Goal: Task Accomplishment & Management: Use online tool/utility

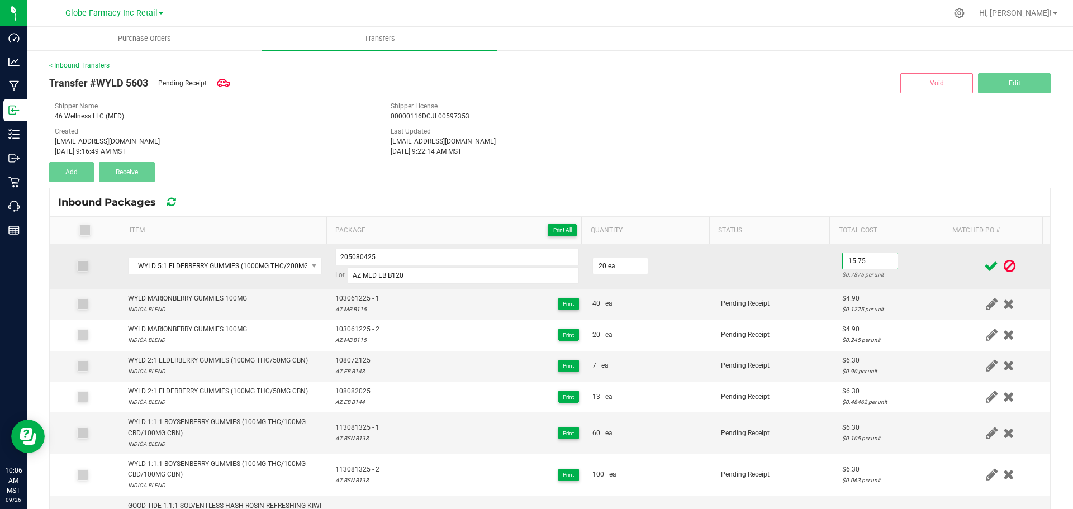
type input "$15.75"
click at [917, 264] on td "$15.75 $0.7875 per unit" at bounding box center [892, 266] width 115 height 45
click at [955, 254] on td at bounding box center [1000, 266] width 100 height 45
click at [984, 266] on icon at bounding box center [991, 266] width 14 height 14
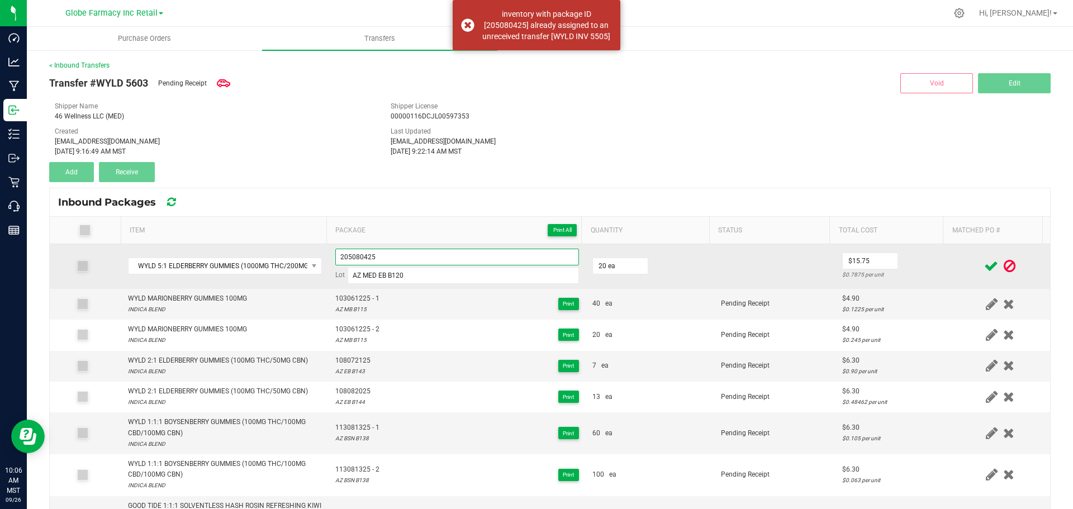
click at [454, 254] on input "205080425" at bounding box center [457, 257] width 244 height 17
type input "205080425 - 1"
click at [909, 263] on td "$15.75 $0.7875 per unit" at bounding box center [892, 266] width 115 height 45
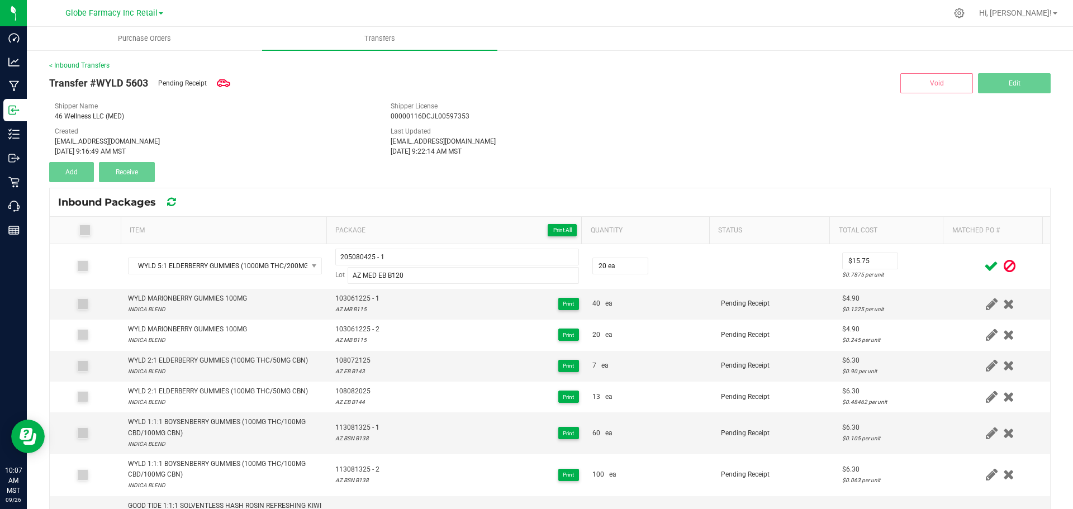
click at [984, 264] on icon at bounding box center [991, 266] width 14 height 14
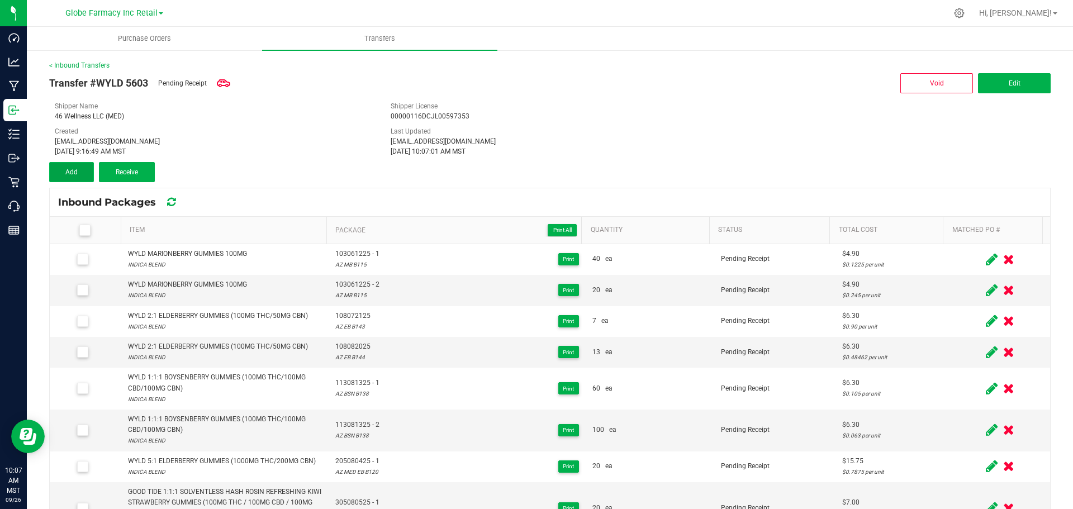
click at [82, 171] on button "Add" at bounding box center [71, 172] width 45 height 20
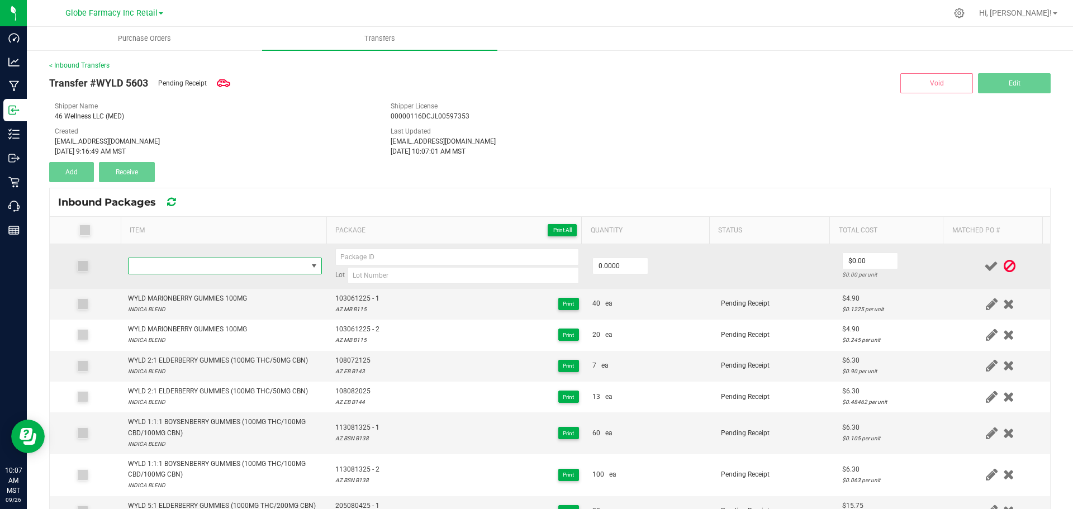
click at [235, 263] on span "NO DATA FOUND" at bounding box center [217, 266] width 179 height 16
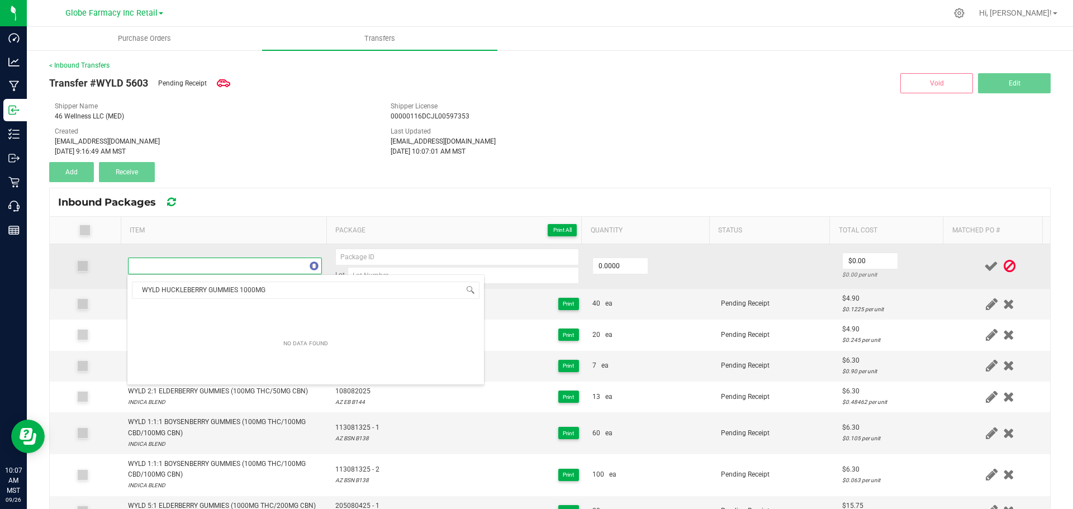
scroll to position [17, 190]
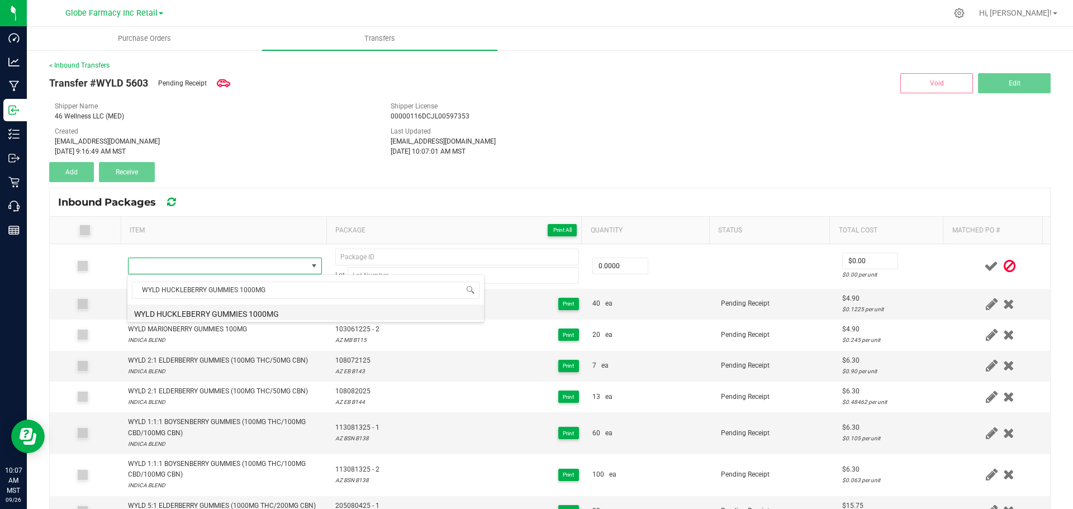
click at [267, 313] on li "WYLD HUCKLEBERRY GUMMIES 1000MG" at bounding box center [305, 312] width 356 height 16
type input "0 ea"
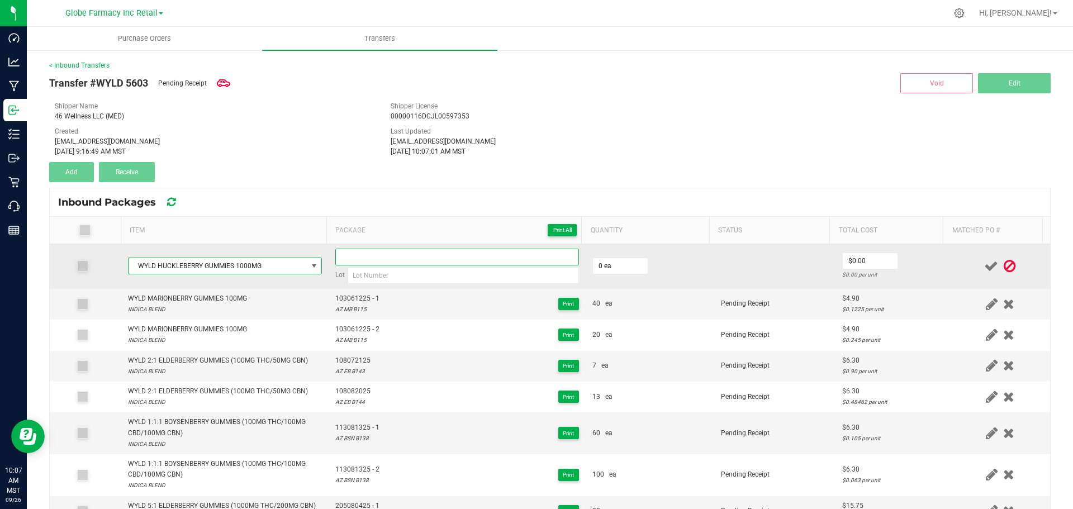
paste input "202080425"
click at [396, 254] on input "202080425" at bounding box center [457, 257] width 244 height 17
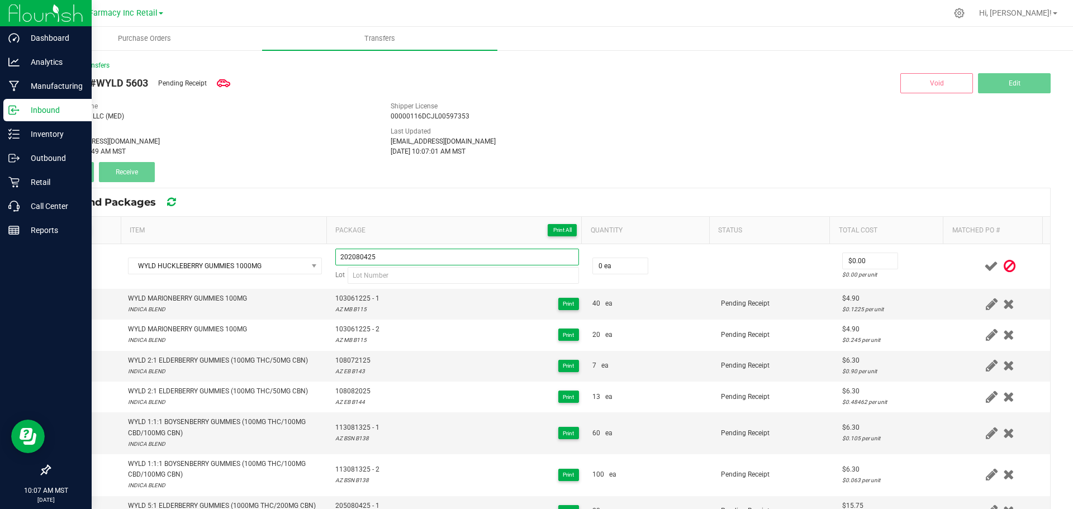
type input "202080425"
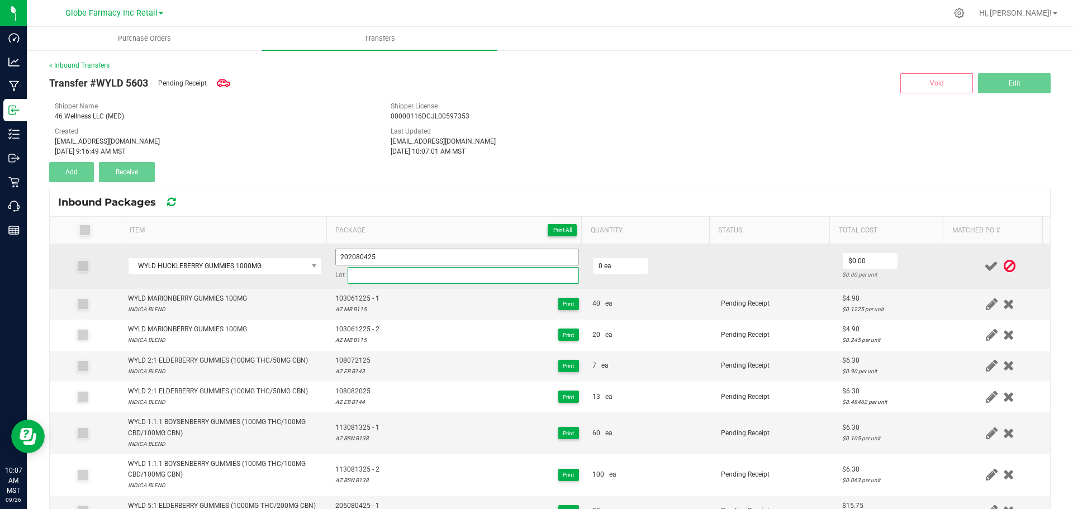
paste input "AZ MED HB B113"
drag, startPoint x: 448, startPoint y: 276, endPoint x: 463, endPoint y: 258, distance: 23.8
click at [448, 276] on input "AZ MED HB B113" at bounding box center [463, 275] width 231 height 17
type input "AZ MED HB B113"
click at [463, 255] on input "202080425" at bounding box center [457, 257] width 244 height 17
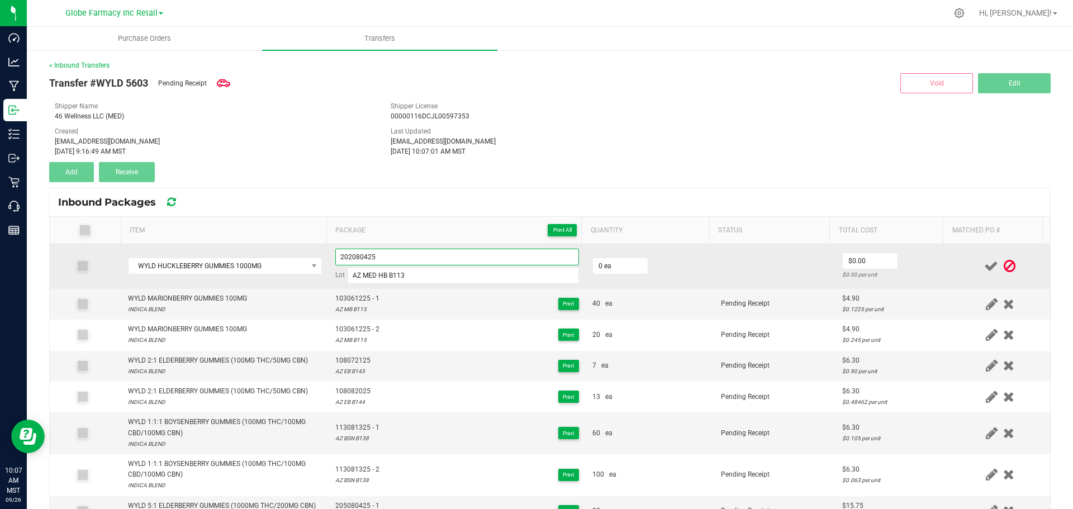
click at [515, 255] on input "202080425" at bounding box center [457, 257] width 244 height 17
type input "202080425 - 1"
type input "20 ea"
type input "$14.00"
click at [913, 270] on div "$0.70 per unit" at bounding box center [892, 274] width 101 height 11
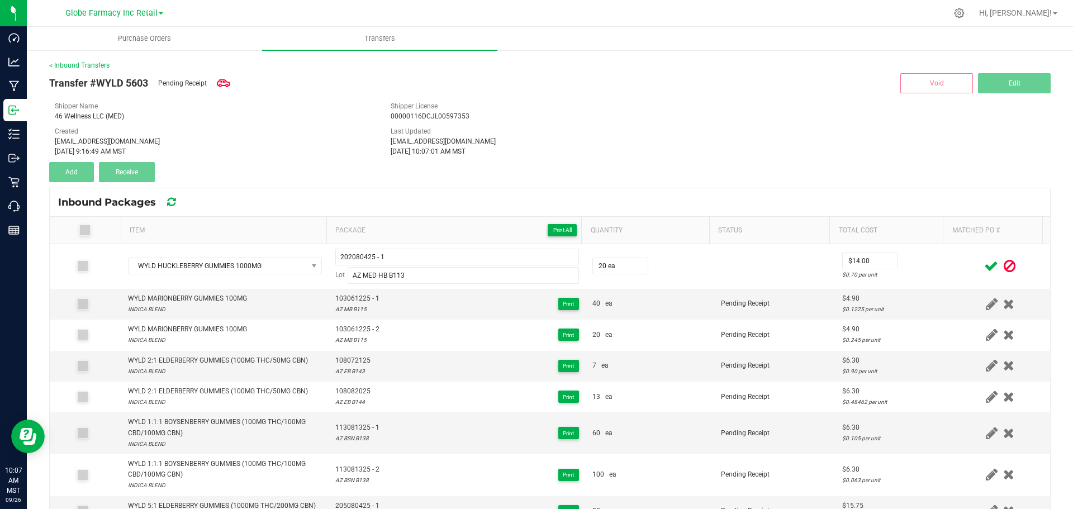
click at [965, 268] on div at bounding box center [999, 266] width 87 height 14
click at [984, 267] on icon at bounding box center [991, 266] width 14 height 14
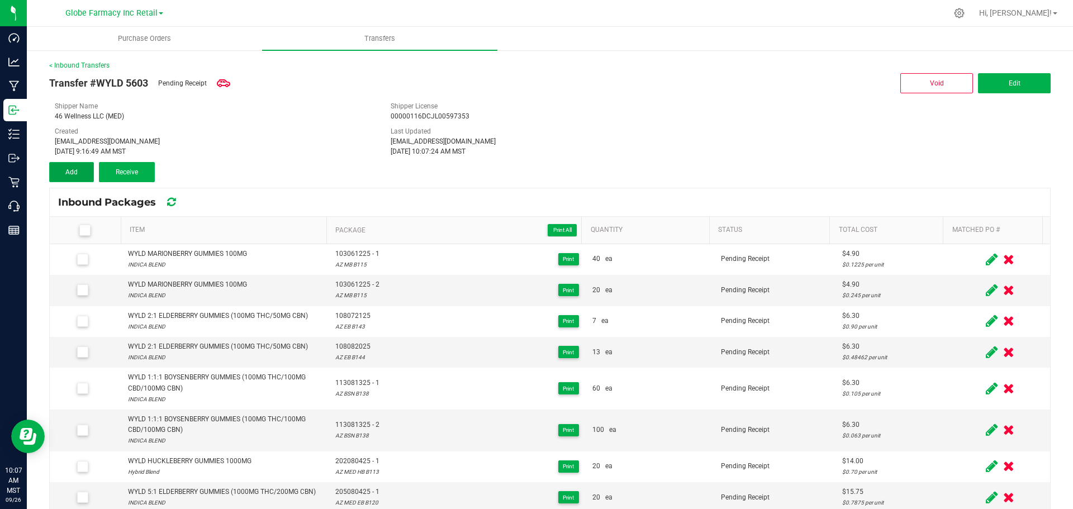
click at [83, 173] on button "Add" at bounding box center [71, 172] width 45 height 20
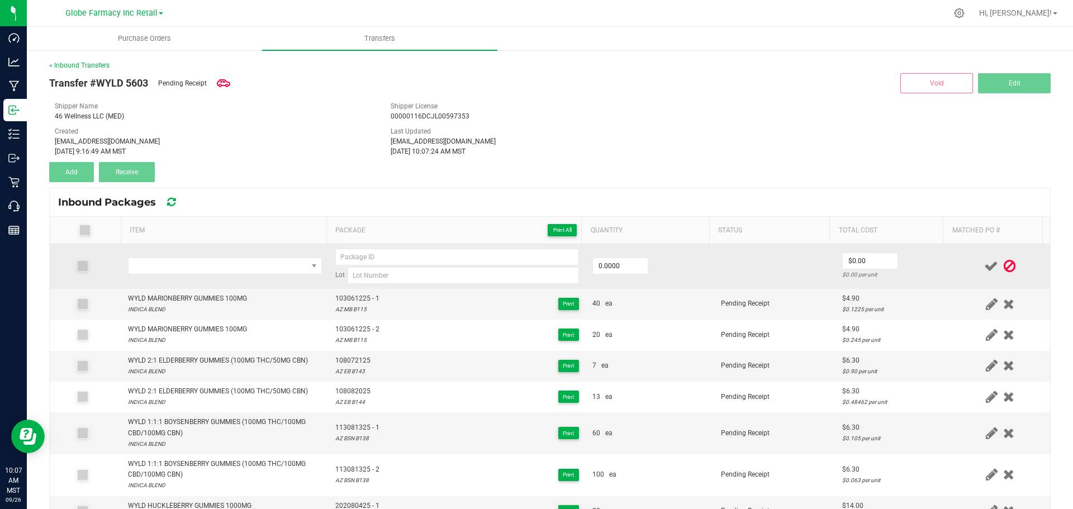
drag, startPoint x: 111, startPoint y: 283, endPoint x: 126, endPoint y: 280, distance: 15.2
click at [111, 282] on td at bounding box center [86, 266] width 72 height 45
click at [145, 273] on span "NO DATA FOUND" at bounding box center [217, 266] width 179 height 16
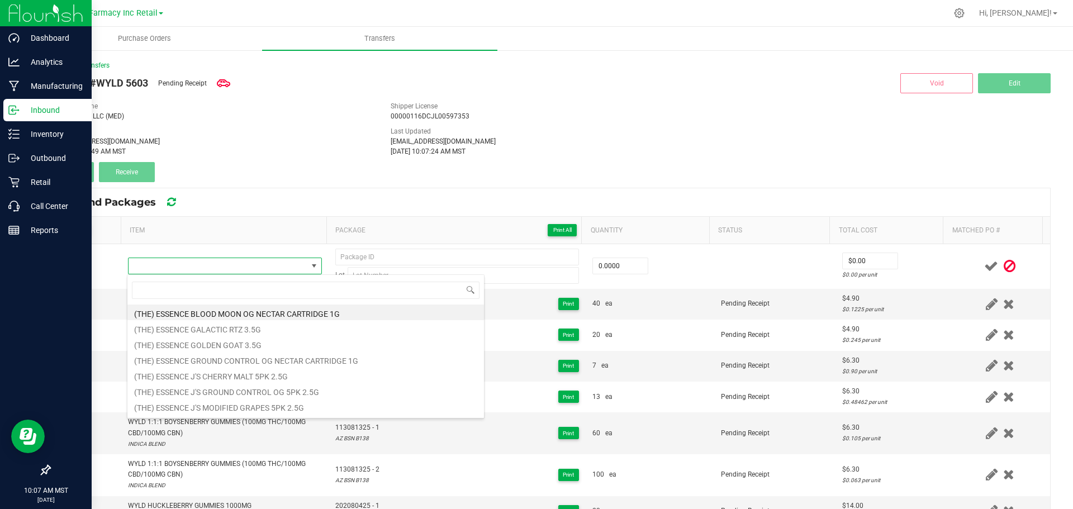
type input "https://app.flourishsoftware.com/inbound/6675a4bf71b06d000771bd00/purchase-orde…"
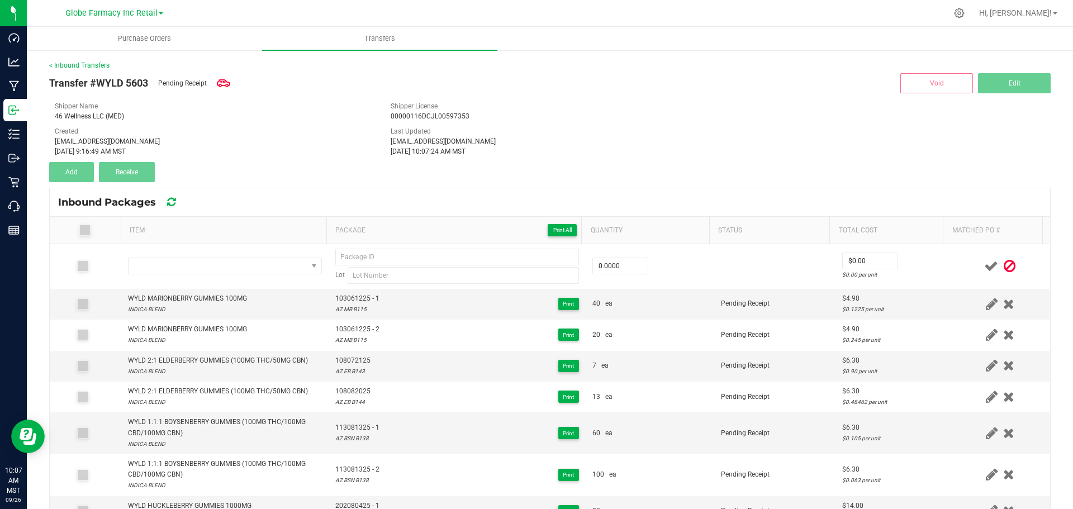
click at [349, 115] on div "46 Wellness LLC (MED)" at bounding box center [214, 116] width 319 height 10
click at [359, 144] on div "[EMAIL_ADDRESS][DOMAIN_NAME]" at bounding box center [214, 141] width 319 height 10
drag, startPoint x: 570, startPoint y: 172, endPoint x: 526, endPoint y: 172, distance: 44.7
click at [570, 169] on div "Transfer #WYLD 5603 Pending Receipt Void Edit Shipper Name 46 Wellness LLC (MED…" at bounding box center [549, 126] width 1001 height 112
click at [367, 130] on div "Created katieg@earthshealing.org Sep 26, 2025 9:16:49 AM MST" at bounding box center [214, 141] width 336 height 30
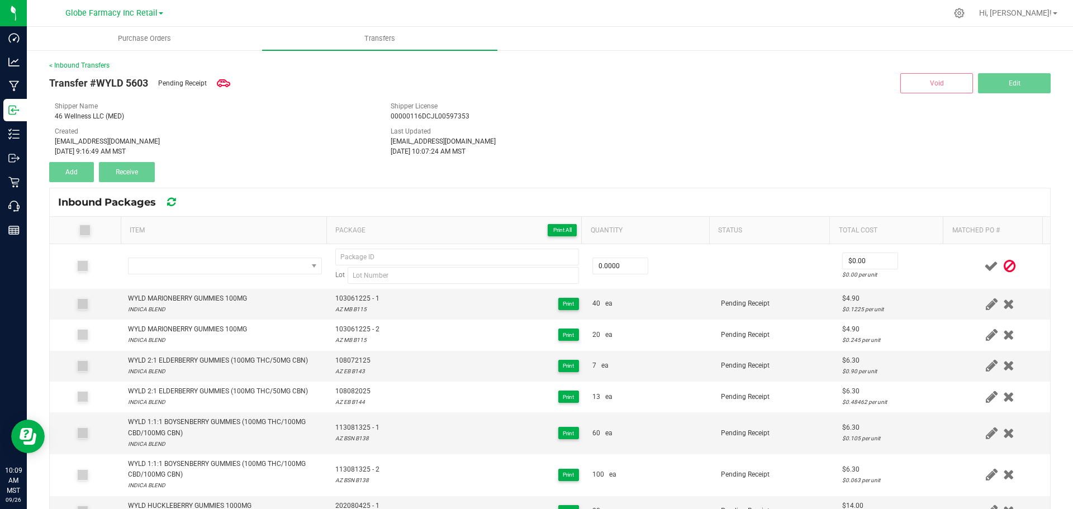
scroll to position [1, 0]
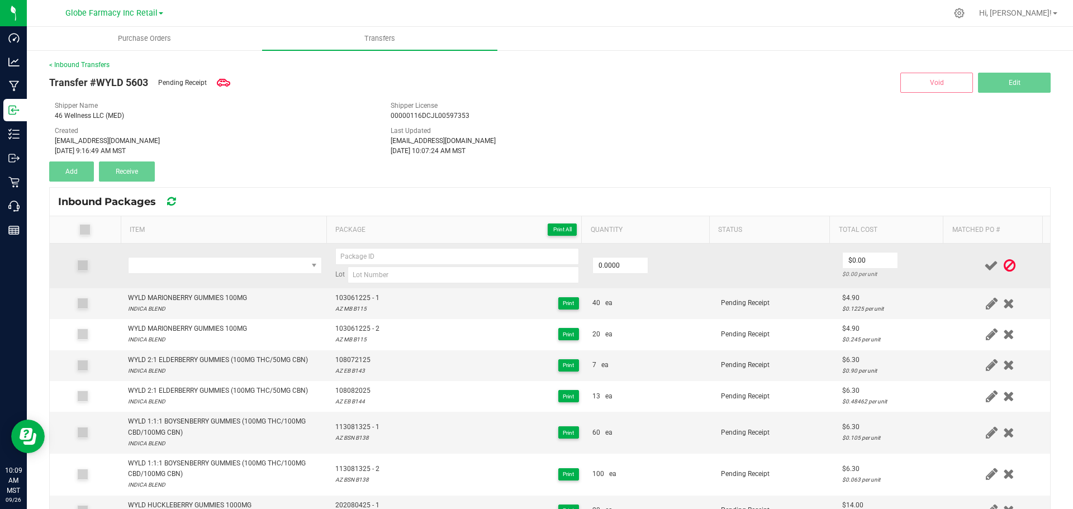
click at [236, 255] on td at bounding box center [224, 266] width 207 height 45
click at [227, 265] on span "NO DATA FOUND" at bounding box center [217, 266] width 179 height 16
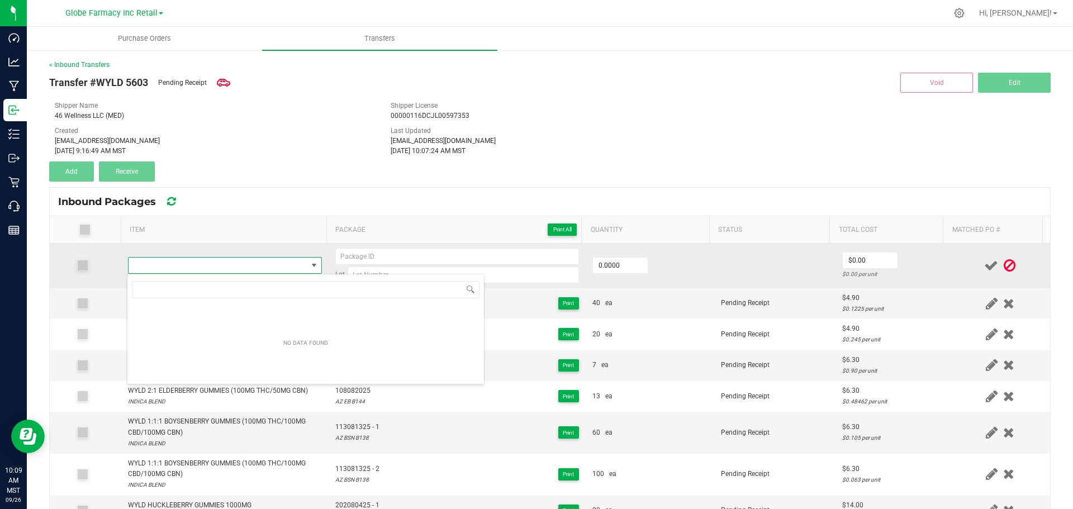
type input "WYLD HUCKLEBERRY GUMMIES 1000MG"
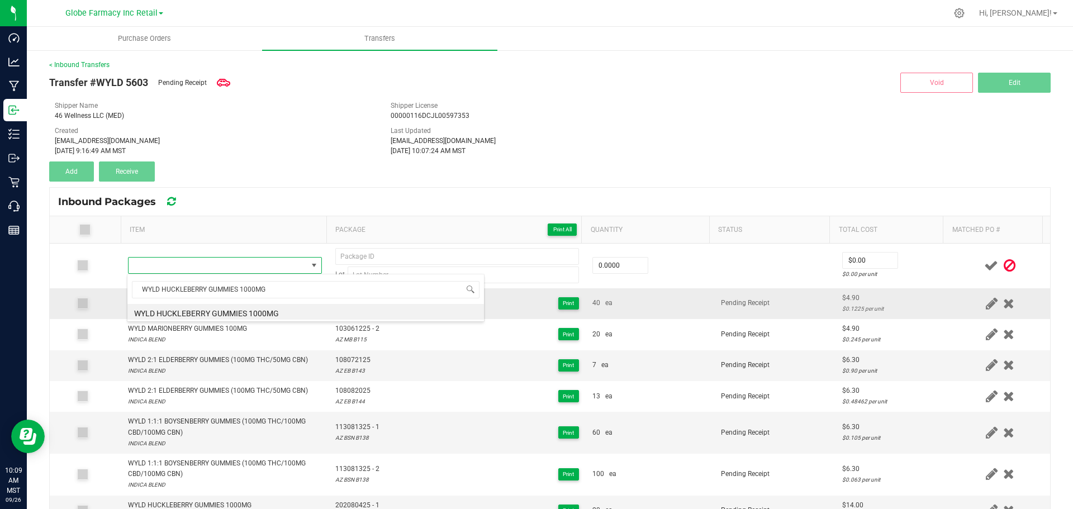
click at [252, 311] on li "WYLD HUCKLEBERRY GUMMIES 1000MG" at bounding box center [305, 312] width 356 height 16
type input "0 ea"
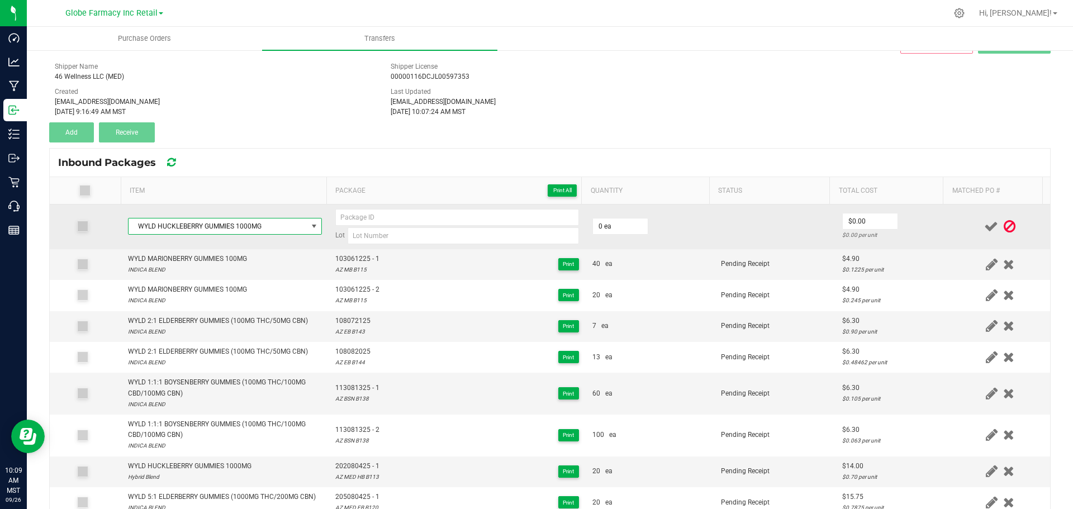
scroll to position [56, 0]
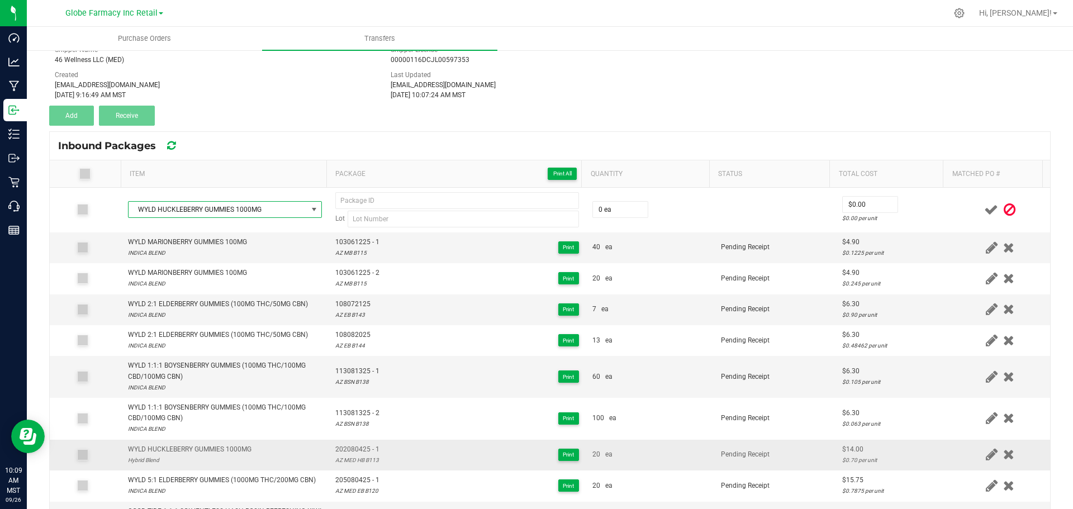
click at [357, 450] on span "202080425 - 1" at bounding box center [357, 449] width 44 height 11
click at [356, 459] on div "AZ MED HB B113" at bounding box center [357, 460] width 44 height 11
type input "AZ MED HB B113"
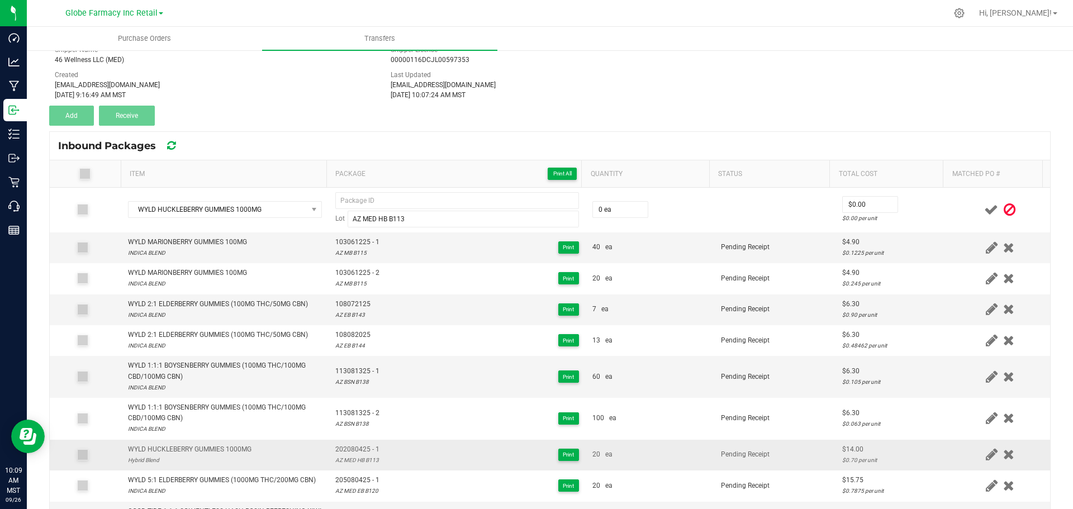
click at [342, 445] on span "202080425 - 1" at bounding box center [357, 449] width 44 height 11
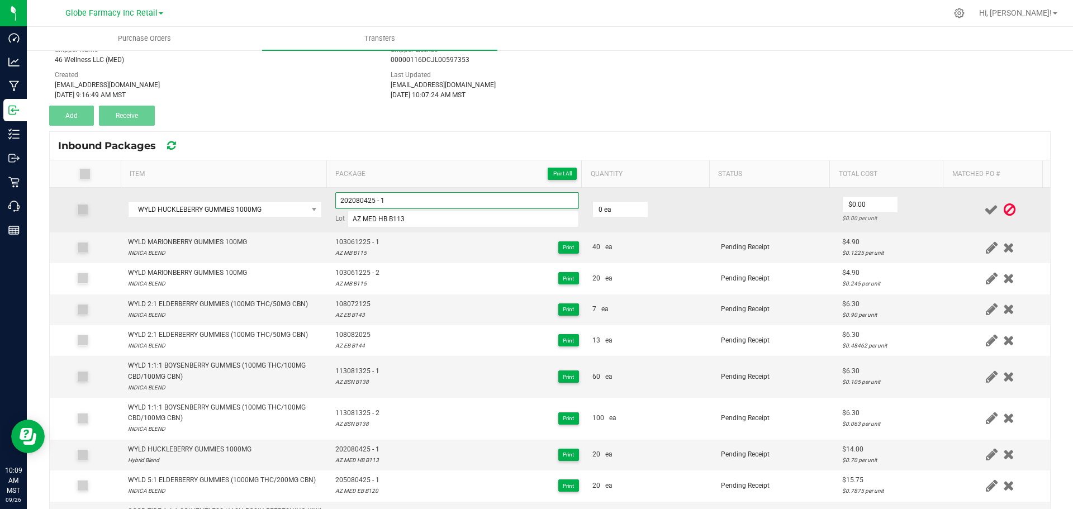
click at [447, 201] on input "202080425 - 1" at bounding box center [457, 200] width 244 height 17
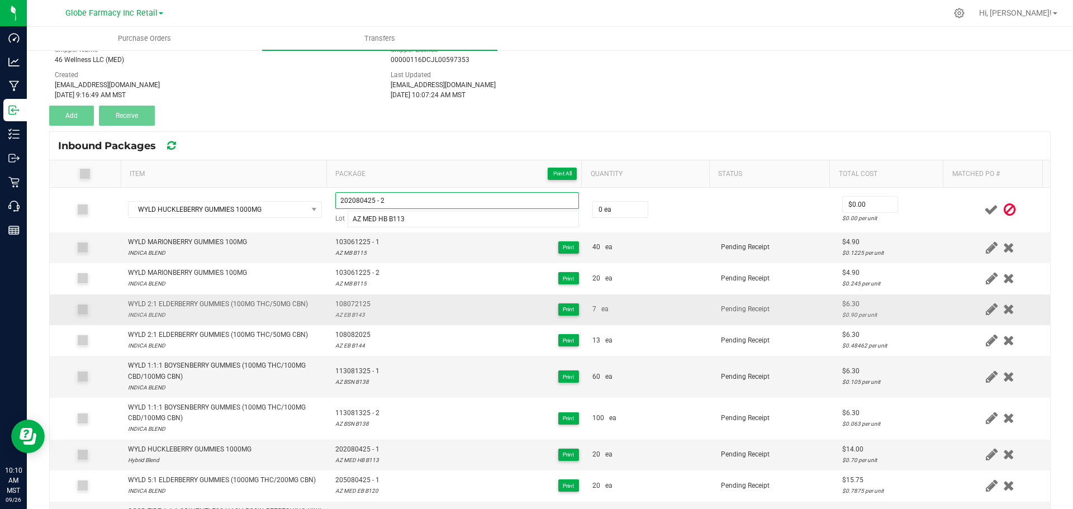
type input "202080425 - 2"
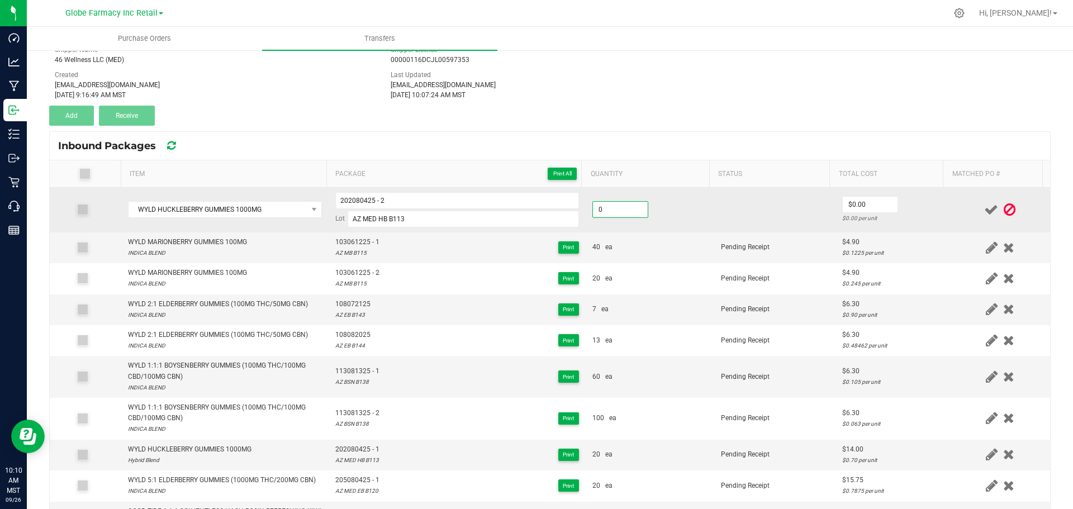
click at [625, 209] on input "0" at bounding box center [620, 210] width 55 height 16
type input "20 ea"
type input "$14.00"
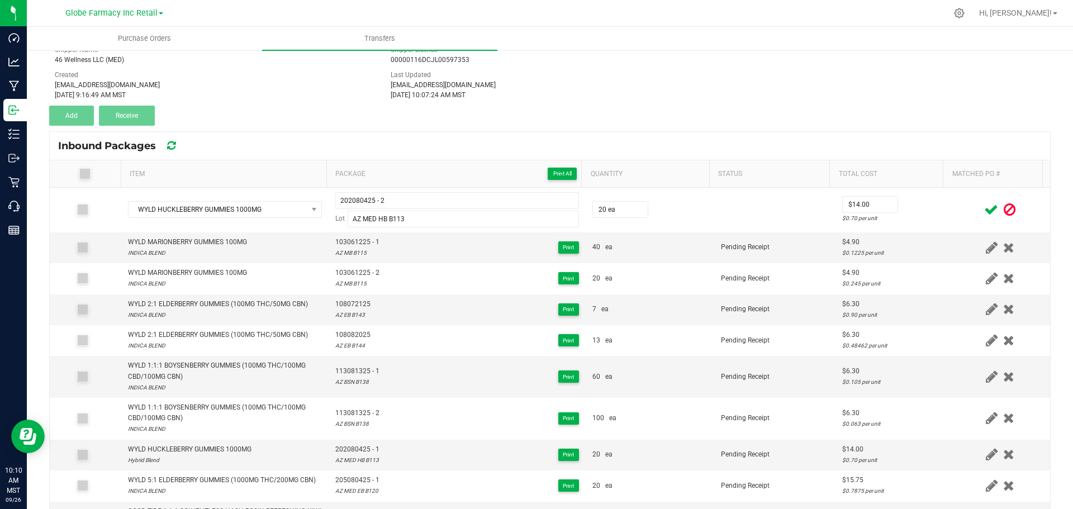
click at [956, 207] on div at bounding box center [999, 210] width 87 height 14
click at [984, 213] on icon at bounding box center [991, 210] width 14 height 14
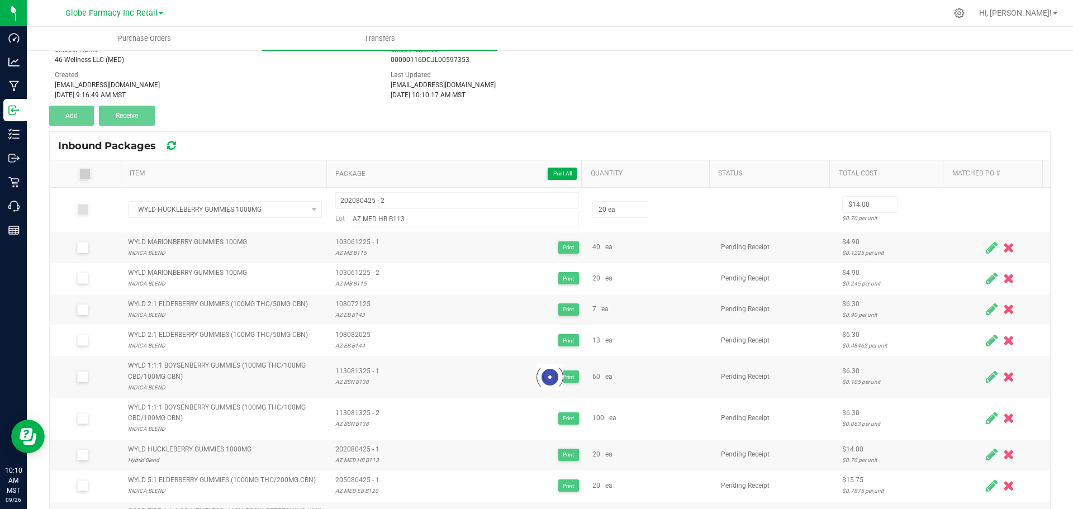
scroll to position [42, 0]
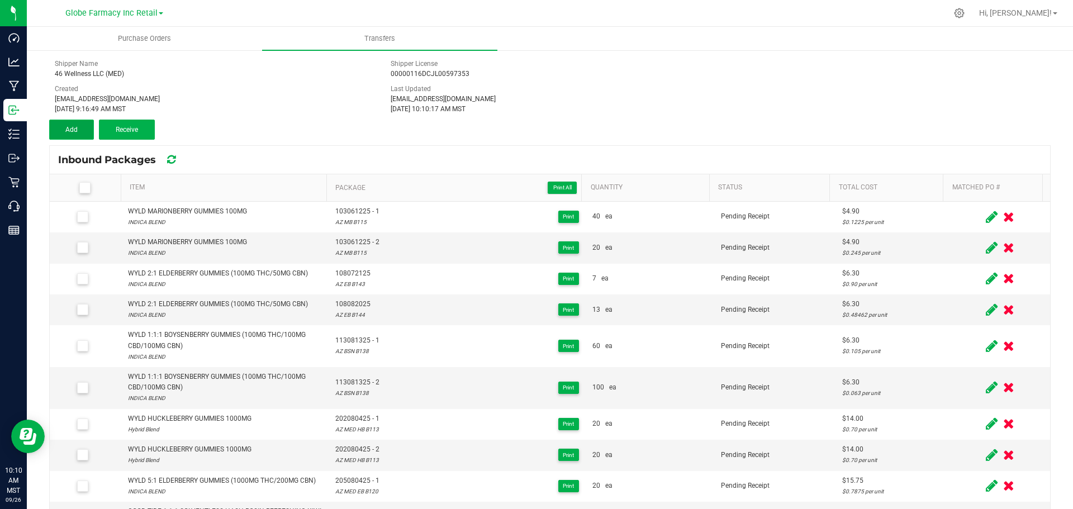
click at [59, 126] on button "Add" at bounding box center [71, 130] width 45 height 20
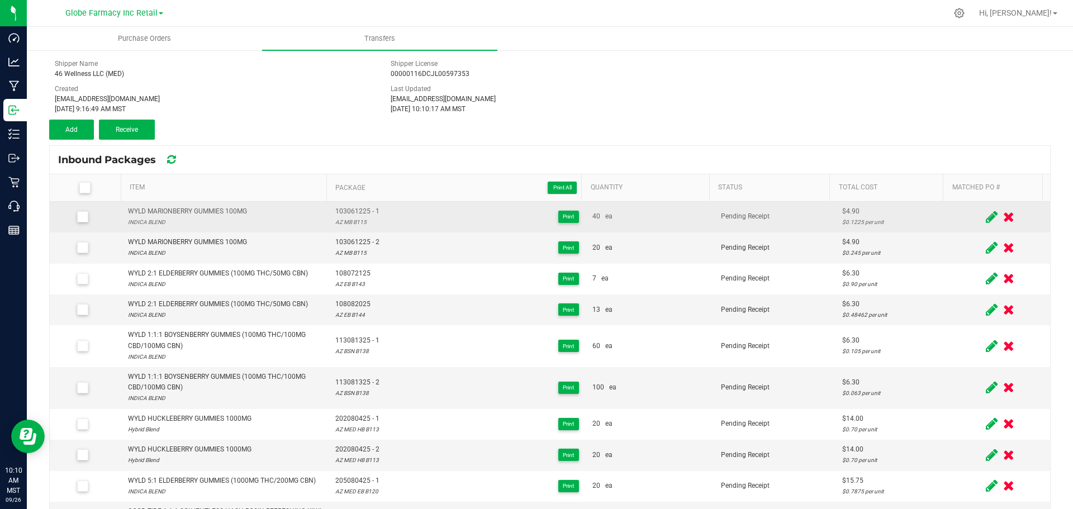
scroll to position [56, 0]
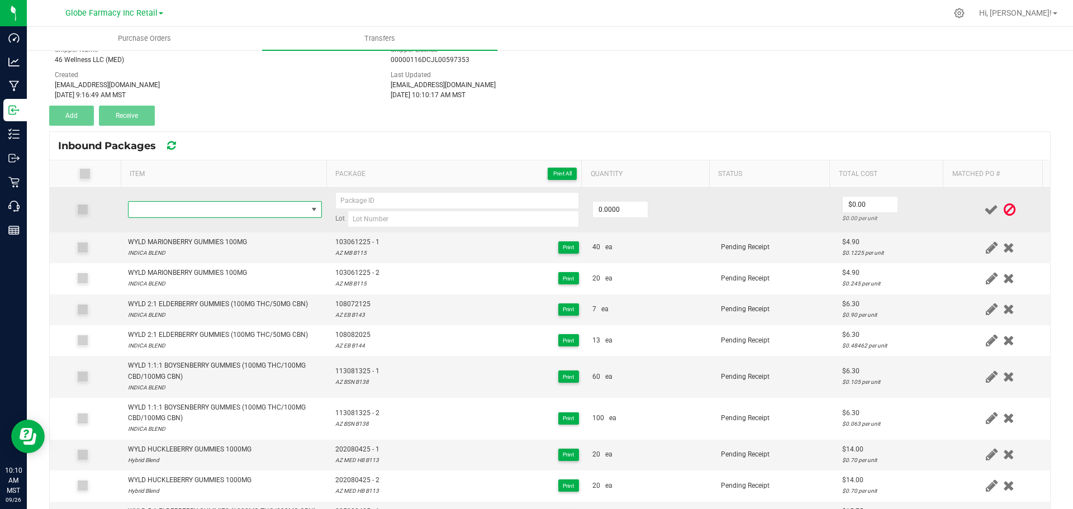
click at [195, 217] on span "NO DATA FOUND" at bounding box center [217, 210] width 179 height 16
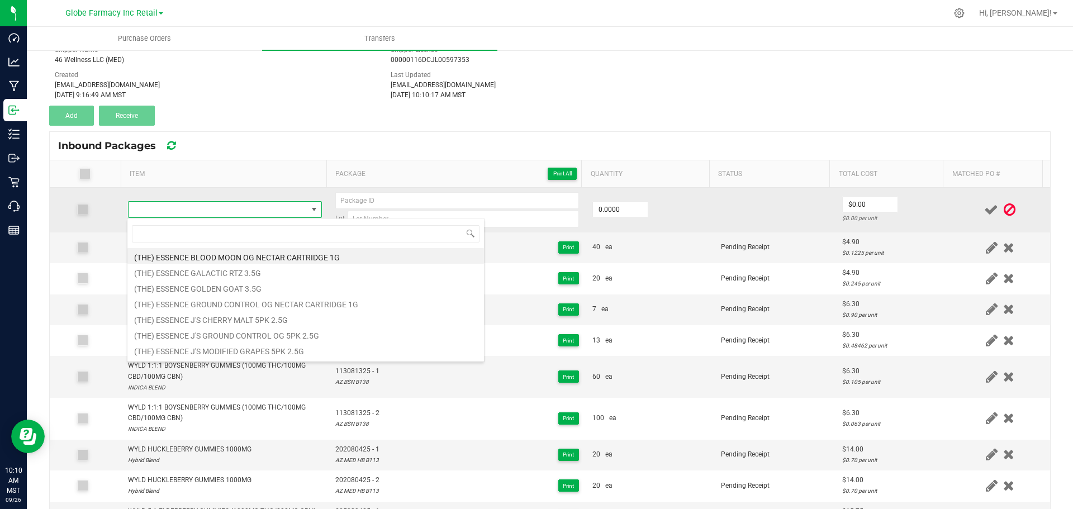
type input "WYLD MARIONBERRY GUMMIES 1000MG"
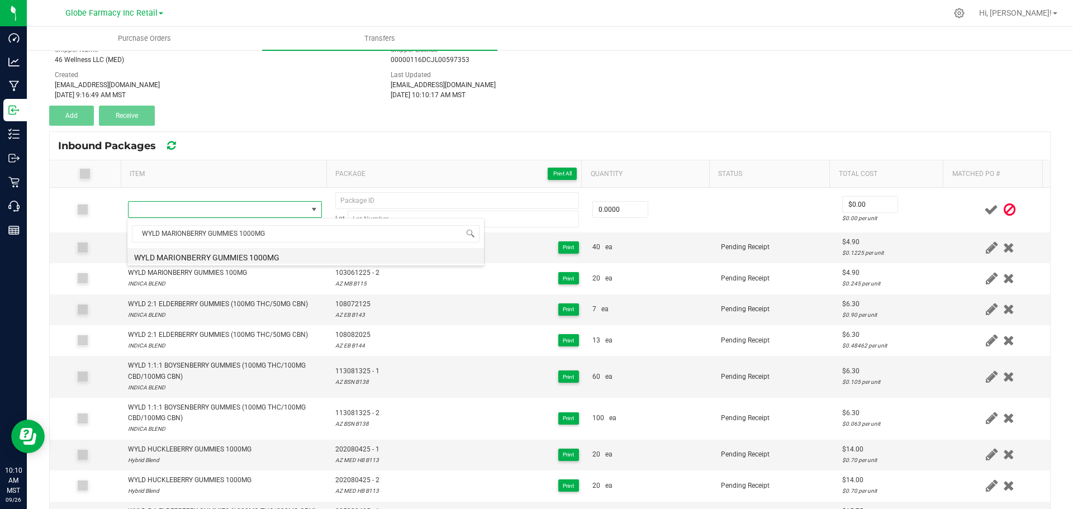
click at [246, 256] on li "WYLD MARIONBERRY GUMMIES 1000MG" at bounding box center [305, 256] width 356 height 16
type input "0 ea"
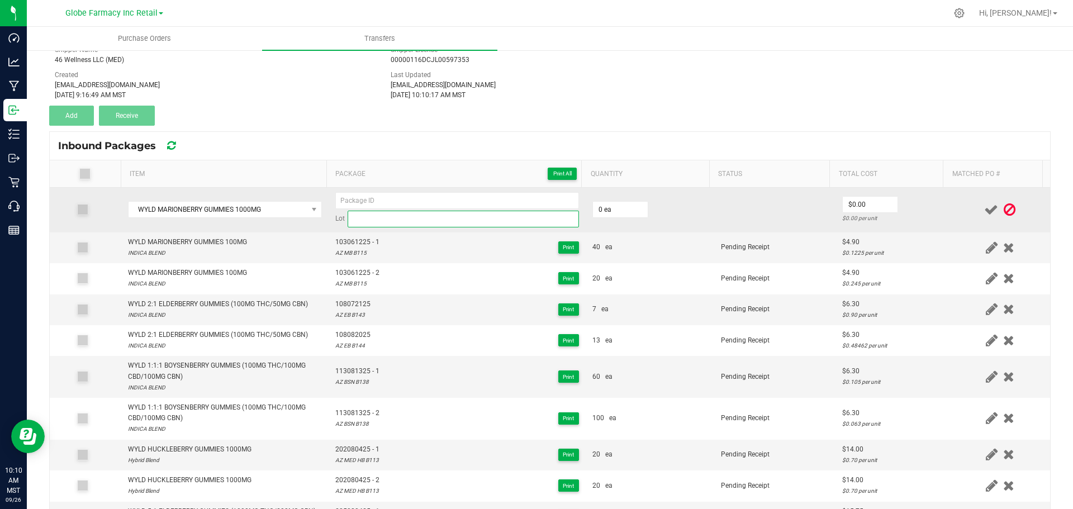
paste input "203072825"
click at [398, 217] on input at bounding box center [463, 219] width 231 height 17
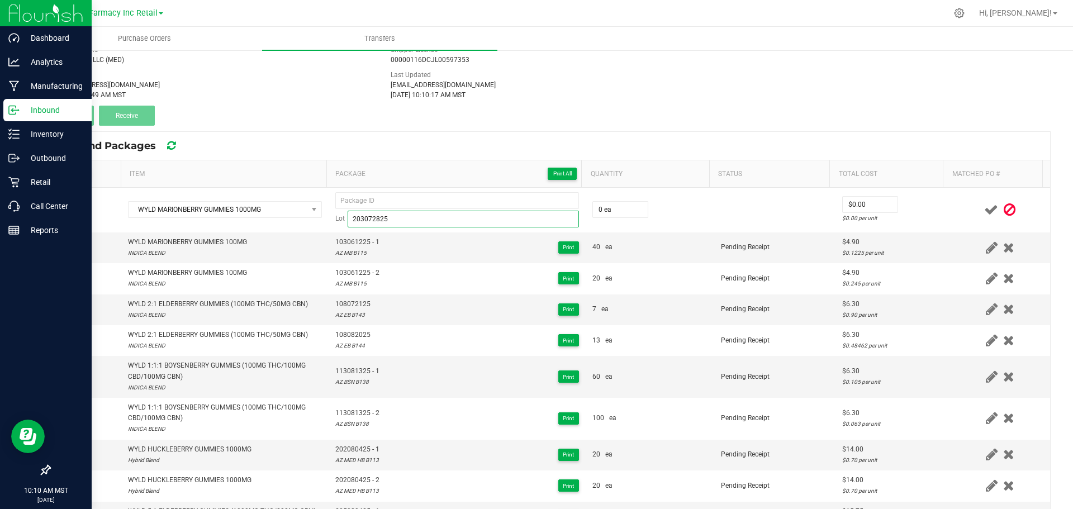
type input "203072825"
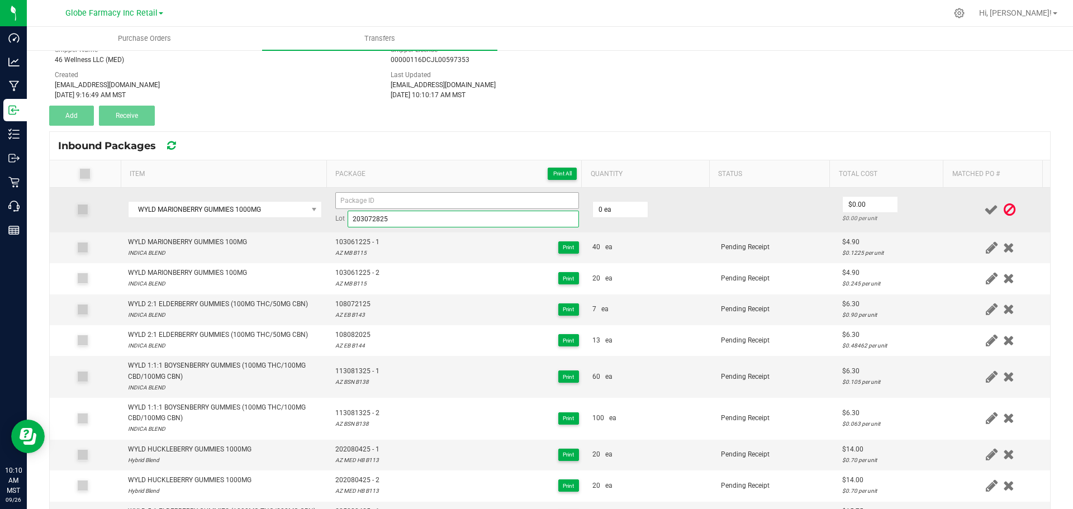
drag, startPoint x: 444, startPoint y: 216, endPoint x: 446, endPoint y: 201, distance: 15.7
click at [444, 216] on input "203072825" at bounding box center [463, 219] width 231 height 17
click at [447, 200] on input at bounding box center [457, 200] width 244 height 17
paste input "AZ MED MB B128"
click at [377, 220] on input "203072825" at bounding box center [463, 219] width 231 height 17
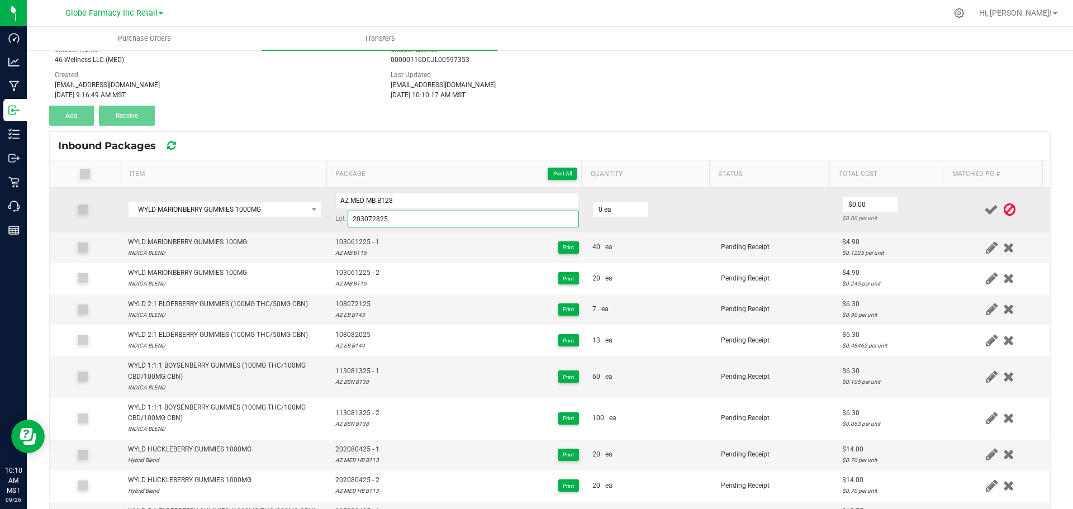
click at [377, 221] on input "203072825" at bounding box center [463, 219] width 231 height 17
click at [419, 196] on input "AZ MED MB B128" at bounding box center [457, 200] width 244 height 17
type input "AZ MED MB B128"
click at [359, 220] on input "203072825" at bounding box center [463, 219] width 231 height 17
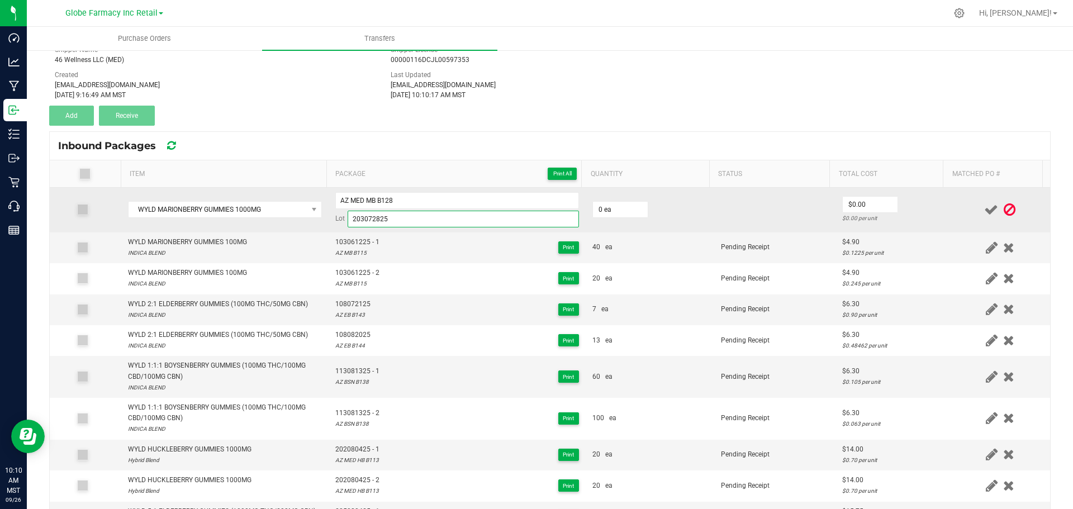
click at [359, 220] on input "203072825" at bounding box center [463, 219] width 231 height 17
drag, startPoint x: 387, startPoint y: 201, endPoint x: 332, endPoint y: 199, distance: 55.3
click at [335, 199] on input "AZ MED MB B128 203072825" at bounding box center [457, 200] width 244 height 17
type input "203072825"
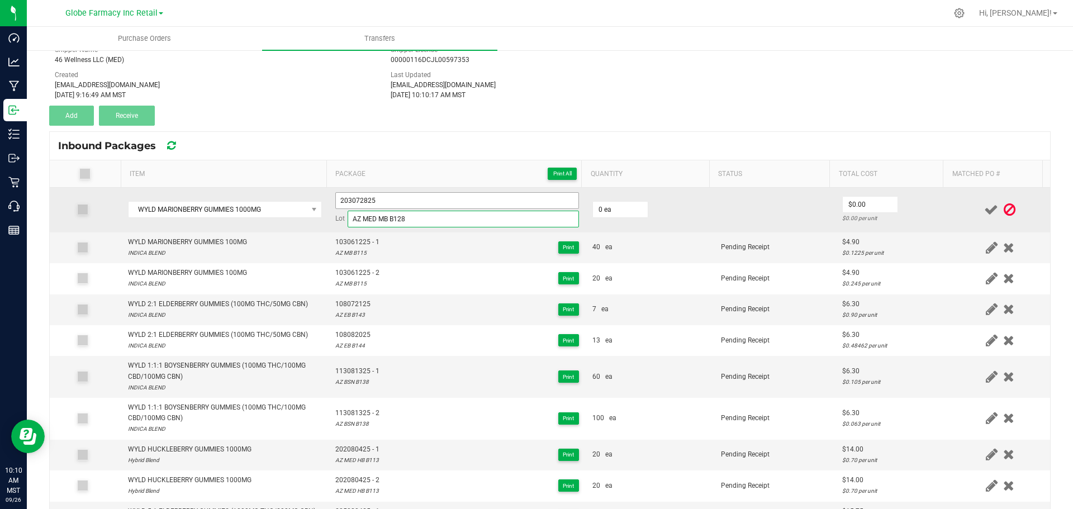
type input "AZ MED MB B128"
drag, startPoint x: 341, startPoint y: 199, endPoint x: 263, endPoint y: 197, distance: 78.2
click at [266, 199] on tr "WYLD MARIONBERRY GUMMIES 1000MG 203072825 Lot AZ MED MB B128 0 ea $0.00 $0.00 p…" at bounding box center [550, 210] width 1000 height 45
click at [465, 197] on input "203072825" at bounding box center [457, 200] width 244 height 17
type input "203072825 - 1"
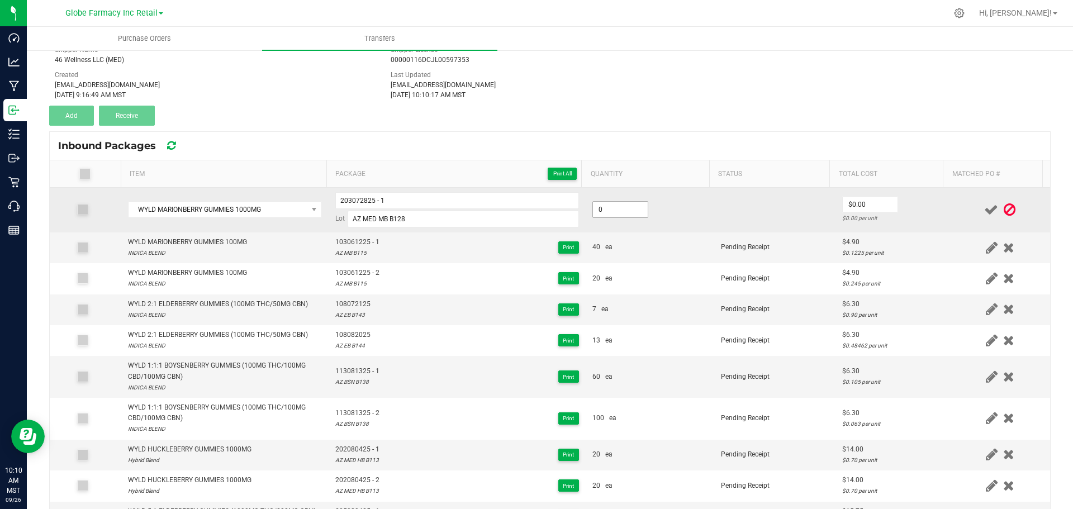
click at [599, 202] on input "0" at bounding box center [620, 210] width 55 height 16
type input "40 ea"
type input "$14.00"
click at [903, 206] on td "$14.00 $0.35 per unit" at bounding box center [892, 210] width 115 height 45
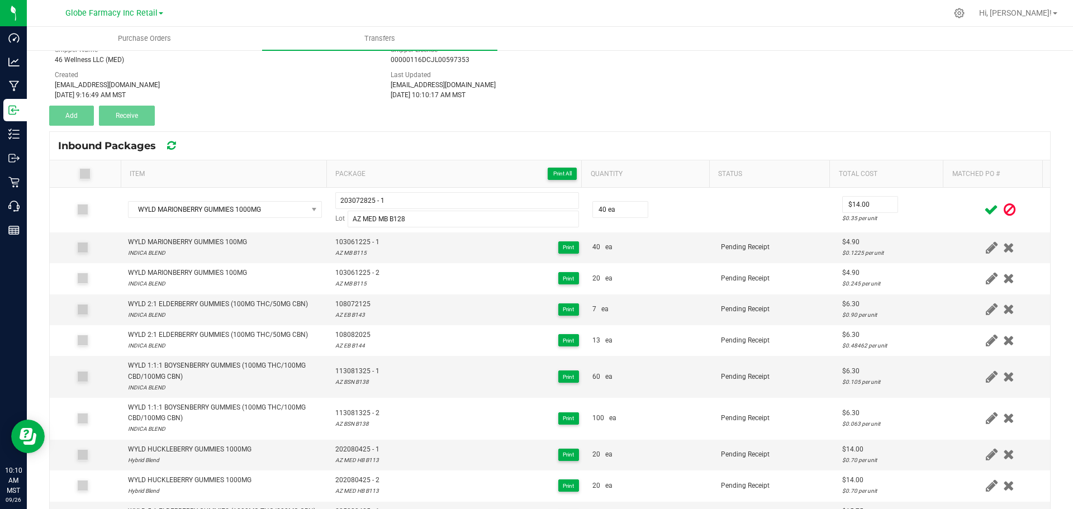
click at [984, 204] on icon at bounding box center [991, 210] width 14 height 14
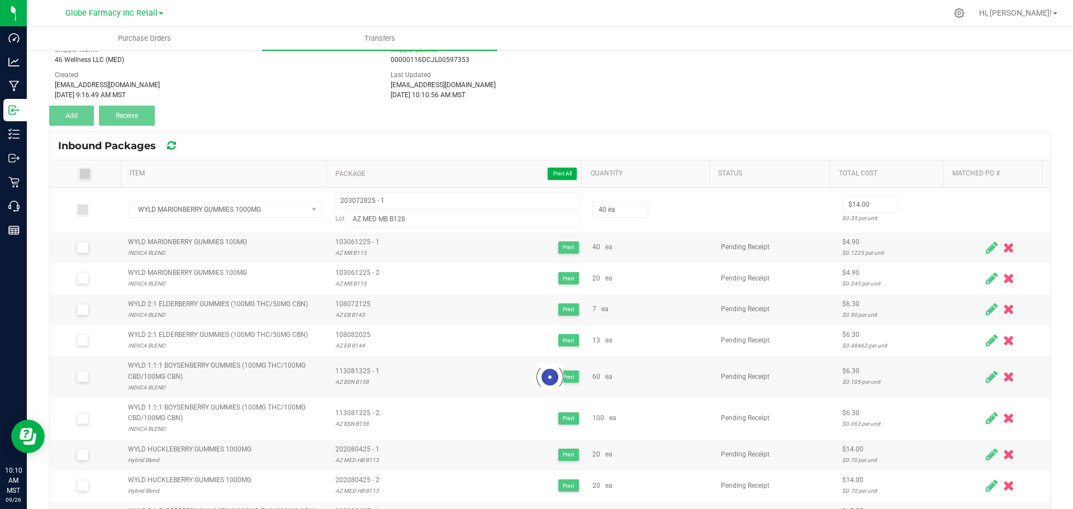
scroll to position [42, 0]
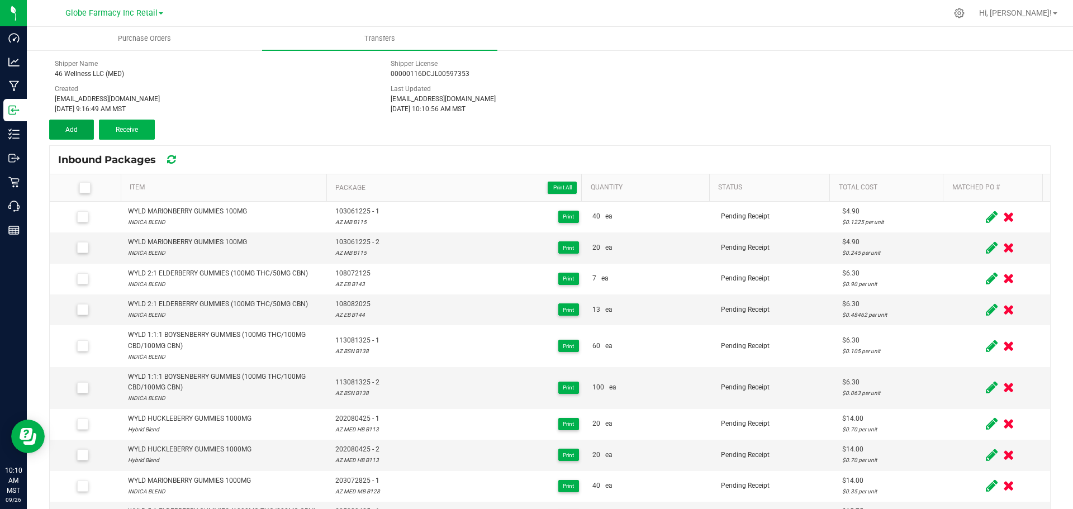
drag, startPoint x: 68, startPoint y: 123, endPoint x: 84, endPoint y: 131, distance: 17.2
click at [68, 123] on button "Add" at bounding box center [71, 130] width 45 height 20
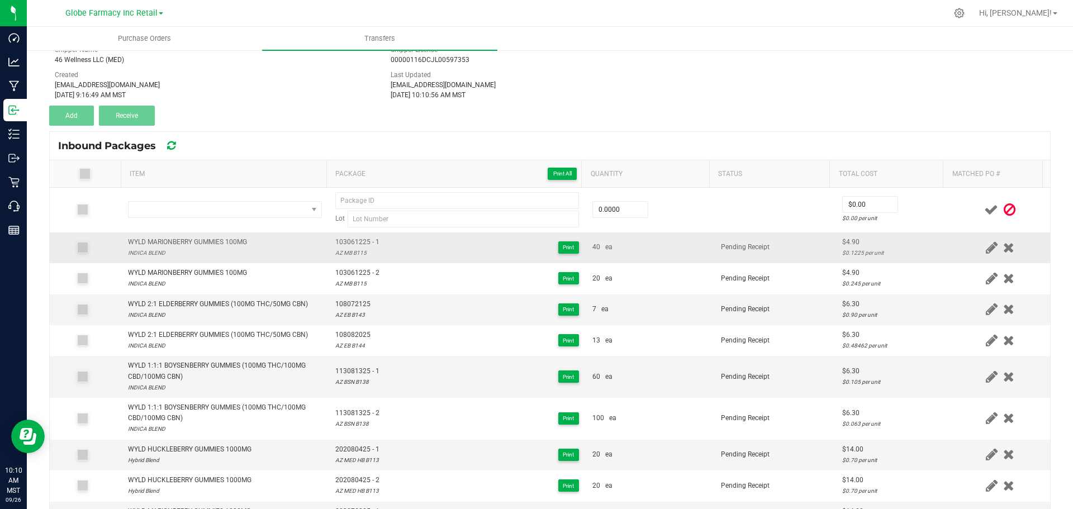
click at [177, 235] on td "WYLD MARIONBERRY GUMMIES 100MG INDICA BLEND" at bounding box center [224, 247] width 207 height 31
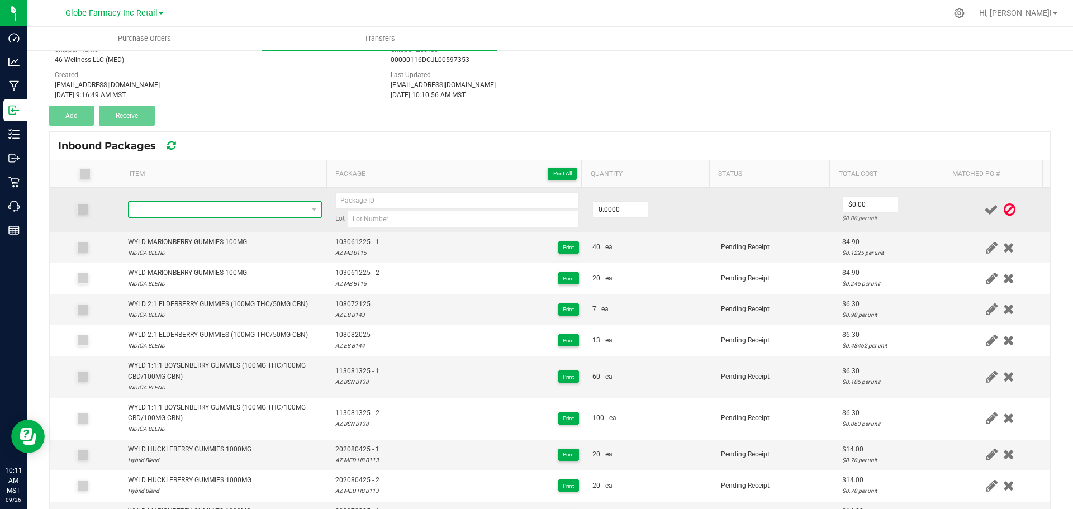
click at [190, 206] on span "NO DATA FOUND" at bounding box center [217, 210] width 179 height 16
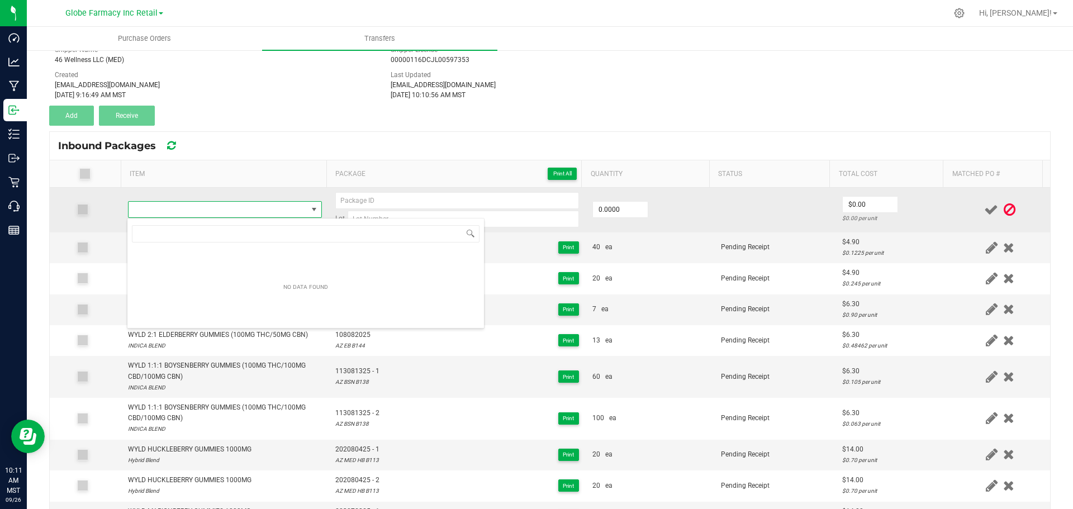
type input "WYLD MARIONBERRY GUMMIES 1000MG"
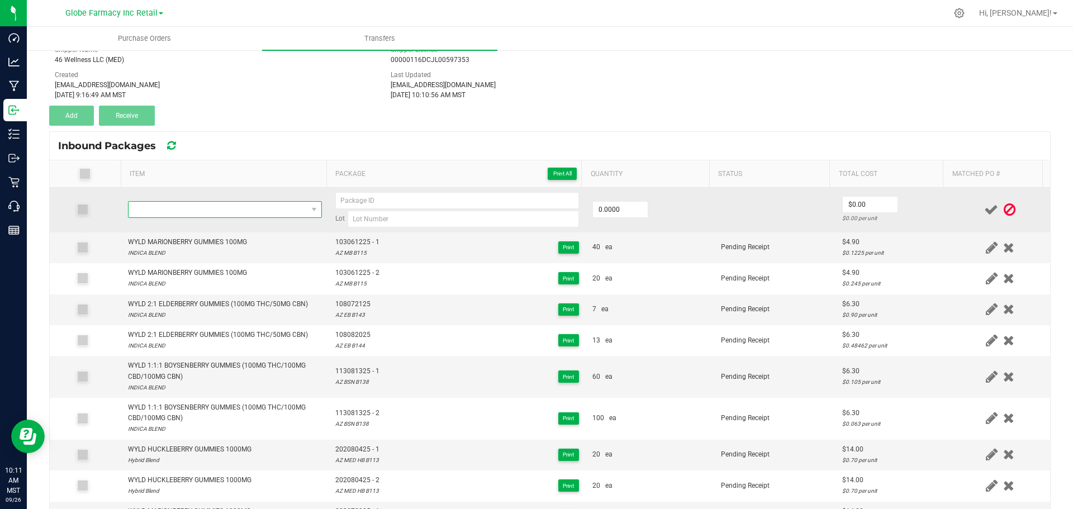
click at [236, 215] on span at bounding box center [217, 210] width 179 height 16
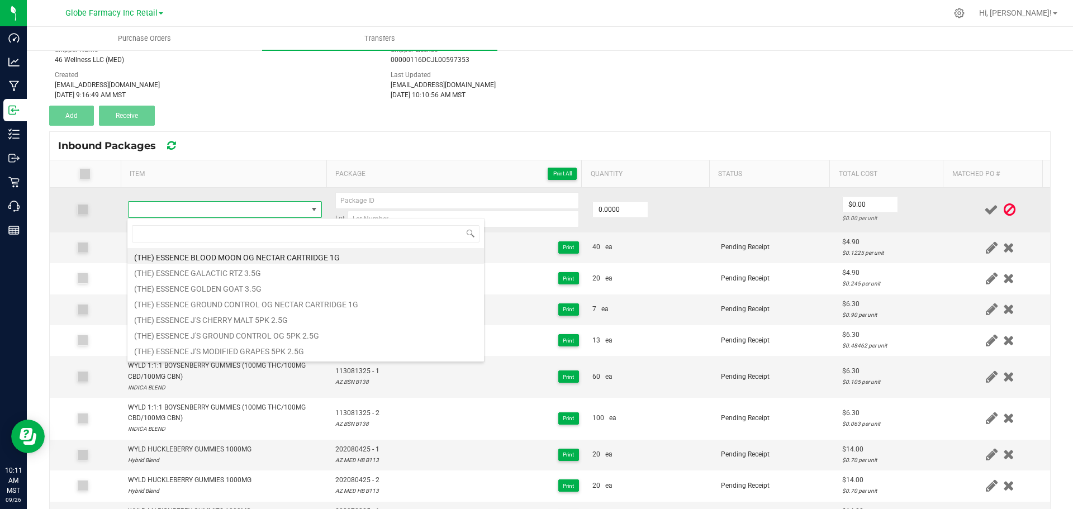
type input "WYLD MARIONBERRY GUMMIES 1000MG"
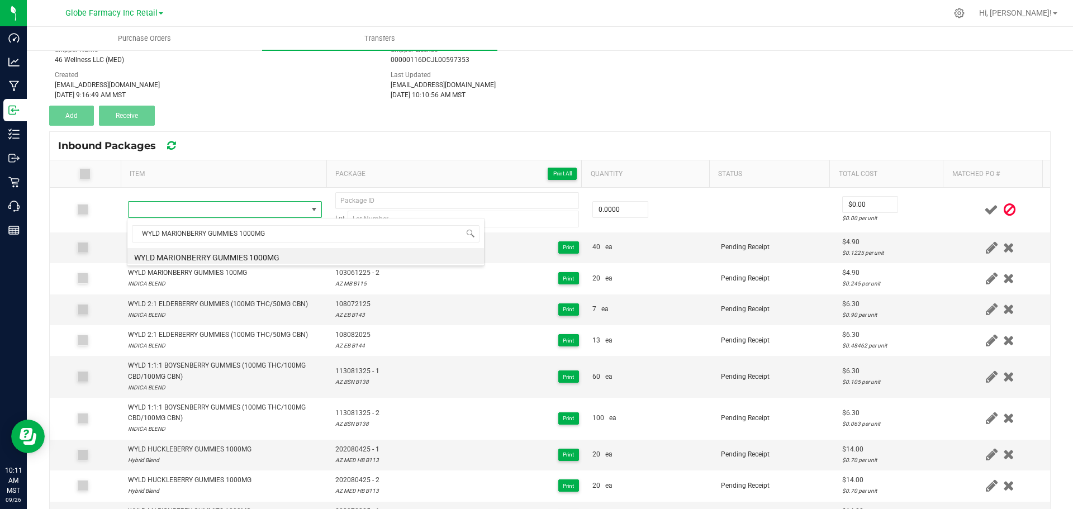
click at [233, 257] on li "WYLD MARIONBERRY GUMMIES 1000MG" at bounding box center [305, 256] width 356 height 16
type input "0 ea"
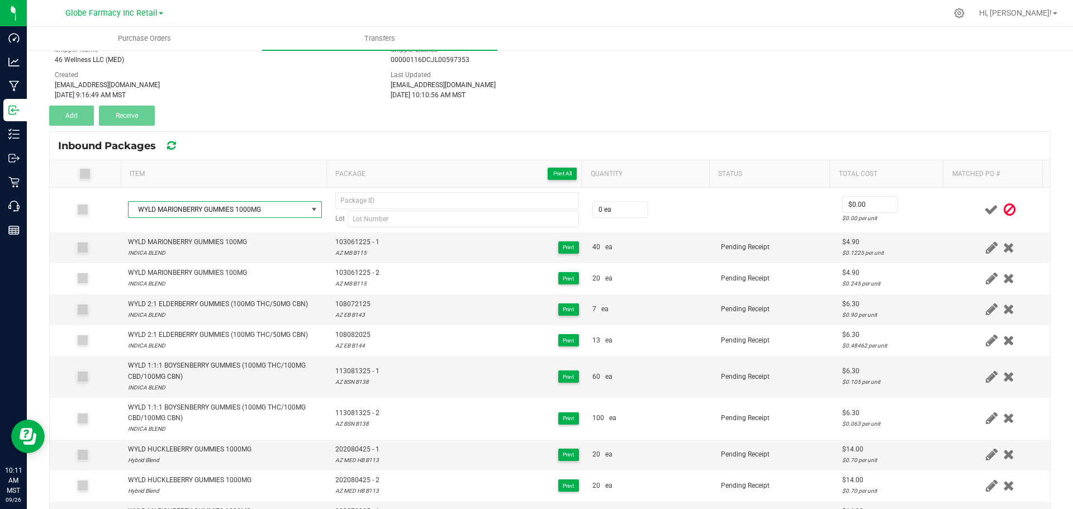
click at [247, 142] on div "Inbound Packages" at bounding box center [550, 146] width 1000 height 28
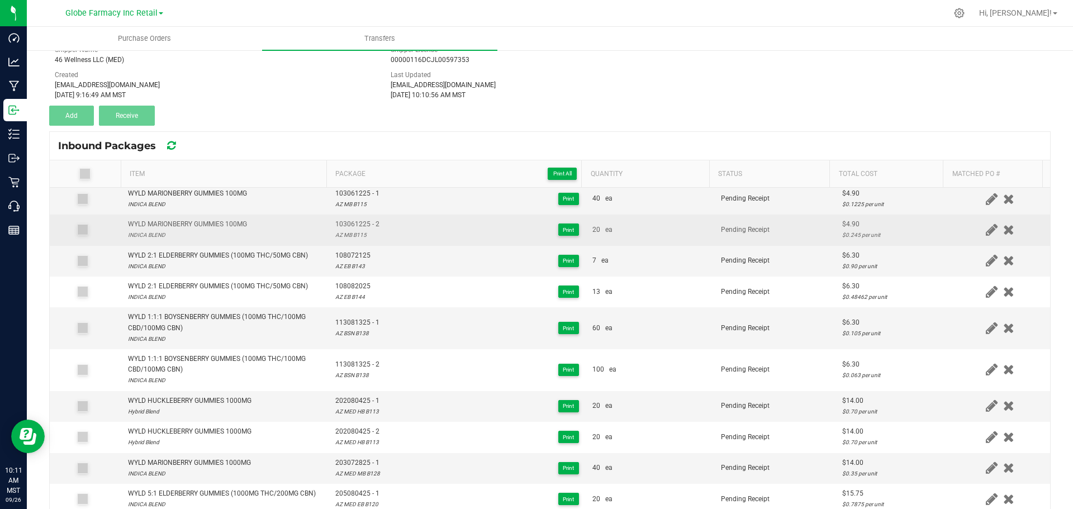
scroll to position [56, 0]
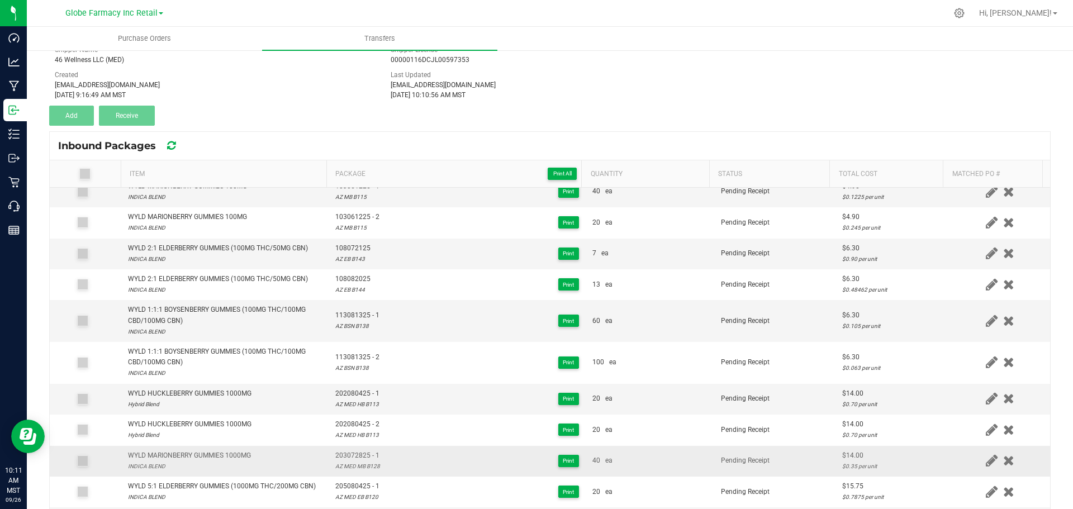
click at [355, 449] on td "203072825 - 1 AZ MED MB B128 Print" at bounding box center [457, 461] width 257 height 31
click at [361, 453] on span "203072825 - 1" at bounding box center [357, 455] width 45 height 11
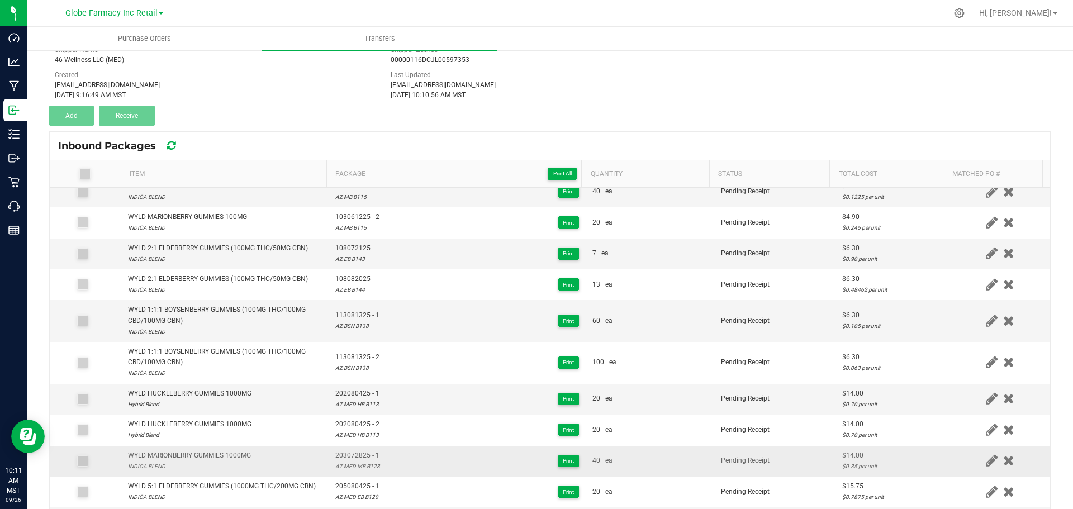
click at [362, 465] on div "AZ MED MB B128" at bounding box center [357, 466] width 45 height 11
click at [363, 465] on div "AZ MED MB B128" at bounding box center [357, 466] width 45 height 11
click at [338, 449] on td "203072825 - 1 AZ MED MB B128 Print" at bounding box center [457, 461] width 257 height 31
click at [354, 467] on div "AZ MED MB B128" at bounding box center [357, 466] width 45 height 11
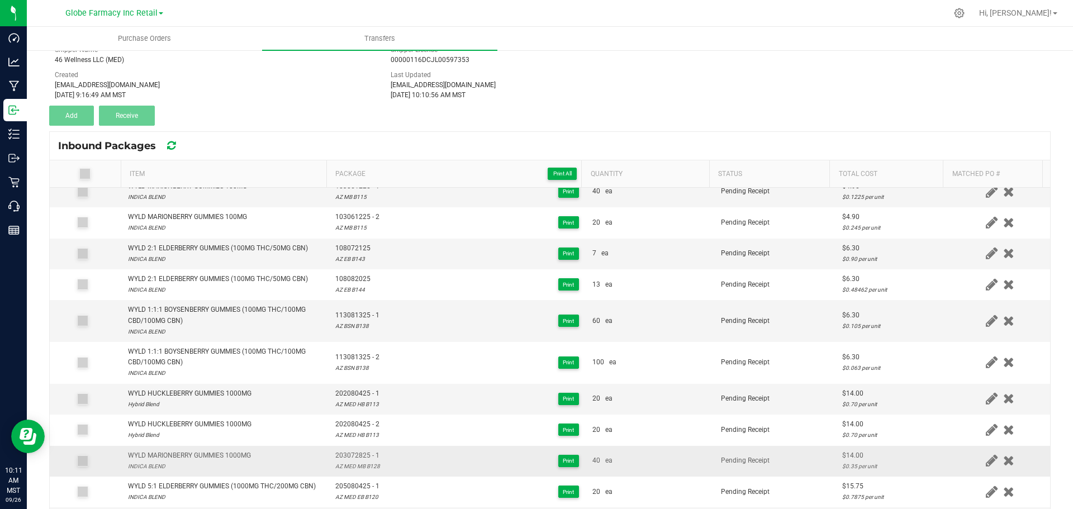
click at [355, 469] on div "AZ MED MB B128" at bounding box center [357, 466] width 45 height 11
copy div "AZ MED MB B128"
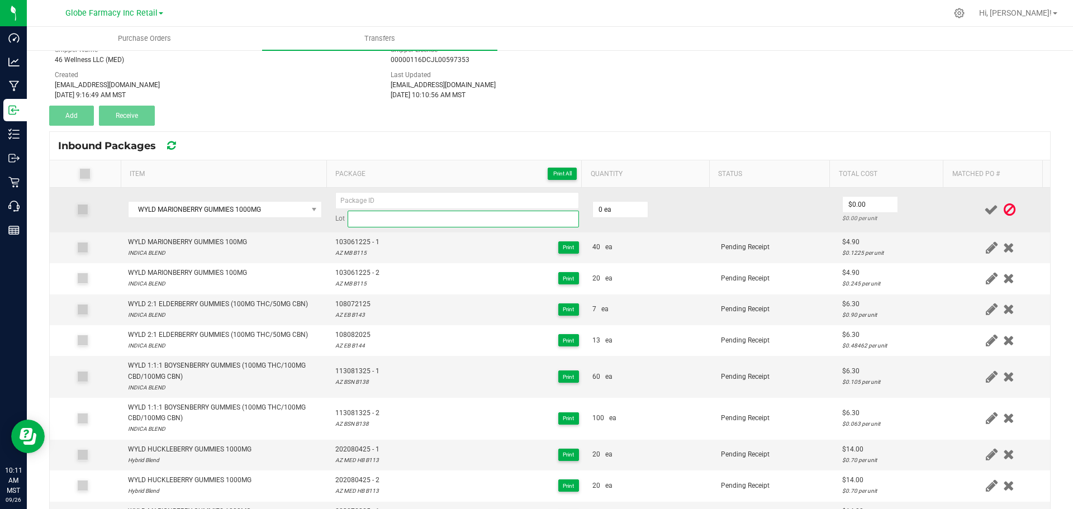
click at [389, 215] on input at bounding box center [463, 219] width 231 height 17
paste input "AZ MED MB B128"
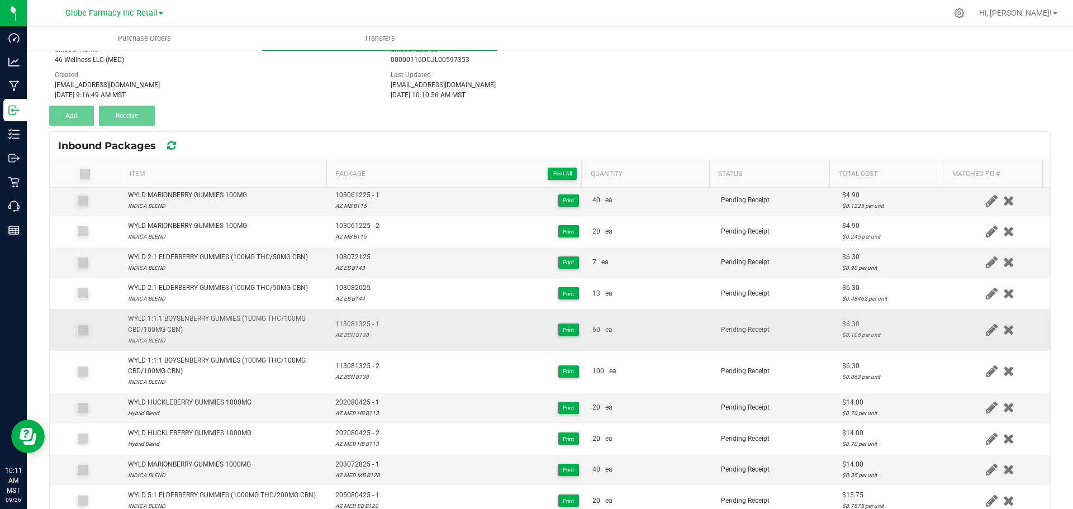
scroll to position [112, 0]
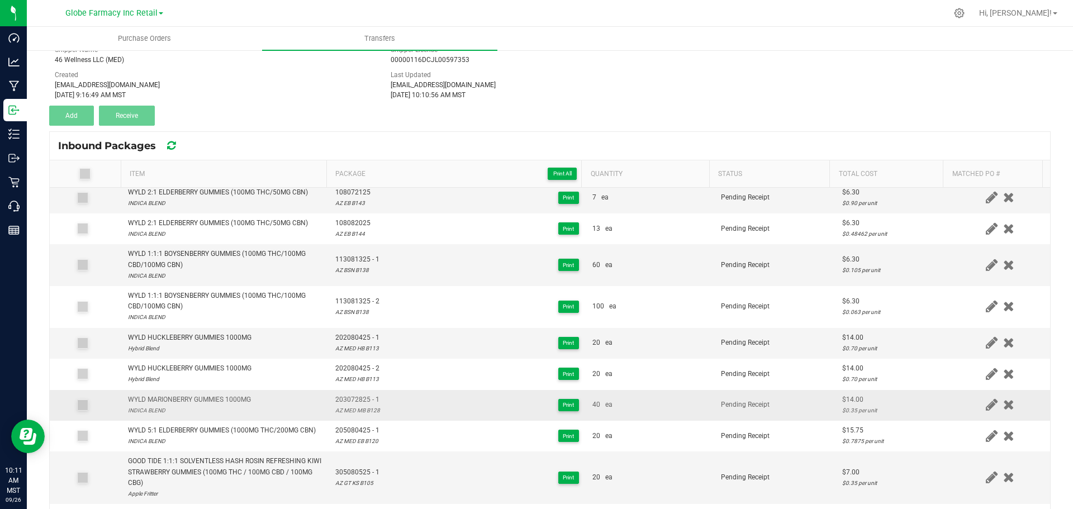
type input "AZ MED MB B128"
click at [348, 399] on span "203072825 - 1" at bounding box center [357, 399] width 45 height 11
copy span "203072825 - 1"
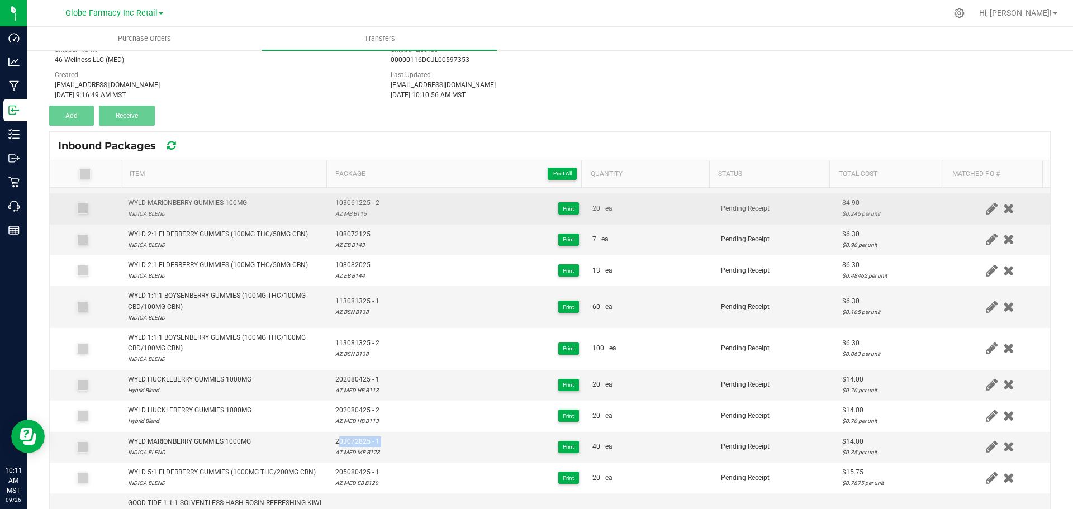
scroll to position [0, 0]
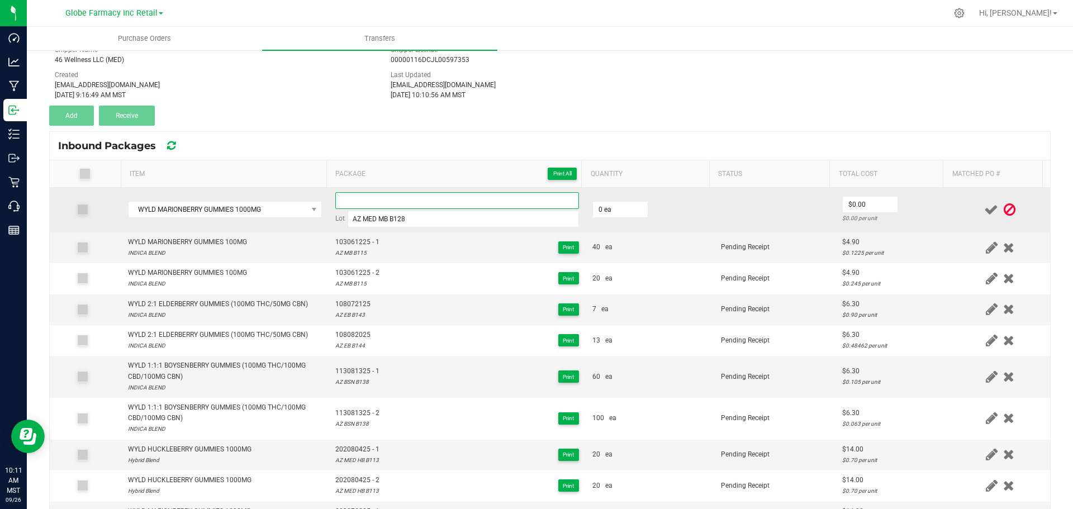
click at [378, 199] on input at bounding box center [457, 200] width 244 height 17
paste input "203072825 - 1"
type input "203072825 - 2"
click at [630, 206] on input "0" at bounding box center [620, 210] width 55 height 16
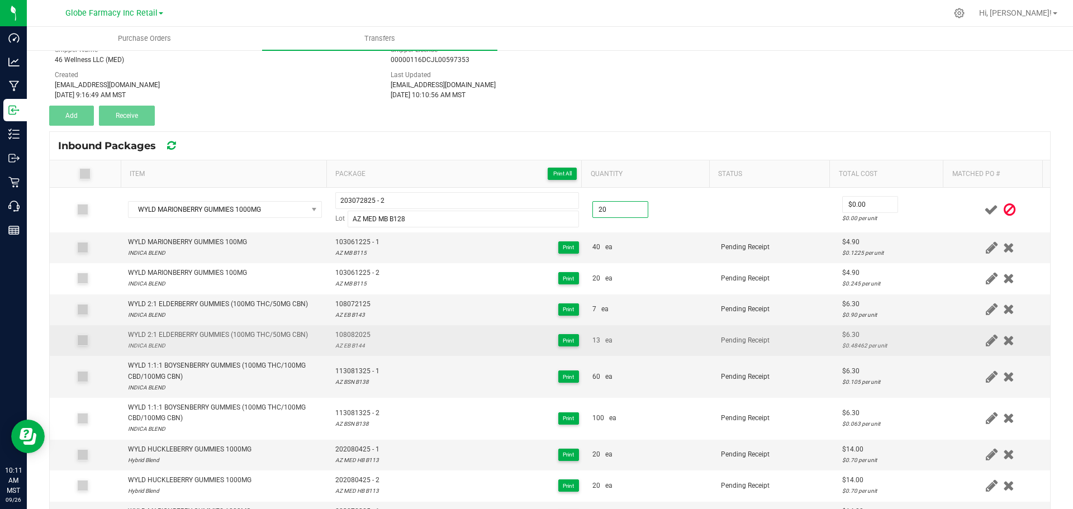
type input "20 ea"
type input "$14.00"
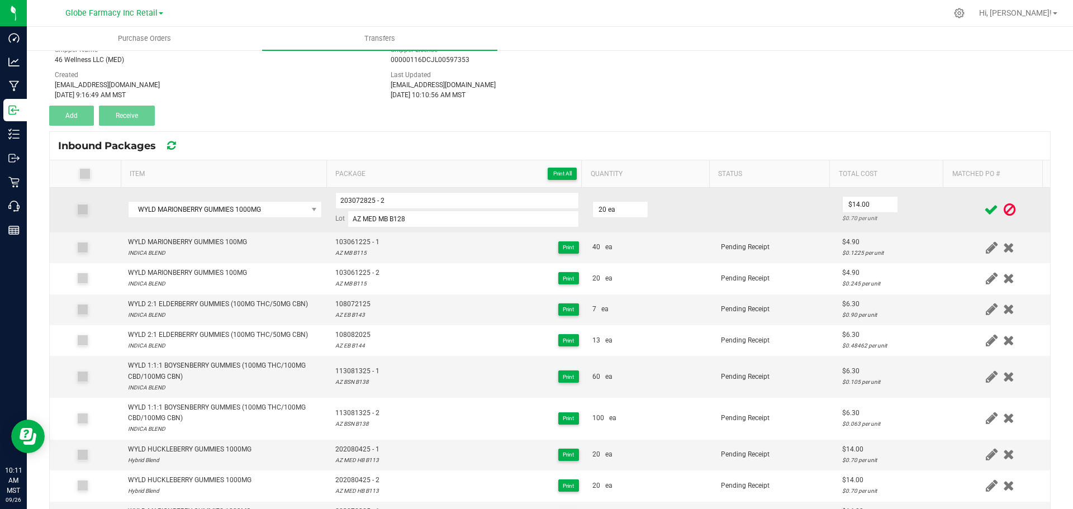
click at [911, 215] on div "$0.70 per unit" at bounding box center [892, 218] width 101 height 11
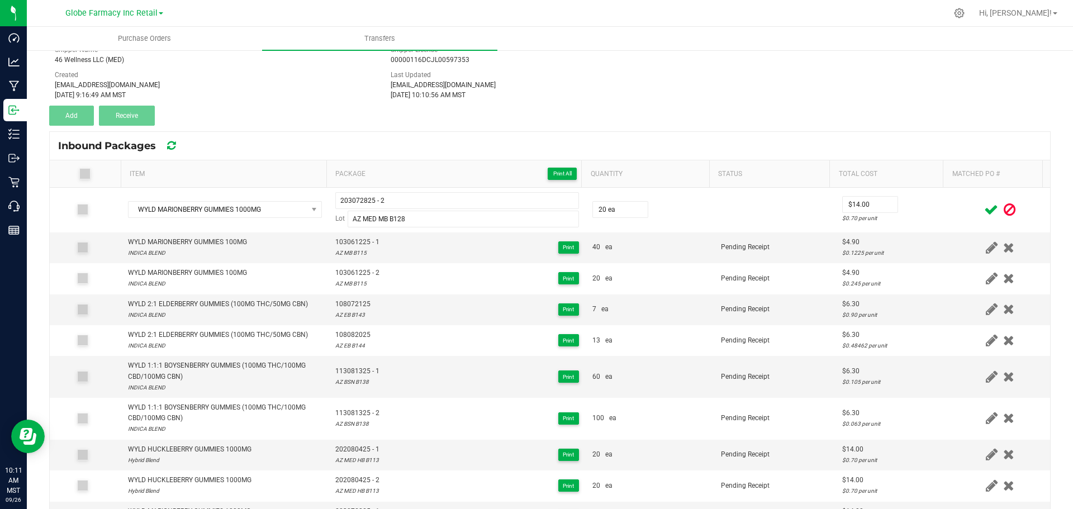
click at [984, 210] on icon at bounding box center [991, 210] width 14 height 14
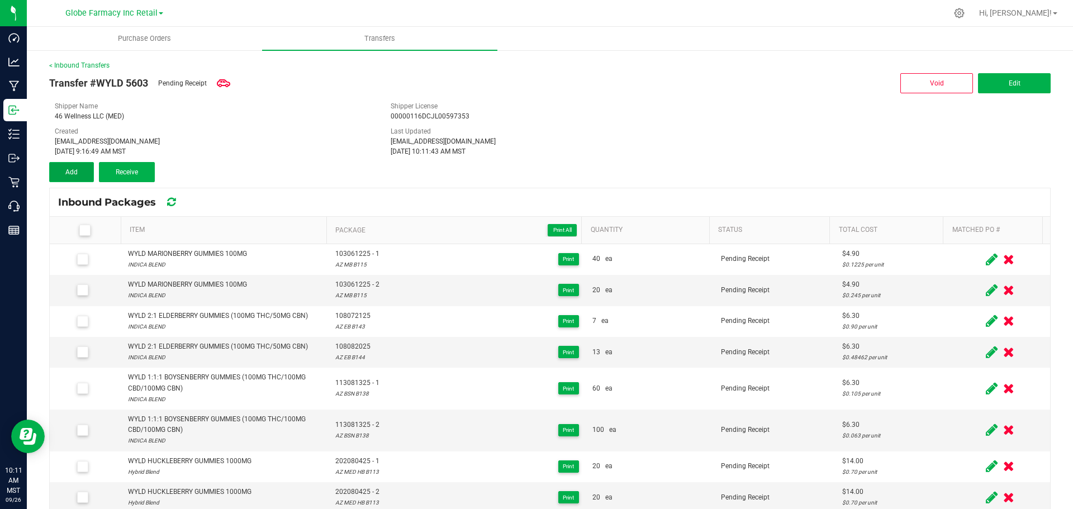
click at [78, 178] on button "Add" at bounding box center [71, 172] width 45 height 20
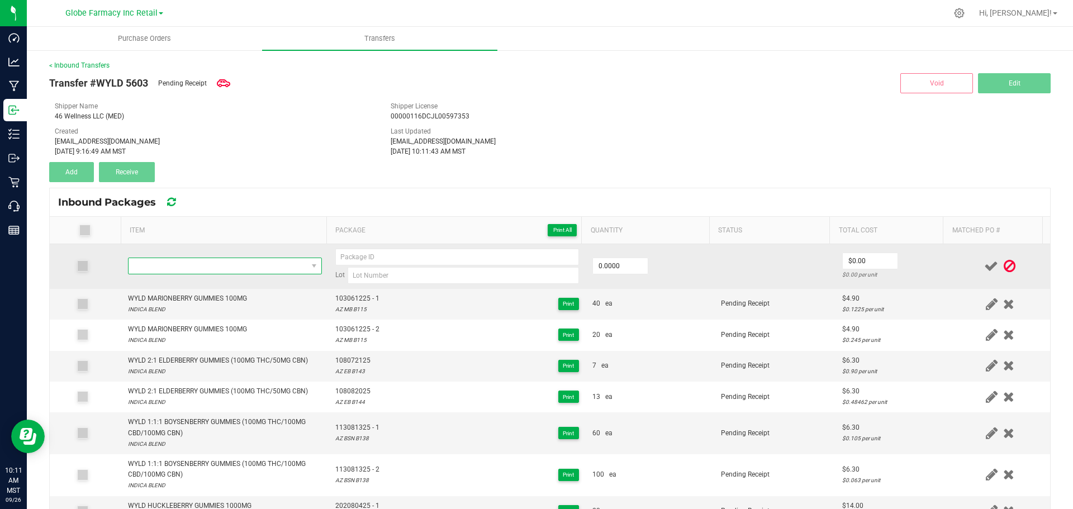
click at [214, 261] on span "NO DATA FOUND" at bounding box center [217, 266] width 179 height 16
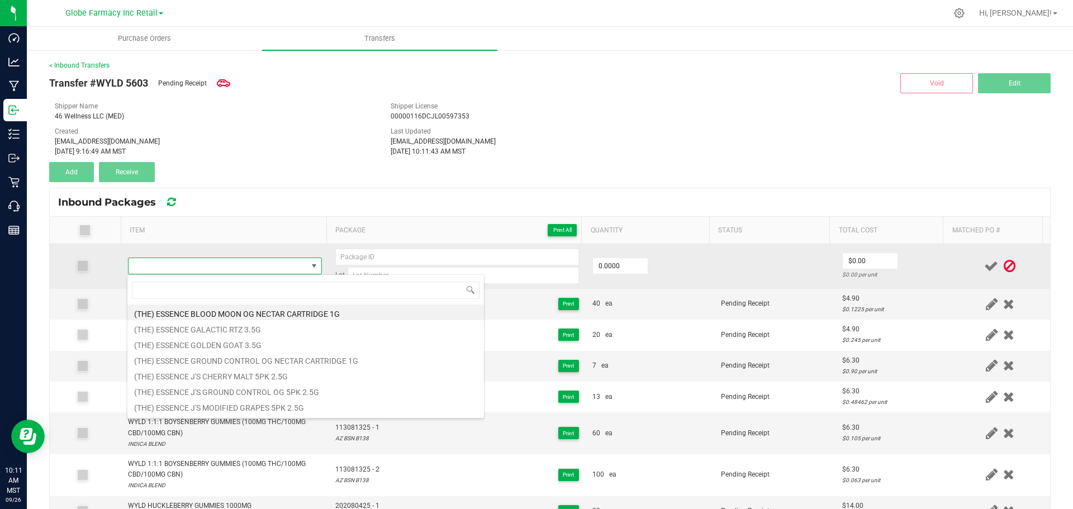
scroll to position [17, 190]
type input "WYLD RASPBERRY GUMMIES 1000MG"
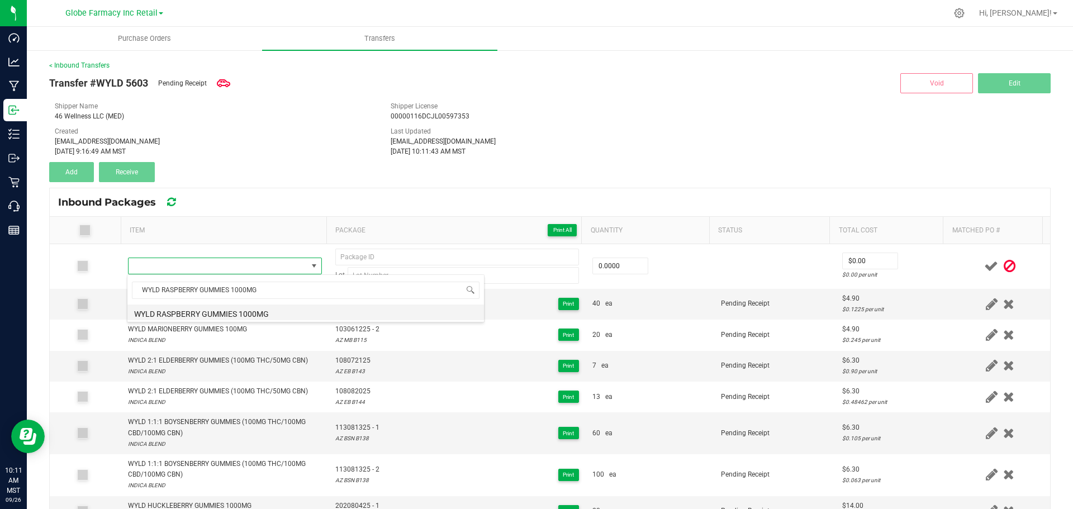
click at [239, 310] on li "WYLD RASPBERRY GUMMIES 1000MG" at bounding box center [305, 312] width 356 height 16
type input "0 ea"
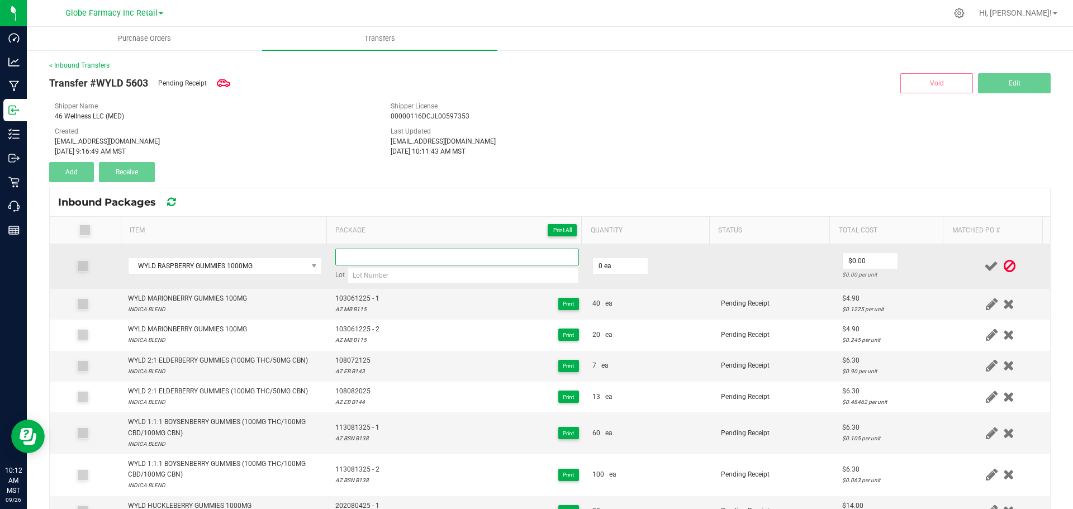
click at [401, 253] on input at bounding box center [457, 257] width 244 height 17
paste input "201072925"
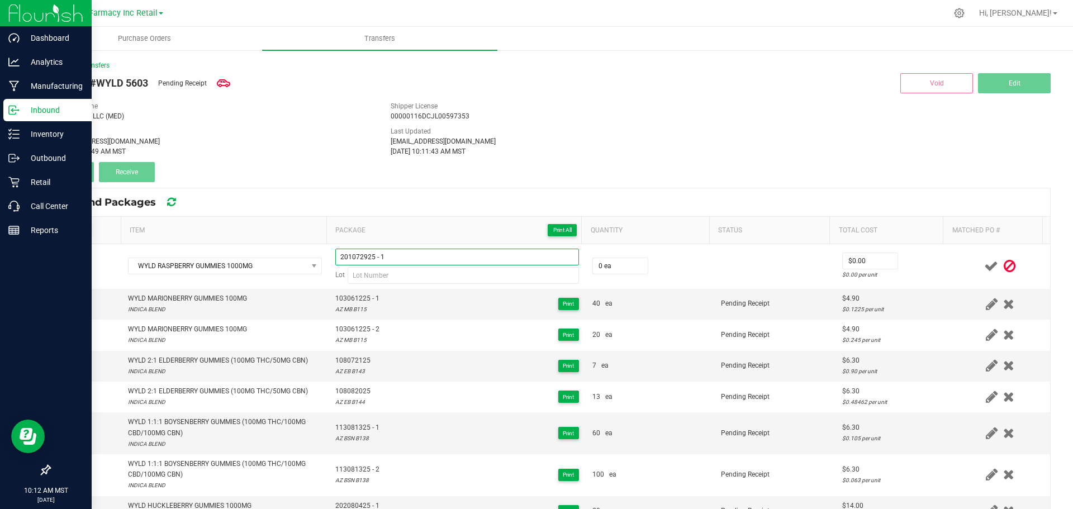
type input "201072925 - 1"
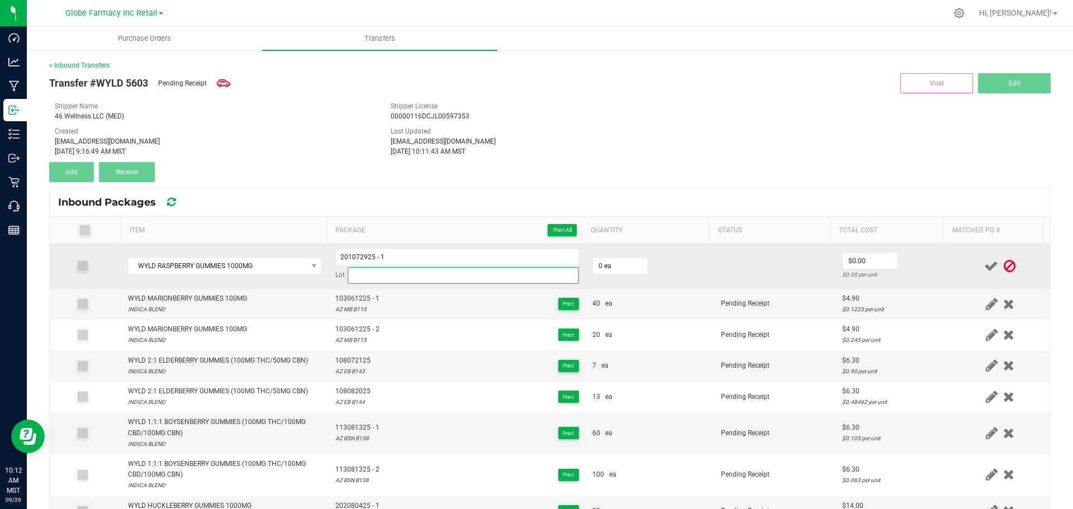
click at [515, 278] on input at bounding box center [463, 275] width 231 height 17
paste input "AZ MED RB B126"
type input "AZ MED RB B126"
click at [609, 267] on input "0" at bounding box center [620, 266] width 55 height 16
type input "40 ea"
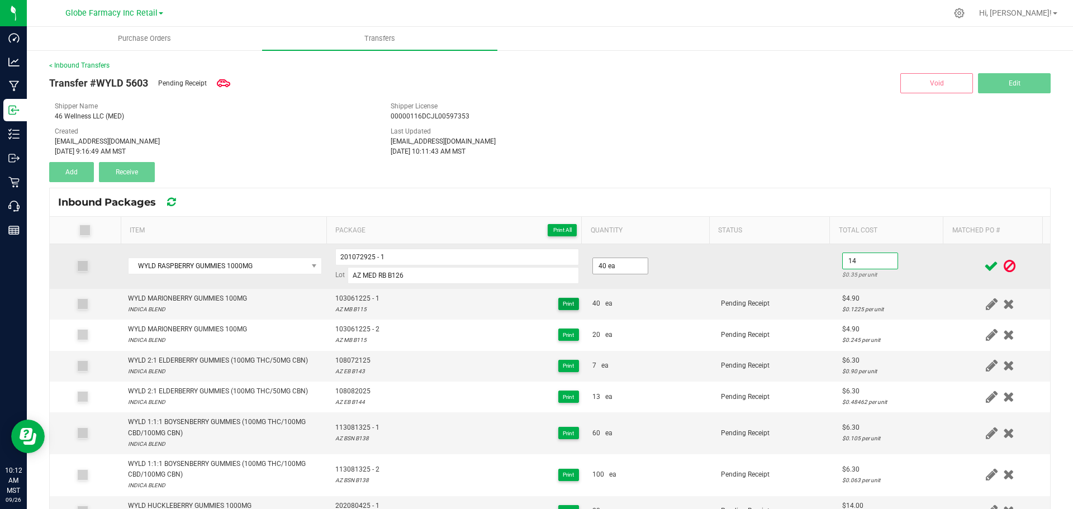
type input "$14.00"
click at [917, 265] on td "$14.00 $0.35 per unit" at bounding box center [892, 266] width 115 height 45
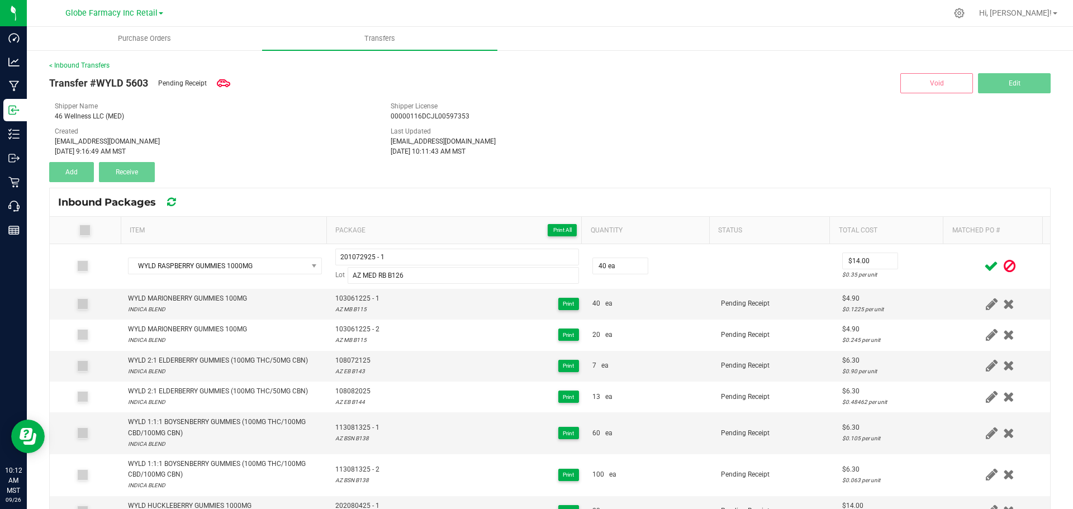
click at [984, 262] on icon at bounding box center [991, 266] width 14 height 14
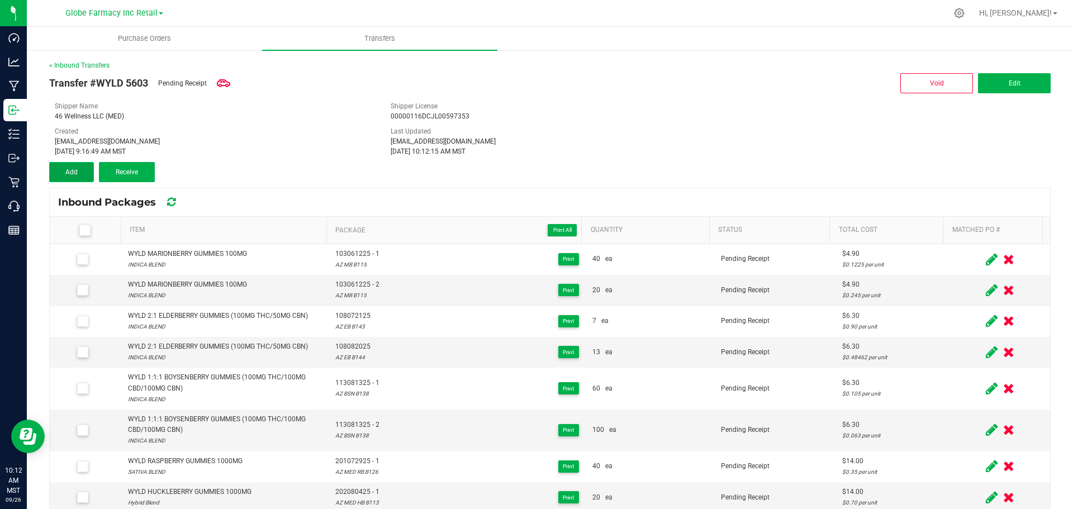
click at [85, 175] on button "Add" at bounding box center [71, 172] width 45 height 20
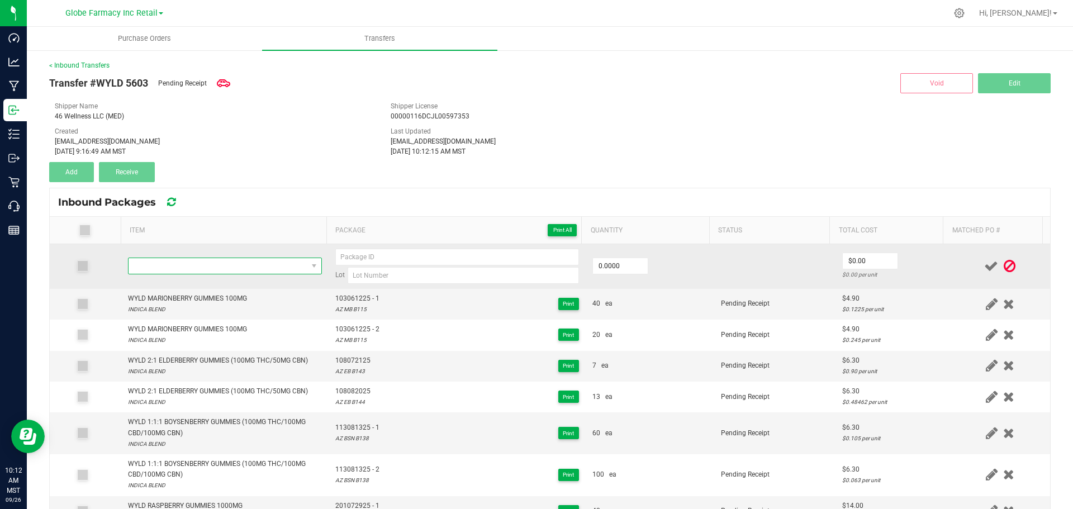
click at [222, 269] on span "NO DATA FOUND" at bounding box center [217, 266] width 179 height 16
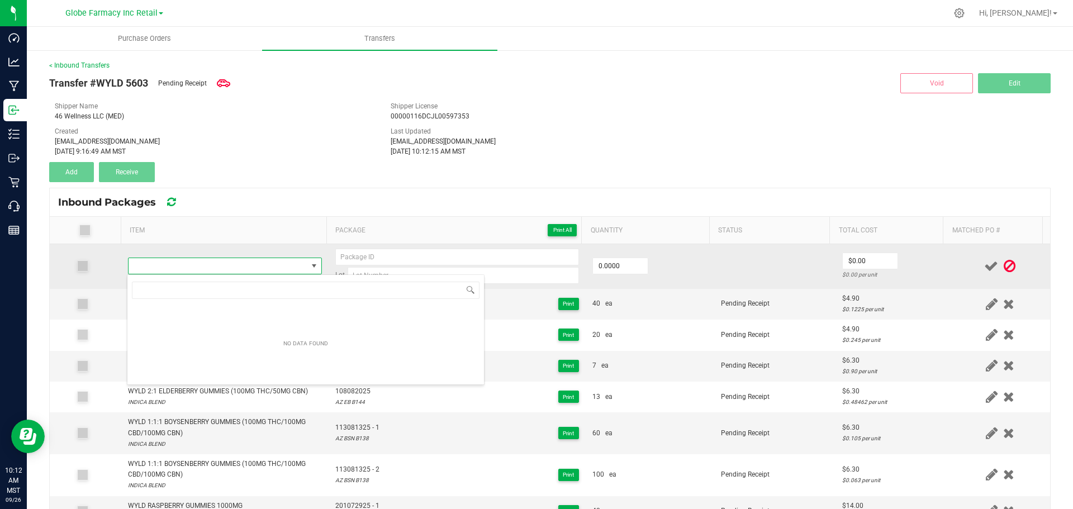
type input "WYLD RASPBERRY GUMMIES 1000MG"
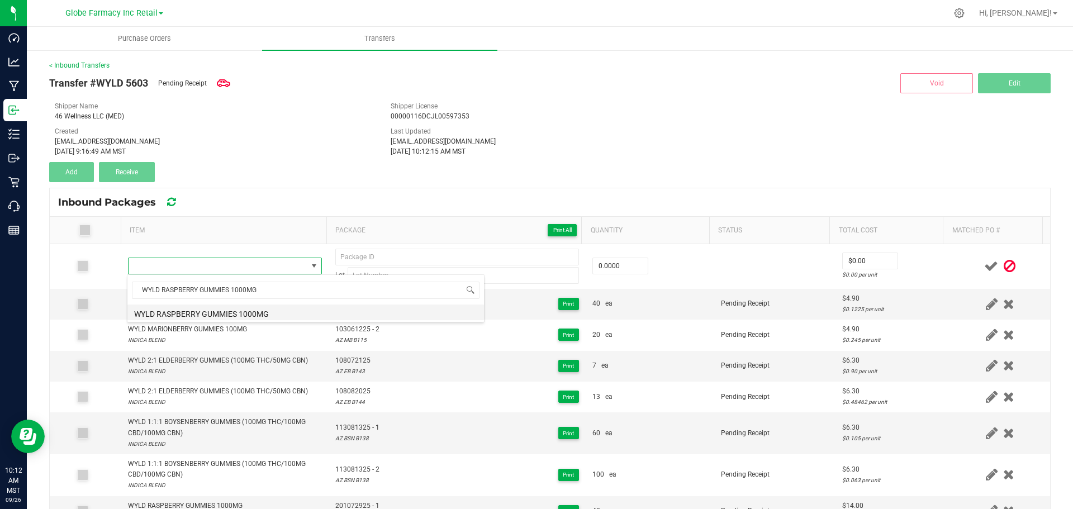
click at [235, 310] on li "WYLD RASPBERRY GUMMIES 1000MG" at bounding box center [305, 312] width 356 height 16
type input "0 ea"
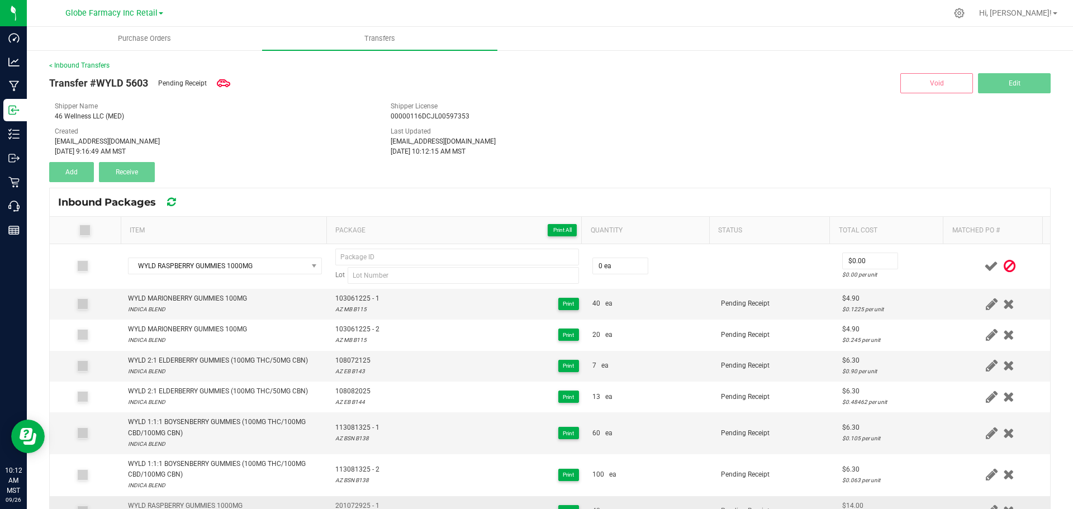
click at [352, 504] on span "201072925 - 1" at bounding box center [357, 506] width 44 height 11
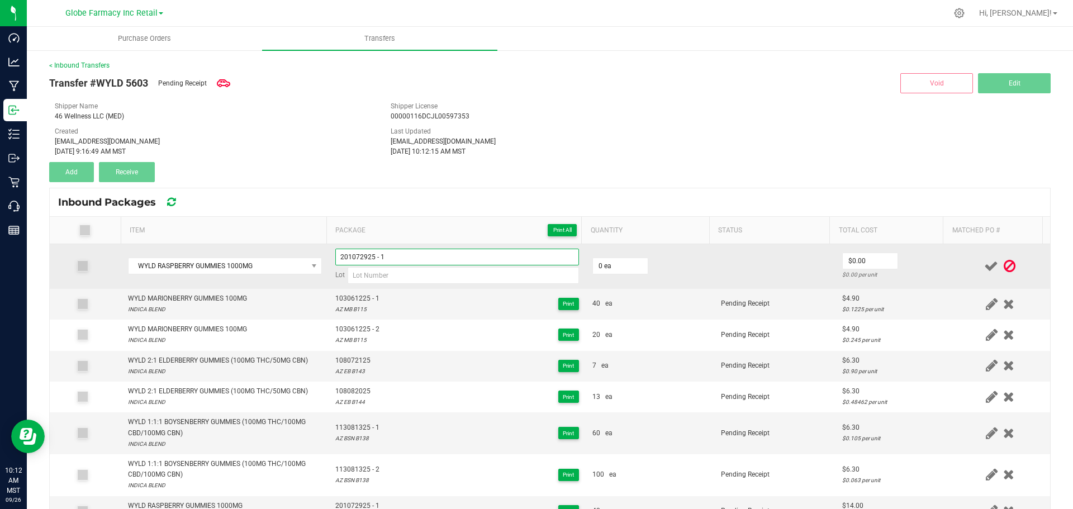
click at [409, 262] on input "201072925 - 1" at bounding box center [457, 257] width 244 height 17
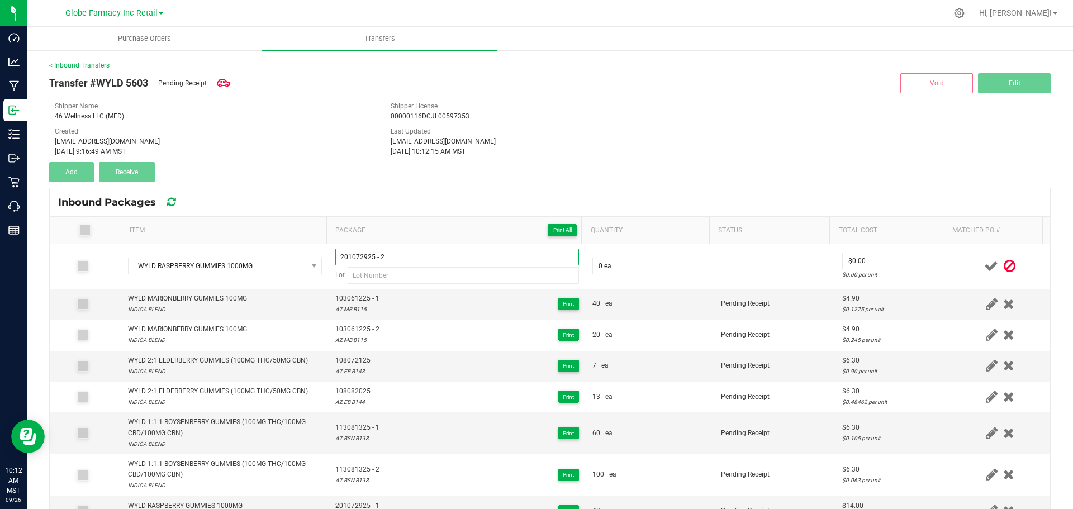
type input "201072925 - 2"
click at [478, 164] on div "Transfer #WYLD 5603 Pending Receipt Void Edit Shipper Name 46 Wellness LLC (MED…" at bounding box center [549, 126] width 1001 height 112
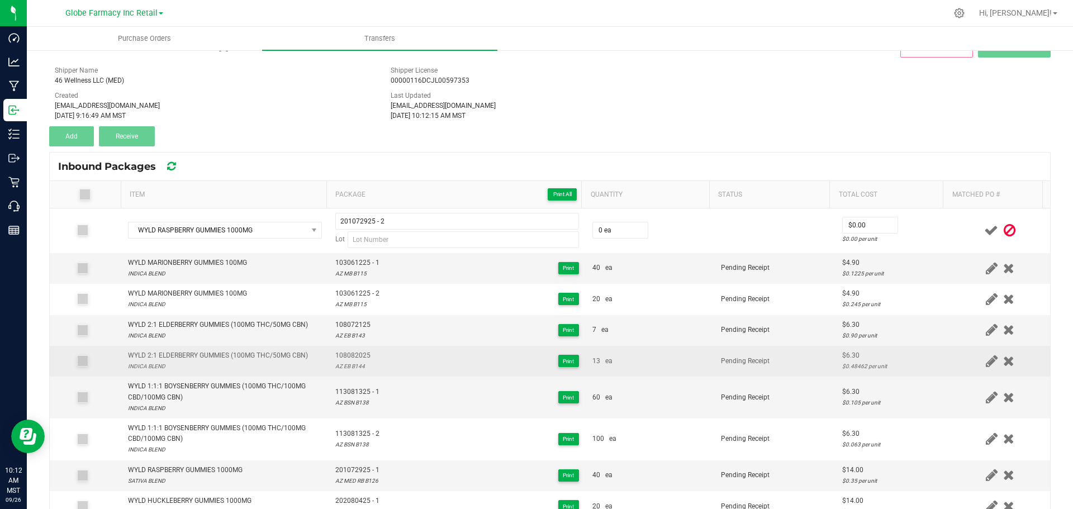
scroll to position [56, 0]
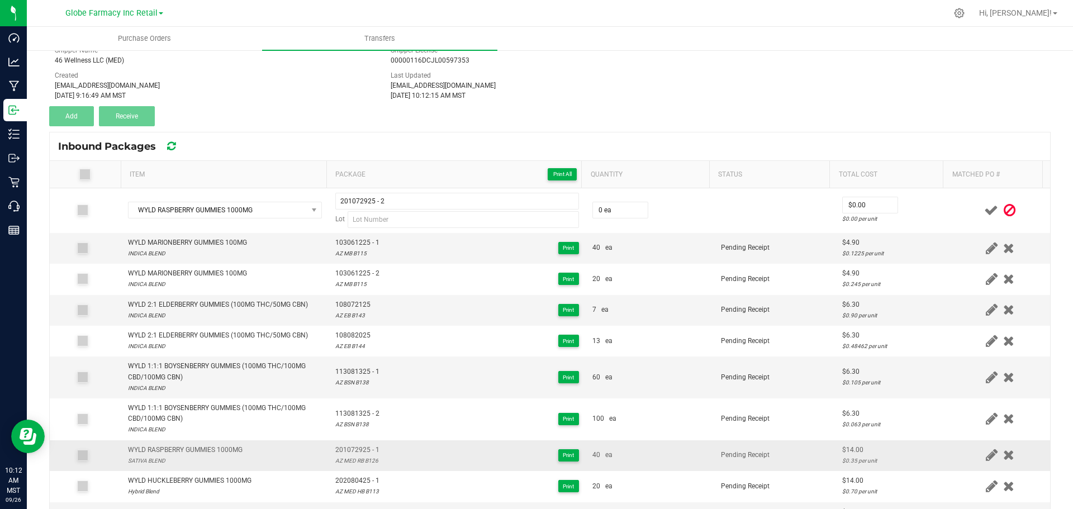
click at [359, 460] on div "AZ MED RB B126" at bounding box center [357, 460] width 44 height 11
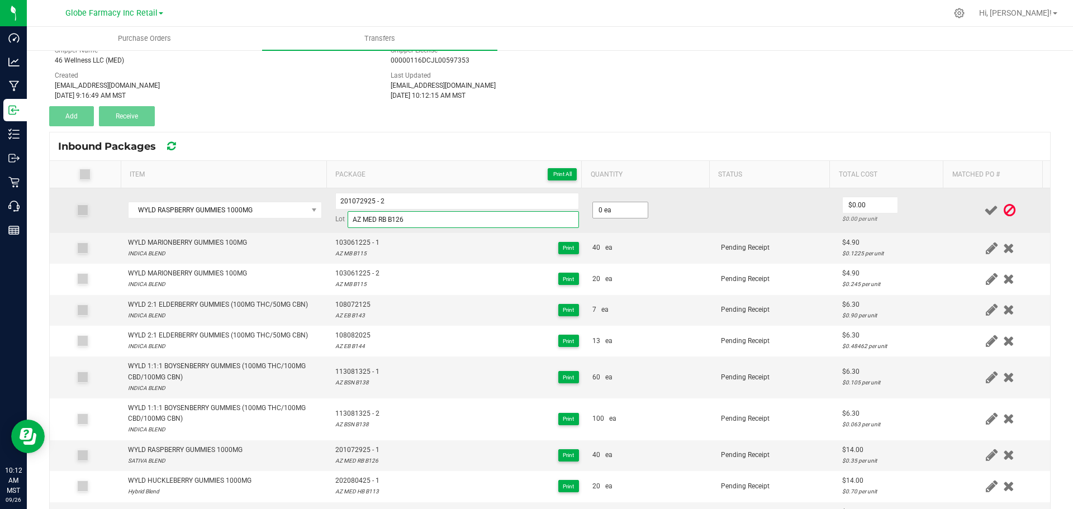
type input "AZ MED RB B126"
click at [596, 218] on span "0 ea" at bounding box center [620, 210] width 56 height 17
click at [601, 213] on input "0" at bounding box center [620, 210] width 55 height 16
type input "20 ea"
type input "$14.00"
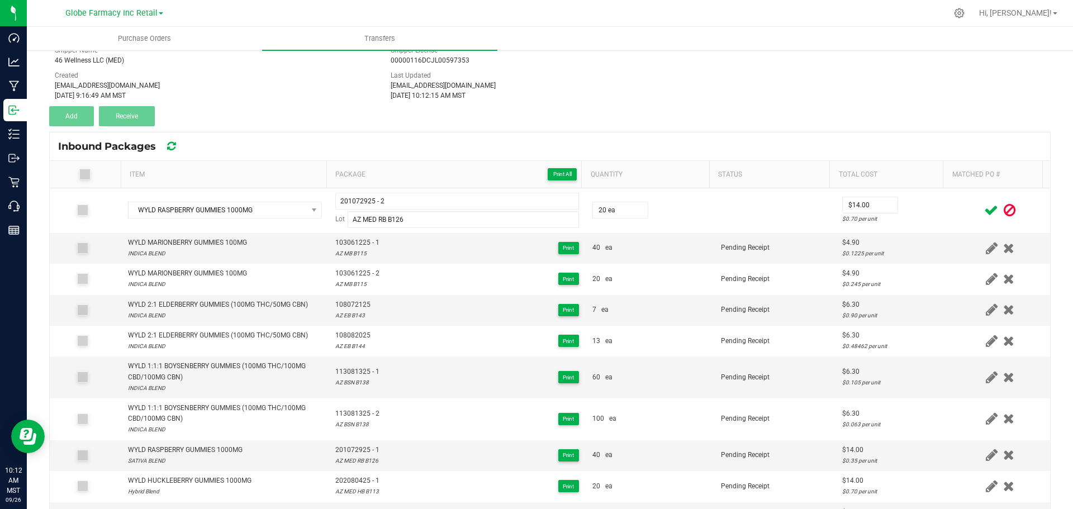
click at [950, 213] on td at bounding box center [1000, 210] width 100 height 45
click at [984, 210] on icon at bounding box center [991, 210] width 14 height 14
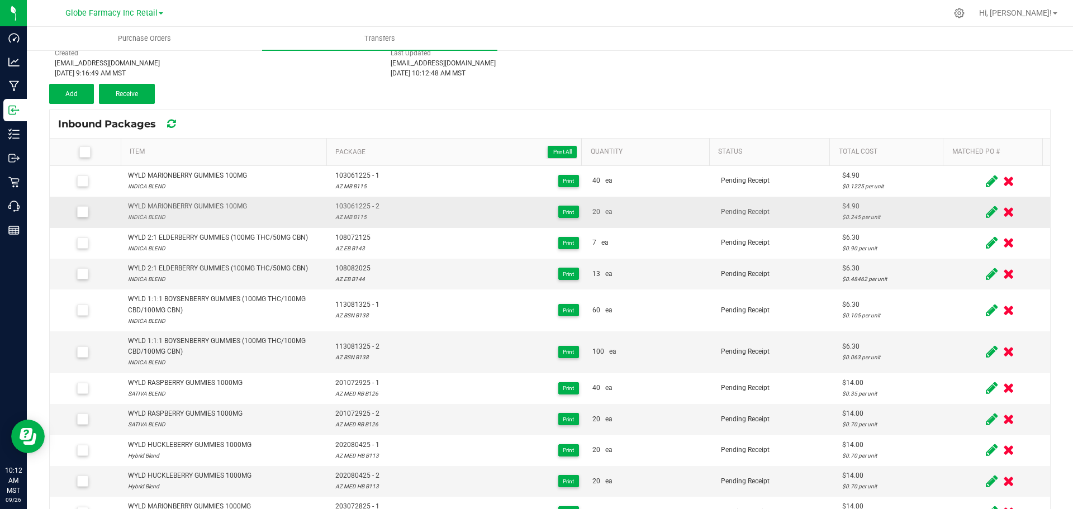
scroll to position [98, 0]
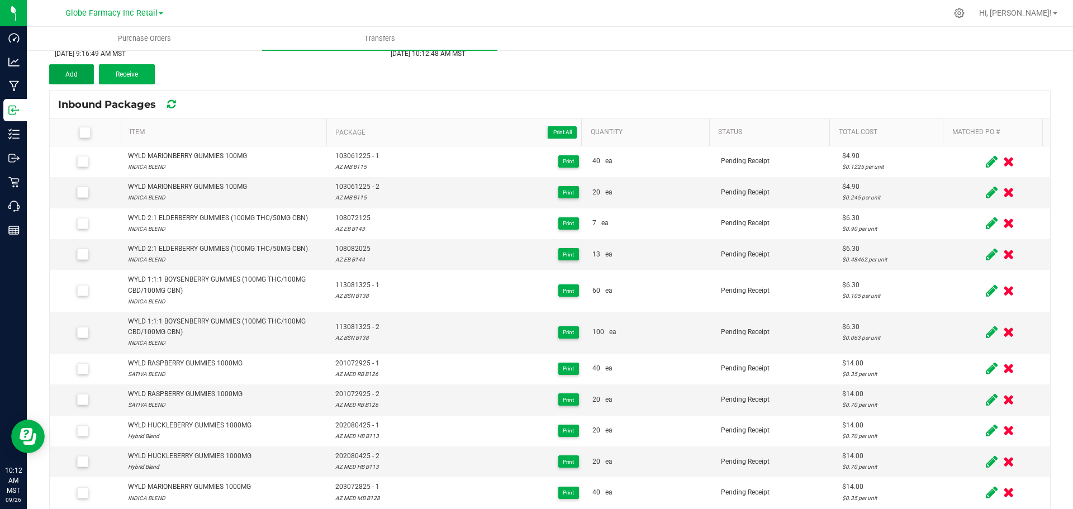
drag, startPoint x: 73, startPoint y: 70, endPoint x: 254, endPoint y: 129, distance: 189.9
click at [73, 70] on button "Add" at bounding box center [71, 74] width 45 height 20
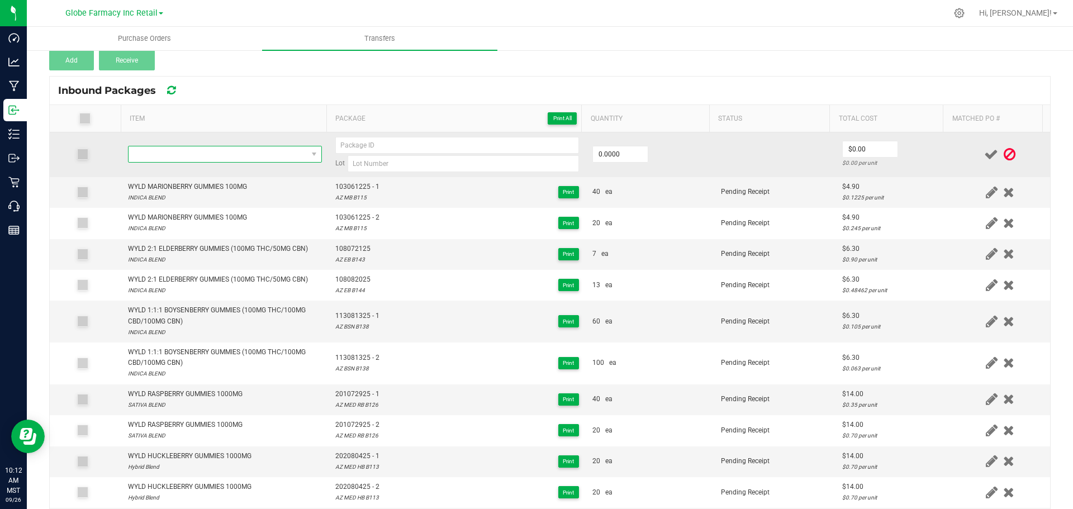
click at [225, 153] on span "NO DATA FOUND" at bounding box center [217, 154] width 179 height 16
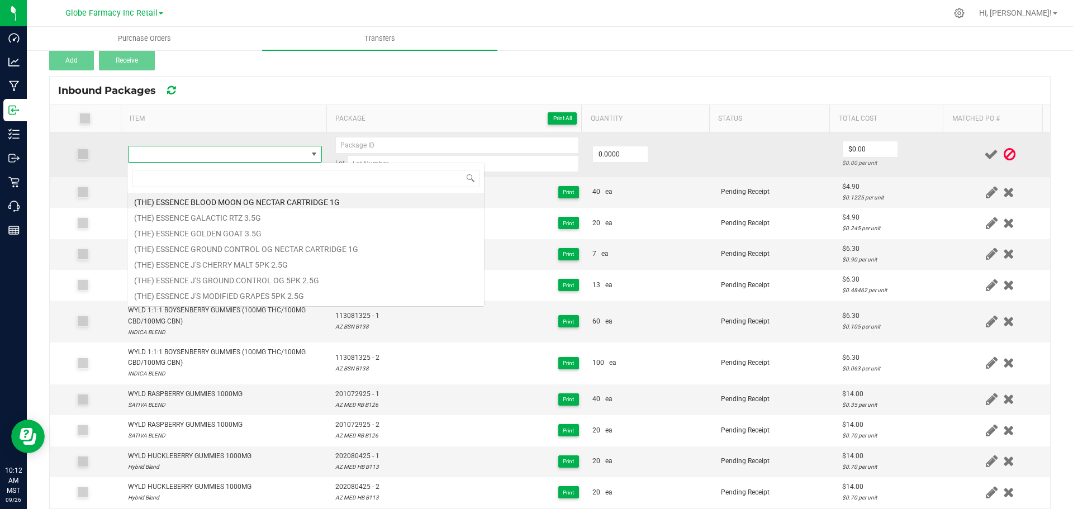
scroll to position [17, 190]
type input "WYLD 1:1 ONE PASSION ORANGE GUAVA GUMMY 100MG THC / 100MG CBG"
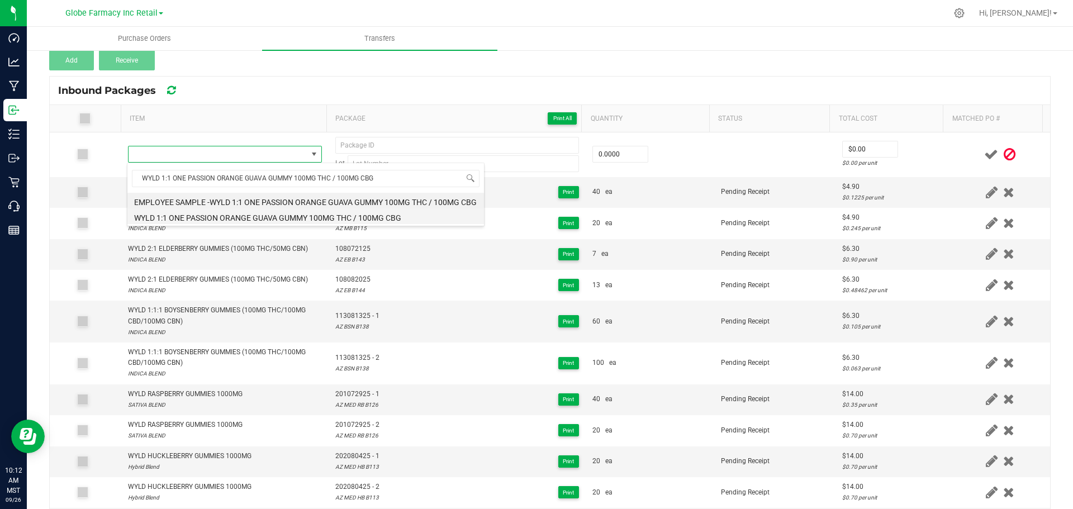
click at [256, 217] on li "WYLD 1:1 ONE PASSION ORANGE GUAVA GUMMY 100MG THC / 100MG CBG" at bounding box center [305, 216] width 356 height 16
type input "0 ea"
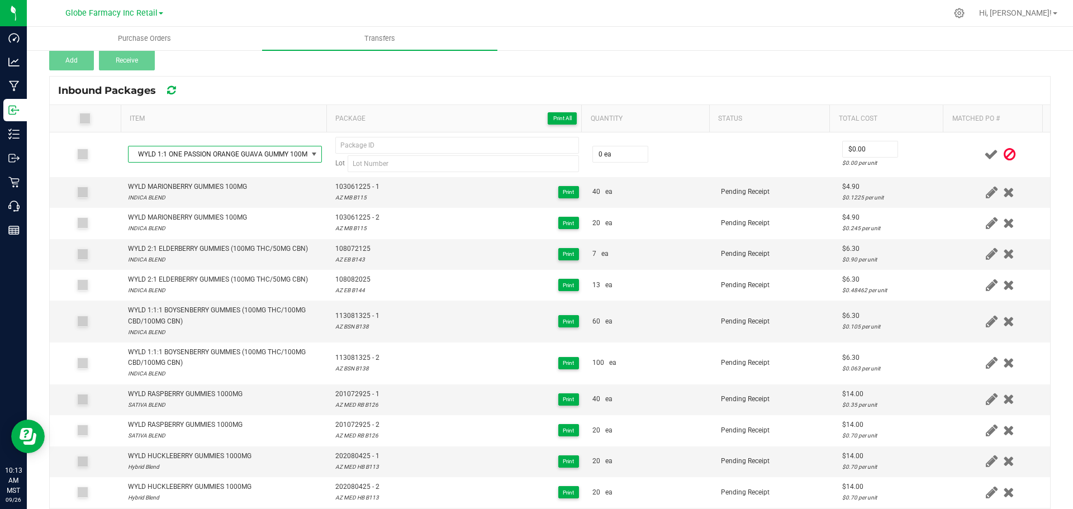
click at [430, 126] on th "Package Print All" at bounding box center [453, 118] width 255 height 27
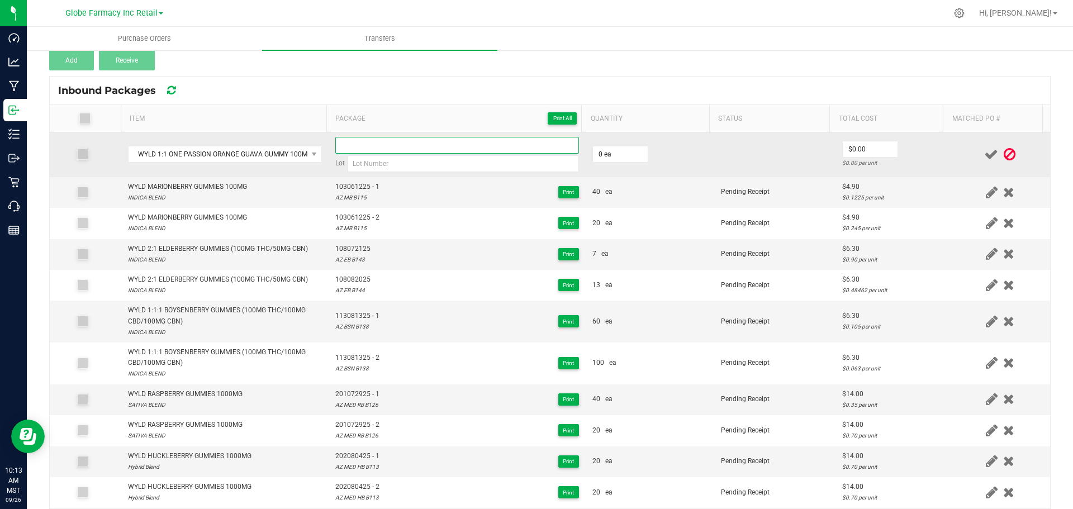
click at [430, 137] on input at bounding box center [457, 145] width 244 height 17
paste input "404061725"
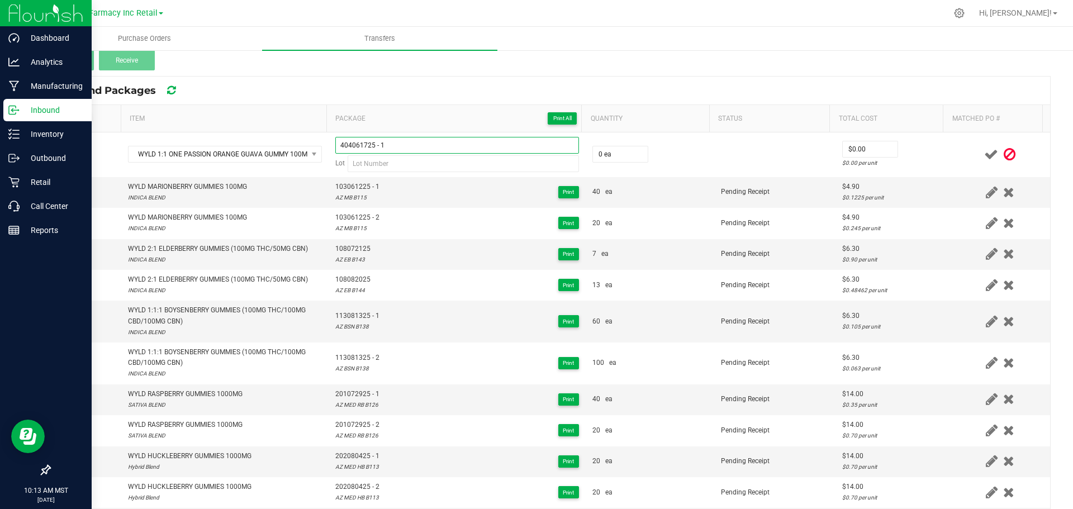
type input "404061725 - 1"
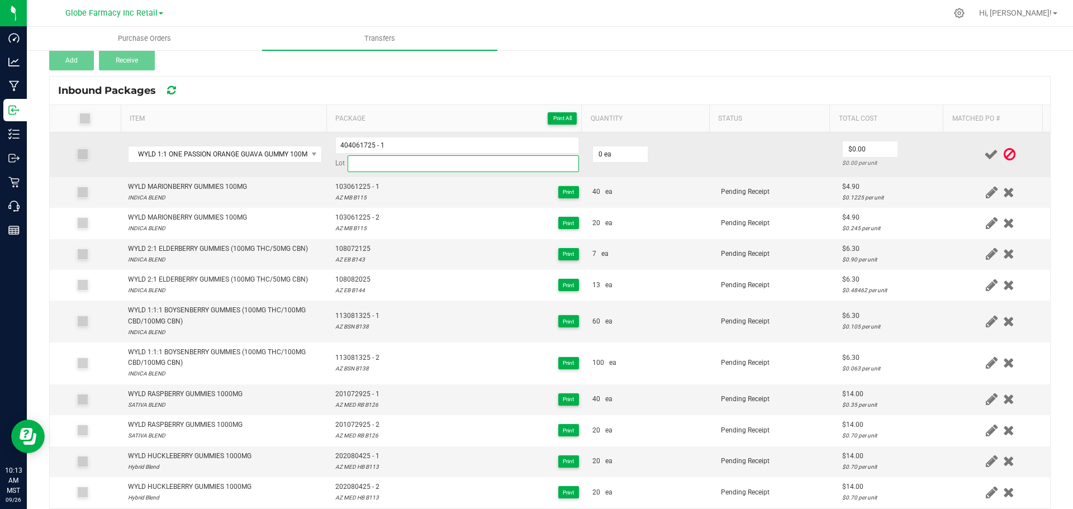
click at [495, 167] on input at bounding box center [463, 163] width 231 height 17
paste input "AZ POG B106"
type input "AZ POG B106"
click at [612, 153] on input "0" at bounding box center [620, 154] width 55 height 16
type input "60 ea"
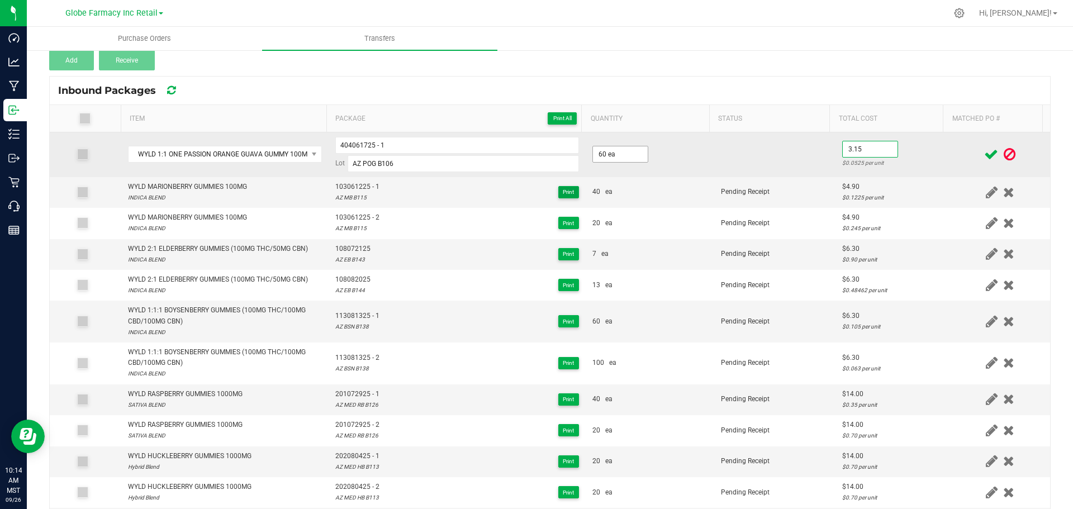
type input "$3.15"
click at [950, 169] on td at bounding box center [1000, 154] width 100 height 45
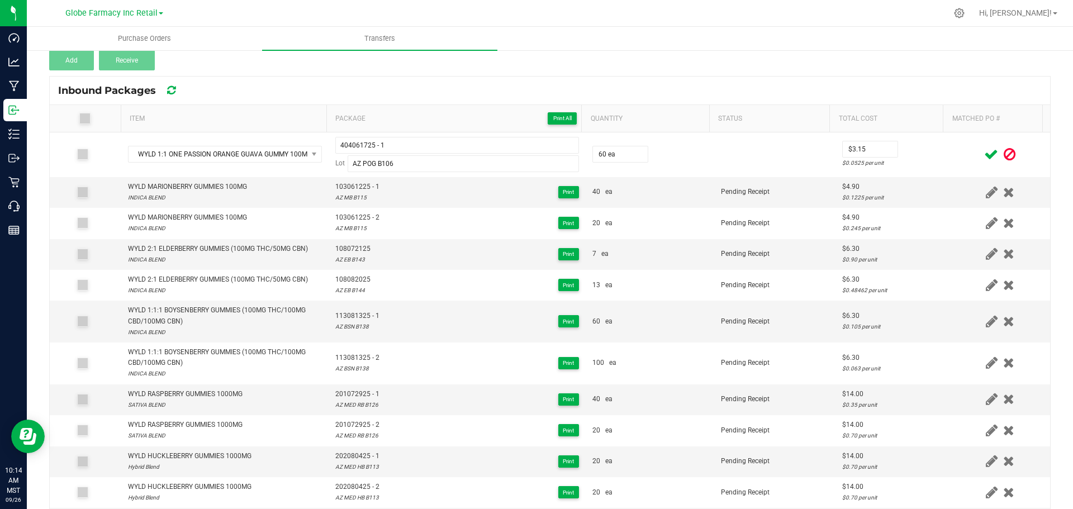
click at [984, 154] on icon at bounding box center [991, 154] width 14 height 14
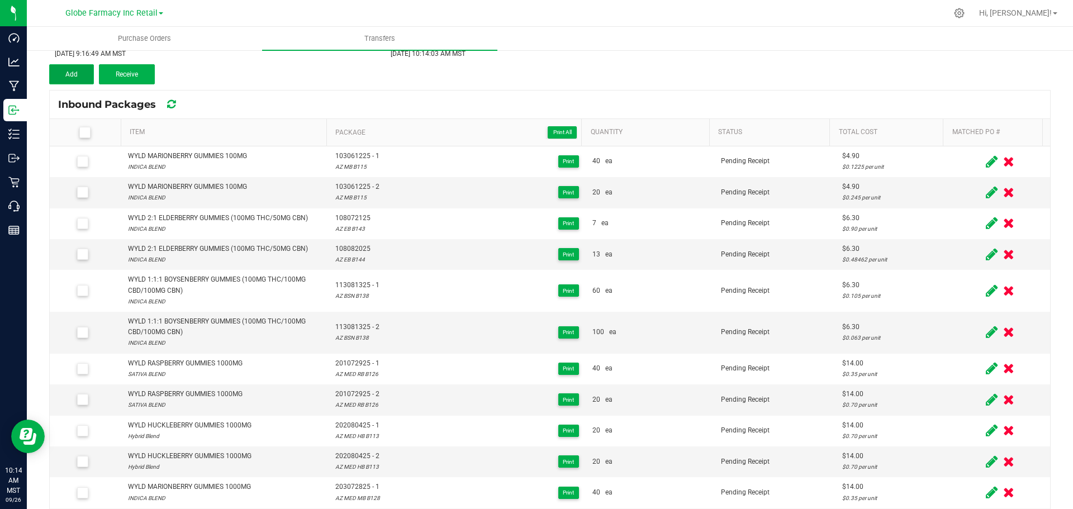
click at [51, 66] on button "Add" at bounding box center [71, 74] width 45 height 20
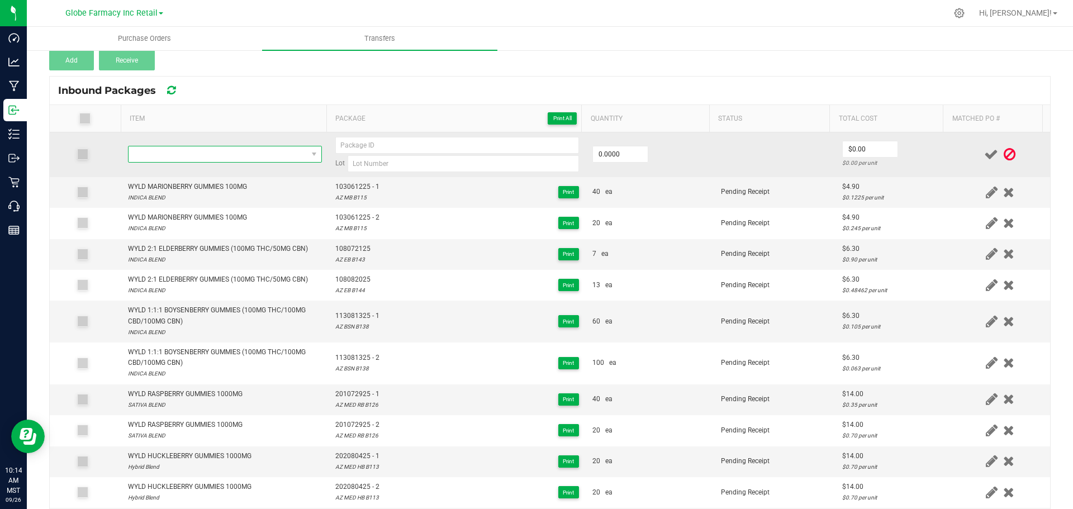
click at [226, 153] on span "NO DATA FOUND" at bounding box center [217, 154] width 179 height 16
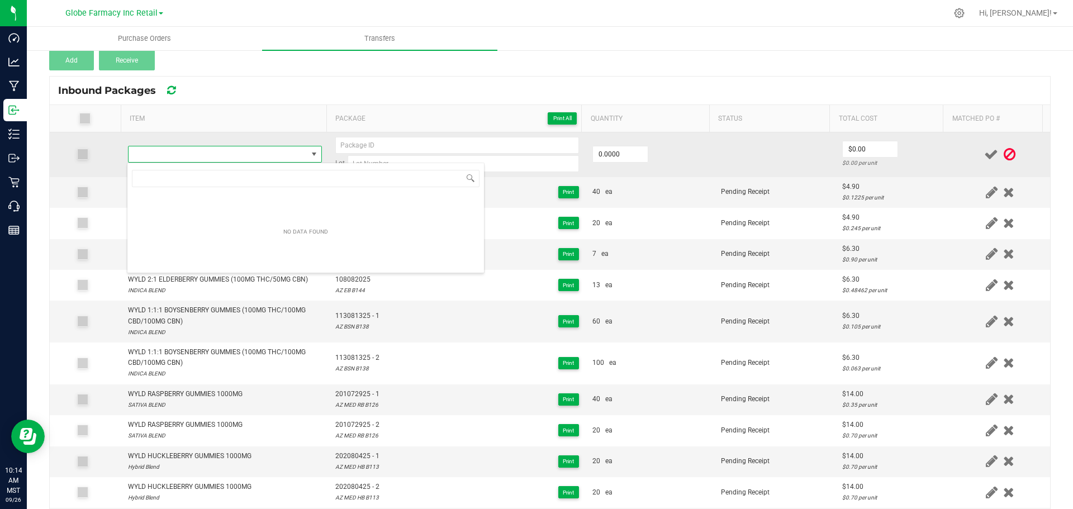
type input "WYLD 1:1 ONE PASSION ORANGE GUAVA GUMMY 100MG THC / 100MG CBG"
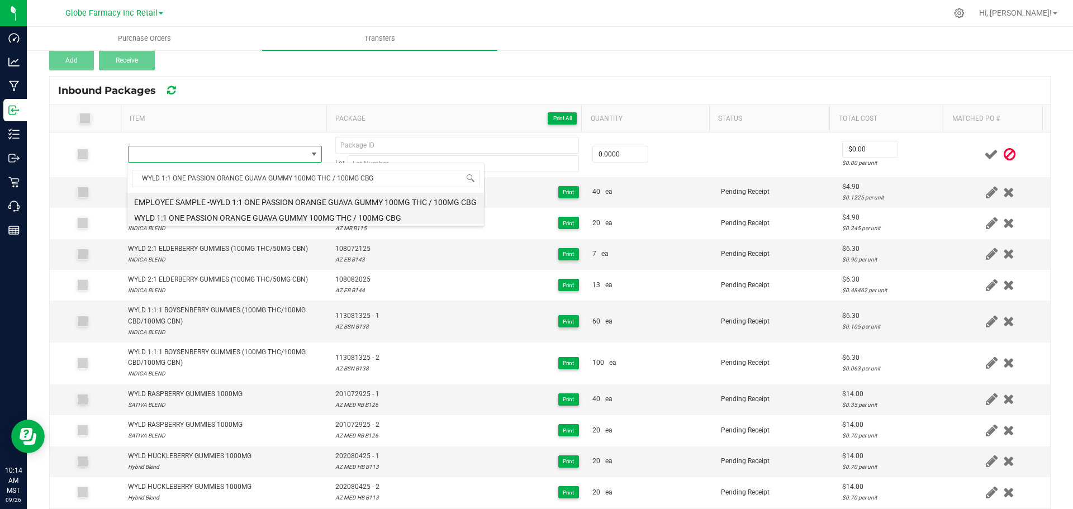
click at [234, 215] on li "WYLD 1:1 ONE PASSION ORANGE GUAVA GUMMY 100MG THC / 100MG CBG" at bounding box center [305, 216] width 356 height 16
type input "0 ea"
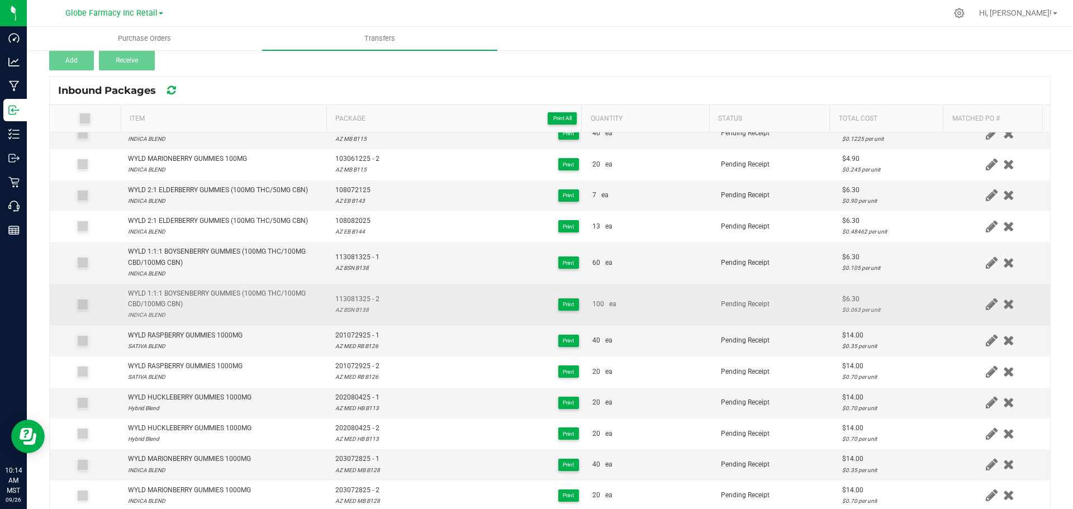
scroll to position [0, 0]
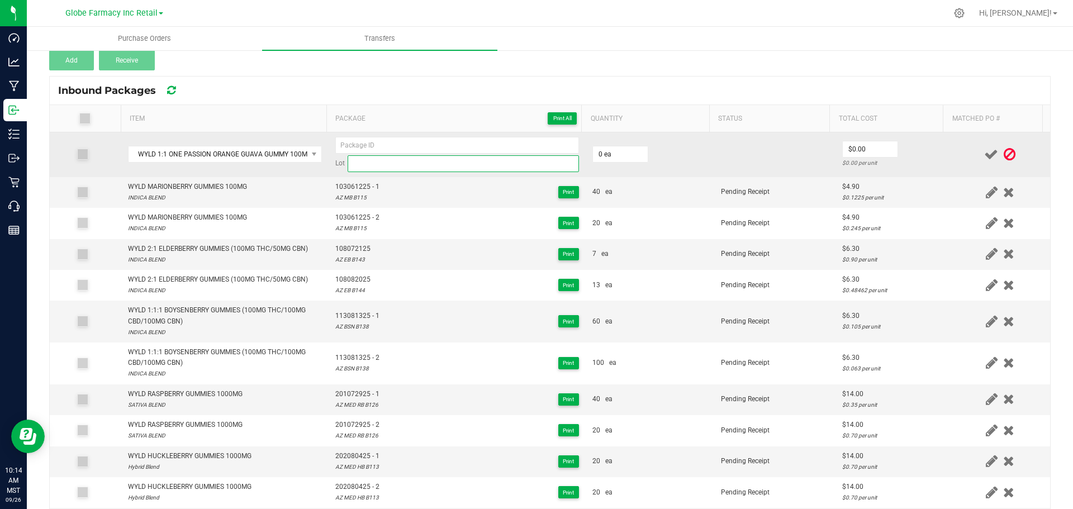
click at [467, 167] on input at bounding box center [463, 163] width 231 height 17
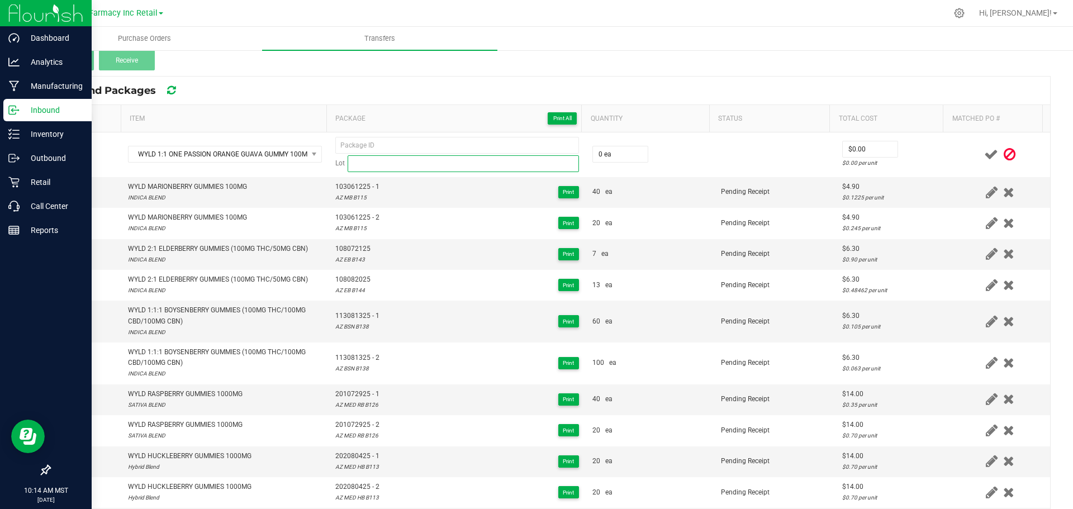
paste input "AZ POG B106"
type input "AZ POG B106"
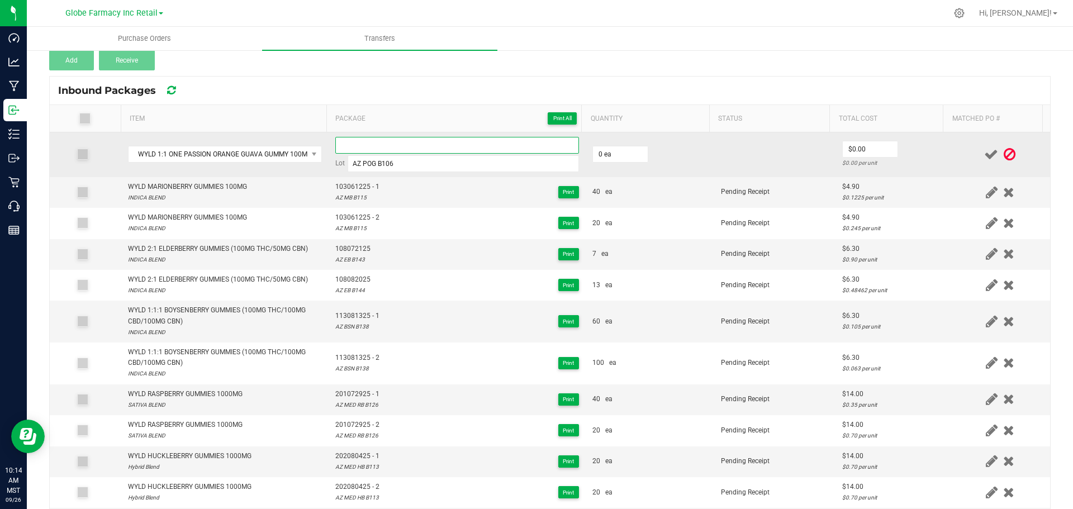
click at [489, 144] on input at bounding box center [457, 145] width 244 height 17
paste input "404061725"
type input "404061725"
click at [595, 151] on input "0" at bounding box center [620, 154] width 55 height 16
type input "40 ea"
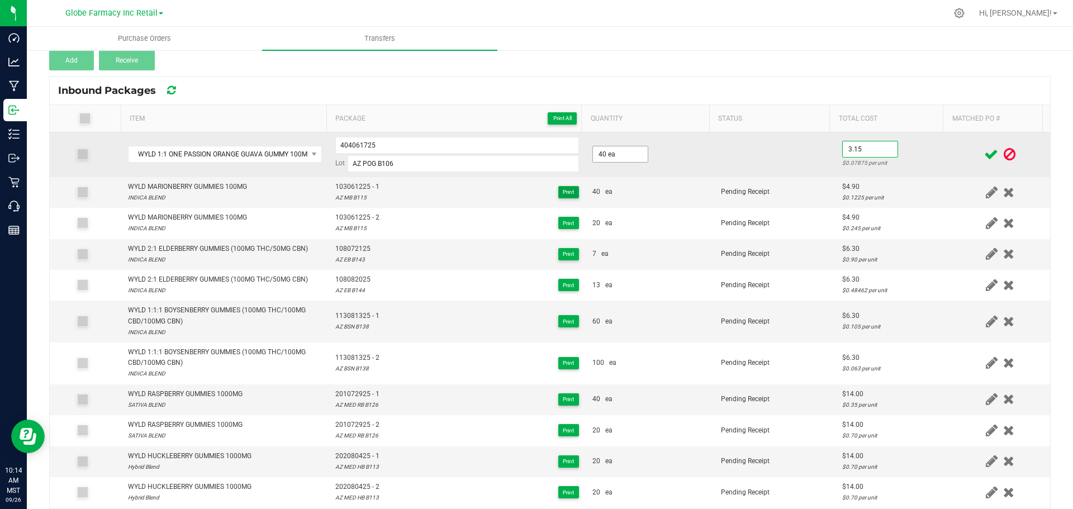
type input "$3.15"
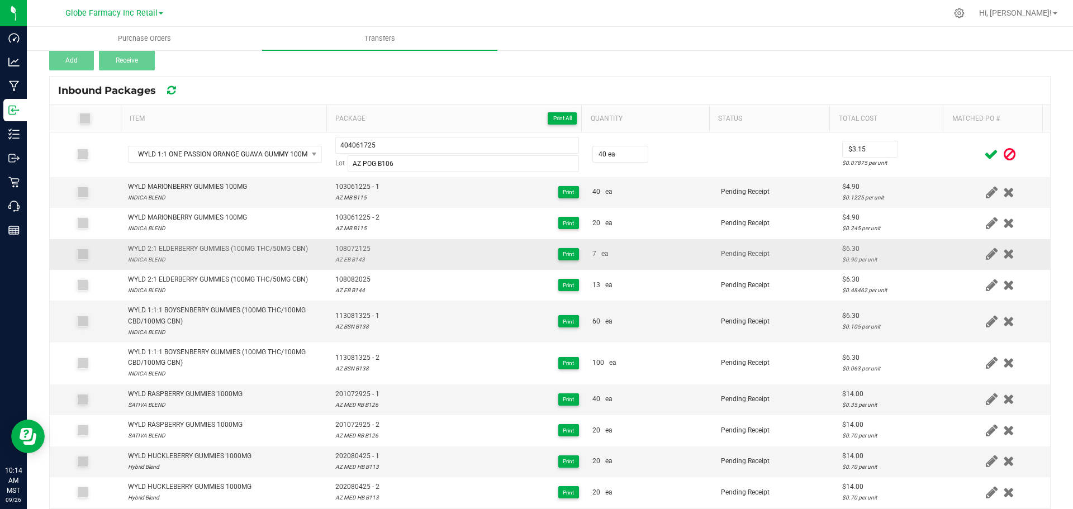
click at [432, 246] on div "108072125 AZ EB B143 Print" at bounding box center [457, 254] width 244 height 21
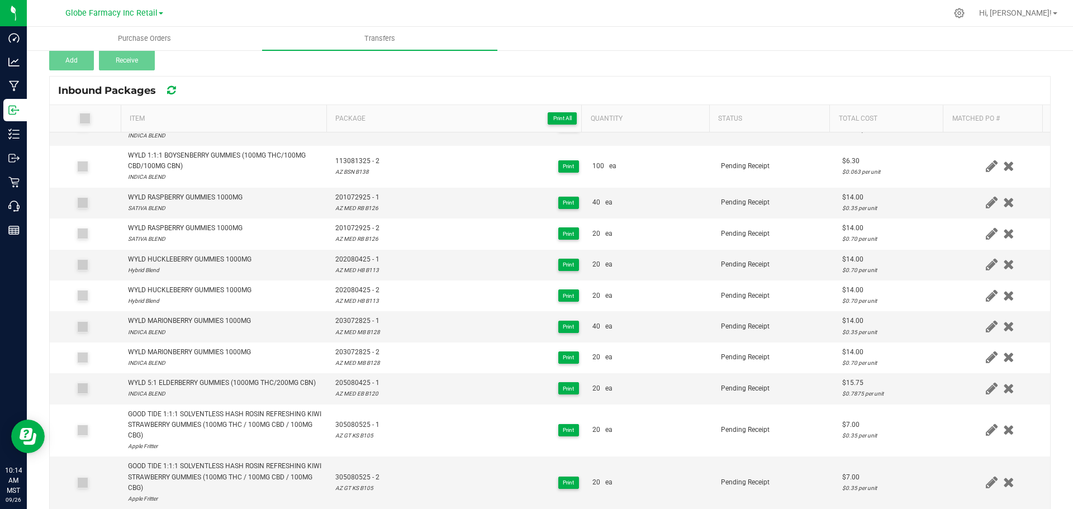
scroll to position [5, 0]
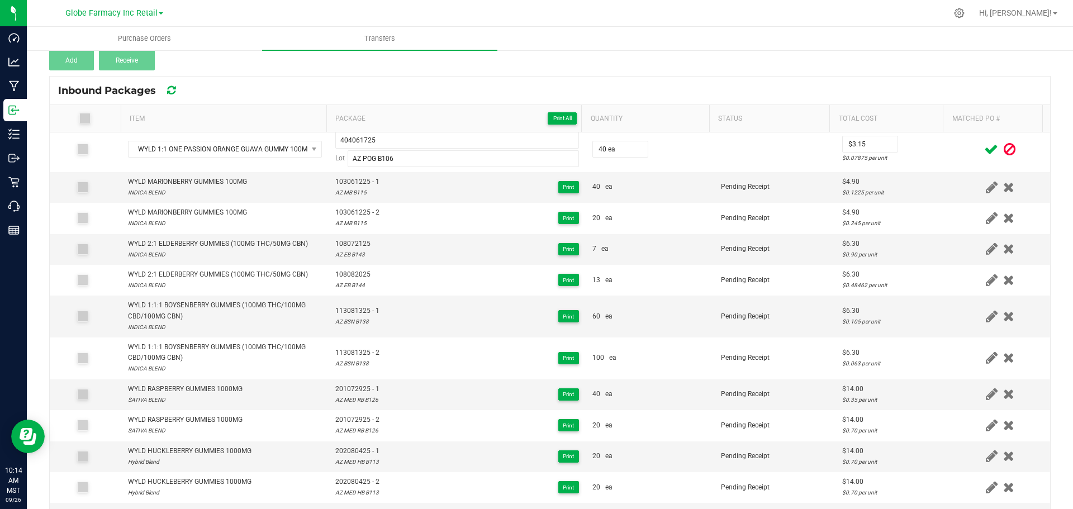
click at [984, 154] on icon at bounding box center [991, 149] width 14 height 14
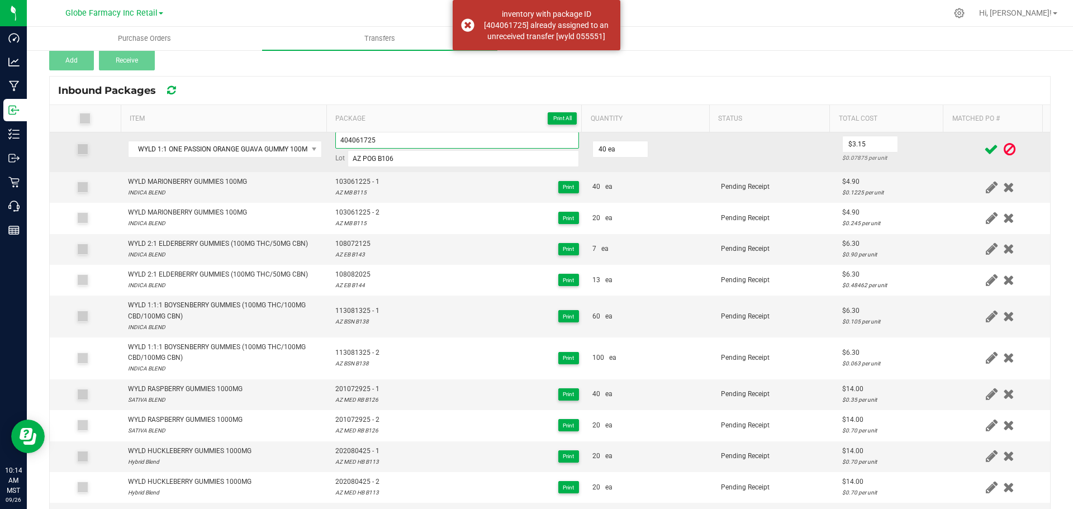
click at [434, 146] on input "404061725" at bounding box center [457, 140] width 244 height 17
type input "404061725 - 2"
click at [931, 136] on td "$3.15 $0.07875 per unit" at bounding box center [892, 149] width 115 height 45
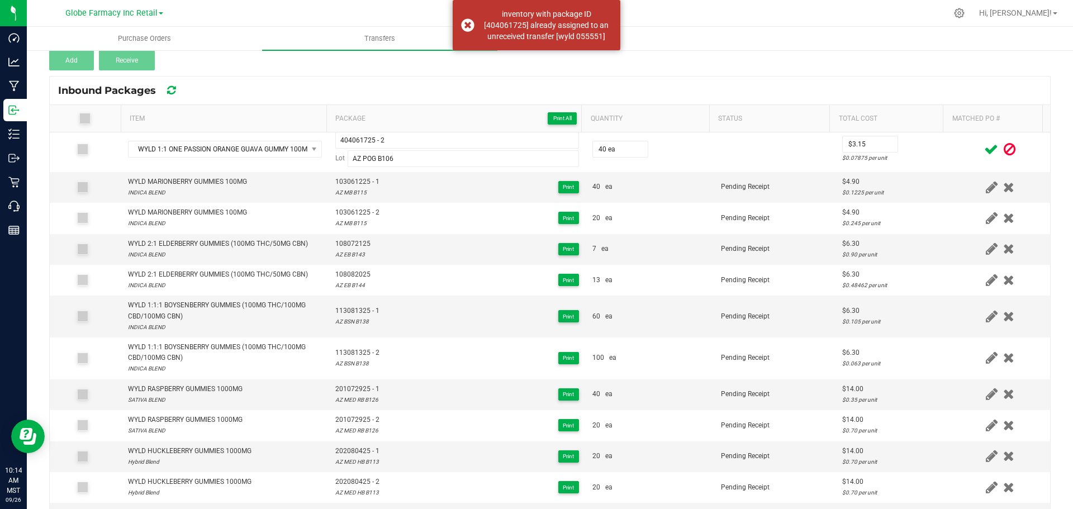
click at [984, 147] on icon at bounding box center [991, 149] width 14 height 14
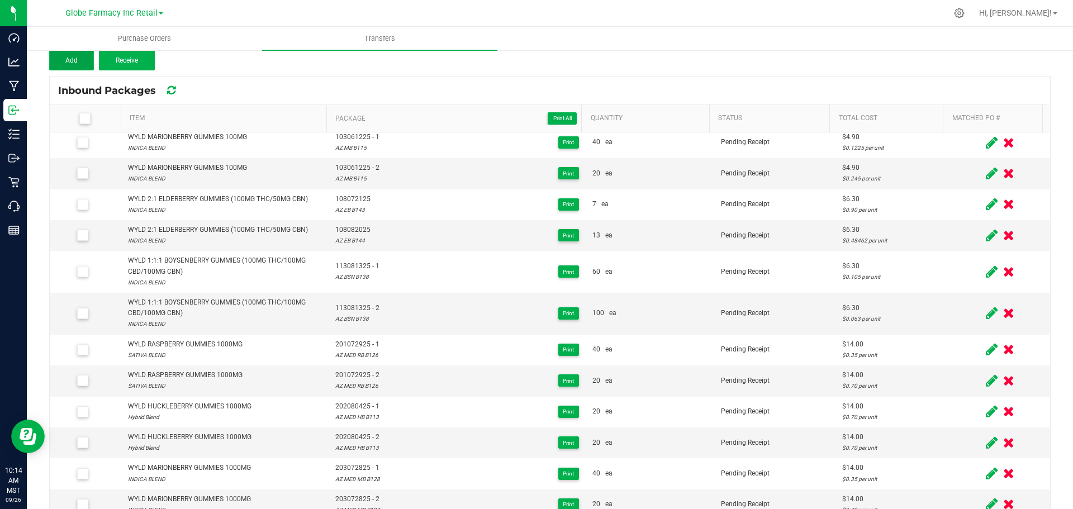
click at [84, 66] on button "Add" at bounding box center [71, 60] width 45 height 20
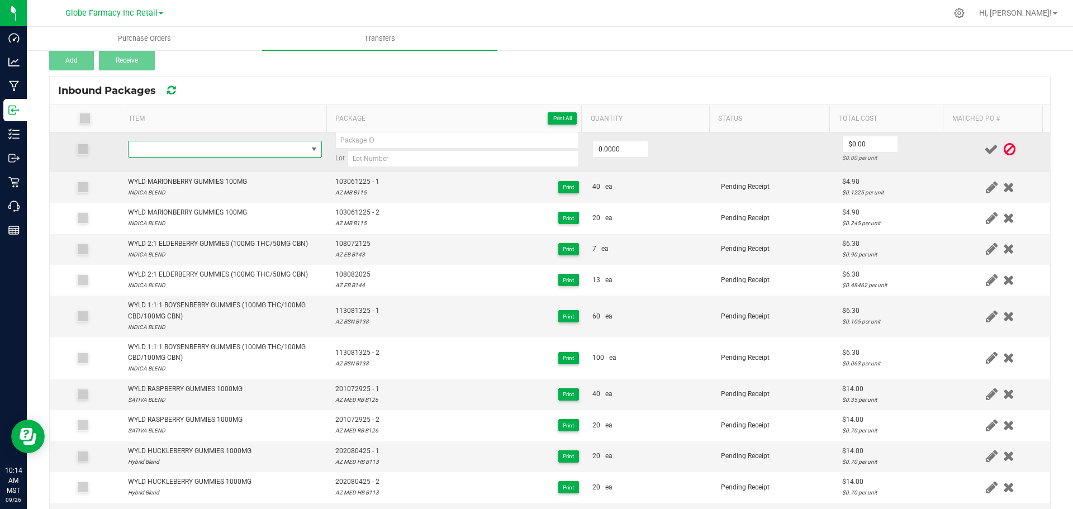
click at [256, 151] on span "NO DATA FOUND" at bounding box center [217, 149] width 179 height 16
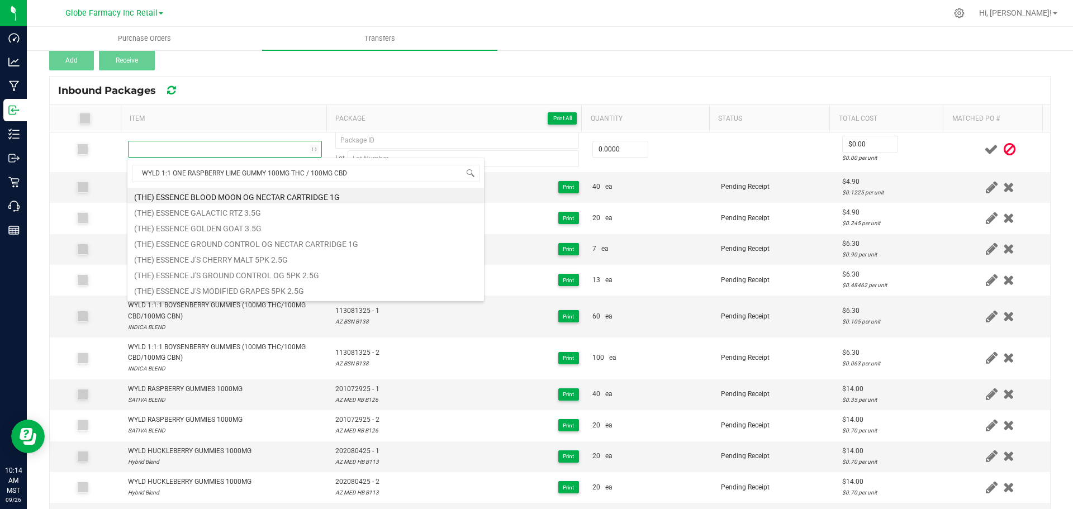
scroll to position [17, 190]
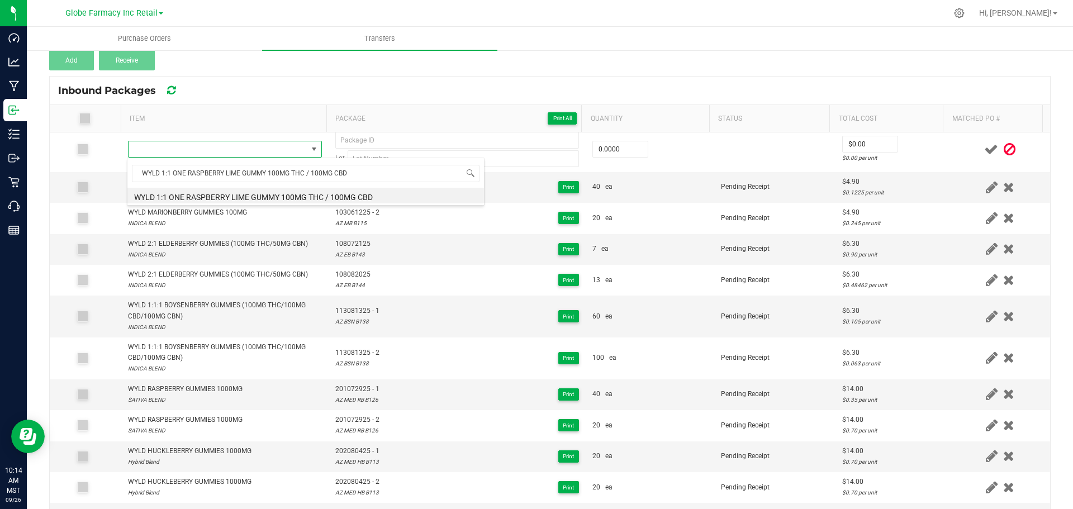
click at [256, 195] on li "WYLD 1:1 ONE RASPBERRY LIME GUMMY 100MG THC / 100MG CBD" at bounding box center [305, 196] width 356 height 16
type input "0 ea"
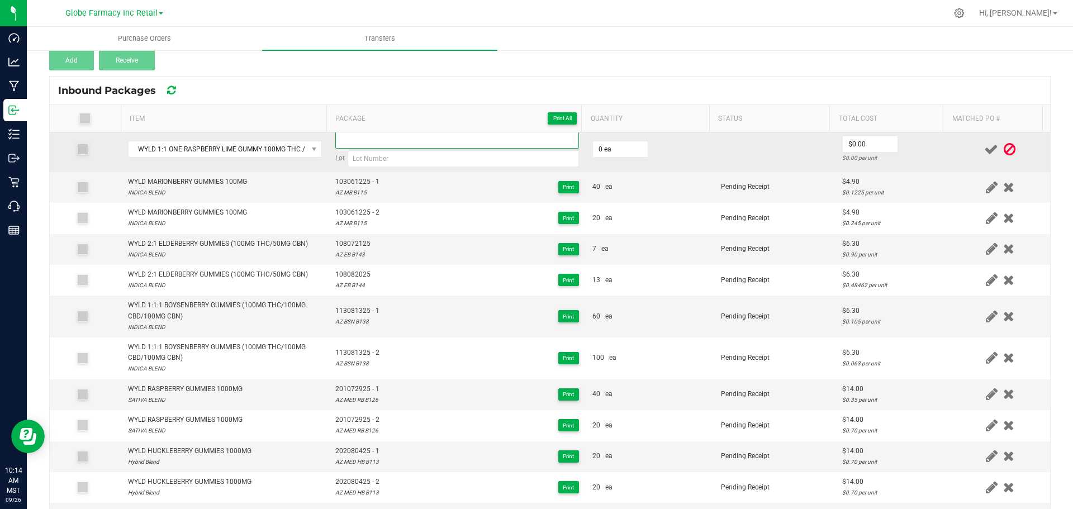
paste input "405070925"
click at [475, 141] on input at bounding box center [457, 140] width 244 height 17
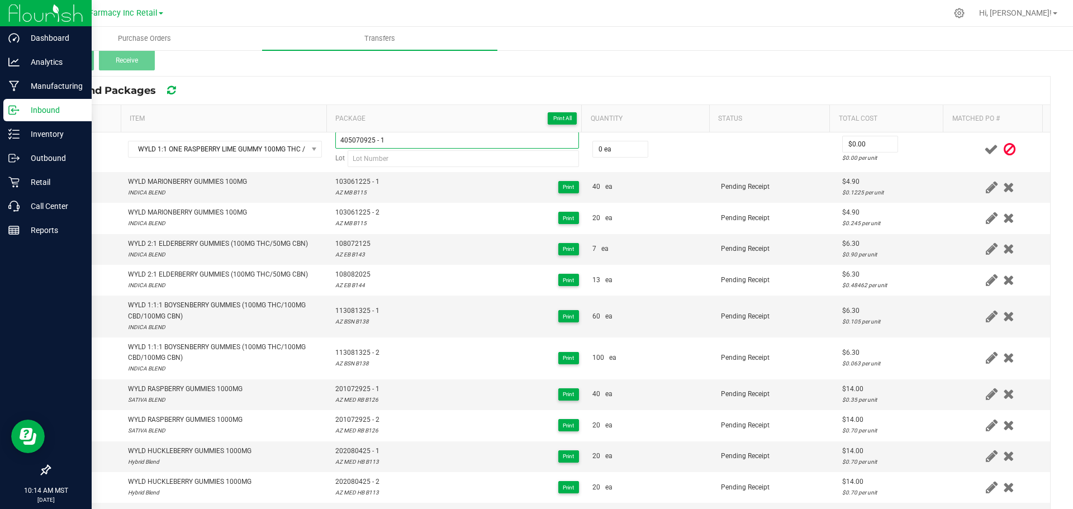
type input "405070925 - 1"
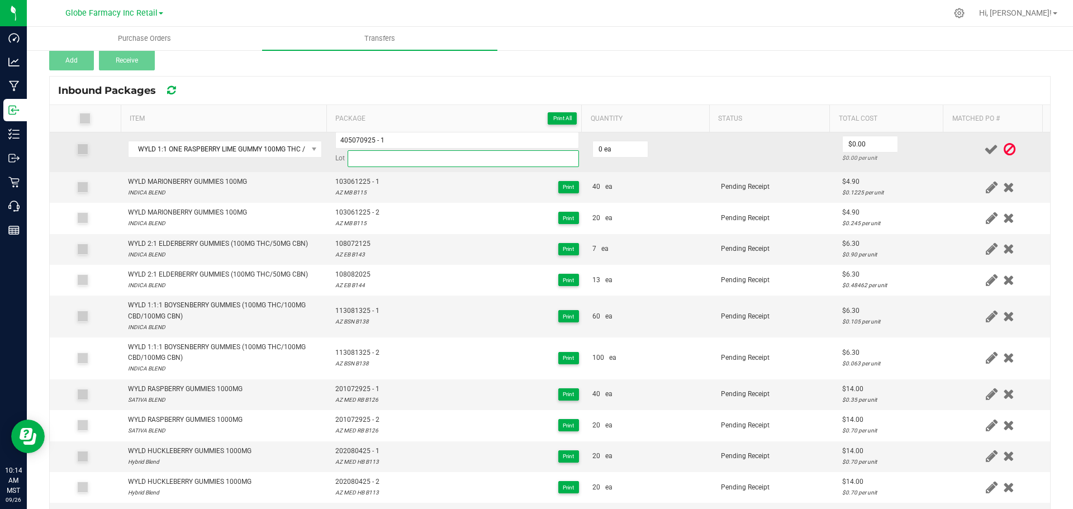
paste input "AZ RL B104"
drag, startPoint x: 508, startPoint y: 159, endPoint x: 545, endPoint y: 157, distance: 36.9
click at [508, 159] on input "AZ RL B104" at bounding box center [463, 158] width 231 height 17
type input "AZ RL B104"
click at [600, 150] on input "0" at bounding box center [620, 149] width 55 height 16
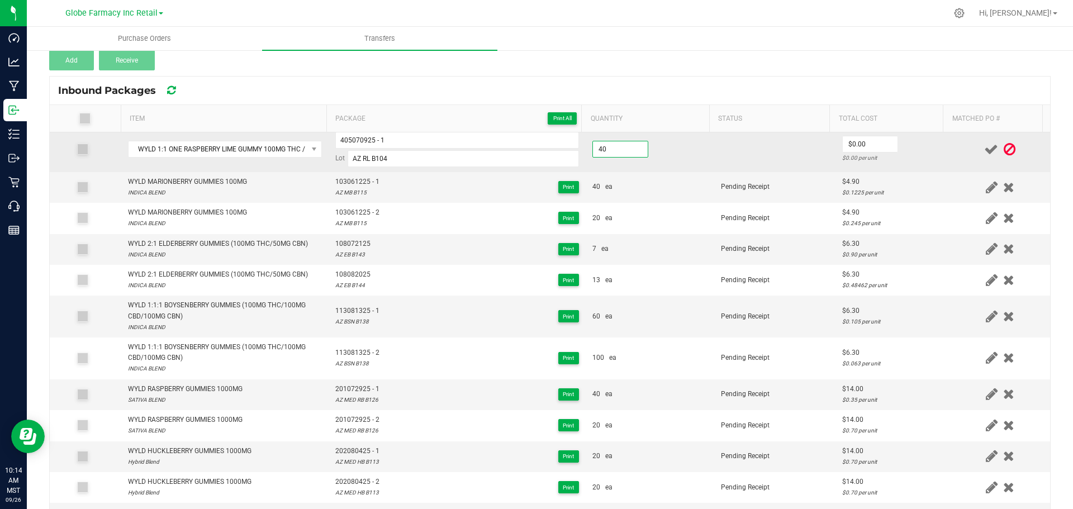
type input "40 ea"
type input "$3.15"
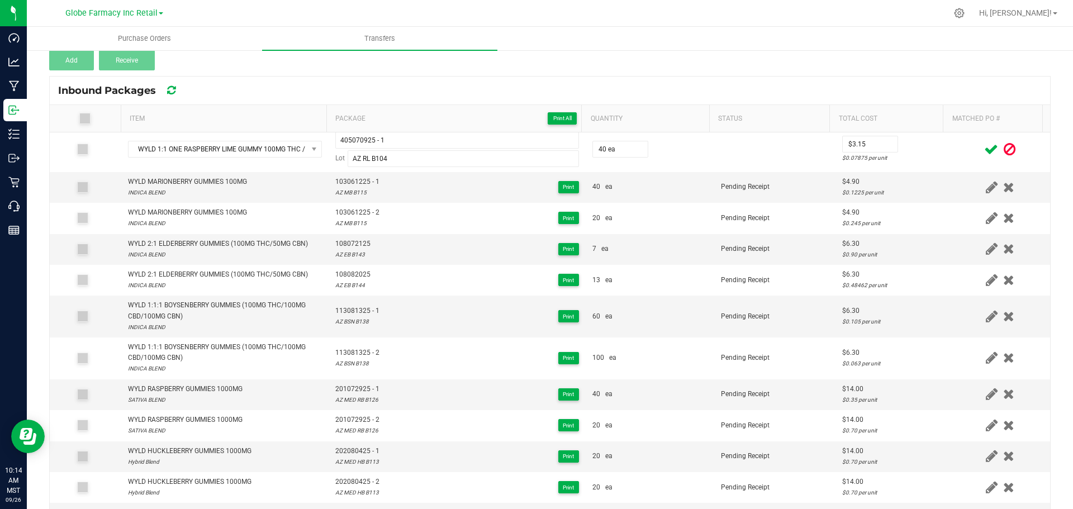
click at [956, 150] on div at bounding box center [999, 149] width 87 height 14
click at [984, 151] on icon at bounding box center [991, 149] width 14 height 14
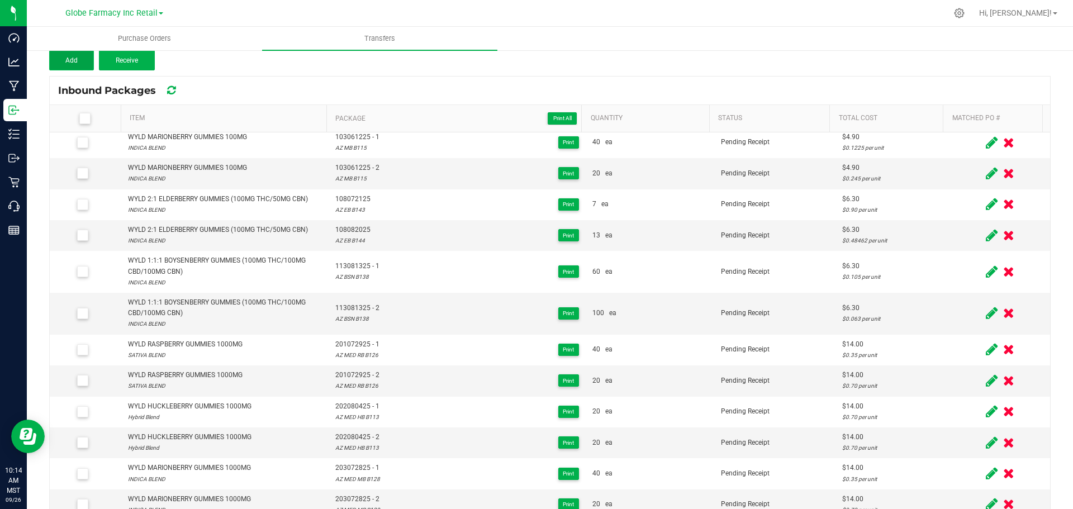
click at [82, 54] on button "Add" at bounding box center [71, 60] width 45 height 20
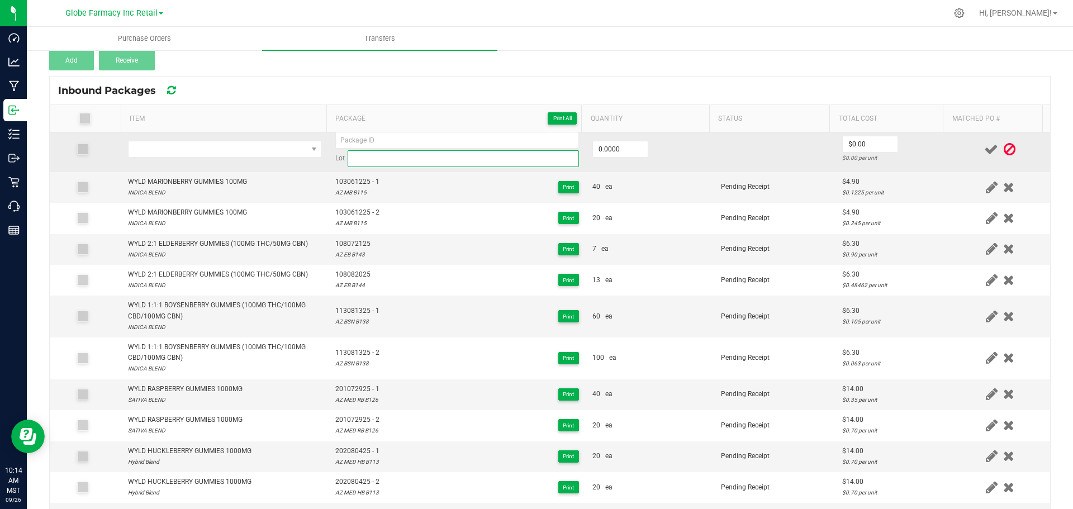
click at [380, 157] on input at bounding box center [463, 158] width 231 height 17
paste input "AZ RL B104"
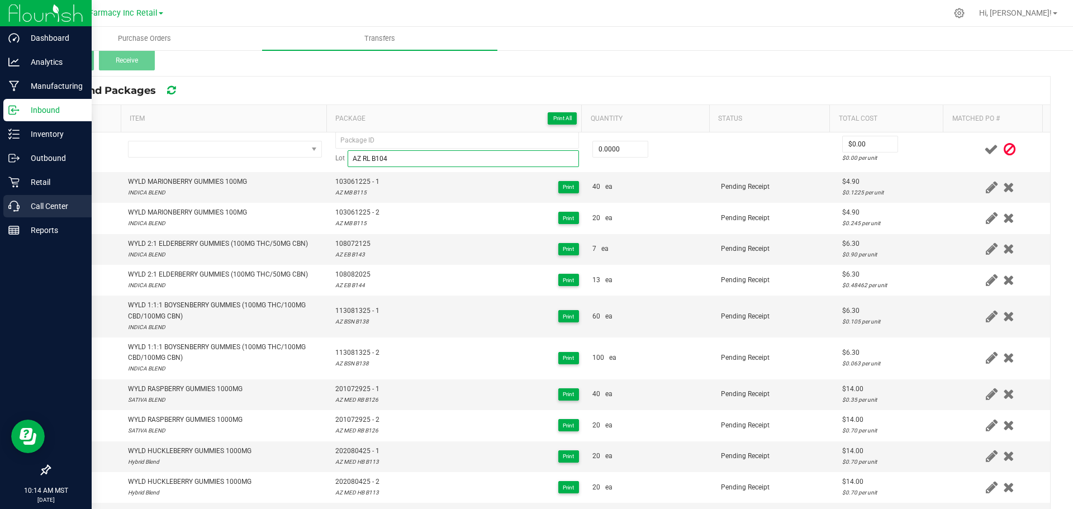
type input "AZ RL B104"
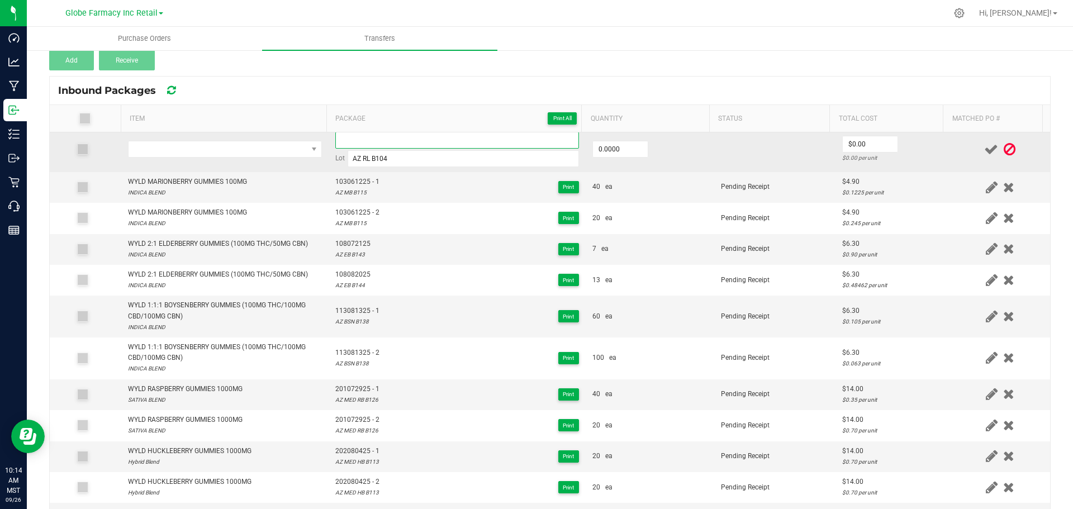
click at [480, 137] on input at bounding box center [457, 140] width 244 height 17
paste input "405070925"
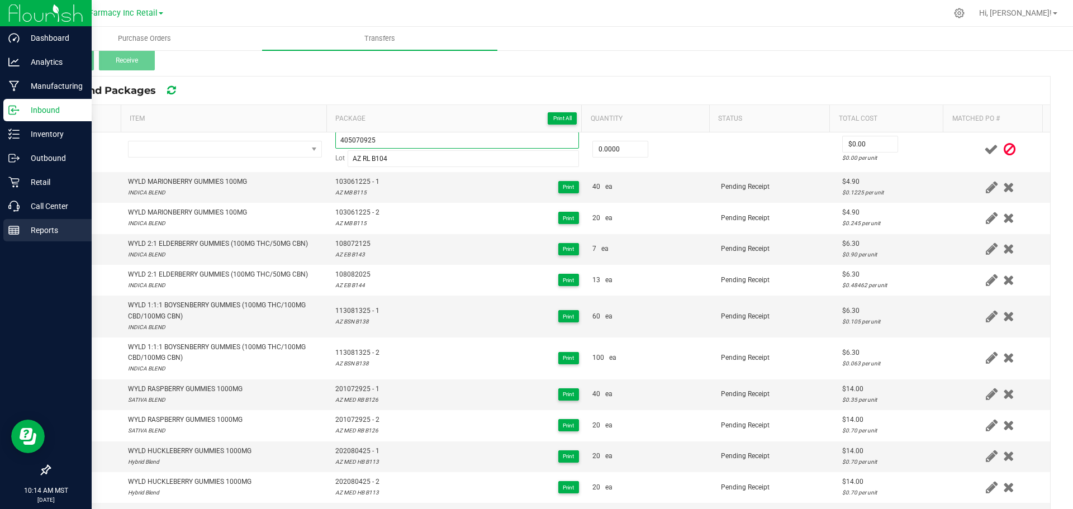
type input "405070925"
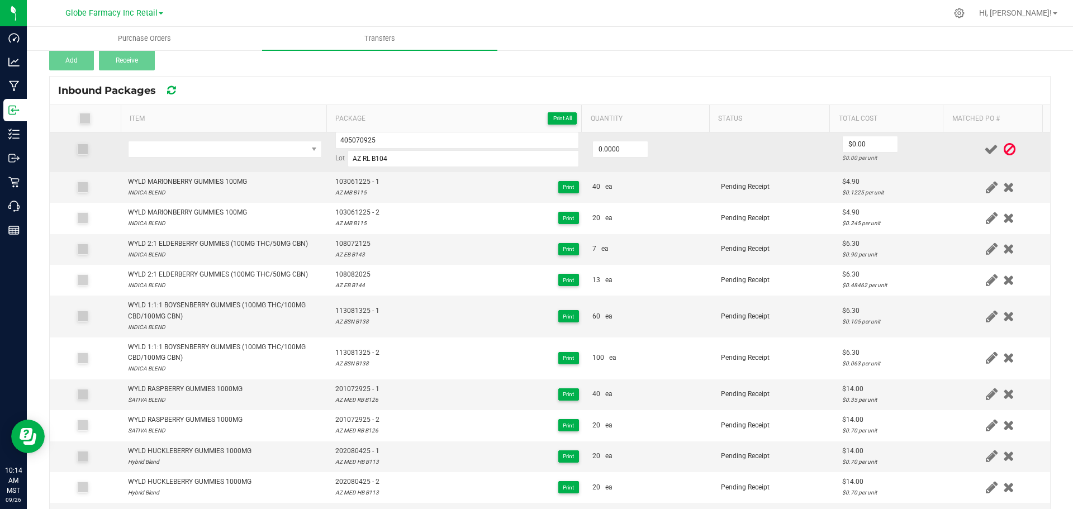
click at [231, 159] on td at bounding box center [224, 149] width 207 height 45
click at [235, 153] on span "NO DATA FOUND" at bounding box center [217, 149] width 179 height 16
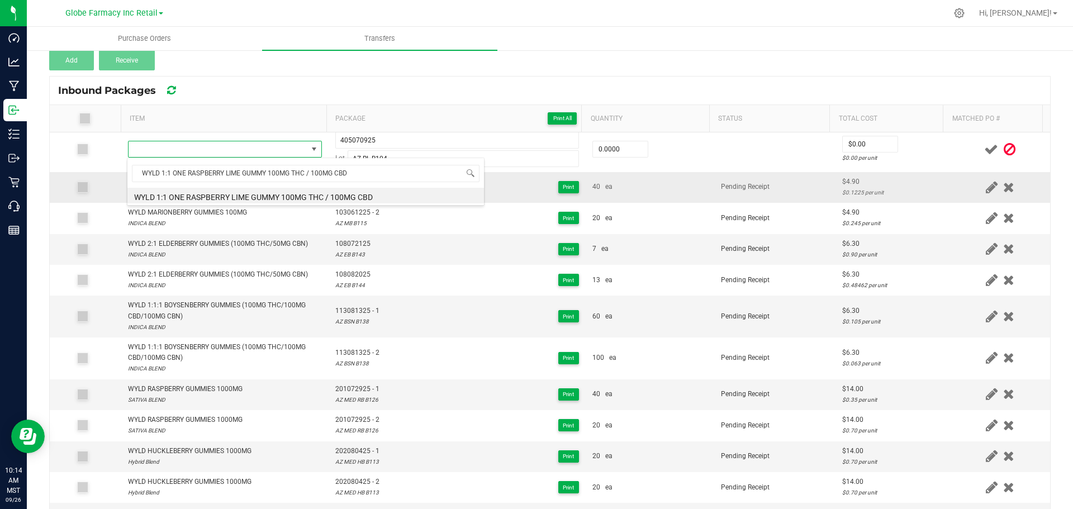
click at [249, 195] on li "WYLD 1:1 ONE RASPBERRY LIME GUMMY 100MG THC / 100MG CBD" at bounding box center [305, 196] width 356 height 16
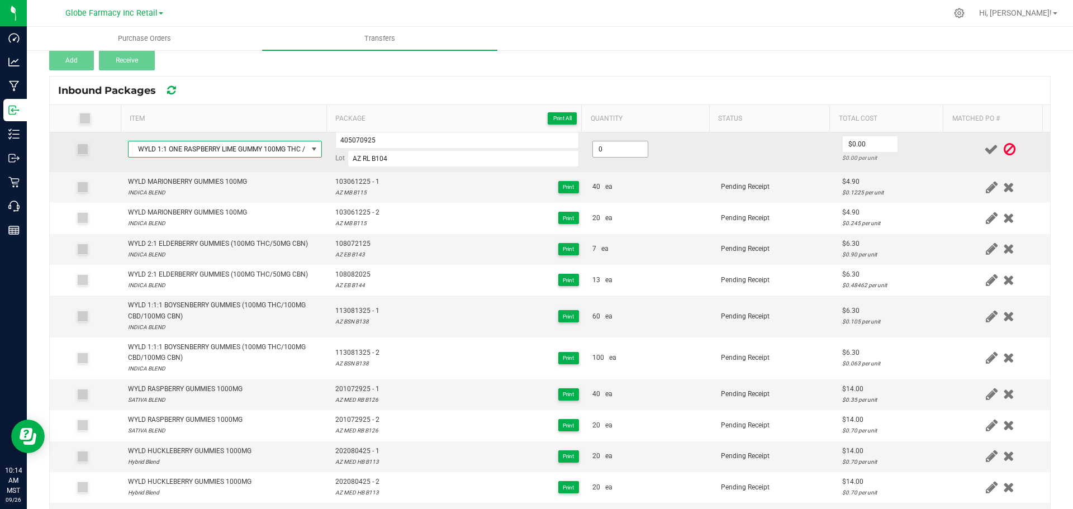
click at [600, 146] on input "0" at bounding box center [620, 149] width 55 height 16
type input "40 ea"
click at [479, 146] on input "405070925" at bounding box center [457, 140] width 244 height 17
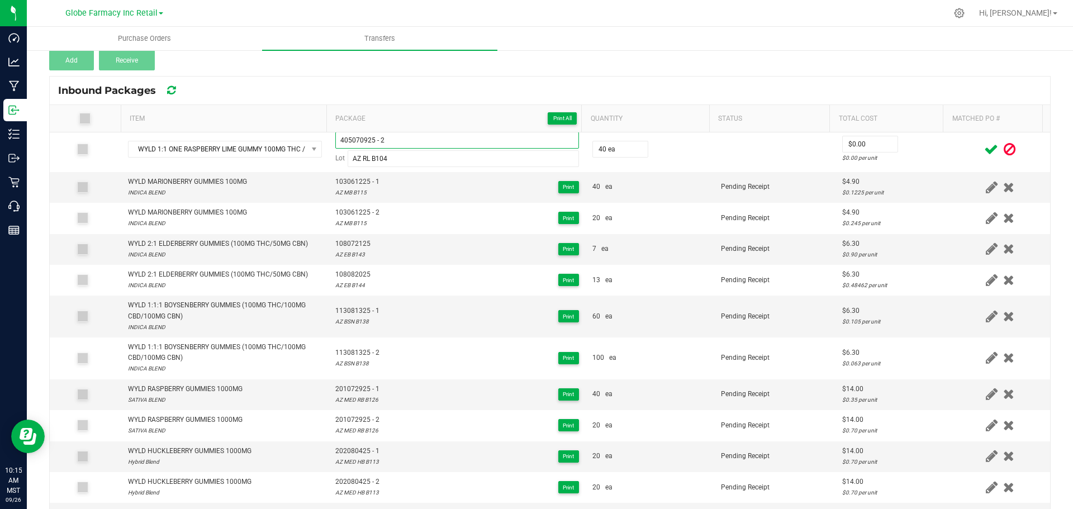
type input "405070925 - 2"
click at [519, 61] on div "Transfer #WYLD 5603 Pending Receipt Void Edit Shipper Name 46 Wellness LLC (MED…" at bounding box center [549, 15] width 1001 height 112
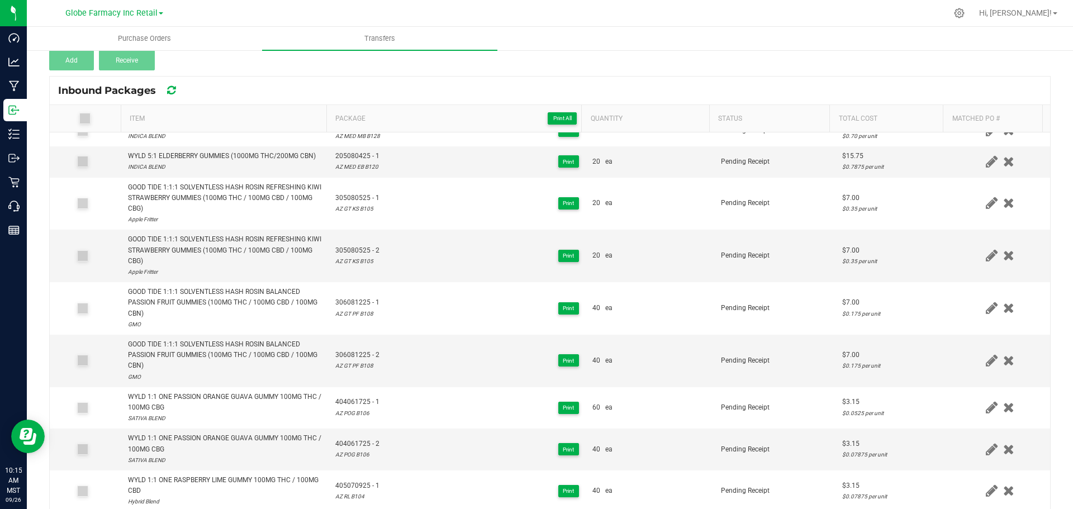
scroll to position [0, 0]
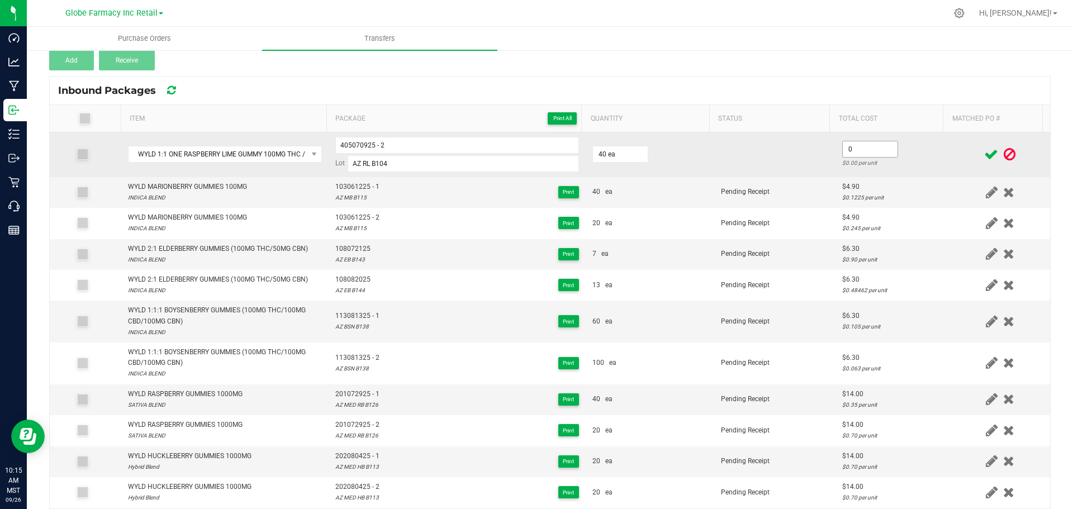
click at [850, 145] on input "0" at bounding box center [869, 149] width 55 height 16
type input "$3.15"
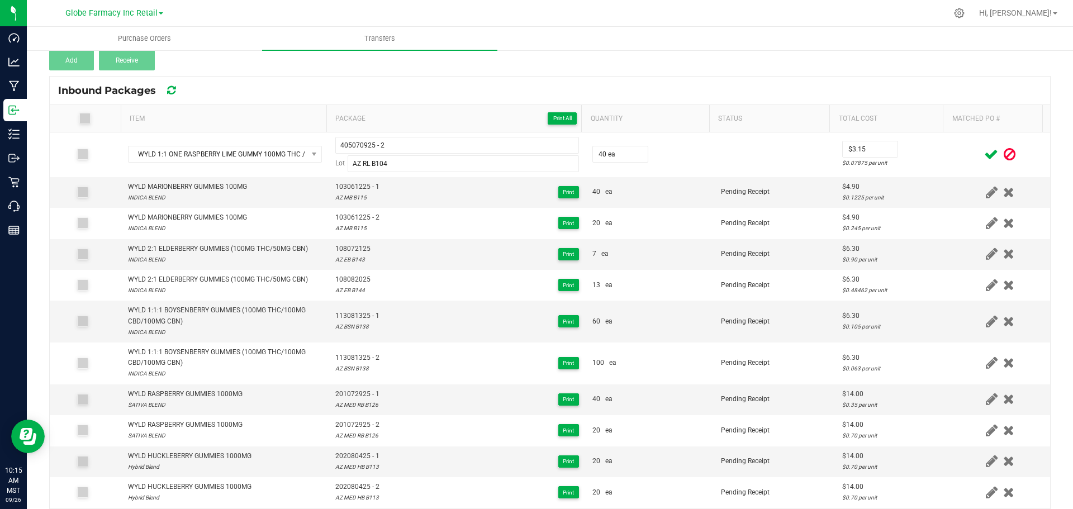
click at [956, 151] on div at bounding box center [999, 154] width 87 height 14
click at [981, 152] on span at bounding box center [991, 155] width 20 height 22
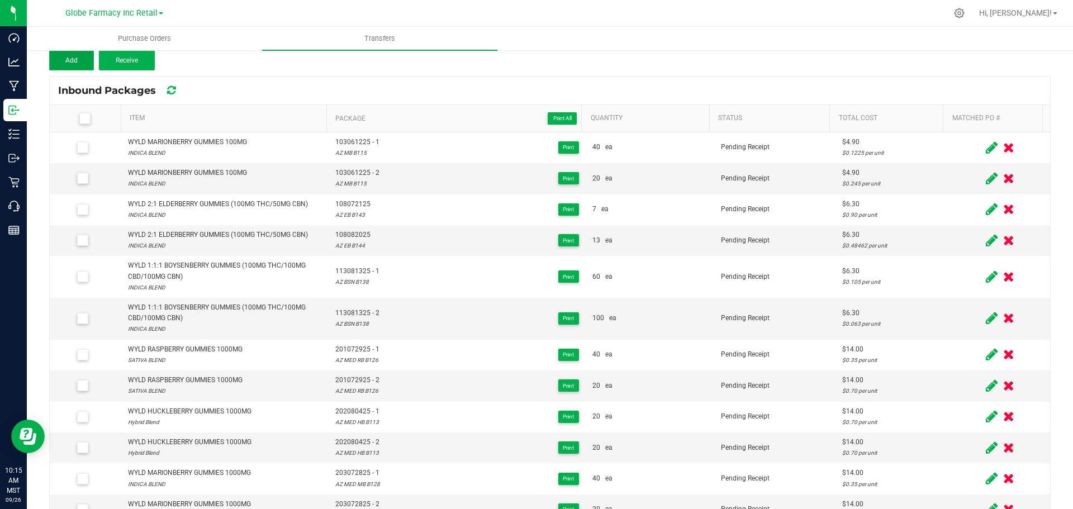
click at [60, 61] on button "Add" at bounding box center [71, 60] width 45 height 20
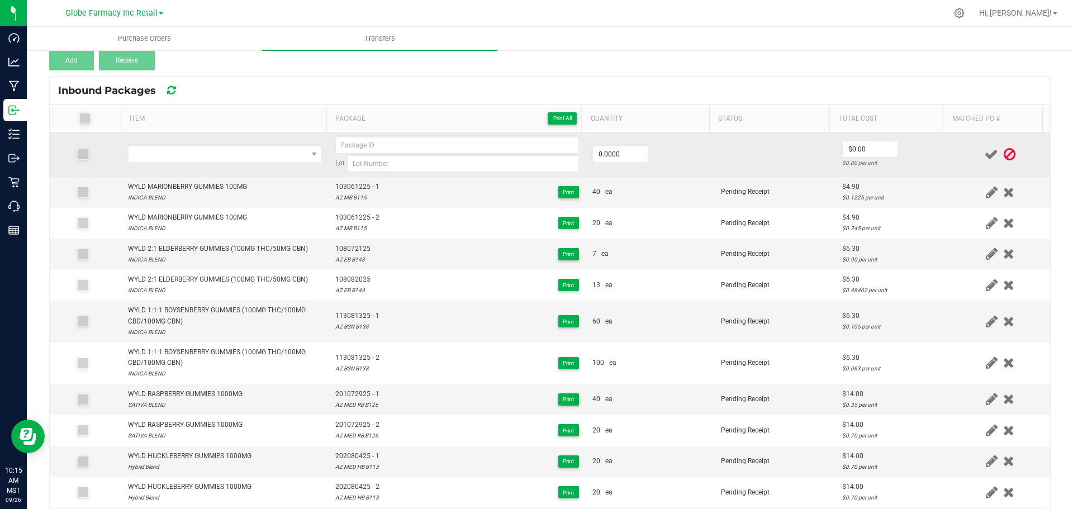
click at [203, 145] on td at bounding box center [224, 154] width 207 height 45
click at [203, 149] on span "NO DATA FOUND" at bounding box center [217, 154] width 179 height 16
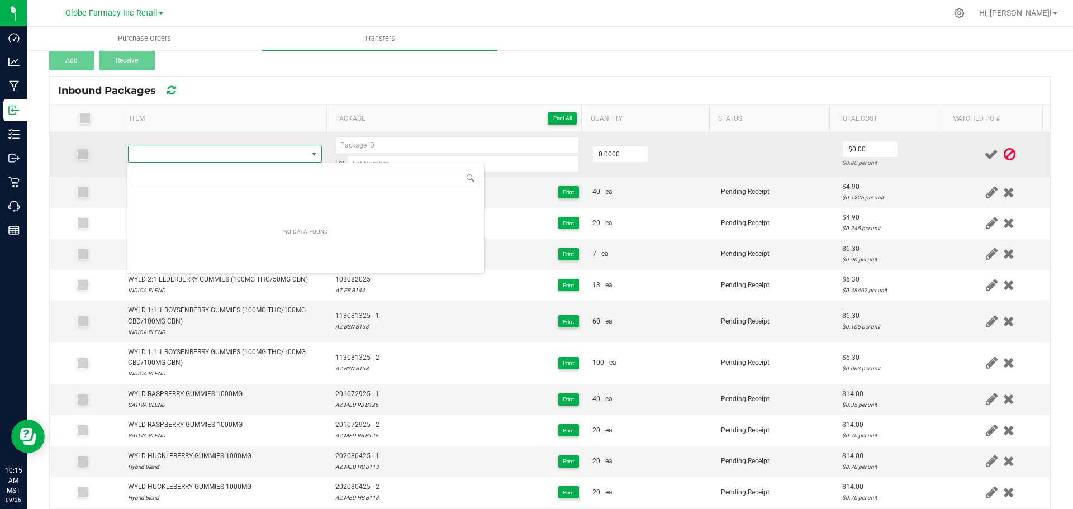
type input "WYLD 1:1 POMEGRANATE GUMMIES (100MG THC/100MG CBD)"
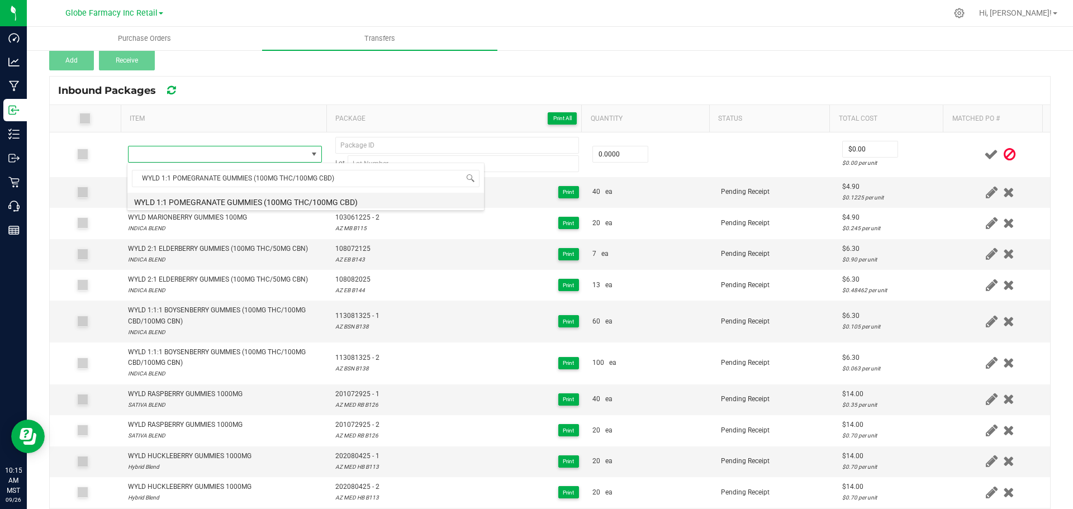
click at [229, 203] on li "WYLD 1:1 POMEGRANATE GUMMIES (100MG THC/100MG CBD)" at bounding box center [305, 201] width 356 height 16
type input "0 ea"
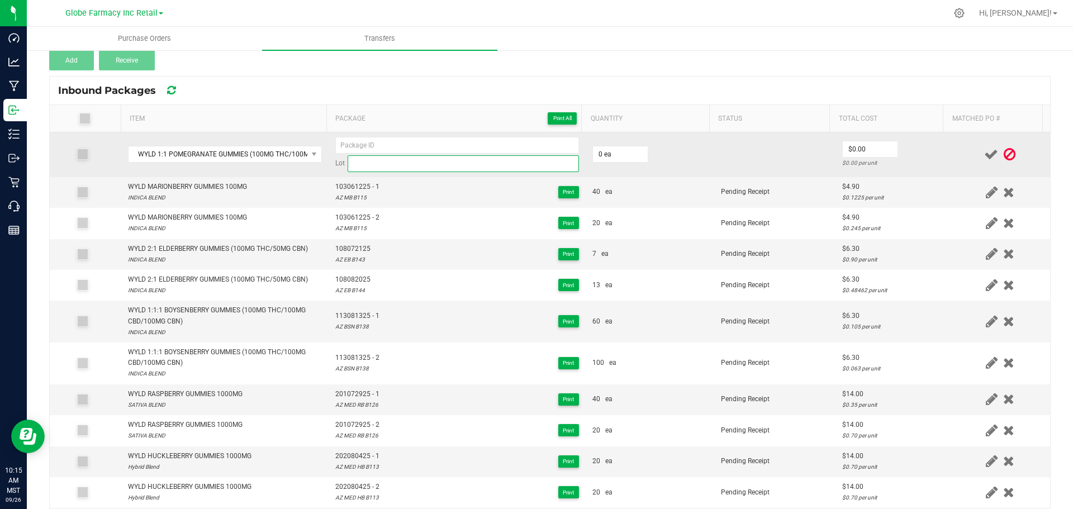
paste input "104080625"
click at [470, 166] on input at bounding box center [463, 163] width 231 height 17
type input "104080625"
click at [377, 164] on input "104080625" at bounding box center [463, 163] width 231 height 17
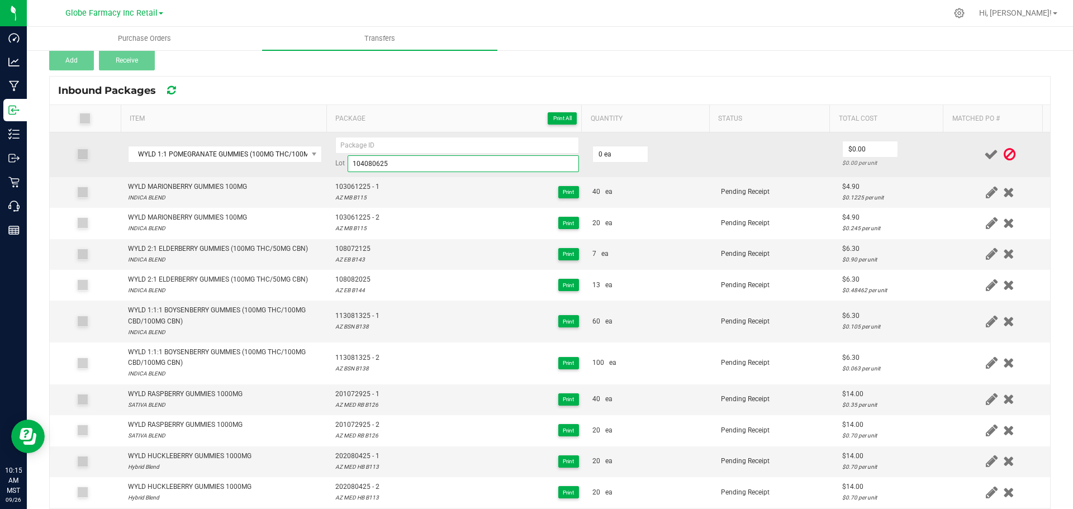
click at [377, 164] on input "104080625" at bounding box center [463, 163] width 231 height 17
type input "104080625"
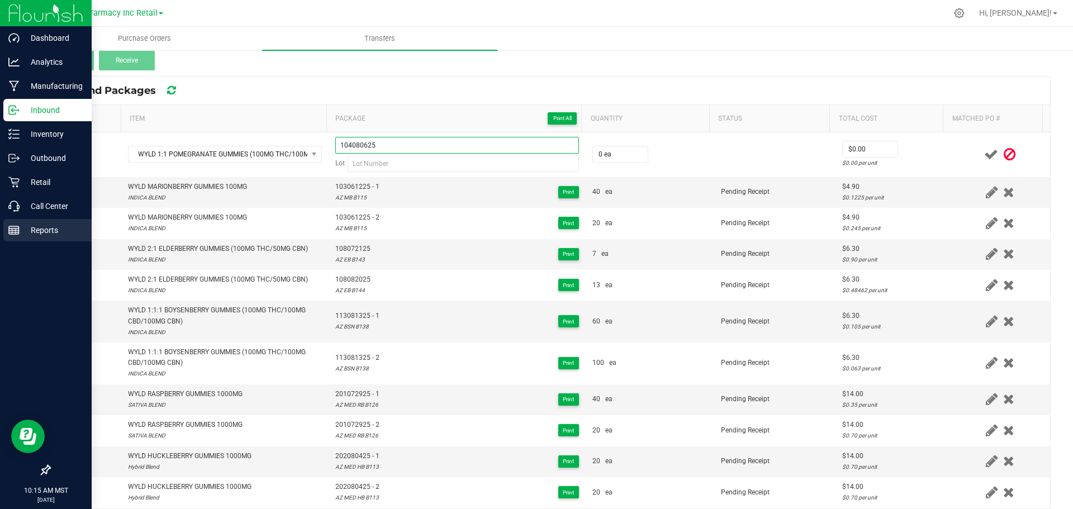
type input "104080625"
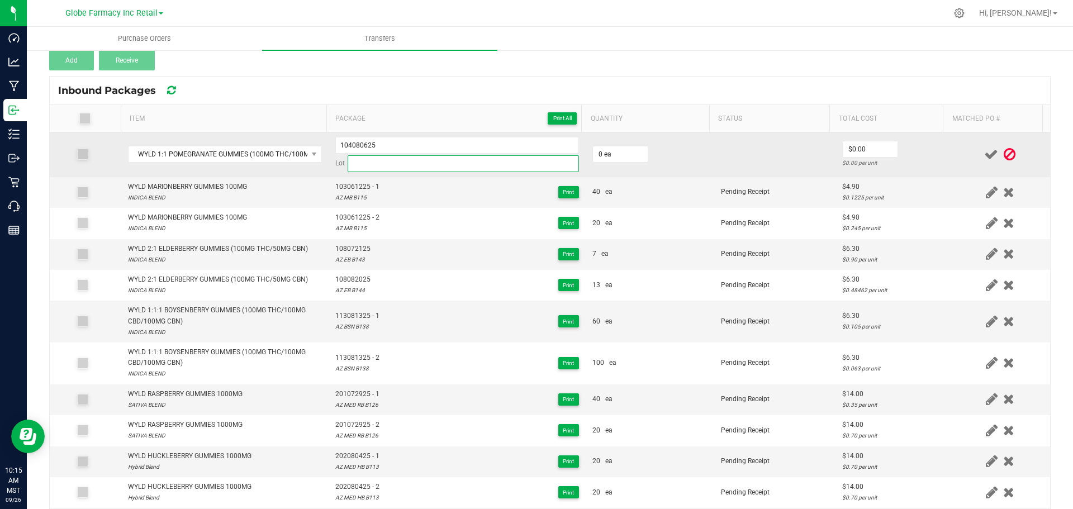
paste input "AZ POM B118"
click at [386, 160] on input "AZ POM B118" at bounding box center [463, 163] width 231 height 17
type input "AZ POM B118"
click at [607, 153] on input "0" at bounding box center [620, 154] width 55 height 16
type input "20 ea"
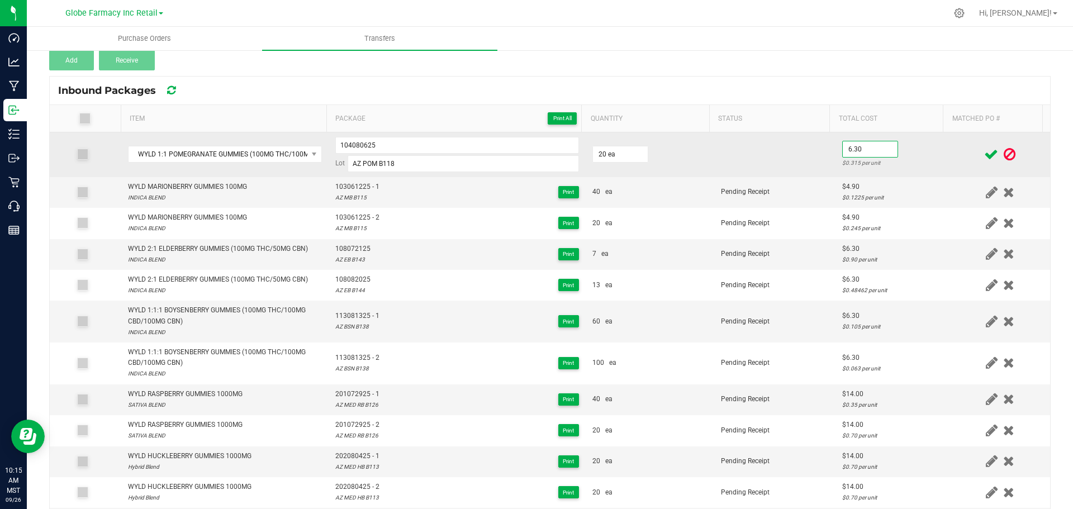
type input "$6.30"
click at [920, 143] on td "$6.30 $0.315 per unit" at bounding box center [892, 154] width 115 height 45
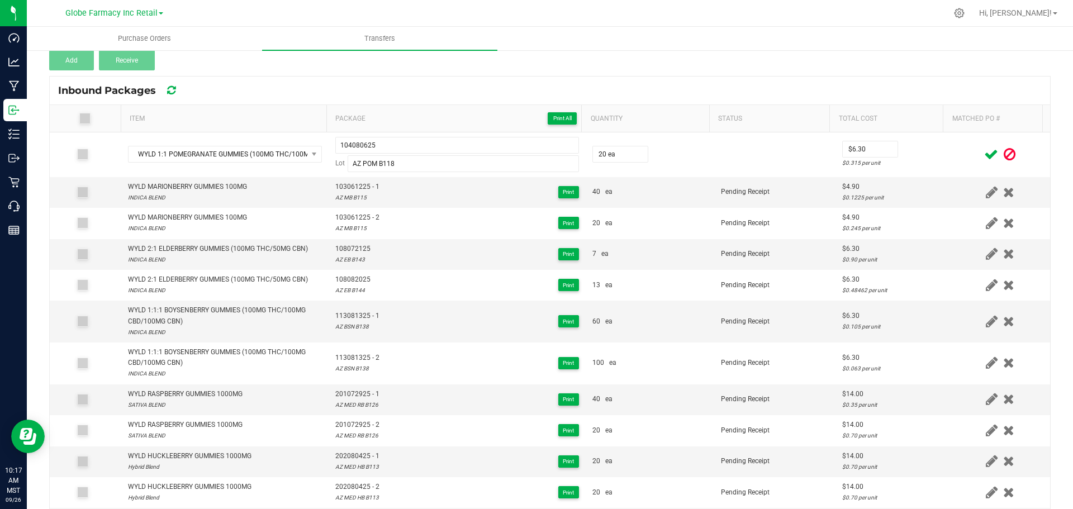
click at [956, 159] on div at bounding box center [999, 154] width 87 height 14
click at [984, 154] on icon at bounding box center [991, 154] width 14 height 14
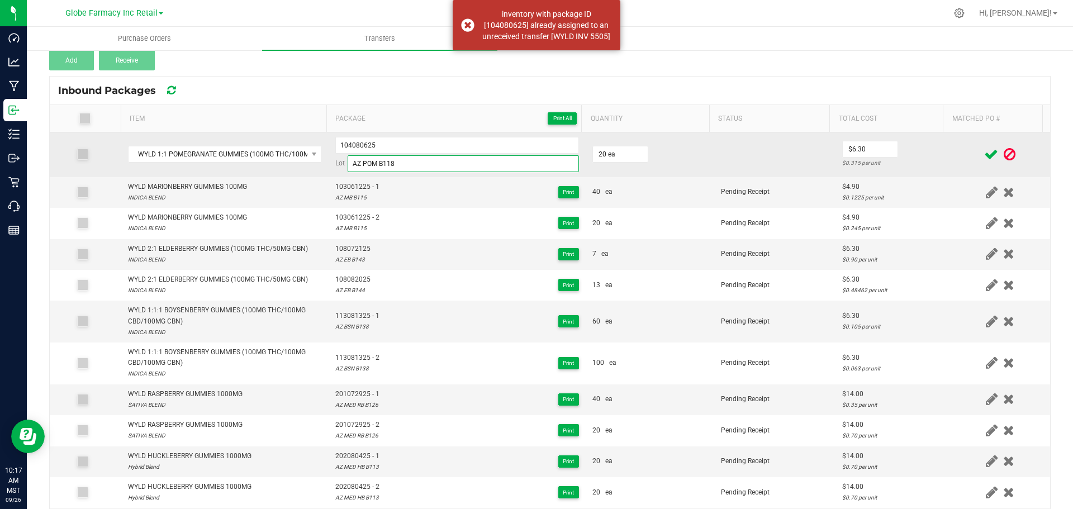
click at [495, 157] on input "AZ POM B118" at bounding box center [463, 163] width 231 height 17
click at [499, 141] on input "104080625" at bounding box center [457, 145] width 244 height 17
type input "104080625 - 1"
drag, startPoint x: 912, startPoint y: 148, endPoint x: 948, endPoint y: 149, distance: 35.8
click at [913, 148] on td "$6.30 $0.315 per unit" at bounding box center [892, 154] width 115 height 45
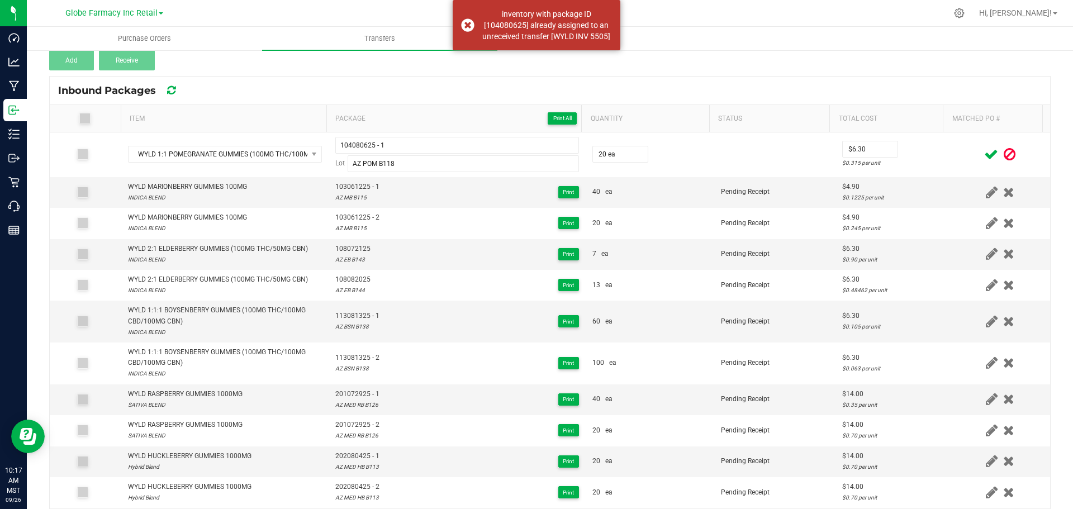
click at [984, 150] on icon at bounding box center [991, 154] width 14 height 14
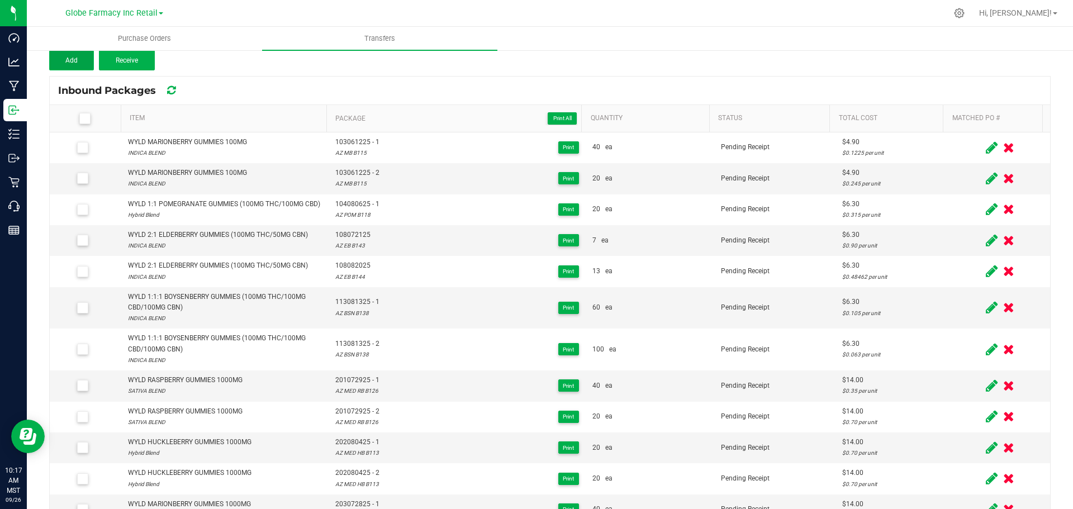
click at [73, 56] on button "Add" at bounding box center [71, 60] width 45 height 20
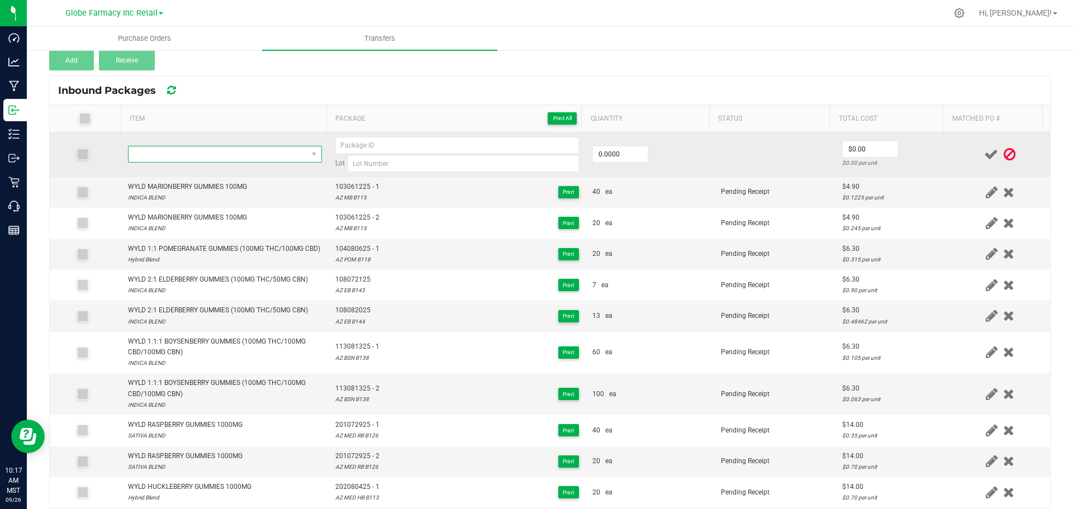
click at [234, 154] on span "NO DATA FOUND" at bounding box center [217, 154] width 179 height 16
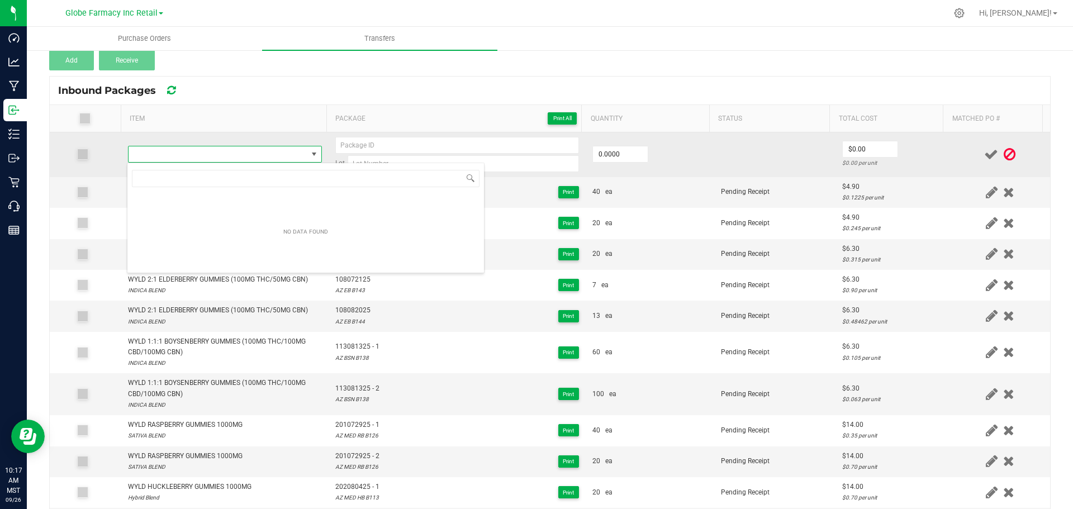
type input "WYLD RASPBERRY GUMMIES 100MG"
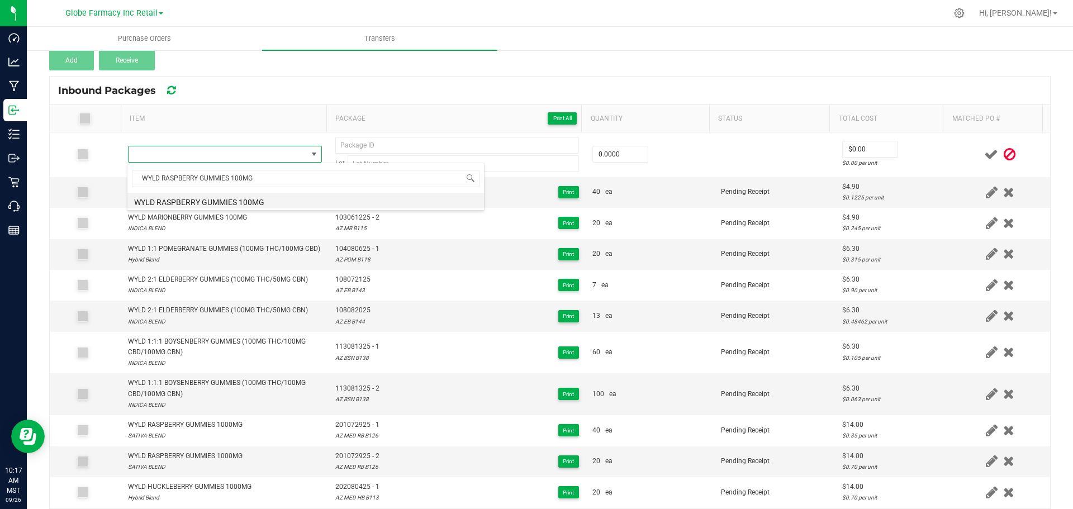
click at [274, 198] on li "WYLD RASPBERRY GUMMIES 100MG" at bounding box center [305, 201] width 356 height 16
type input "0 ea"
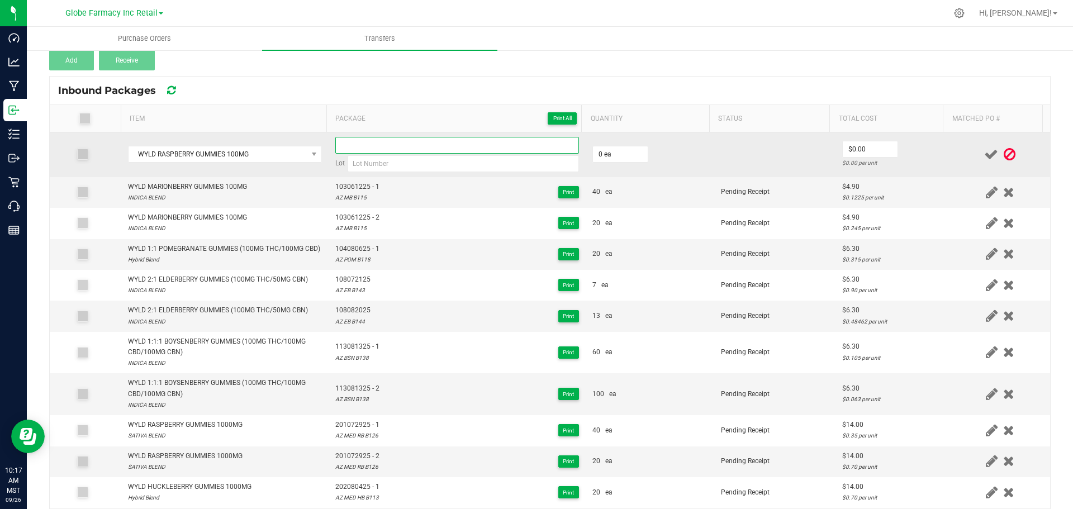
click at [403, 153] on input at bounding box center [457, 145] width 244 height 17
paste input "101070825"
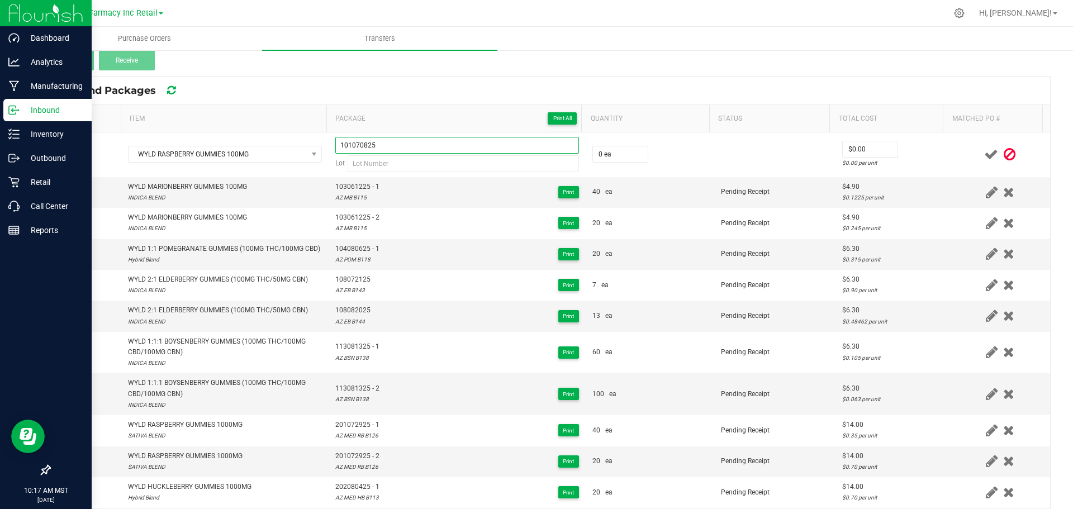
type input "101070825"
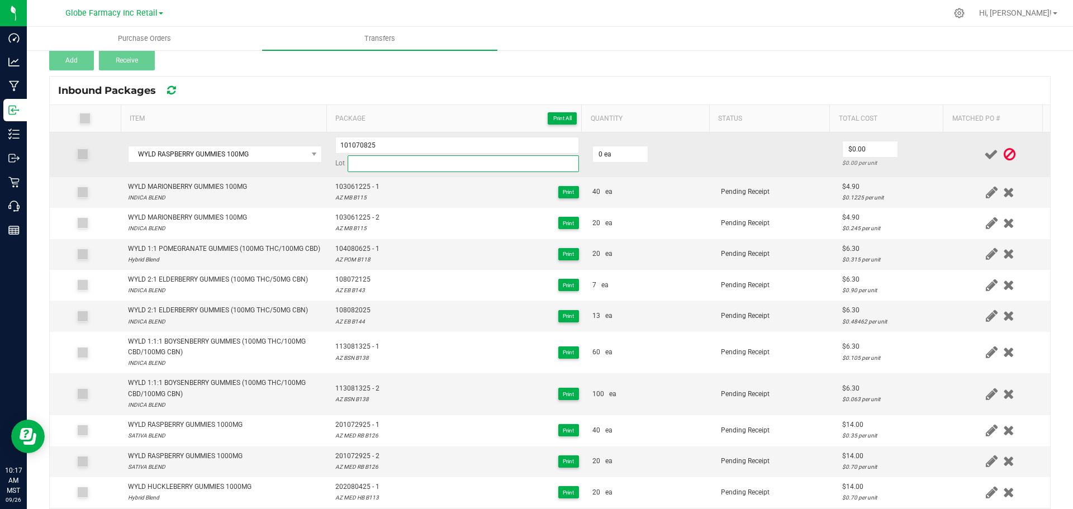
click at [401, 163] on input at bounding box center [463, 163] width 231 height 17
paste input "AZ RB B118"
type input "AZ RB B118"
click at [607, 155] on input "0" at bounding box center [620, 154] width 55 height 16
type input "40 ea"
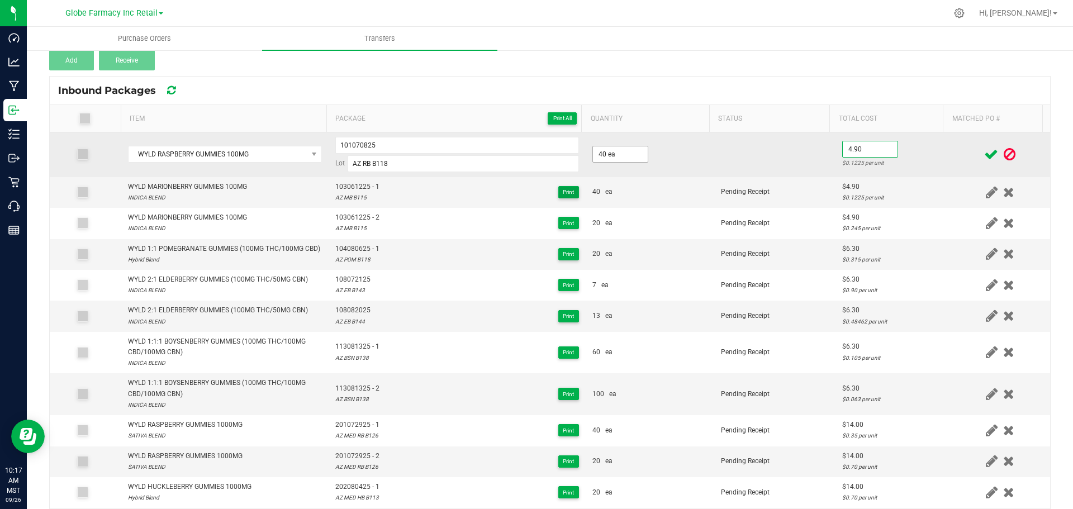
type input "$4.90"
click at [950, 150] on td at bounding box center [1000, 154] width 100 height 45
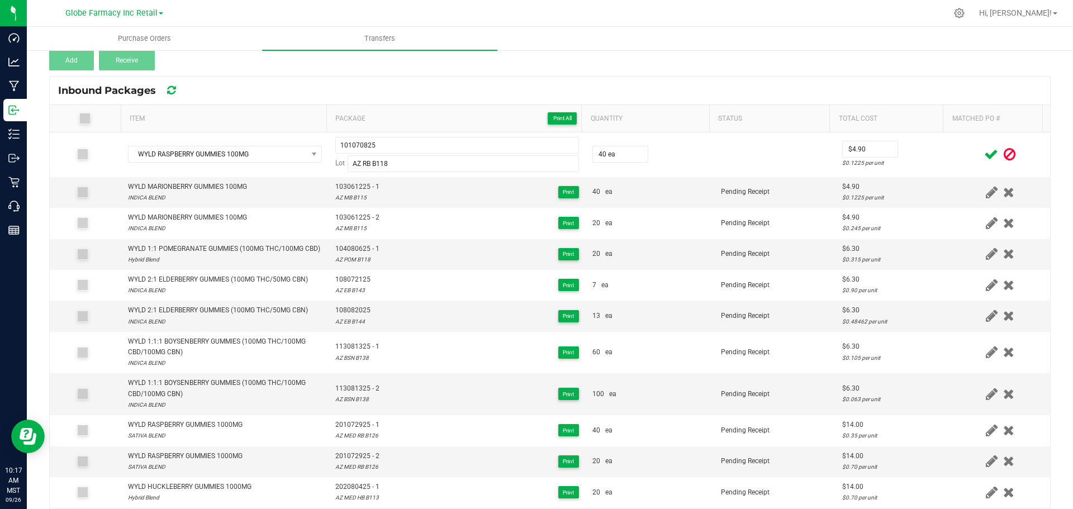
click at [984, 149] on icon at bounding box center [991, 154] width 14 height 14
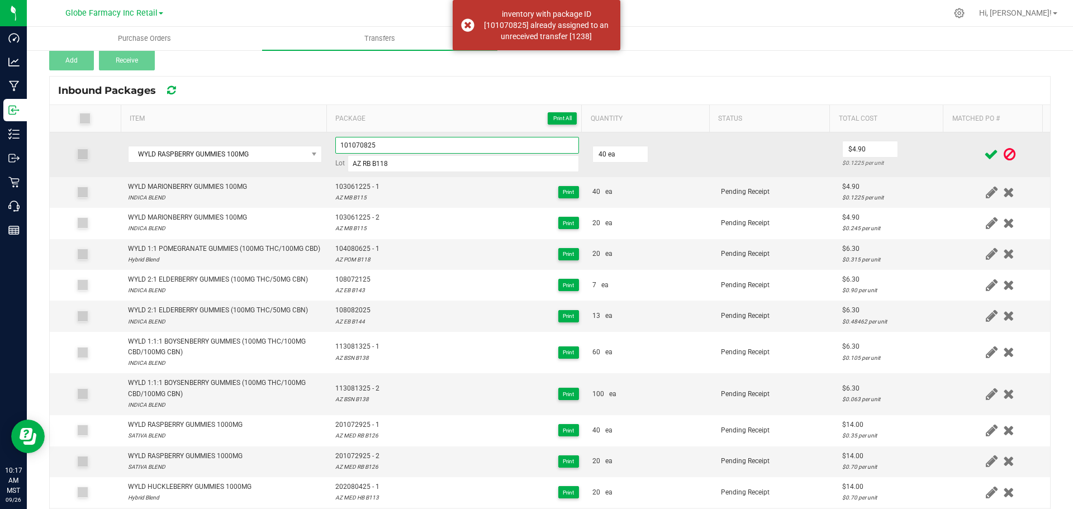
click at [434, 141] on input "101070825" at bounding box center [457, 145] width 244 height 17
type input "101070825 - 1"
drag, startPoint x: 953, startPoint y: 140, endPoint x: 959, endPoint y: 145, distance: 8.4
click at [953, 140] on td at bounding box center [1000, 154] width 100 height 45
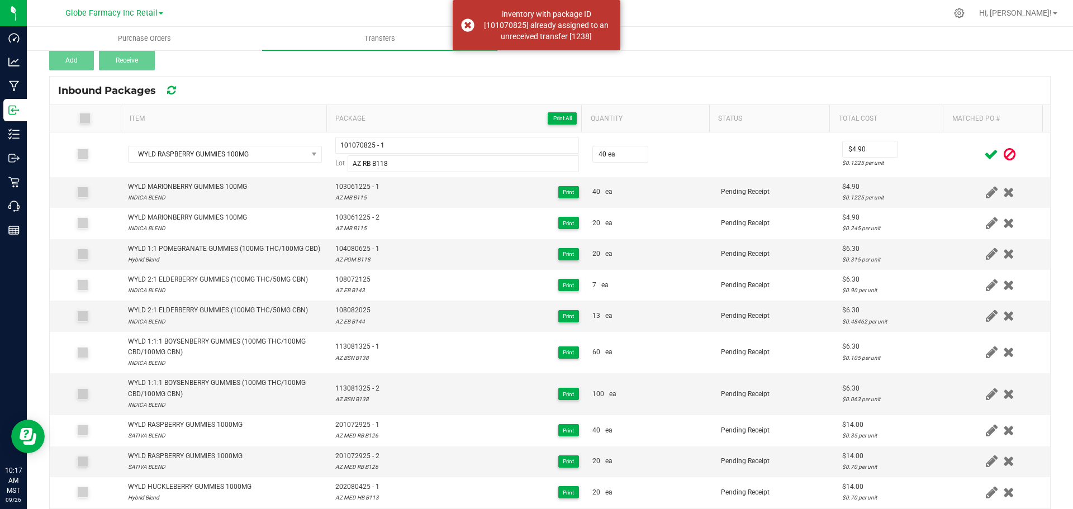
click at [984, 150] on icon at bounding box center [991, 154] width 14 height 14
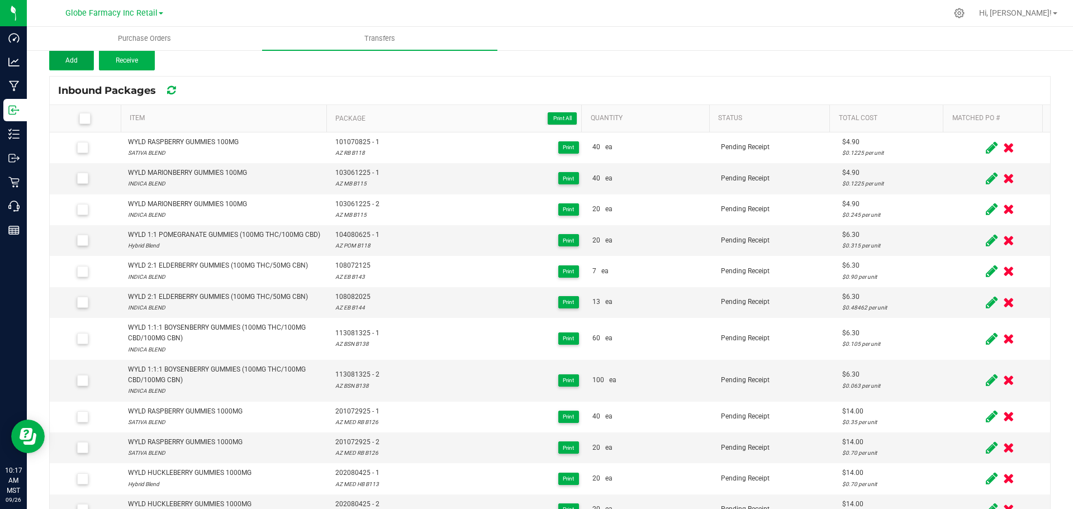
click at [77, 58] on span "Add" at bounding box center [71, 60] width 12 height 8
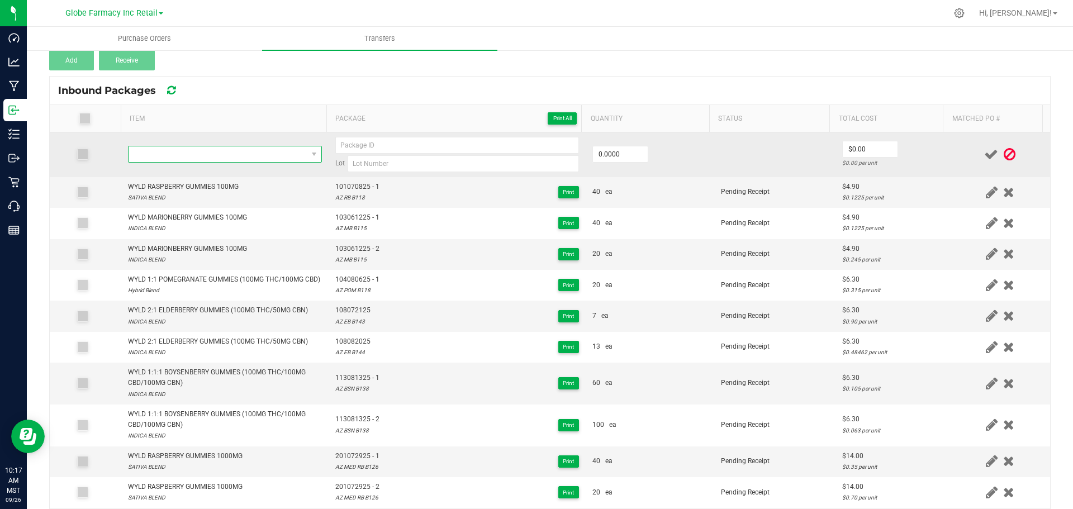
click at [207, 150] on span "NO DATA FOUND" at bounding box center [217, 154] width 179 height 16
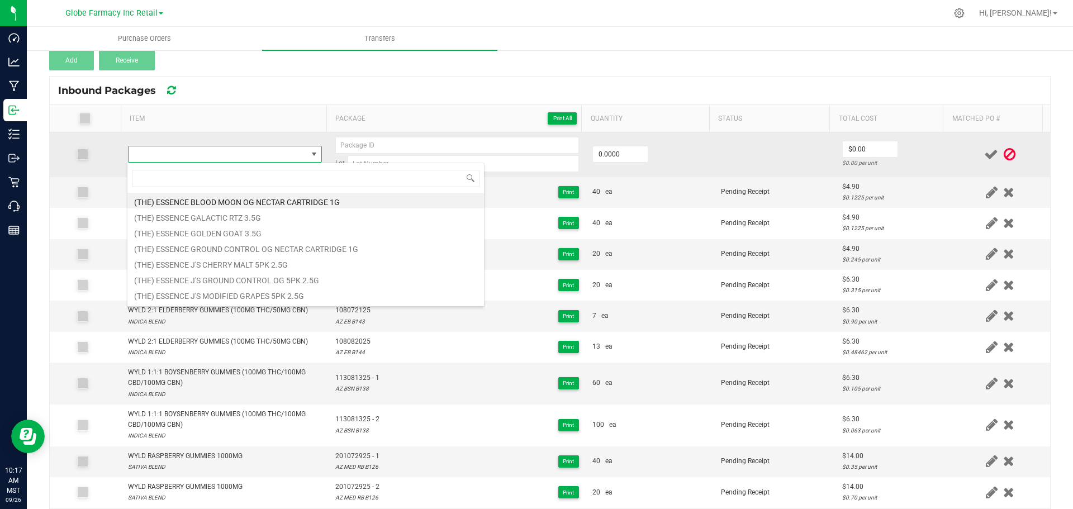
type input "WYLD RASPBERRY GUMMIES 100MG"
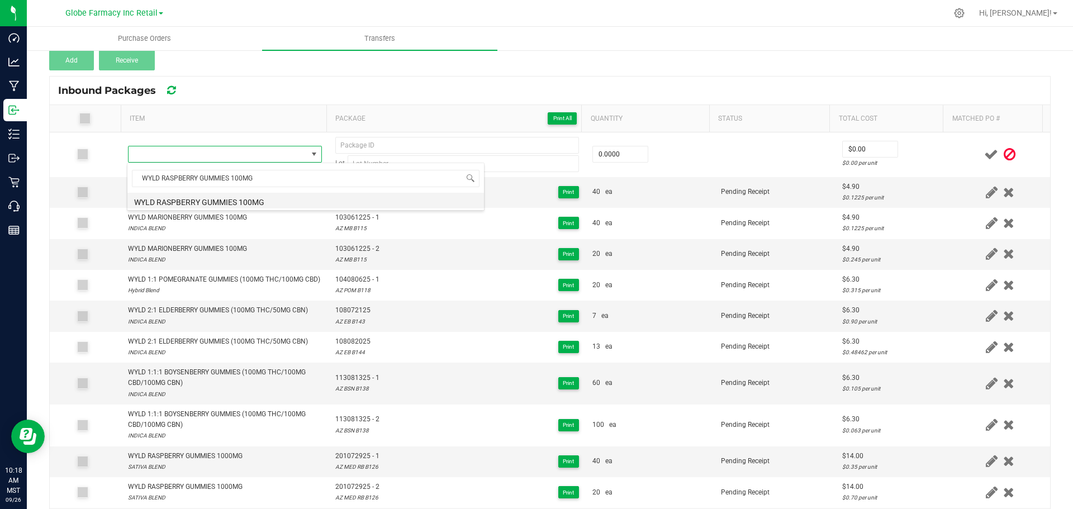
click at [191, 198] on li "WYLD RASPBERRY GUMMIES 100MG" at bounding box center [305, 201] width 356 height 16
type input "0 ea"
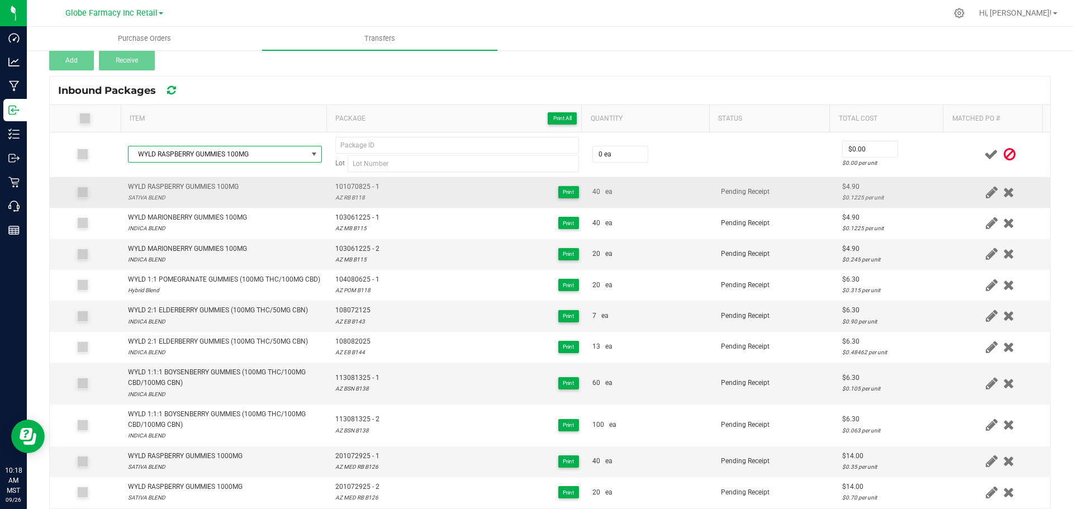
click at [351, 187] on span "101070825 - 1" at bounding box center [357, 187] width 44 height 11
click at [352, 187] on span "101070825 - 1" at bounding box center [357, 187] width 44 height 11
type input "101070825 - 1"
click at [350, 191] on span "101070825 - 1" at bounding box center [357, 187] width 44 height 11
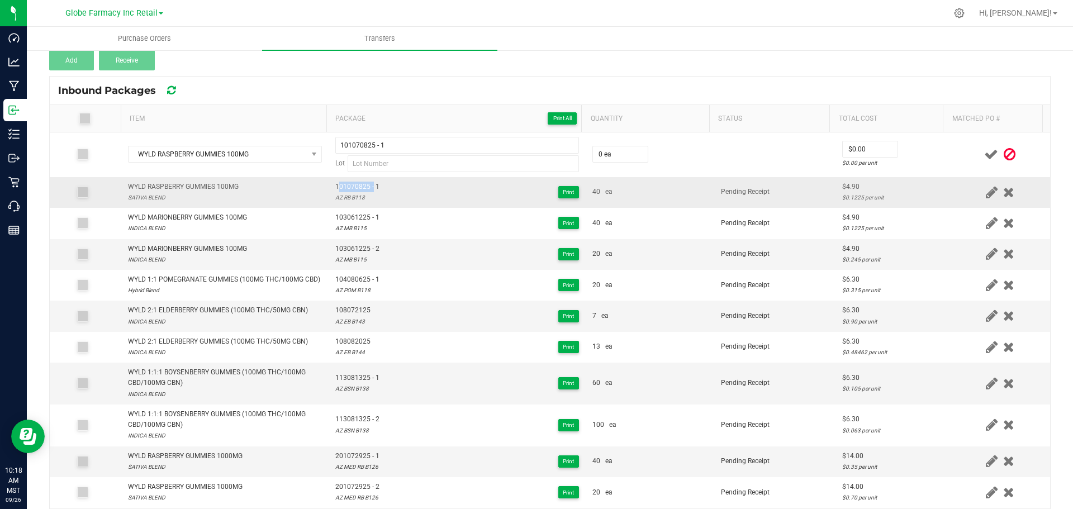
click at [350, 191] on span "101070825 - 1" at bounding box center [357, 187] width 44 height 11
click at [342, 196] on div "AZ RB B118" at bounding box center [357, 197] width 44 height 11
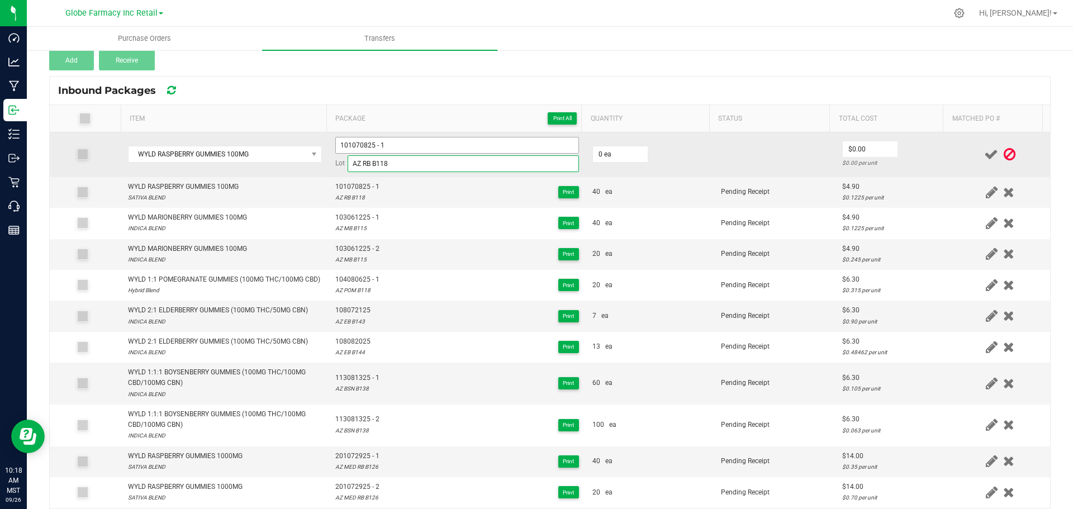
type input "AZ RB B118"
click at [430, 145] on input "101070825 - 1" at bounding box center [457, 145] width 244 height 17
type input "101070825 - 2"
click at [629, 160] on input "0" at bounding box center [620, 154] width 55 height 16
type input "40 ea"
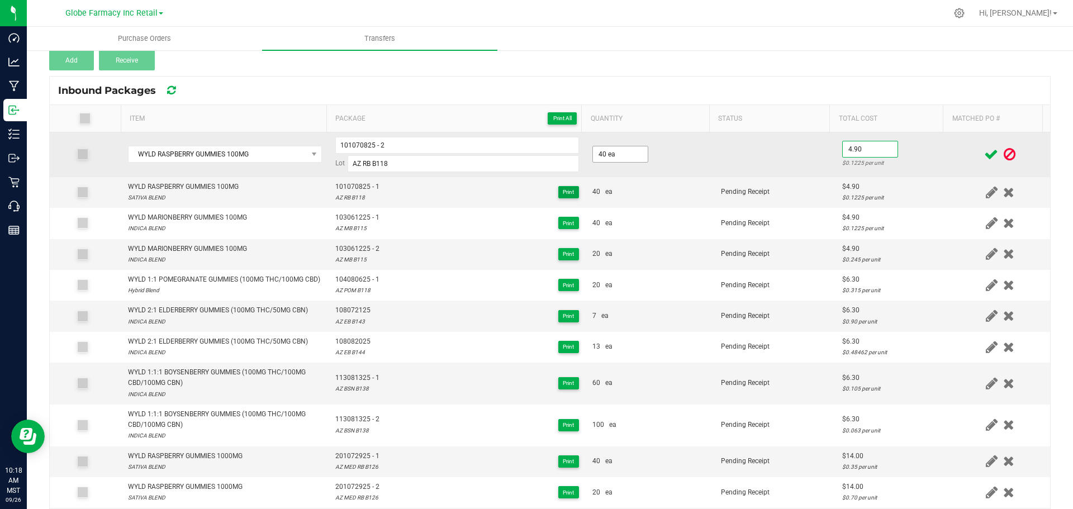
type input "$4.90"
click at [950, 158] on td at bounding box center [1000, 154] width 100 height 45
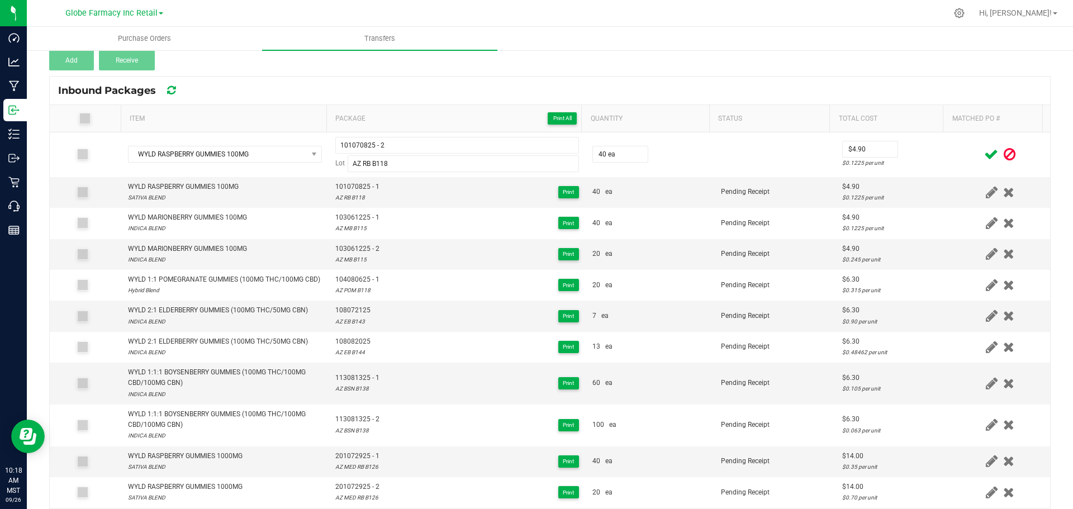
click at [984, 156] on icon at bounding box center [991, 154] width 14 height 14
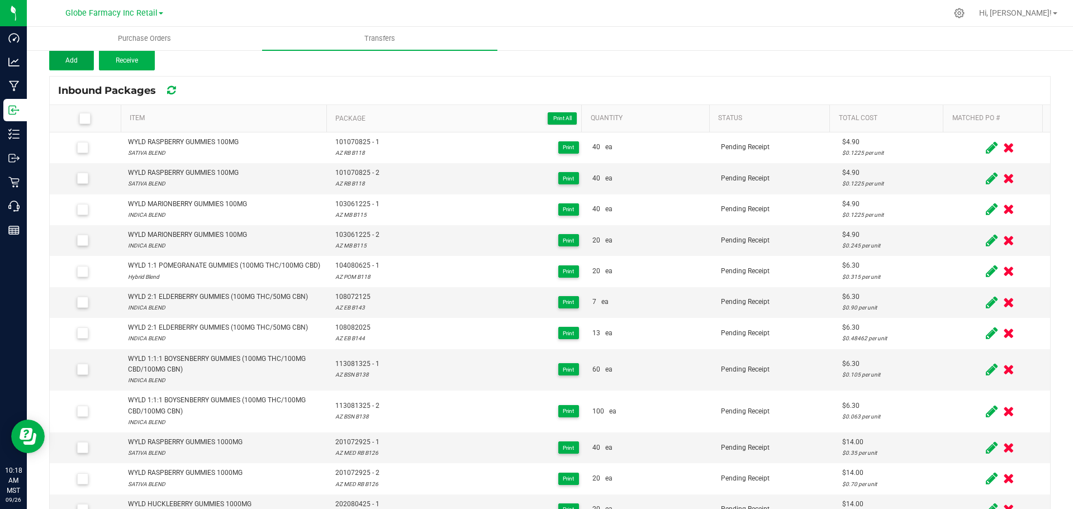
drag, startPoint x: 63, startPoint y: 56, endPoint x: 61, endPoint y: 51, distance: 5.7
click at [63, 56] on button "Add" at bounding box center [71, 60] width 45 height 20
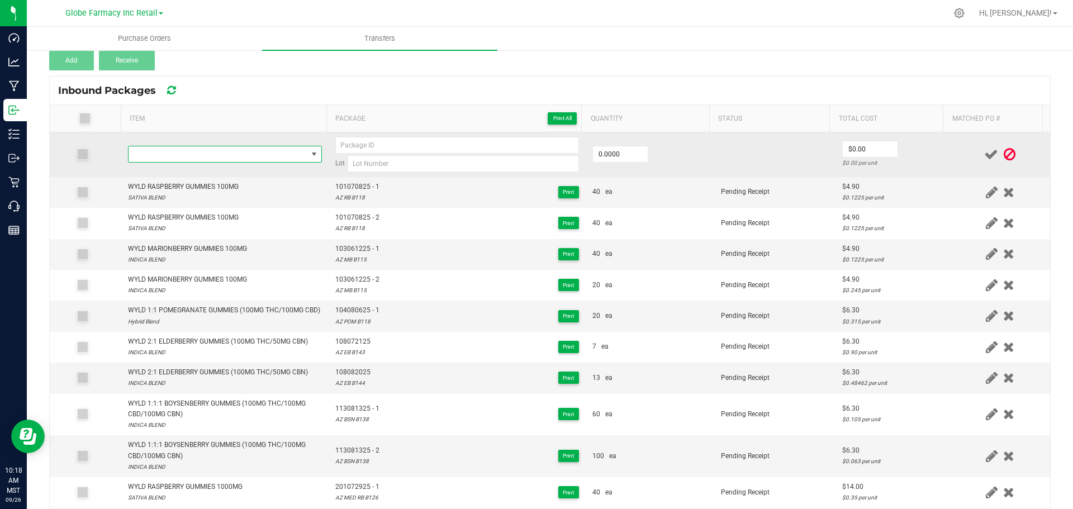
click at [253, 154] on span "NO DATA FOUND" at bounding box center [217, 154] width 179 height 16
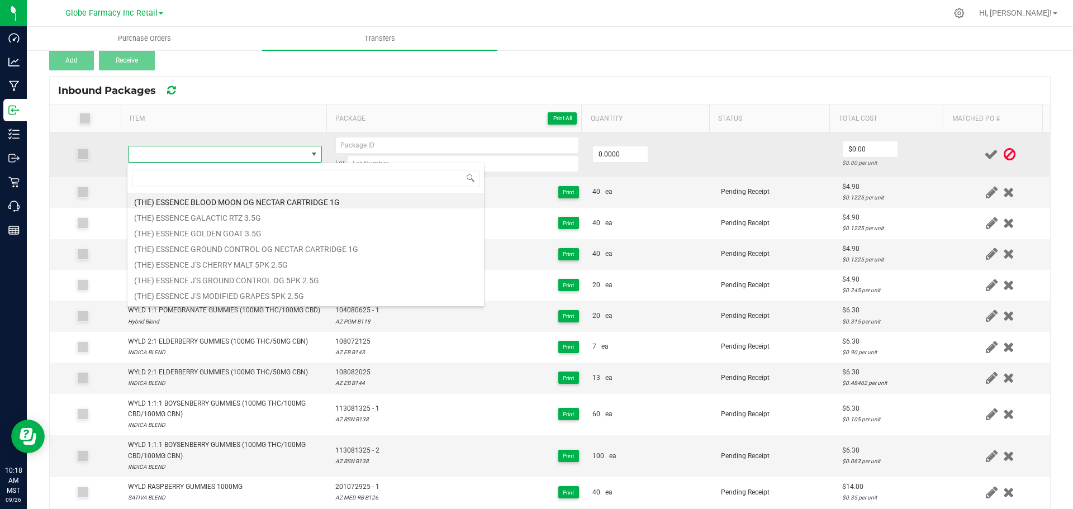
type input "WYLD SOUR APPLE GUMMIES 100MG"
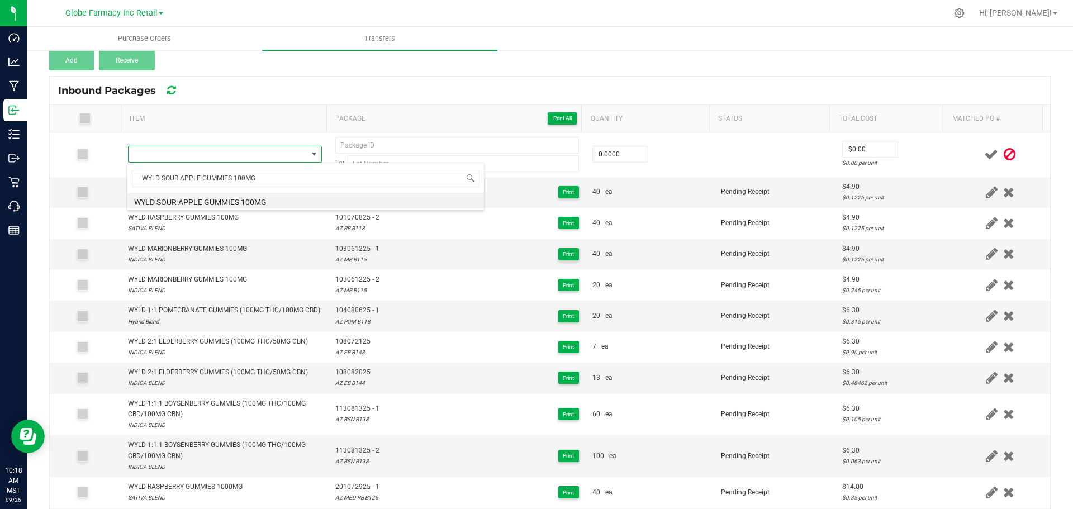
click at [240, 204] on li "WYLD SOUR APPLE GUMMIES 100MG" at bounding box center [305, 201] width 356 height 16
type input "0 ea"
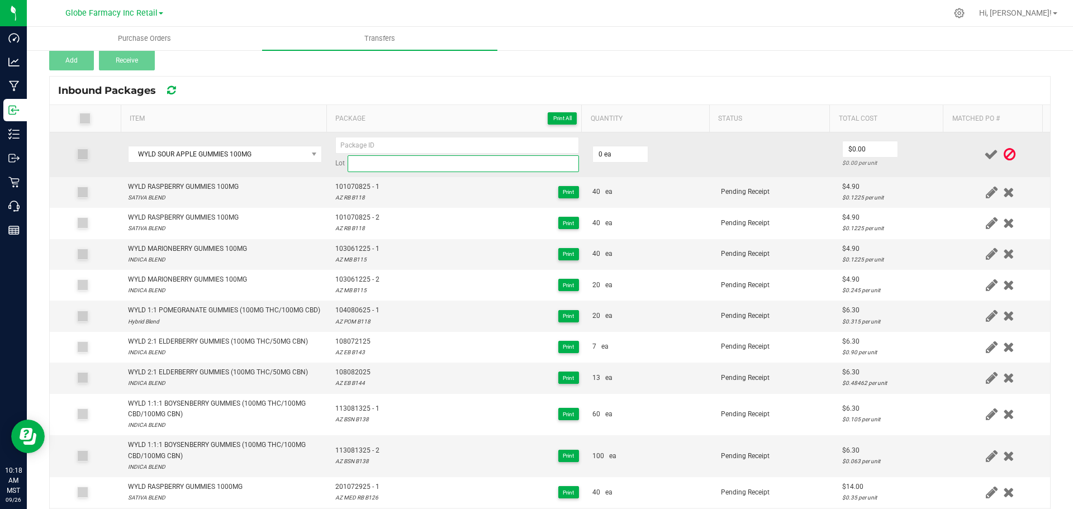
drag, startPoint x: 516, startPoint y: 164, endPoint x: 477, endPoint y: 166, distance: 38.6
click at [516, 164] on input at bounding box center [463, 163] width 231 height 17
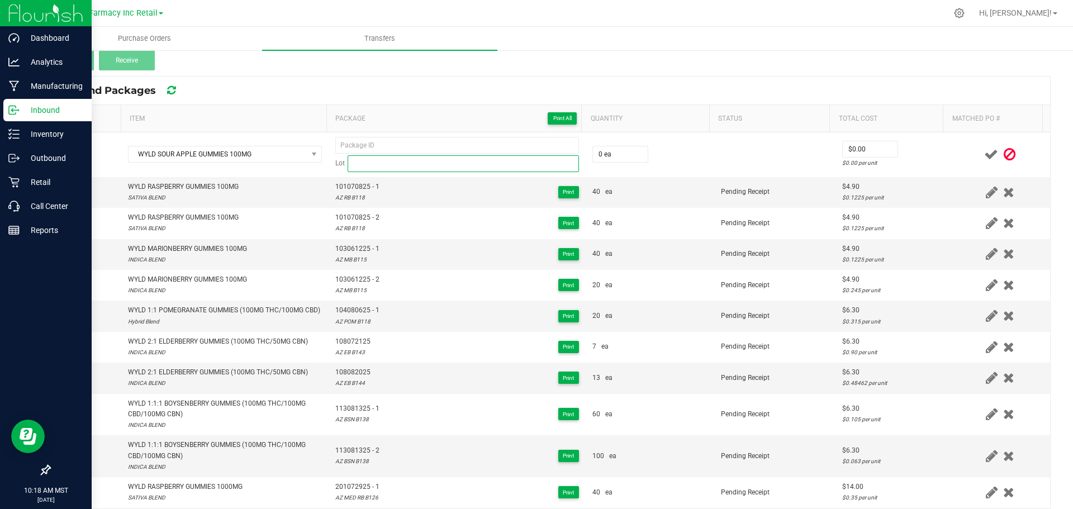
paste input "110081825"
type input "110081825"
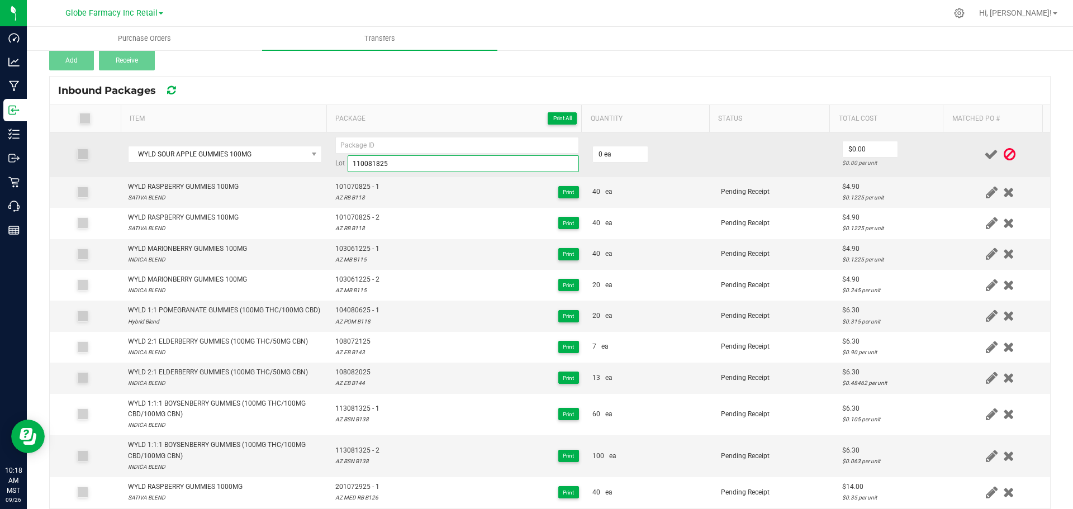
click at [369, 165] on input "110081825" at bounding box center [463, 163] width 231 height 17
type input "110081825"
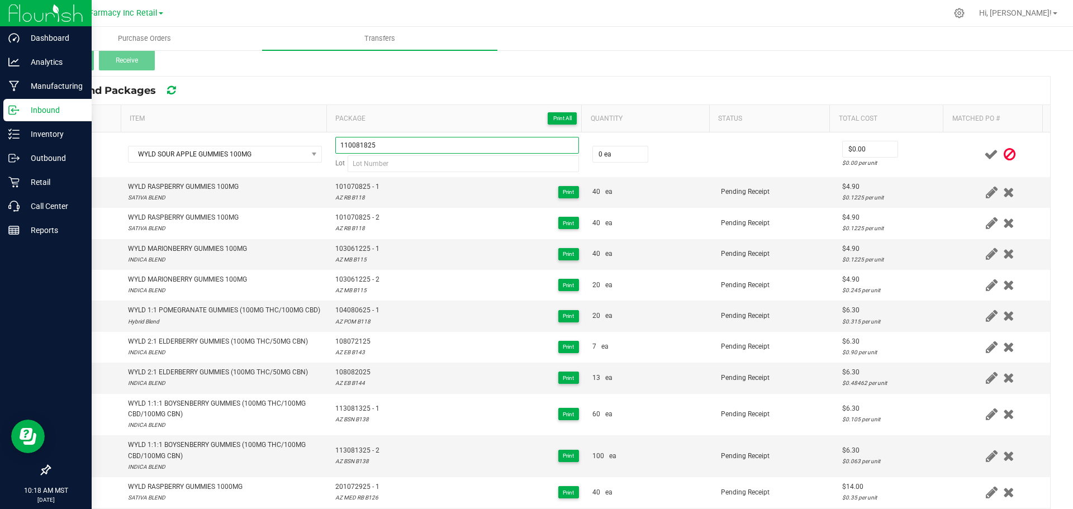
type input "110081825"
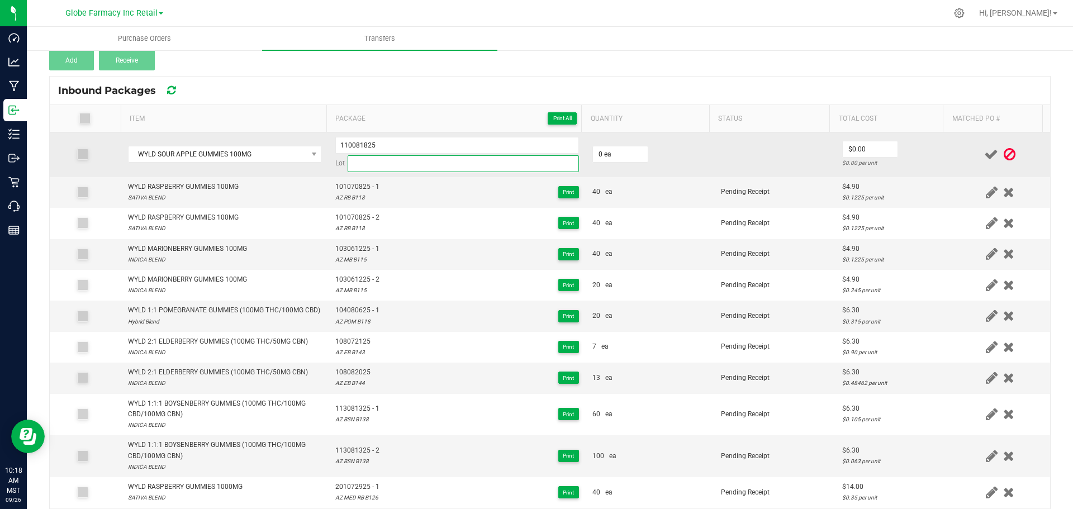
click at [418, 165] on input at bounding box center [463, 163] width 231 height 17
paste input "AZ APL B123"
type input "AZ APL B123"
click at [434, 132] on td "110081825 Lot AZ APL B123" at bounding box center [457, 154] width 257 height 45
click at [434, 140] on input "110081825" at bounding box center [457, 145] width 244 height 17
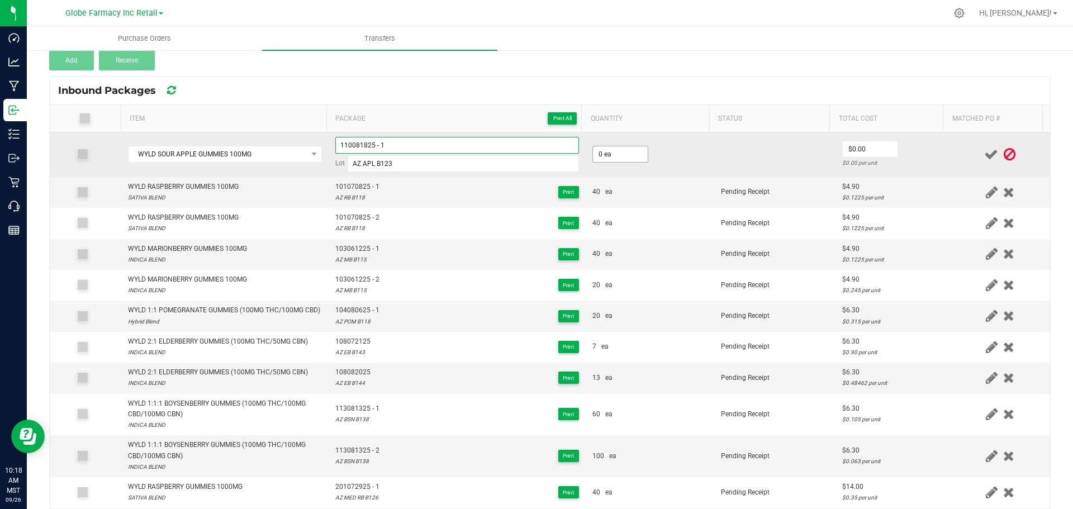
type input "110081825 - 1"
click at [602, 151] on input "0" at bounding box center [620, 154] width 55 height 16
type input "40 ea"
type input "$4.90"
click at [918, 164] on div "$0.1225 per unit" at bounding box center [892, 163] width 101 height 11
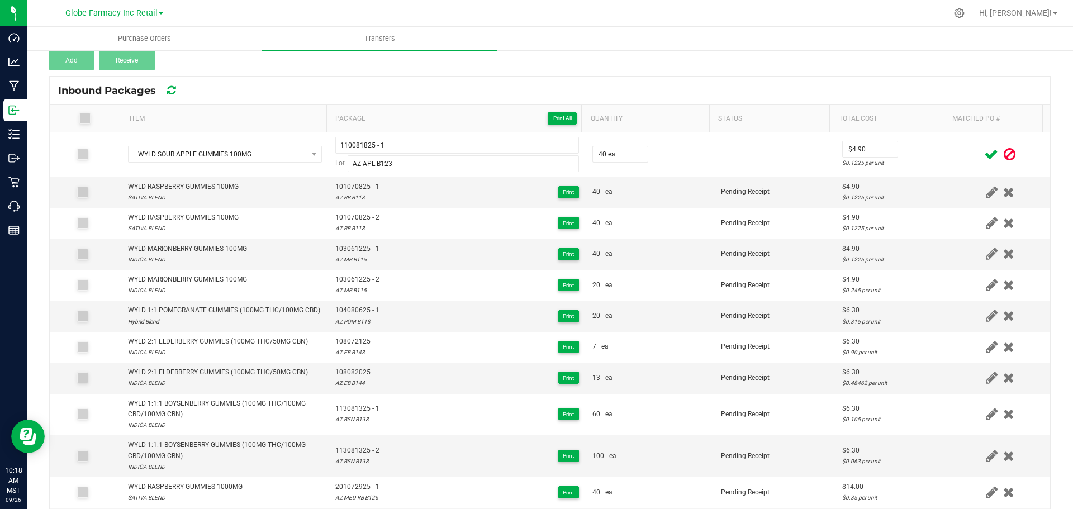
click at [984, 154] on icon at bounding box center [991, 154] width 14 height 14
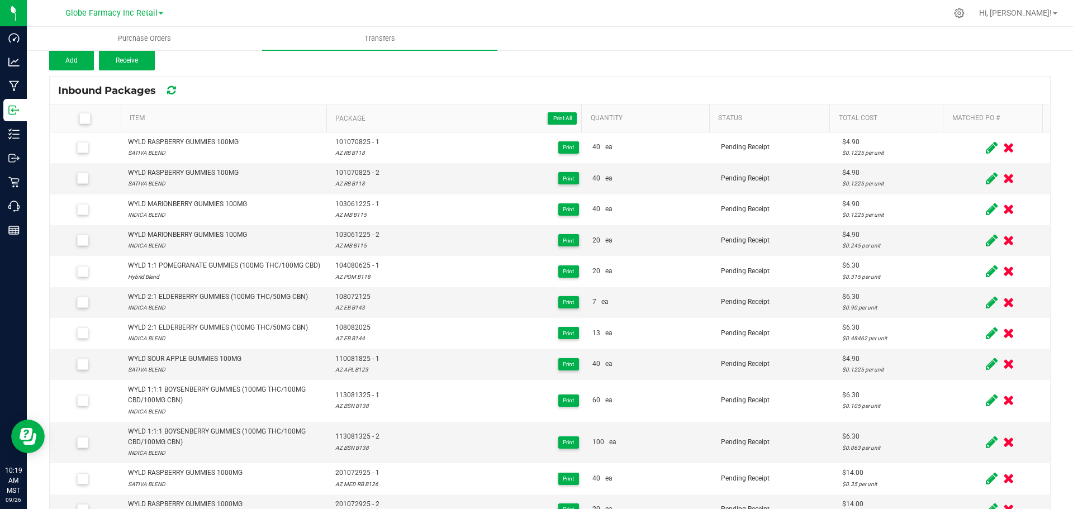
click at [402, 66] on div "Transfer #WYLD 5603 Pending Receipt Void Edit Shipper Name 46 Wellness LLC (MED…" at bounding box center [549, 15] width 1001 height 112
click at [69, 64] on span "Add" at bounding box center [71, 60] width 12 height 8
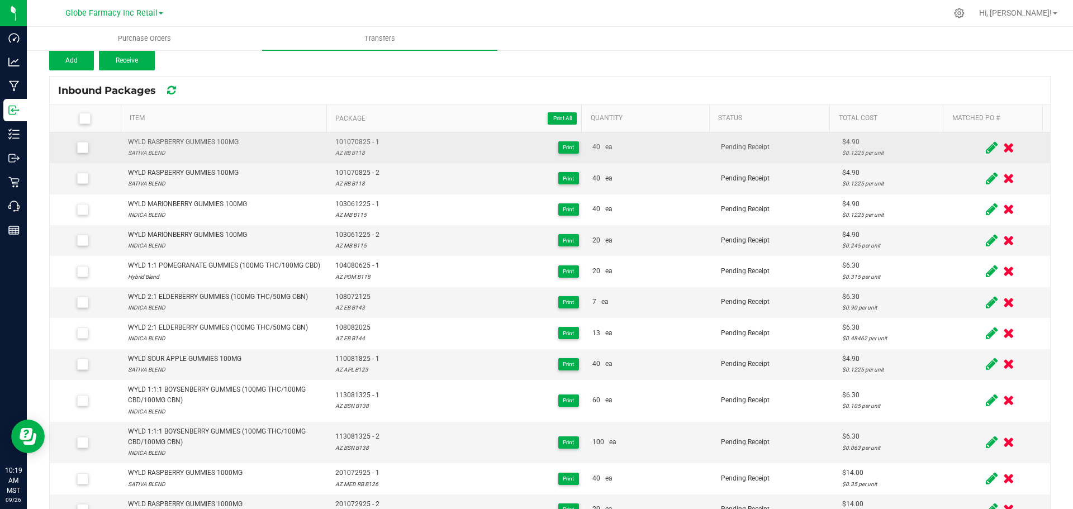
scroll to position [126, 0]
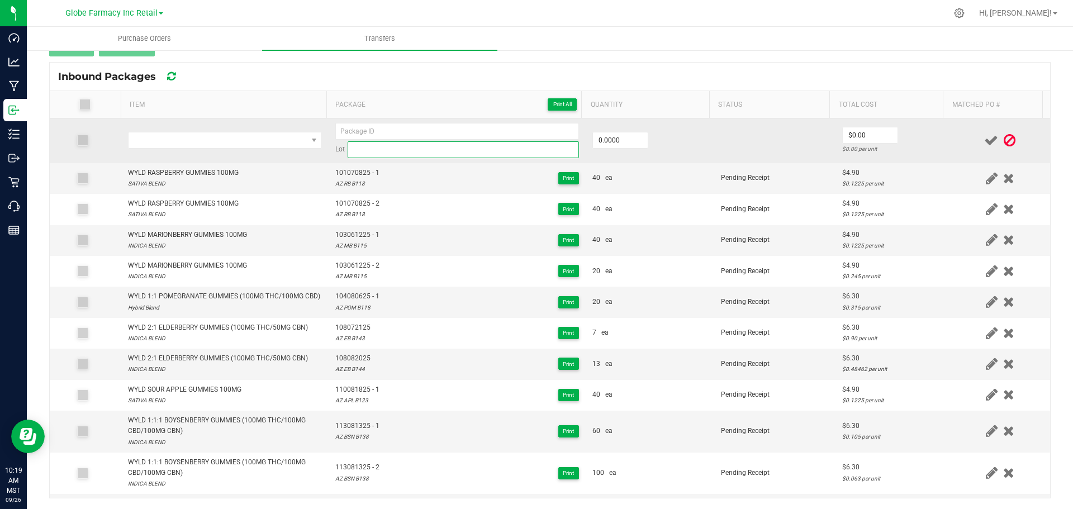
click at [402, 151] on input at bounding box center [463, 149] width 231 height 17
paste input "AZ APL B123"
type input "AZ APL B123"
click at [375, 134] on input at bounding box center [457, 131] width 244 height 17
click at [479, 130] on input at bounding box center [457, 131] width 244 height 17
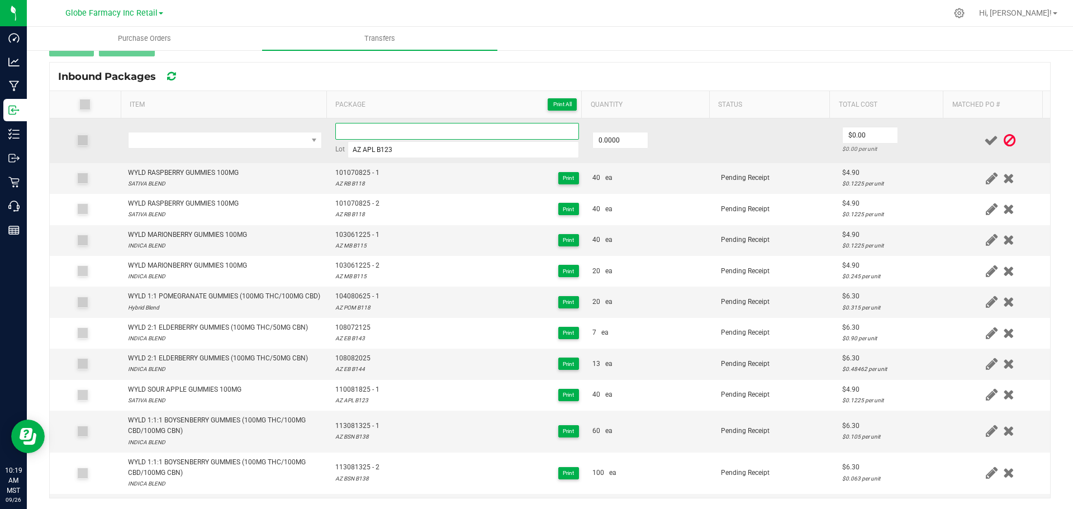
paste input "110081825"
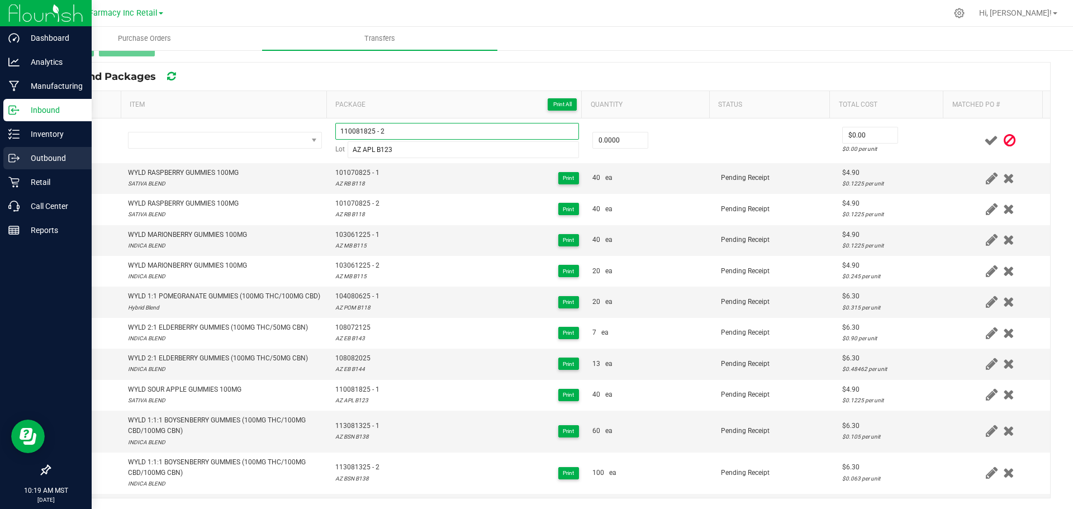
type input "110081825 - 2"
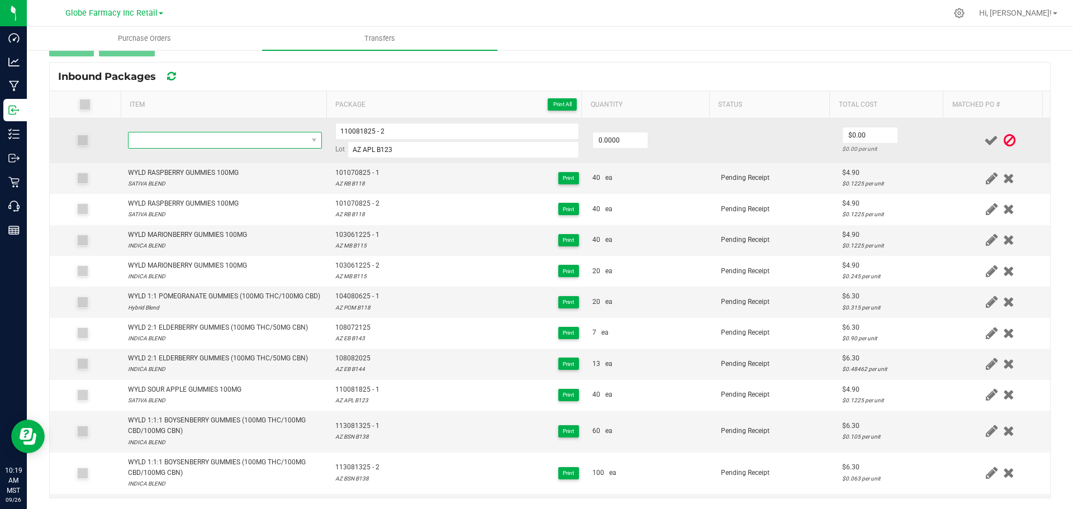
click at [193, 137] on span "NO DATA FOUND" at bounding box center [217, 140] width 179 height 16
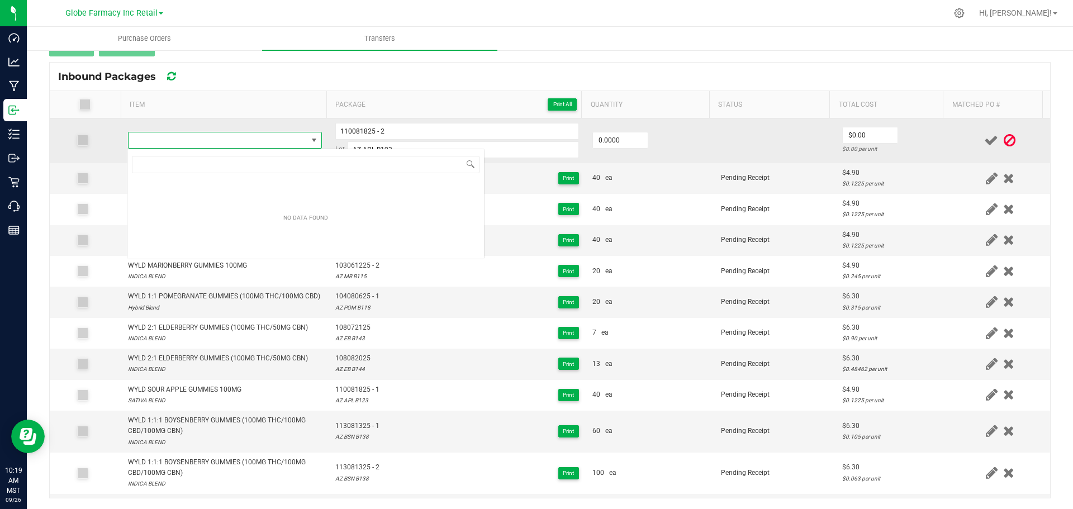
type input "WYLD SOUR APPLE GUMMIES 100MG"
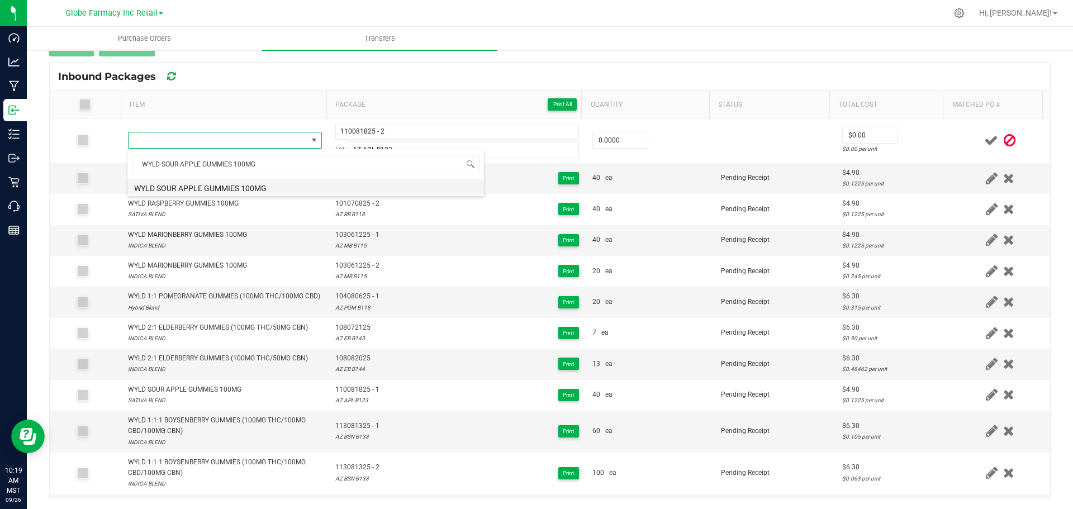
click at [250, 190] on li "WYLD SOUR APPLE GUMMIES 100MG" at bounding box center [305, 187] width 356 height 16
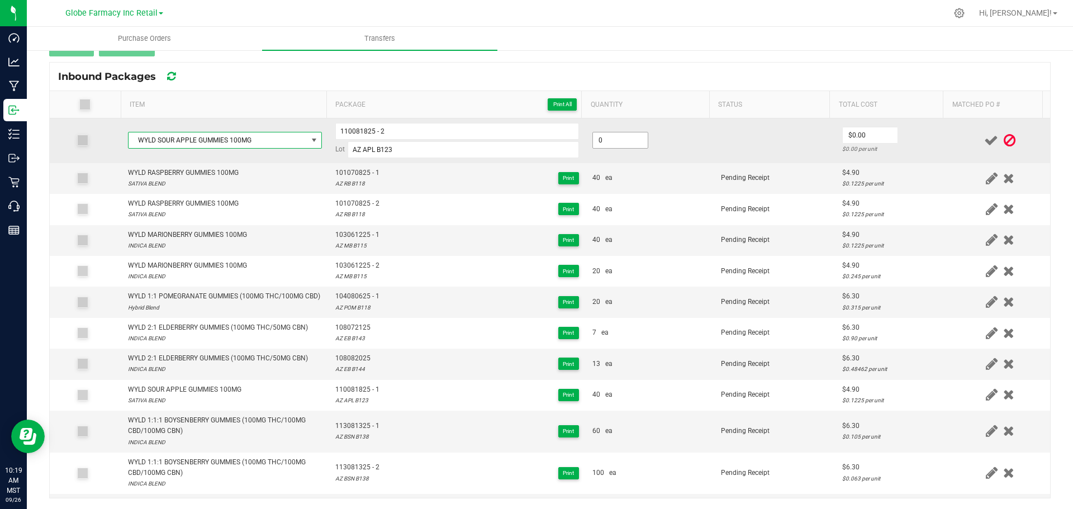
click at [619, 135] on input "0" at bounding box center [620, 140] width 55 height 16
type input "40 ea"
type input "$4.90"
click at [925, 138] on td "$4.90 $0.1225 per unit" at bounding box center [892, 140] width 115 height 45
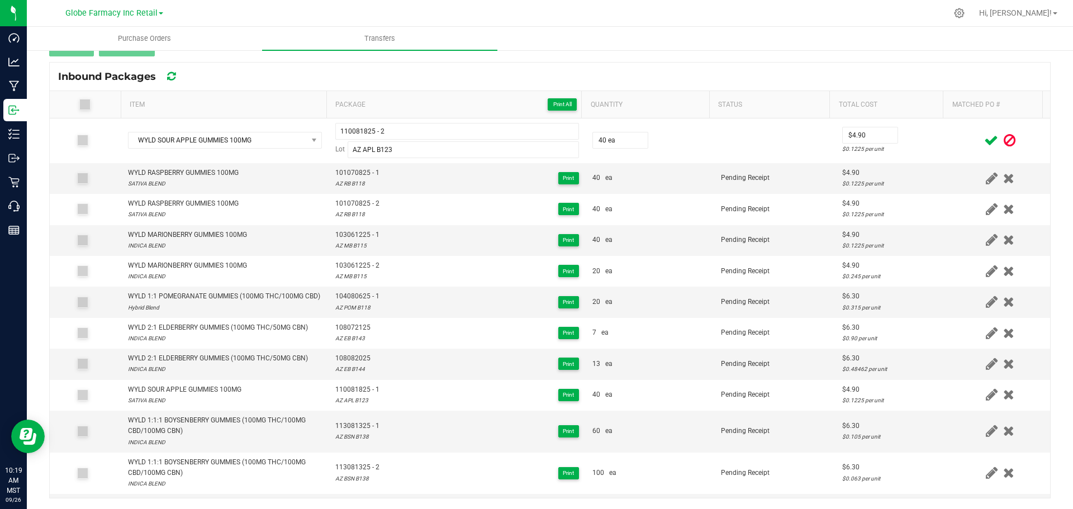
click at [984, 137] on icon at bounding box center [991, 141] width 14 height 14
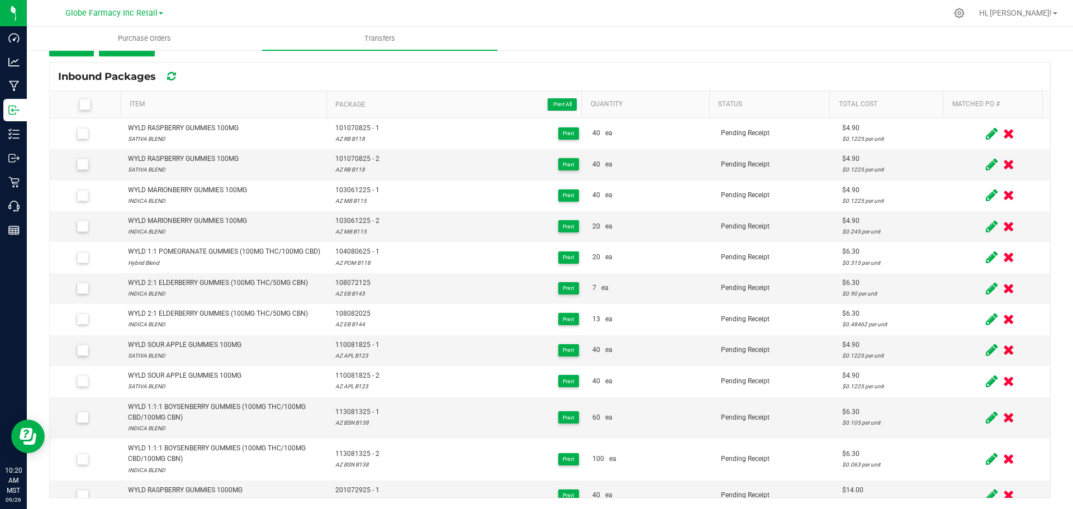
scroll to position [112, 0]
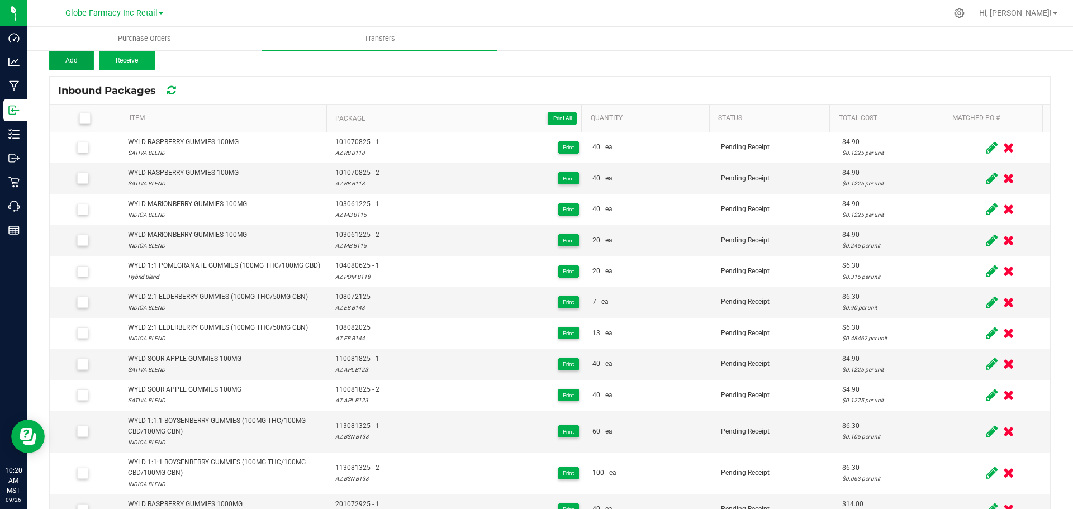
click at [77, 56] on span "Add" at bounding box center [71, 60] width 12 height 8
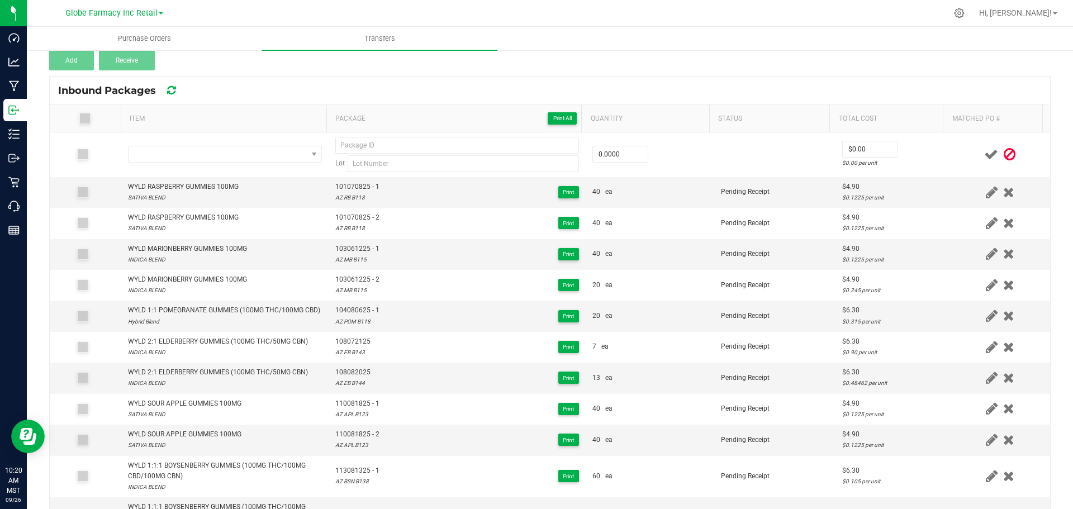
scroll to position [126, 0]
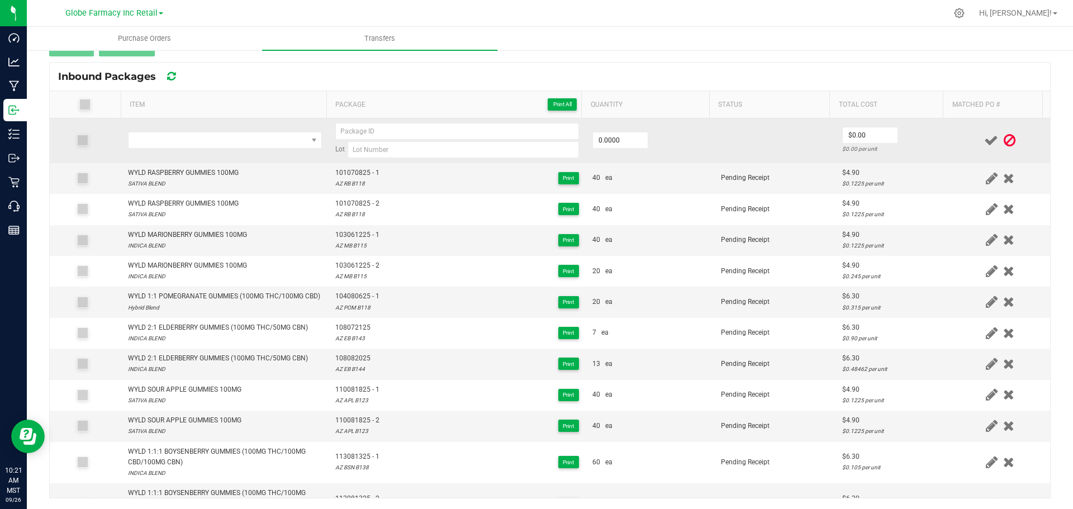
click at [279, 127] on td at bounding box center [224, 140] width 207 height 45
click at [260, 136] on span "NO DATA FOUND" at bounding box center [217, 140] width 179 height 16
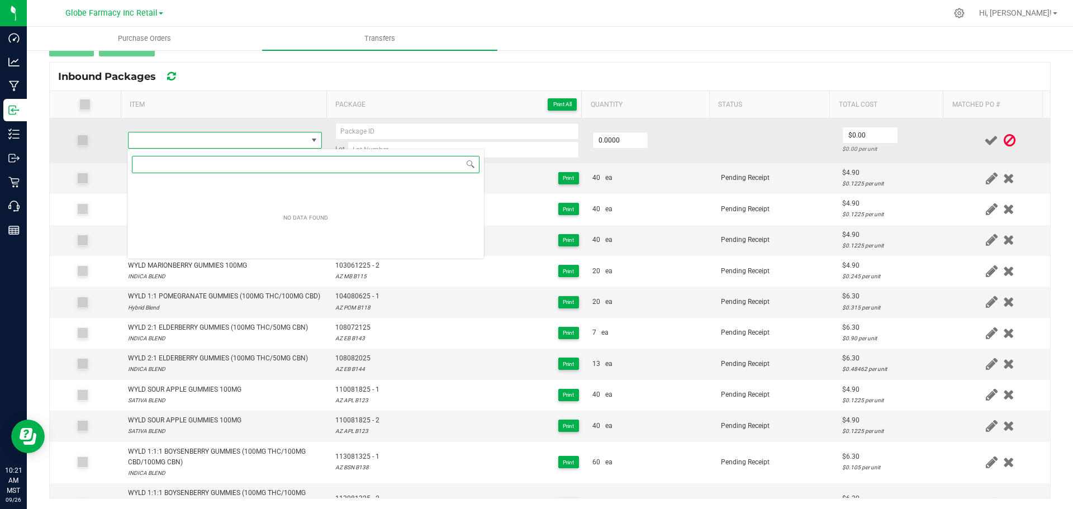
scroll to position [17, 190]
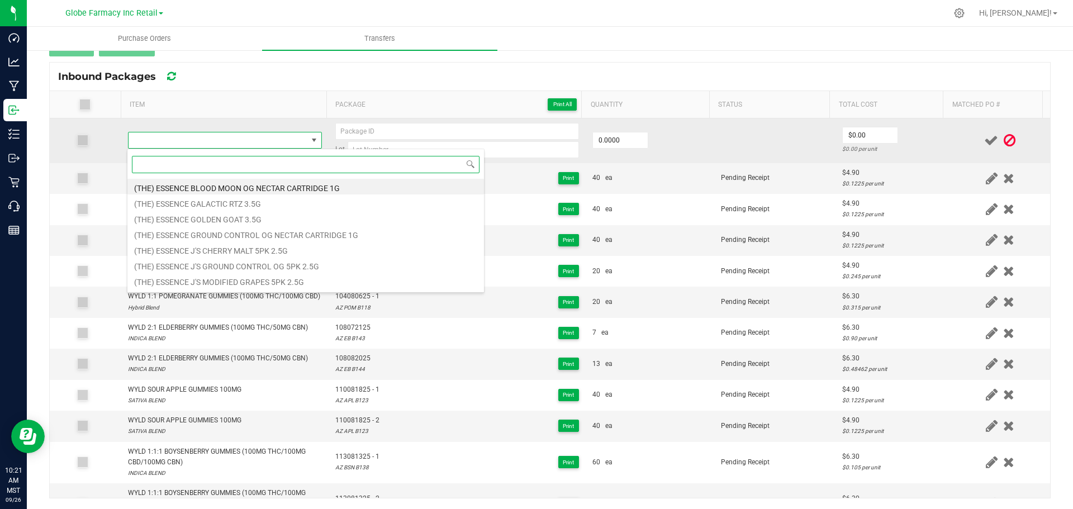
paste input "WYLD SOUR APPLE GUMMIES 100MG"
type input "WYLD SOUR APPLE GUMMIES 100MG"
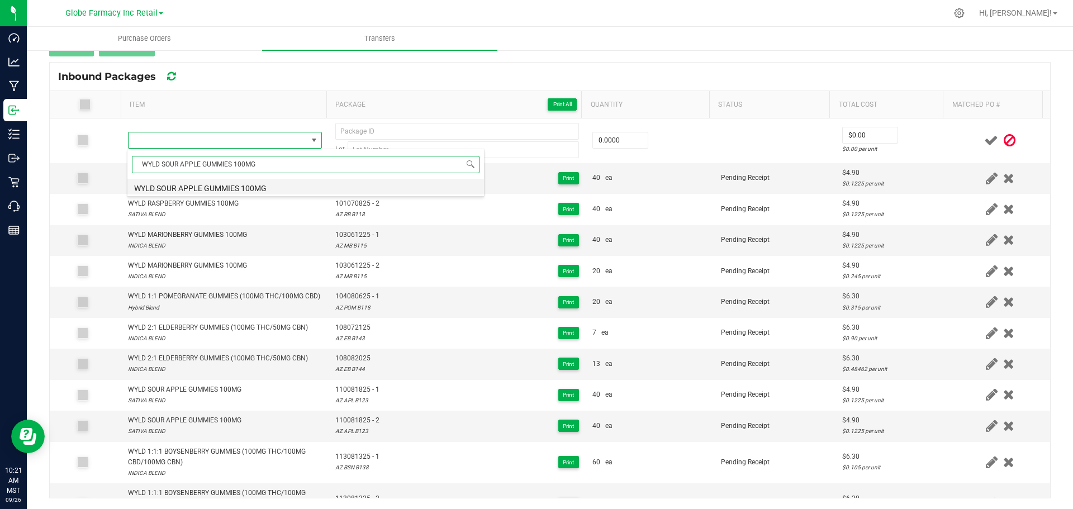
click at [235, 183] on li "WYLD SOUR APPLE GUMMIES 100MG" at bounding box center [305, 187] width 356 height 16
type input "0 ea"
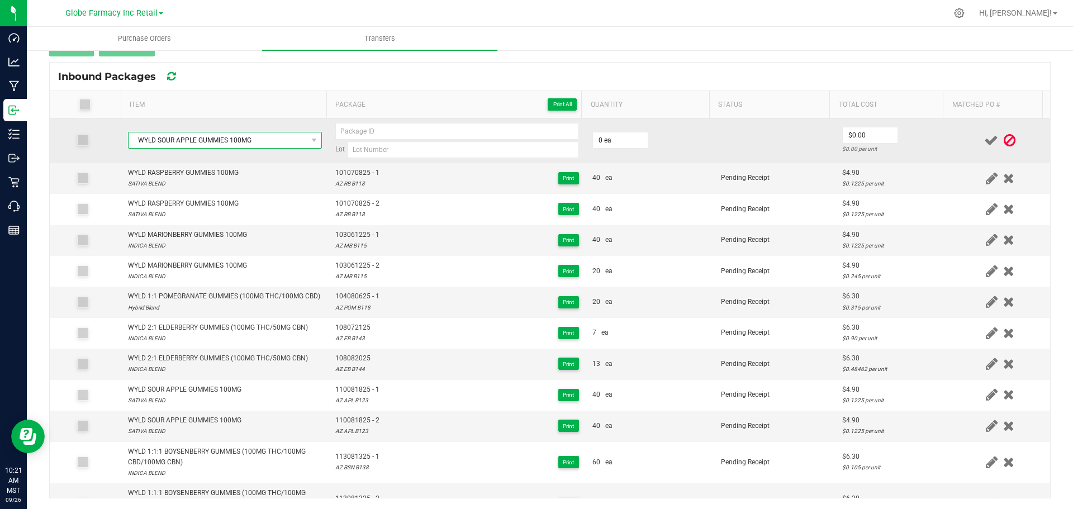
click at [178, 133] on span "WYLD SOUR APPLE GUMMIES 100MG" at bounding box center [217, 140] width 179 height 16
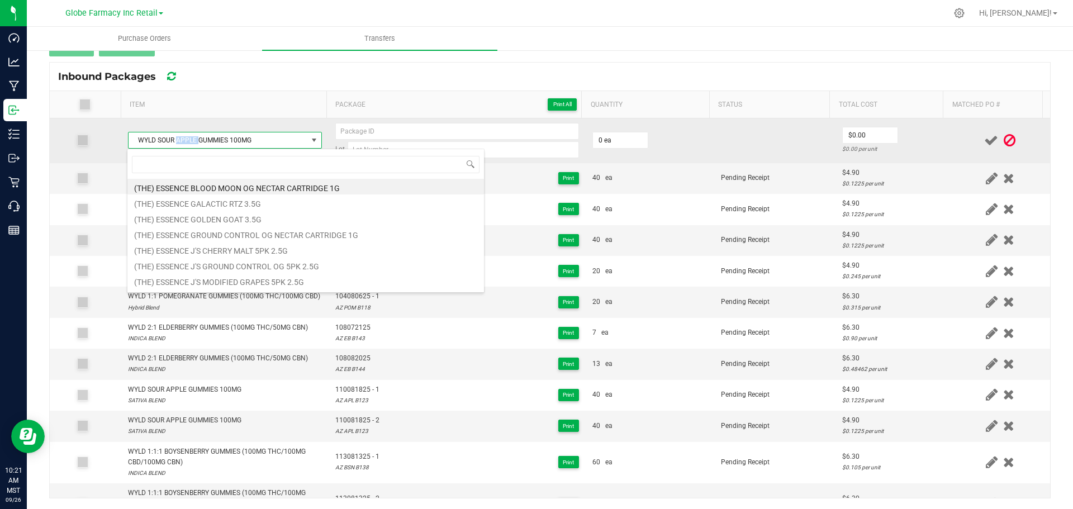
click at [178, 133] on span "WYLD SOUR APPLE GUMMIES 100MG" at bounding box center [217, 140] width 179 height 16
type input "WYLD SOUR CHERRY GUMMIES 100MG"
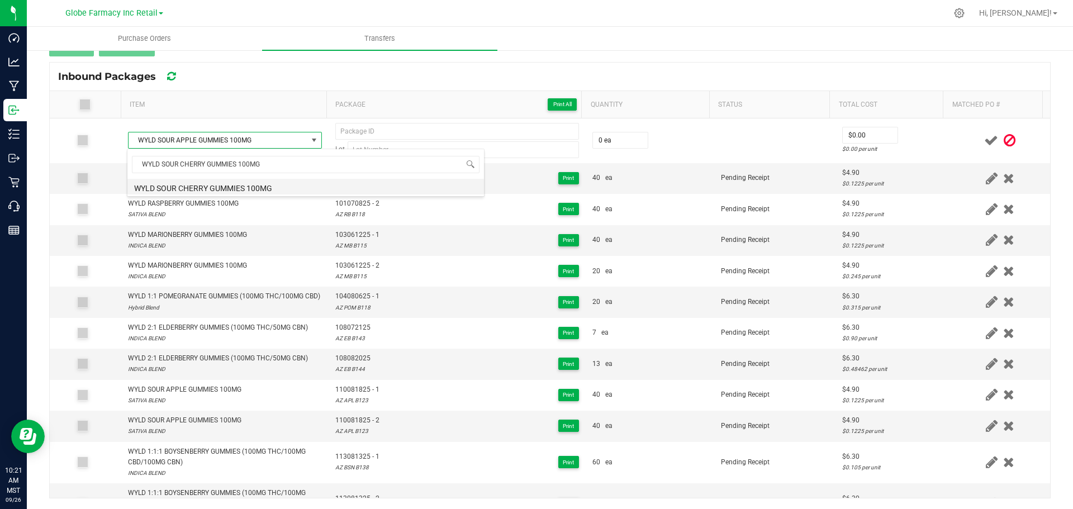
click at [187, 184] on li "WYLD SOUR CHERRY GUMMIES 100MG" at bounding box center [305, 187] width 356 height 16
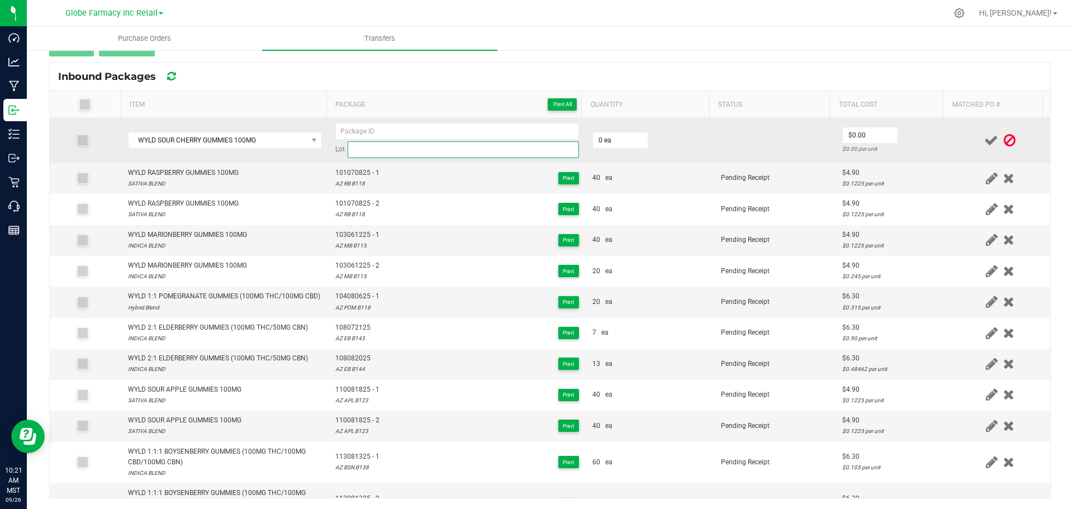
click at [431, 149] on input at bounding box center [463, 149] width 231 height 17
paste input "109081125"
type input "109081125"
click at [407, 131] on input at bounding box center [457, 131] width 244 height 17
paste input "109081125"
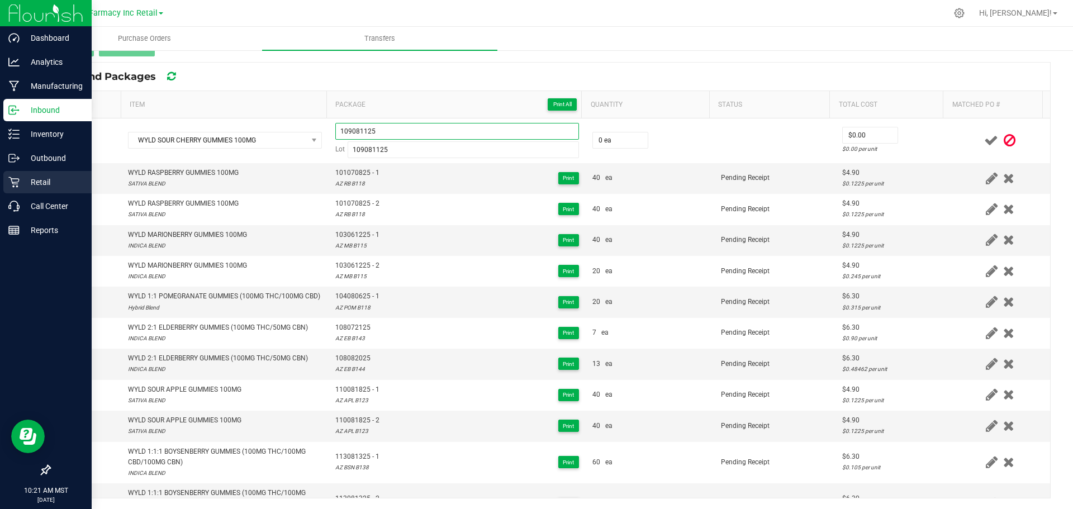
type input "109081125"
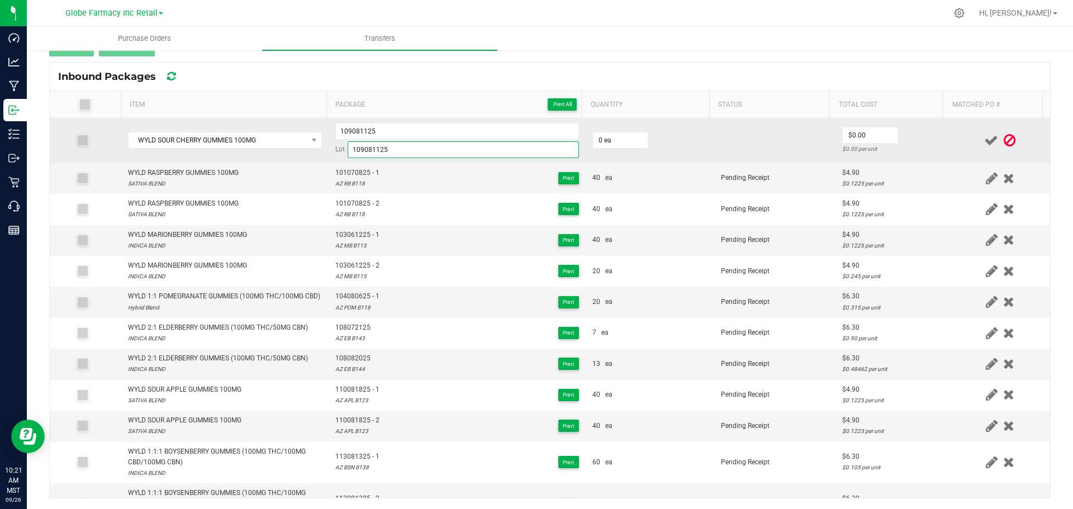
click at [395, 146] on input "109081125" at bounding box center [463, 149] width 231 height 17
paste input "AZ CHRY B120"
type input "AZ CHRY B120"
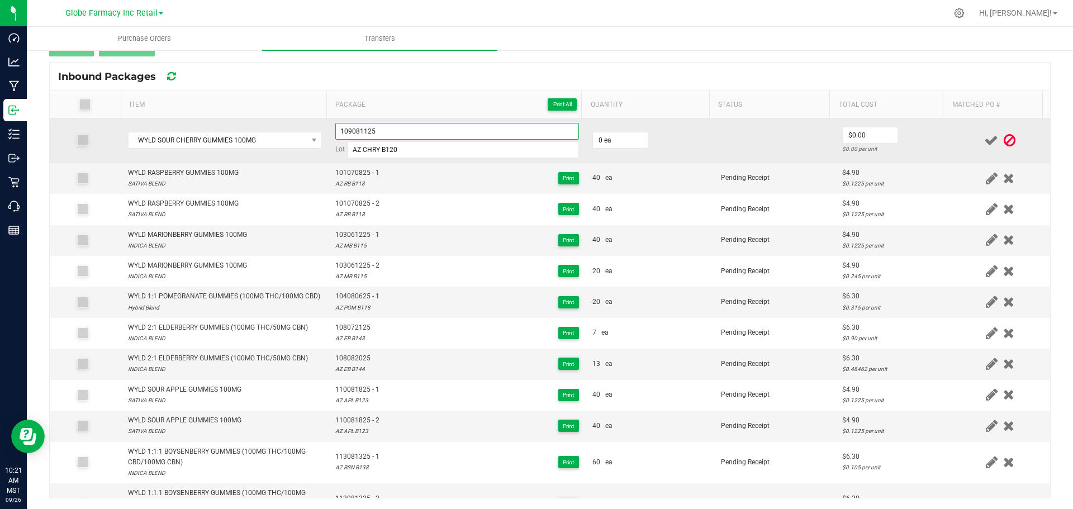
click at [510, 127] on input "109081125" at bounding box center [457, 131] width 244 height 17
type input "109081125 - 1"
type input "40 ea"
click at [868, 139] on input "0" at bounding box center [869, 135] width 55 height 16
type input "$4.90"
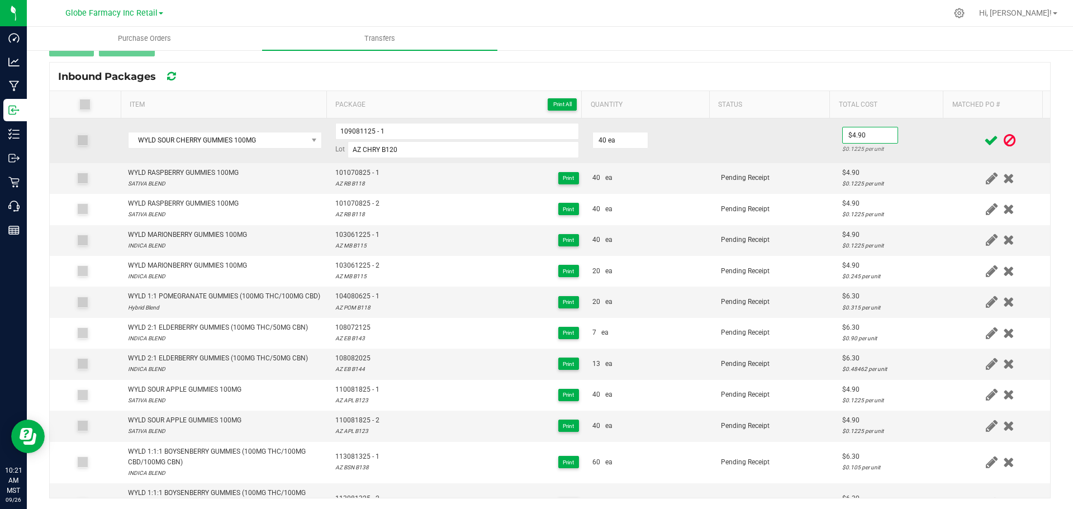
click at [922, 131] on td "$4.90 $0.1225 per unit" at bounding box center [892, 140] width 115 height 45
click at [984, 139] on icon at bounding box center [991, 141] width 14 height 14
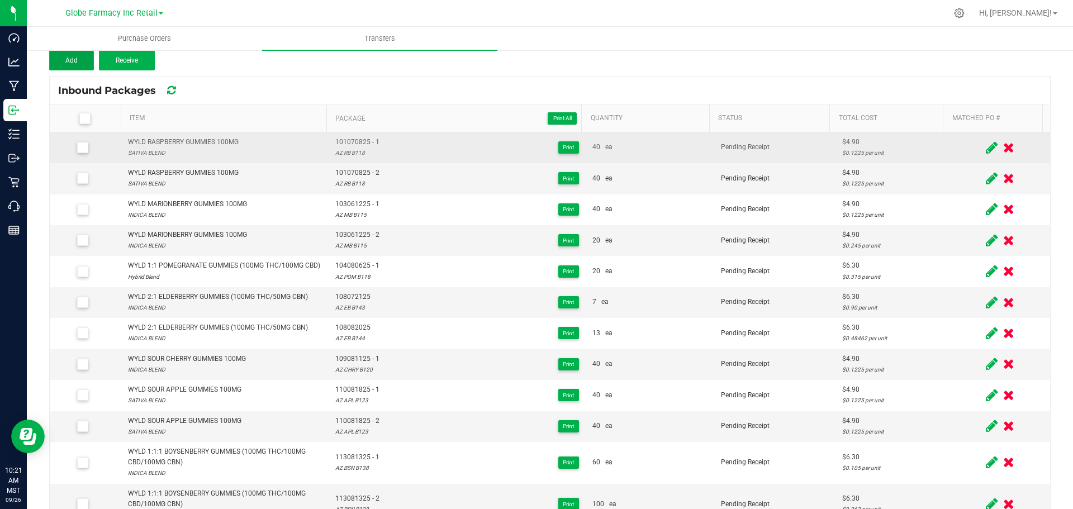
click at [75, 66] on button "Add" at bounding box center [71, 60] width 45 height 20
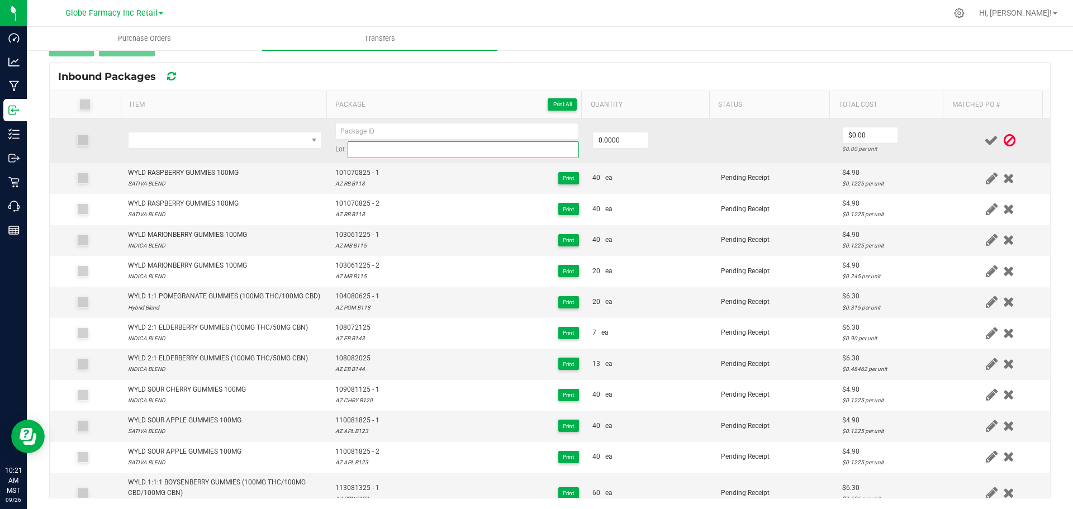
click at [385, 149] on input at bounding box center [463, 149] width 231 height 17
paste input "AZ CHRY B120"
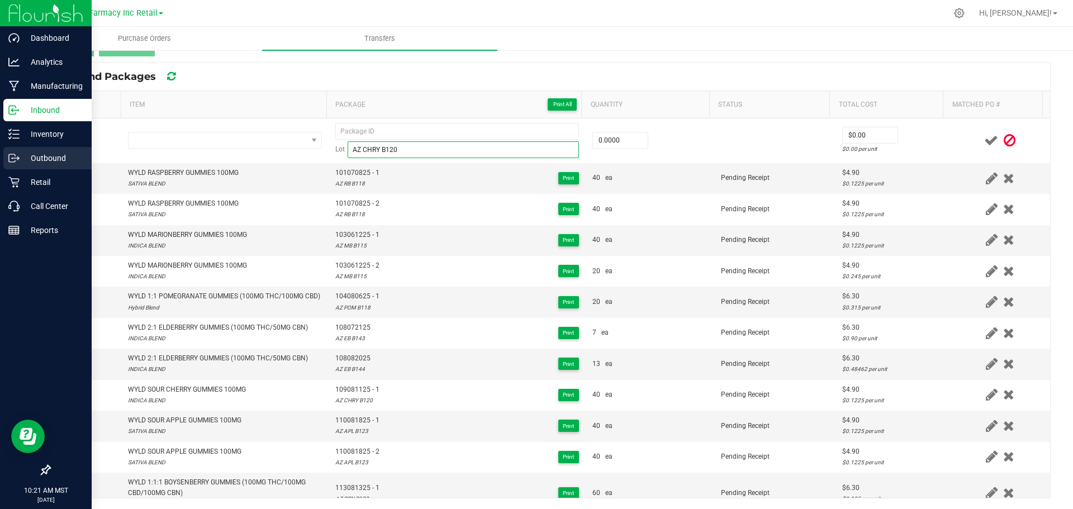
type input "AZ CHRY B120"
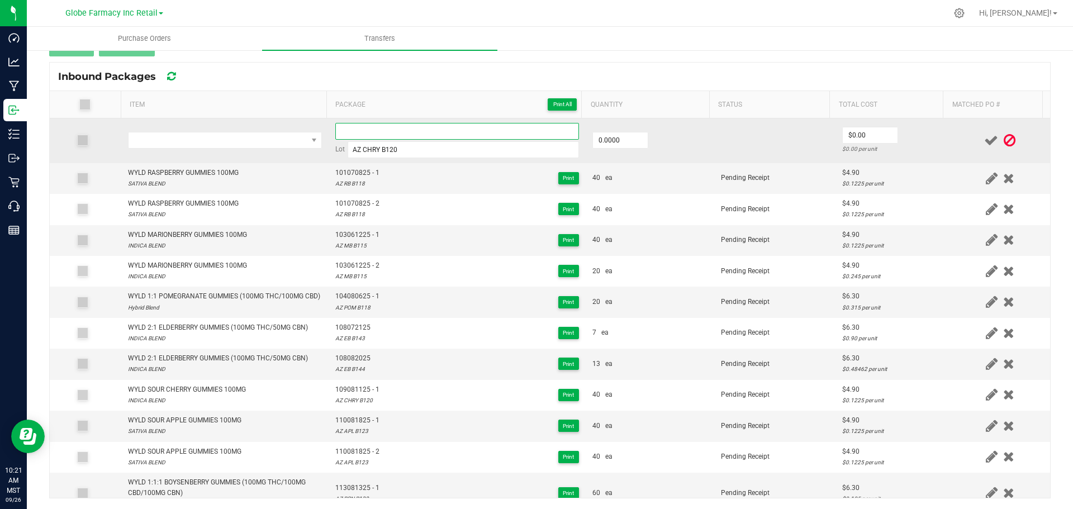
paste input "109081125"
click at [434, 125] on input at bounding box center [457, 131] width 244 height 17
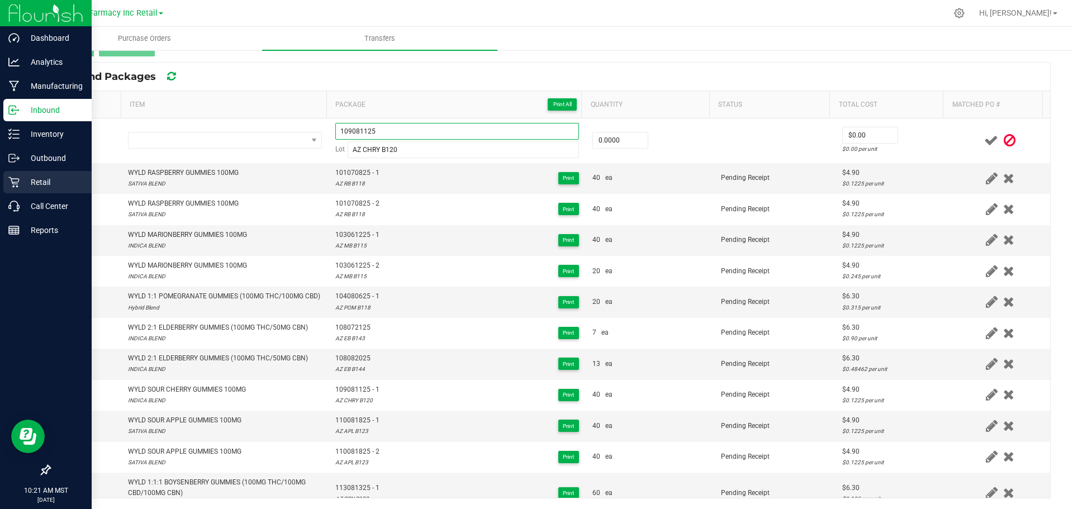
type input "109081125"
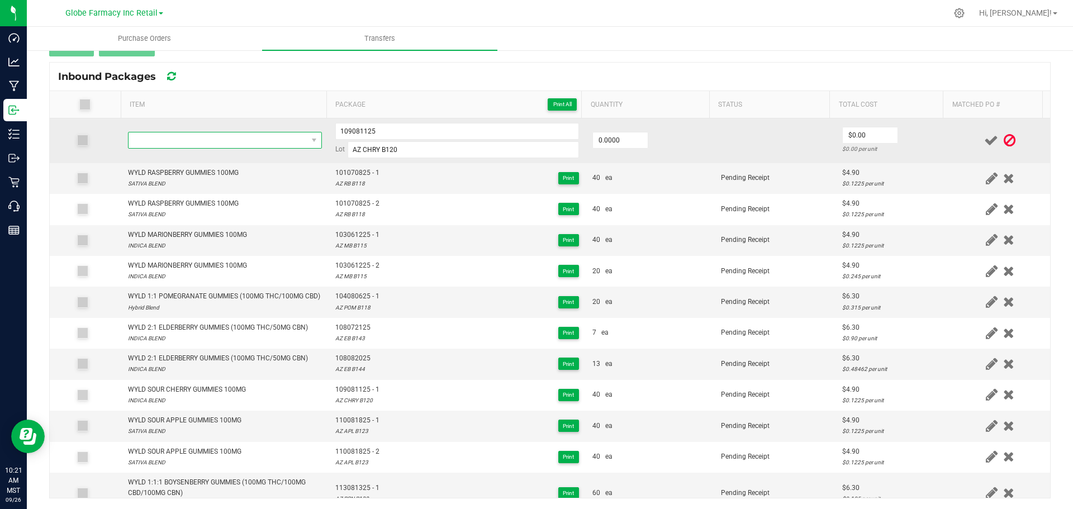
click at [242, 134] on span "NO DATA FOUND" at bounding box center [217, 140] width 179 height 16
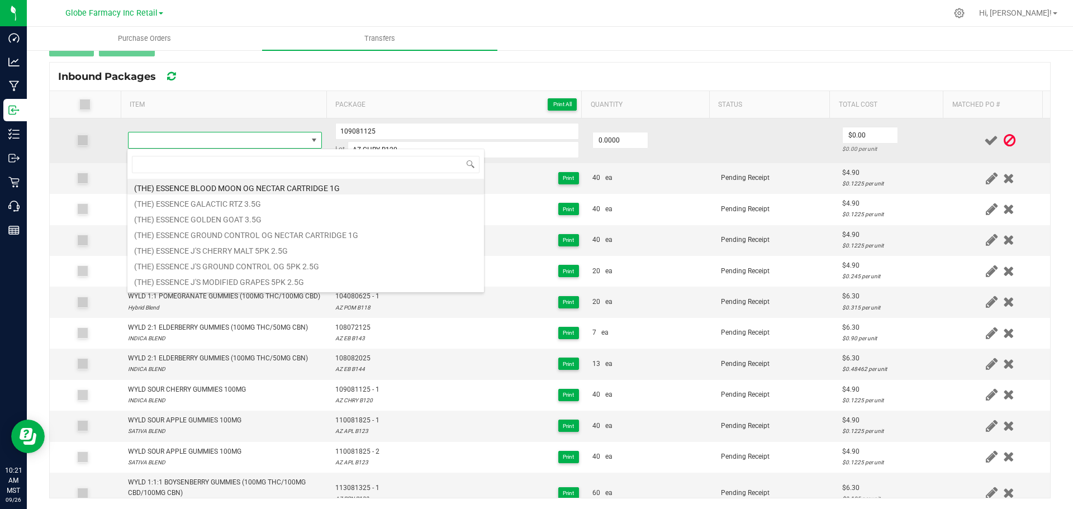
scroll to position [17, 190]
type input "WYLD SOUR CHERRY GUMMIES 100MG"
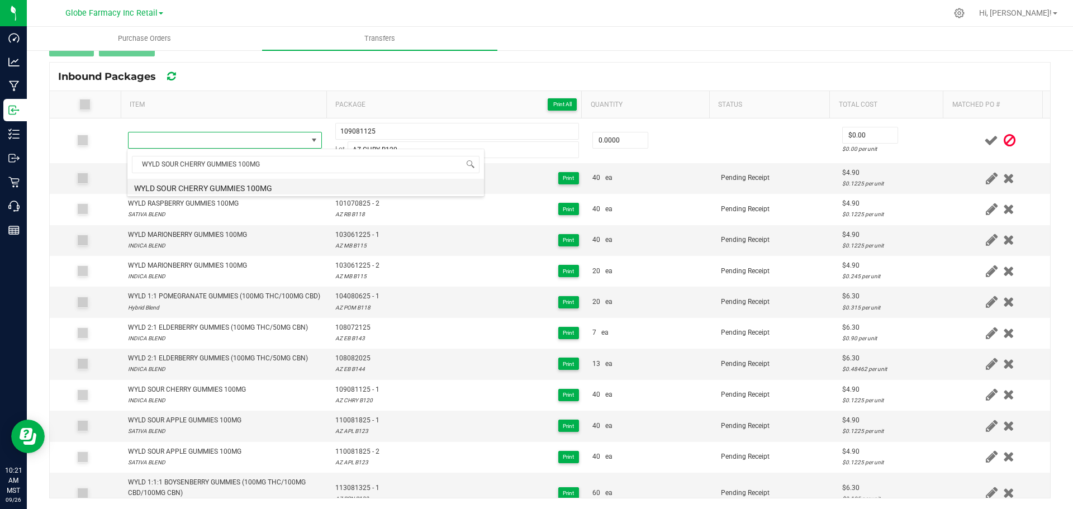
click at [269, 188] on li "WYLD SOUR CHERRY GUMMIES 100MG" at bounding box center [305, 187] width 356 height 16
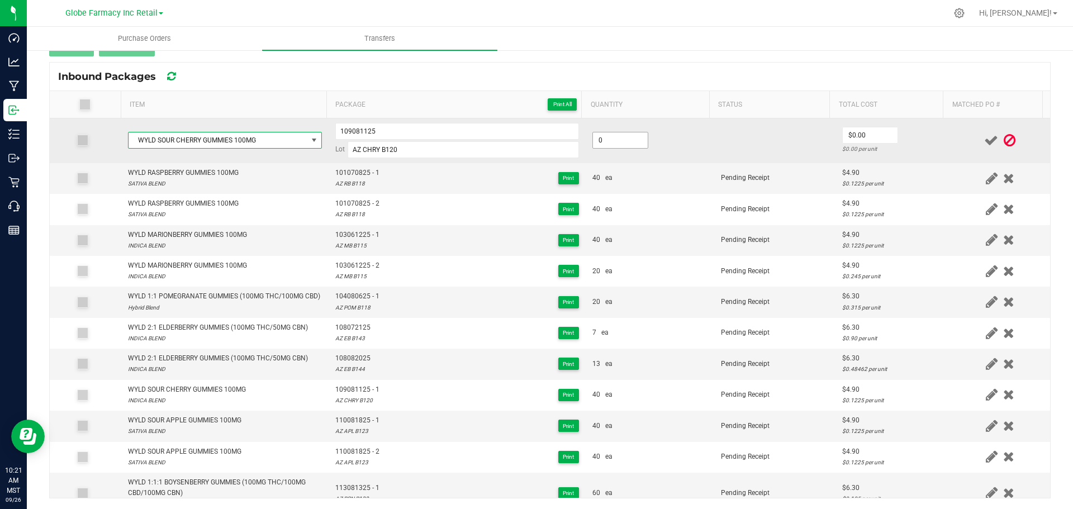
click at [605, 142] on input "0" at bounding box center [620, 140] width 55 height 16
type input "20 ea"
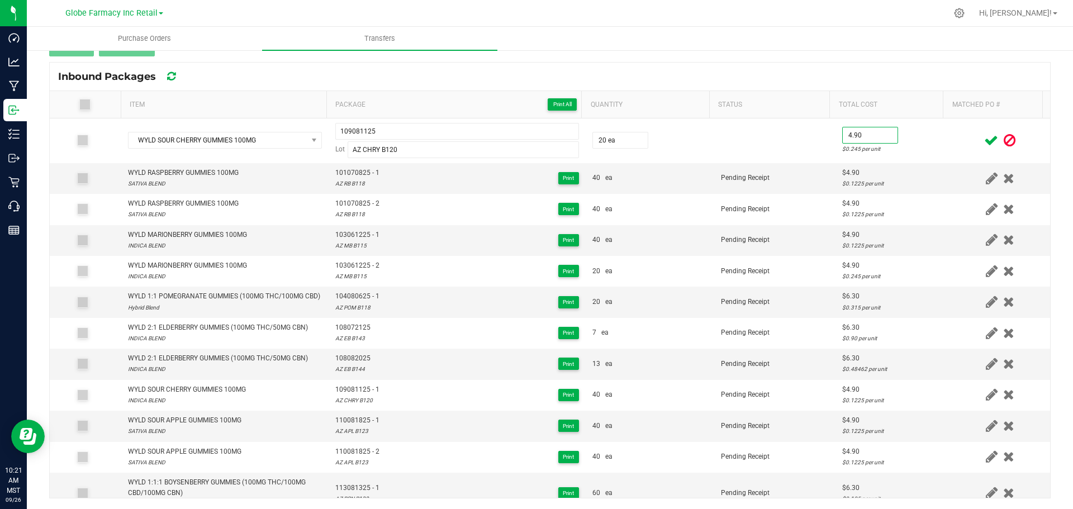
type input "$4.90"
click at [926, 154] on td "$4.90 $0.245 per unit" at bounding box center [892, 140] width 115 height 45
click at [984, 140] on icon at bounding box center [991, 141] width 14 height 14
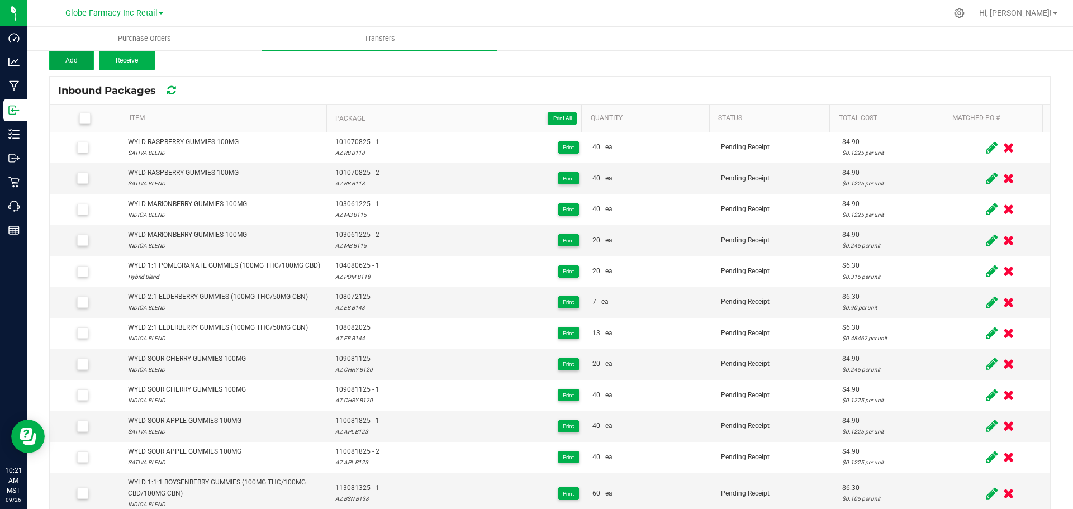
click at [83, 65] on button "Add" at bounding box center [71, 60] width 45 height 20
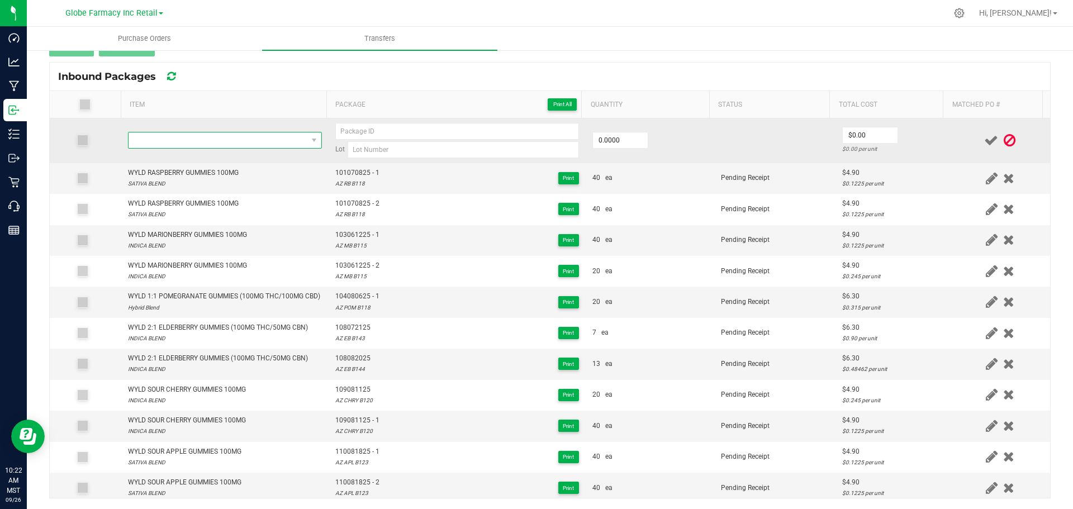
click at [162, 144] on span "NO DATA FOUND" at bounding box center [217, 140] width 179 height 16
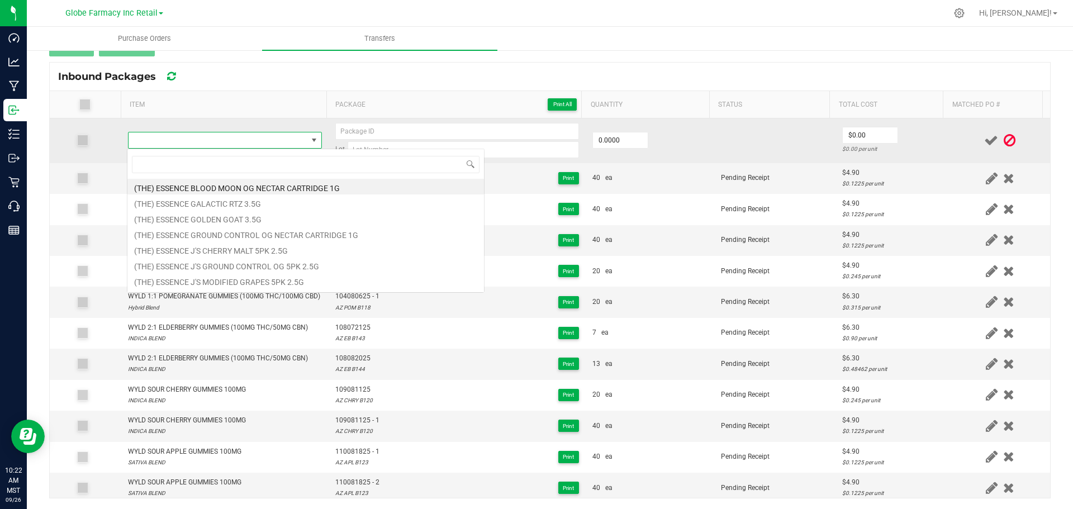
scroll to position [17, 190]
type input "WYLD 20:1 STRAWBERRY GUMMIES (10MG THC/200MG CBD)"
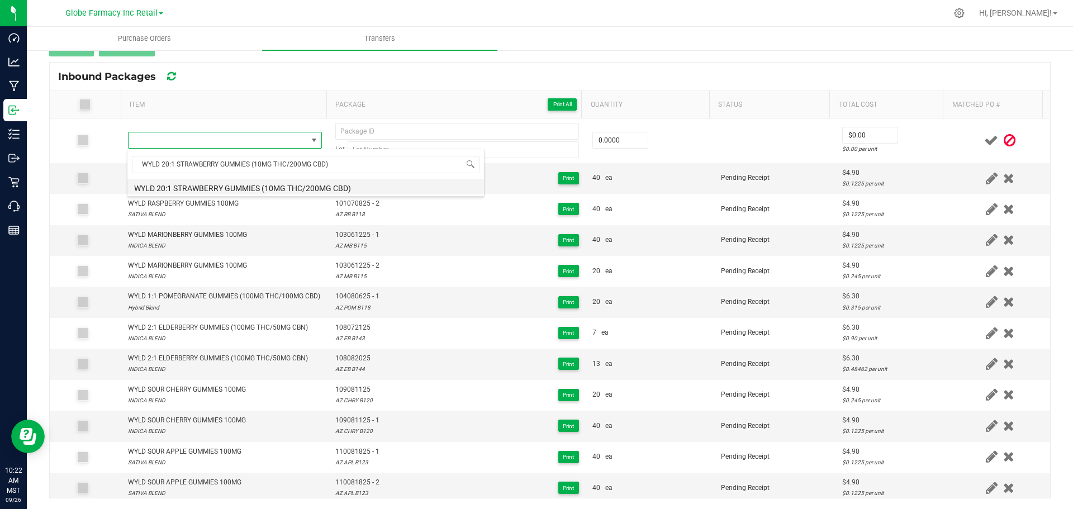
click at [252, 185] on li "WYLD 20:1 STRAWBERRY GUMMIES (10MG THC/200MG CBD)" at bounding box center [305, 187] width 356 height 16
type input "0 ea"
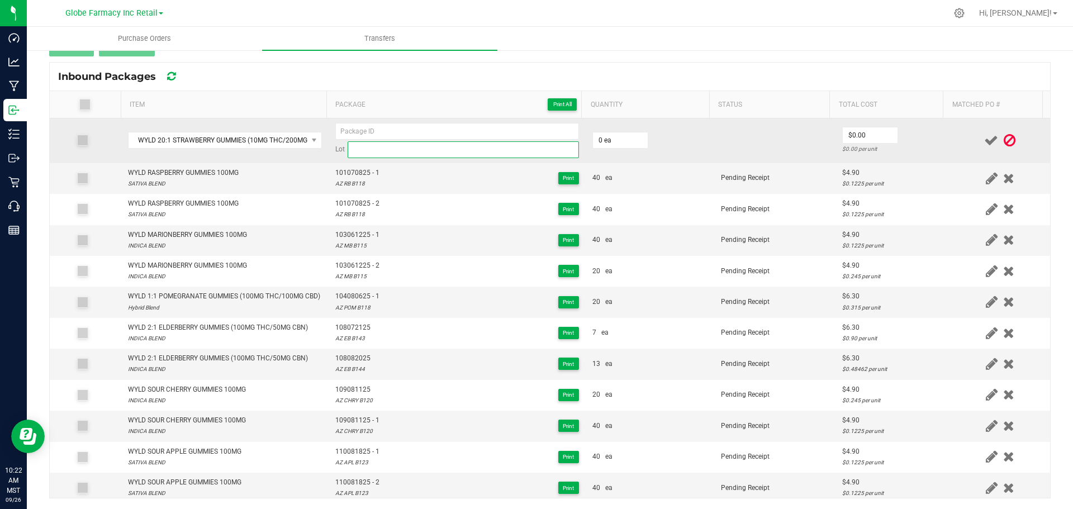
click at [440, 149] on input at bounding box center [463, 149] width 231 height 17
paste input "106081925"
type input "106081925"
click at [386, 139] on input at bounding box center [457, 131] width 244 height 17
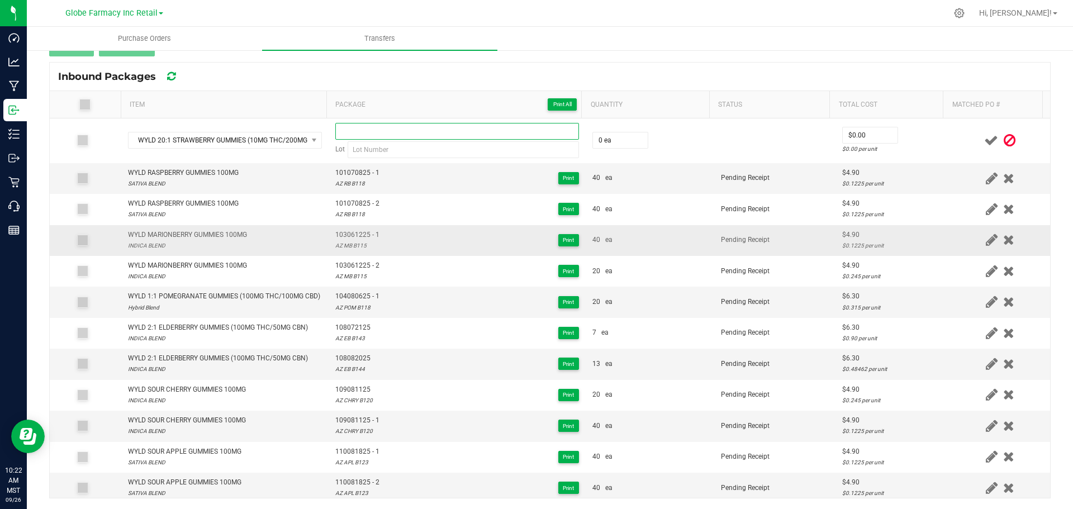
paste input "106081925"
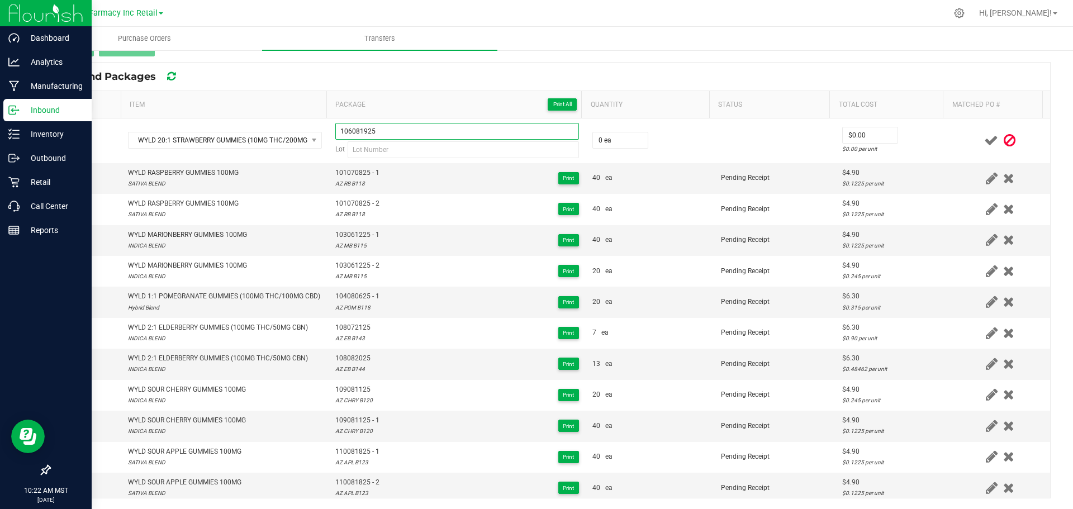
type input "106081925"
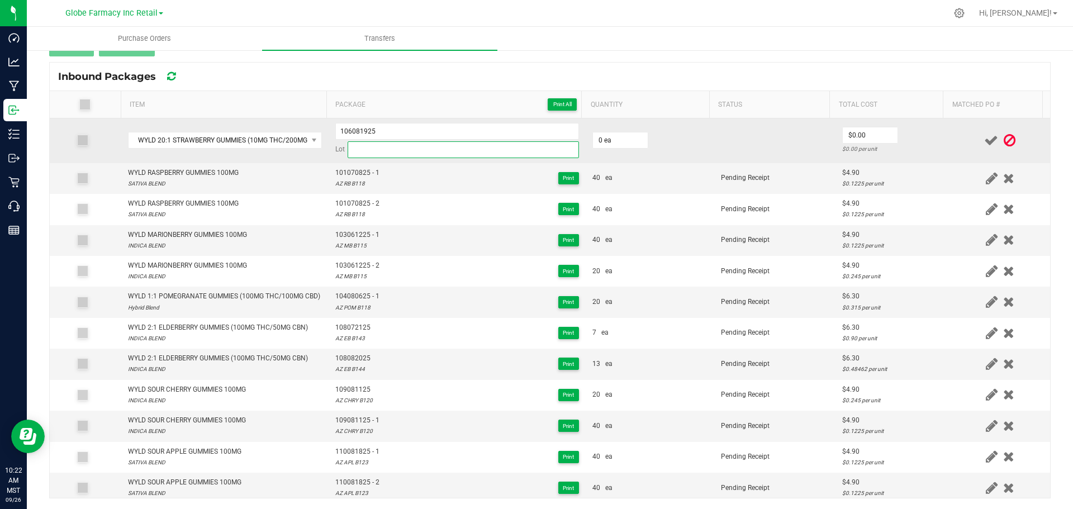
paste input "AZ SB B120"
drag, startPoint x: 401, startPoint y: 152, endPoint x: 412, endPoint y: 152, distance: 11.2
click at [401, 152] on input "AZ SB B120" at bounding box center [463, 149] width 231 height 17
type input "AZ SB B120"
click at [477, 125] on input "106081925" at bounding box center [457, 131] width 244 height 17
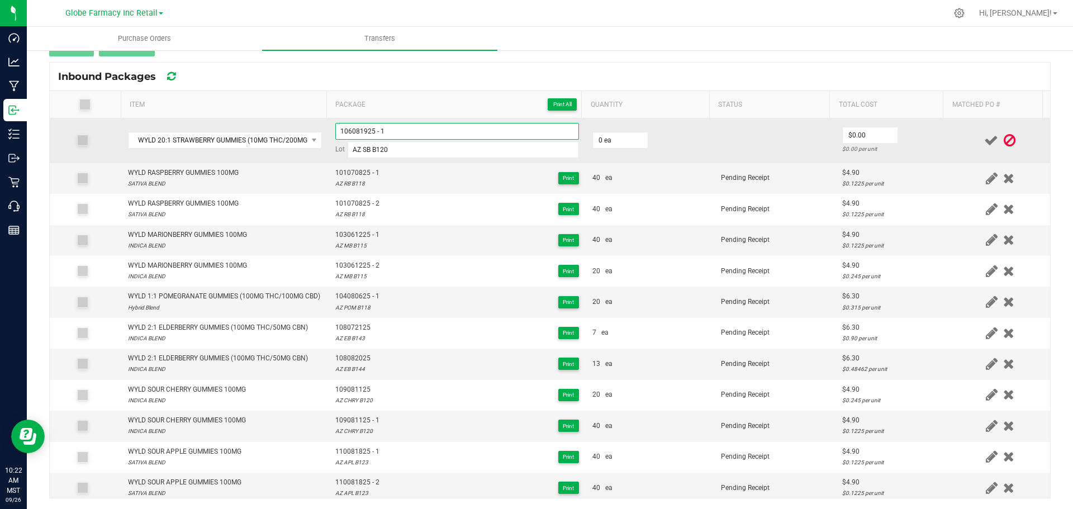
type input "106081925 - 1"
type input "20 ea"
type input "1"
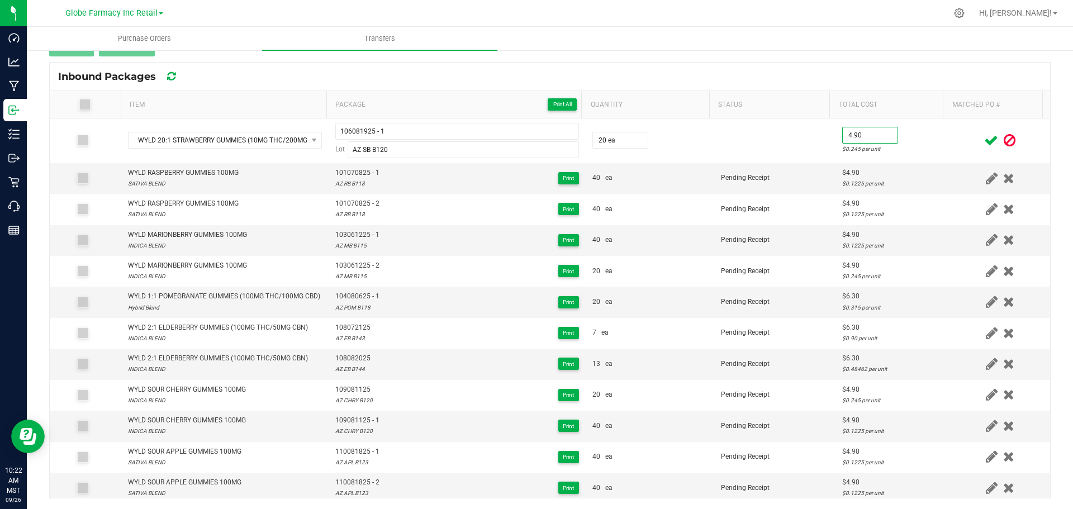
type input "$4.90"
click at [959, 127] on td at bounding box center [1000, 140] width 100 height 45
click at [984, 135] on icon at bounding box center [991, 141] width 14 height 14
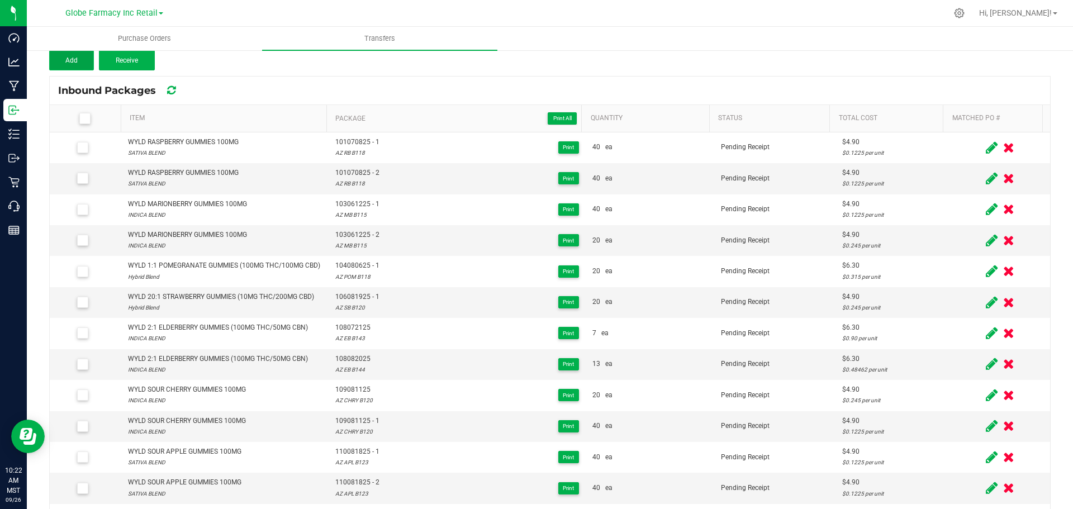
click at [72, 59] on span "Add" at bounding box center [71, 60] width 12 height 8
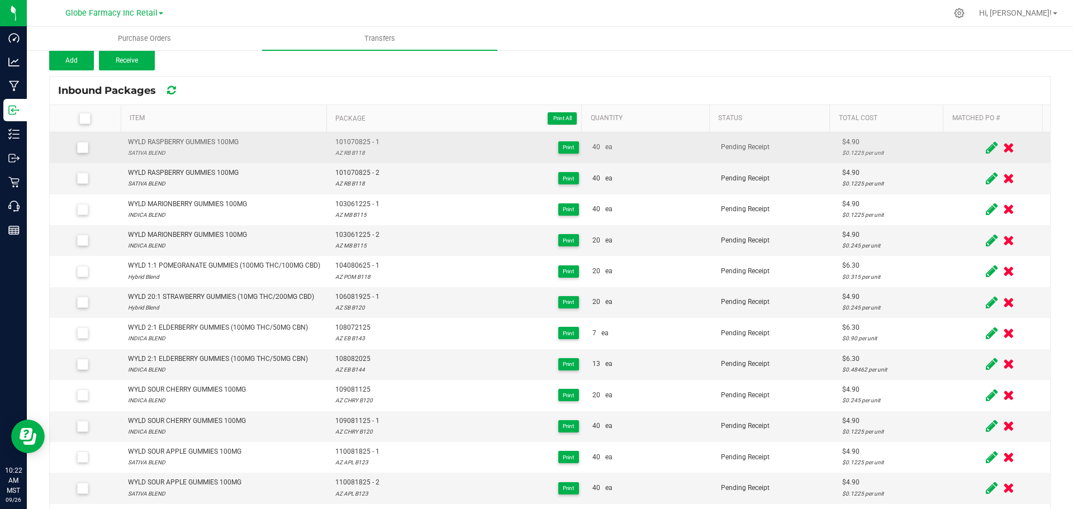
scroll to position [126, 0]
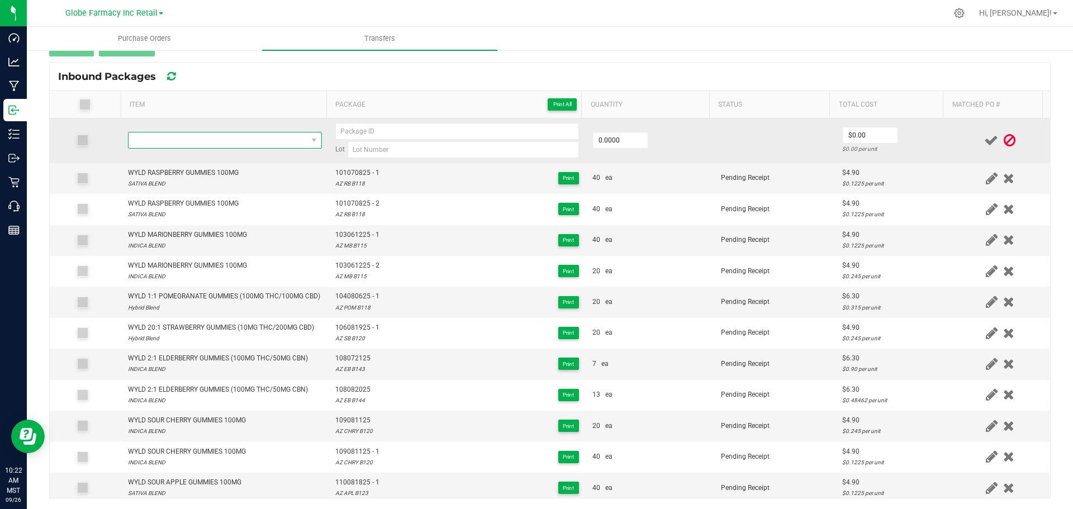
click at [265, 132] on span "NO DATA FOUND" at bounding box center [225, 140] width 194 height 17
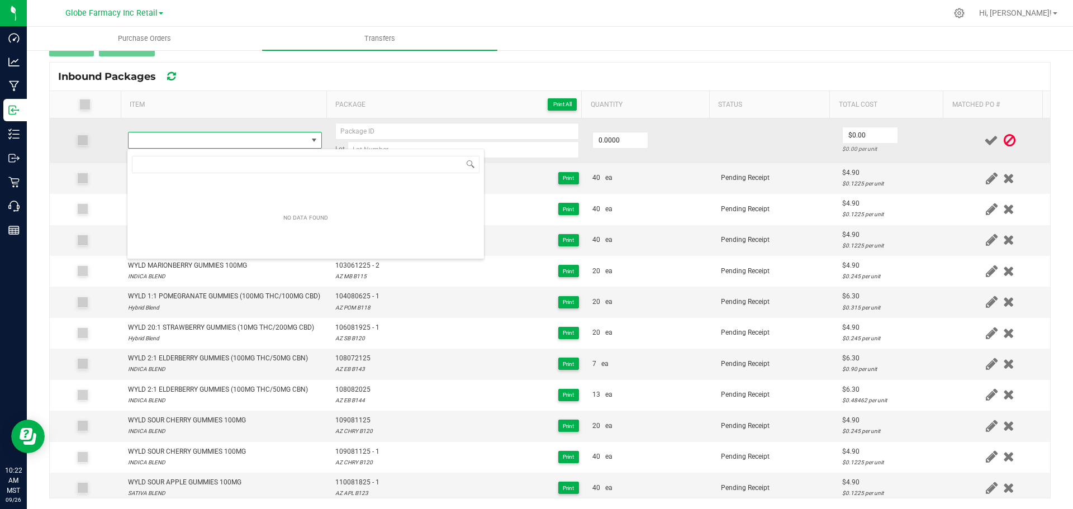
scroll to position [17, 190]
type input "AZ SB B120"
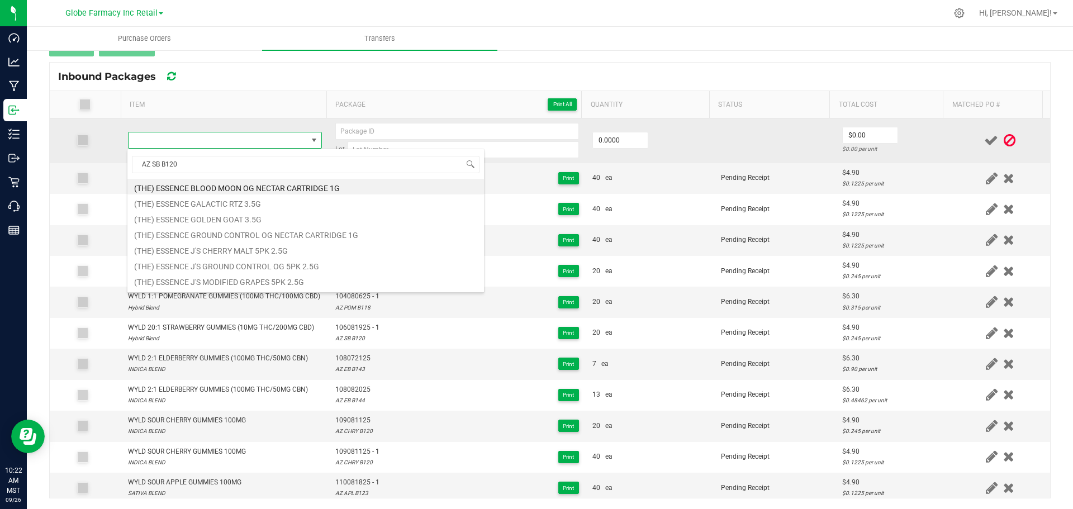
click at [418, 118] on td "Lot" at bounding box center [457, 140] width 257 height 45
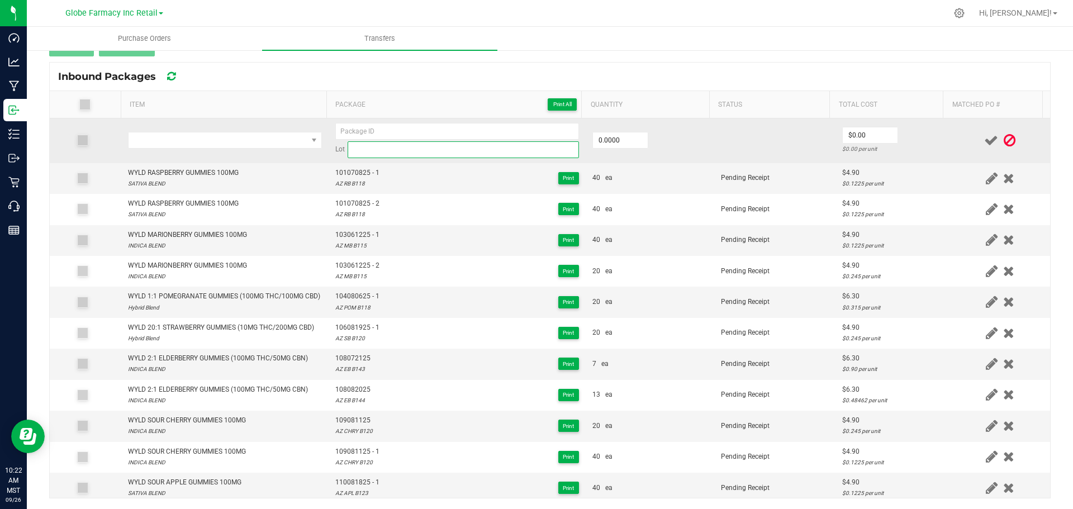
click at [535, 157] on input at bounding box center [463, 149] width 231 height 17
paste input "AZ SB B120"
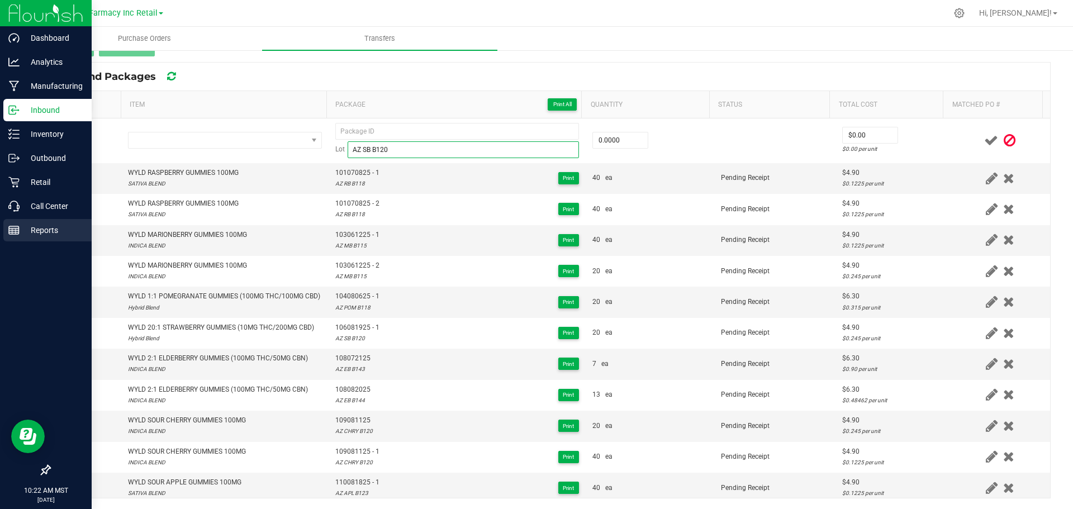
type input "AZ SB B120"
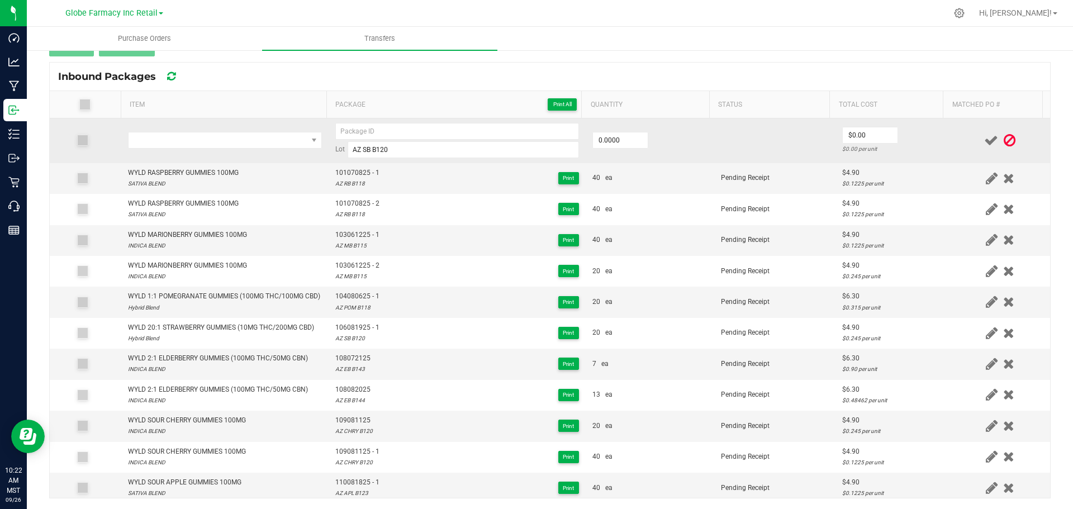
click at [464, 140] on div "Lot AZ SB B120" at bounding box center [457, 140] width 244 height 35
paste input "106081925"
click at [461, 129] on input "106081925" at bounding box center [457, 131] width 244 height 17
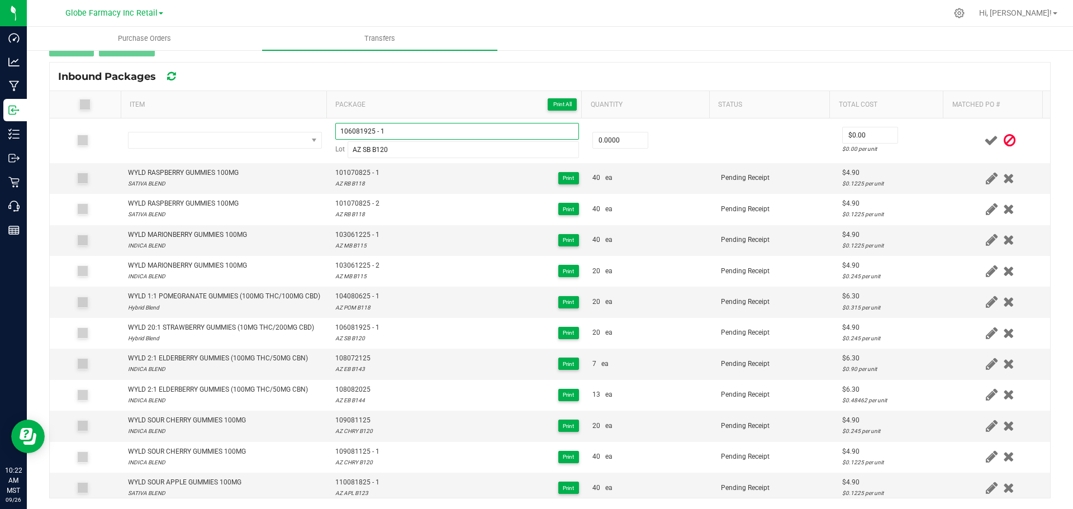
type input "106081925 - 1"
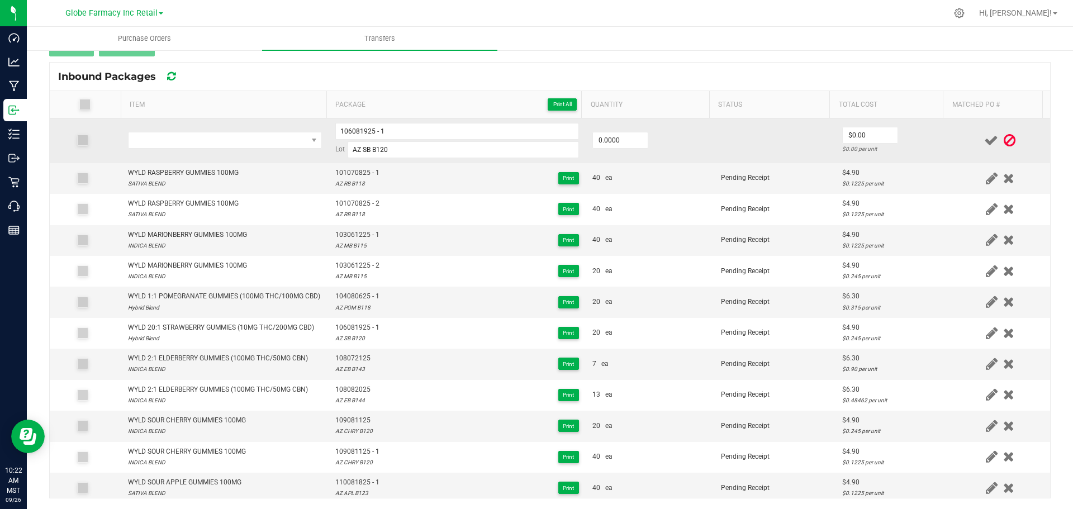
click at [183, 149] on td at bounding box center [224, 140] width 207 height 45
click at [196, 133] on span "NO DATA FOUND" at bounding box center [217, 140] width 179 height 16
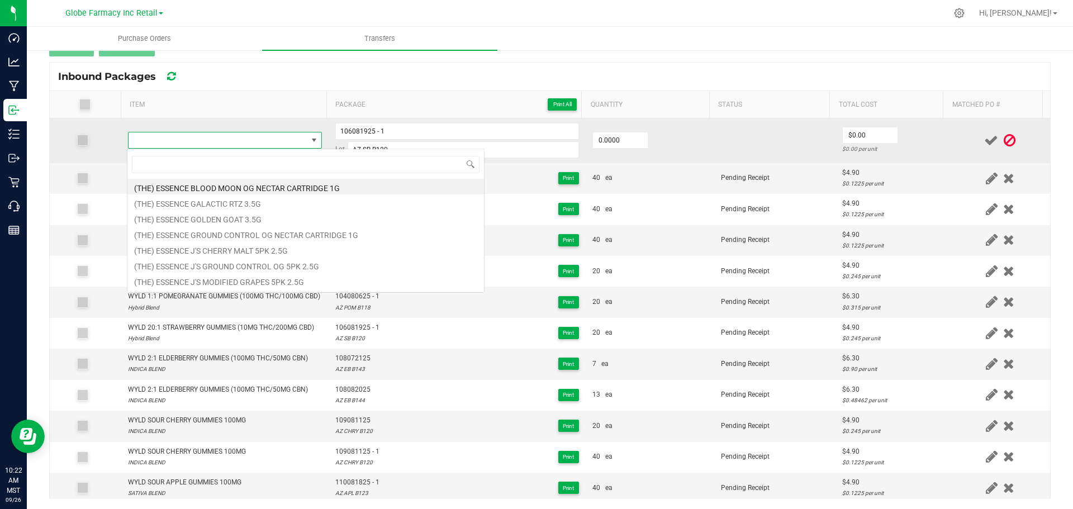
type input "WYLD 20:1 STRAWBERRY GUMMIES (10MG THC/200MG CBD)"
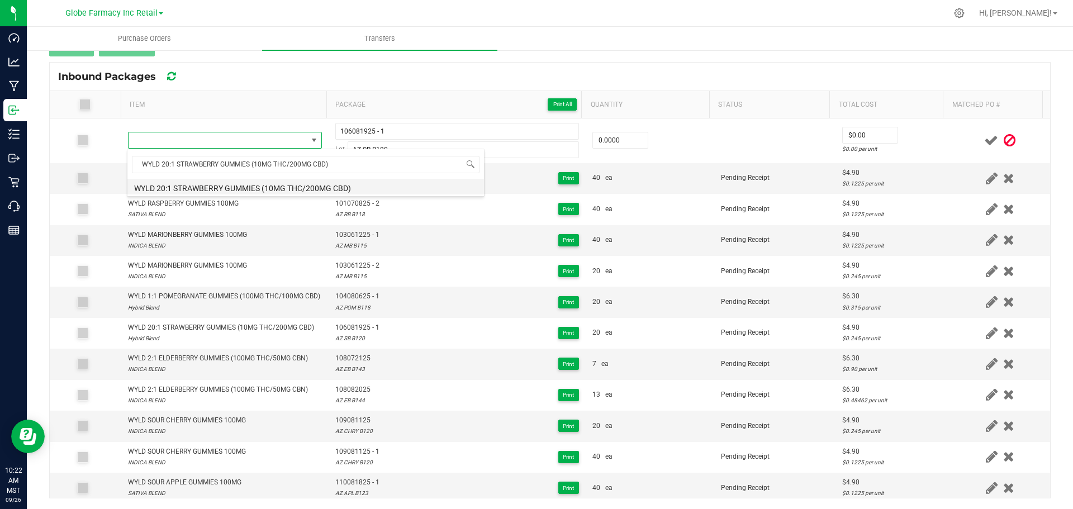
click at [218, 187] on li "WYLD 20:1 STRAWBERRY GUMMIES (10MG THC/200MG CBD)" at bounding box center [305, 187] width 356 height 16
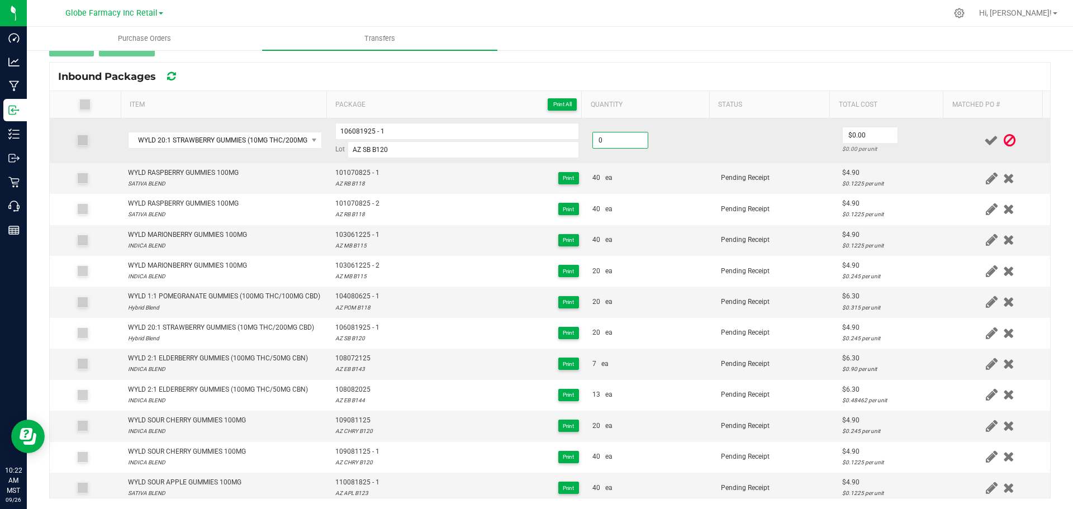
click at [615, 138] on input "0" at bounding box center [620, 140] width 55 height 16
type input "20 ea"
click at [538, 120] on td "106081925 - 1 Lot AZ SB B120" at bounding box center [457, 140] width 257 height 45
click at [527, 136] on input "106081925 - 1" at bounding box center [457, 131] width 244 height 17
type input "106081925 - 2"
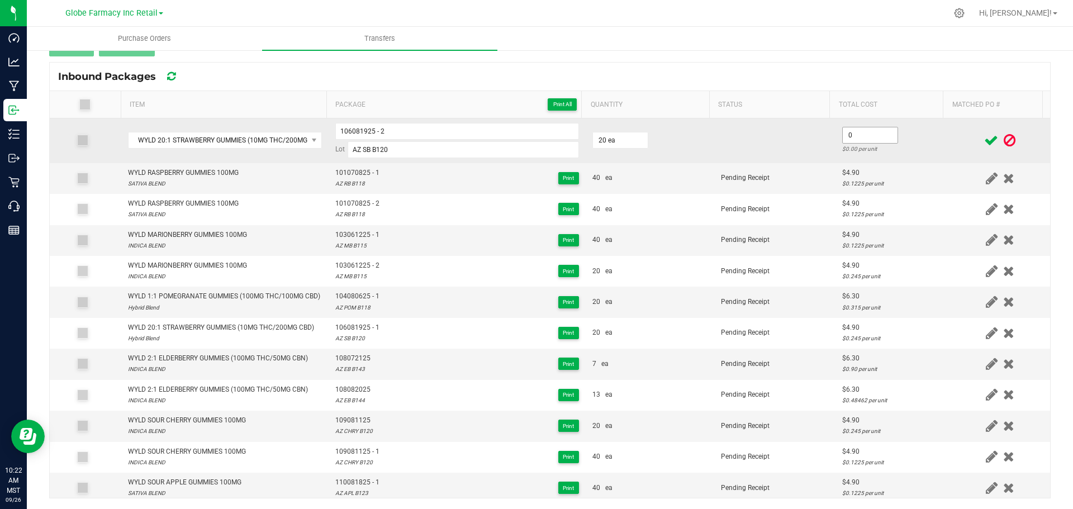
click at [855, 136] on input "0" at bounding box center [869, 135] width 55 height 16
type input "$4.90"
drag, startPoint x: 901, startPoint y: 147, endPoint x: 948, endPoint y: 147, distance: 46.9
click at [902, 147] on div "$0.245 per unit" at bounding box center [892, 149] width 101 height 11
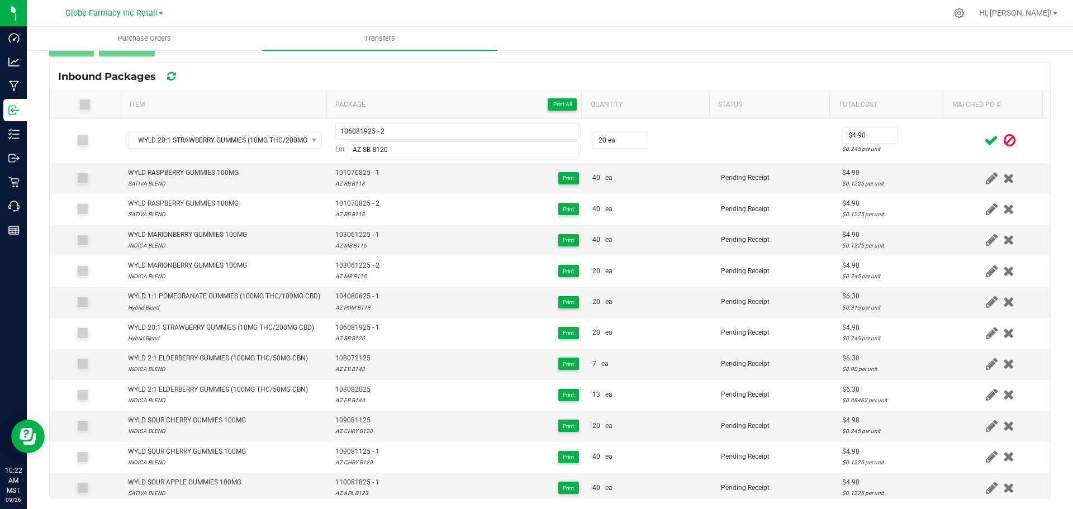
click at [984, 144] on icon at bounding box center [991, 141] width 14 height 14
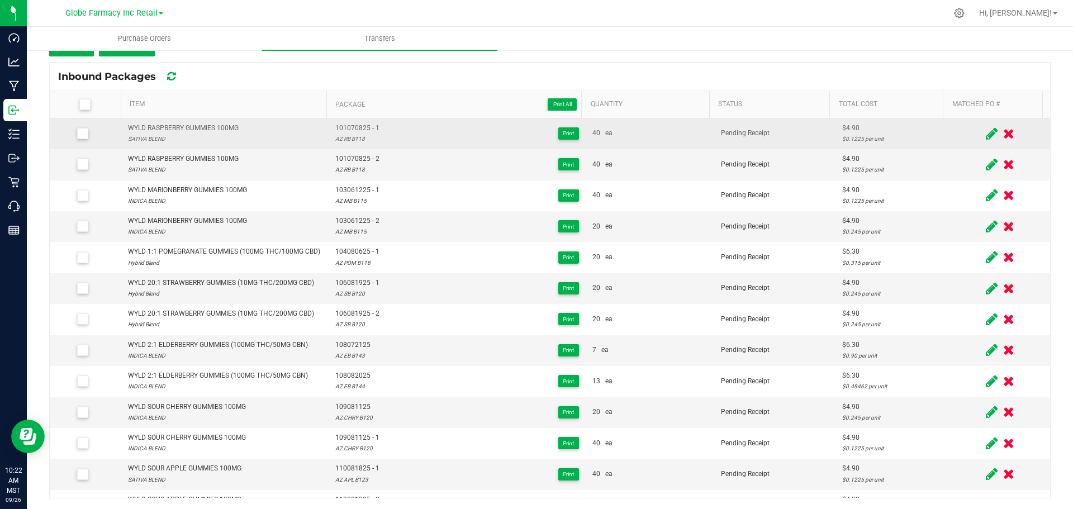
scroll to position [112, 0]
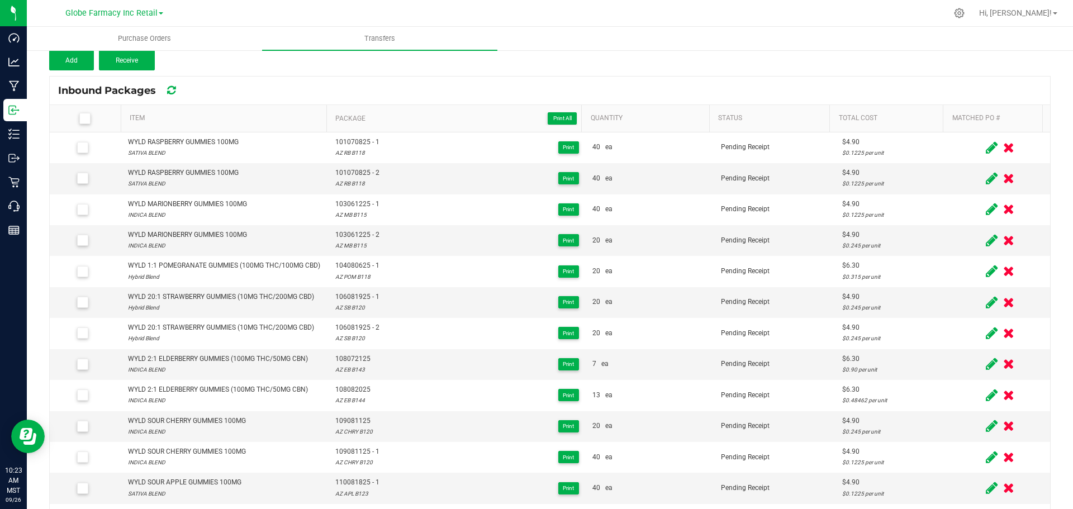
click at [83, 118] on icon at bounding box center [84, 118] width 7 height 0
click at [0, 0] on input "checkbox" at bounding box center [0, 0] width 0 height 0
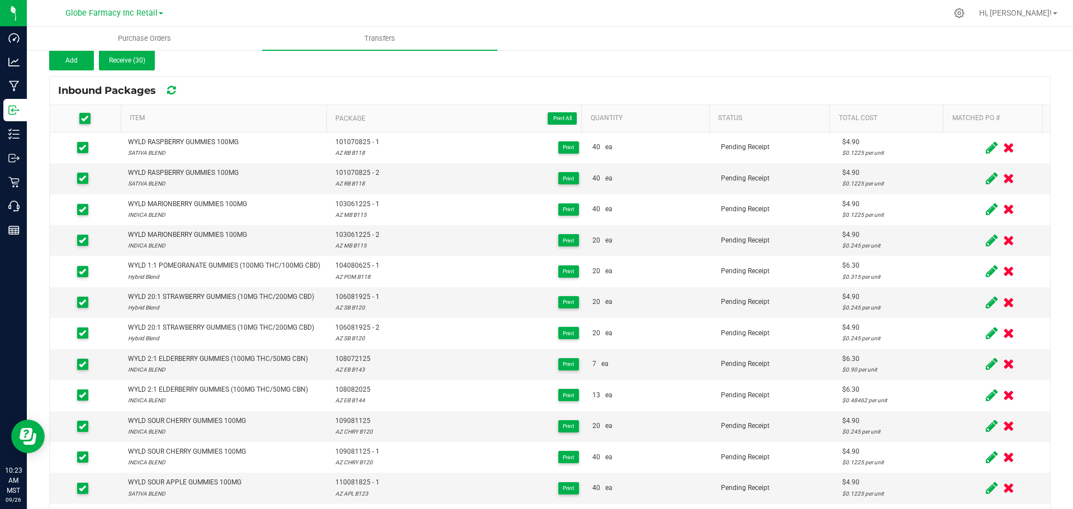
click at [83, 118] on icon at bounding box center [84, 118] width 7 height 0
click at [0, 0] on input "checkbox" at bounding box center [0, 0] width 0 height 0
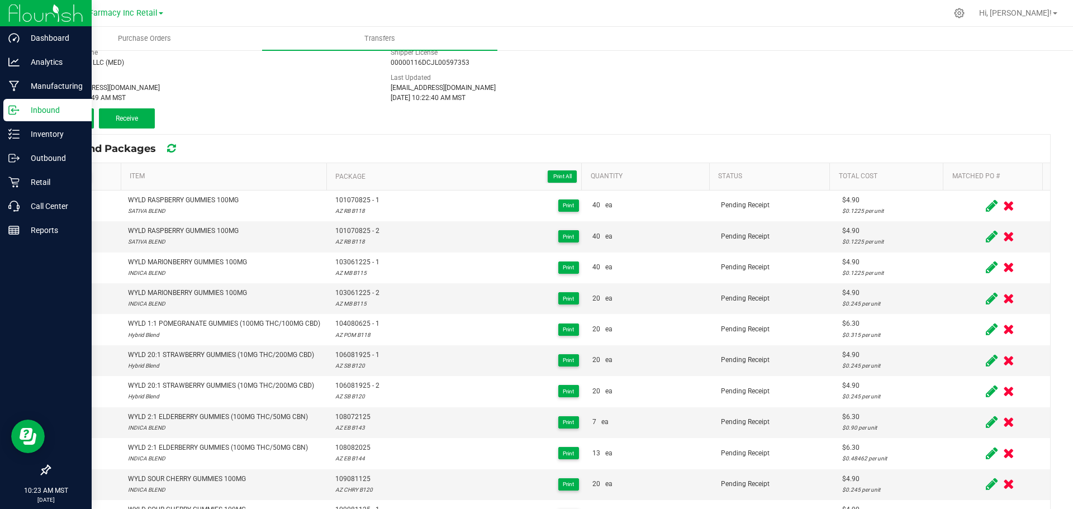
scroll to position [0, 0]
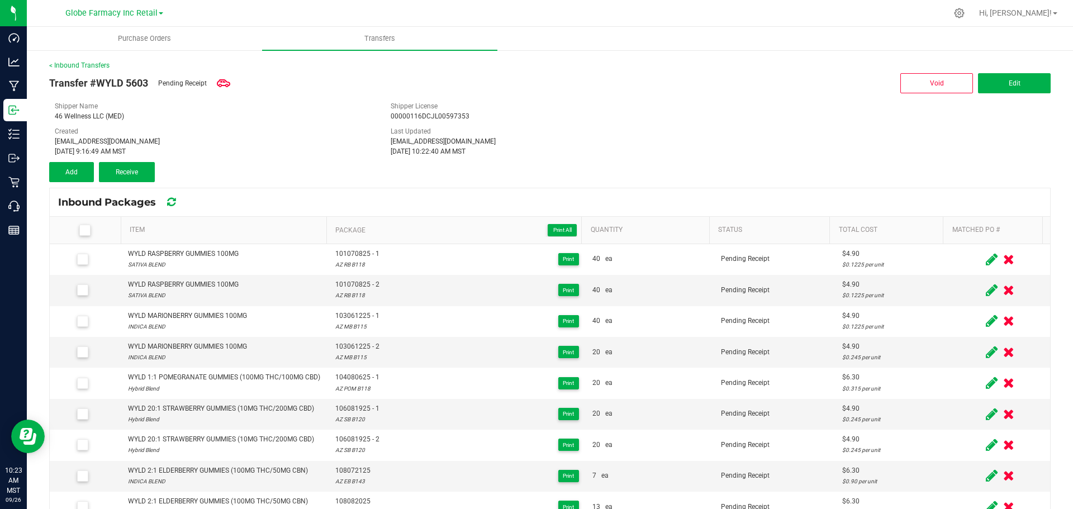
click at [314, 120] on div "46 Wellness LLC (MED)" at bounding box center [214, 116] width 319 height 10
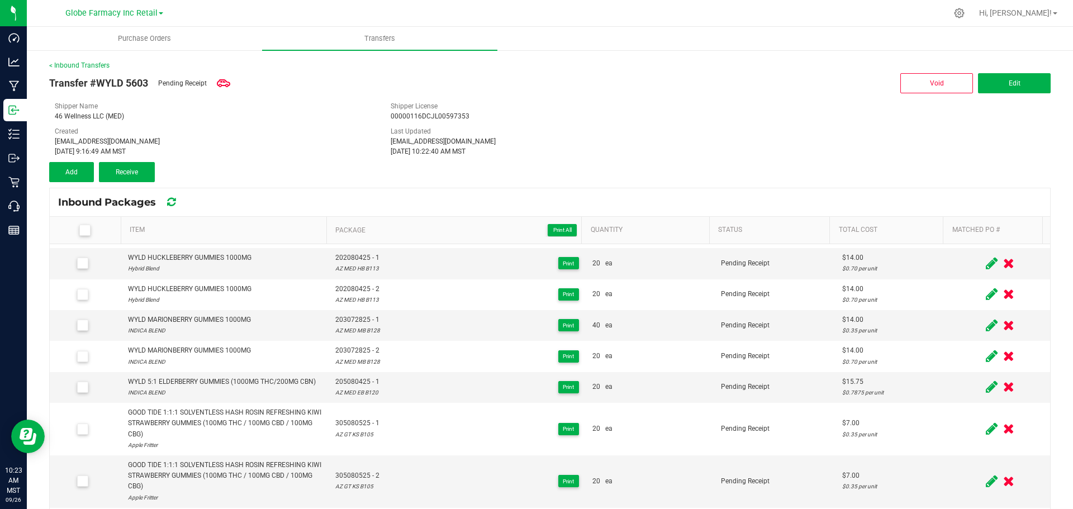
click at [249, 149] on div "Sep 26, 2025 9:16:49 AM MST" at bounding box center [214, 151] width 319 height 10
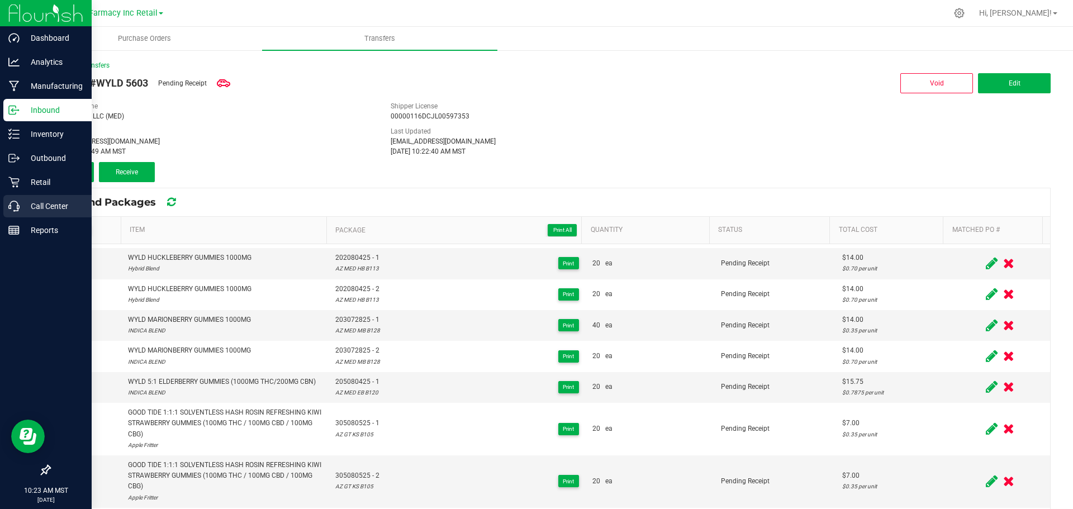
scroll to position [126, 0]
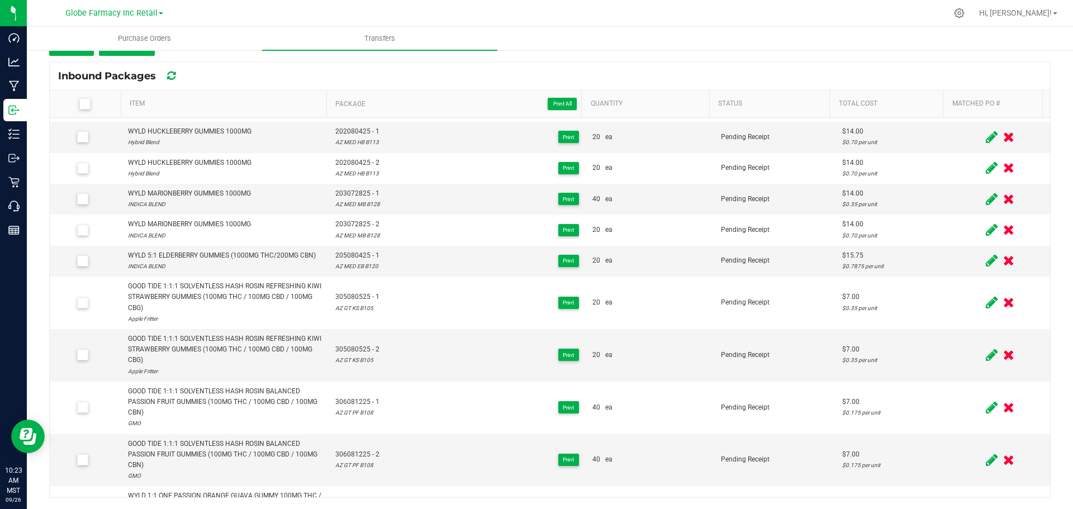
click at [302, 80] on div "Inbound Packages" at bounding box center [550, 76] width 1000 height 28
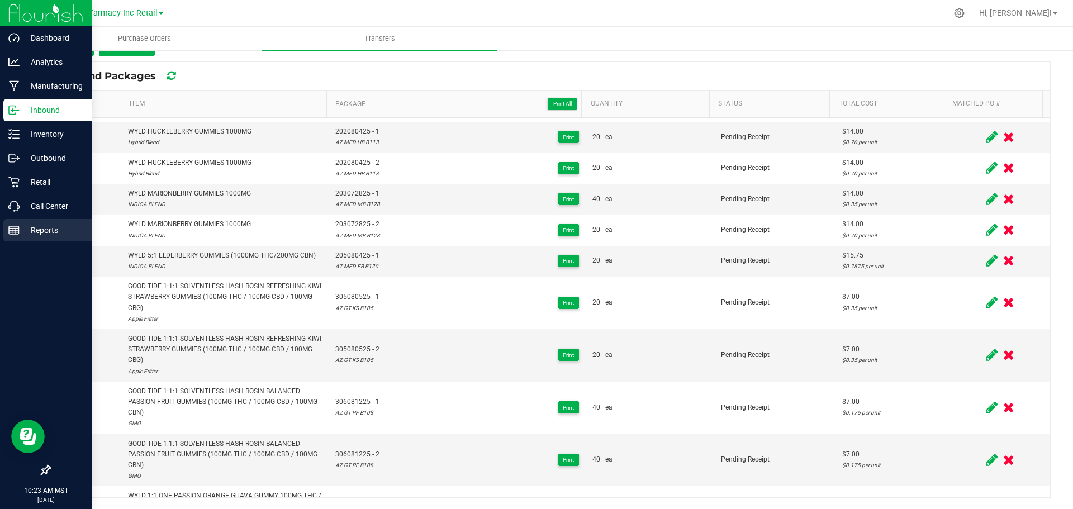
scroll to position [239, 0]
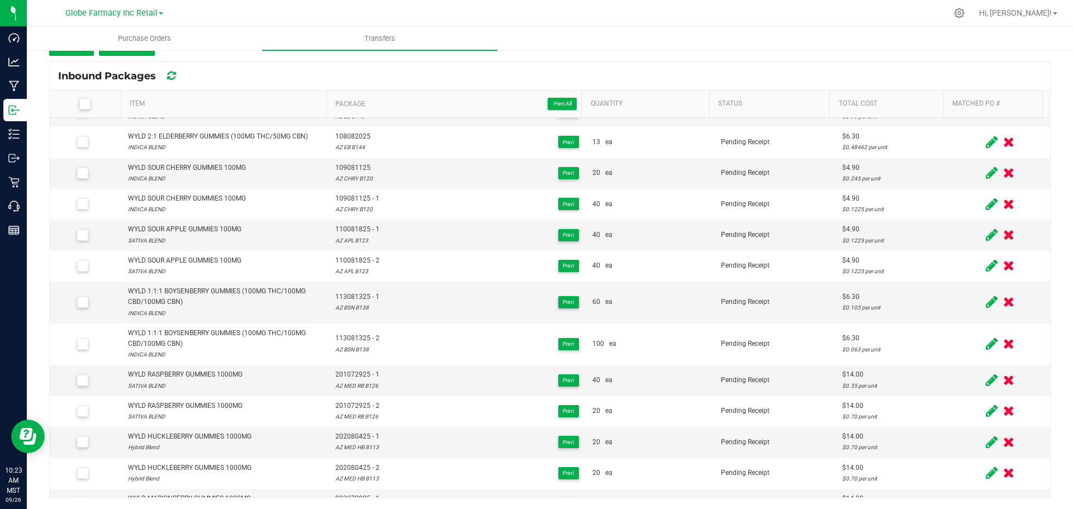
click at [301, 64] on div "Inbound Packages" at bounding box center [550, 76] width 1000 height 28
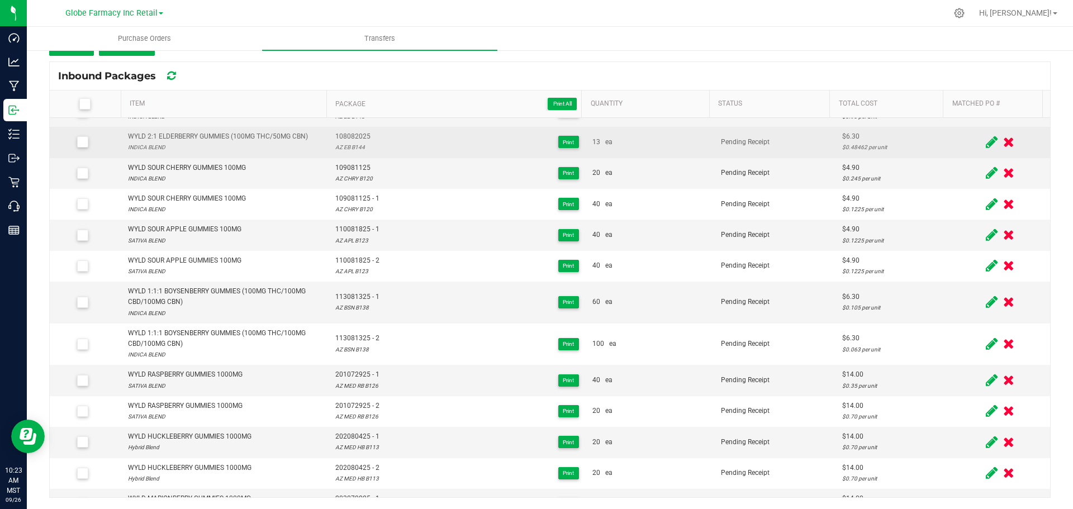
scroll to position [232, 0]
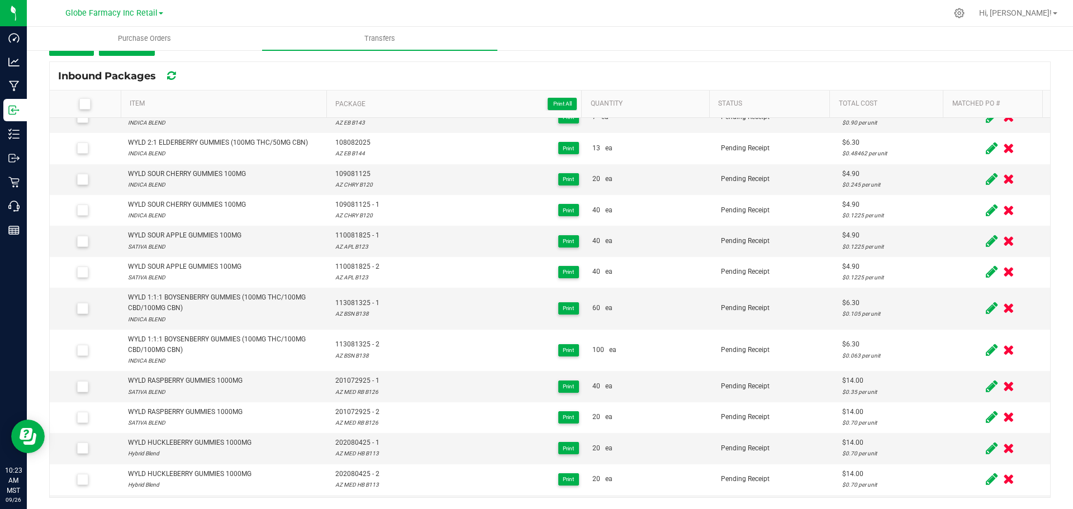
click at [265, 64] on div "Inbound Packages" at bounding box center [550, 76] width 1000 height 28
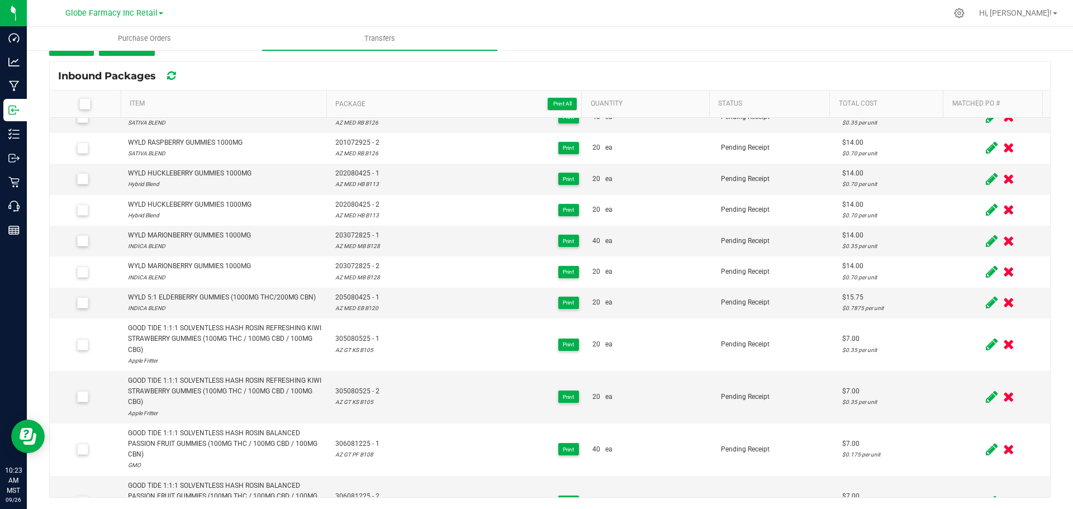
click at [256, 76] on div "Inbound Packages" at bounding box center [550, 76] width 1000 height 28
click at [249, 74] on div "Inbound Packages" at bounding box center [550, 76] width 1000 height 28
click at [226, 84] on div "Inbound Packages" at bounding box center [550, 76] width 1000 height 28
click at [306, 46] on uib-tab-heading "Transfers" at bounding box center [379, 38] width 235 height 23
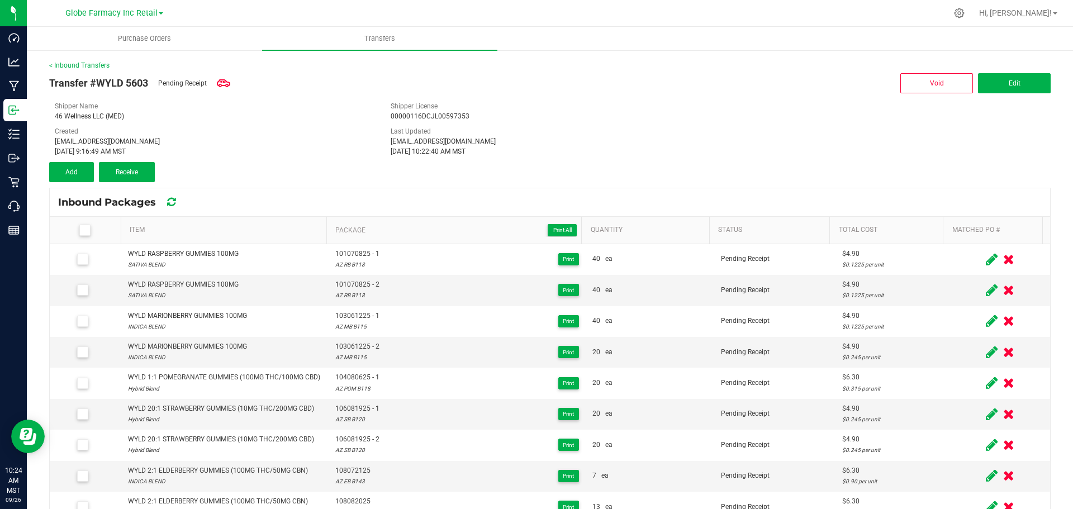
click at [266, 80] on div "Transfer #WYLD 5603 Pending Receipt Void Edit" at bounding box center [549, 82] width 1001 height 25
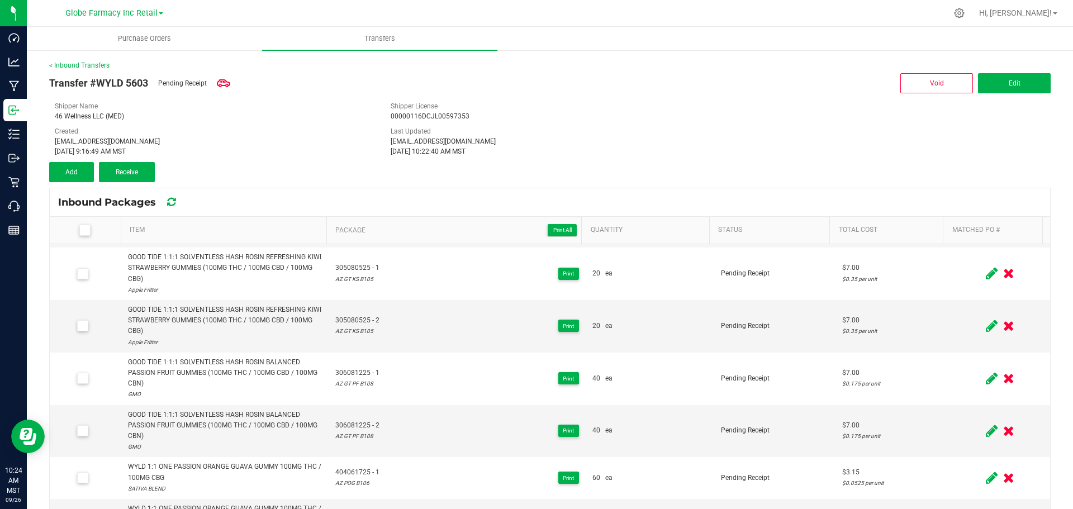
click at [279, 107] on div "Shipper Name 46 Wellness LLC (MED)" at bounding box center [214, 111] width 336 height 20
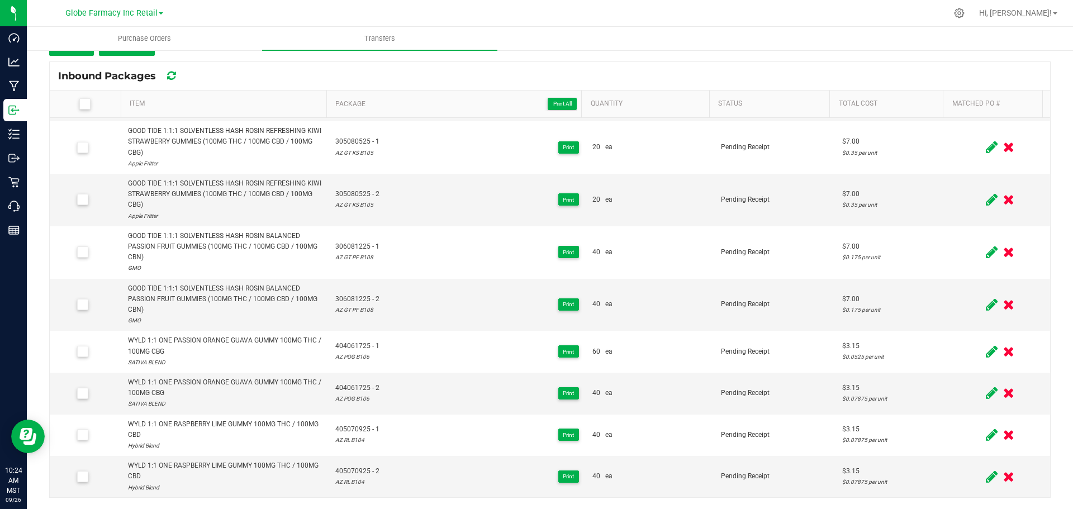
click at [403, 79] on div "Inbound Packages" at bounding box center [550, 76] width 1000 height 28
click at [233, 79] on div "Inbound Packages" at bounding box center [550, 76] width 1000 height 28
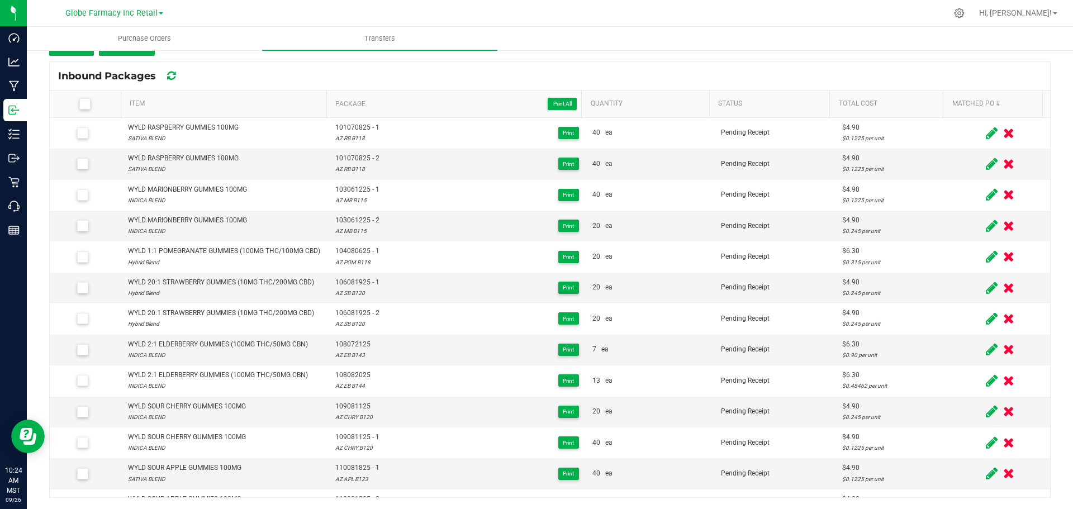
click at [359, 69] on div "Inbound Packages" at bounding box center [550, 76] width 1000 height 28
click at [546, 65] on div "Inbound Packages" at bounding box center [550, 76] width 1000 height 28
click at [655, 59] on div "< Inbound Transfers Transfer #WYLD 5603 Pending Receipt Void Edit Shipper Name …" at bounding box center [549, 216] width 1001 height 564
click at [359, 84] on div "Inbound Packages" at bounding box center [550, 76] width 1000 height 28
click at [87, 104] on icon at bounding box center [84, 104] width 7 height 0
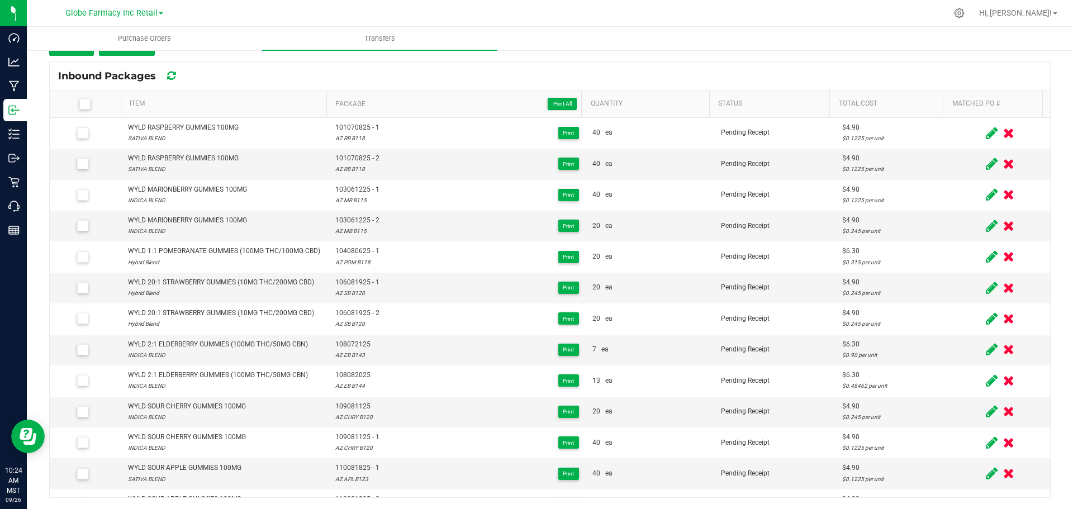
click at [0, 0] on input "checkbox" at bounding box center [0, 0] width 0 height 0
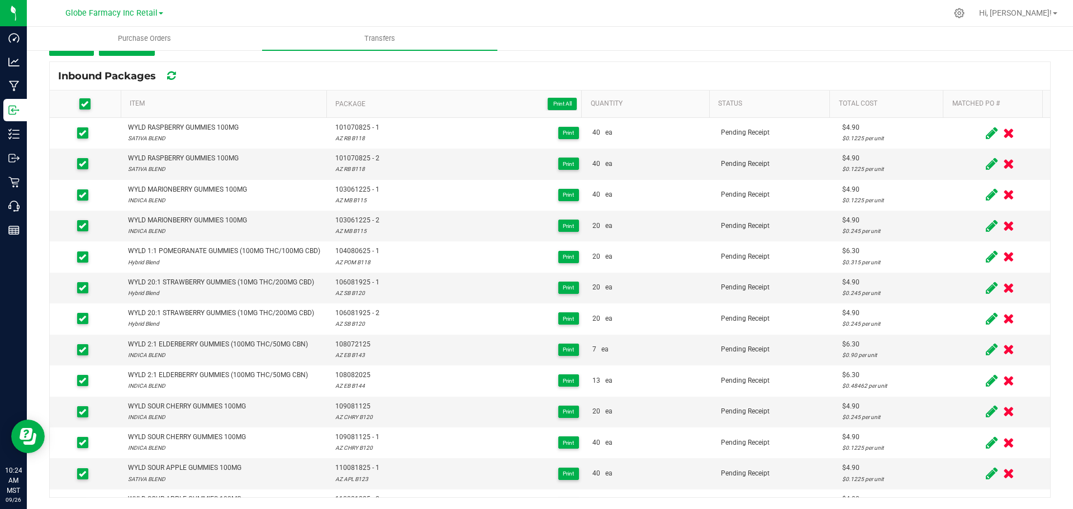
click at [400, 89] on kendo-grid-toolbar "Inbound Packages" at bounding box center [550, 76] width 1000 height 28
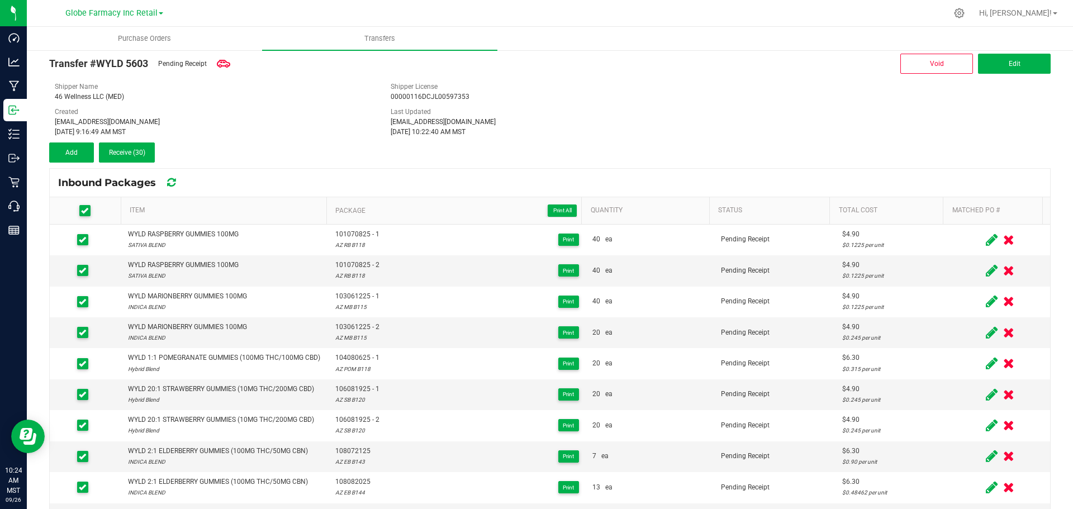
scroll to position [15, 0]
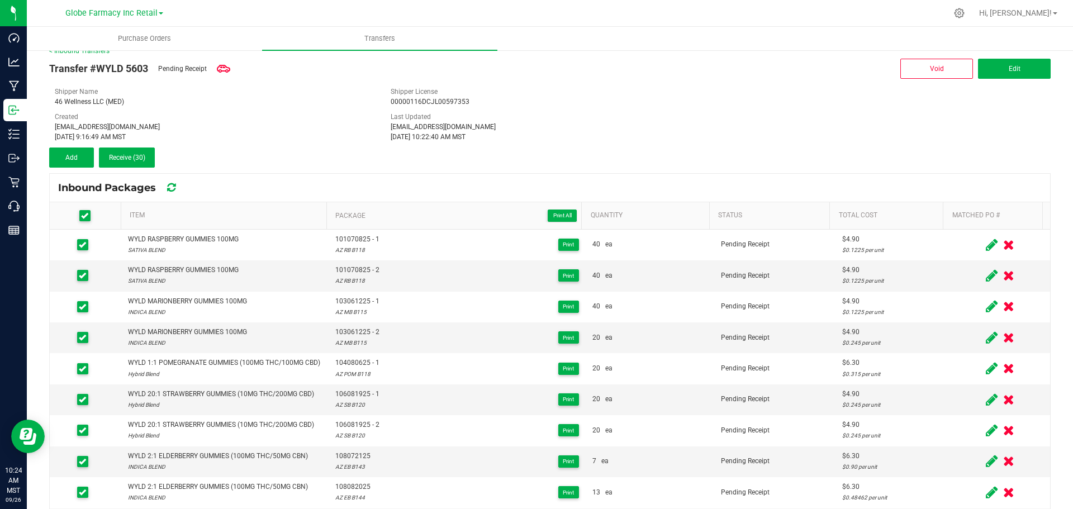
click at [284, 137] on div "Sep 26, 2025 9:16:49 AM MST" at bounding box center [214, 137] width 319 height 10
click at [123, 160] on span "Receive (30)" at bounding box center [127, 158] width 36 height 8
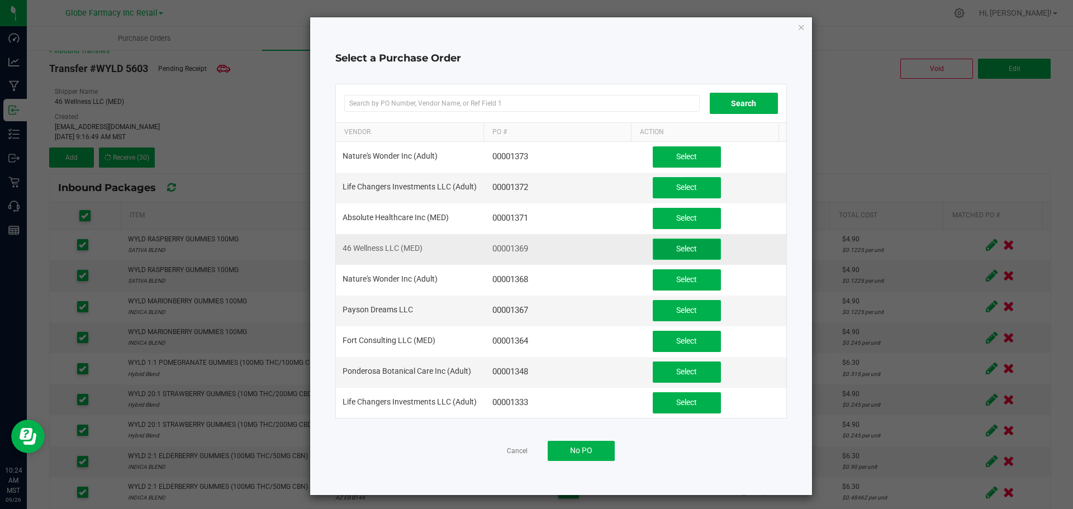
click at [680, 249] on span "Select" at bounding box center [686, 248] width 21 height 9
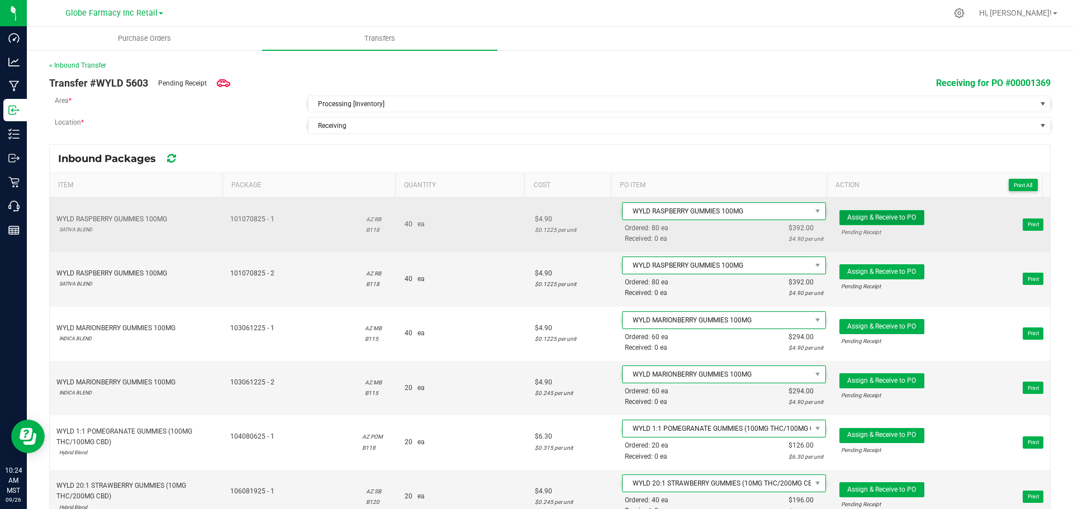
click at [876, 221] on button "Assign & Receive to PO" at bounding box center [881, 217] width 85 height 15
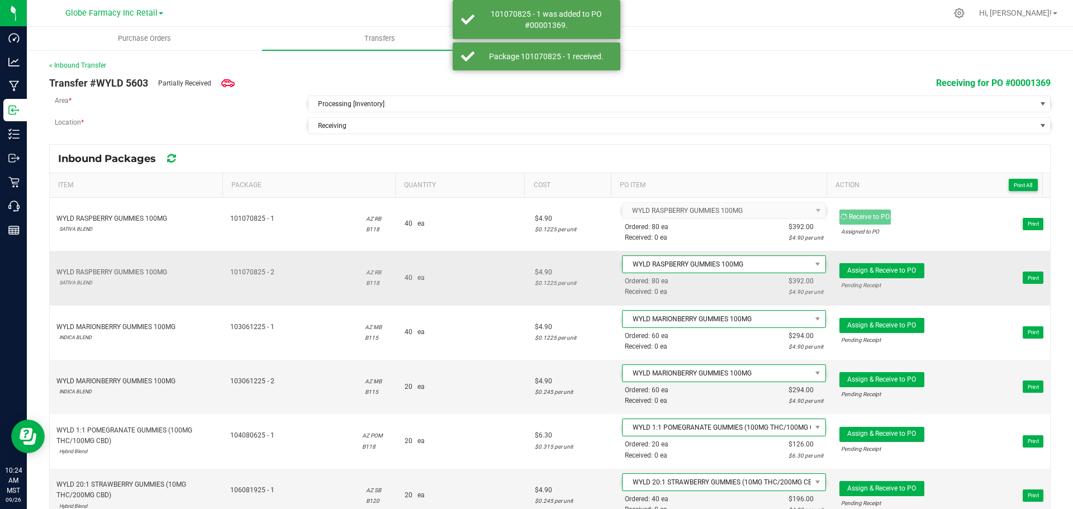
click at [885, 261] on span "Assign & Receive to PO Pending Receipt Print" at bounding box center [941, 278] width 204 height 34
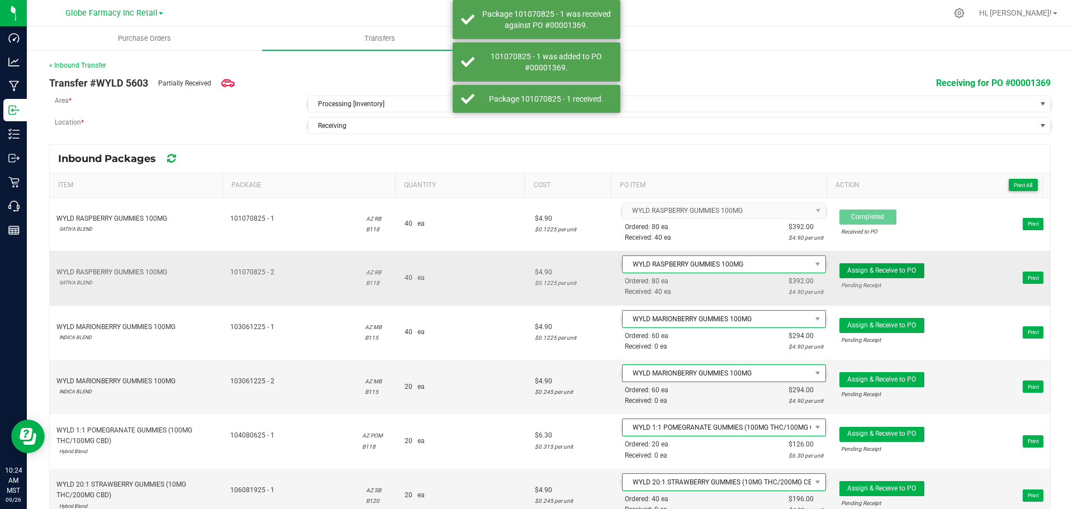
click at [886, 268] on span "Assign & Receive to PO" at bounding box center [881, 270] width 69 height 8
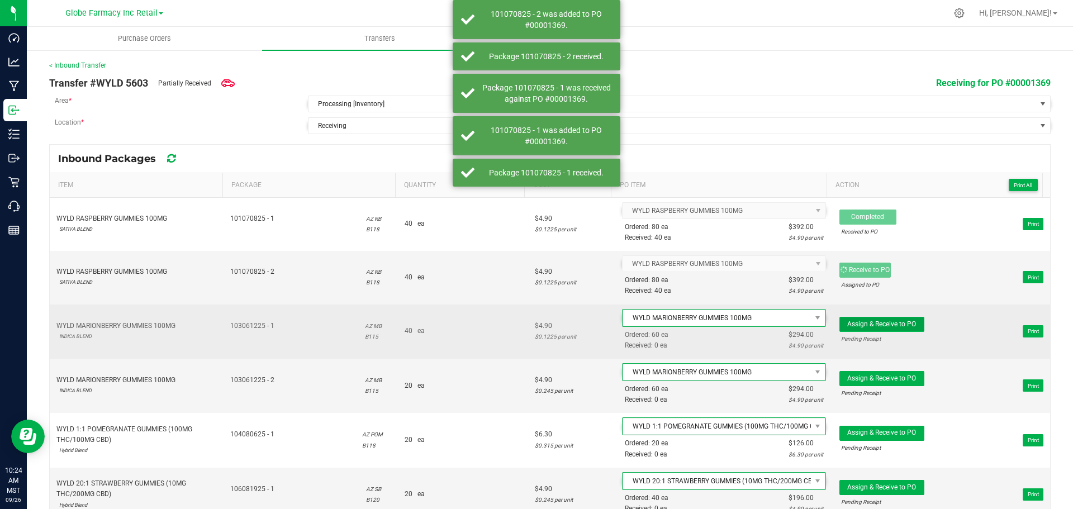
click at [890, 328] on button "Assign & Receive to PO" at bounding box center [881, 324] width 85 height 15
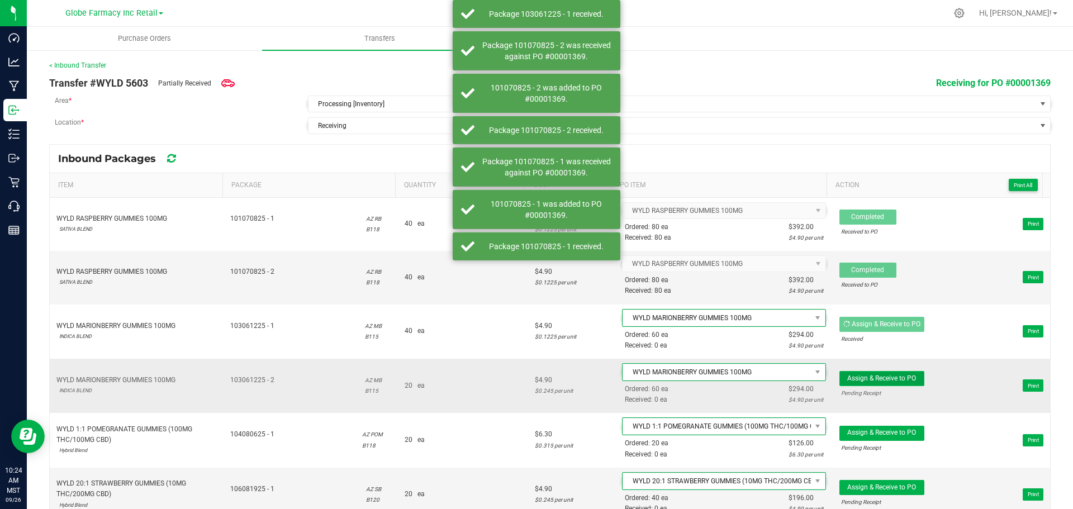
click at [894, 375] on span "Assign & Receive to PO" at bounding box center [881, 378] width 69 height 8
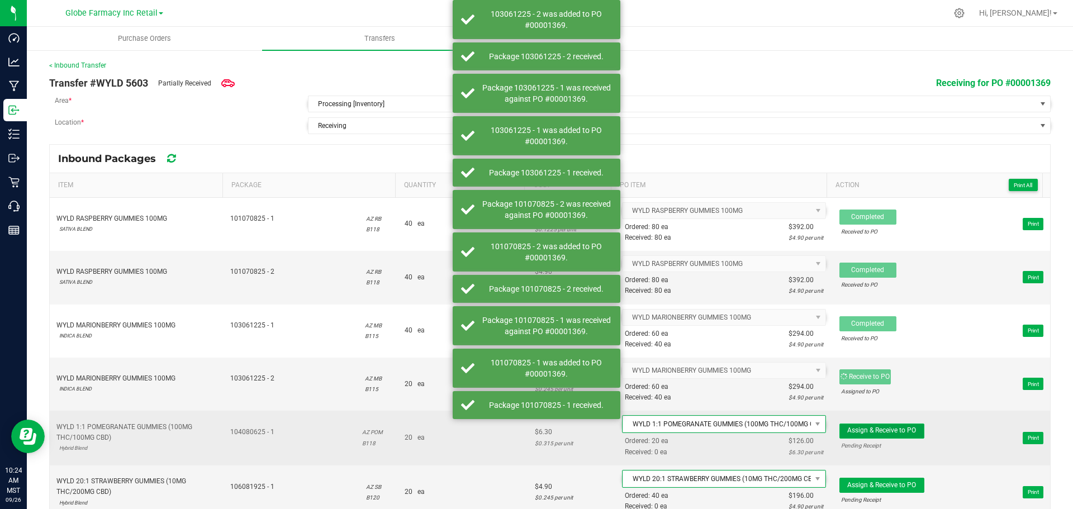
click at [891, 430] on span "Assign & Receive to PO" at bounding box center [881, 430] width 69 height 8
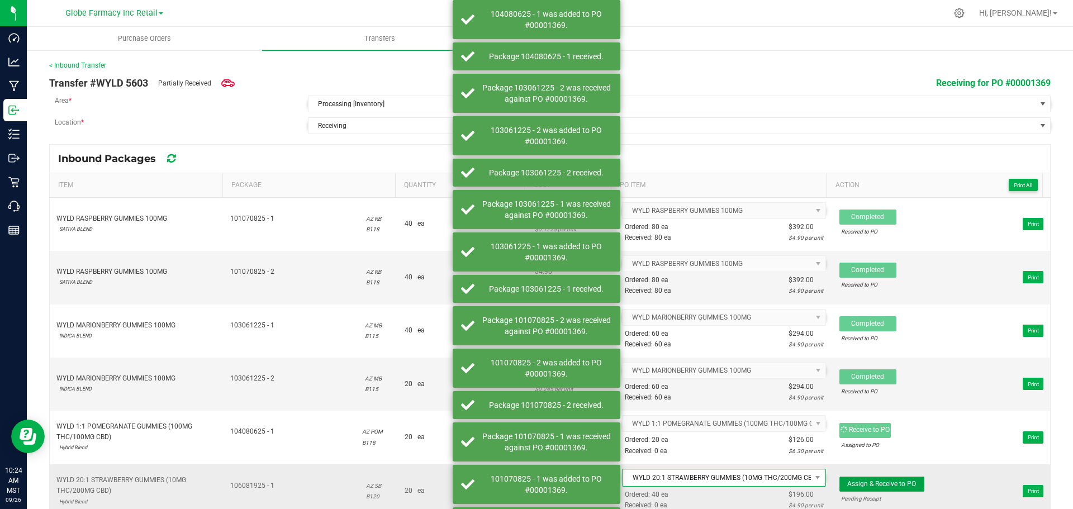
click at [865, 483] on span "Assign & Receive to PO" at bounding box center [881, 484] width 69 height 8
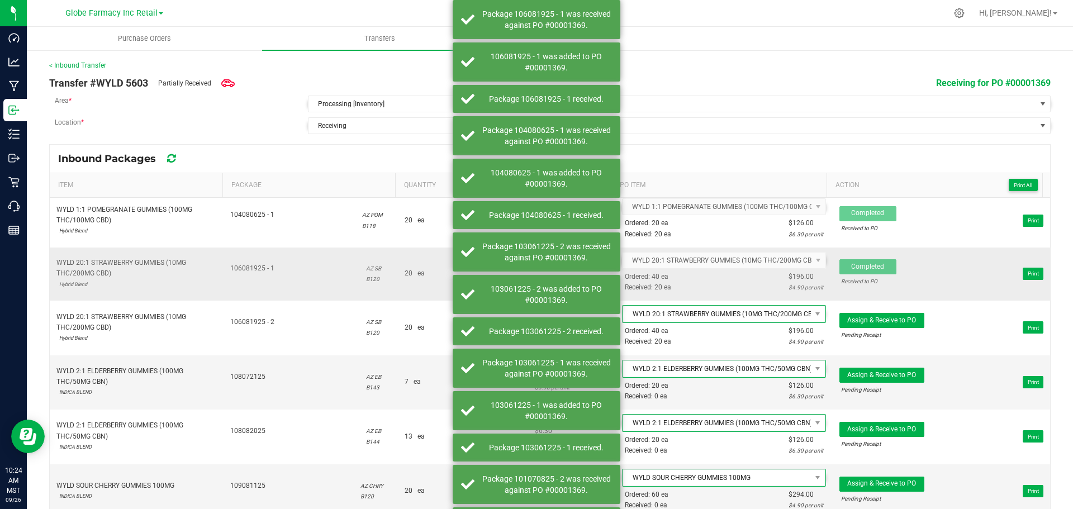
scroll to position [223, 0]
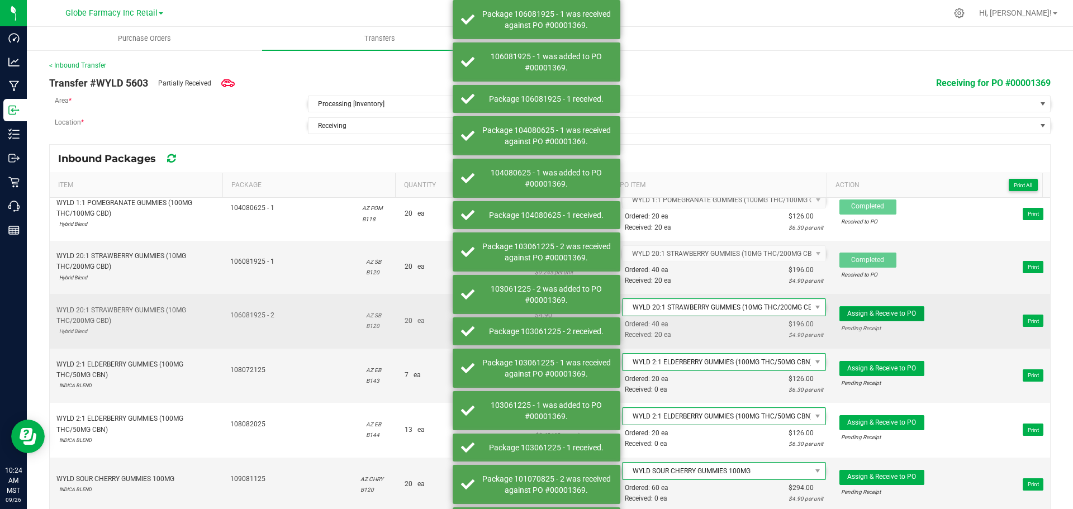
click at [886, 314] on span "Assign & Receive to PO" at bounding box center [881, 314] width 69 height 8
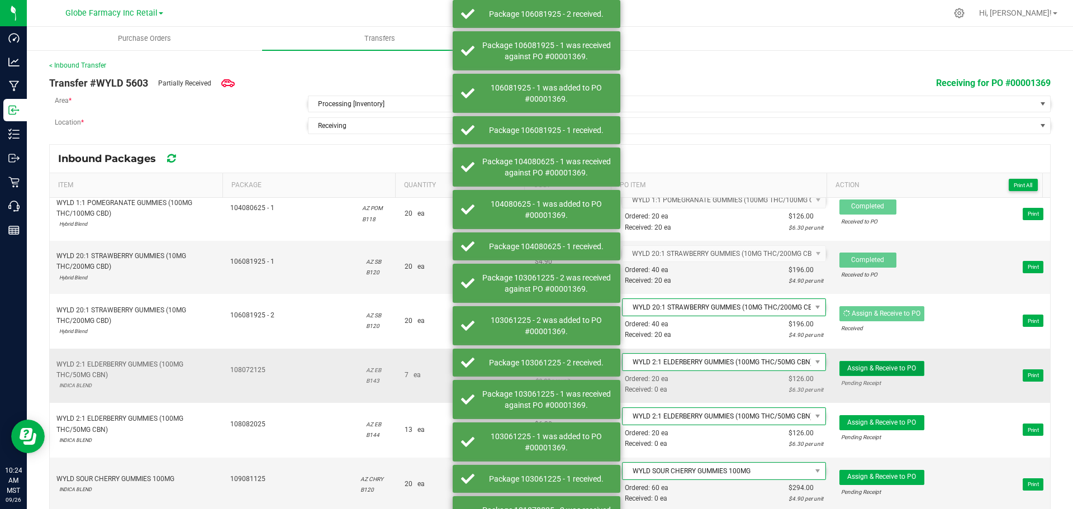
click at [875, 365] on span "Assign & Receive to PO" at bounding box center [881, 368] width 69 height 8
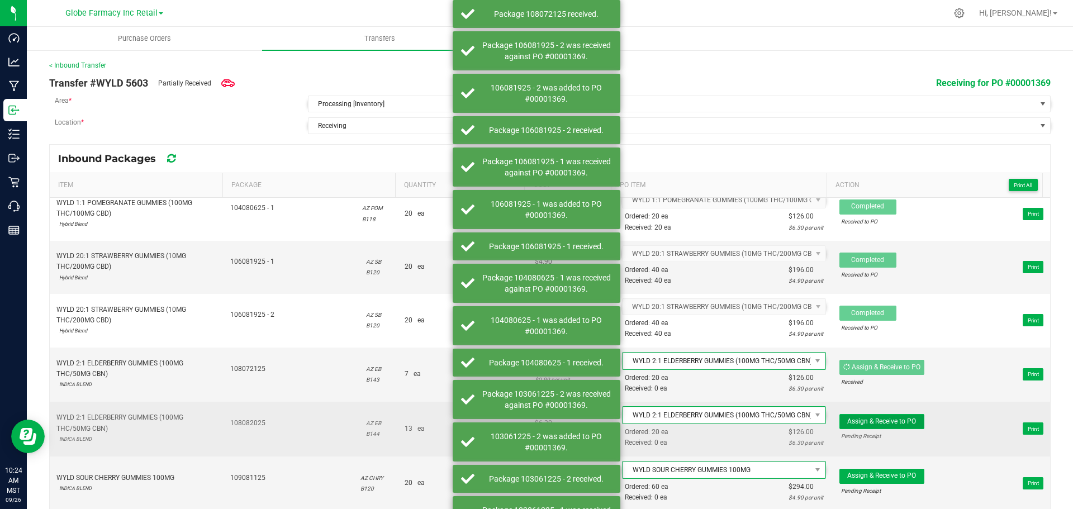
click at [887, 425] on button "Assign & Receive to PO" at bounding box center [881, 421] width 85 height 15
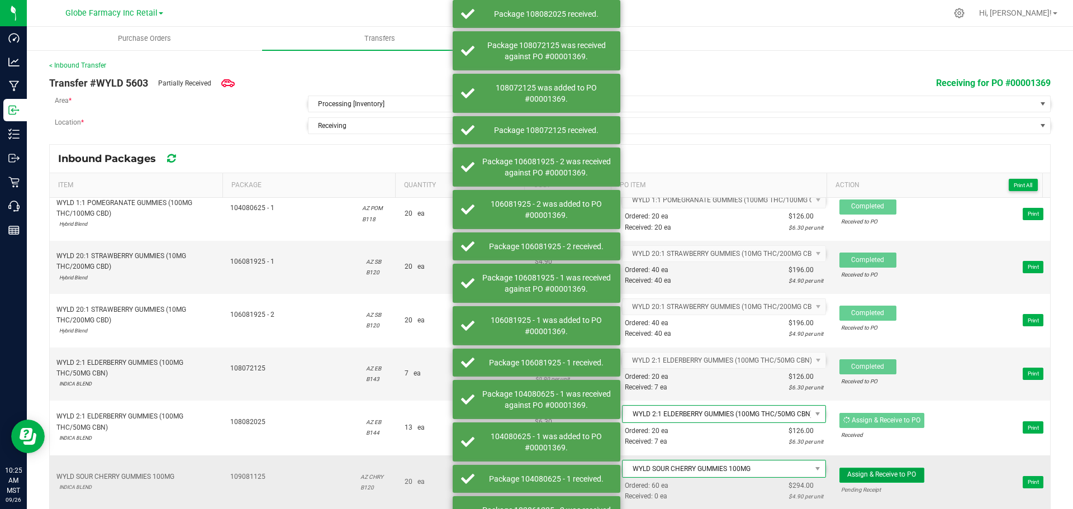
click at [887, 478] on button "Assign & Receive to PO" at bounding box center [881, 475] width 85 height 15
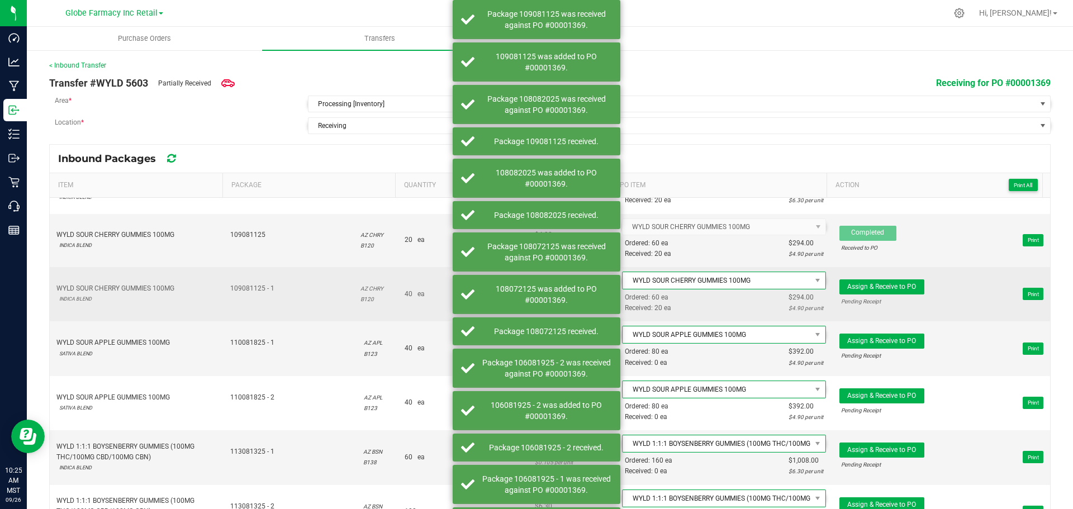
scroll to position [503, 0]
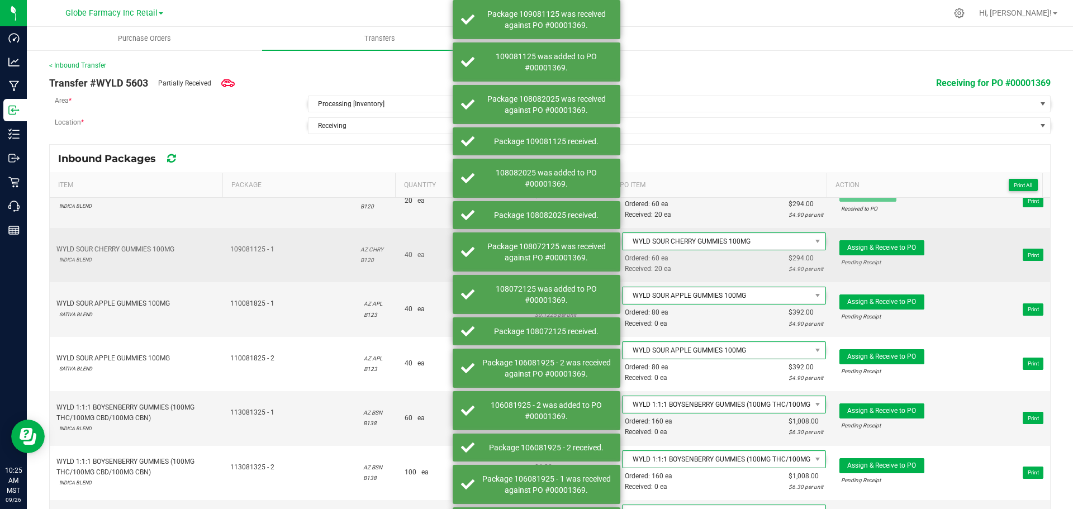
click at [881, 240] on span "Assign & Receive to PO Pending Receipt Print" at bounding box center [941, 255] width 204 height 34
click at [880, 244] on span "Assign & Receive to PO" at bounding box center [881, 248] width 69 height 8
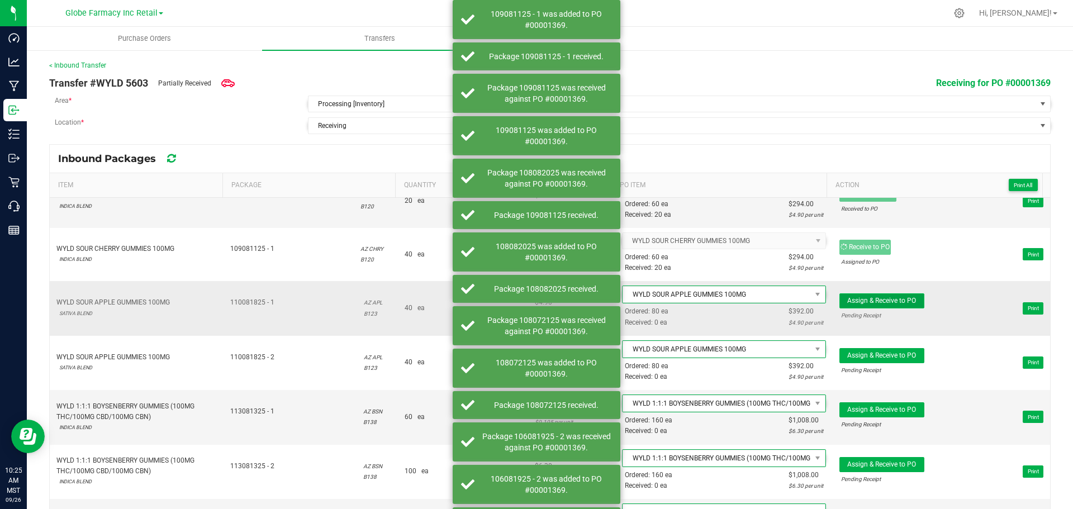
click at [890, 301] on span "Assign & Receive to PO" at bounding box center [881, 301] width 69 height 8
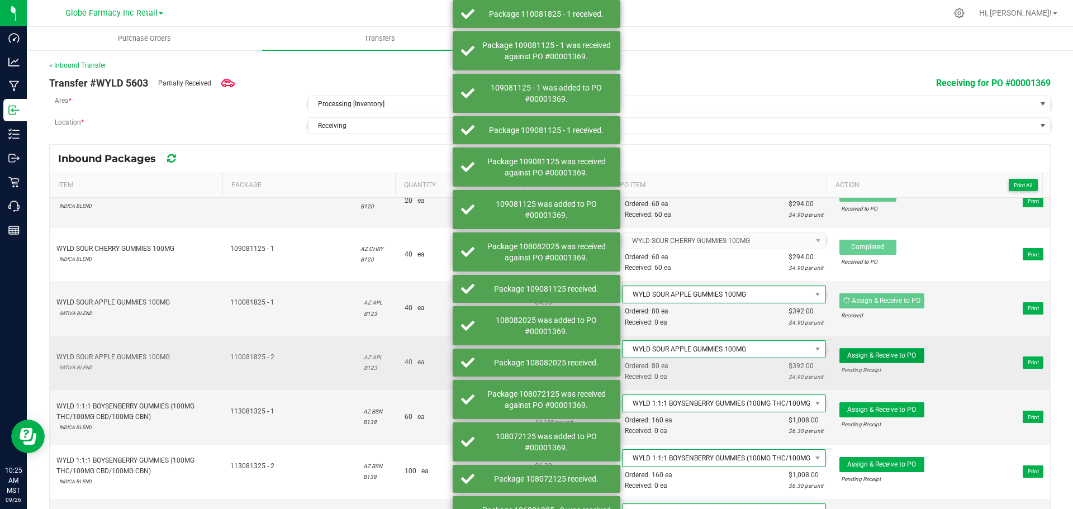
click at [892, 361] on button "Assign & Receive to PO" at bounding box center [881, 355] width 85 height 15
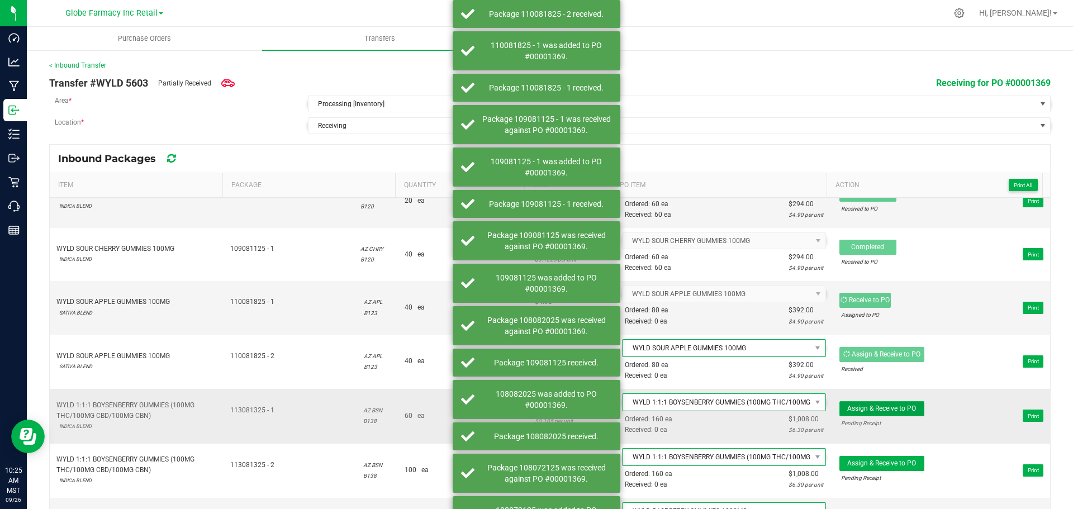
click at [891, 411] on span "Assign & Receive to PO" at bounding box center [881, 408] width 69 height 8
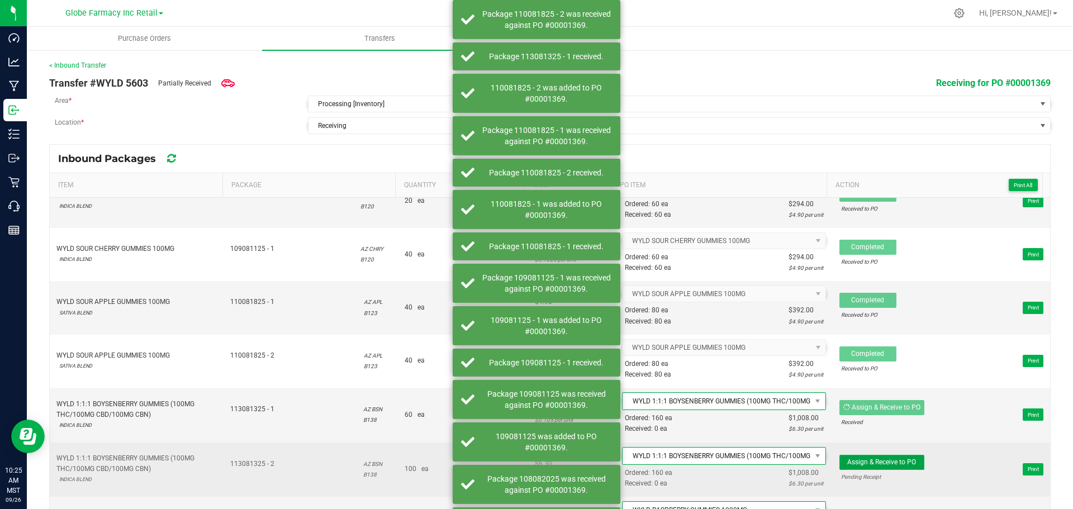
click at [891, 455] on button "Assign & Receive to PO" at bounding box center [881, 462] width 85 height 15
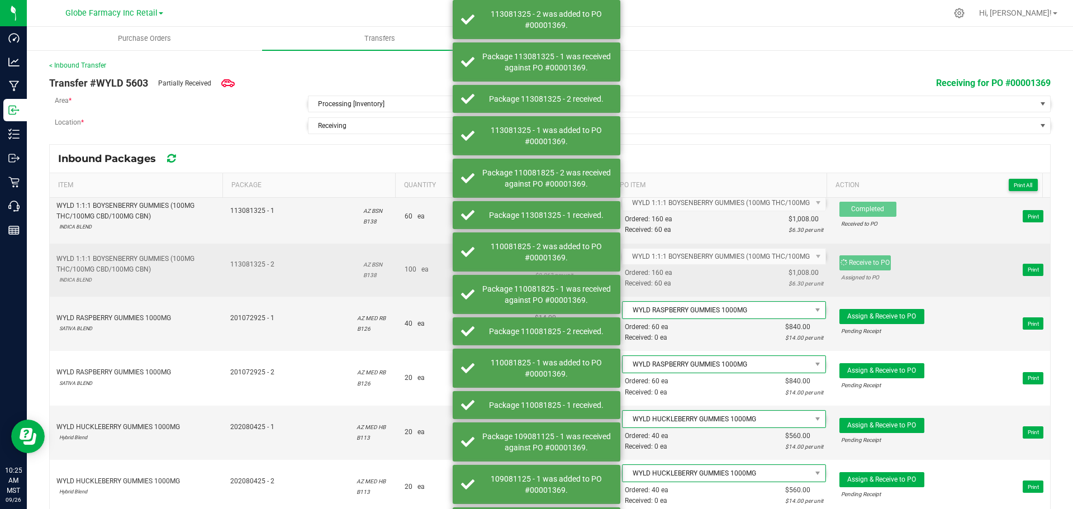
scroll to position [726, 0]
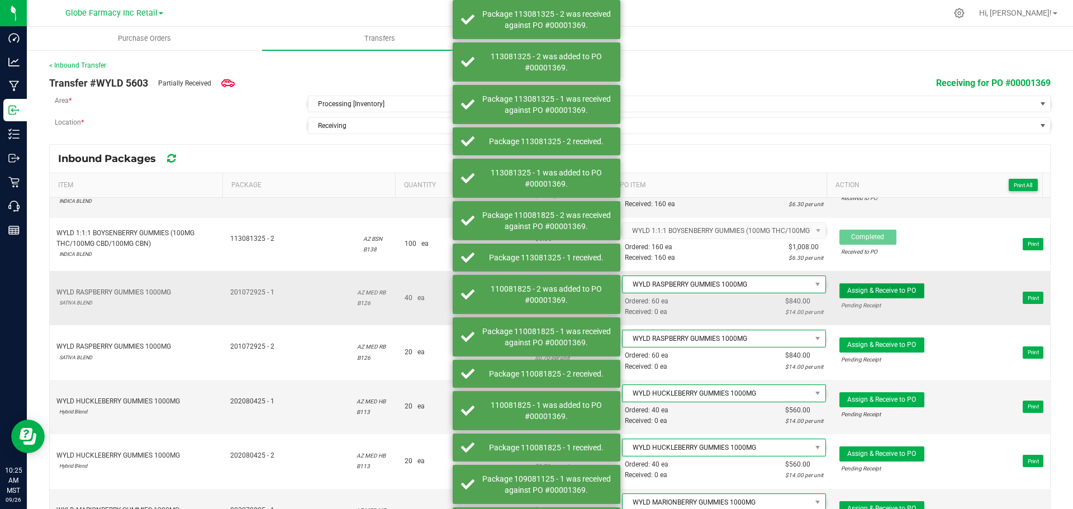
click at [906, 291] on button "Assign & Receive to PO" at bounding box center [881, 290] width 85 height 15
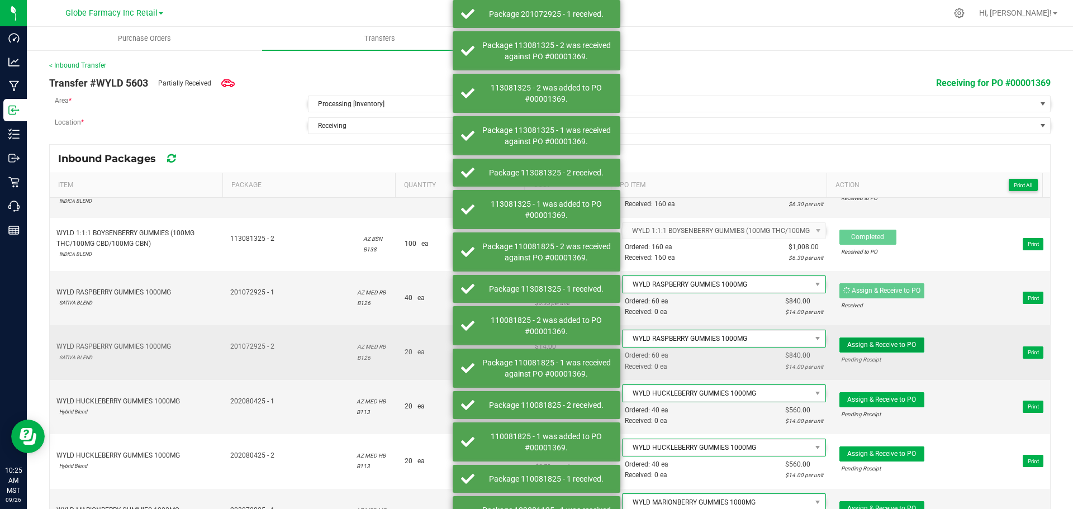
click at [897, 346] on span "Assign & Receive to PO" at bounding box center [881, 345] width 69 height 8
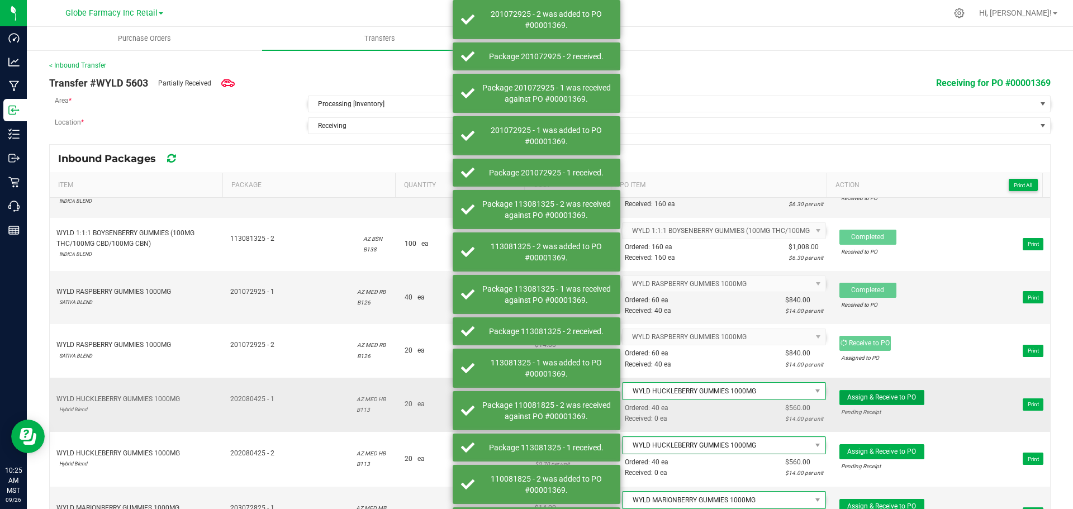
click at [889, 397] on span "Assign & Receive to PO" at bounding box center [881, 397] width 69 height 8
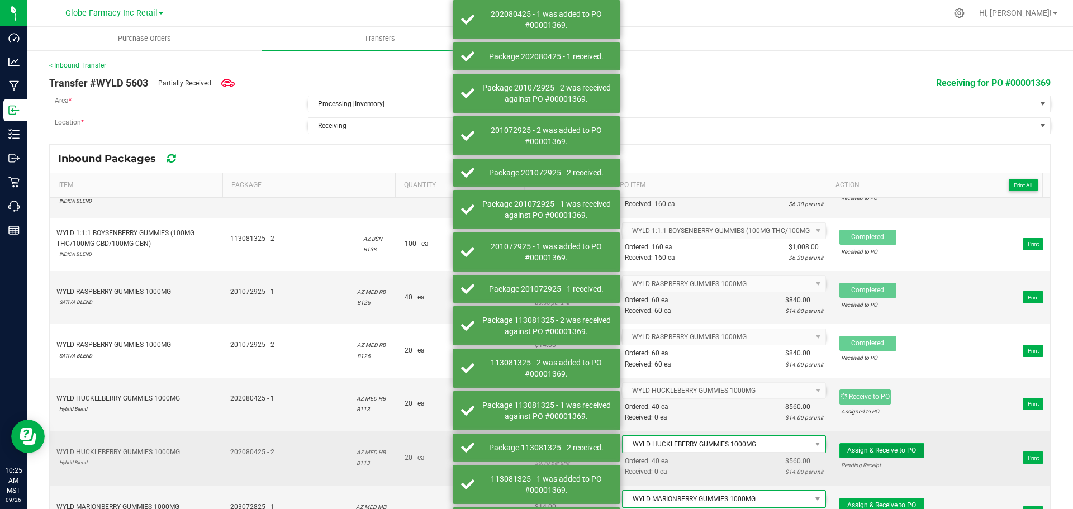
click at [887, 451] on span "Assign & Receive to PO" at bounding box center [881, 450] width 69 height 8
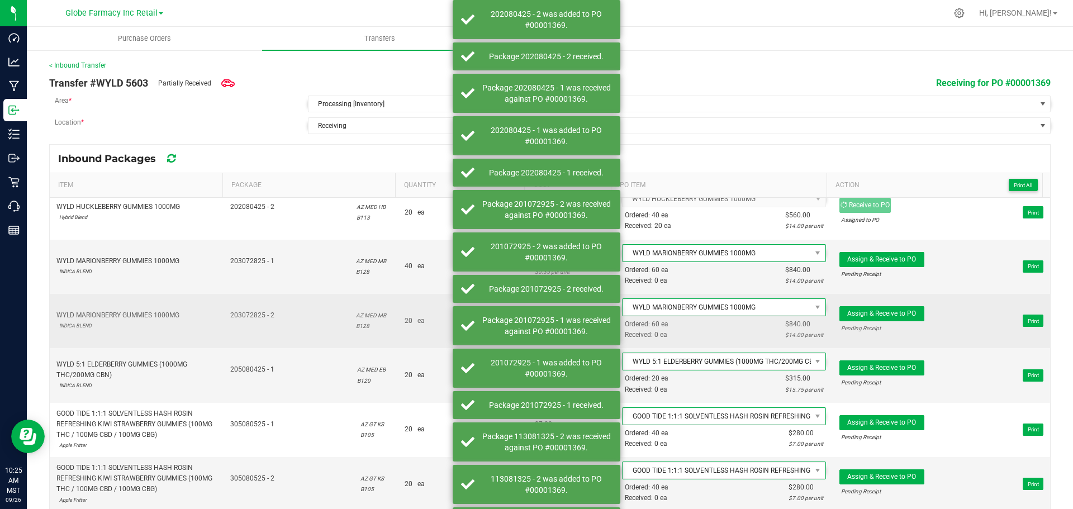
scroll to position [1006, 0]
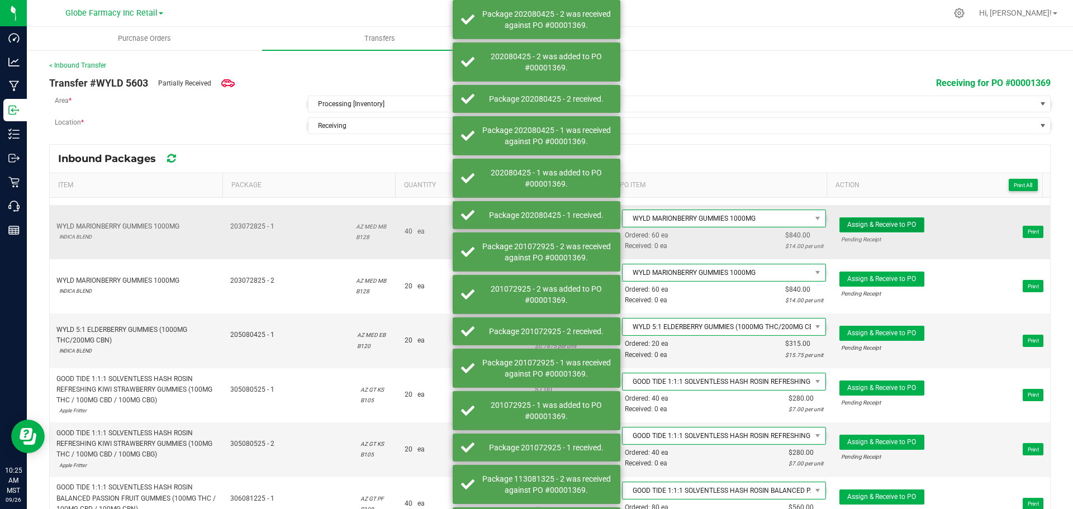
click at [907, 225] on button "Assign & Receive to PO" at bounding box center [881, 224] width 85 height 15
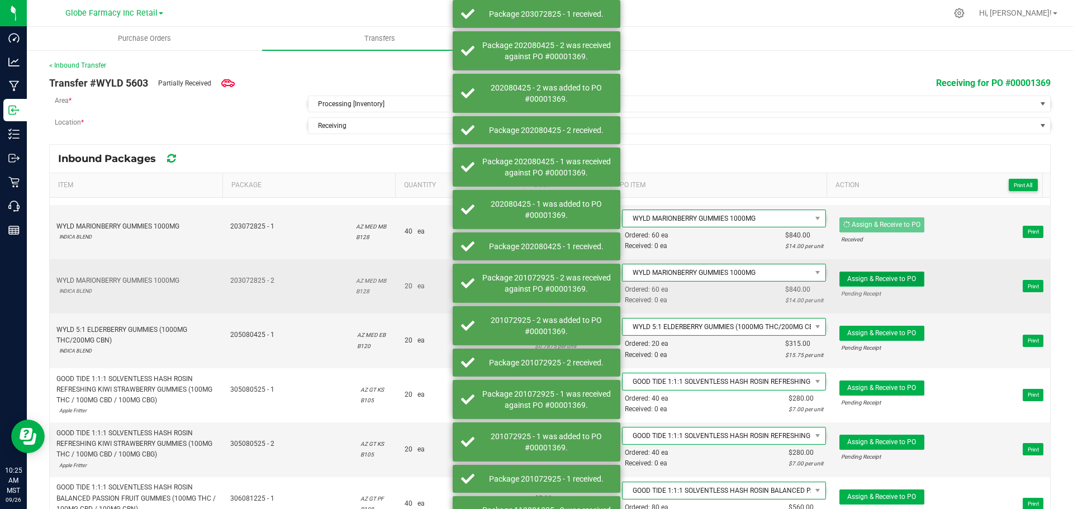
click at [886, 278] on span "Assign & Receive to PO" at bounding box center [881, 279] width 69 height 8
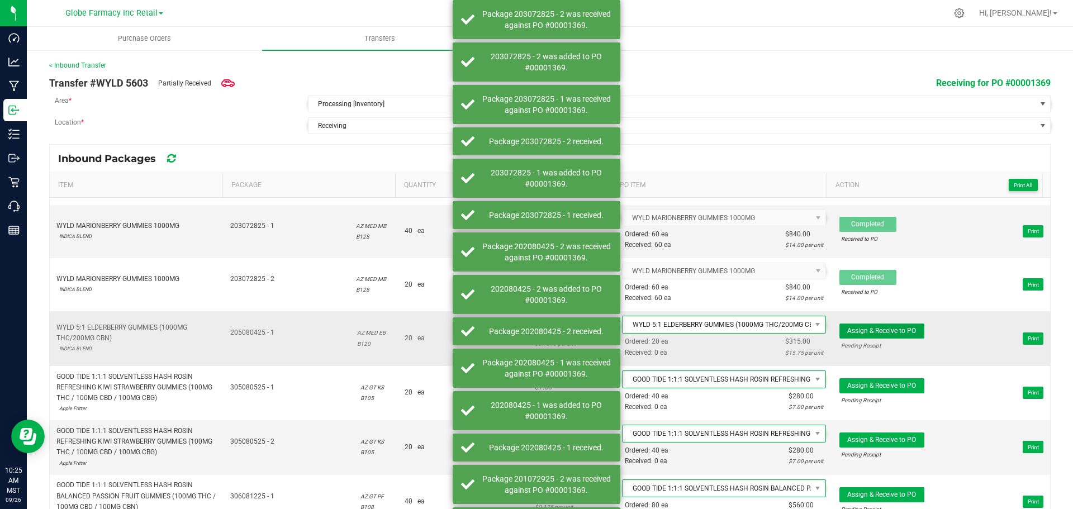
click at [895, 332] on span "Assign & Receive to PO" at bounding box center [881, 331] width 69 height 8
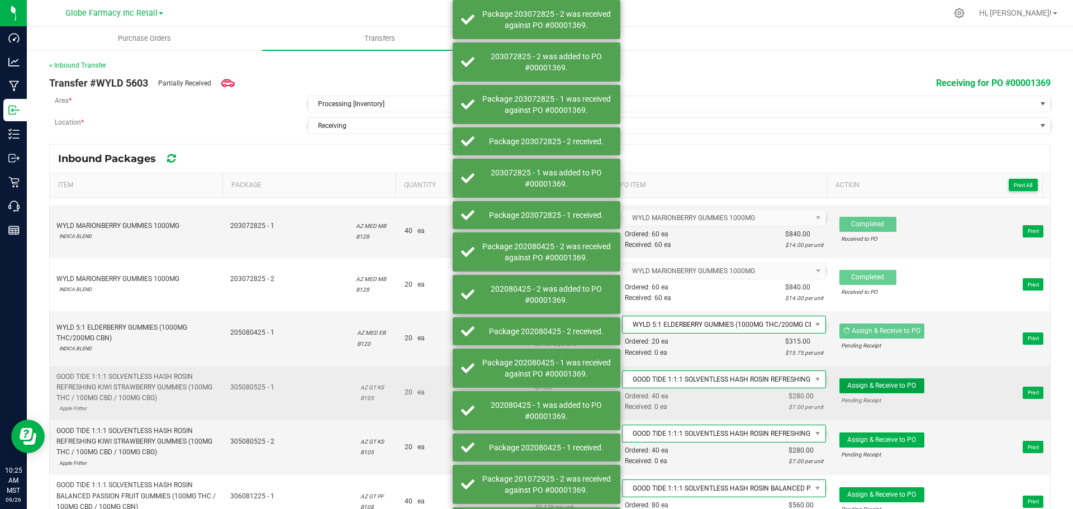
click at [887, 390] on button "Assign & Receive to PO" at bounding box center [881, 385] width 85 height 15
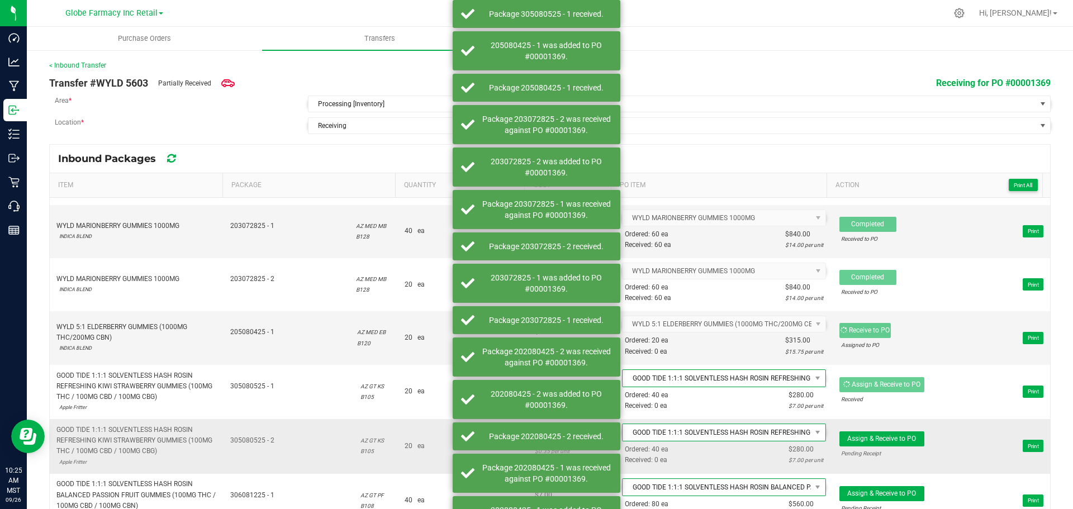
click at [887, 448] on span "Assign & Receive to PO Pending Receipt" at bounding box center [881, 445] width 85 height 29
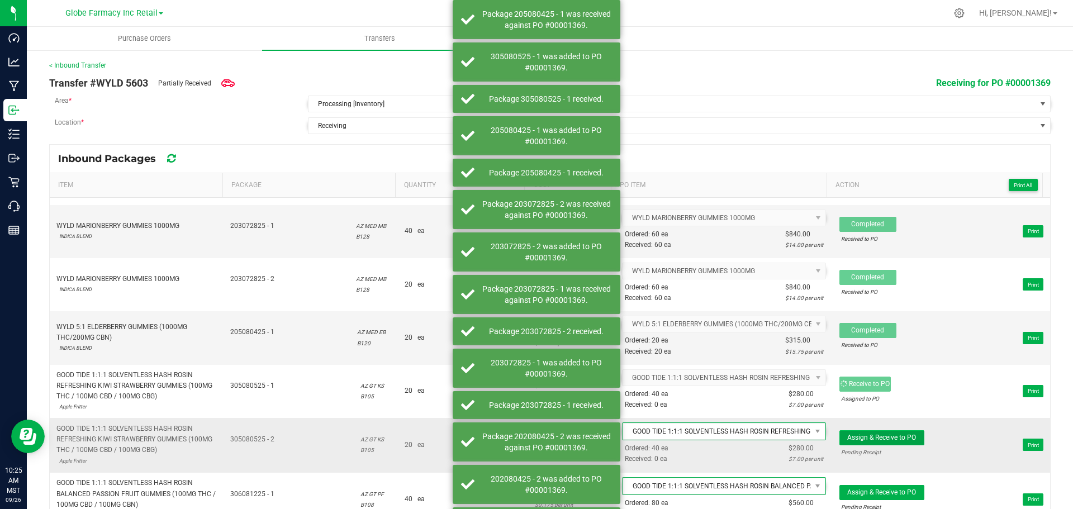
click at [883, 440] on span "Assign & Receive to PO" at bounding box center [881, 438] width 69 height 8
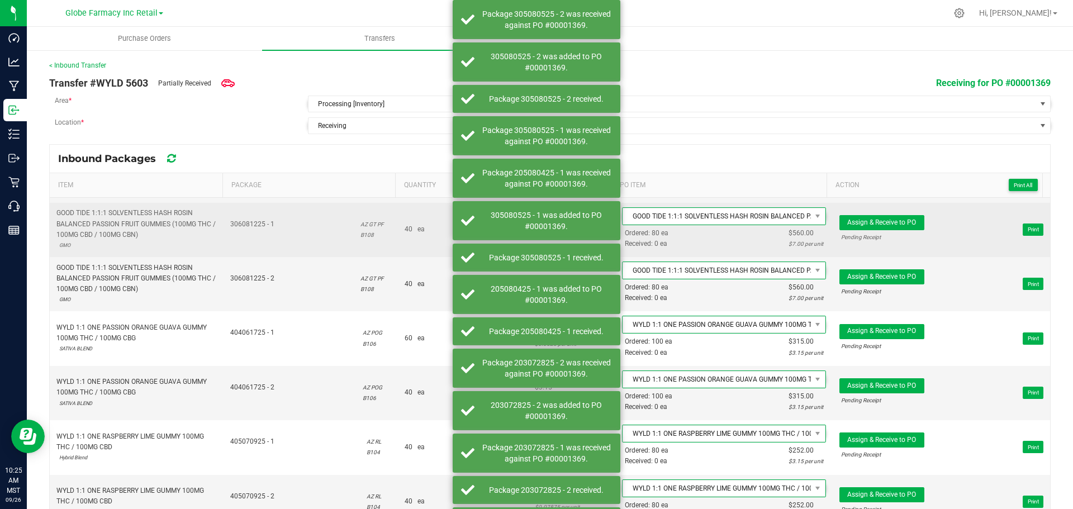
scroll to position [1285, 0]
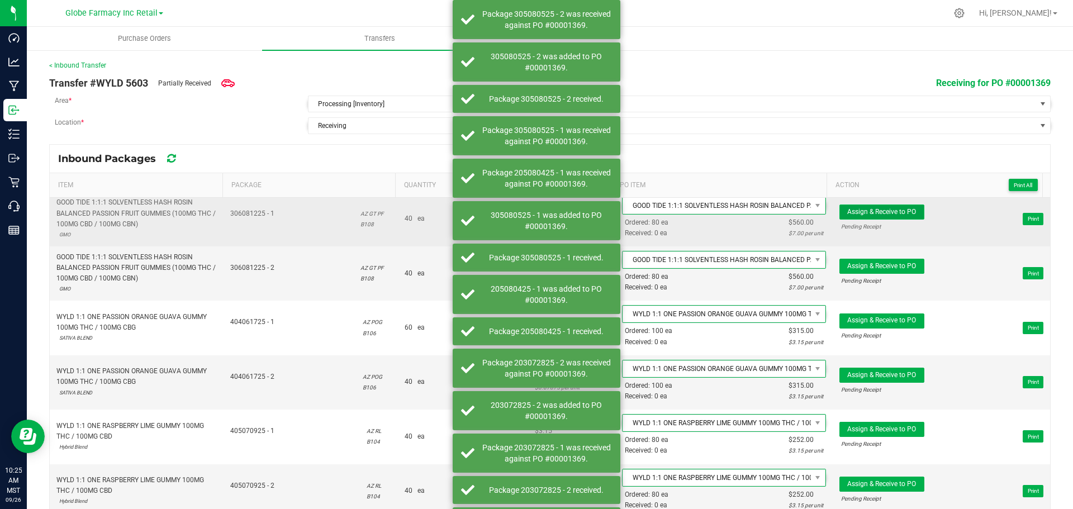
click at [898, 211] on span "Assign & Receive to PO" at bounding box center [881, 212] width 69 height 8
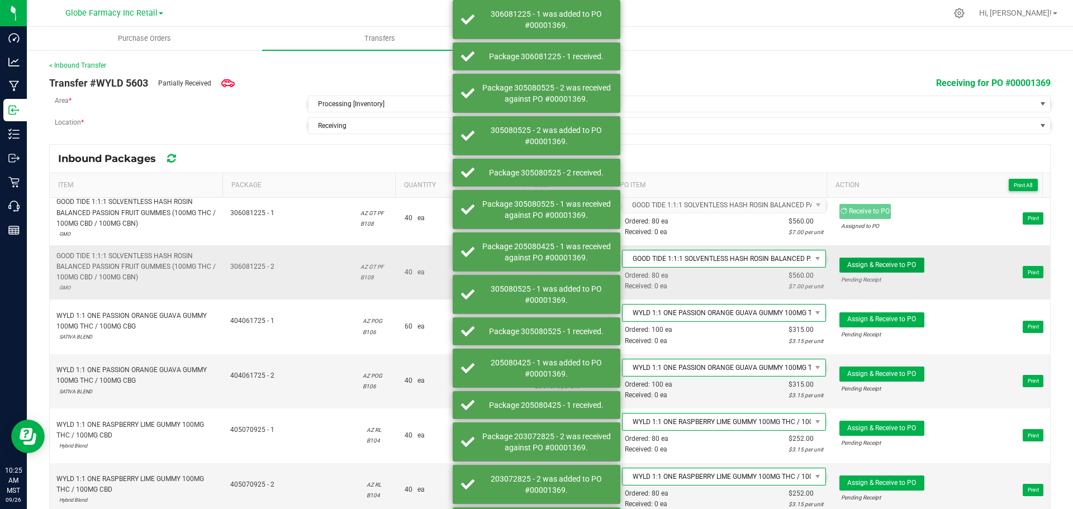
click at [889, 265] on span "Assign & Receive to PO" at bounding box center [881, 265] width 69 height 8
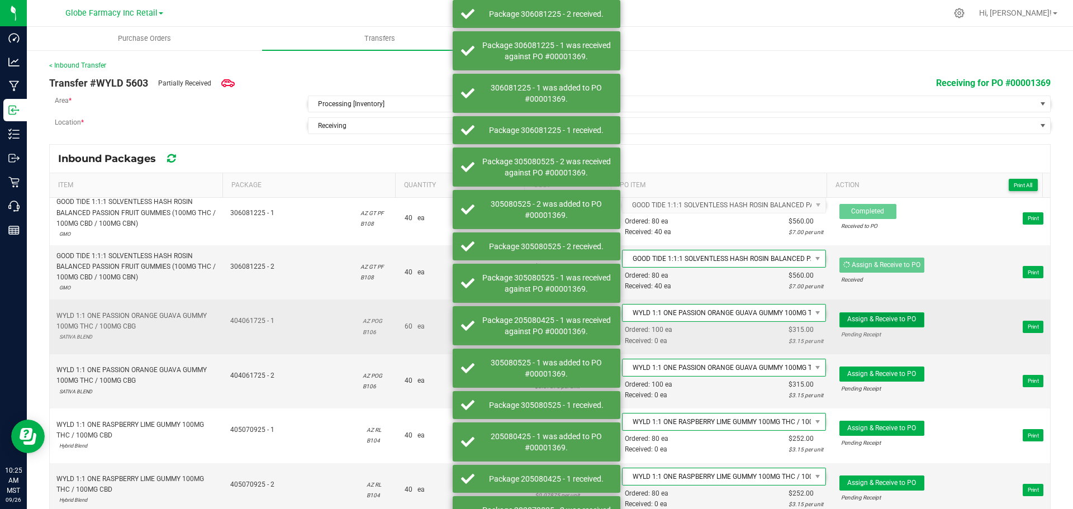
click at [886, 321] on span "Assign & Receive to PO" at bounding box center [881, 319] width 69 height 8
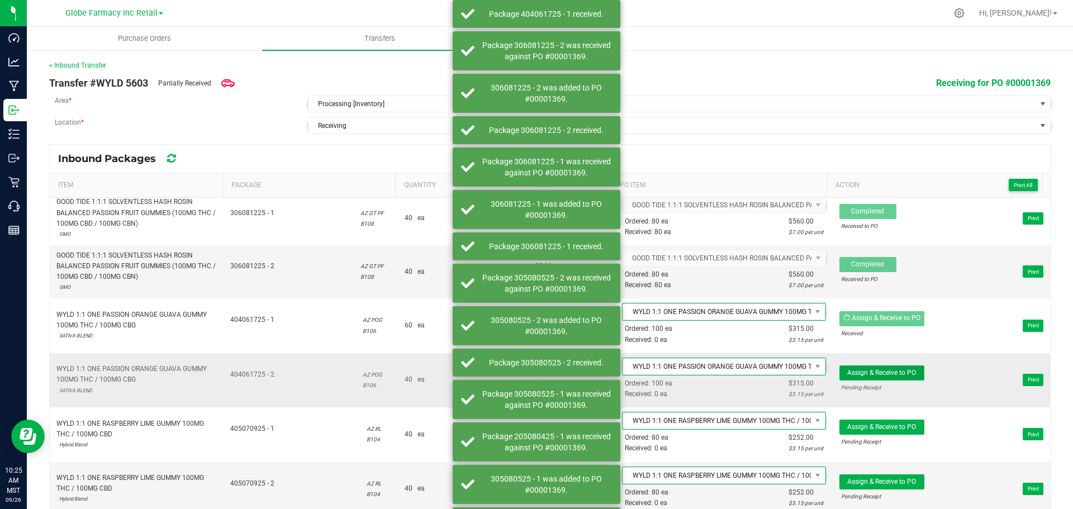
click at [883, 377] on button "Assign & Receive to PO" at bounding box center [881, 372] width 85 height 15
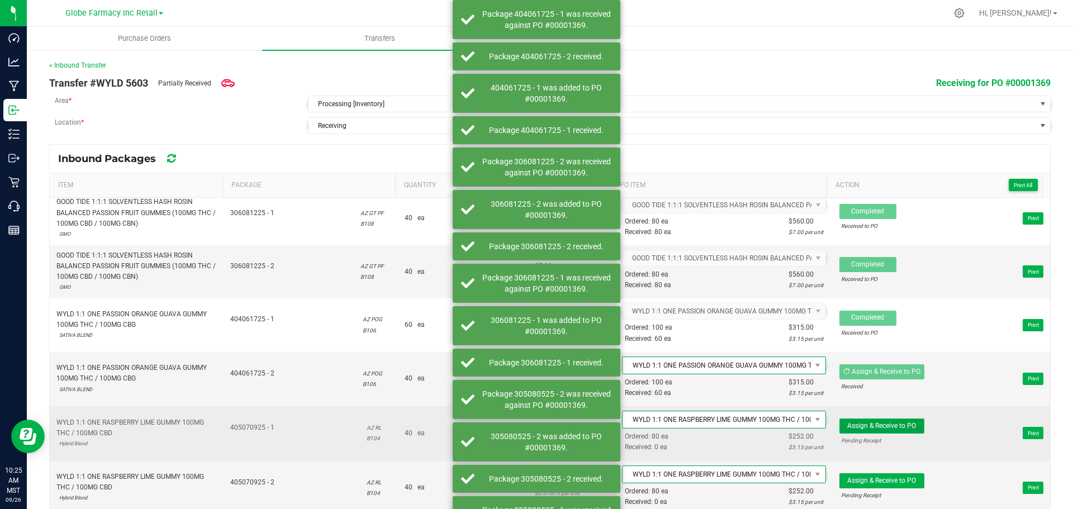
click at [882, 418] on button "Assign & Receive to PO" at bounding box center [881, 425] width 85 height 15
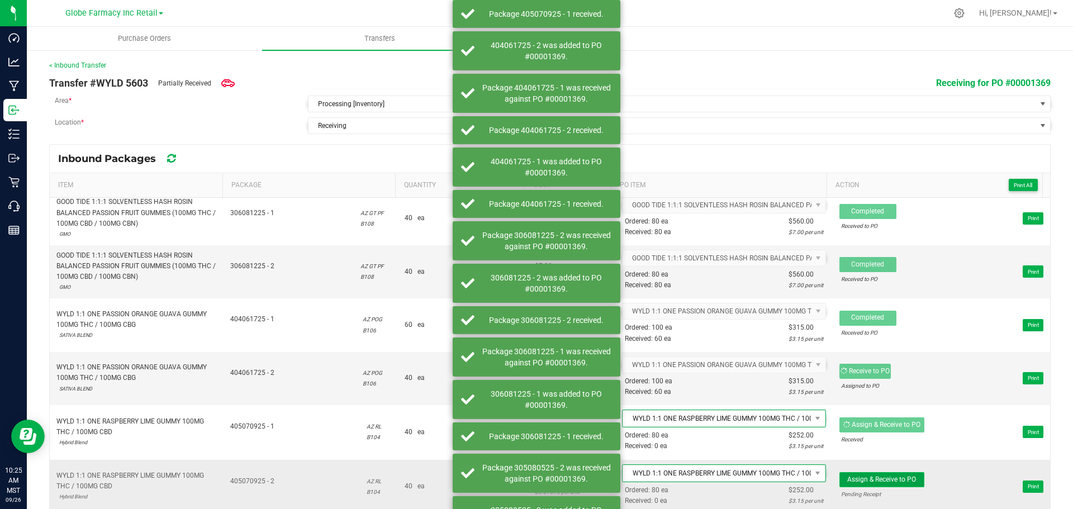
click at [880, 479] on span "Assign & Receive to PO" at bounding box center [881, 479] width 69 height 8
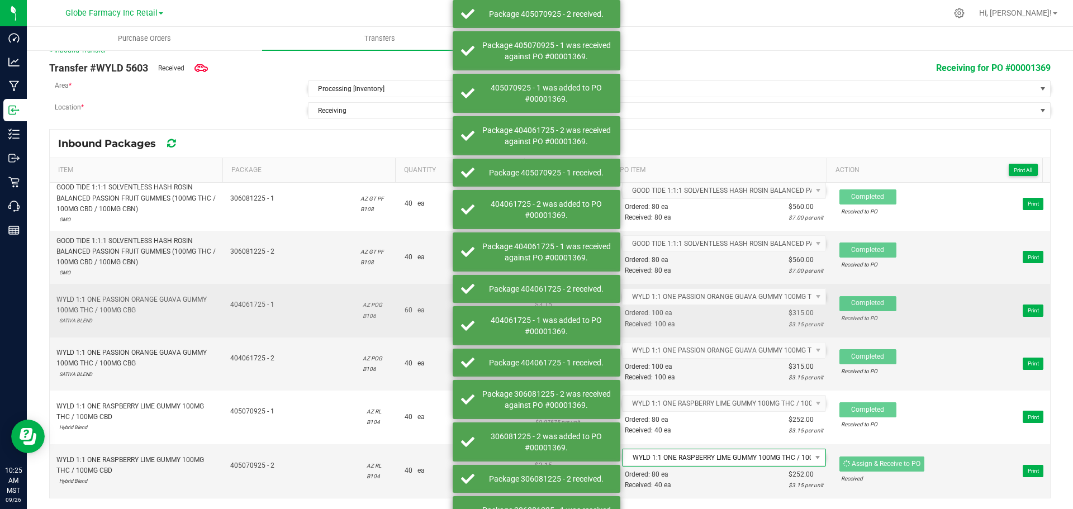
scroll to position [1283, 0]
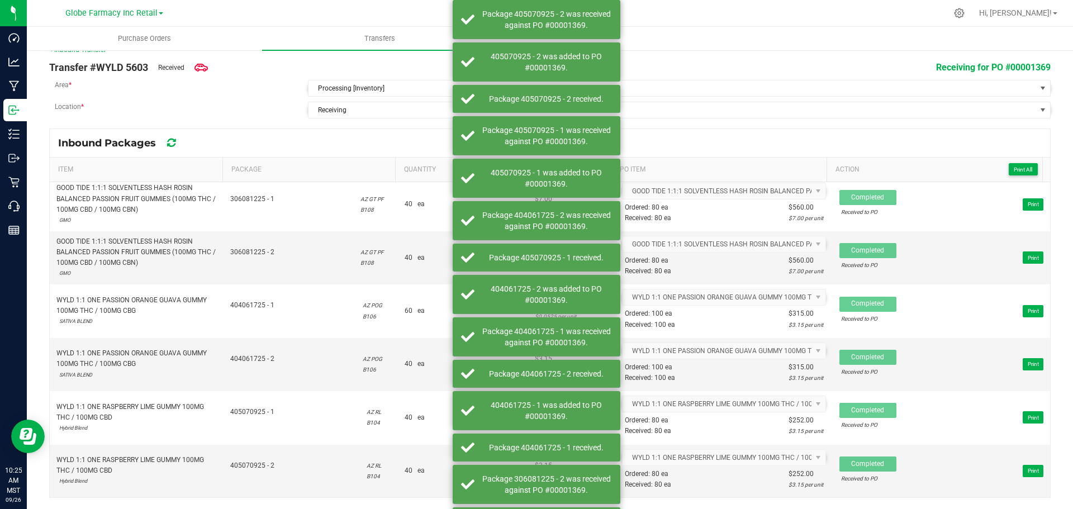
click at [1018, 162] on th "Action Print All" at bounding box center [934, 170] width 216 height 25
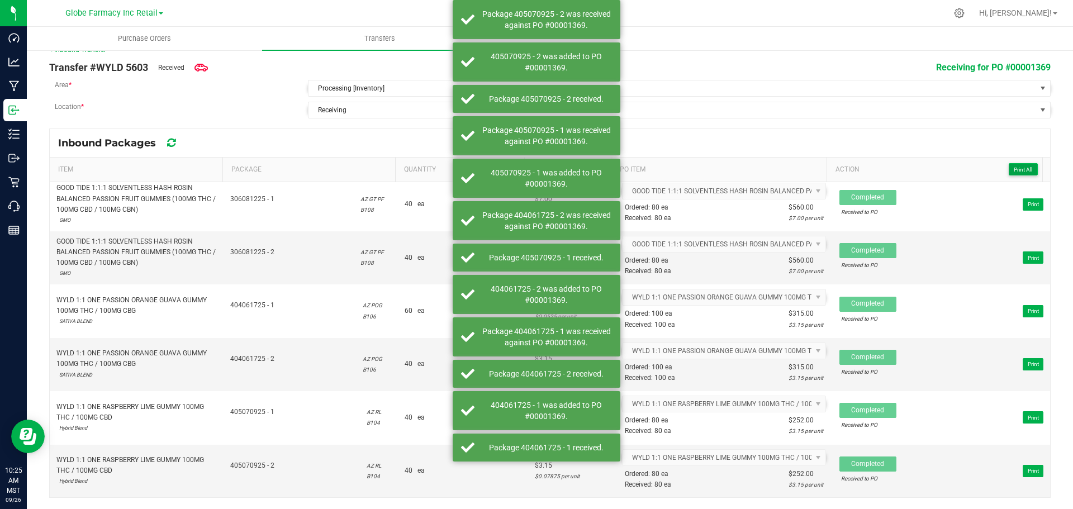
click at [1008, 166] on button "Print All" at bounding box center [1022, 169] width 29 height 12
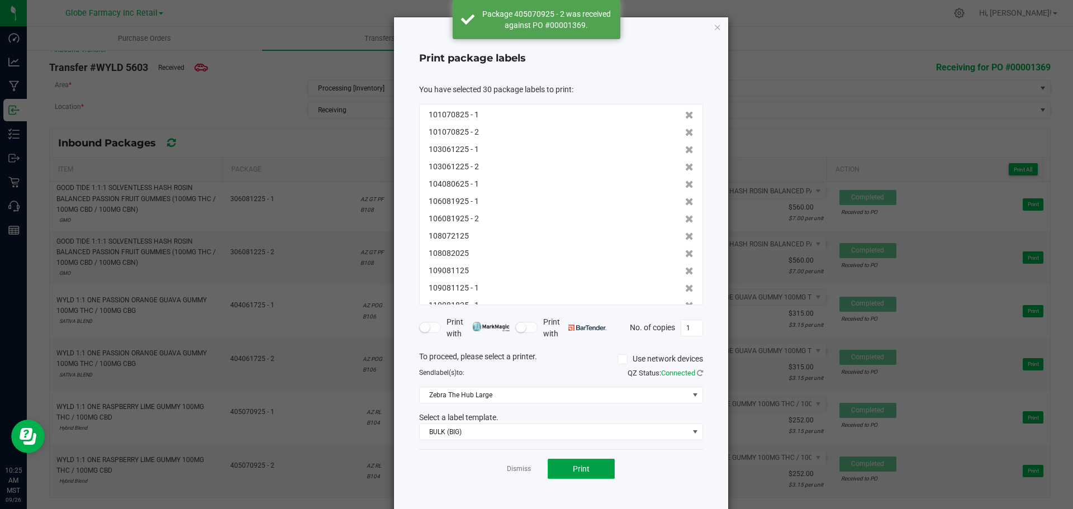
click at [592, 468] on button "Print" at bounding box center [581, 469] width 67 height 20
click at [713, 24] on icon "button" at bounding box center [717, 26] width 8 height 13
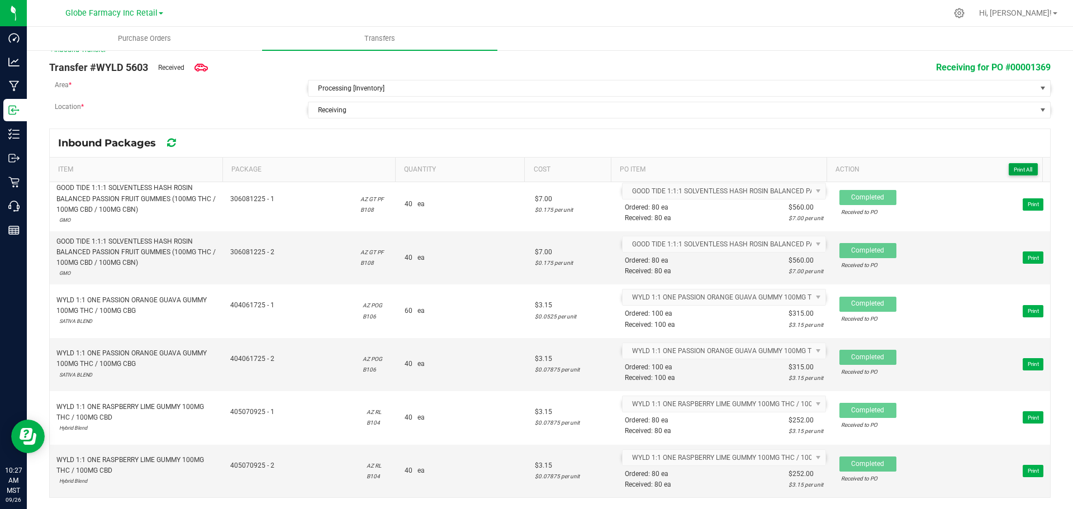
click at [1008, 163] on button "Print All" at bounding box center [1022, 169] width 29 height 12
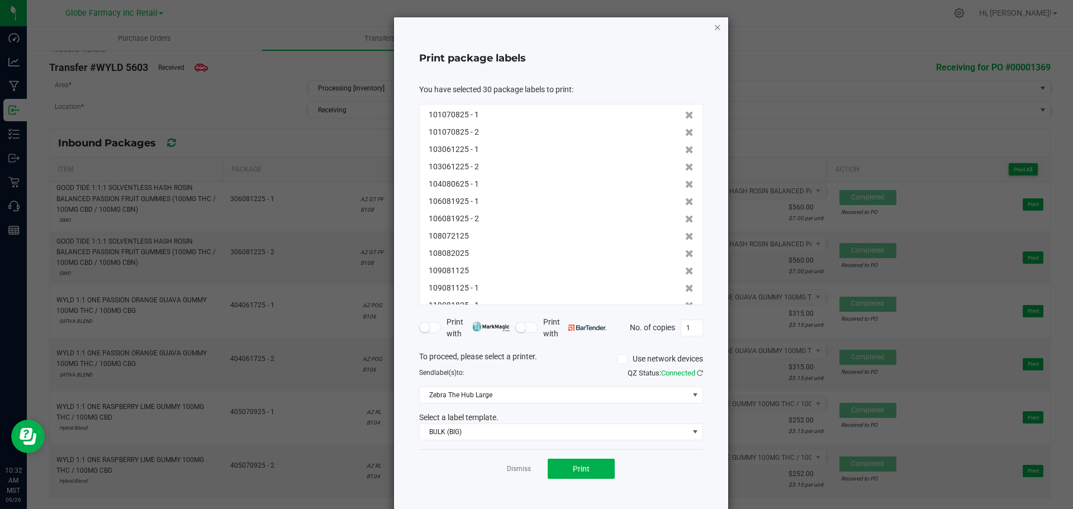
click at [713, 27] on icon "button" at bounding box center [717, 26] width 8 height 13
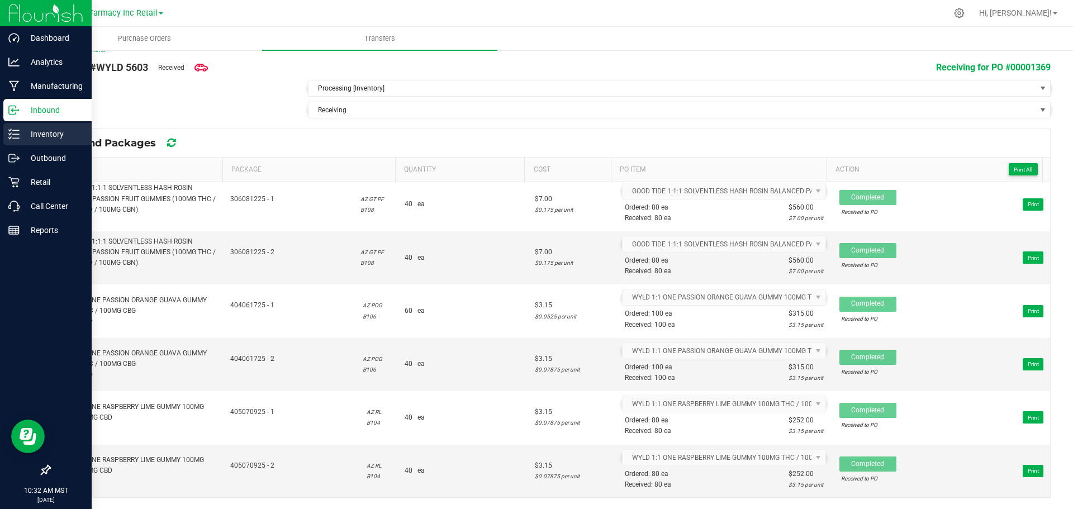
click at [13, 130] on line at bounding box center [16, 130] width 6 height 0
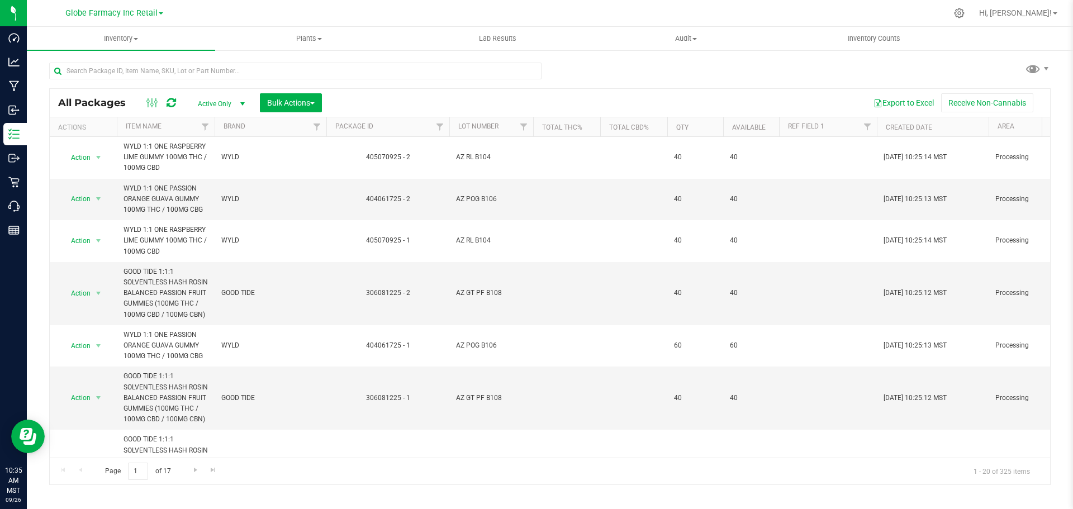
click at [361, 84] on div at bounding box center [295, 76] width 492 height 26
click at [363, 57] on div at bounding box center [299, 71] width 501 height 36
paste input "https://acrobat.adobe.com/id/urn:aaid:sc:VA6C2:5b4781b3-3f73-44ef-a4ab-ff1bed82…"
type input "https://acrobat.adobe.com/id/urn:aaid:sc:VA6C2:5b4781b3-3f73-44ef-a4ab-ff1bed82…"
click at [363, 70] on input "https://acrobat.adobe.com/id/urn:aaid:sc:VA6C2:5b4781b3-3f73-44ef-a4ab-ff1bed82…" at bounding box center [295, 71] width 492 height 17
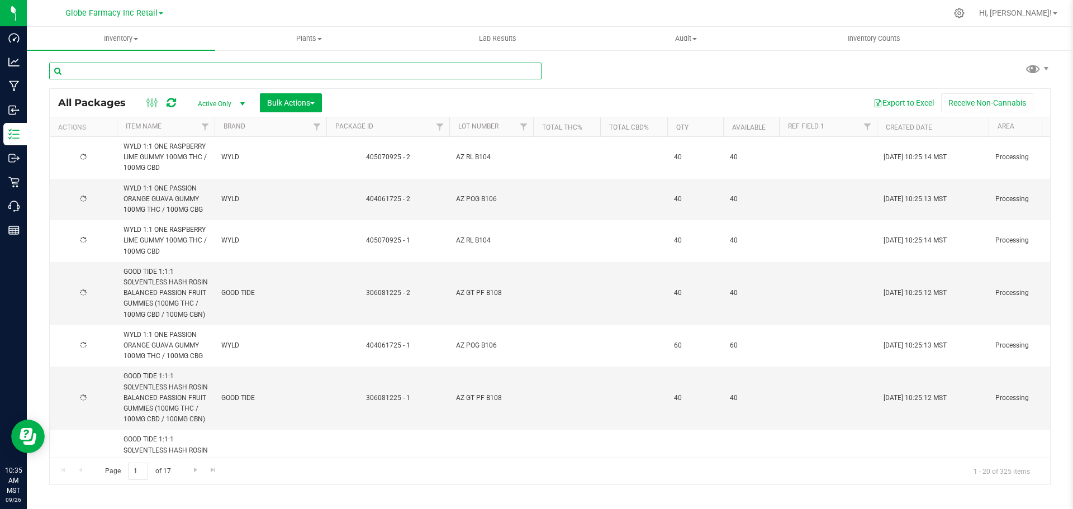
click at [330, 69] on input "text" at bounding box center [295, 71] width 492 height 17
paste input "AZ GT KS B105"
type input "AZ GT KS B105"
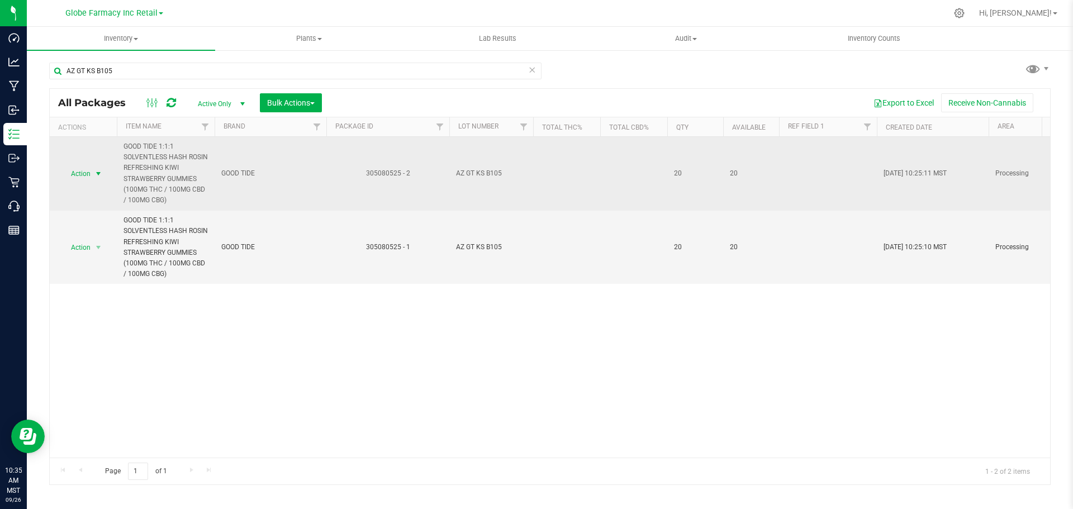
click at [101, 172] on span "select" at bounding box center [98, 173] width 9 height 9
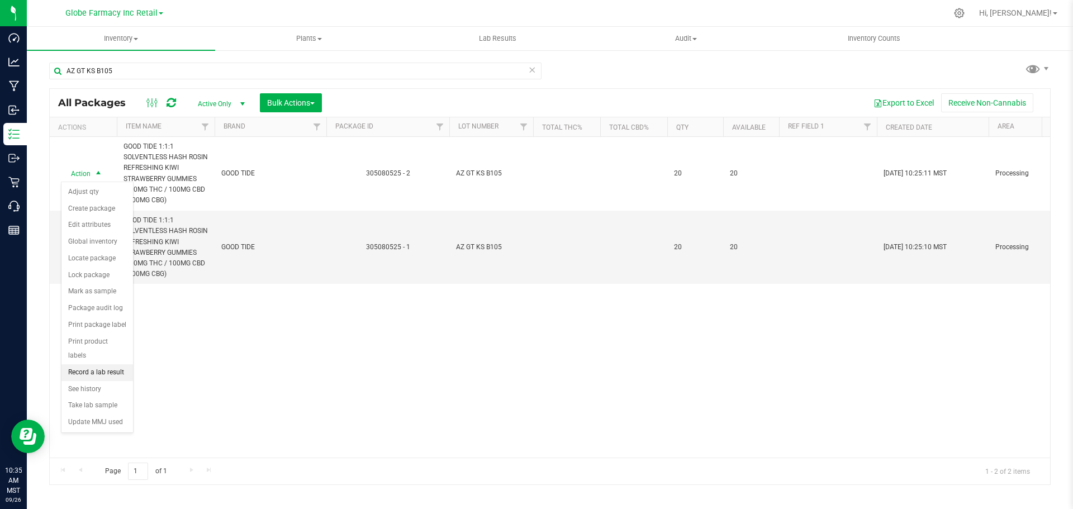
click at [96, 364] on li "Record a lab result" at bounding box center [97, 372] width 72 height 17
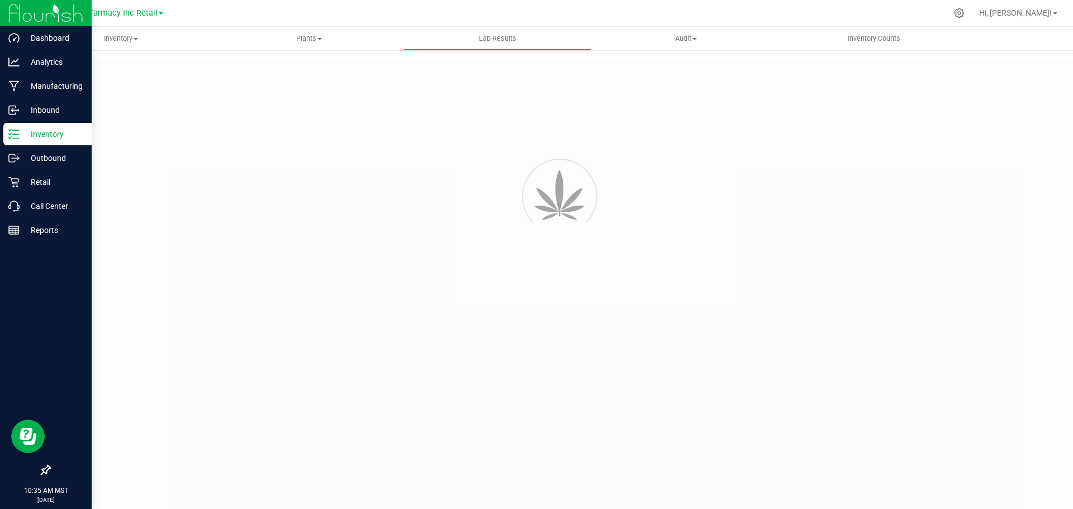
type input "305080525 - 2"
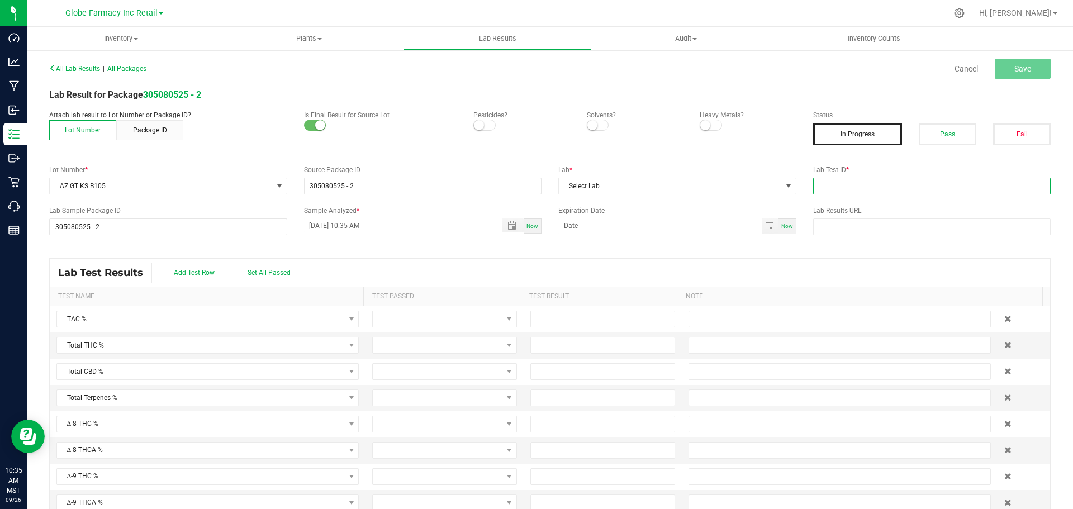
click at [870, 185] on input "text" at bounding box center [932, 186] width 238 height 17
type input "2508SMAZ1287.3821"
click at [926, 133] on button "Pass" at bounding box center [947, 134] width 58 height 22
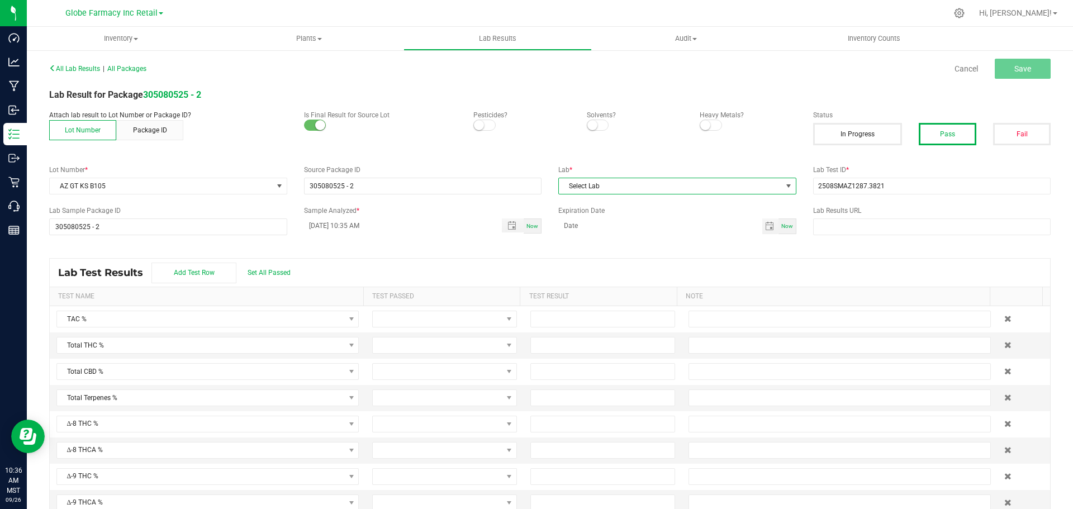
click at [705, 181] on span "Select Lab" at bounding box center [670, 186] width 223 height 16
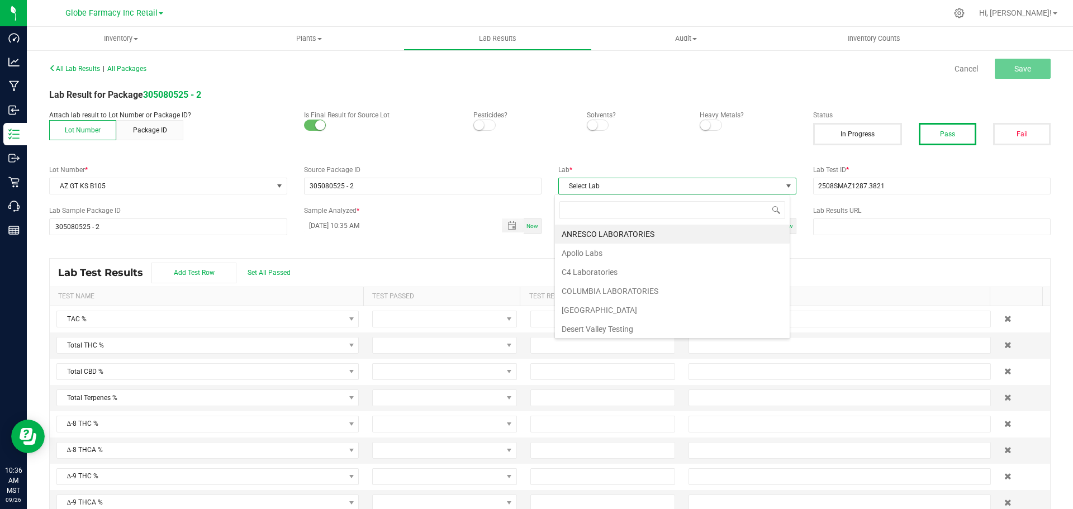
scroll to position [17, 236]
type input "SMI"
click at [599, 231] on li "[PERSON_NAME]" at bounding box center [672, 234] width 235 height 19
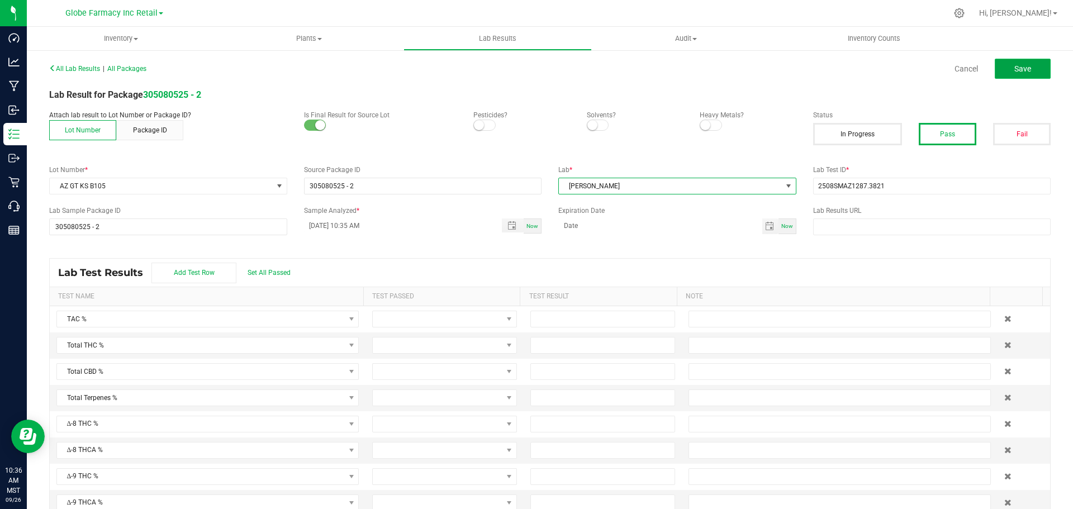
click at [1015, 64] on span "Save" at bounding box center [1022, 68] width 17 height 9
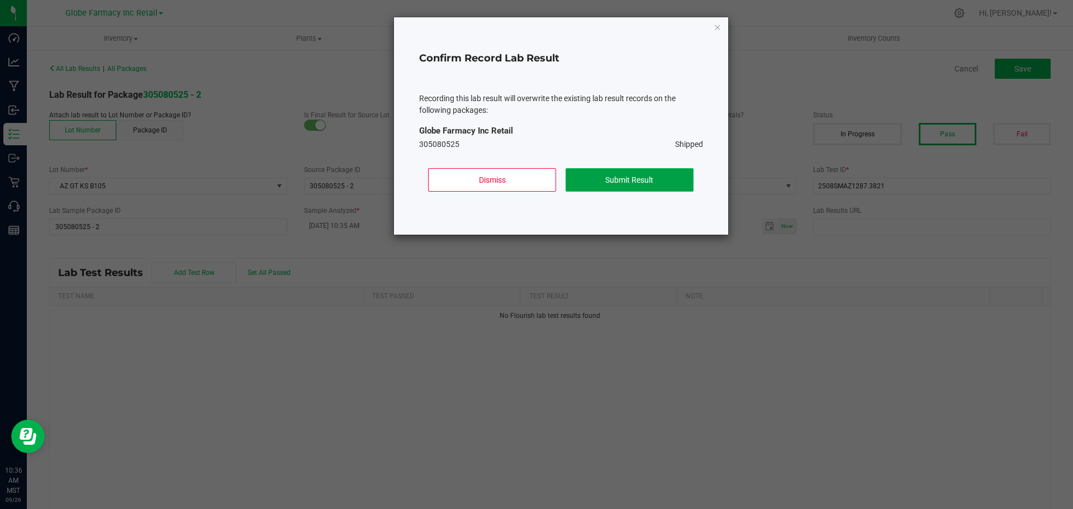
click at [589, 184] on button "Submit Result" at bounding box center [629, 179] width 128 height 23
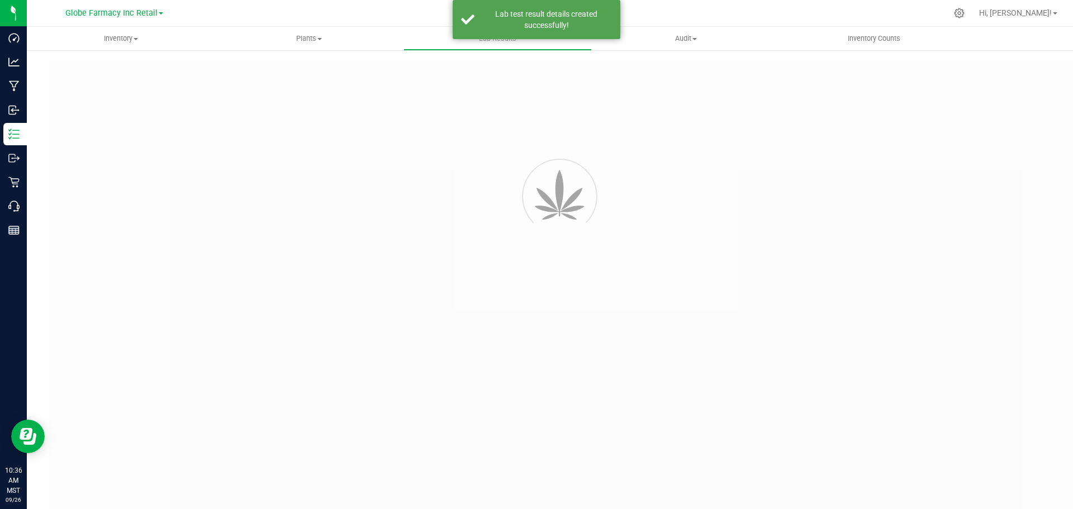
type input "305080525 - 2"
type input "2508SMAZ1287.3821"
type input "305080525 - 2"
type input "09/26/2025 10:35 AM"
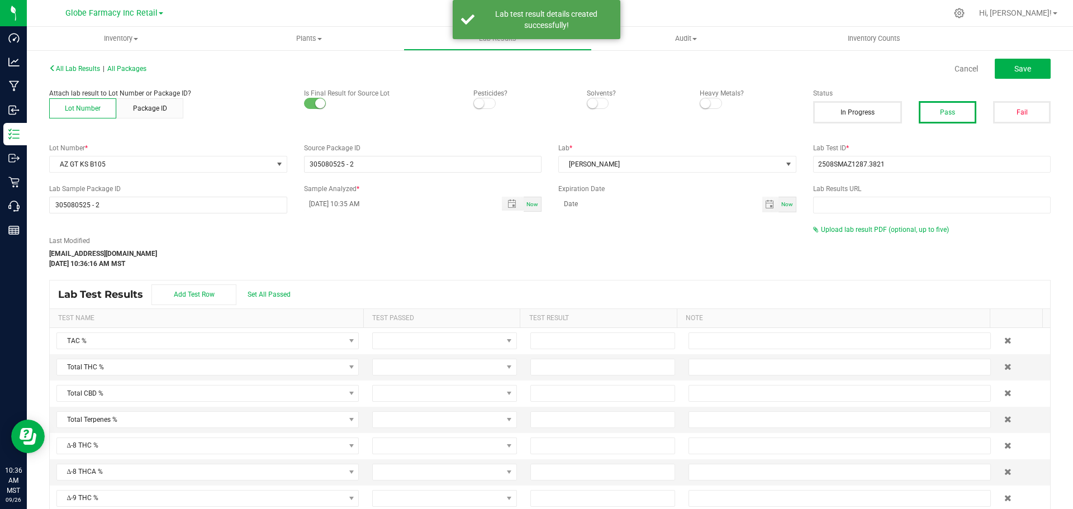
click at [849, 237] on div "Last Modified katieg@earthshealing.org Sep 26, 2025 10:36:16 AM MST Upload lab …" at bounding box center [550, 247] width 1018 height 44
click at [846, 229] on span "Upload lab result PDF (optional, up to five)" at bounding box center [885, 230] width 128 height 8
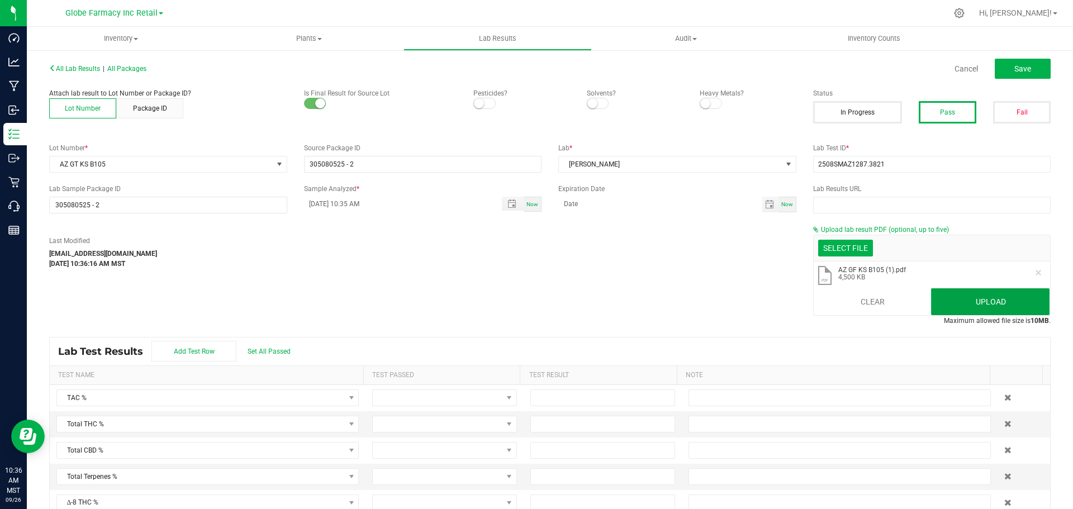
click at [986, 303] on button "Upload" at bounding box center [990, 301] width 118 height 27
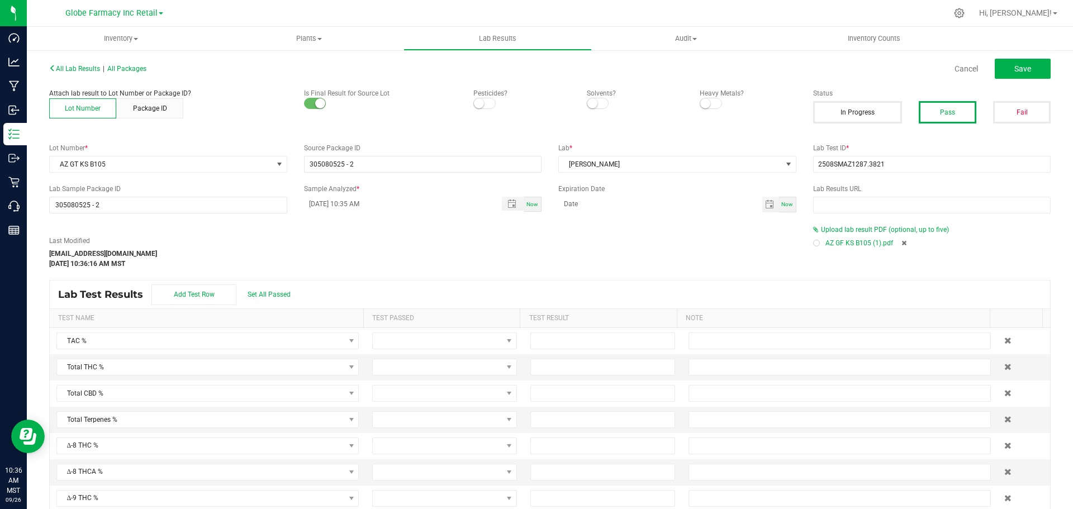
click at [759, 55] on div "All Lab Results | All Packages Cancel Save" at bounding box center [550, 69] width 1018 height 28
click at [1009, 61] on button "Save" at bounding box center [1022, 69] width 56 height 20
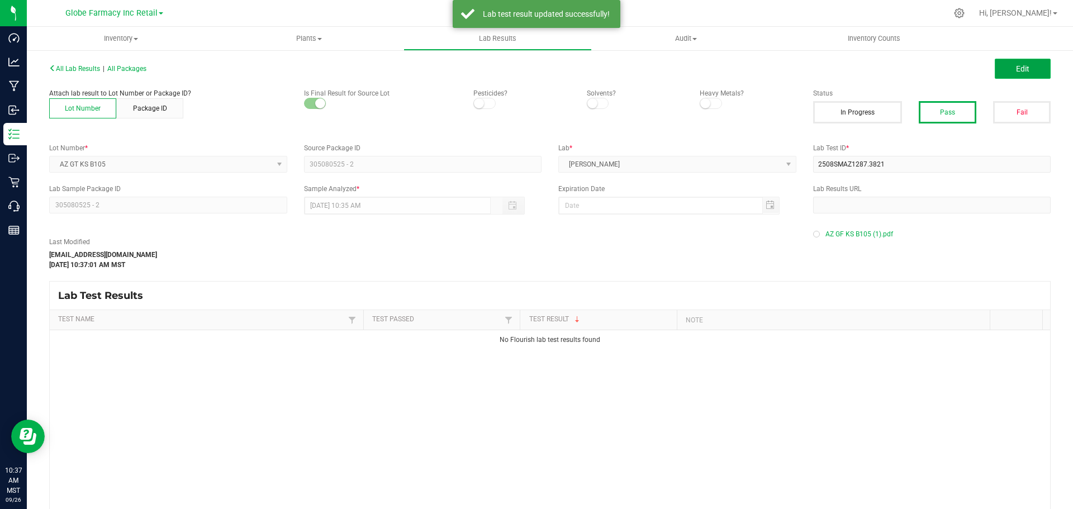
click at [1013, 75] on button "Edit" at bounding box center [1022, 69] width 56 height 20
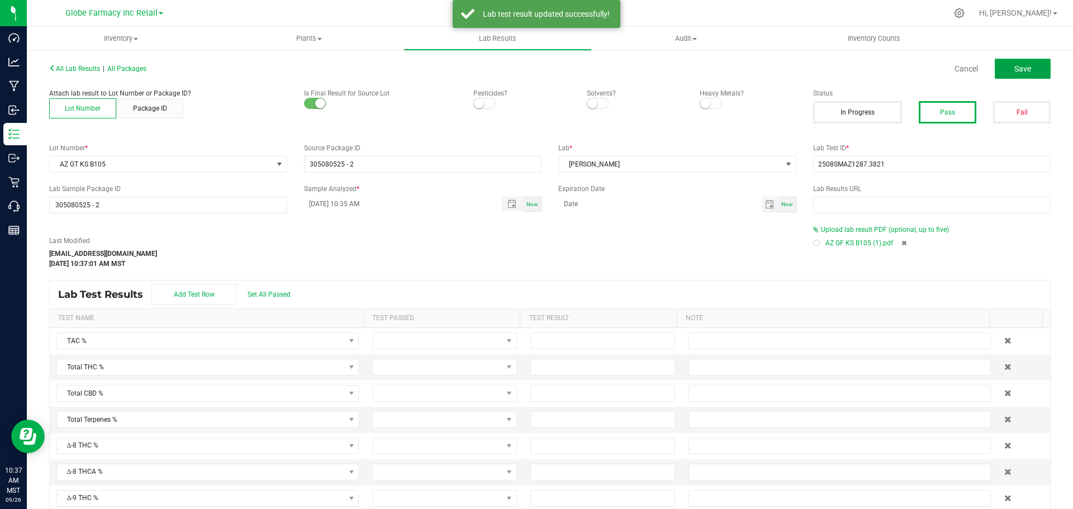
click at [1015, 76] on button "Save" at bounding box center [1022, 69] width 56 height 20
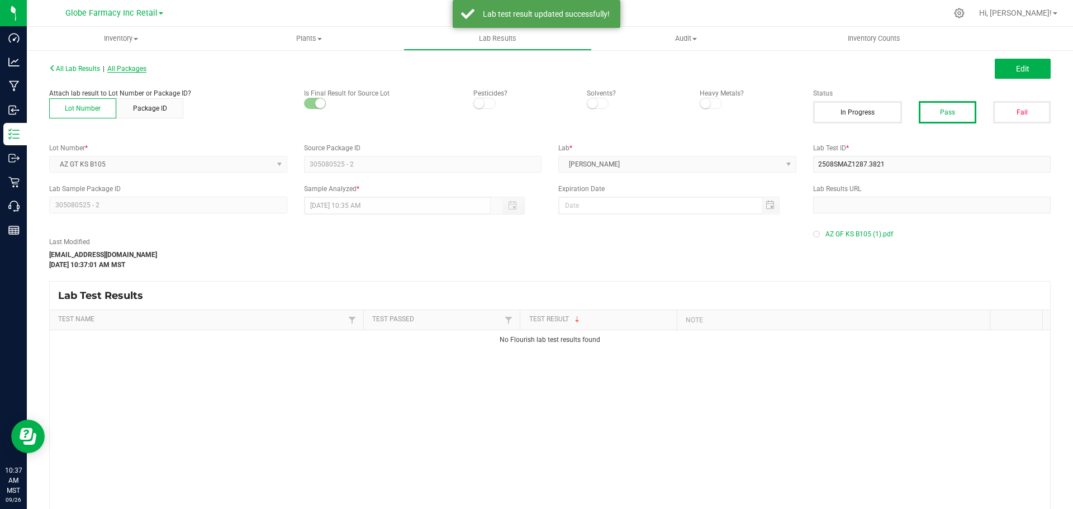
click at [146, 70] on span "All Packages" at bounding box center [126, 69] width 39 height 8
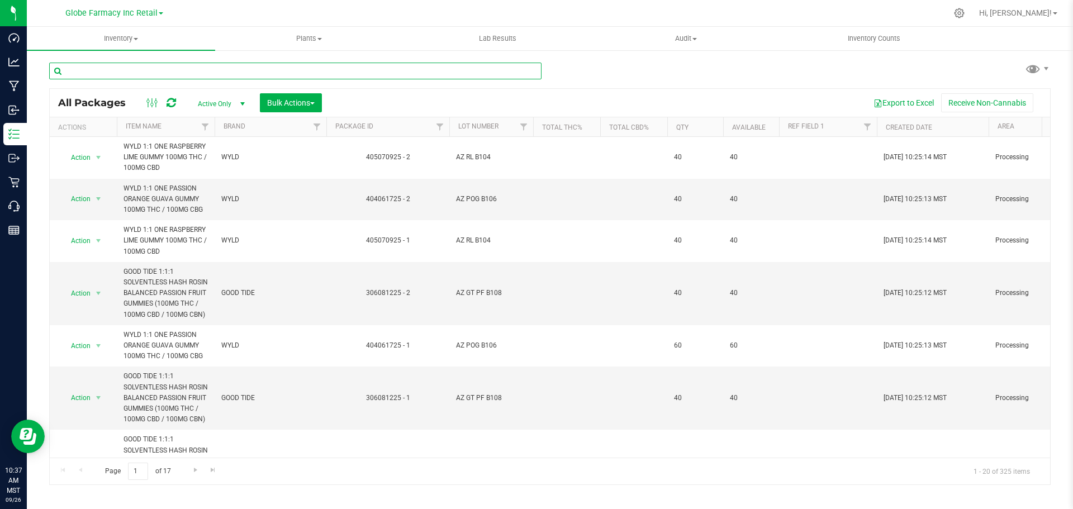
click at [243, 65] on input "text" at bounding box center [295, 71] width 492 height 17
paste input "AZ GT PF B108"
type input "AZ GT PF B108"
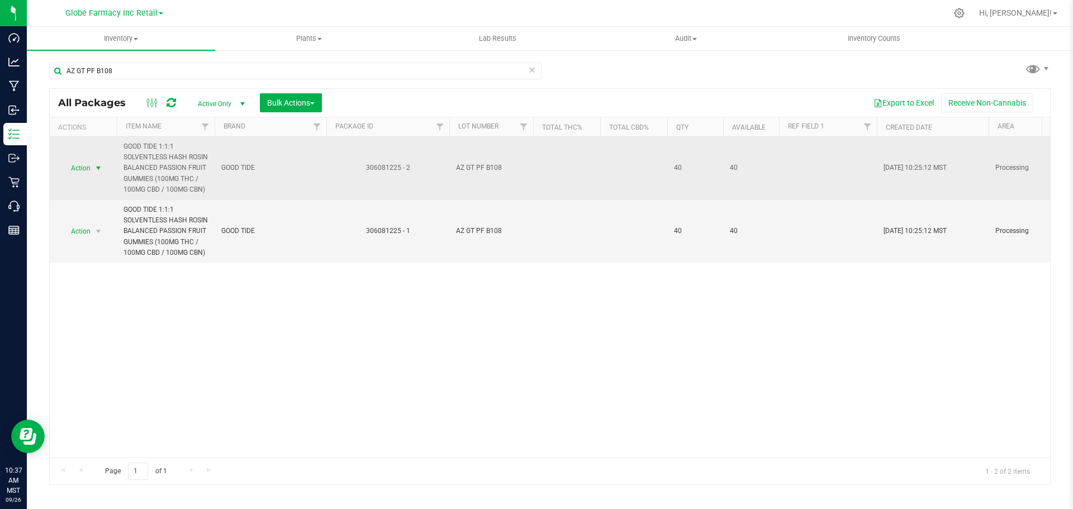
click at [101, 168] on span "select" at bounding box center [99, 168] width 14 height 16
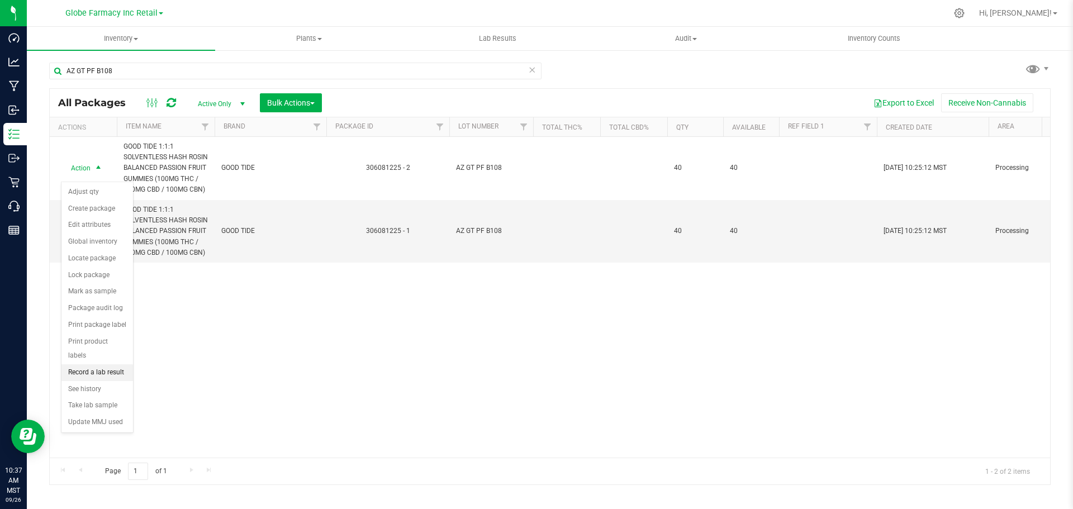
click at [108, 364] on li "Record a lab result" at bounding box center [97, 372] width 72 height 17
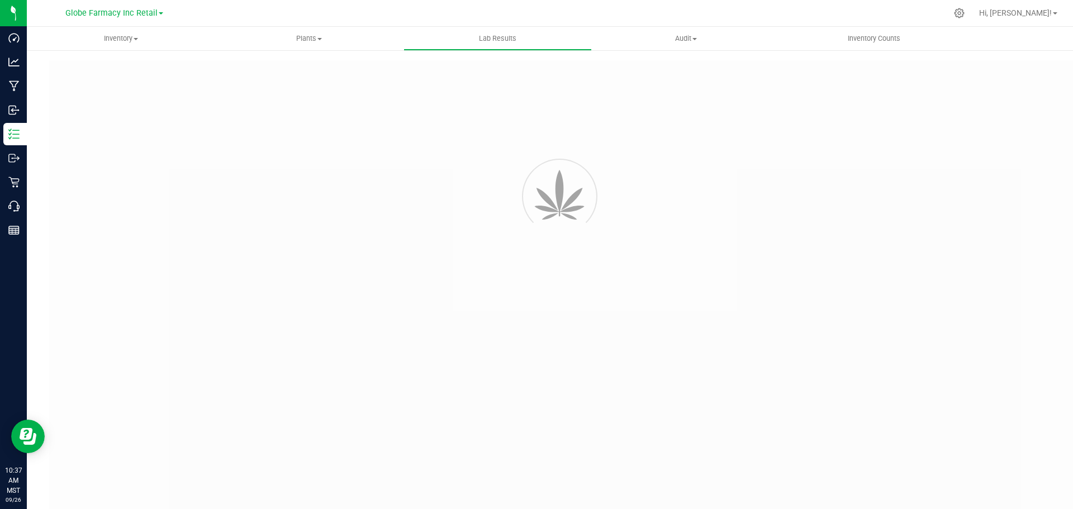
type input "306081225 - 2"
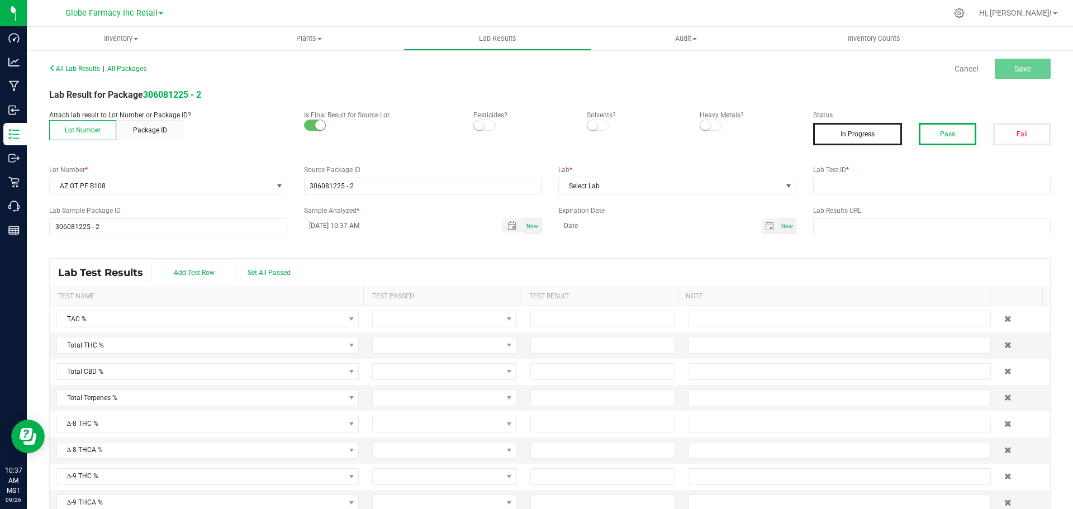
click at [935, 129] on button "Pass" at bounding box center [947, 134] width 58 height 22
click at [944, 206] on label "Lab Results URL" at bounding box center [932, 211] width 238 height 10
drag, startPoint x: 937, startPoint y: 193, endPoint x: 920, endPoint y: 192, distance: 17.3
click at [937, 193] on input "text" at bounding box center [932, 186] width 238 height 17
paste input "2508SMAZ1338.3953"
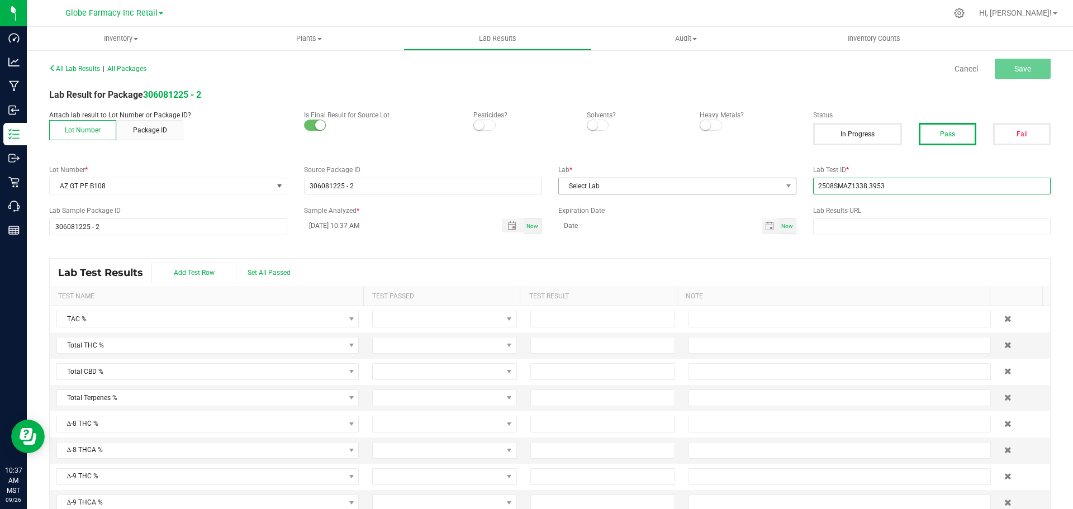
type input "2508SMAZ1338.3953"
click at [720, 192] on span "Select Lab" at bounding box center [670, 186] width 223 height 16
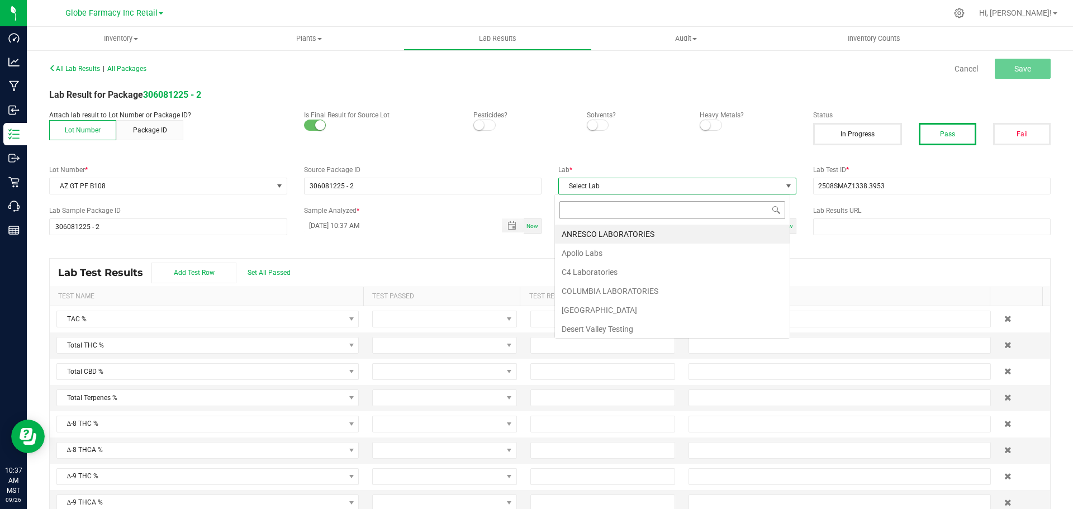
scroll to position [17, 236]
type input "SMI"
click at [596, 236] on li "[PERSON_NAME]" at bounding box center [672, 234] width 235 height 19
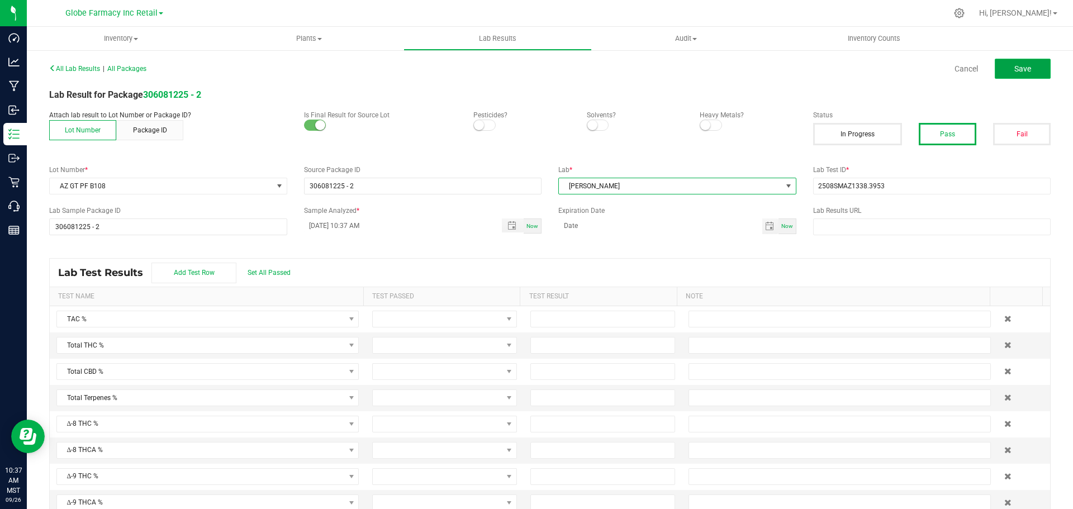
click at [1021, 63] on button "Save" at bounding box center [1022, 69] width 56 height 20
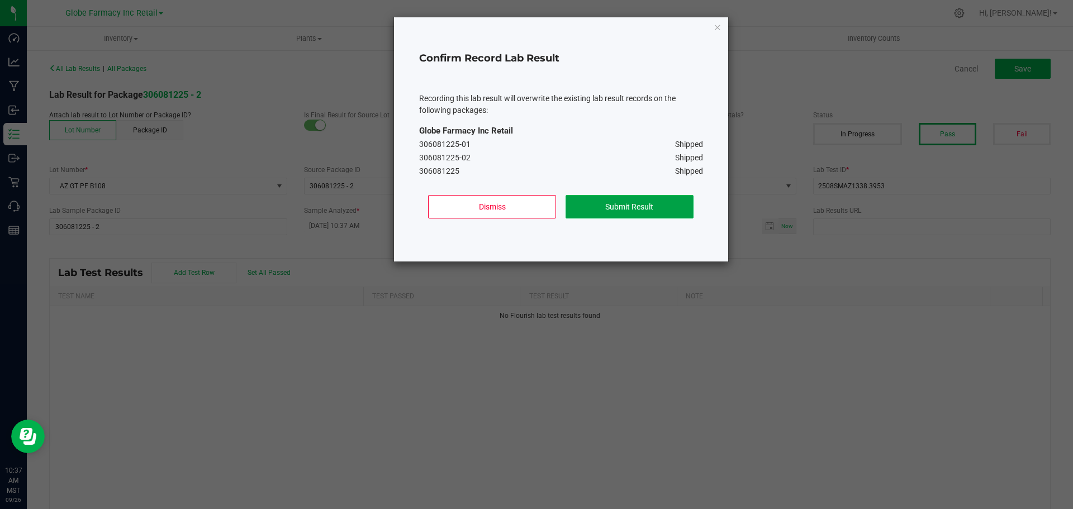
click at [606, 206] on button "Submit Result" at bounding box center [629, 206] width 128 height 23
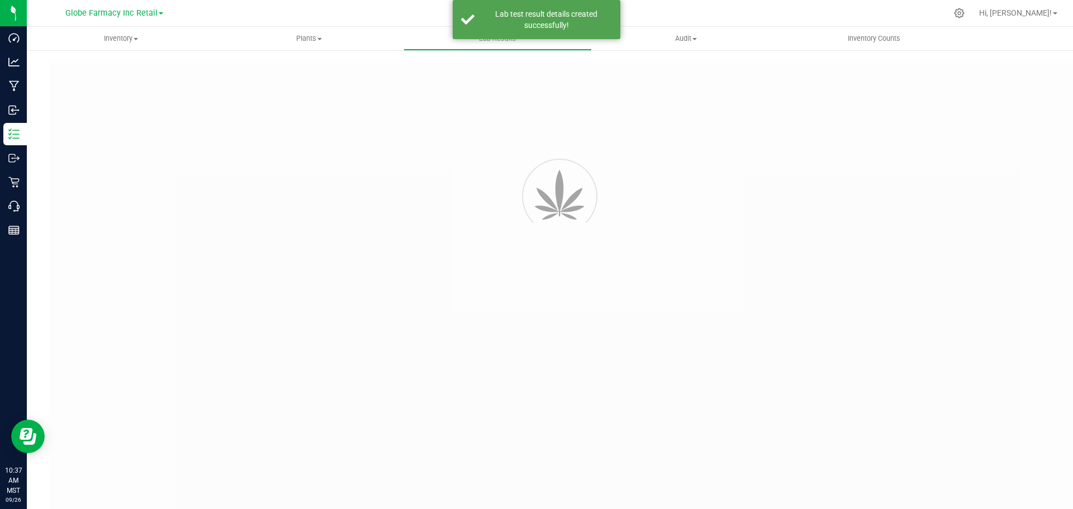
type input "306081225 - 2"
type input "2508SMAZ1338.3953"
type input "306081225 - 2"
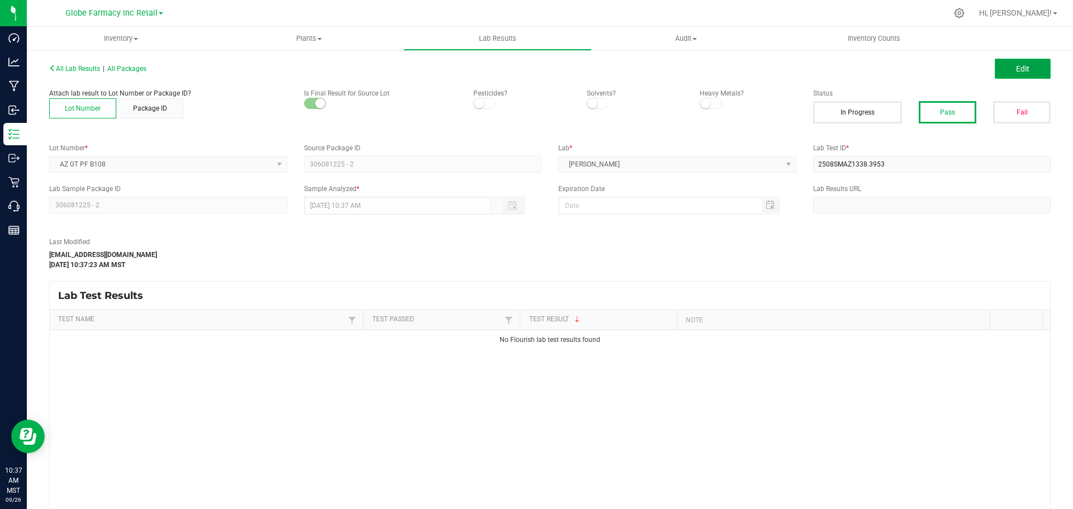
click at [1029, 66] on button "Edit" at bounding box center [1022, 69] width 56 height 20
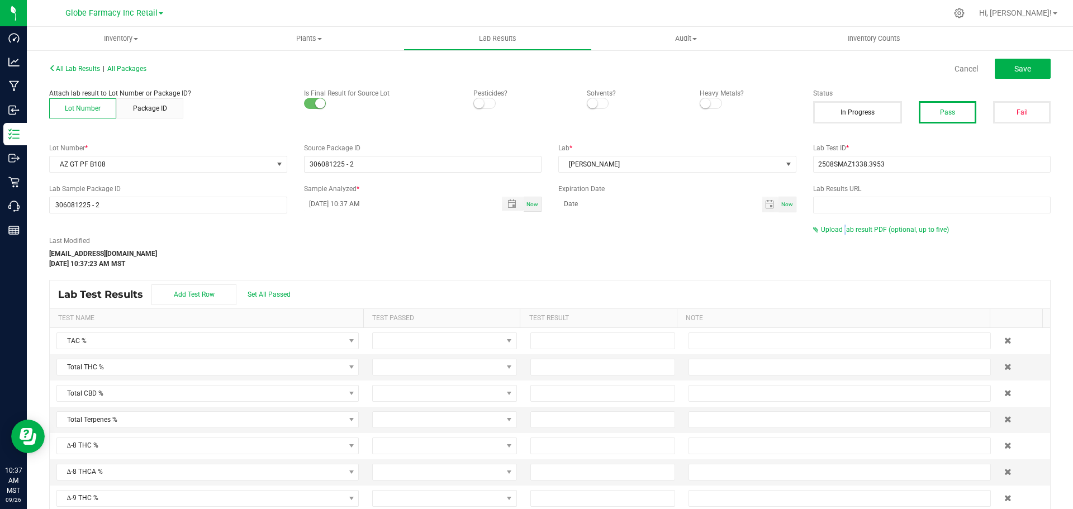
click at [837, 236] on div "Last Modified katieg@earthshealing.org Sep 26, 2025 10:37:23 AM MST Upload lab …" at bounding box center [550, 247] width 1018 height 44
click at [864, 235] on div "Last Modified katieg@earthshealing.org Sep 26, 2025 10:37:23 AM MST Upload lab …" at bounding box center [550, 247] width 1018 height 44
click at [860, 231] on span "Upload lab result PDF (optional, up to five)" at bounding box center [885, 230] width 128 height 8
click at [824, 232] on span "Upload lab result PDF (optional, up to five)" at bounding box center [885, 230] width 128 height 8
click at [822, 230] on span "Upload lab result PDF (optional, up to five)" at bounding box center [885, 230] width 128 height 8
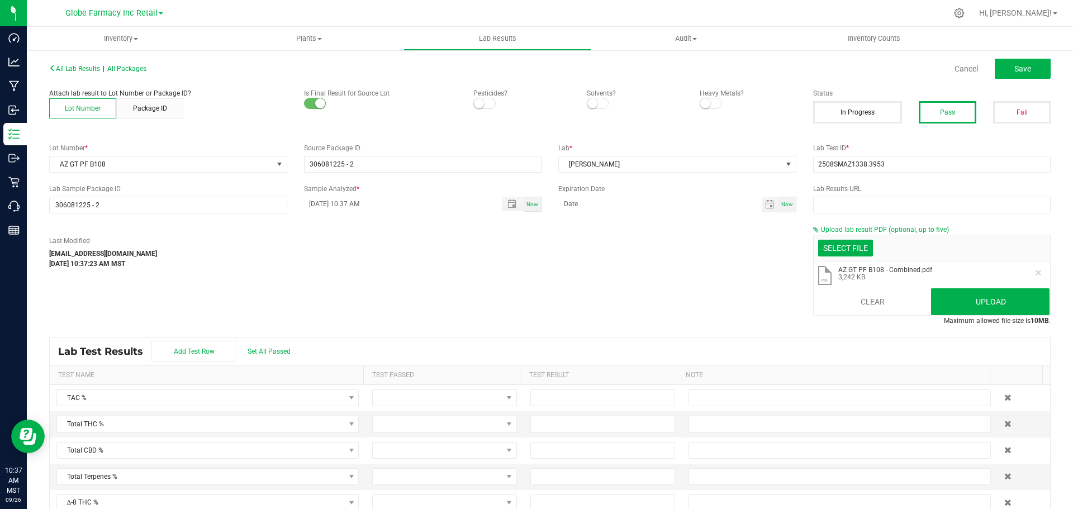
click at [944, 287] on li ".pdf AZ GT PF B108 - Combined.pdf 3,242 KB" at bounding box center [931, 275] width 237 height 29
click at [949, 296] on button "Upload" at bounding box center [990, 301] width 118 height 27
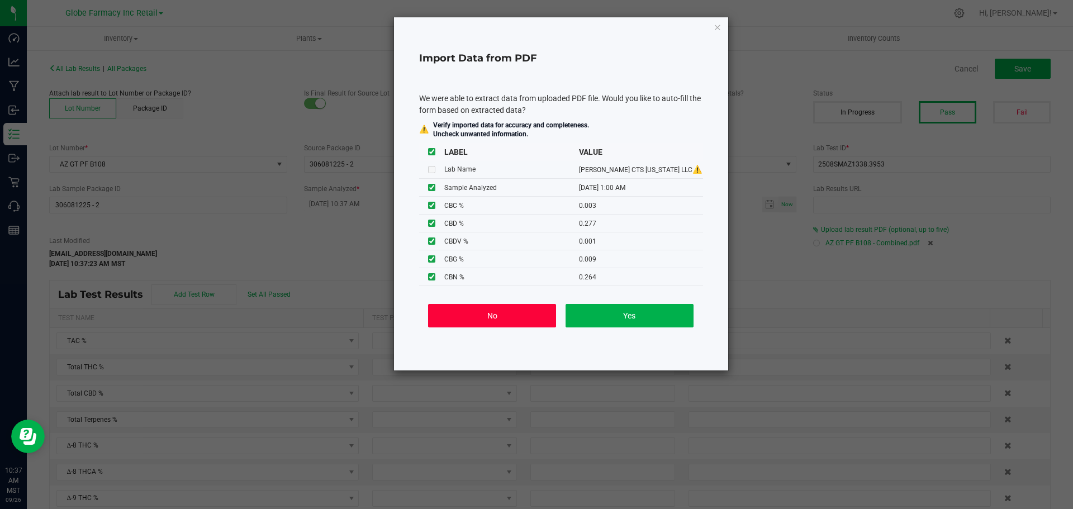
click at [487, 307] on button "No" at bounding box center [492, 315] width 128 height 23
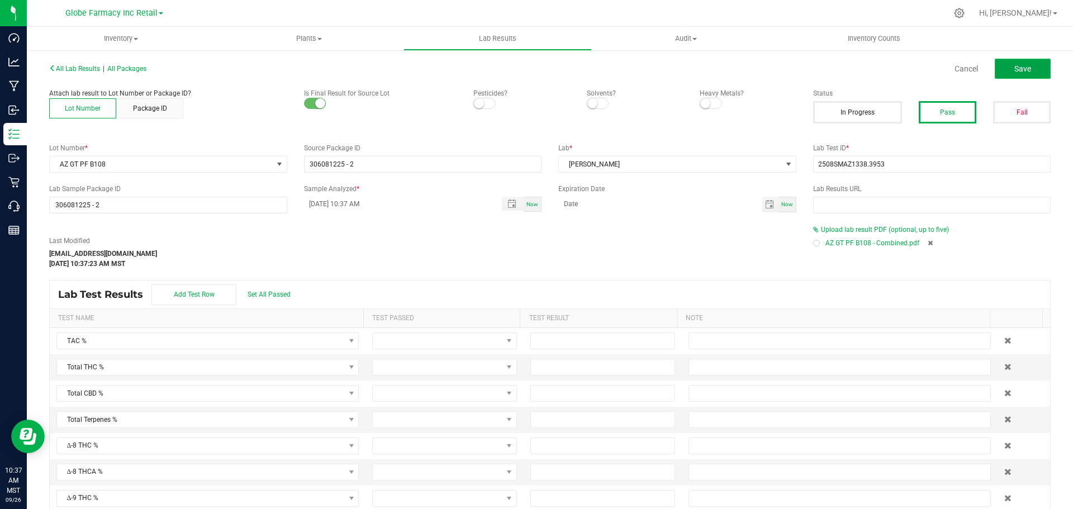
click at [1021, 69] on span "Save" at bounding box center [1022, 68] width 17 height 9
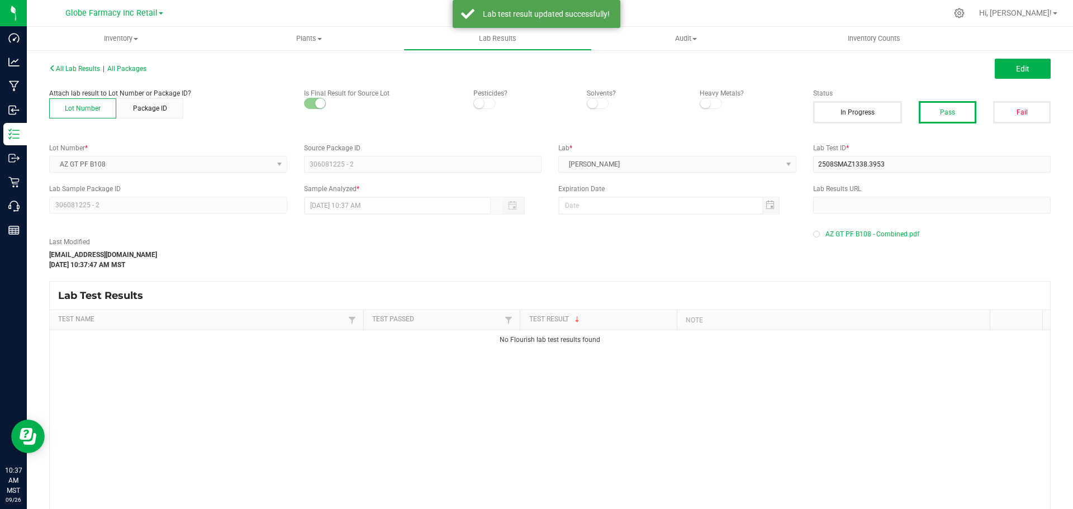
click at [135, 74] on div "All Lab Results | All Packages Edit" at bounding box center [550, 69] width 1018 height 28
click at [137, 66] on span "All Packages" at bounding box center [126, 69] width 39 height 8
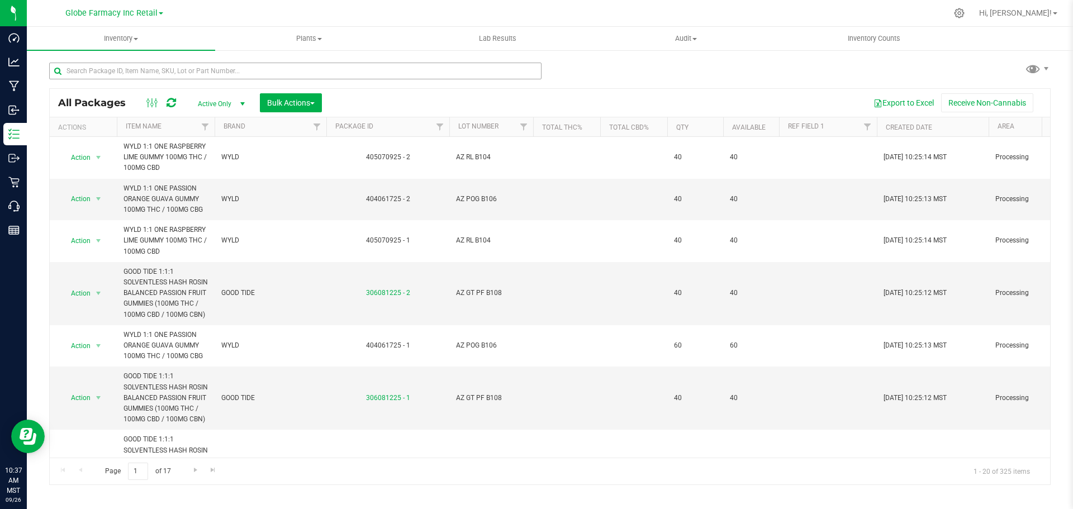
click at [278, 60] on div at bounding box center [299, 71] width 501 height 36
click at [278, 65] on input "text" at bounding box center [295, 71] width 492 height 17
paste input "AZ BSN B138"
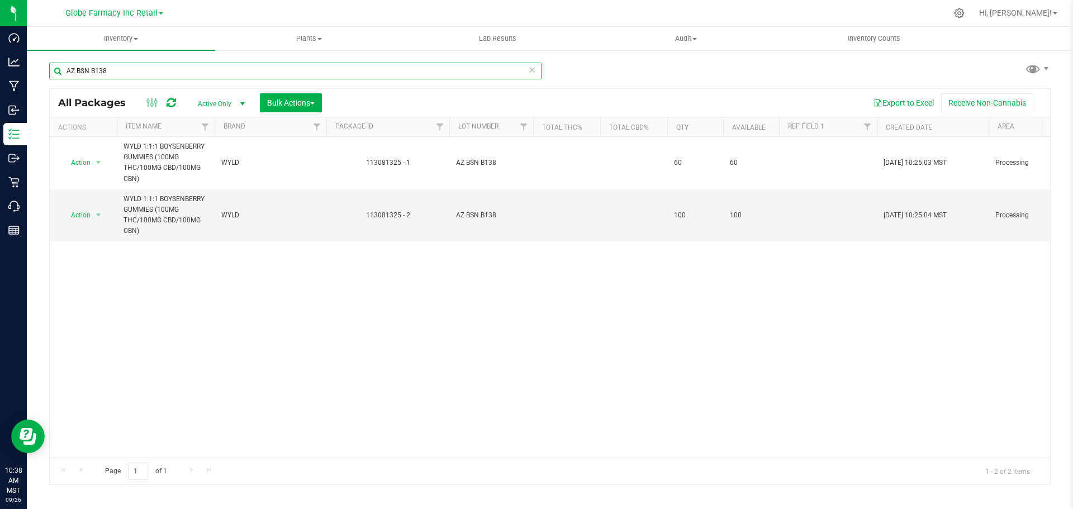
click at [298, 71] on input "AZ BSN B138" at bounding box center [295, 71] width 492 height 17
paste input "2508SMAZ1358.4024"
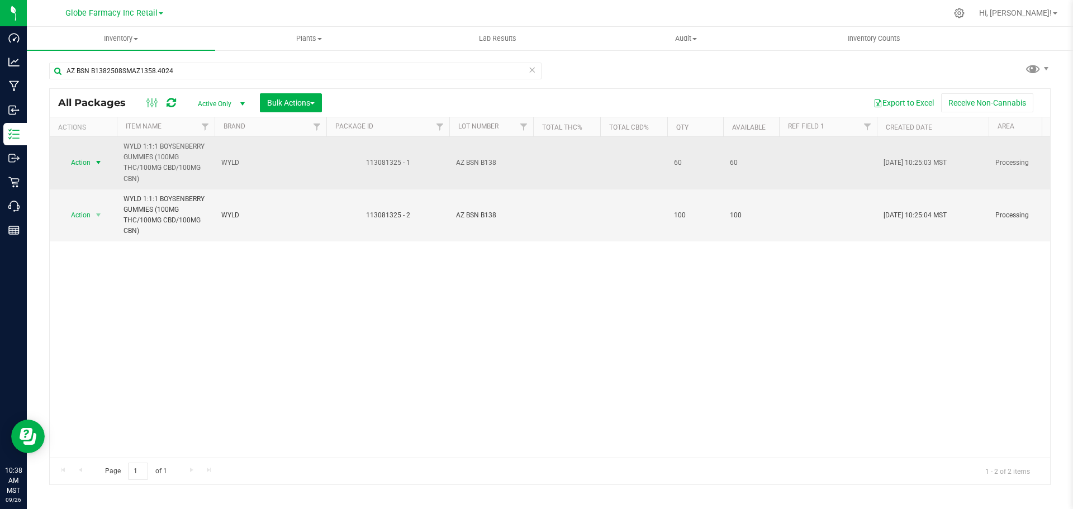
click at [100, 159] on span "select" at bounding box center [98, 162] width 9 height 9
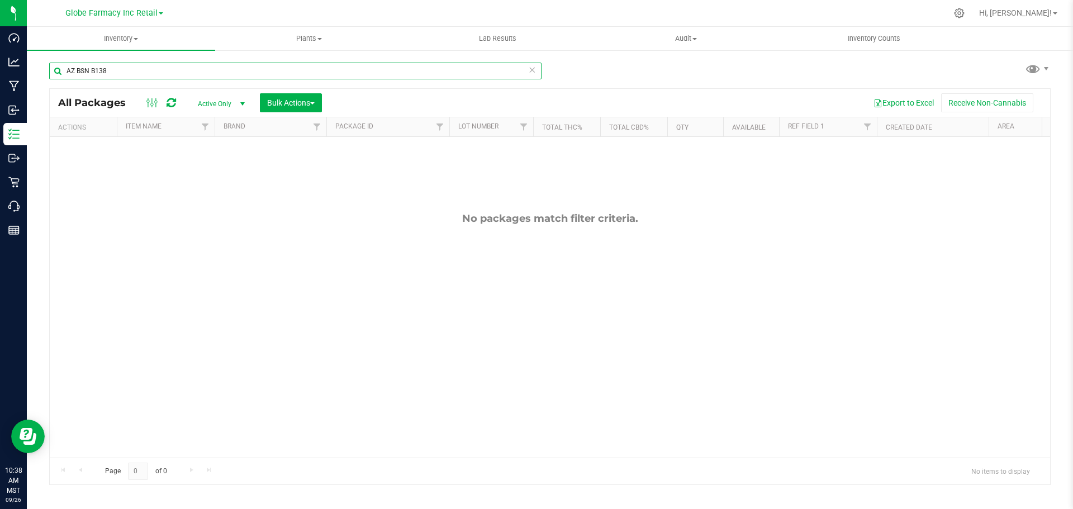
type input "AZ BSN B138"
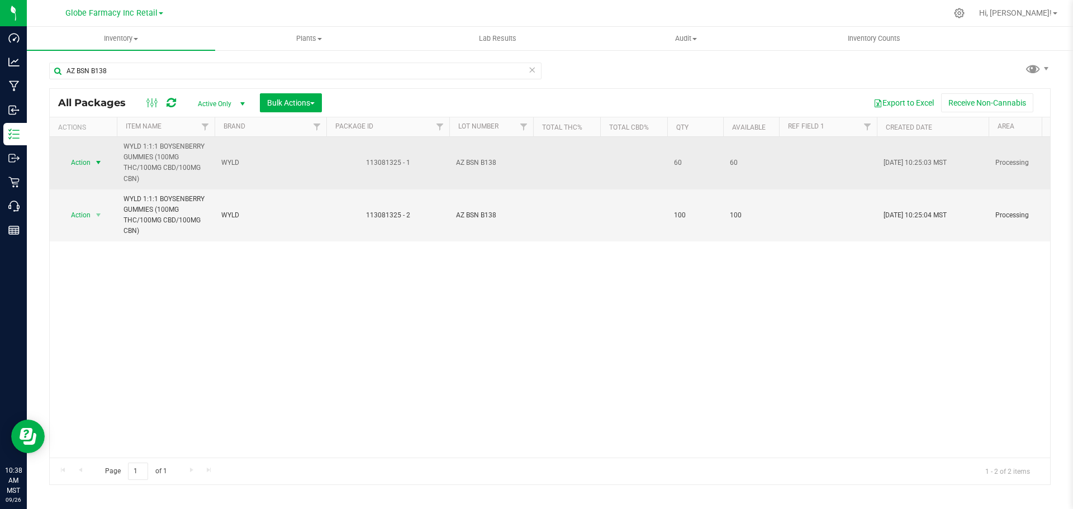
click at [96, 164] on span "select" at bounding box center [98, 162] width 9 height 9
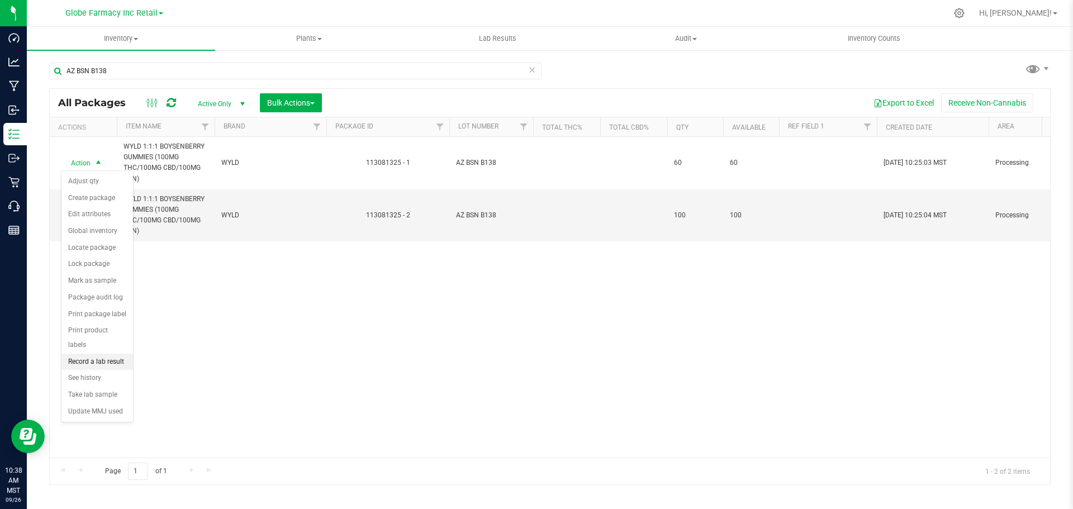
click at [117, 354] on li "Record a lab result" at bounding box center [97, 362] width 72 height 17
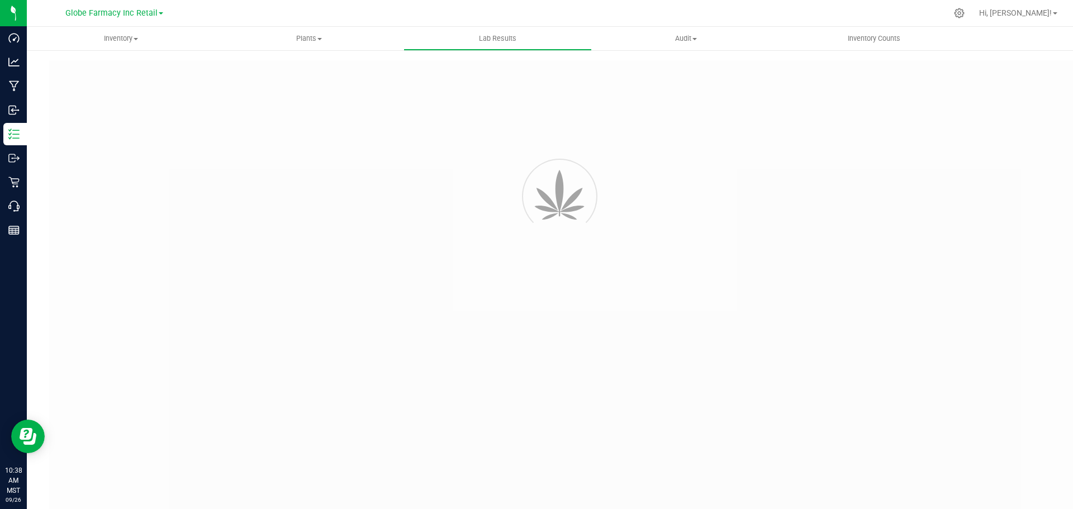
type input "113081325 - 1"
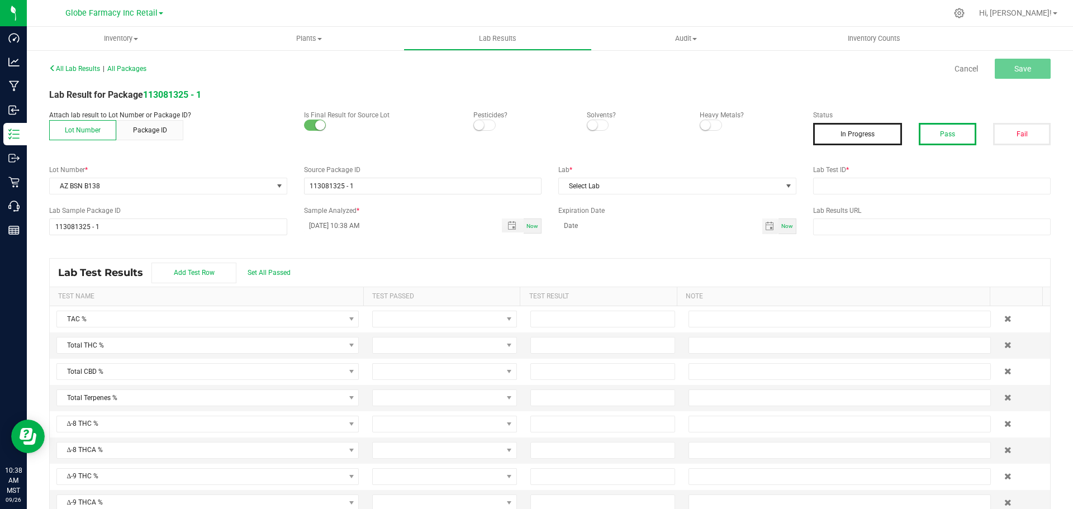
click at [937, 128] on button "Pass" at bounding box center [947, 134] width 58 height 22
drag, startPoint x: 938, startPoint y: 180, endPoint x: 938, endPoint y: 187, distance: 6.1
click at [938, 181] on input "text" at bounding box center [932, 186] width 238 height 17
paste input "2508SMAZ1358.4024"
type input "2508SMAZ1358.4024"
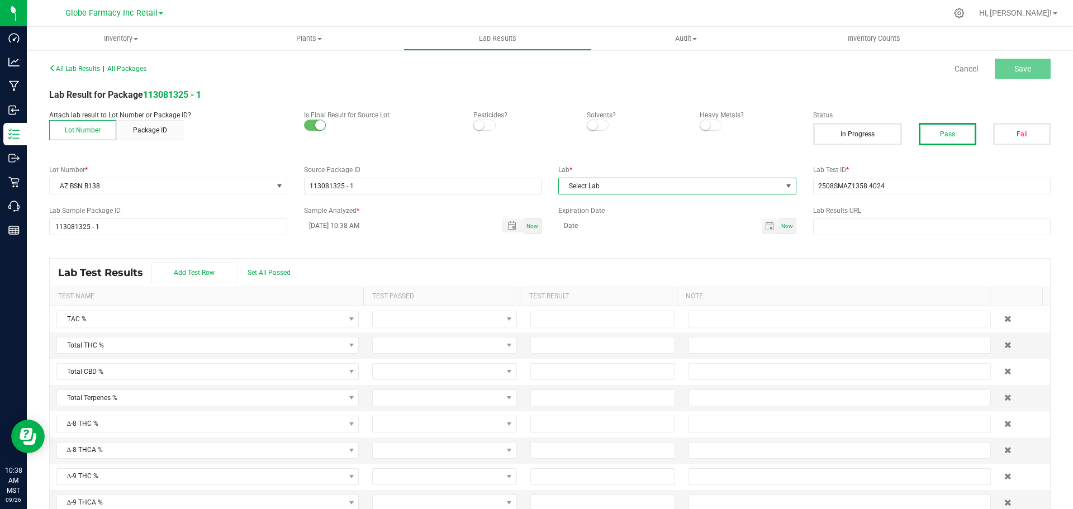
click at [634, 184] on span "Select Lab" at bounding box center [670, 186] width 223 height 16
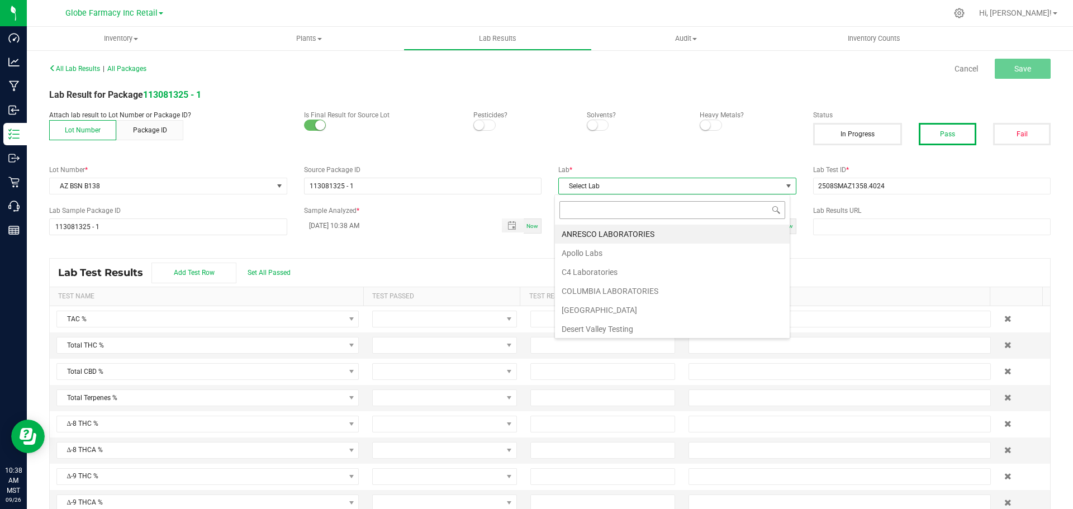
scroll to position [17, 236]
type input "SMI"
drag, startPoint x: 598, startPoint y: 233, endPoint x: 607, endPoint y: 230, distance: 9.0
click at [599, 232] on li "[PERSON_NAME]" at bounding box center [672, 234] width 235 height 19
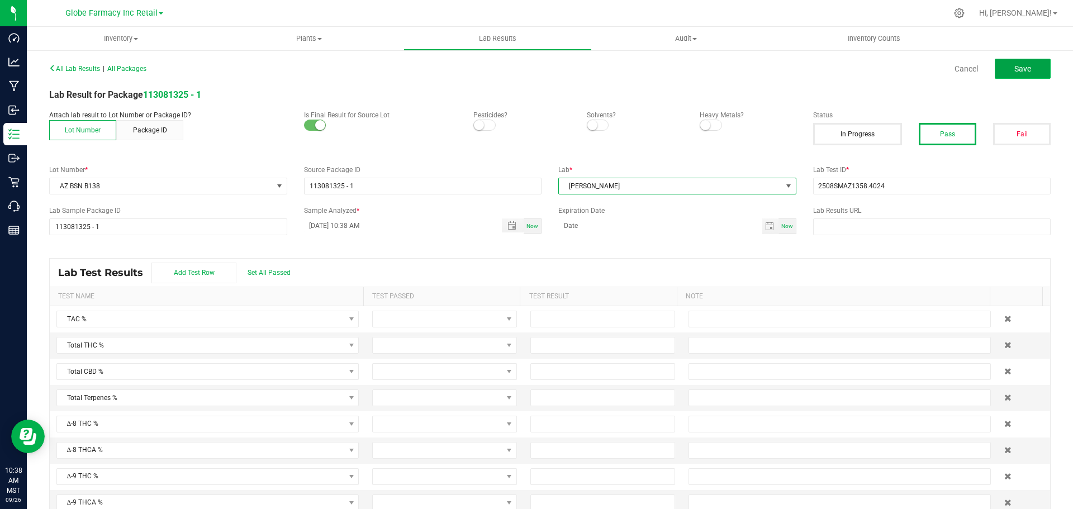
click at [1025, 69] on button "Save" at bounding box center [1022, 69] width 56 height 20
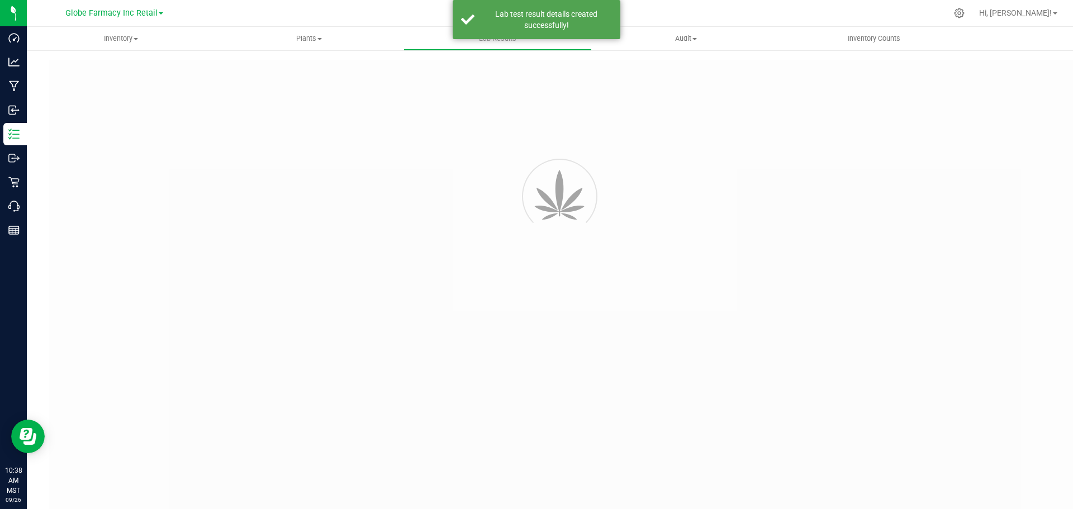
type input "113081325 - 1"
type input "2508SMAZ1358.4024"
type input "113081325 - 1"
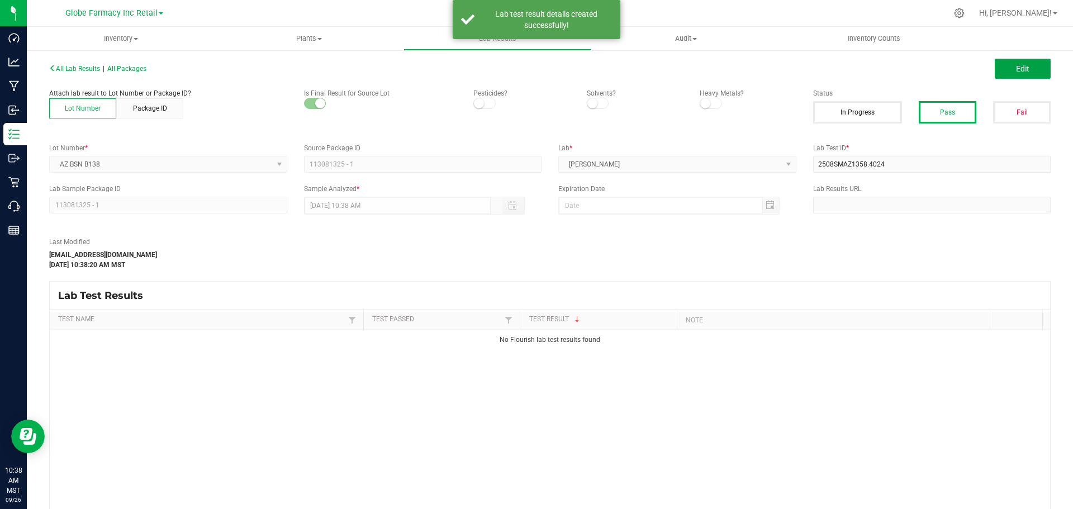
click at [1013, 77] on button "Edit" at bounding box center [1022, 69] width 56 height 20
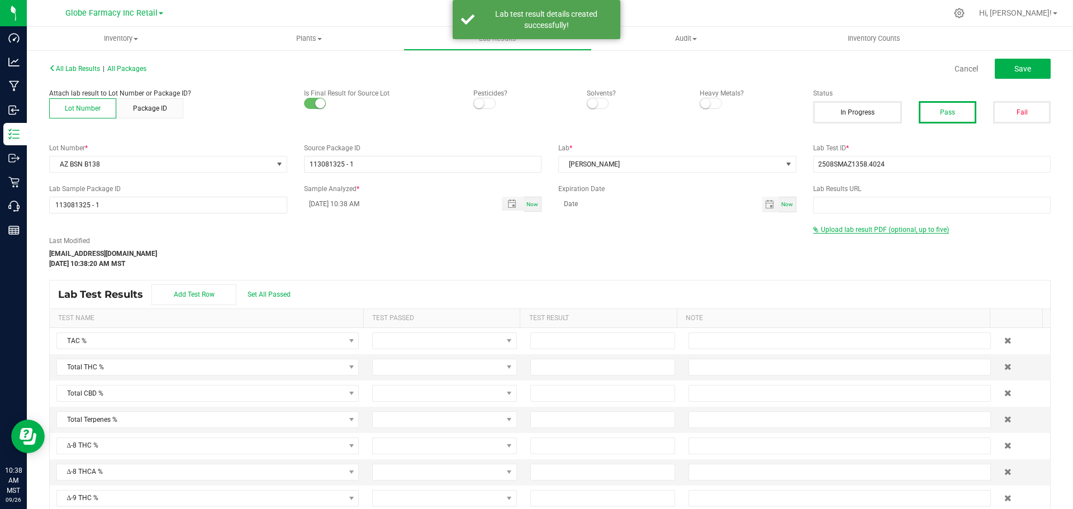
click at [851, 230] on span "Upload lab result PDF (optional, up to five)" at bounding box center [885, 230] width 128 height 8
click at [841, 240] on div "Select file" at bounding box center [845, 248] width 55 height 17
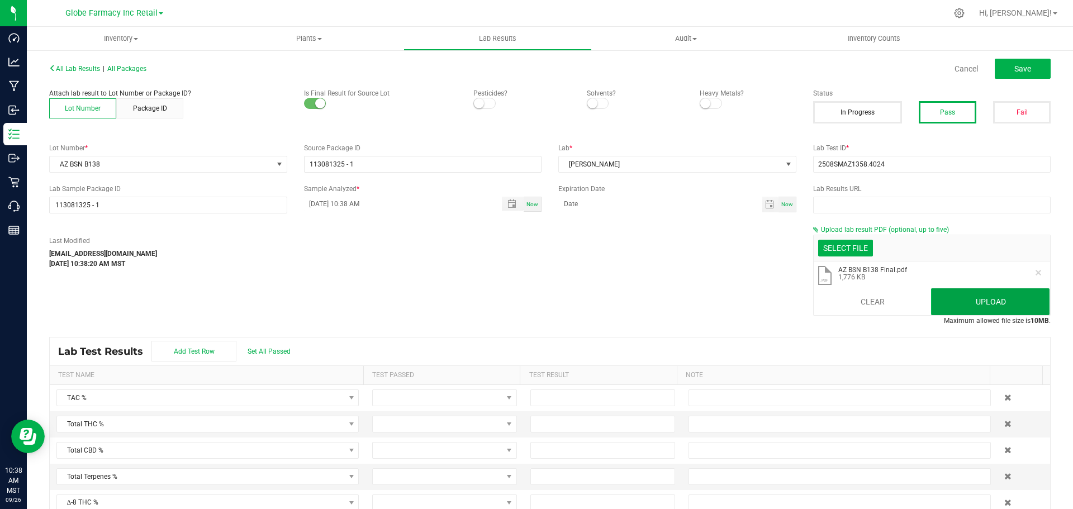
click at [1021, 302] on button "Upload" at bounding box center [990, 301] width 118 height 27
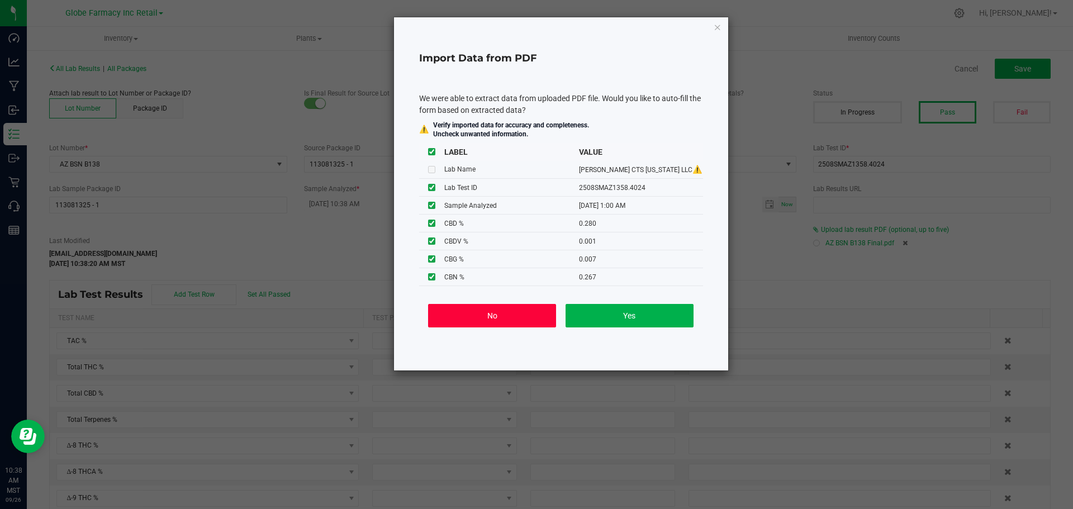
click at [454, 319] on button "No" at bounding box center [492, 315] width 128 height 23
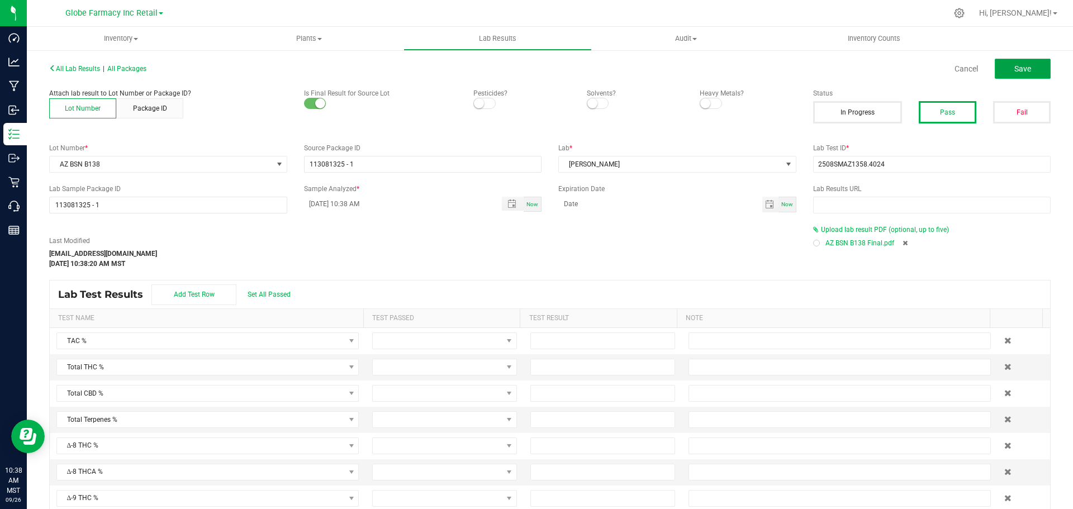
click at [1025, 72] on button "Save" at bounding box center [1022, 69] width 56 height 20
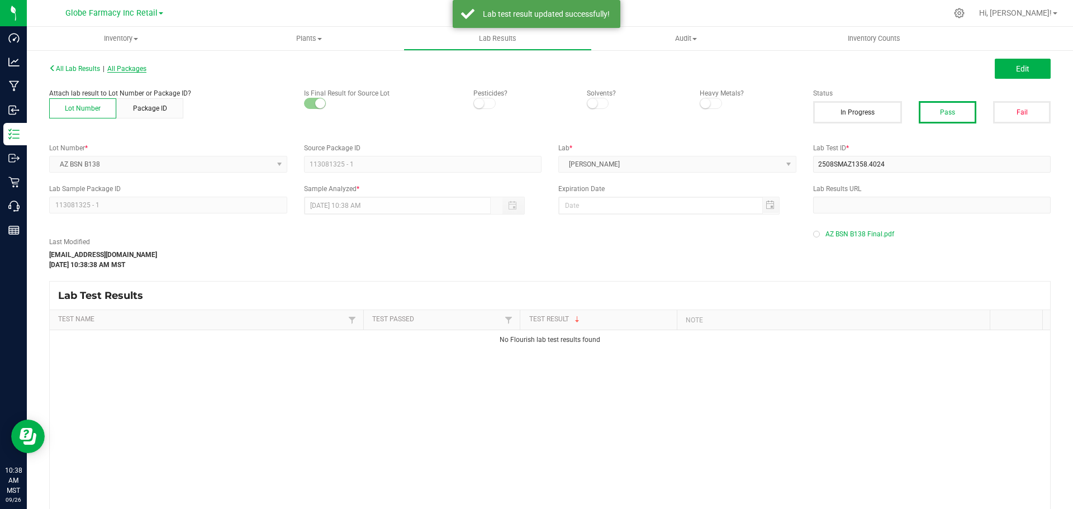
click at [135, 71] on span "All Packages" at bounding box center [126, 69] width 39 height 8
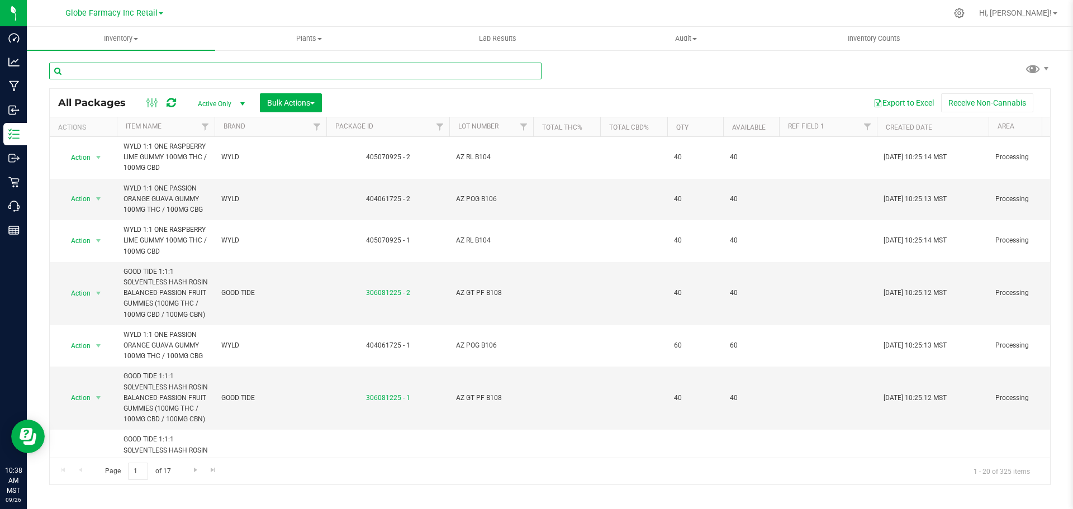
click at [282, 63] on input "text" at bounding box center [295, 71] width 492 height 17
paste input "AZ EB B143"
type input "AZ EB B143"
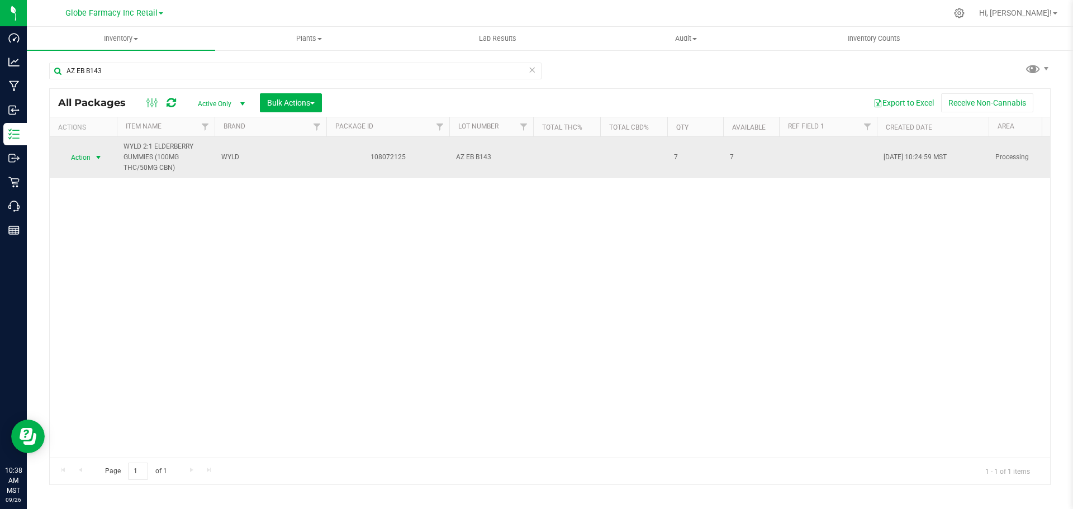
click at [94, 156] on span "select" at bounding box center [98, 157] width 9 height 9
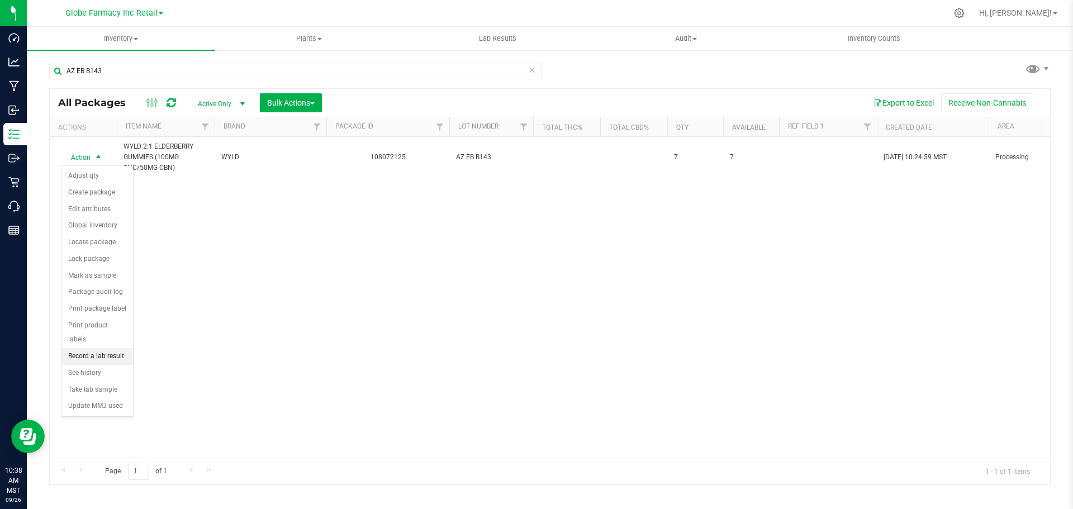
click at [115, 348] on li "Record a lab result" at bounding box center [97, 356] width 72 height 17
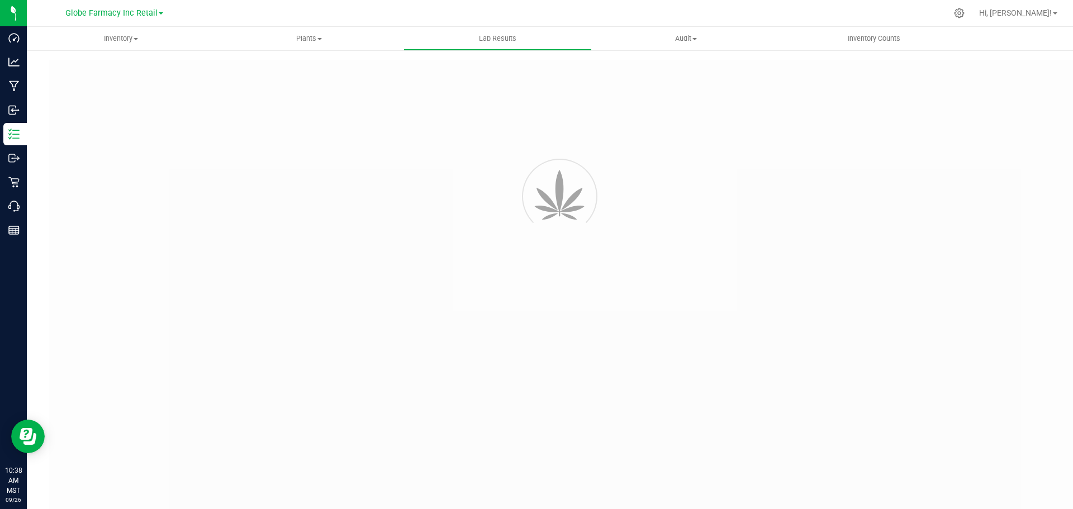
type input "108072125"
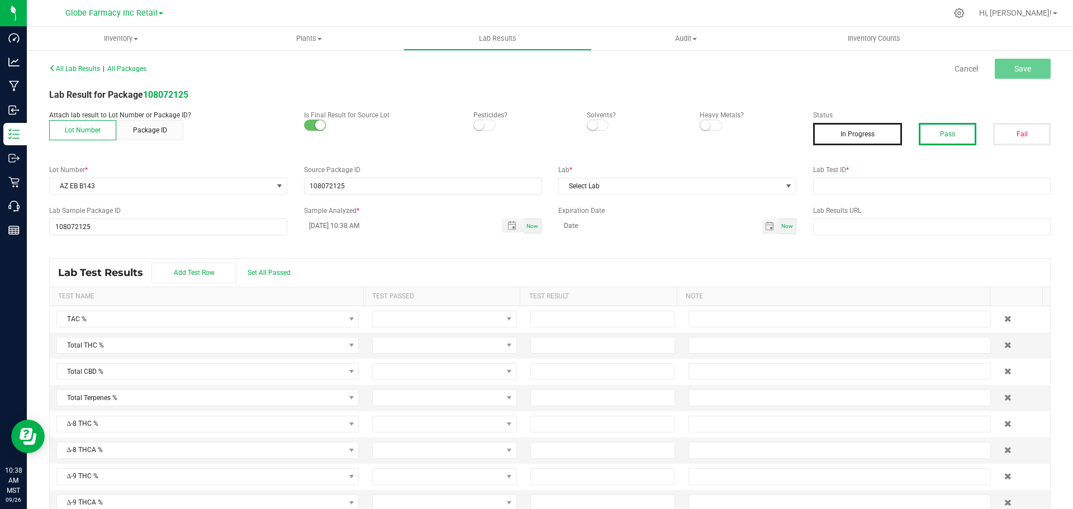
click at [953, 130] on button "Pass" at bounding box center [947, 134] width 58 height 22
click at [917, 182] on input "text" at bounding box center [932, 186] width 238 height 17
paste input "108072125"
type input "108072125"
click at [662, 187] on span "Select Lab" at bounding box center [670, 186] width 223 height 16
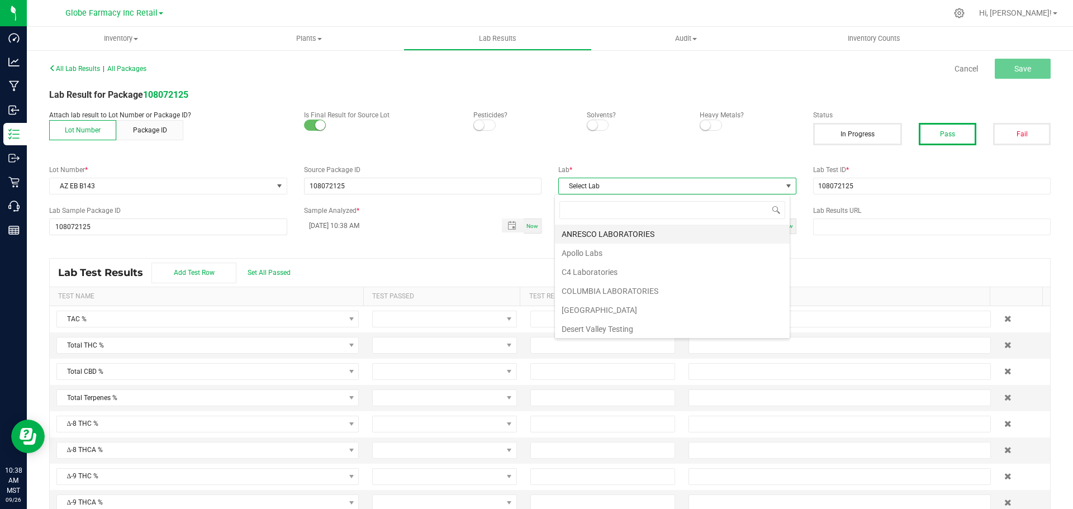
scroll to position [17, 236]
type input "SM"
click at [590, 230] on li "[PERSON_NAME]" at bounding box center [672, 234] width 235 height 19
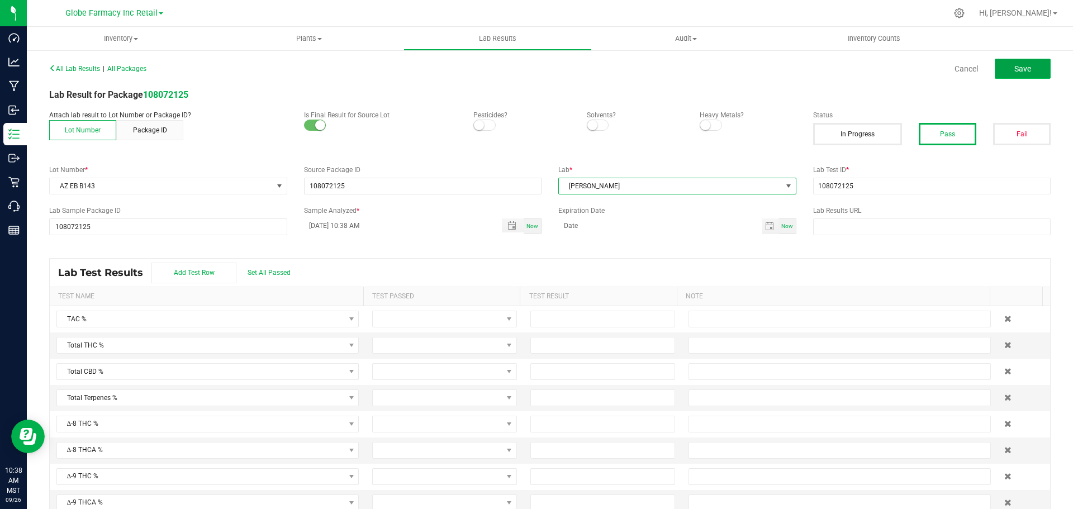
click at [1005, 66] on button "Save" at bounding box center [1022, 69] width 56 height 20
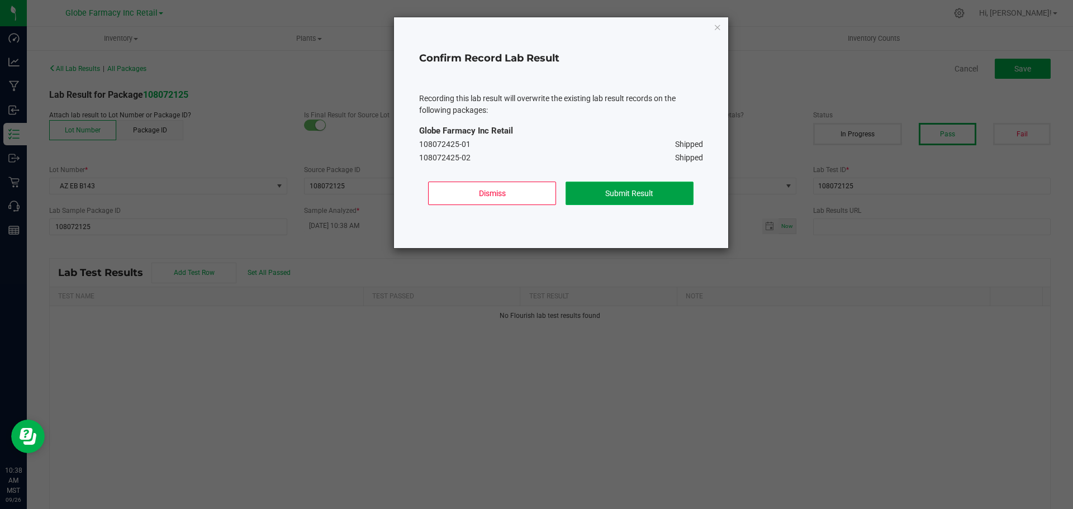
click at [640, 194] on button "Submit Result" at bounding box center [629, 193] width 128 height 23
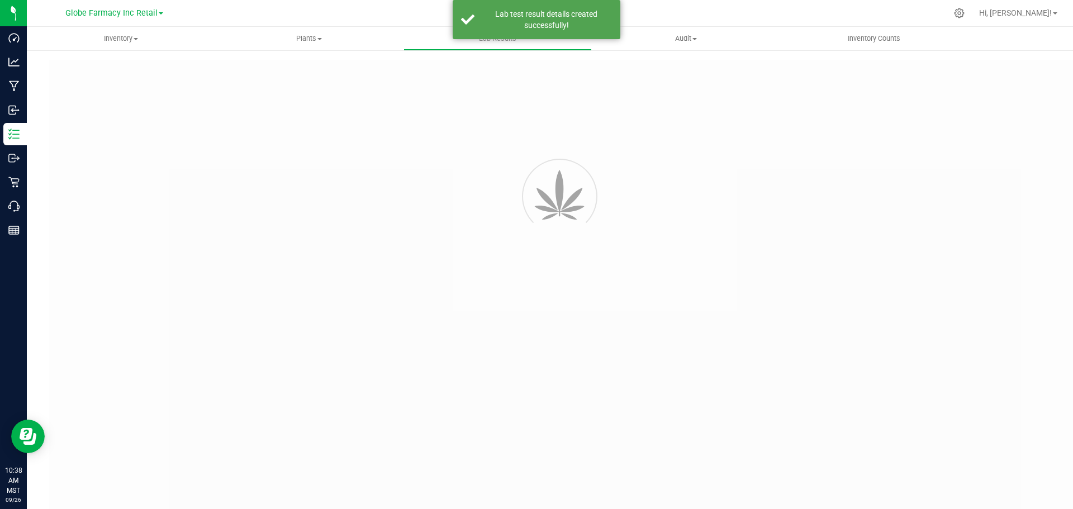
type input "108072125"
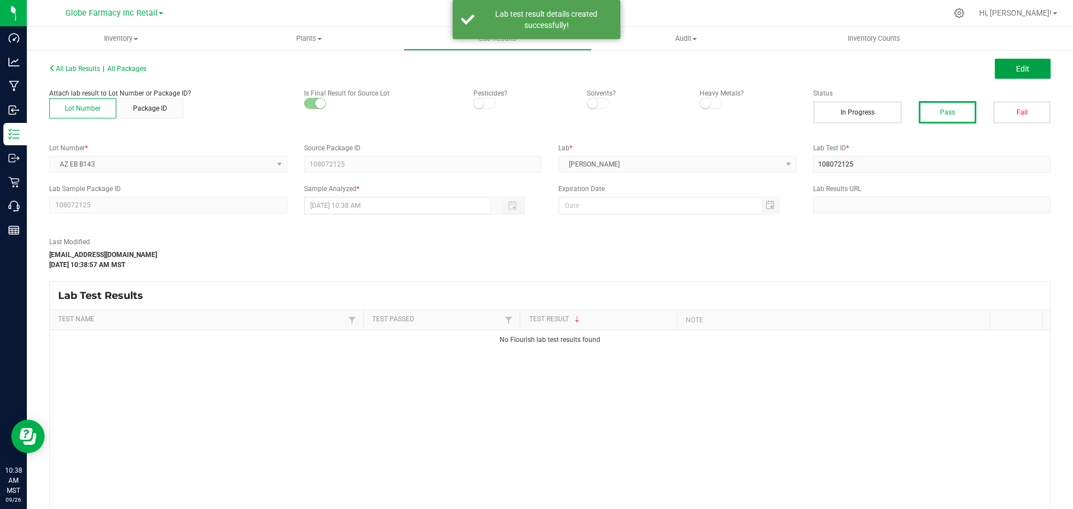
click at [1013, 61] on button "Edit" at bounding box center [1022, 69] width 56 height 20
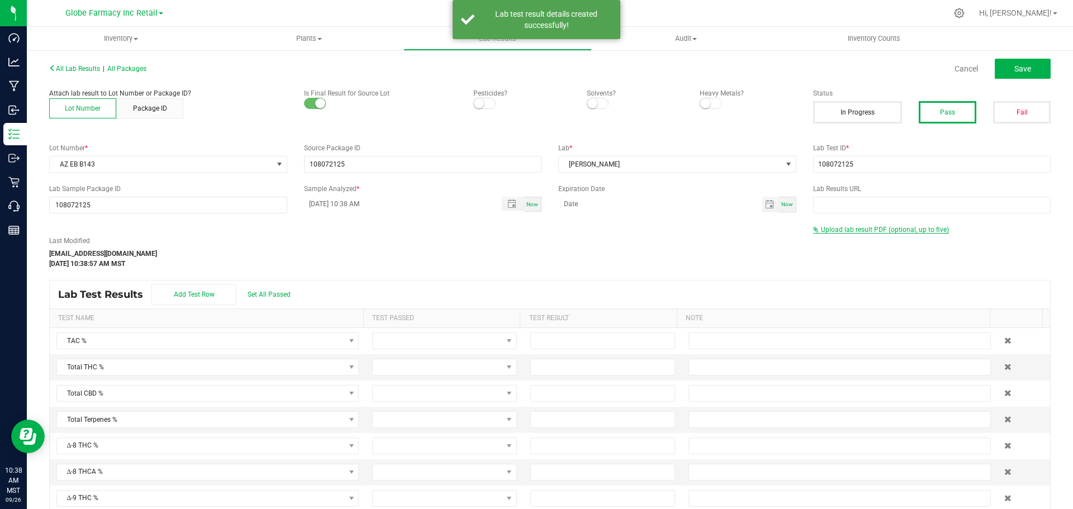
click at [864, 226] on span "Upload lab result PDF (optional, up to five)" at bounding box center [885, 230] width 128 height 8
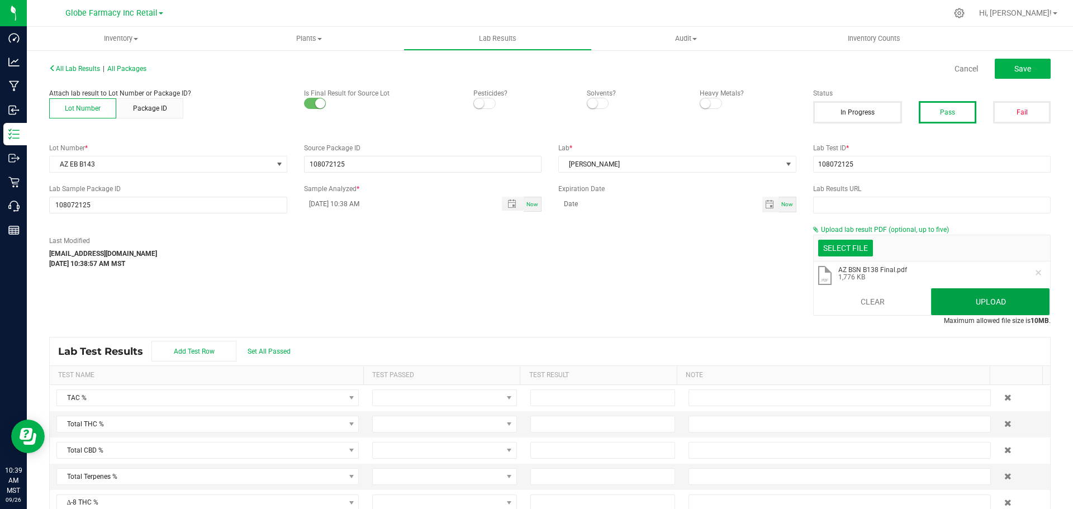
click at [987, 293] on button "Upload" at bounding box center [990, 301] width 118 height 27
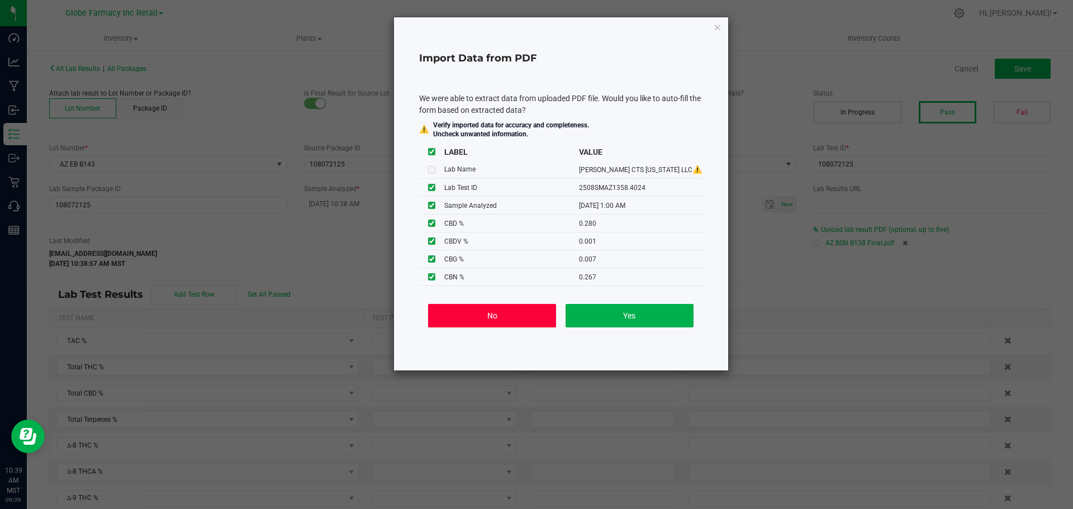
click at [491, 310] on button "No" at bounding box center [492, 315] width 128 height 23
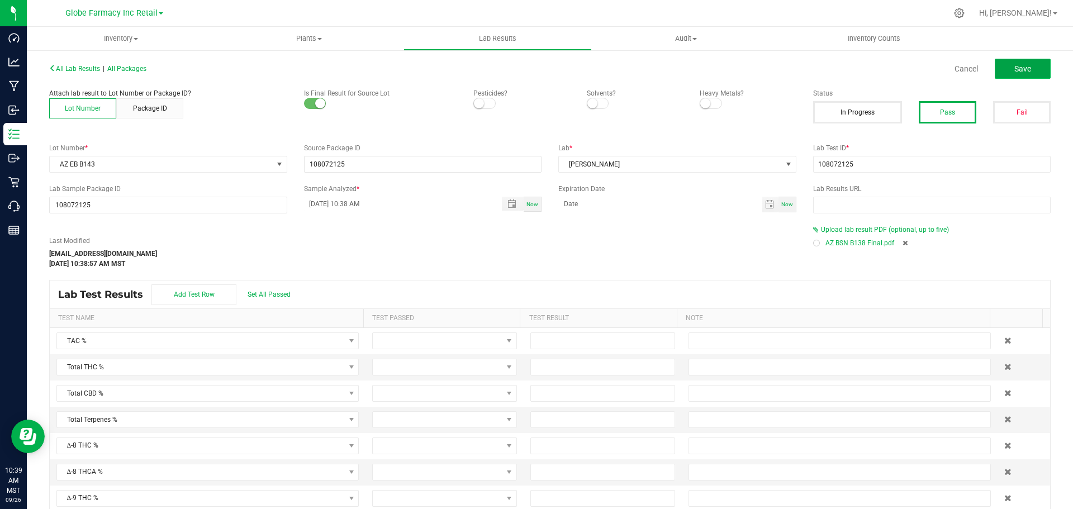
click at [1026, 68] on button "Save" at bounding box center [1022, 69] width 56 height 20
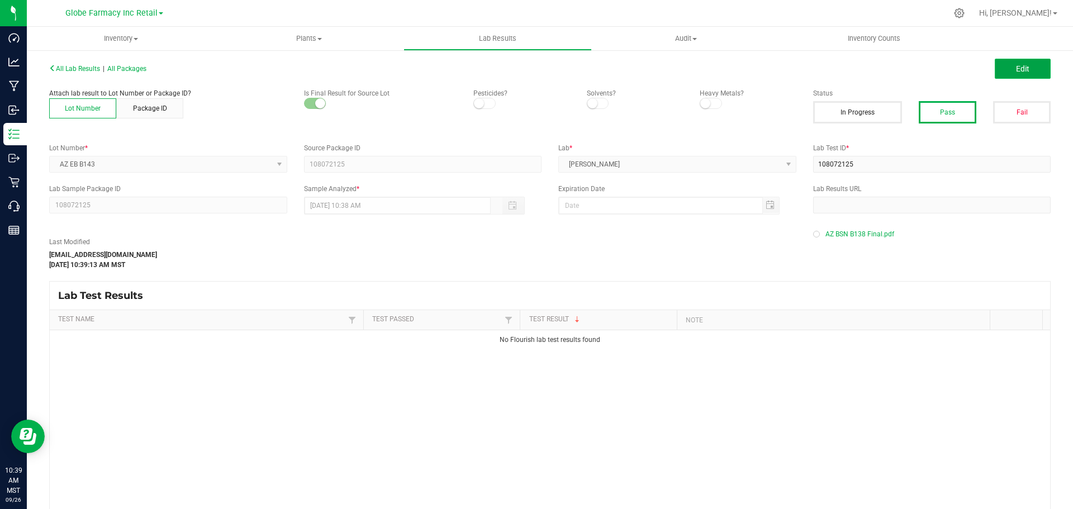
click at [1007, 69] on button "Edit" at bounding box center [1022, 69] width 56 height 20
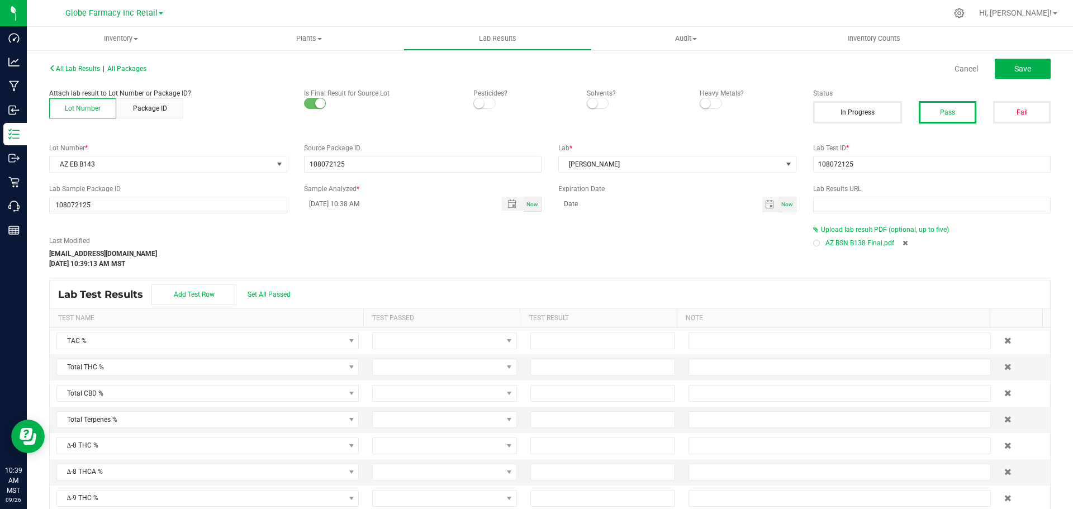
drag, startPoint x: 902, startPoint y: 241, endPoint x: 894, endPoint y: 220, distance: 23.2
click at [901, 241] on div "AZ BSN B138 Final.pdf" at bounding box center [932, 243] width 238 height 17
click at [873, 165] on input "108072125" at bounding box center [932, 164] width 238 height 17
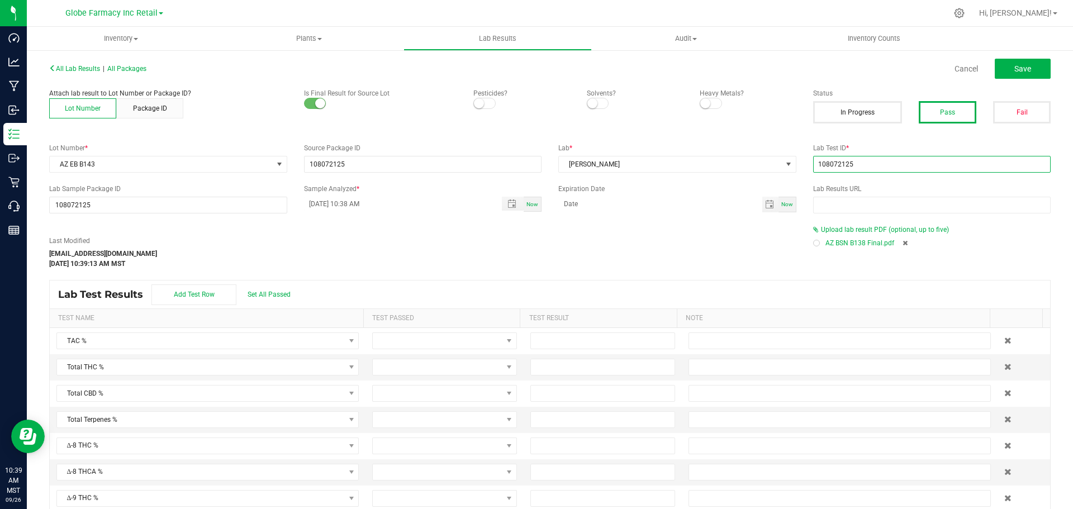
paste input "2507SMAZ1208.3568"
click at [902, 240] on icon at bounding box center [904, 243] width 5 height 7
click at [1002, 71] on button "Save" at bounding box center [1022, 69] width 56 height 20
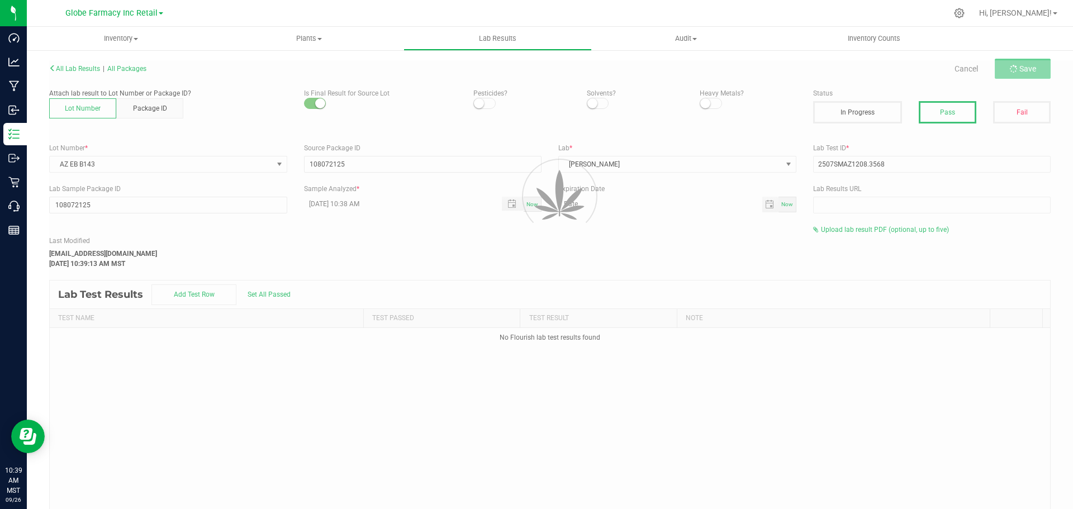
type input "2507SMAZ1208.3568"
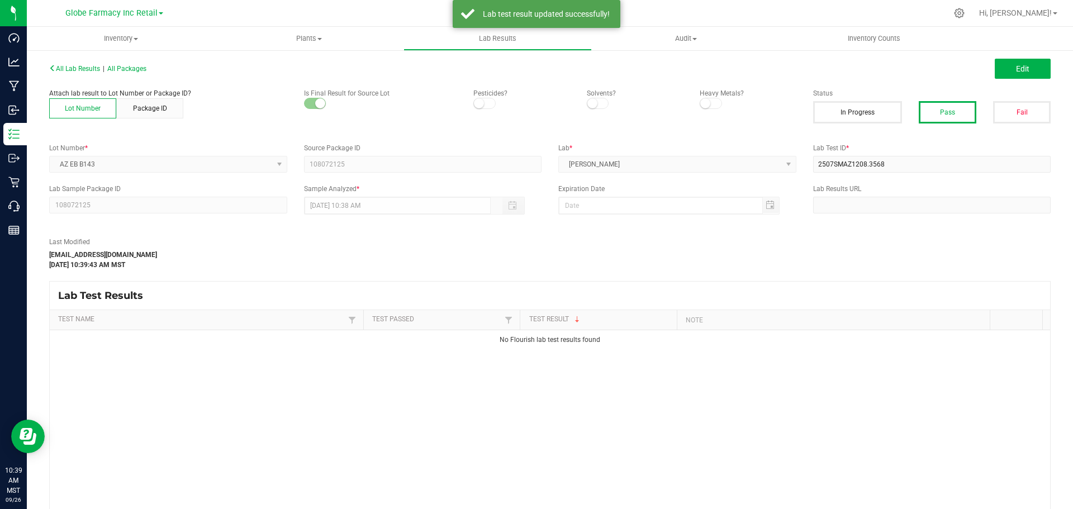
click at [1002, 70] on button "Edit" at bounding box center [1022, 69] width 56 height 20
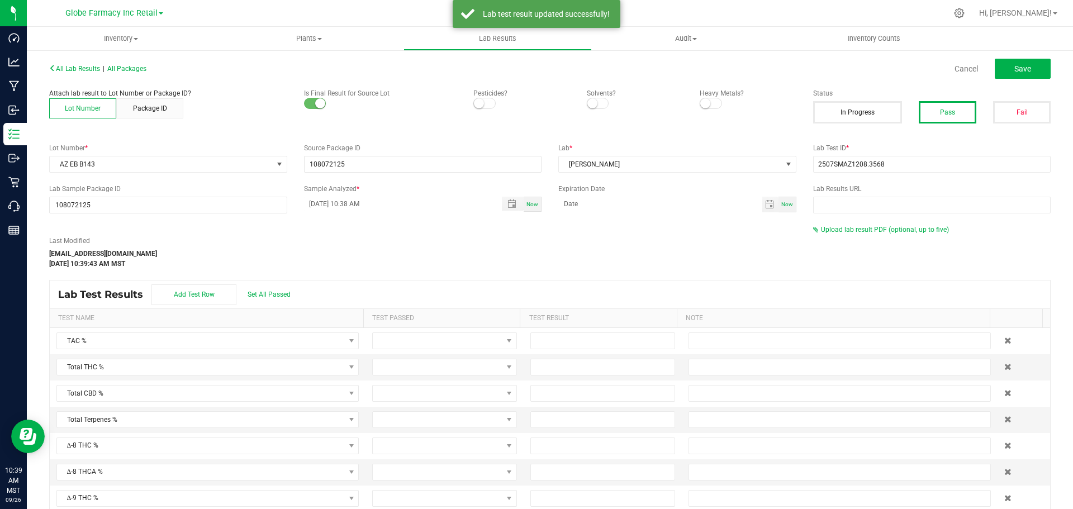
click at [851, 225] on div "Upload lab result PDF (optional, up to five)" at bounding box center [932, 230] width 238 height 10
click at [849, 227] on span "Upload lab result PDF (optional, up to five)" at bounding box center [885, 230] width 128 height 8
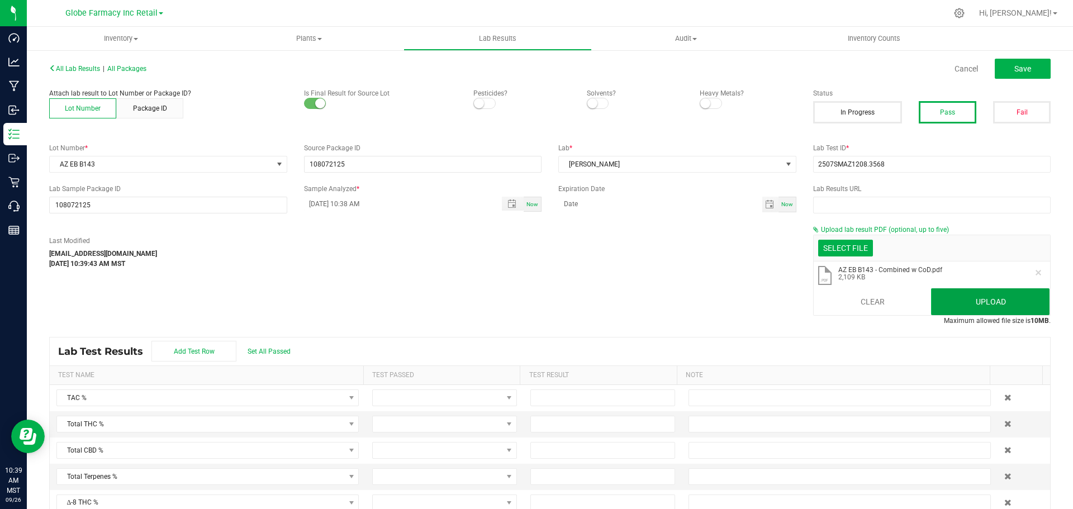
click at [997, 301] on button "Upload" at bounding box center [990, 301] width 118 height 27
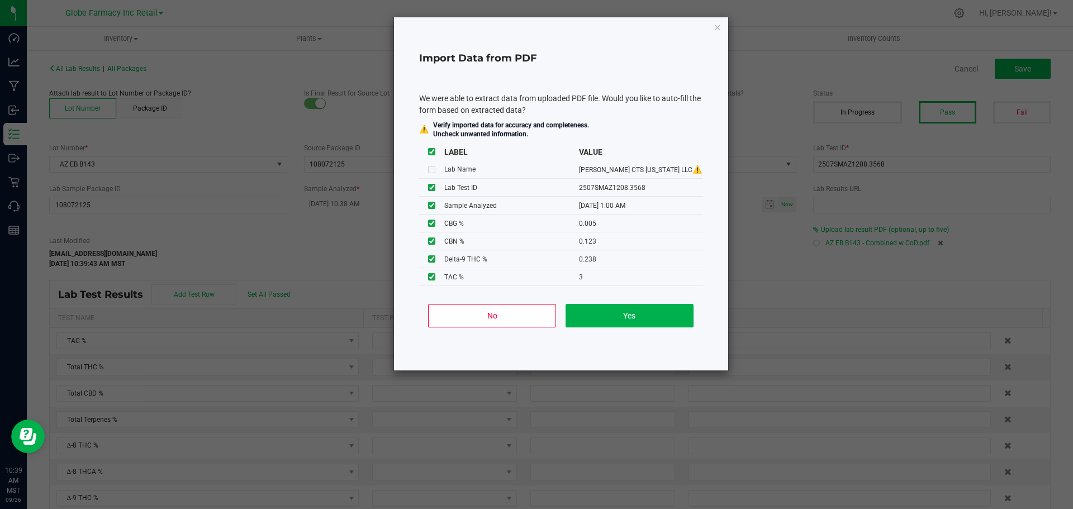
click at [502, 297] on div "No Yes" at bounding box center [561, 320] width 284 height 50
click at [499, 312] on button "No" at bounding box center [492, 315] width 128 height 23
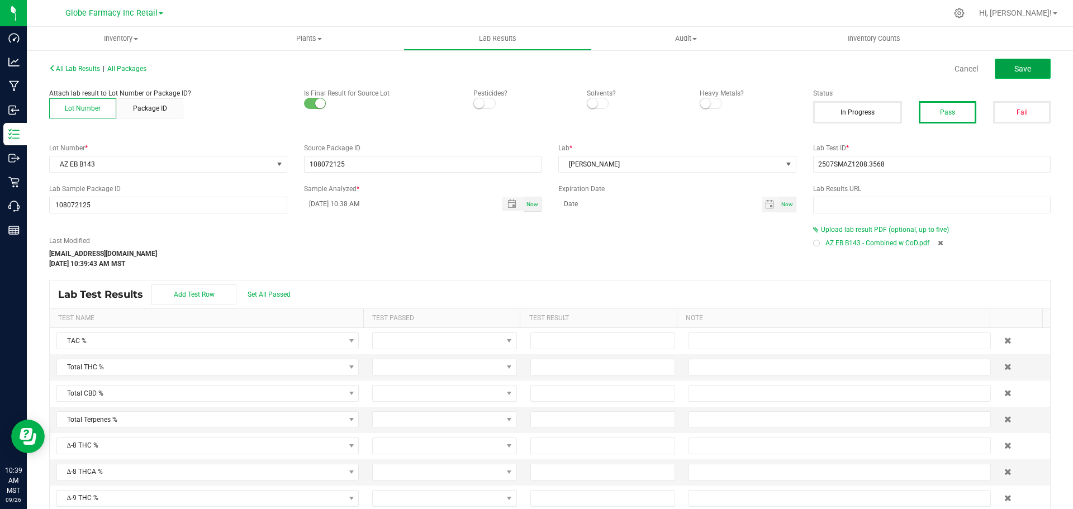
click at [1014, 72] on span "Save" at bounding box center [1022, 68] width 17 height 9
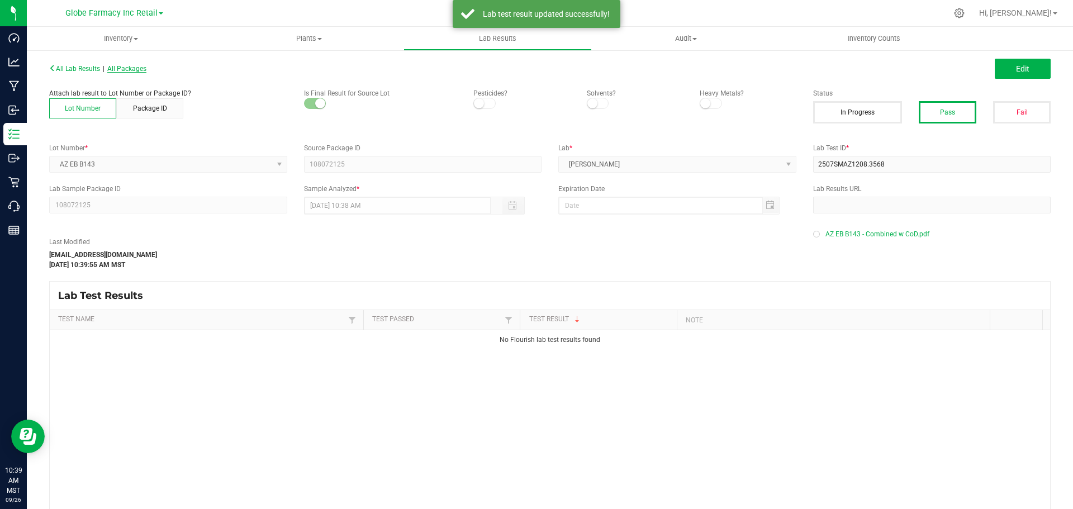
click at [133, 69] on span "All Packages" at bounding box center [126, 69] width 39 height 8
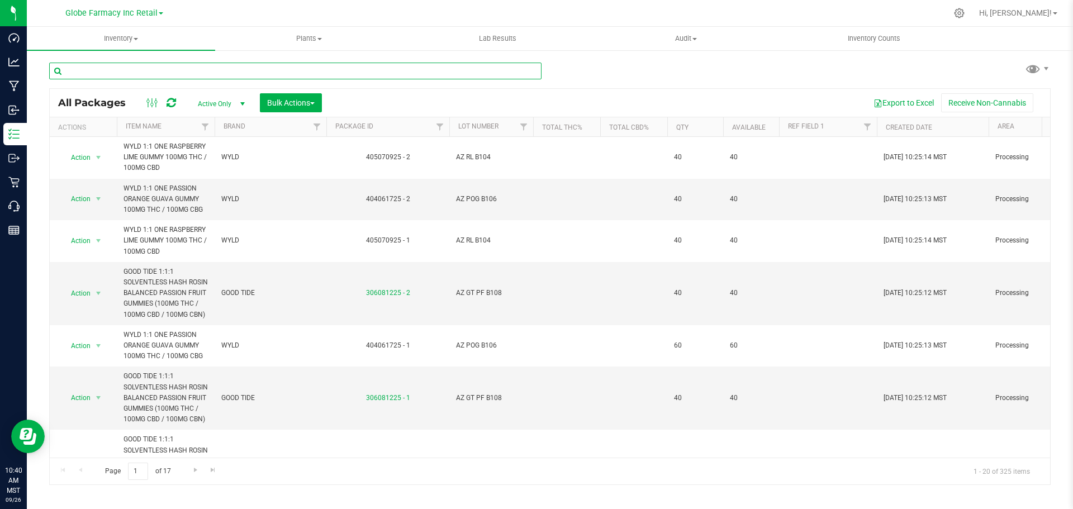
click at [142, 70] on input "text" at bounding box center [295, 71] width 492 height 17
paste input "AZ EB B144"
type input "AZ EB B144"
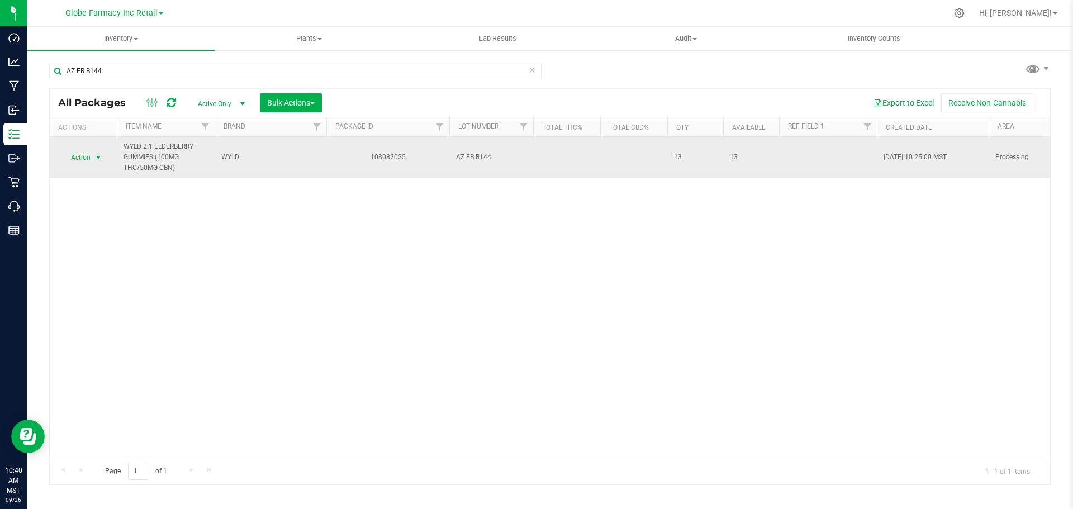
click at [96, 163] on span "select" at bounding box center [99, 158] width 14 height 16
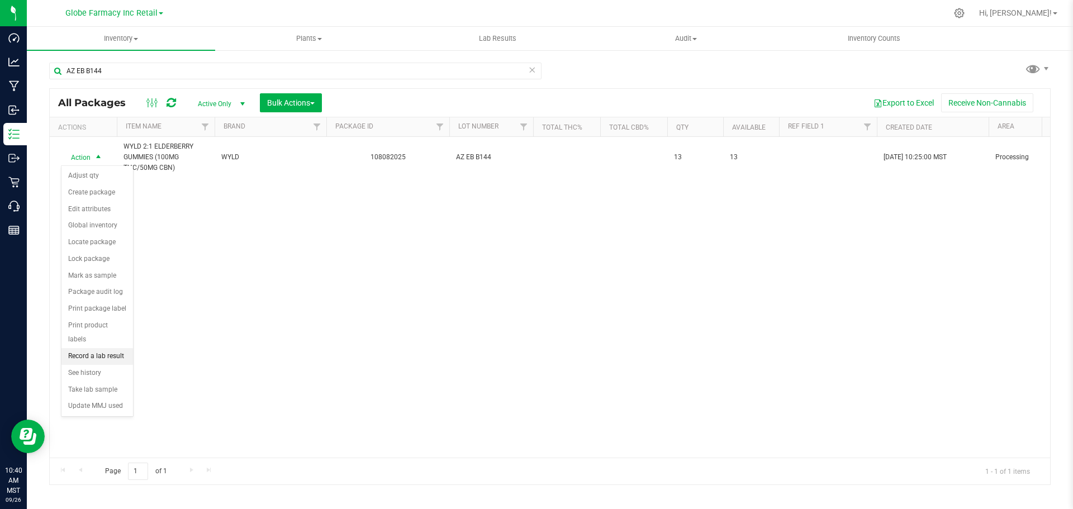
click at [111, 348] on li "Record a lab result" at bounding box center [97, 356] width 72 height 17
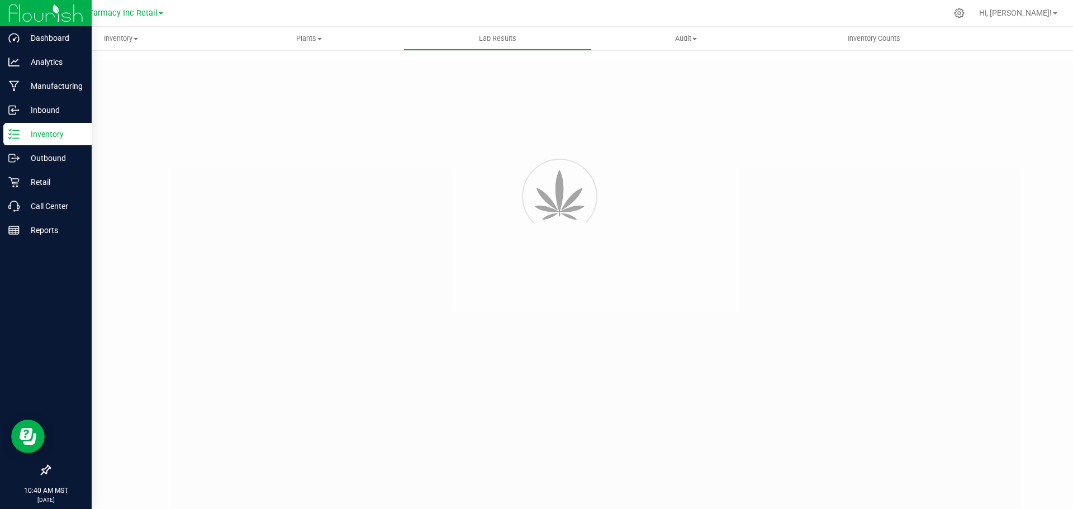
type input "108082025"
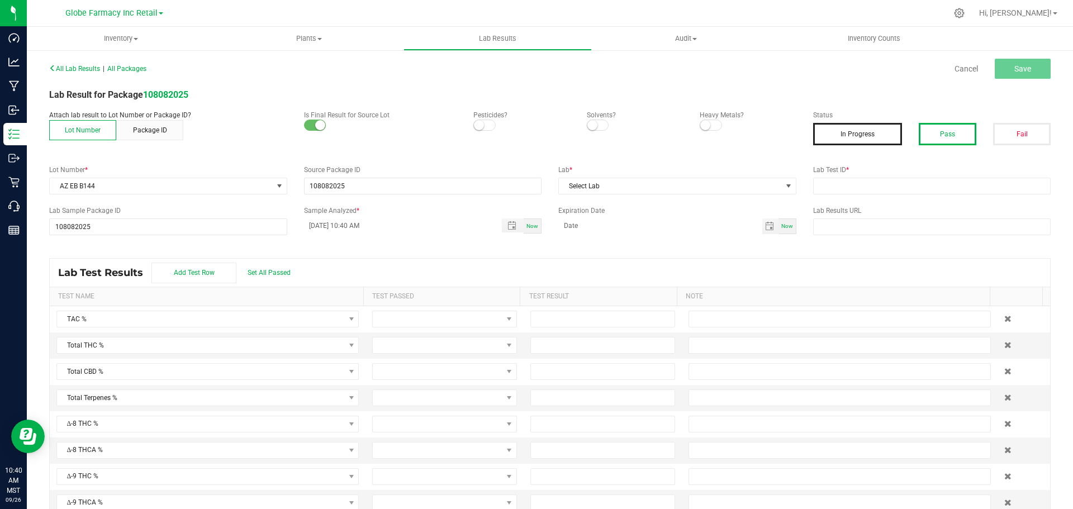
click at [930, 138] on button "Pass" at bounding box center [947, 134] width 58 height 22
drag, startPoint x: 937, startPoint y: 181, endPoint x: 938, endPoint y: 188, distance: 6.8
click at [937, 185] on input "text" at bounding box center [932, 186] width 238 height 17
paste input "AZ EB B144"
type input "AZ EB B144"
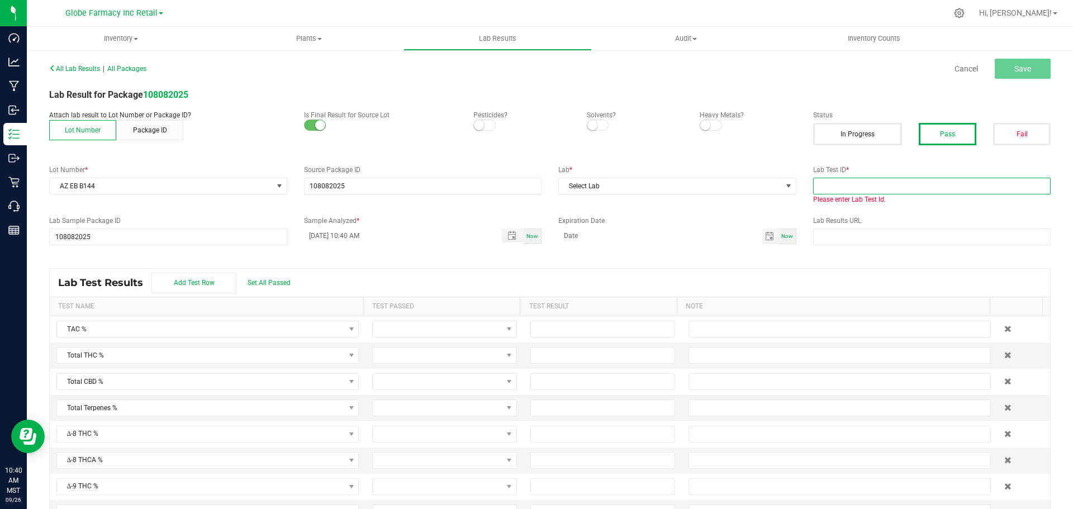
click at [978, 189] on input "text" at bounding box center [932, 186] width 238 height 17
paste input "2508SMAZ1407.4164"
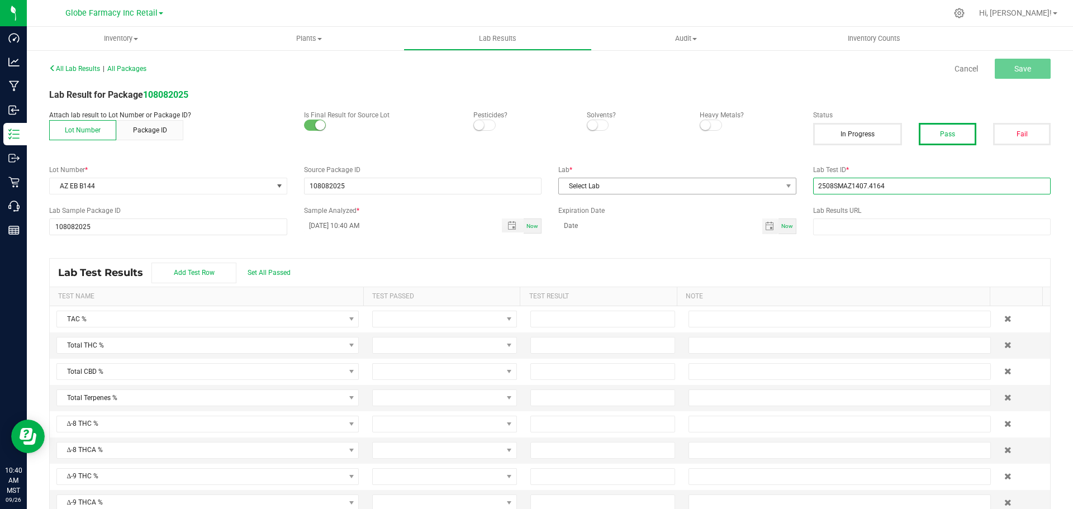
type input "2508SMAZ1407.4164"
click at [608, 192] on span "Select Lab" at bounding box center [670, 186] width 223 height 16
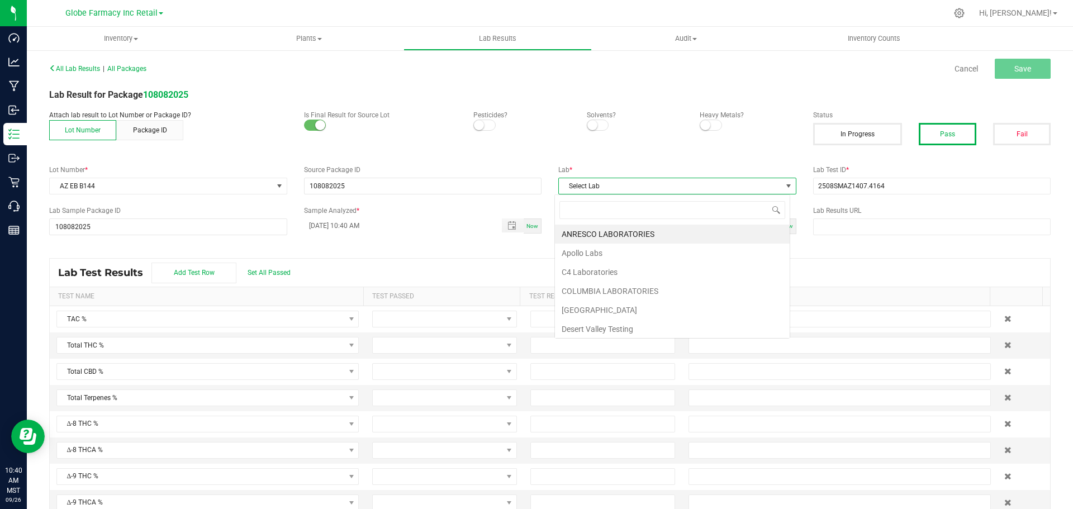
scroll to position [17, 236]
type input "SM"
click at [601, 226] on li "[PERSON_NAME]" at bounding box center [672, 234] width 235 height 19
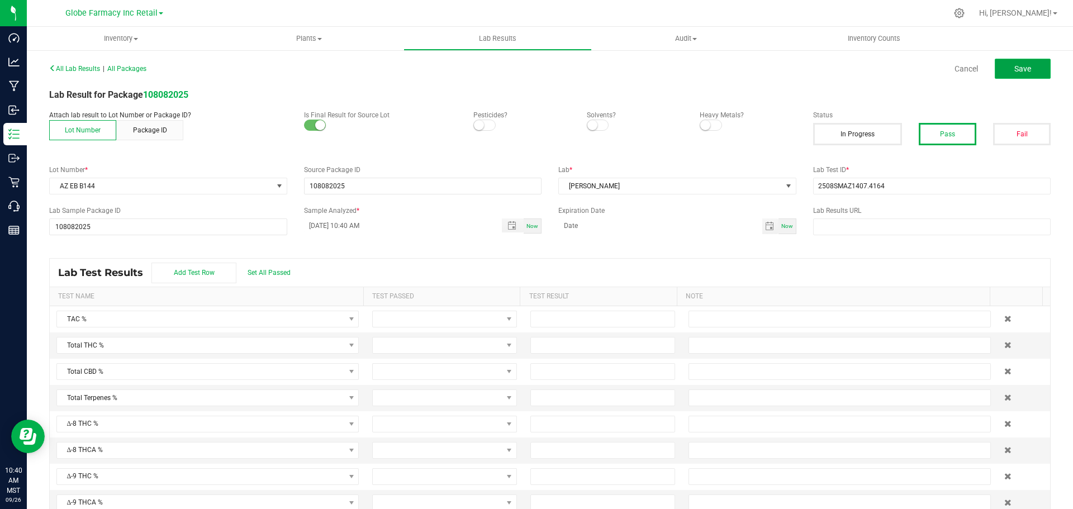
click at [1014, 71] on span "Save" at bounding box center [1022, 68] width 17 height 9
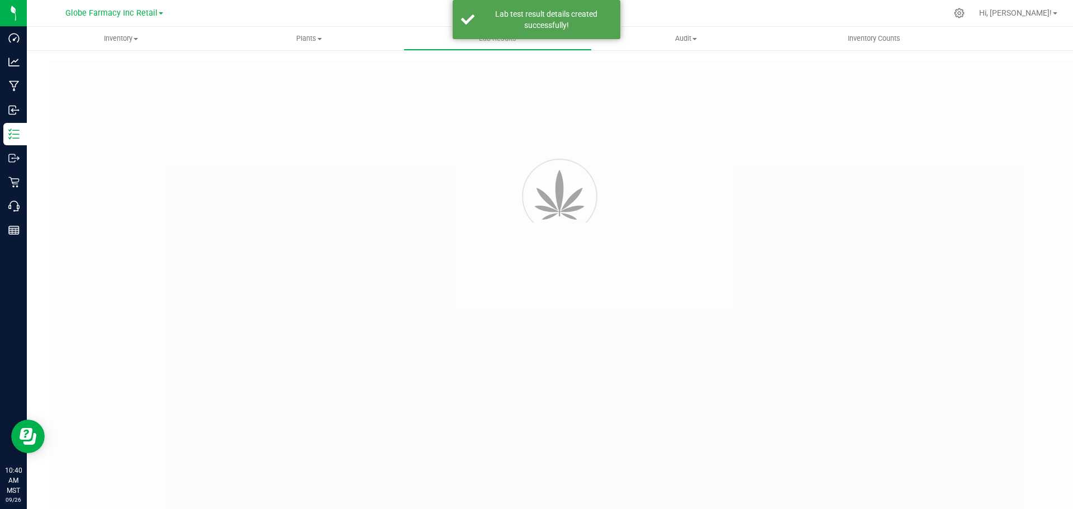
type input "108082025"
type input "2508SMAZ1407.4164"
type input "108082025"
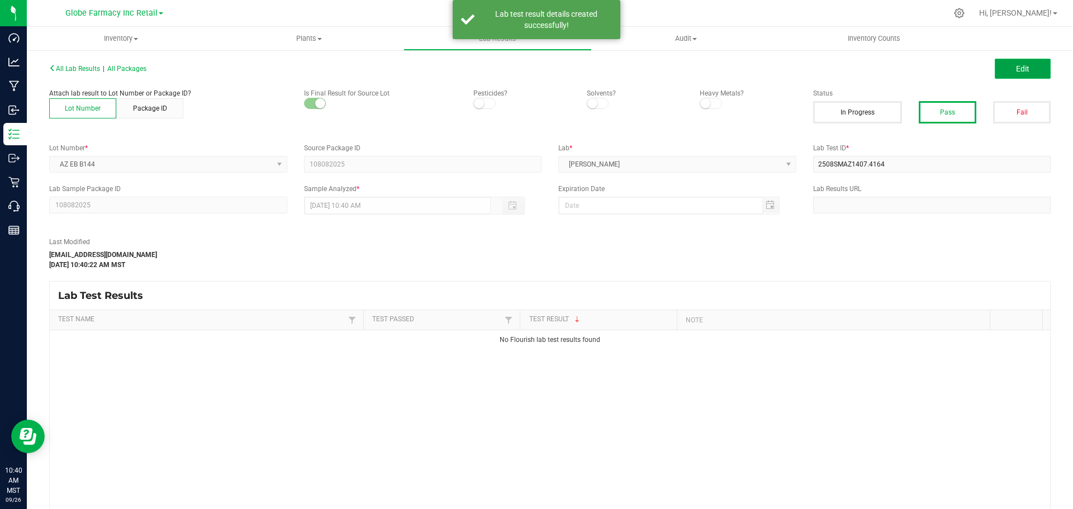
click at [1016, 70] on span "Edit" at bounding box center [1022, 68] width 13 height 9
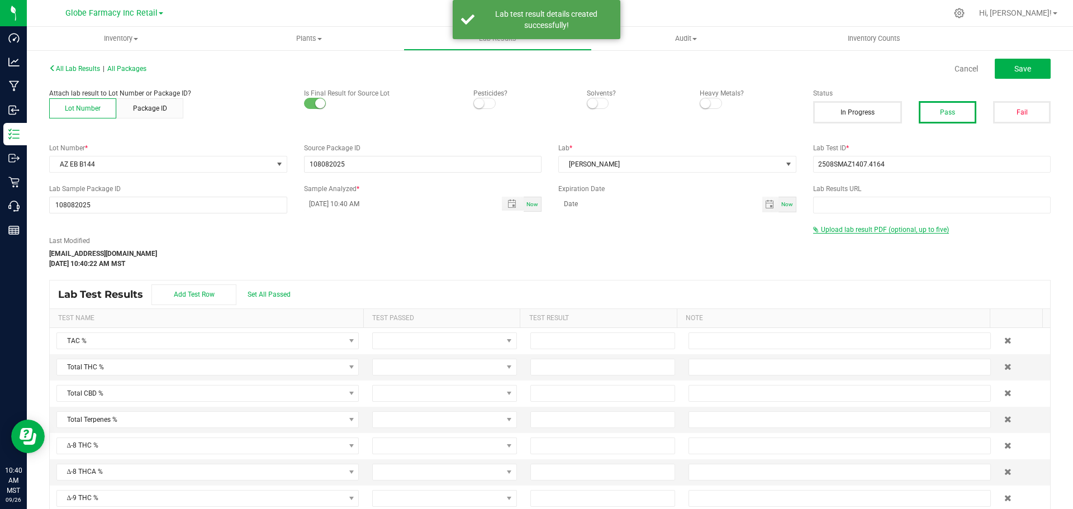
click at [862, 227] on span "Upload lab result PDF (optional, up to five)" at bounding box center [885, 230] width 128 height 8
click at [851, 240] on div "Select file" at bounding box center [845, 248] width 55 height 17
click at [831, 256] on div "Select file" at bounding box center [845, 248] width 55 height 17
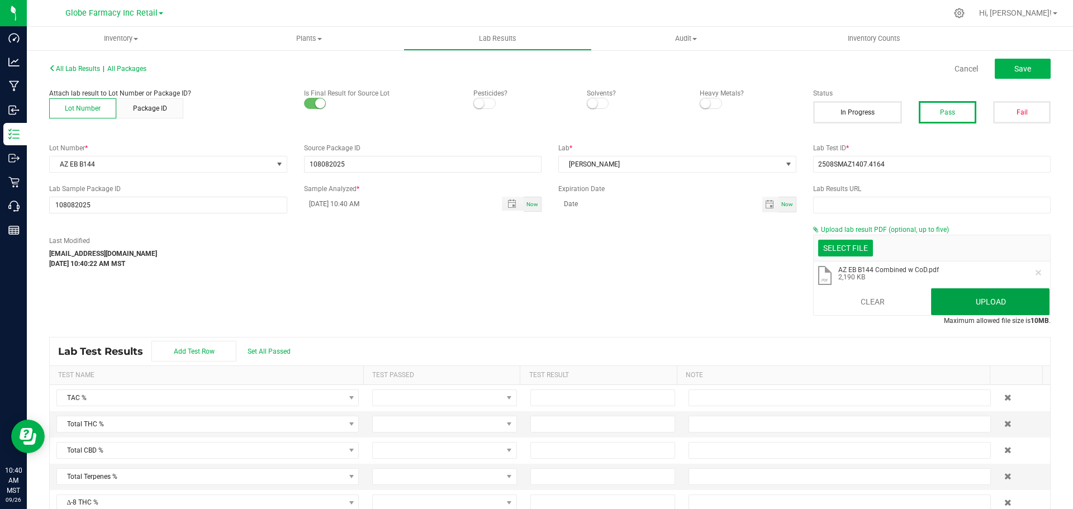
click at [950, 296] on button "Upload" at bounding box center [990, 301] width 118 height 27
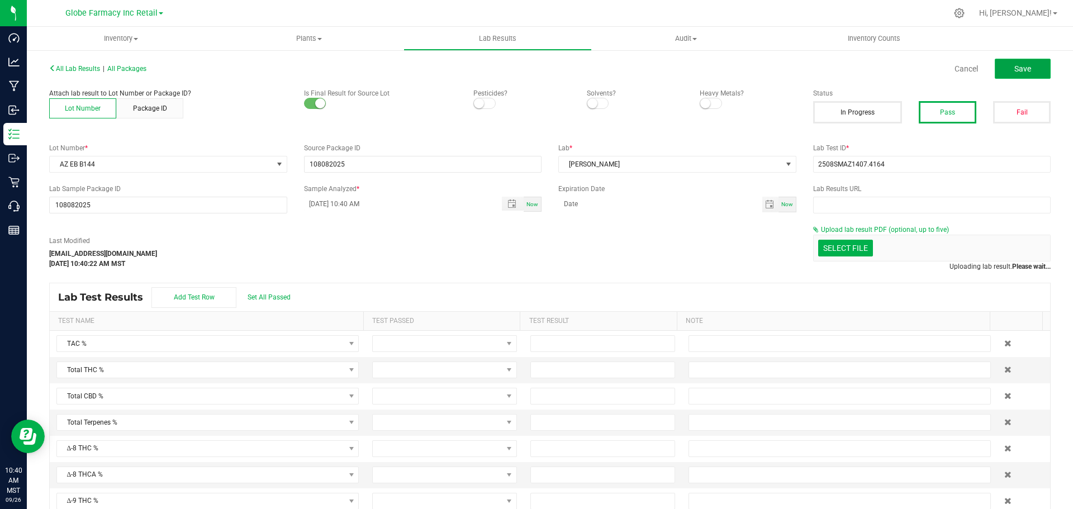
click at [1025, 68] on button "Save" at bounding box center [1022, 69] width 56 height 20
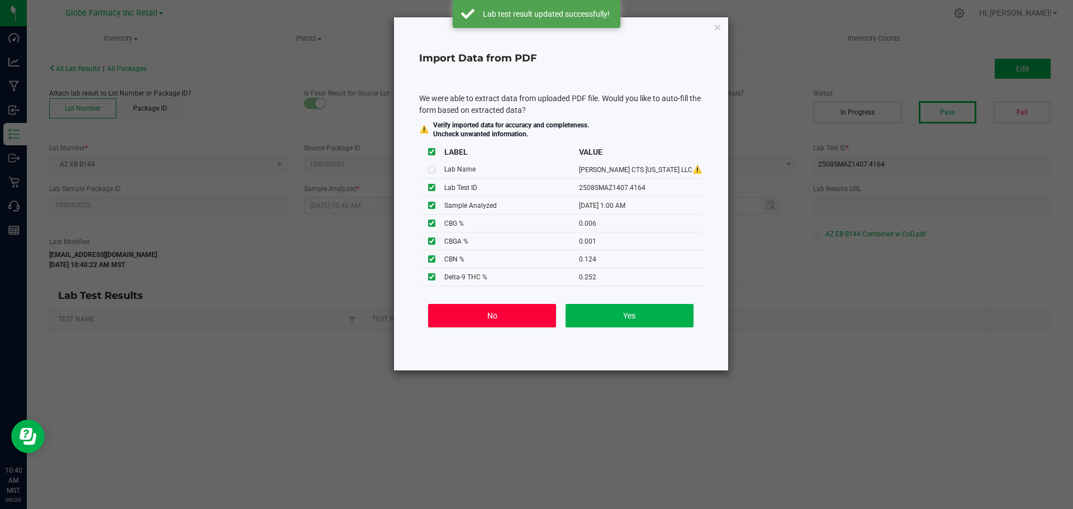
click at [531, 315] on button "No" at bounding box center [492, 315] width 128 height 23
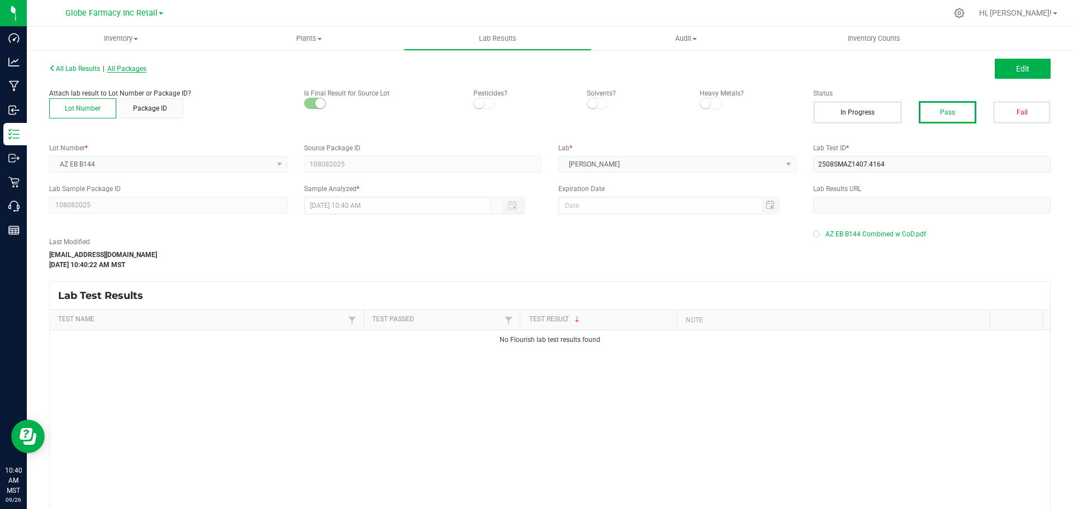
click at [128, 70] on span "All Packages" at bounding box center [126, 69] width 39 height 8
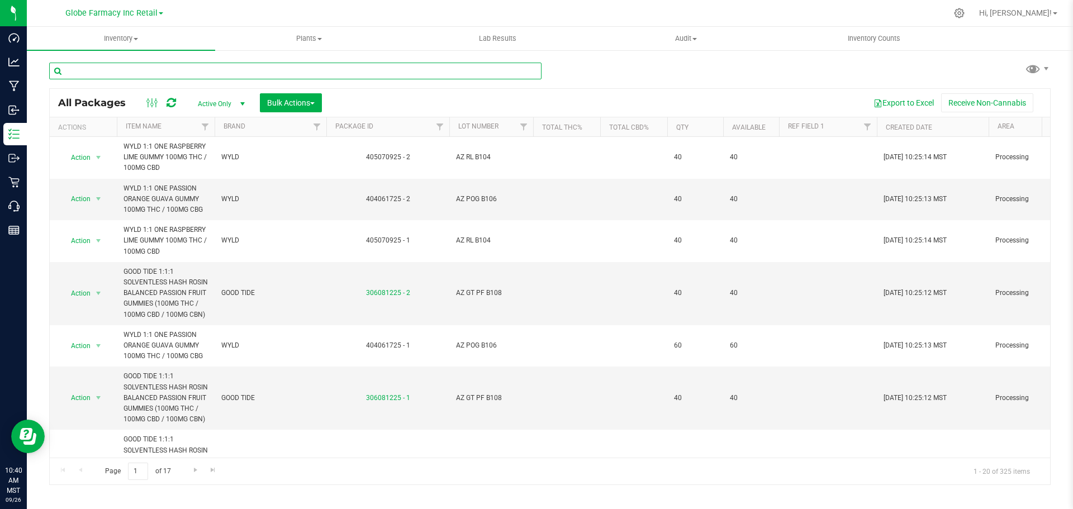
click at [385, 63] on input "text" at bounding box center [295, 71] width 492 height 17
paste input "AZ MB B115"
type input "AZ MB B115"
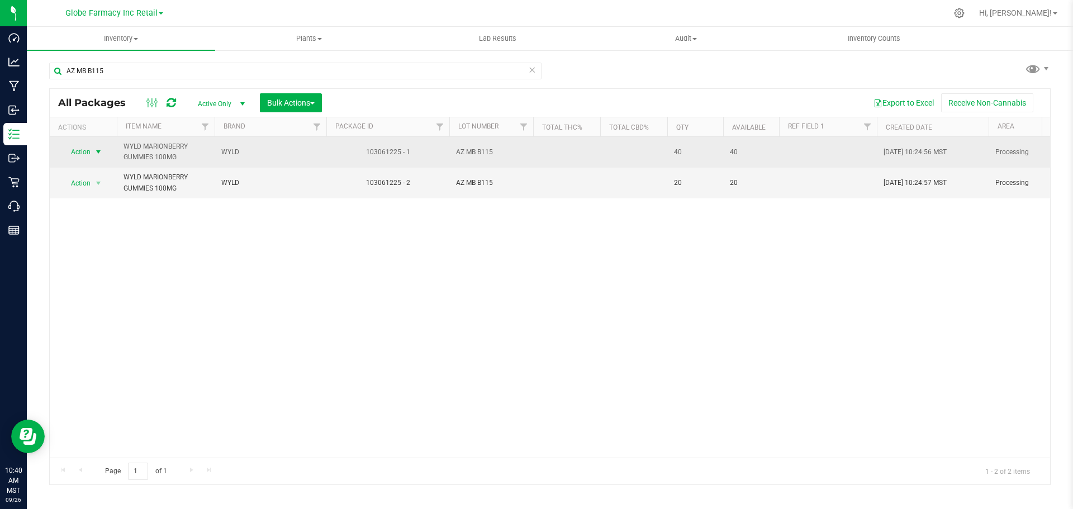
click at [103, 151] on span "select" at bounding box center [98, 151] width 9 height 9
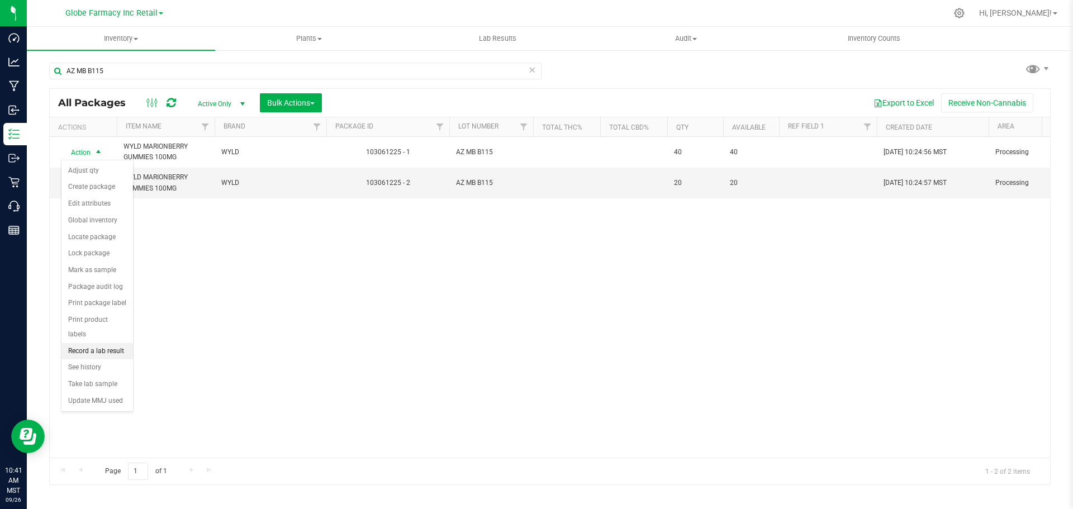
click at [72, 343] on li "Record a lab result" at bounding box center [97, 351] width 72 height 17
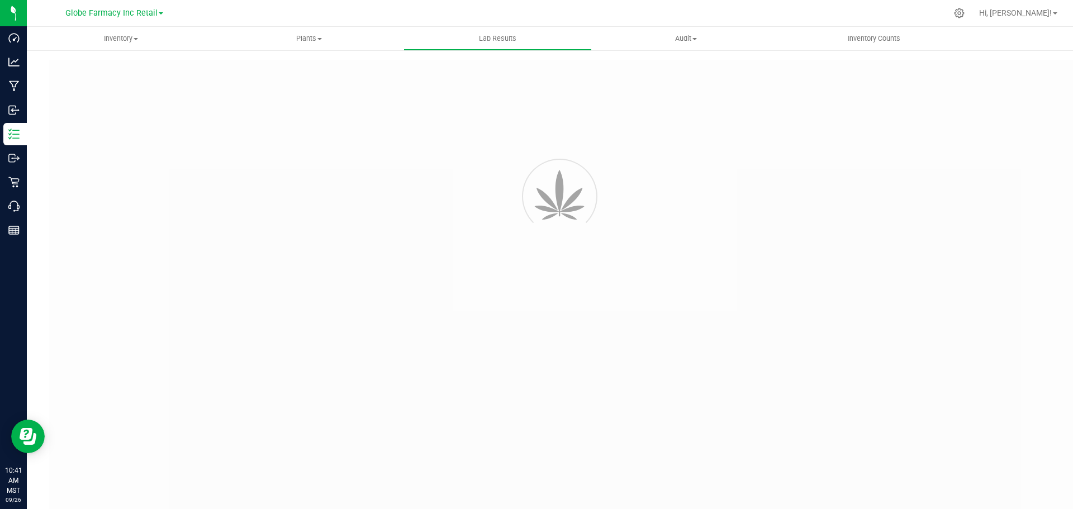
type input "103061225 - 1"
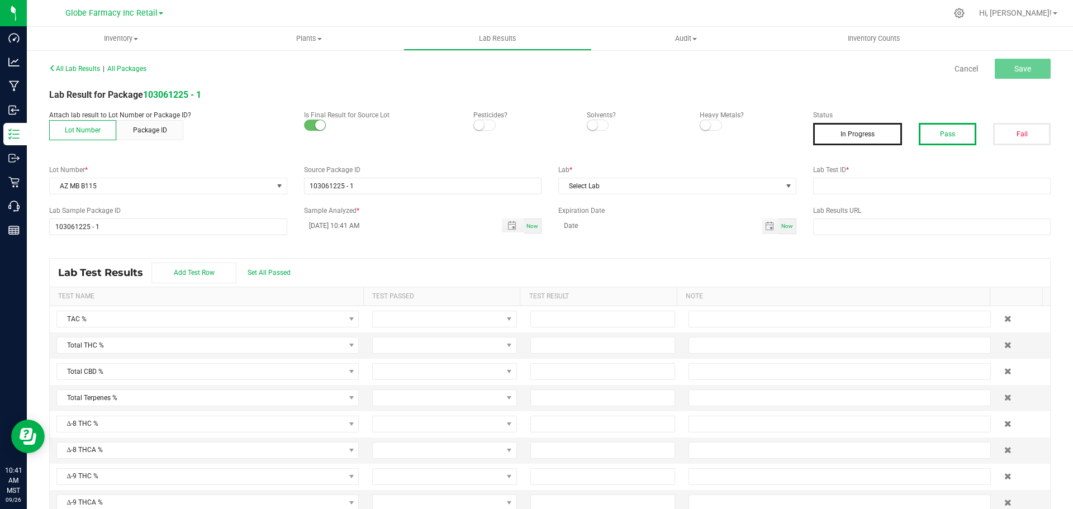
click at [948, 135] on button "Pass" at bounding box center [947, 134] width 58 height 22
click at [940, 178] on input "text" at bounding box center [932, 186] width 238 height 17
paste input "AZ MB B115"
type input "AZ MB B115"
click at [678, 188] on span "Select Lab" at bounding box center [670, 186] width 223 height 16
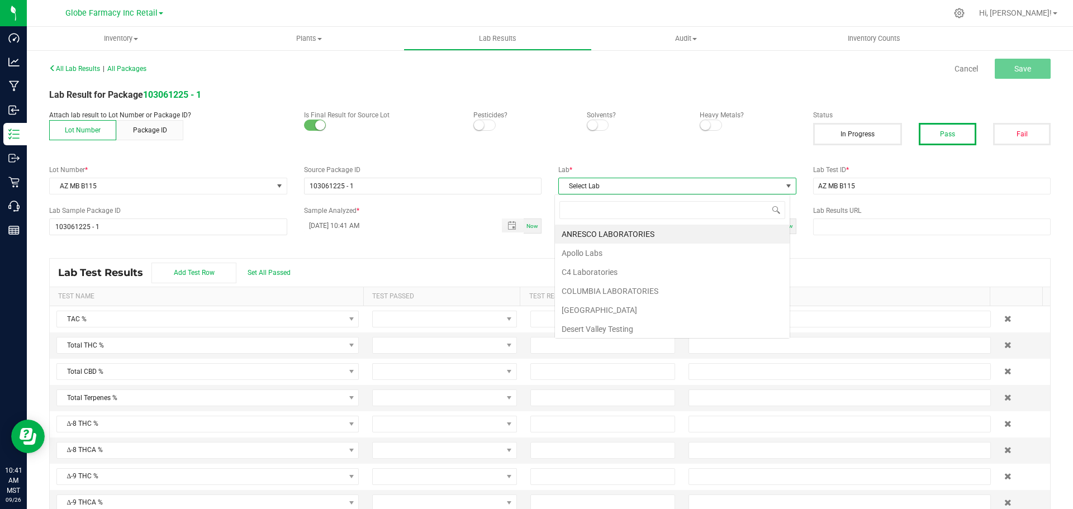
scroll to position [17, 236]
type input "SM"
click at [615, 234] on li "[PERSON_NAME]" at bounding box center [672, 234] width 235 height 19
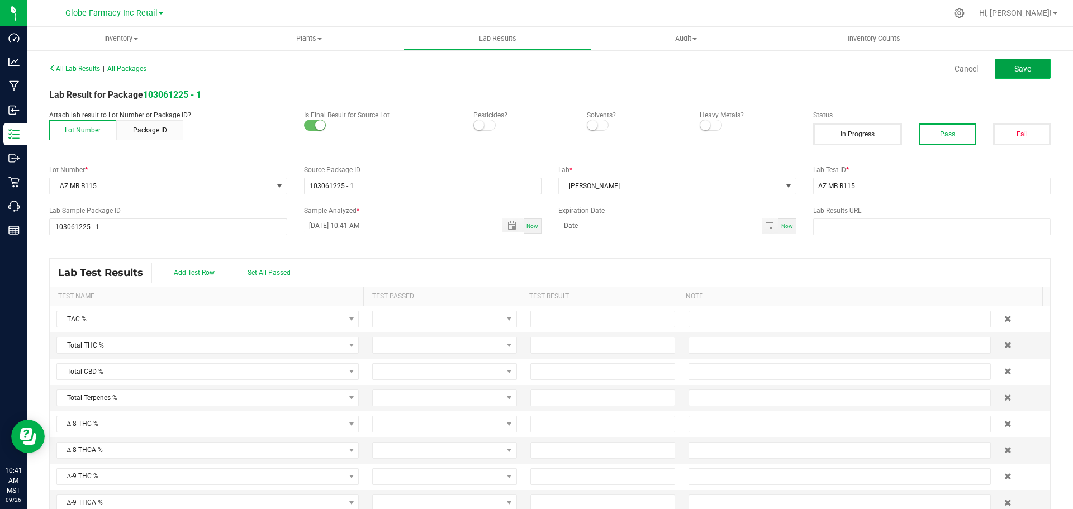
click at [1017, 66] on span "Save" at bounding box center [1022, 68] width 17 height 9
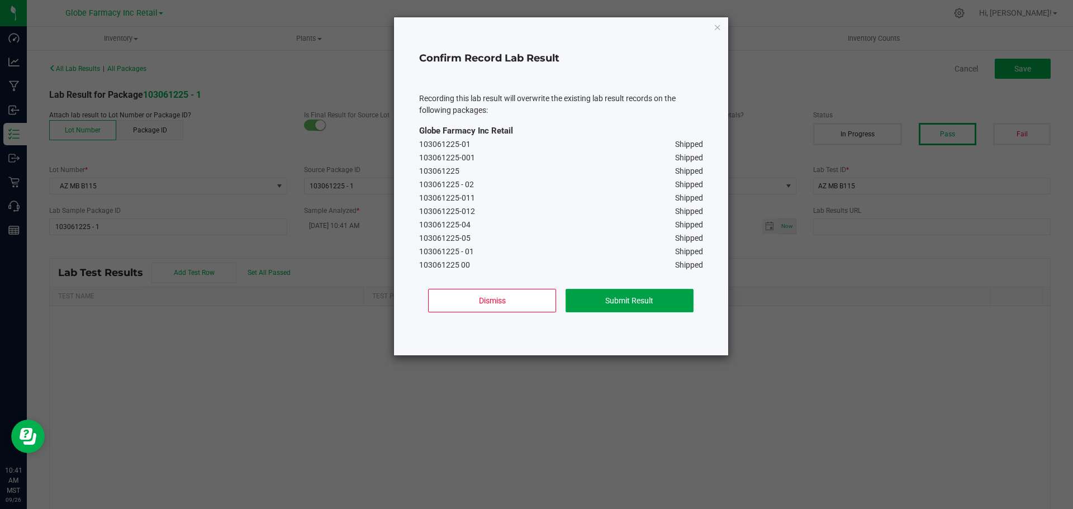
click at [602, 301] on button "Submit Result" at bounding box center [629, 300] width 128 height 23
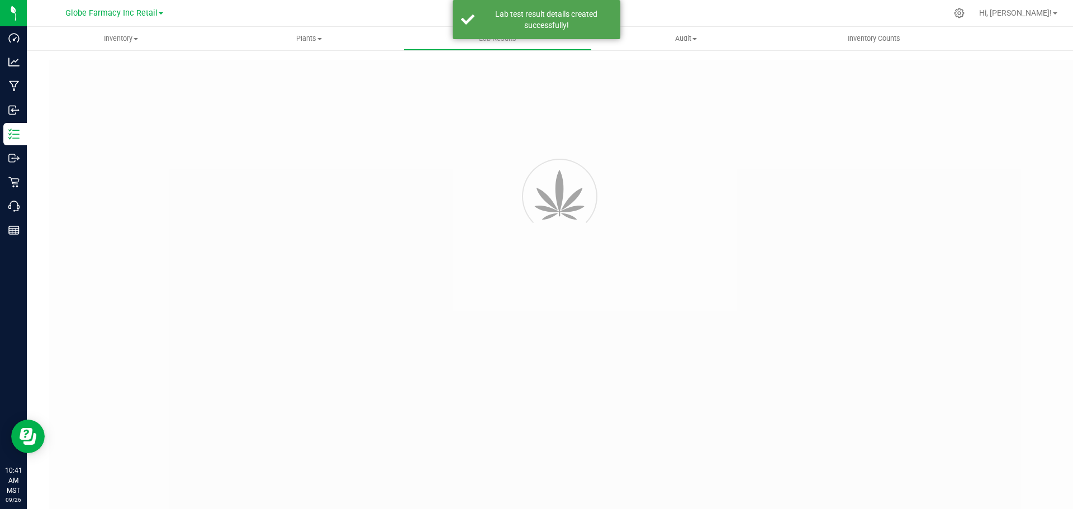
type input "103061225 - 1"
type input "AZ MB B115"
type input "103061225 - 1"
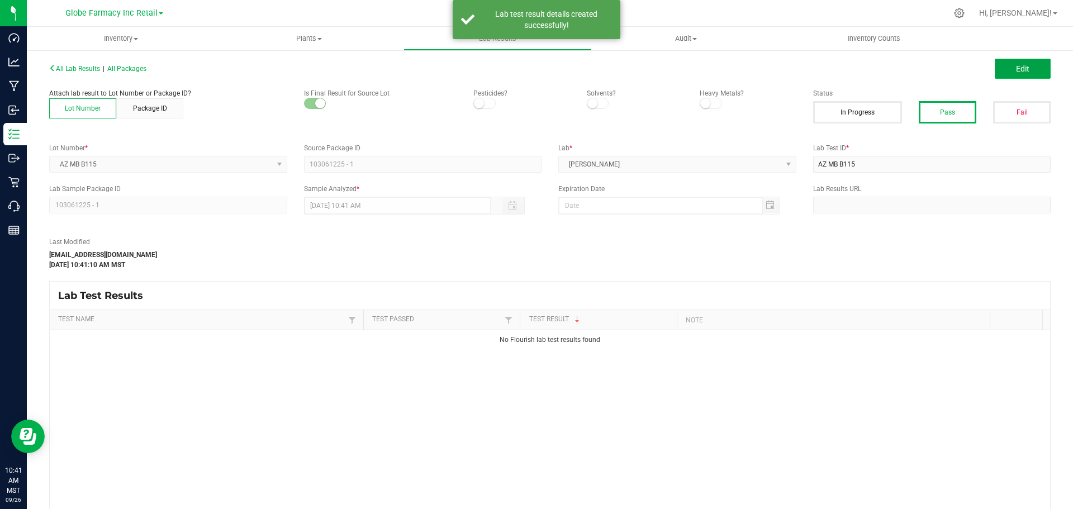
click at [1016, 72] on span "Edit" at bounding box center [1022, 68] width 13 height 9
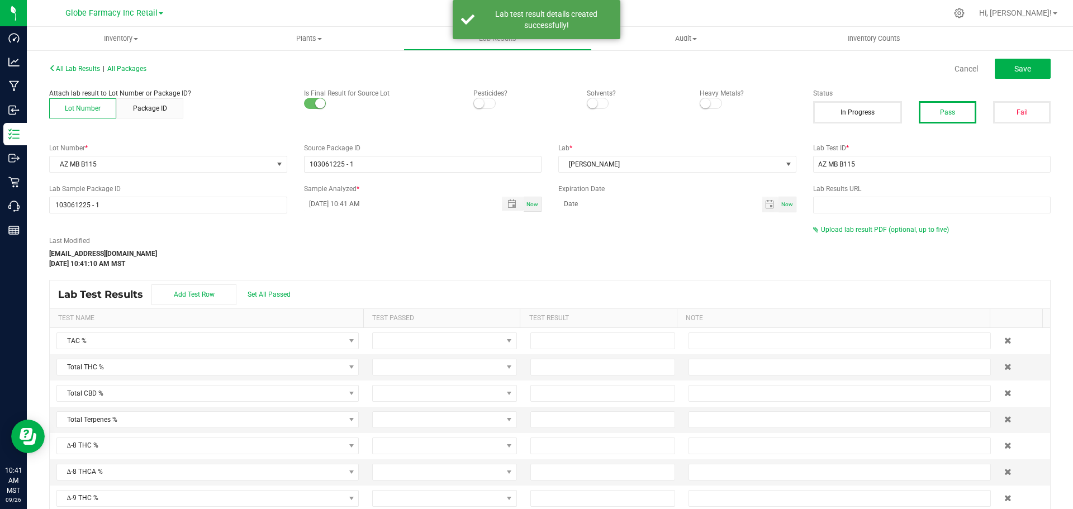
drag, startPoint x: 871, startPoint y: 229, endPoint x: 848, endPoint y: 234, distance: 23.3
click at [870, 229] on span "Upload lab result PDF (optional, up to five)" at bounding box center [885, 230] width 128 height 8
drag, startPoint x: 848, startPoint y: 234, endPoint x: 815, endPoint y: 249, distance: 36.8
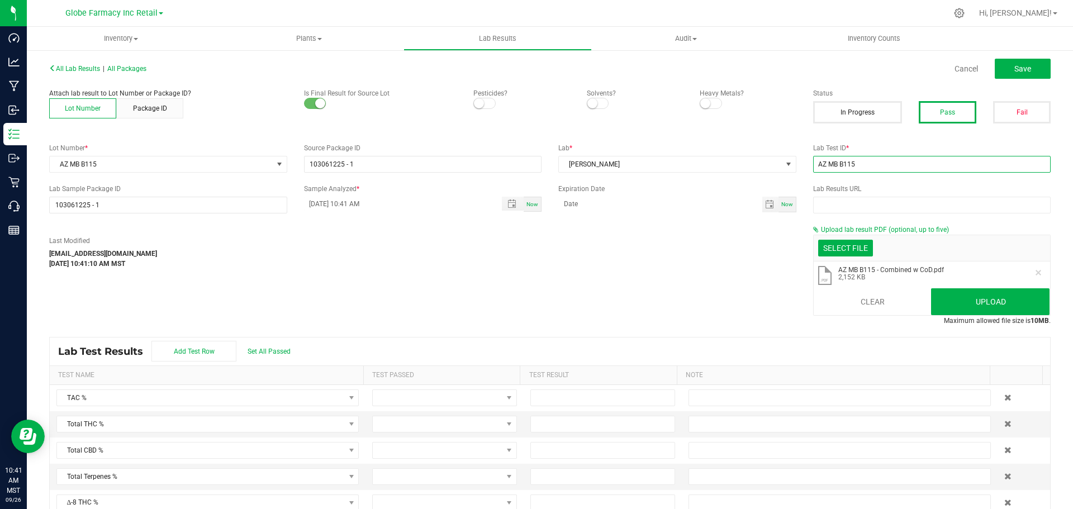
click at [868, 166] on input "AZ MB B115" at bounding box center [932, 164] width 238 height 17
paste input "2506SMAZ0961.281"
click at [982, 304] on button "Upload" at bounding box center [990, 301] width 118 height 27
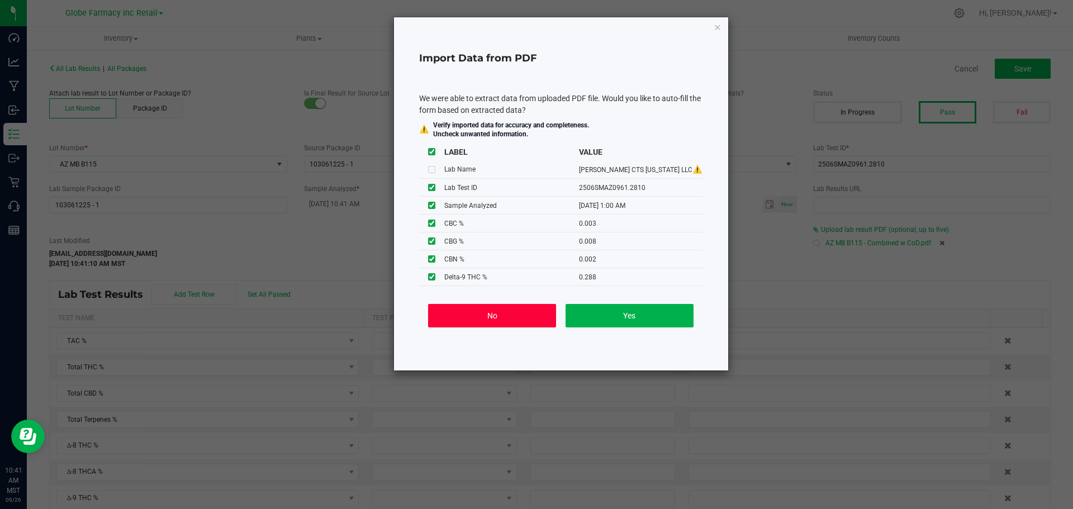
click at [460, 315] on button "No" at bounding box center [492, 315] width 128 height 23
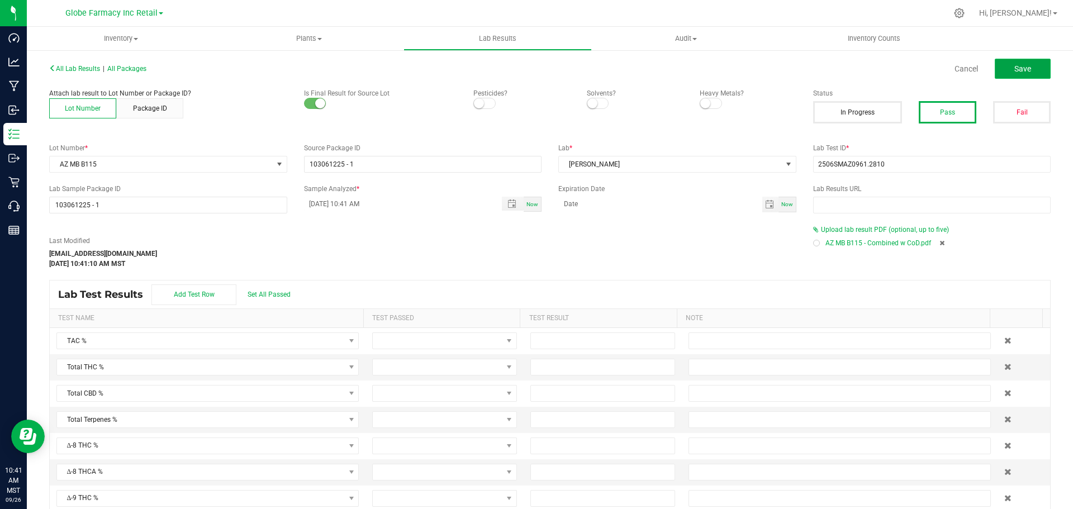
click at [994, 61] on button "Save" at bounding box center [1022, 69] width 56 height 20
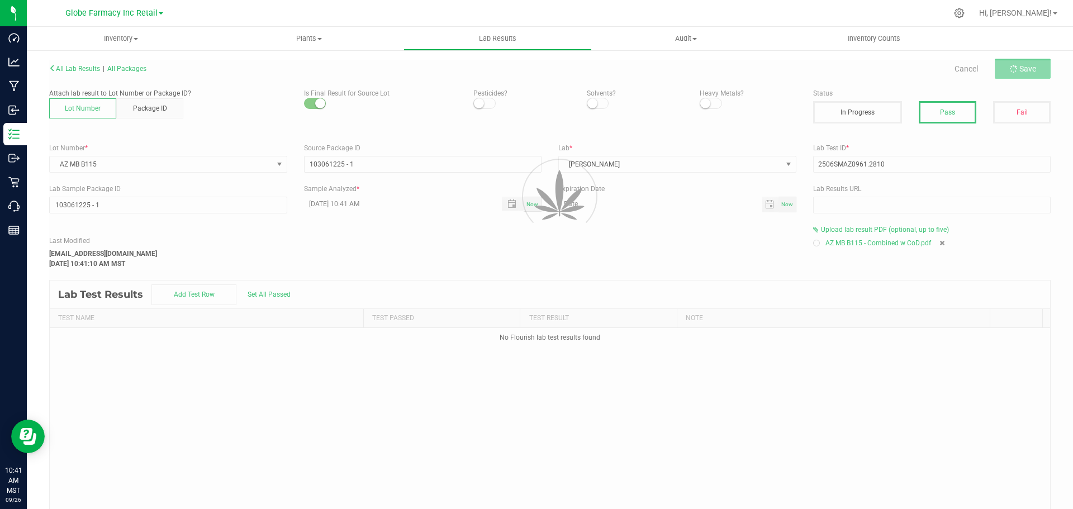
type input "2506SMAZ0961.2810"
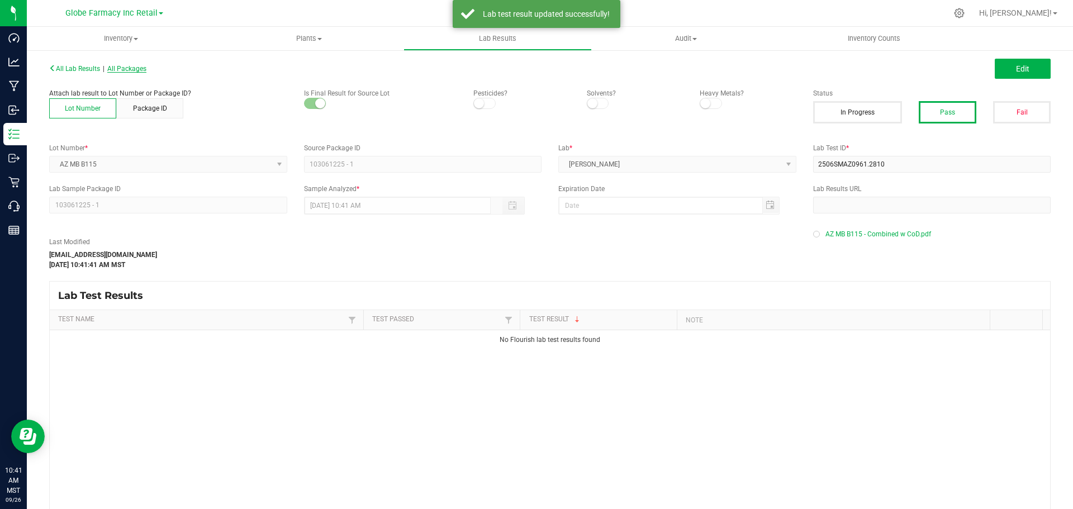
click at [132, 71] on span "All Packages" at bounding box center [126, 69] width 39 height 8
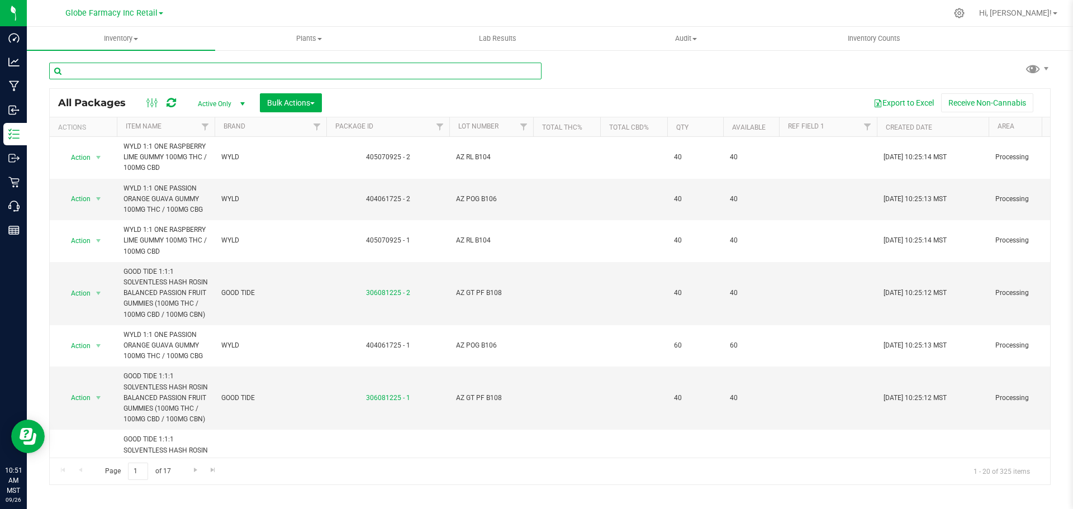
click at [257, 72] on input "text" at bounding box center [295, 71] width 492 height 17
paste input "AZ MB B115"
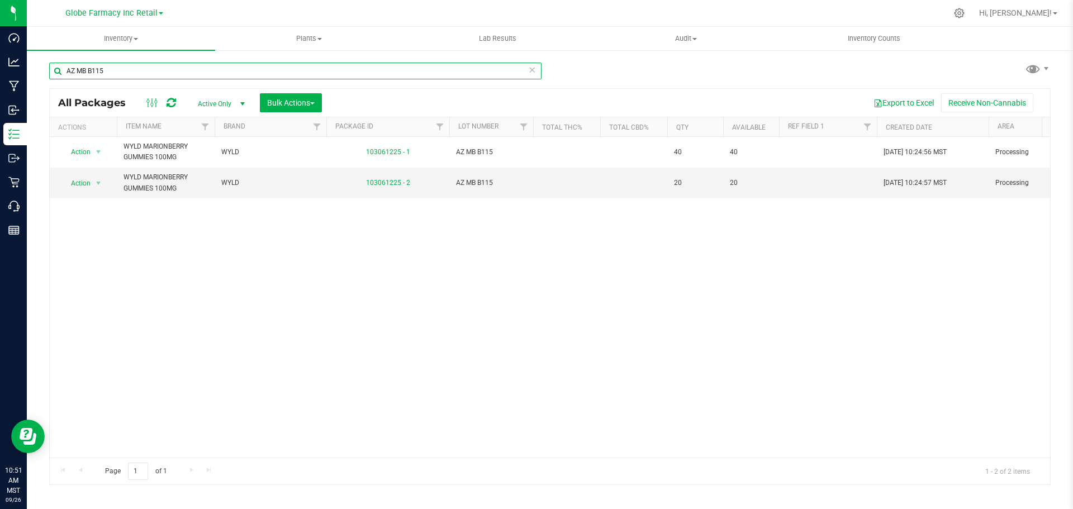
click at [143, 72] on input "AZ MB B115" at bounding box center [295, 71] width 492 height 17
paste input "ED EB B120"
type input "AZ MED EB B120"
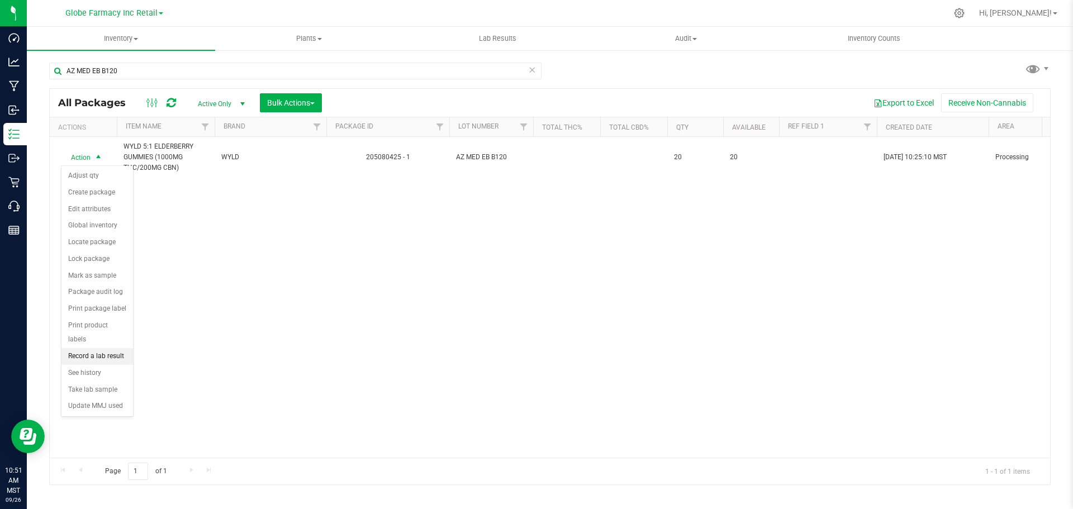
click at [107, 348] on li "Record a lab result" at bounding box center [97, 356] width 72 height 17
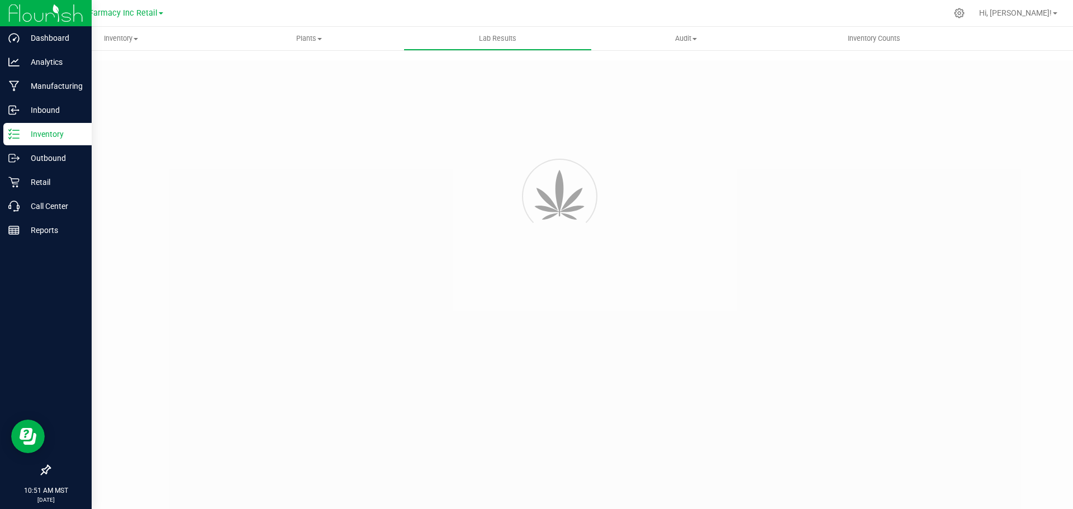
type input "205080425 - 1"
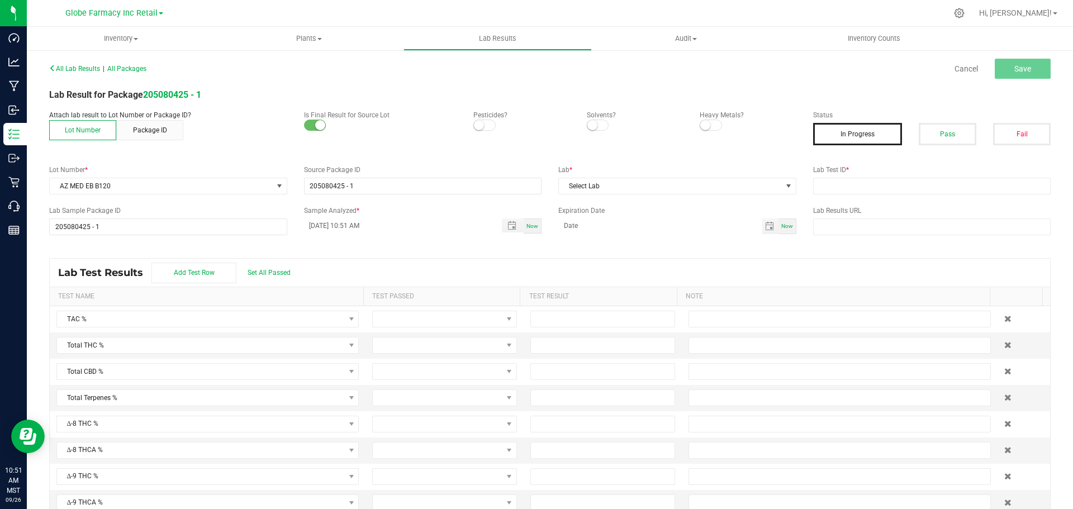
click at [961, 172] on label "Lab Test ID *" at bounding box center [932, 170] width 238 height 10
click at [958, 183] on input "text" at bounding box center [932, 186] width 238 height 17
paste input "AZ MED EB B120"
type input "AZ MED EB B120"
click at [936, 137] on button "Pass" at bounding box center [947, 134] width 58 height 22
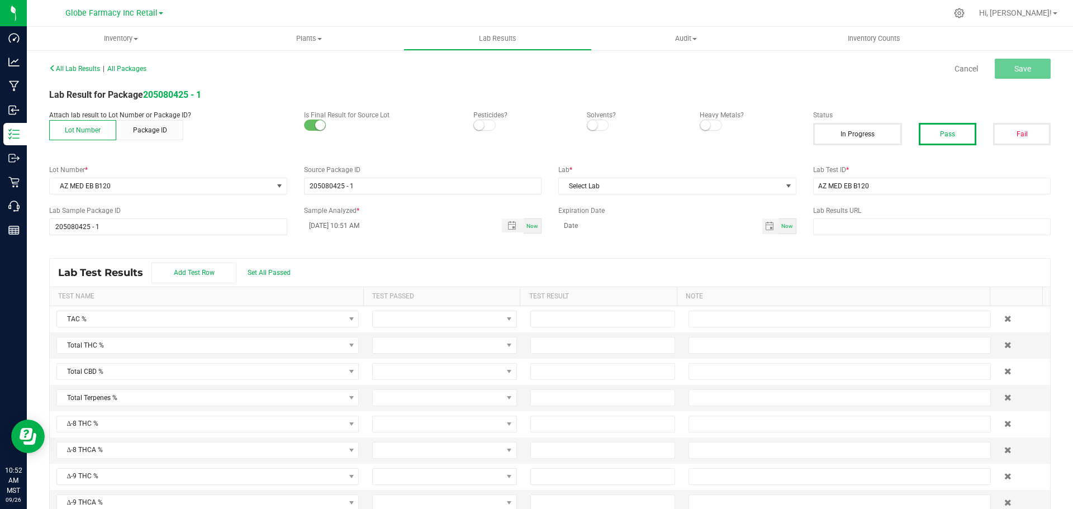
click at [858, 175] on div "Lab Test ID * AZ MED EB B120" at bounding box center [932, 180] width 255 height 30
click at [858, 179] on input "AZ MED EB B120" at bounding box center [932, 186] width 238 height 17
paste input ": 2506SMAZ0961.281"
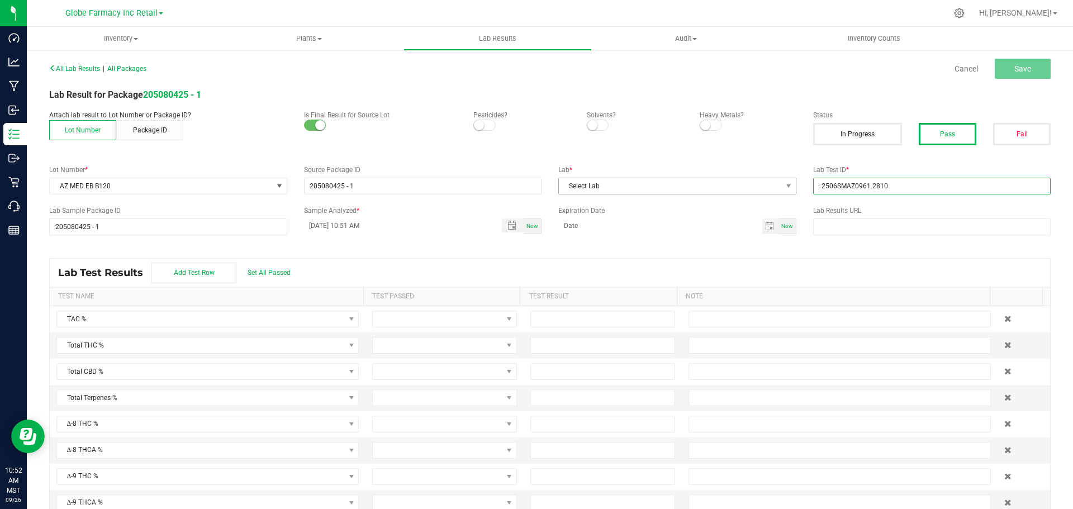
drag, startPoint x: 813, startPoint y: 185, endPoint x: 746, endPoint y: 184, distance: 67.1
click at [748, 184] on div "Lot Number * AZ MED EB B120 Source Package ID 205080425 - 1 Lab * Select Lab La…" at bounding box center [550, 180] width 1018 height 30
type input "2506SMAZ0961.2810"
click at [742, 184] on span "Select Lab" at bounding box center [670, 186] width 223 height 16
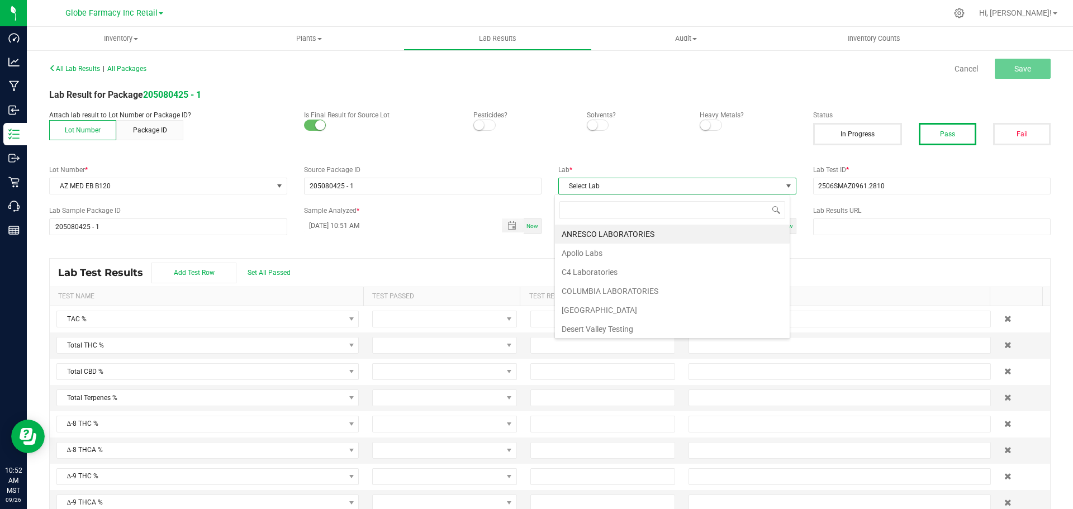
scroll to position [17, 236]
type input "SM"
click at [597, 229] on li "[PERSON_NAME]" at bounding box center [672, 234] width 235 height 19
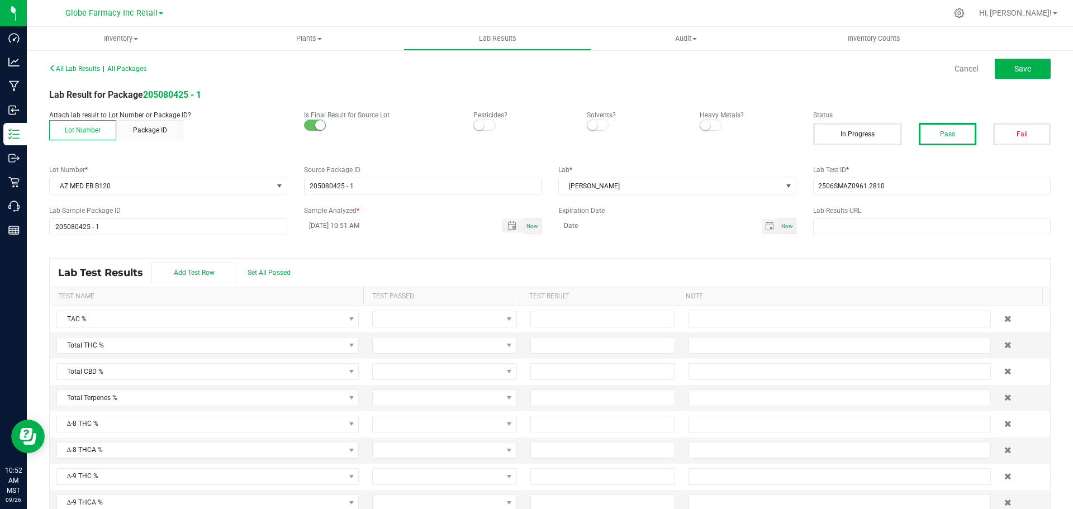
click at [1022, 54] on div "All Lab Results | All Packages Cancel Save Lab Result for Package 205080425 - 1…" at bounding box center [550, 290] width 1046 height 483
click at [1022, 66] on span "Save" at bounding box center [1022, 68] width 17 height 9
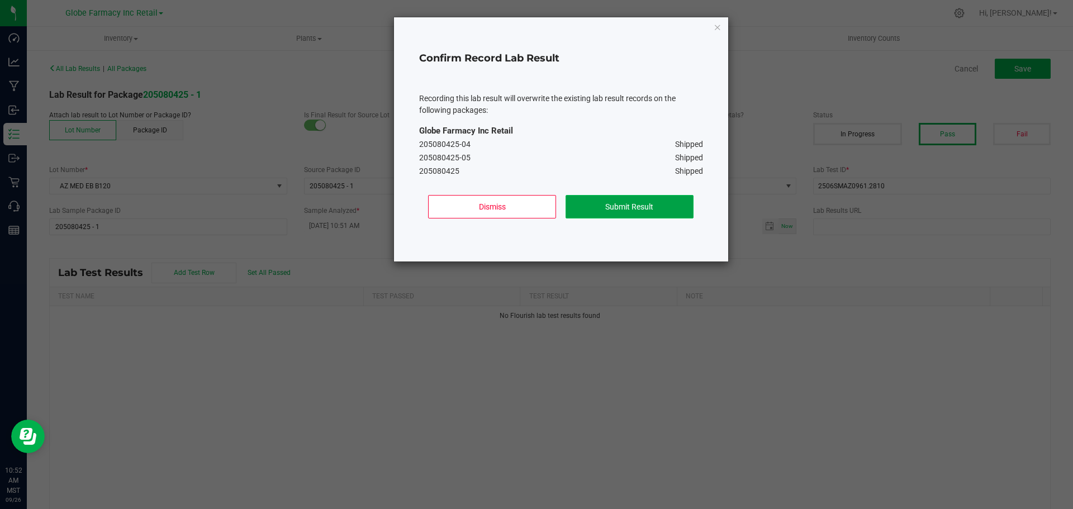
click at [596, 198] on button "Submit Result" at bounding box center [629, 206] width 128 height 23
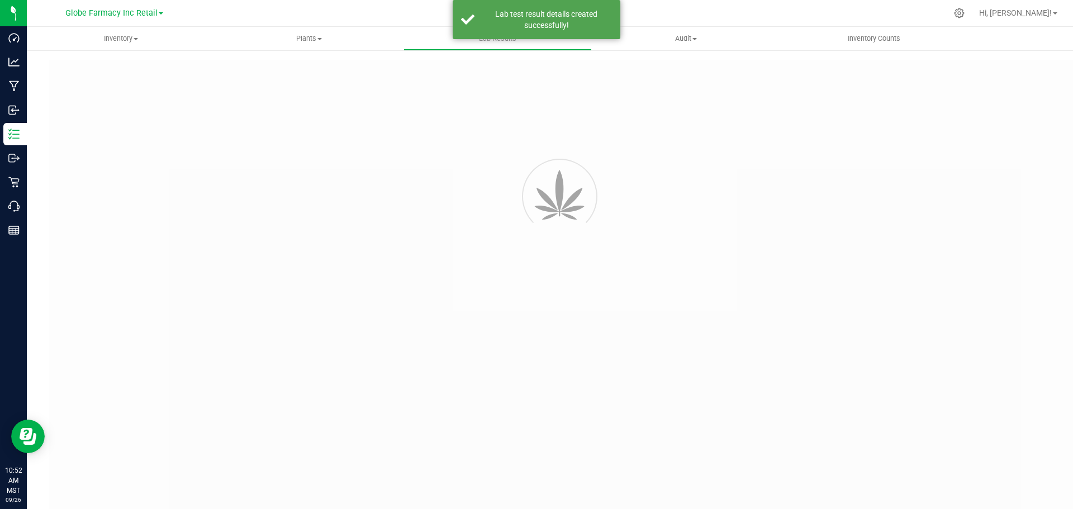
click at [1036, 54] on div "All Lab Results Cancel Save Attach lab result to Lot Number or Package ID? Lot …" at bounding box center [550, 60] width 1046 height 22
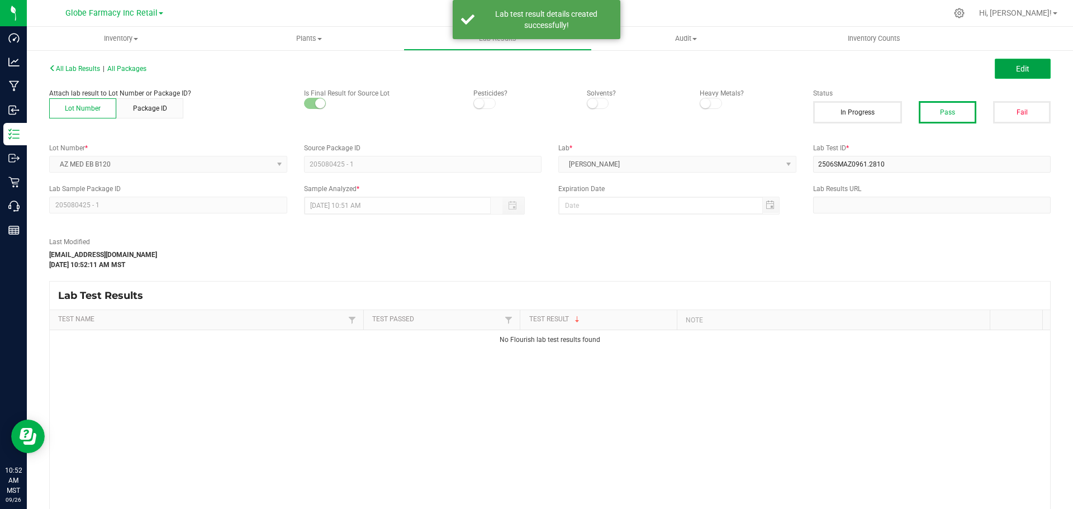
drag, startPoint x: 1026, startPoint y: 72, endPoint x: 932, endPoint y: 160, distance: 129.3
click at [1026, 71] on button "Edit" at bounding box center [1022, 69] width 56 height 20
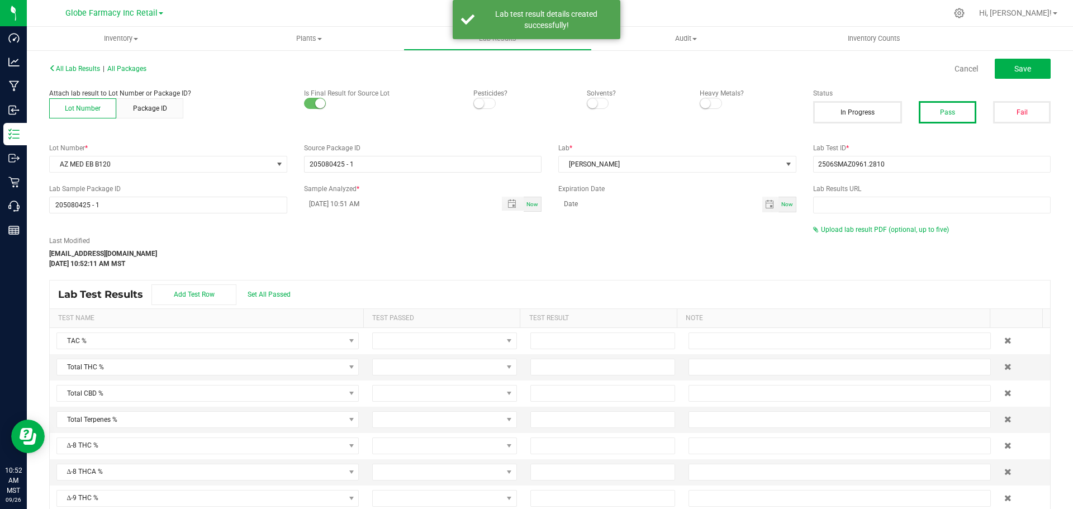
click at [853, 225] on div "All Lab Results | All Packages Cancel Save Attach lab result to Lot Number or P…" at bounding box center [549, 301] width 1001 height 483
drag, startPoint x: 848, startPoint y: 230, endPoint x: 842, endPoint y: 231, distance: 5.8
click at [847, 230] on span "Upload lab result PDF (optional, up to five)" at bounding box center [885, 230] width 128 height 8
click at [831, 241] on div "Select file" at bounding box center [845, 248] width 55 height 17
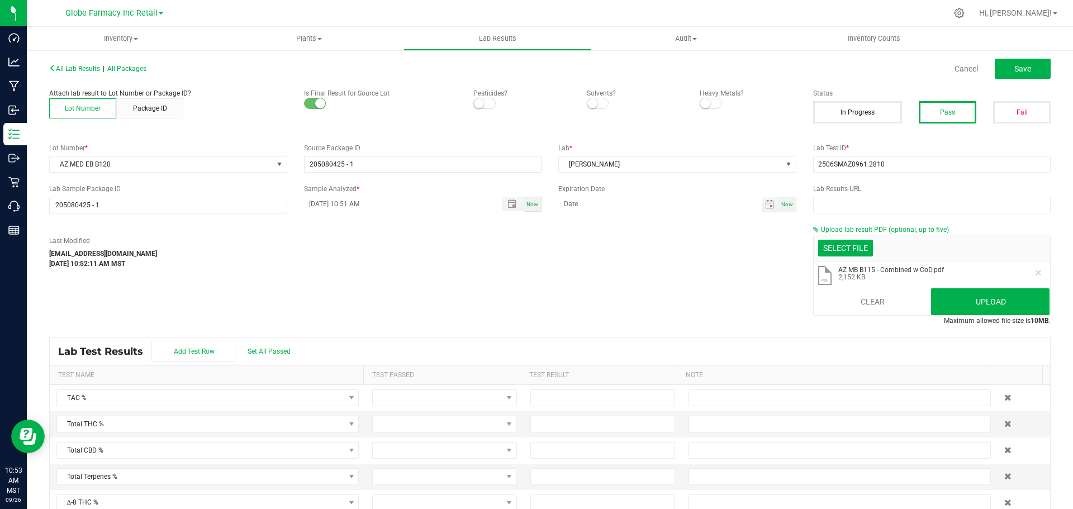
click at [877, 178] on div "All Lab Results | All Packages Cancel Save Attach lab result to Lot Number or P…" at bounding box center [549, 330] width 1001 height 540
click at [878, 168] on input "2506SMAZ0961.2810" at bounding box center [932, 164] width 238 height 17
paste input "8SMAZ1287.3819"
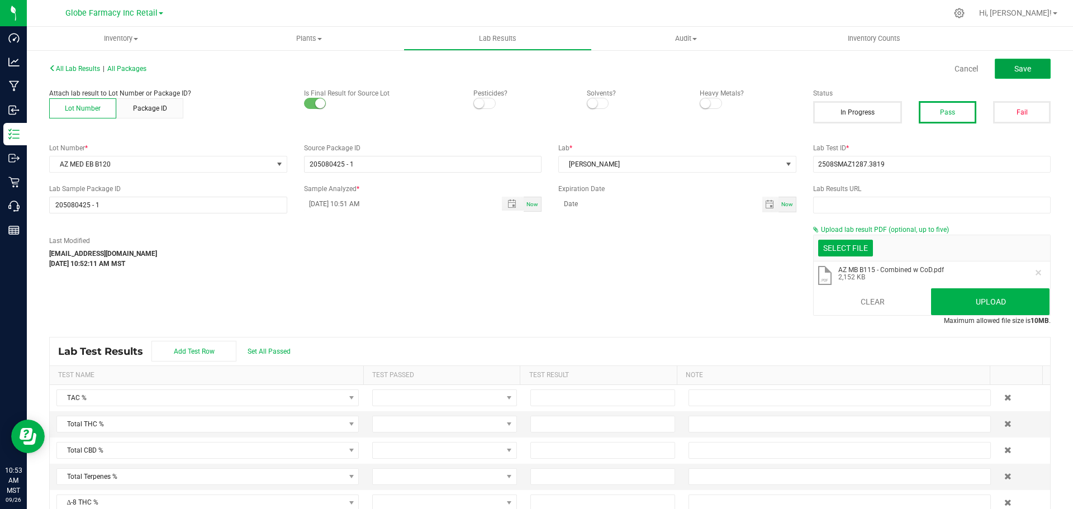
click at [1016, 73] on span "Save" at bounding box center [1022, 68] width 17 height 9
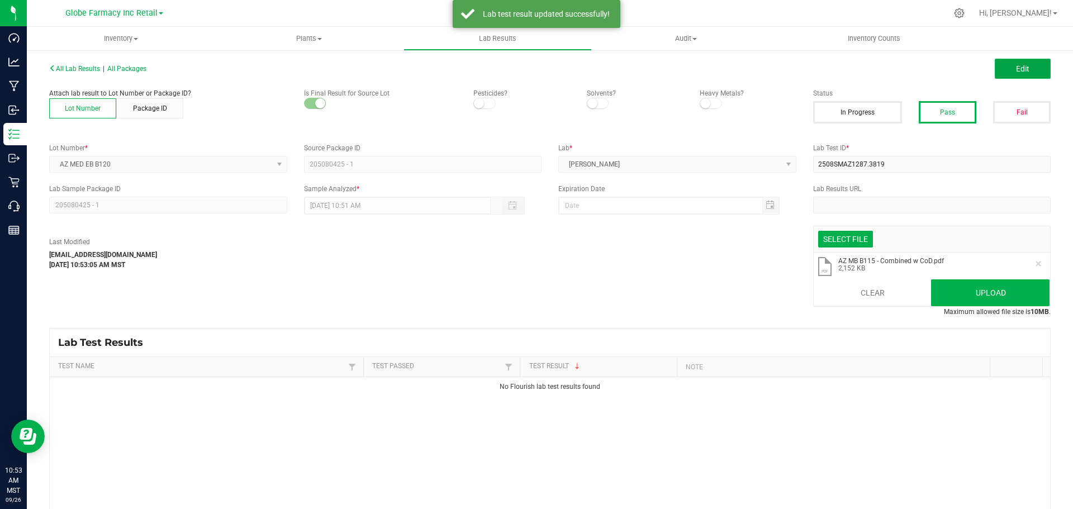
click at [1016, 68] on span "Edit" at bounding box center [1022, 68] width 13 height 9
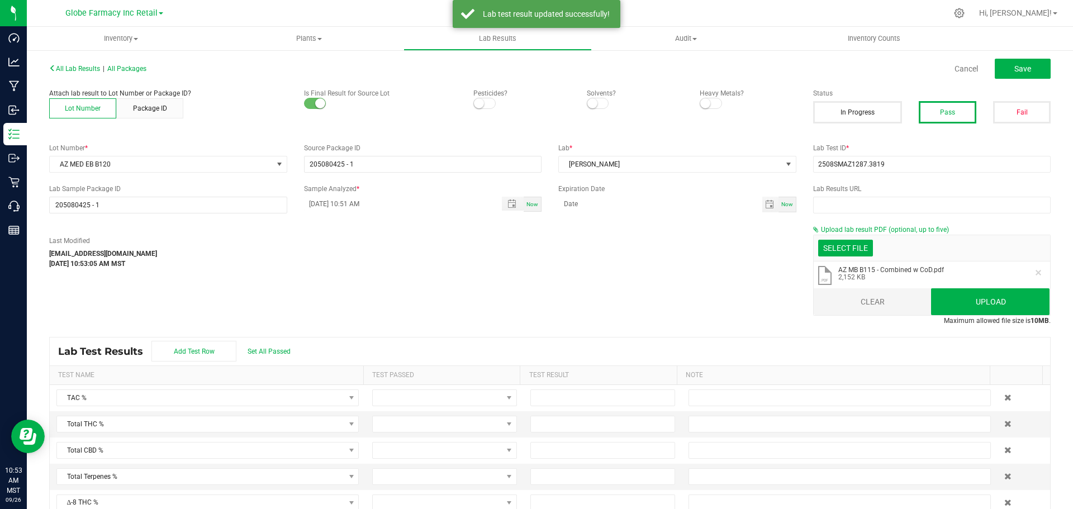
click at [870, 301] on button "Clear" at bounding box center [872, 301] width 118 height 27
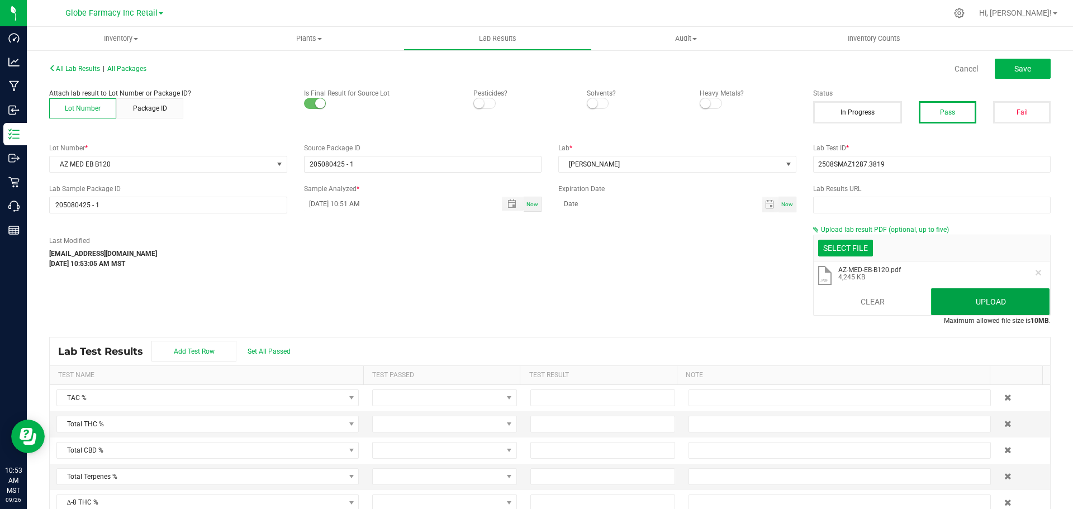
click at [939, 303] on button "Upload" at bounding box center [990, 301] width 118 height 27
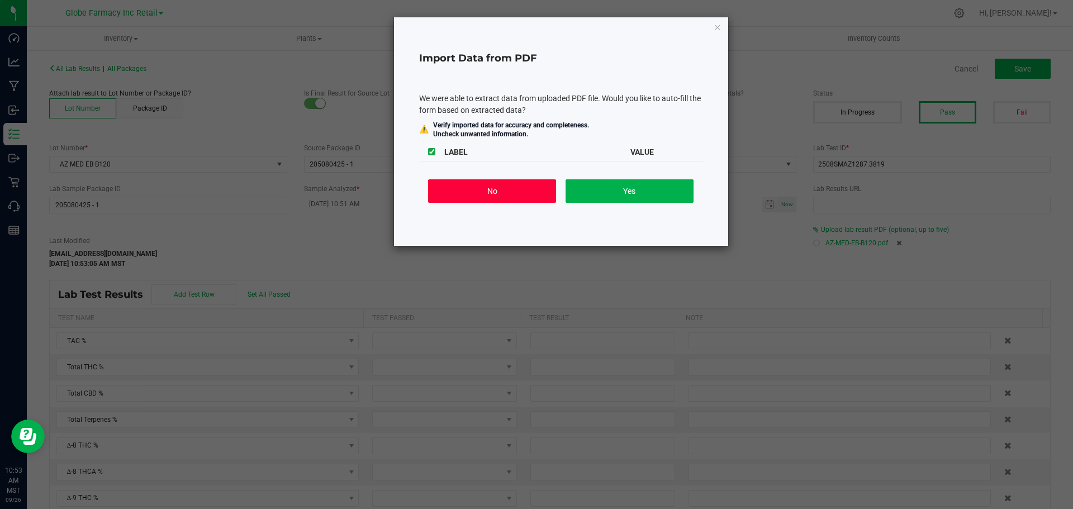
click at [508, 191] on button "No" at bounding box center [492, 190] width 128 height 23
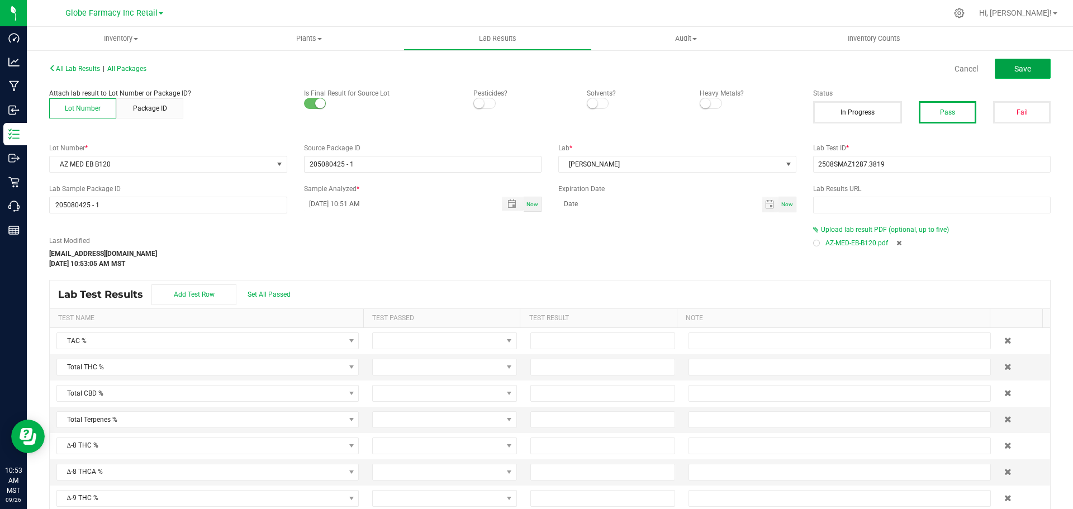
click at [1027, 69] on button "Save" at bounding box center [1022, 69] width 56 height 20
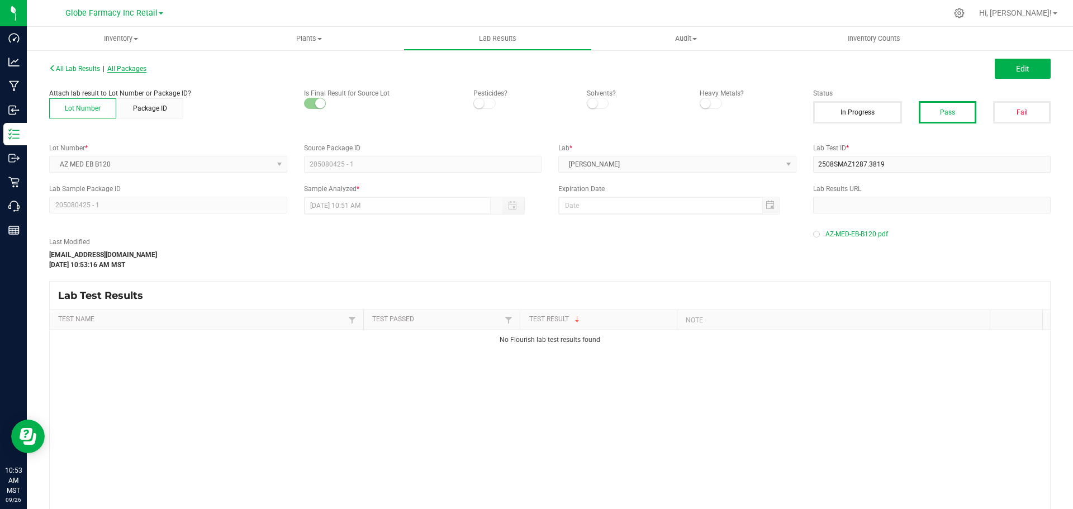
click at [146, 68] on span "All Packages" at bounding box center [126, 69] width 39 height 8
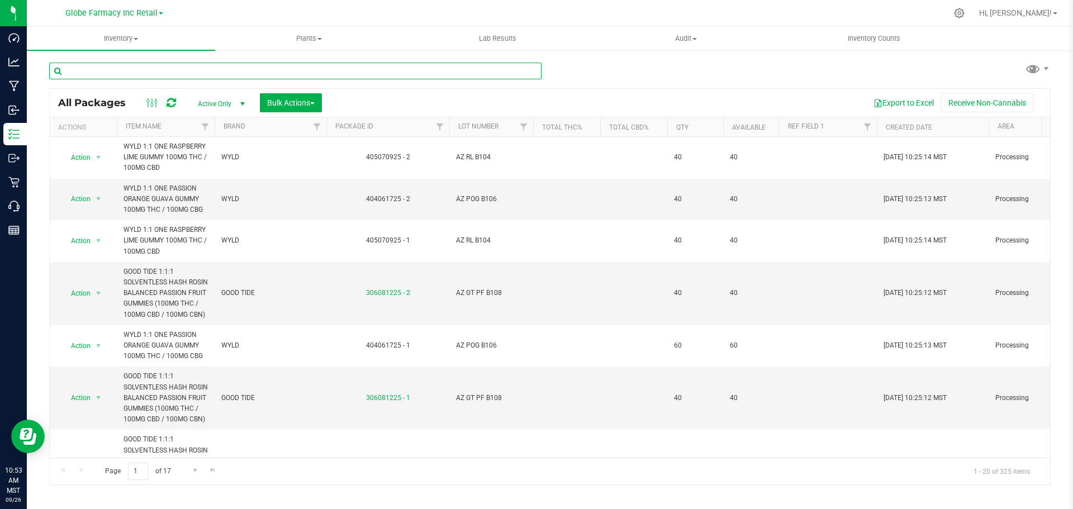
click at [193, 75] on input "text" at bounding box center [295, 71] width 492 height 17
paste input "AZ MED HB B113"
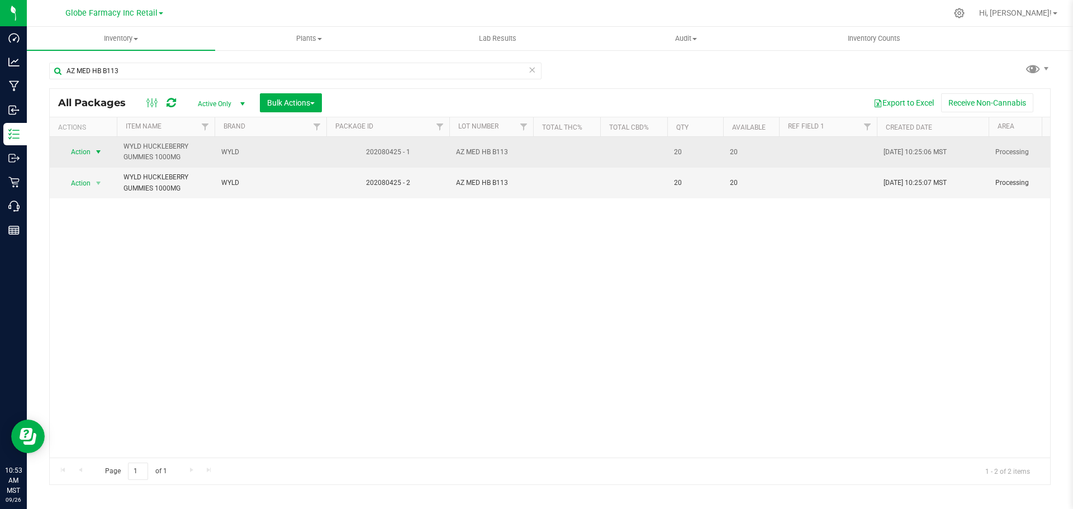
click at [102, 146] on span "select" at bounding box center [99, 152] width 14 height 16
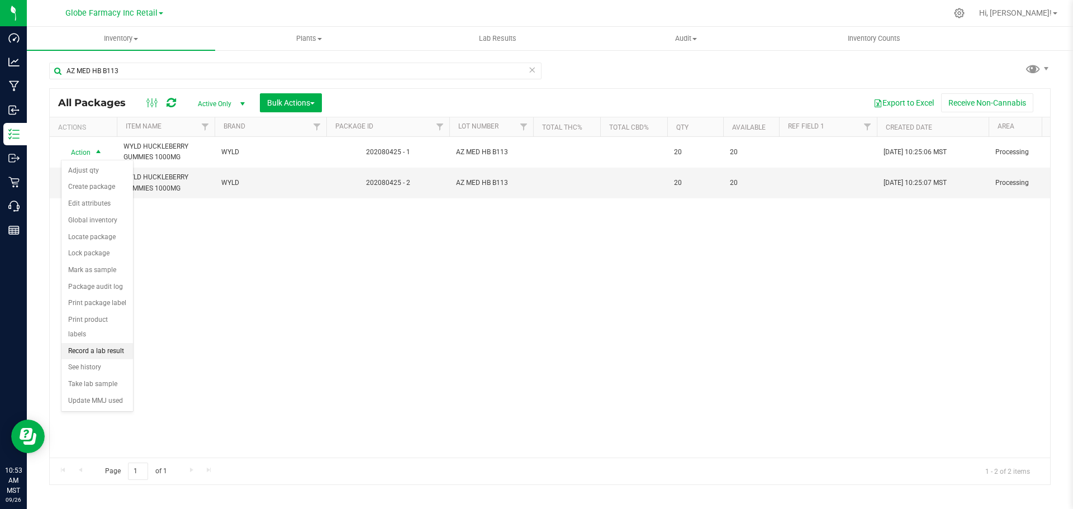
click at [108, 343] on li "Record a lab result" at bounding box center [97, 351] width 72 height 17
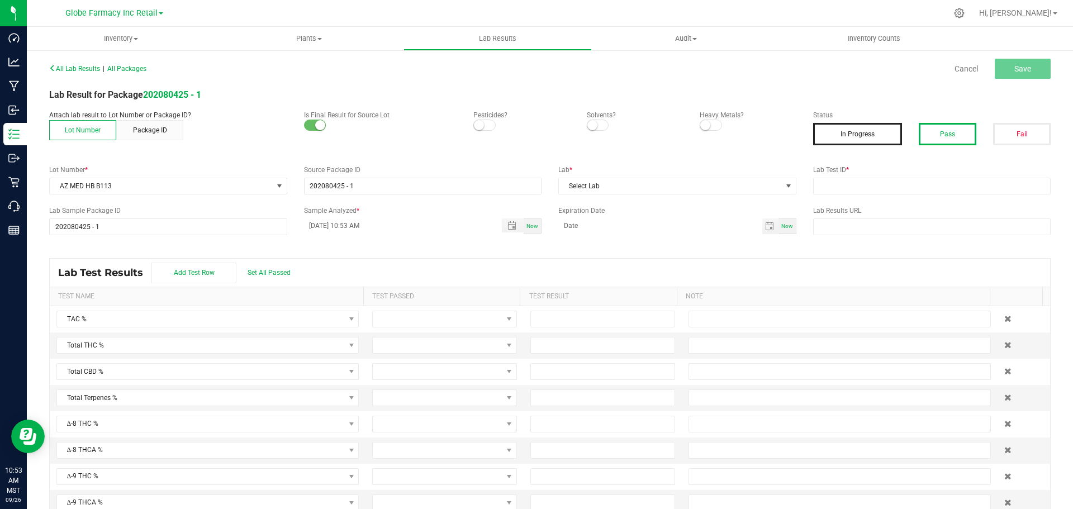
click at [948, 143] on button "Pass" at bounding box center [947, 134] width 58 height 22
click at [951, 182] on input "text" at bounding box center [932, 186] width 238 height 17
paste input "AZ MED HB B113"
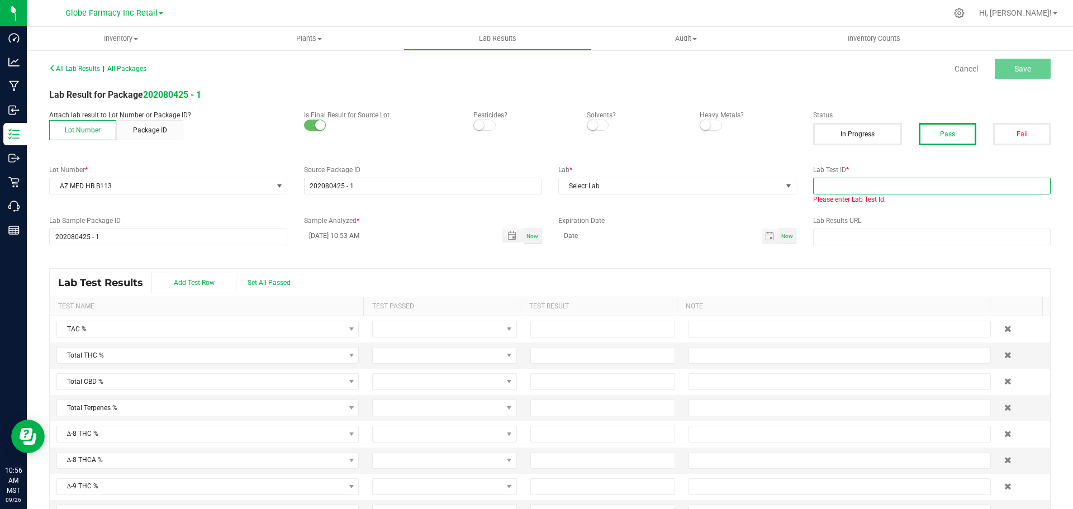
click at [886, 184] on input "text" at bounding box center [932, 186] width 238 height 17
paste input "2508SMAZ1287.3820"
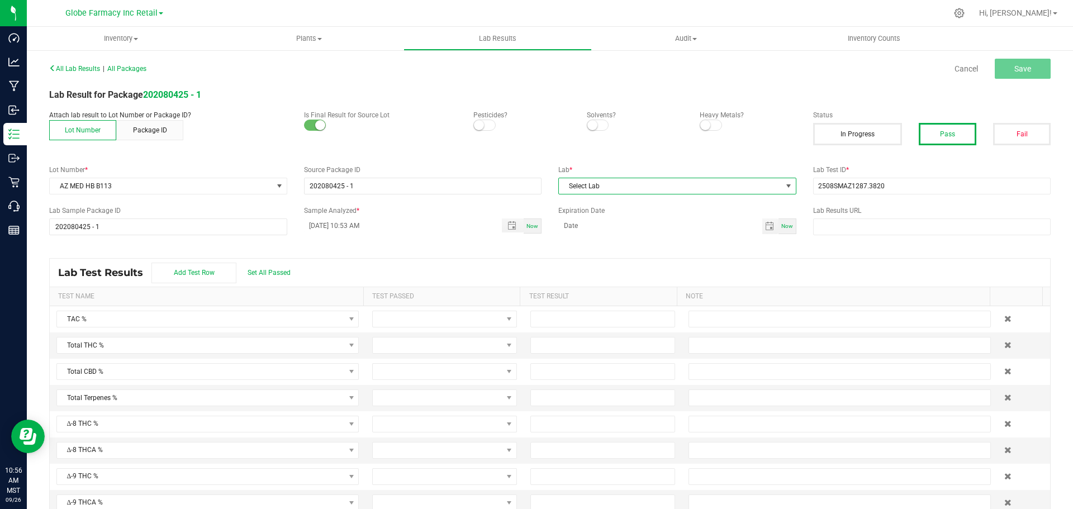
click at [682, 185] on span "Select Lab" at bounding box center [670, 186] width 223 height 16
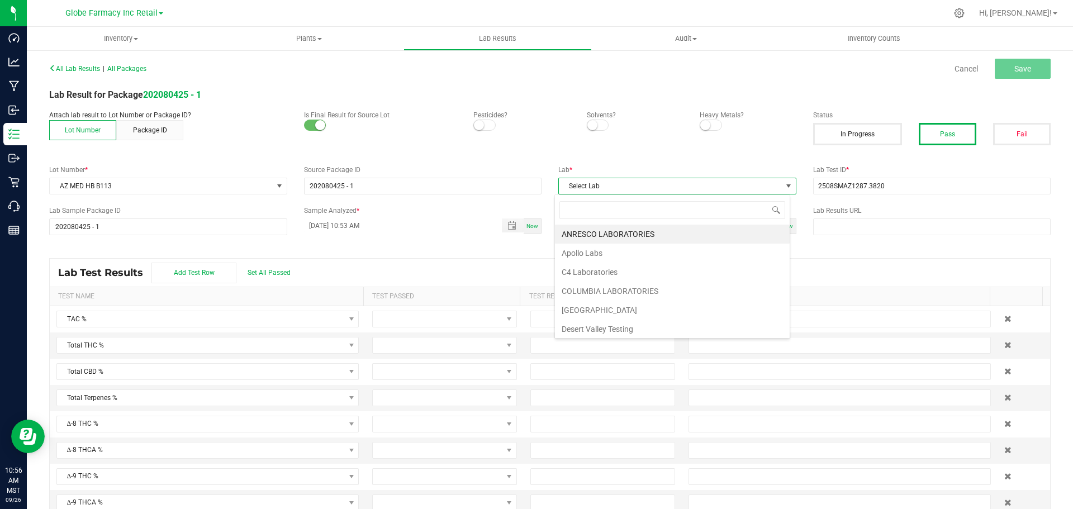
scroll to position [17, 236]
click at [621, 231] on li "[PERSON_NAME]" at bounding box center [672, 234] width 235 height 19
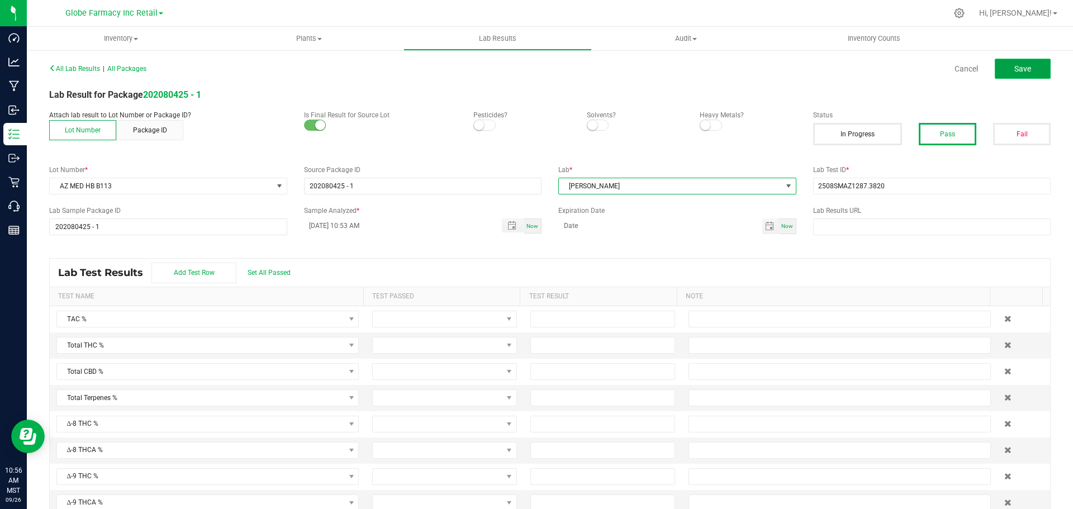
click at [1020, 60] on button "Save" at bounding box center [1022, 69] width 56 height 20
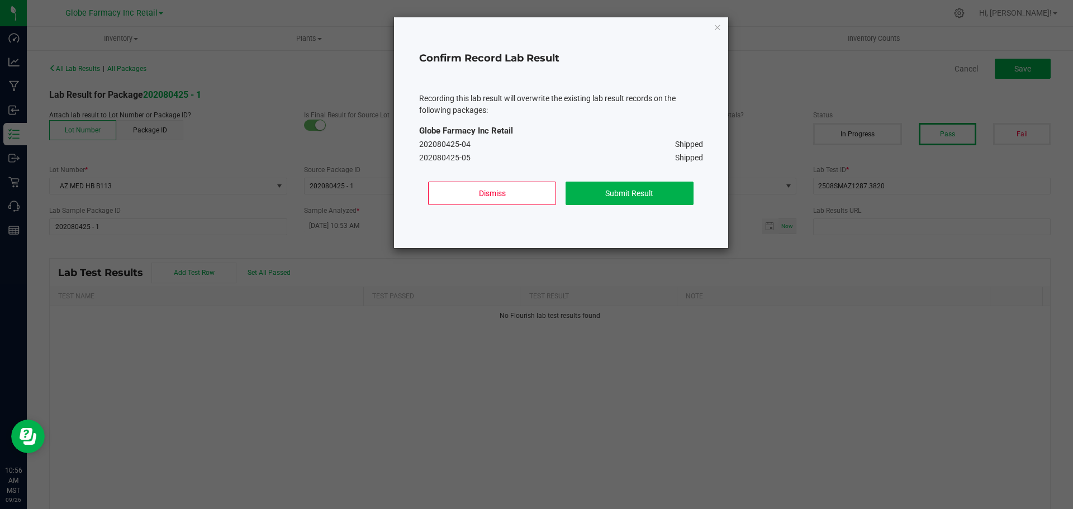
click at [620, 180] on div "Dismiss Submit Result" at bounding box center [561, 198] width 284 height 50
click at [620, 188] on button "Submit Result" at bounding box center [629, 193] width 128 height 23
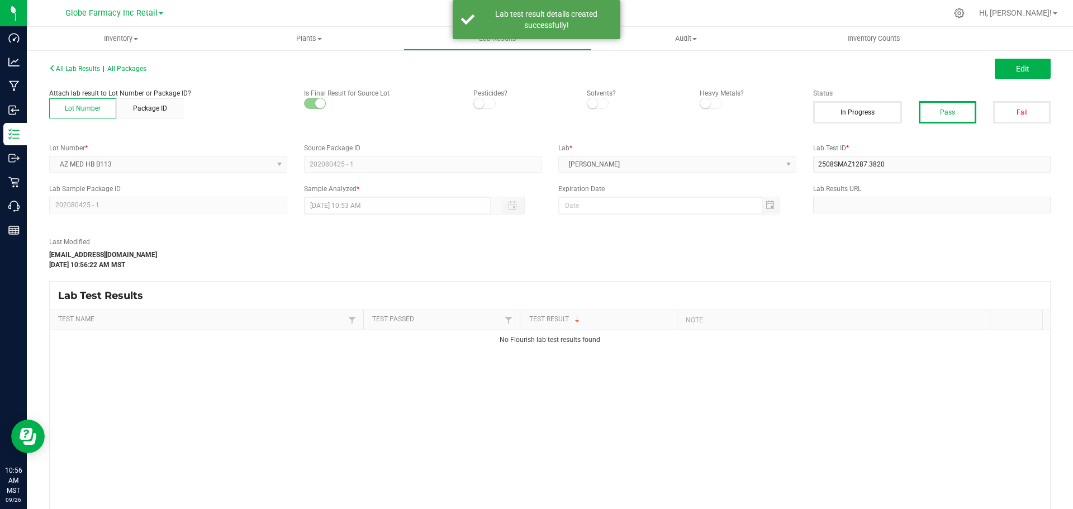
click at [1025, 68] on button "Edit" at bounding box center [1022, 69] width 56 height 20
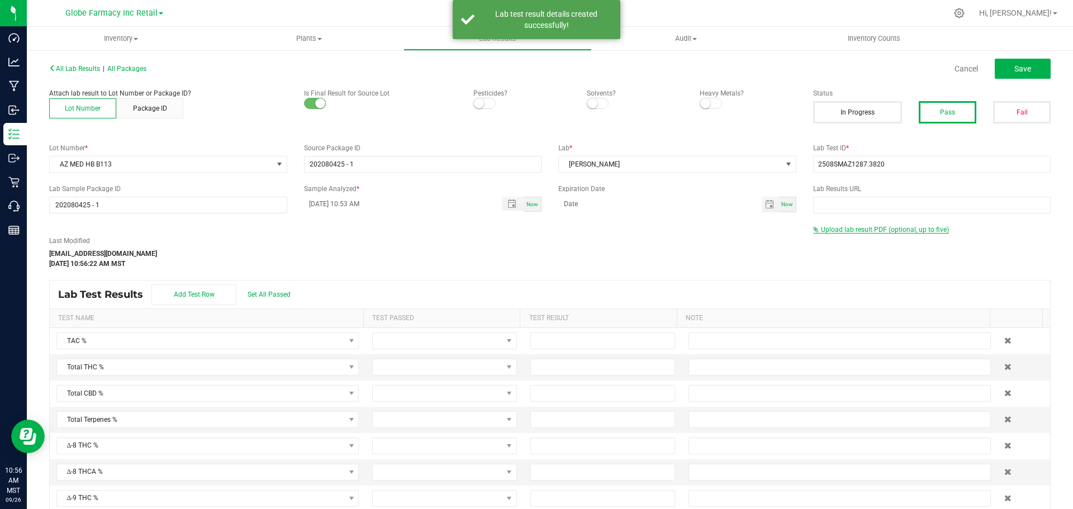
click at [833, 231] on span "Upload lab result PDF (optional, up to five)" at bounding box center [885, 230] width 128 height 8
click at [787, 241] on div "Last Modified katieg@earthshealing.org Sep 26, 2025 10:56:22 AM MST" at bounding box center [423, 252] width 764 height 33
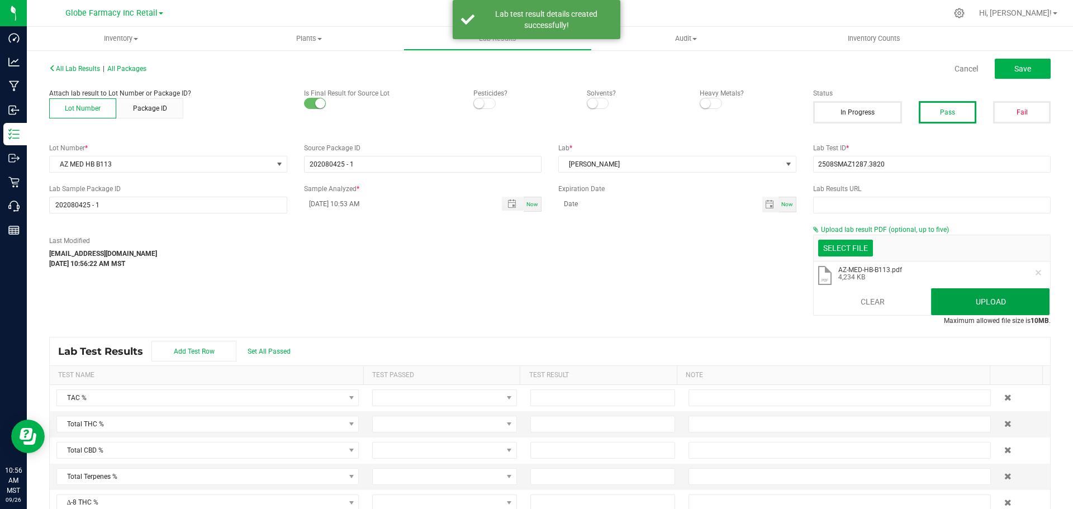
click at [931, 294] on button "Upload" at bounding box center [990, 301] width 118 height 27
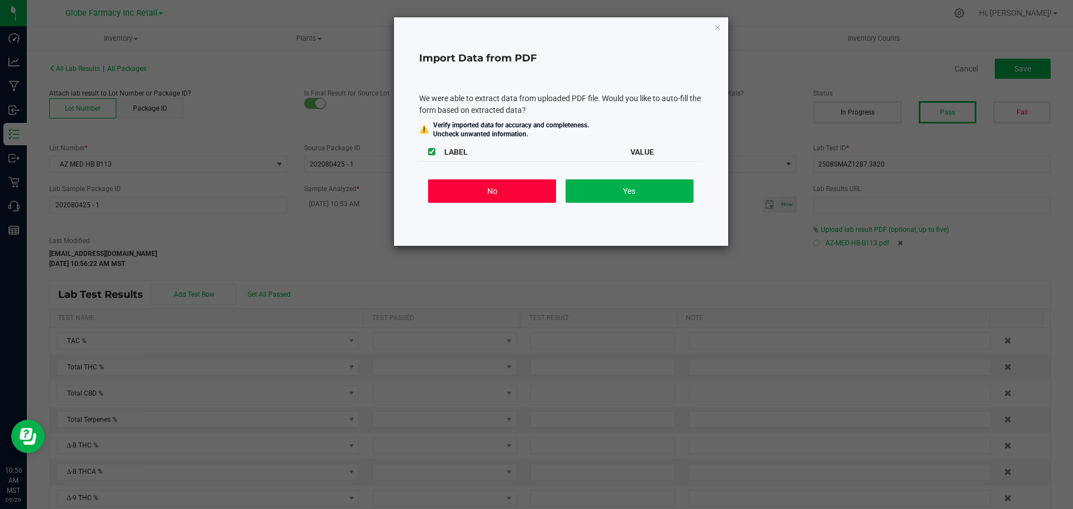
click at [493, 198] on button "No" at bounding box center [492, 190] width 128 height 23
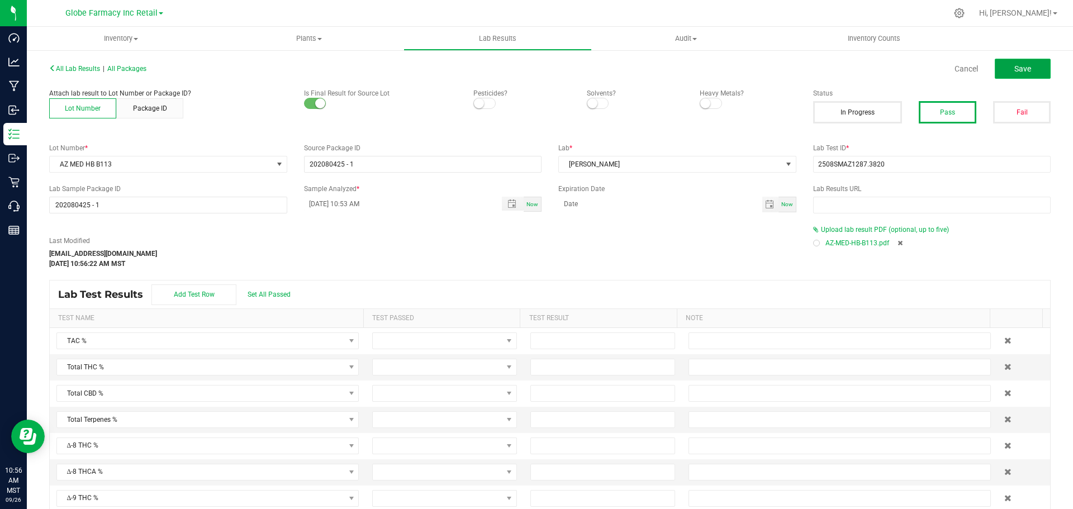
click at [1014, 64] on span "Save" at bounding box center [1022, 68] width 17 height 9
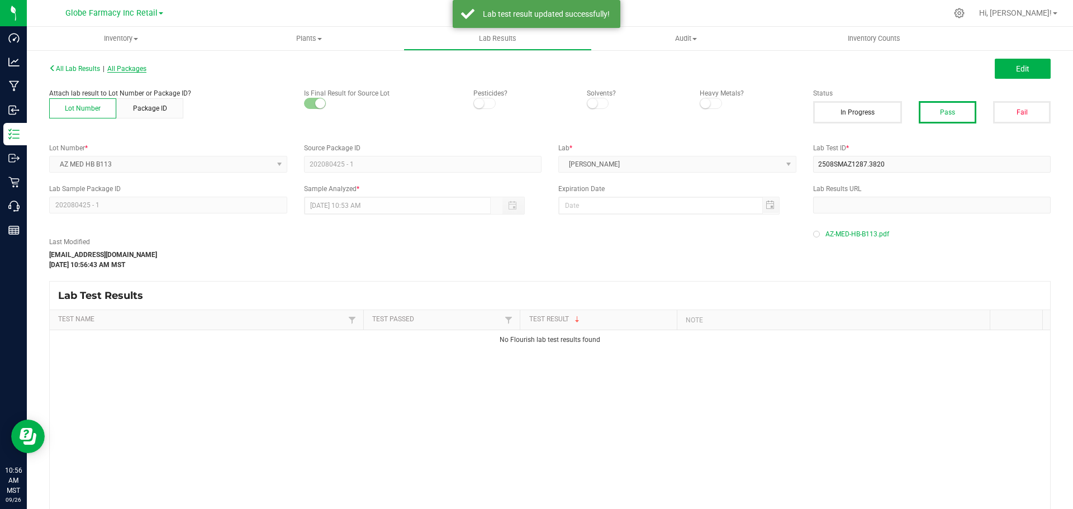
click at [123, 68] on span "All Packages" at bounding box center [126, 69] width 39 height 8
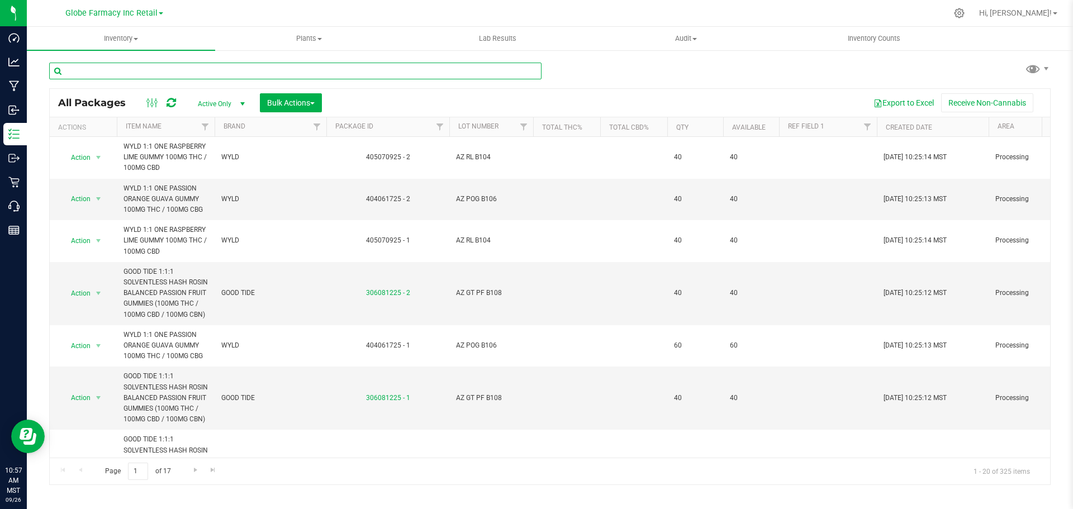
click at [289, 70] on input "text" at bounding box center [295, 71] width 492 height 17
paste input "AZ MED MB B128"
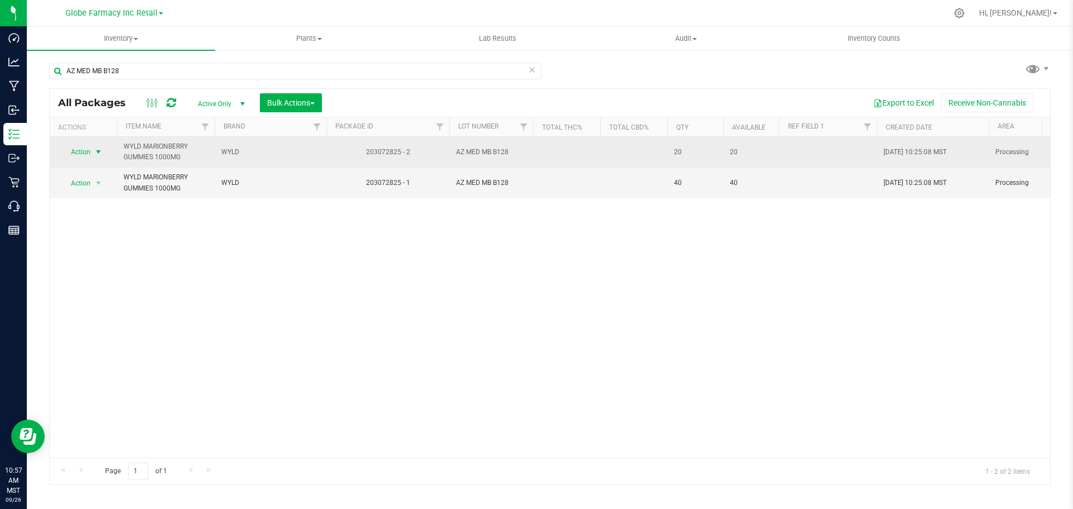
click at [90, 150] on span "Action" at bounding box center [76, 152] width 30 height 16
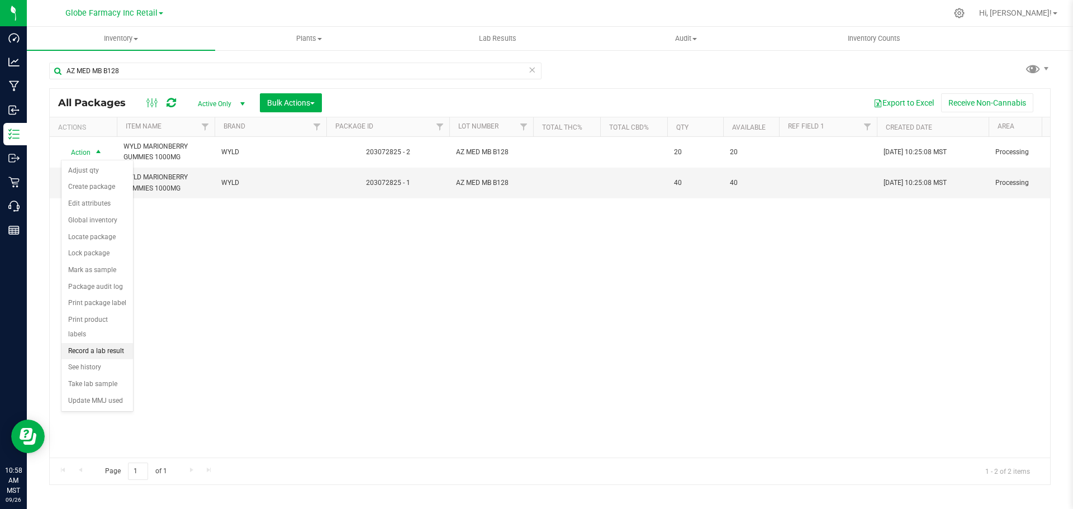
click at [114, 343] on li "Record a lab result" at bounding box center [97, 351] width 72 height 17
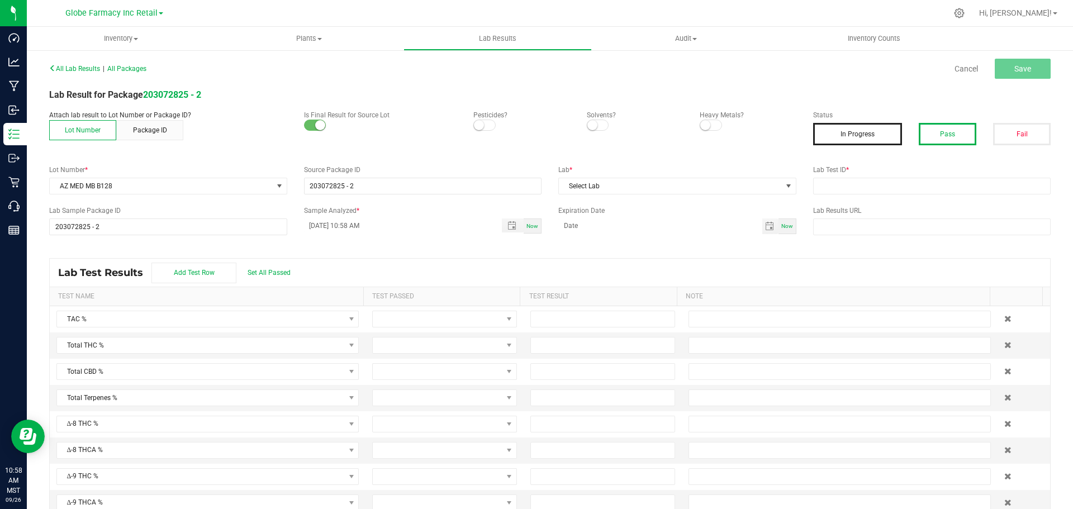
click at [918, 127] on button "Pass" at bounding box center [947, 134] width 58 height 22
click at [929, 185] on input "text" at bounding box center [932, 186] width 238 height 17
paste input "2507SMAZ1235.3652"
click at [721, 184] on span "Select Lab" at bounding box center [670, 186] width 223 height 16
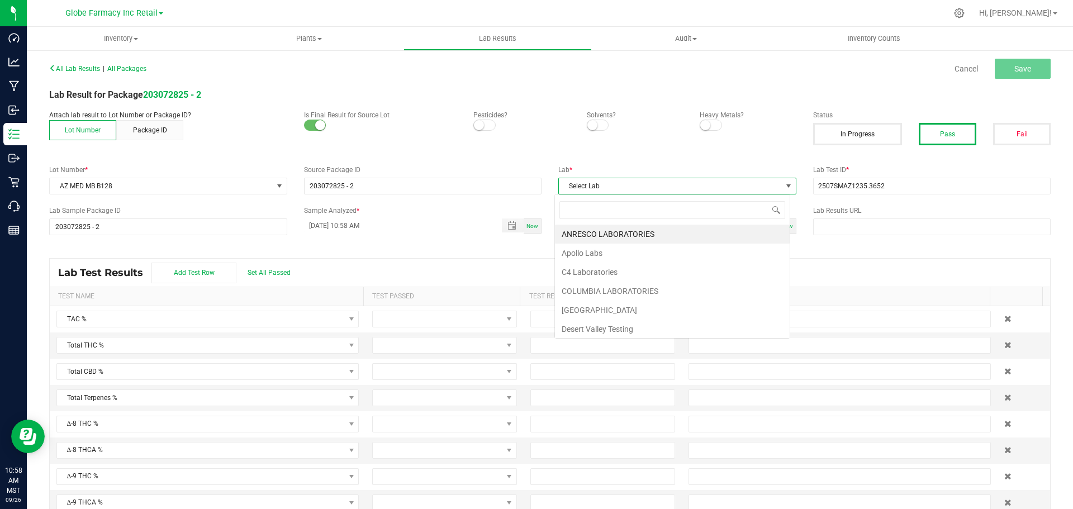
scroll to position [17, 236]
click at [600, 237] on li "[PERSON_NAME]" at bounding box center [672, 234] width 235 height 19
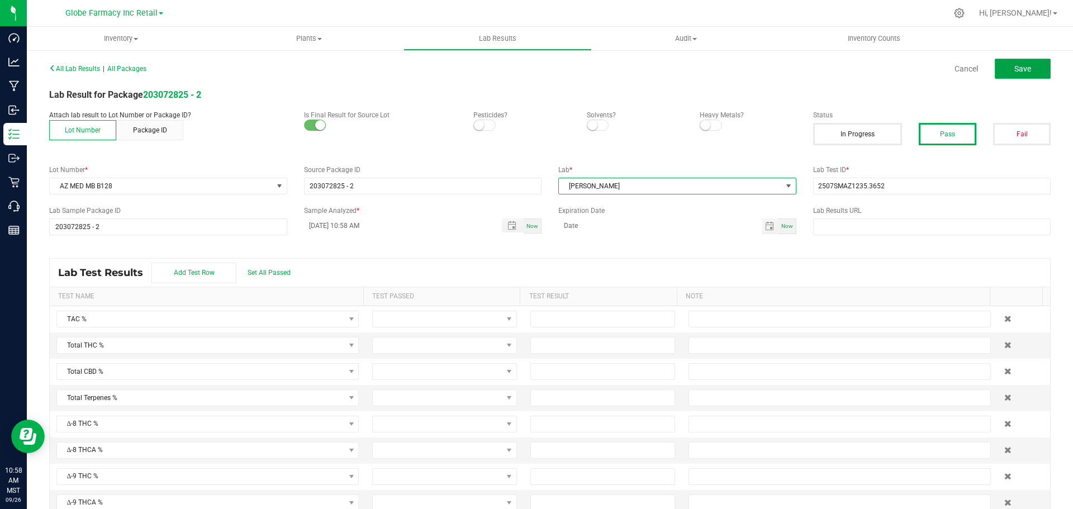
click at [1014, 73] on span "Save" at bounding box center [1022, 68] width 17 height 9
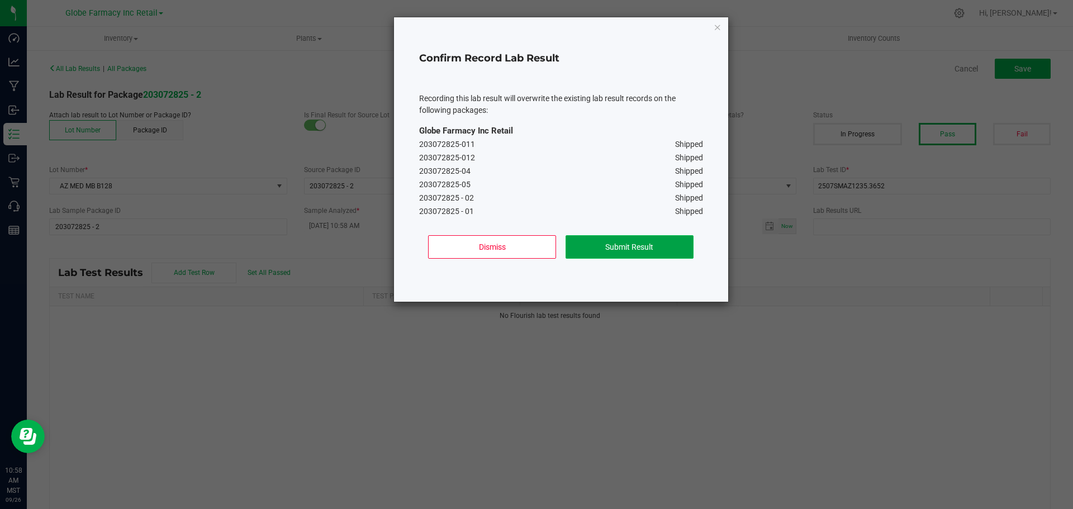
click at [634, 250] on button "Submit Result" at bounding box center [629, 246] width 128 height 23
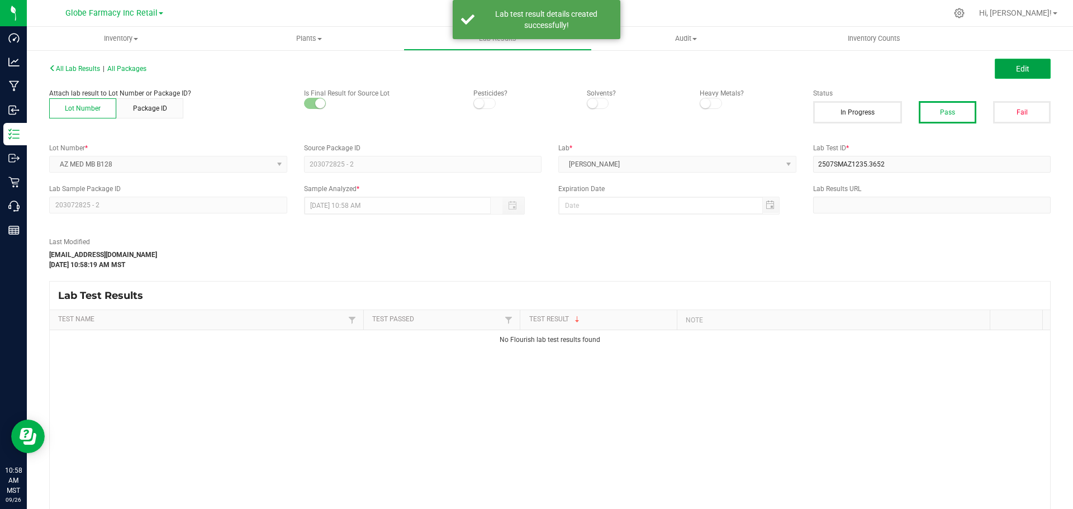
click at [1016, 65] on span "Edit" at bounding box center [1022, 68] width 13 height 9
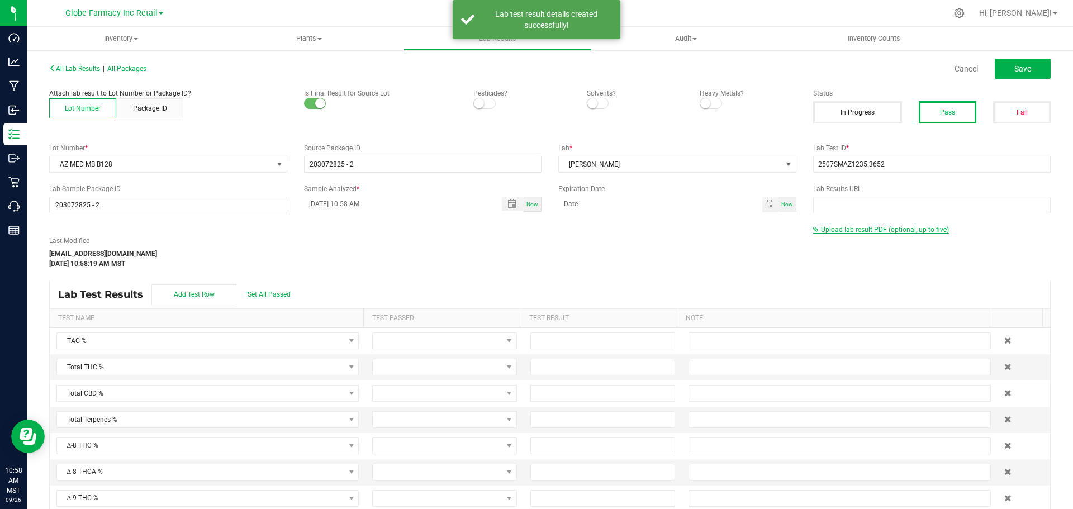
click at [855, 230] on span "Upload lab result PDF (optional, up to five)" at bounding box center [885, 230] width 128 height 8
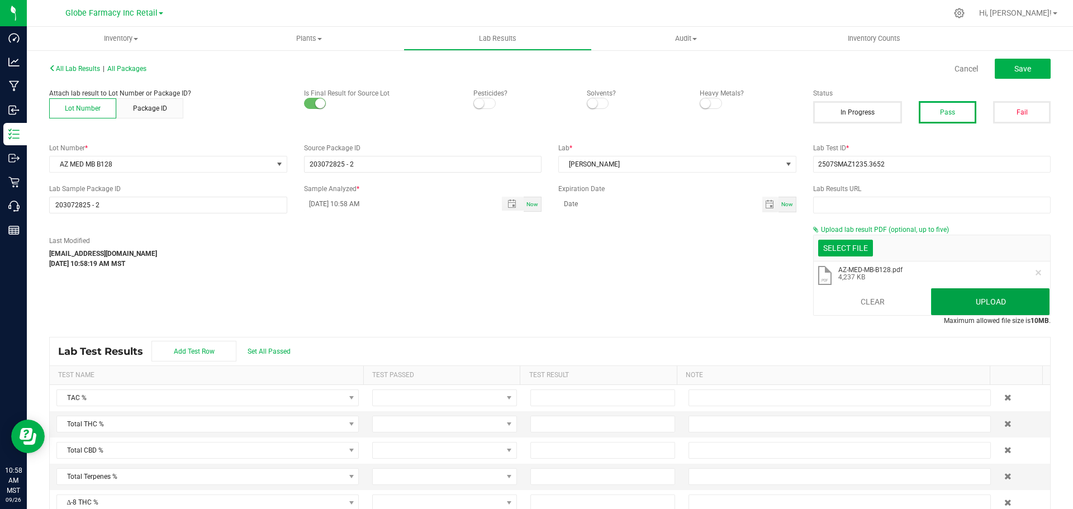
click at [1005, 298] on button "Upload" at bounding box center [990, 301] width 118 height 27
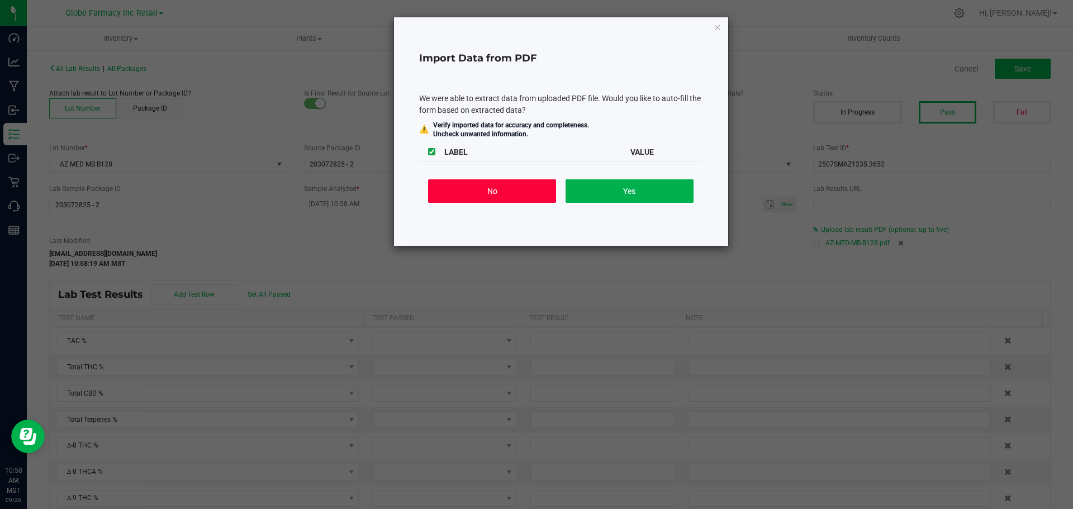
click at [506, 188] on button "No" at bounding box center [492, 190] width 128 height 23
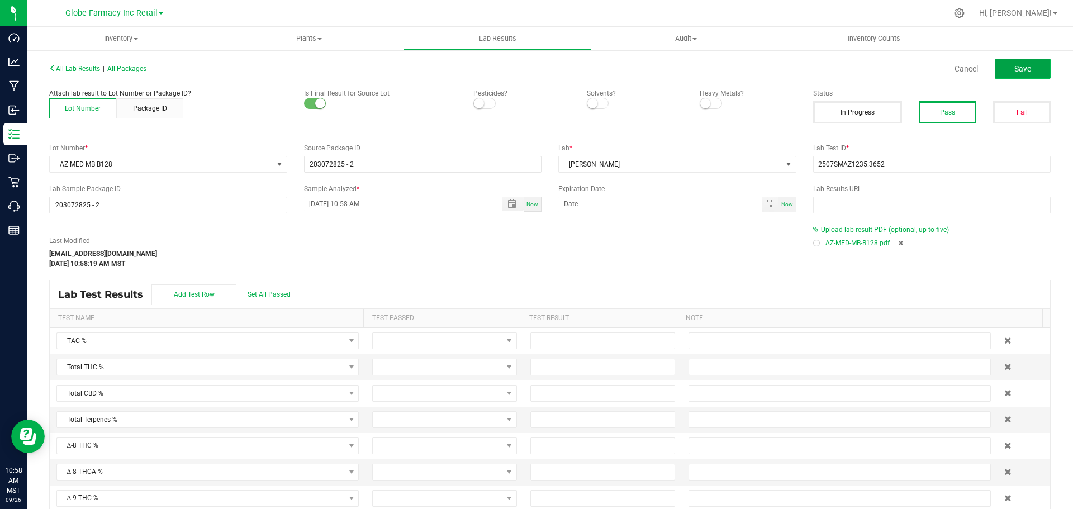
click at [1014, 70] on span "Save" at bounding box center [1022, 68] width 17 height 9
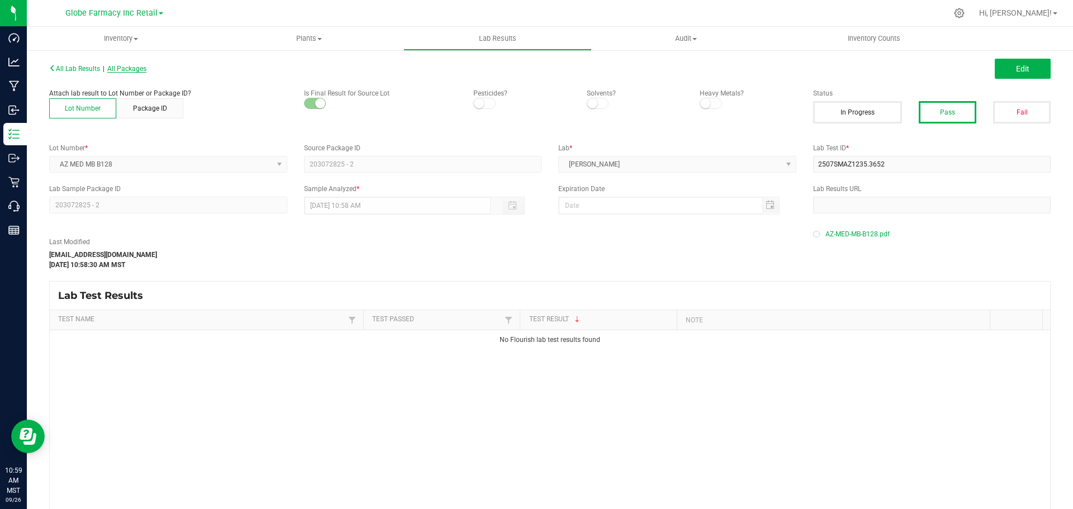
click at [133, 69] on span "All Packages" at bounding box center [126, 69] width 39 height 8
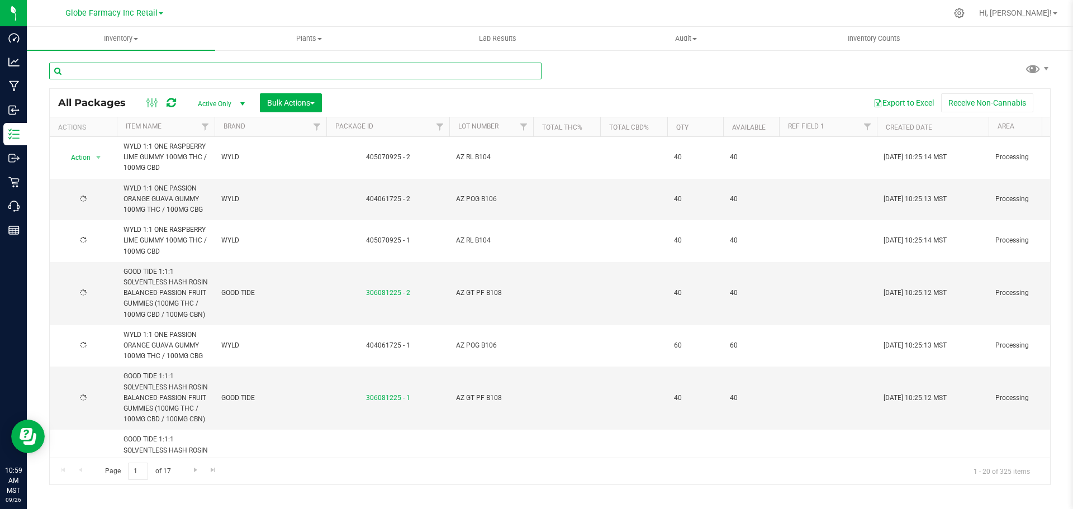
click at [259, 70] on input "text" at bounding box center [295, 71] width 492 height 17
paste input "AZ MED RB B126"
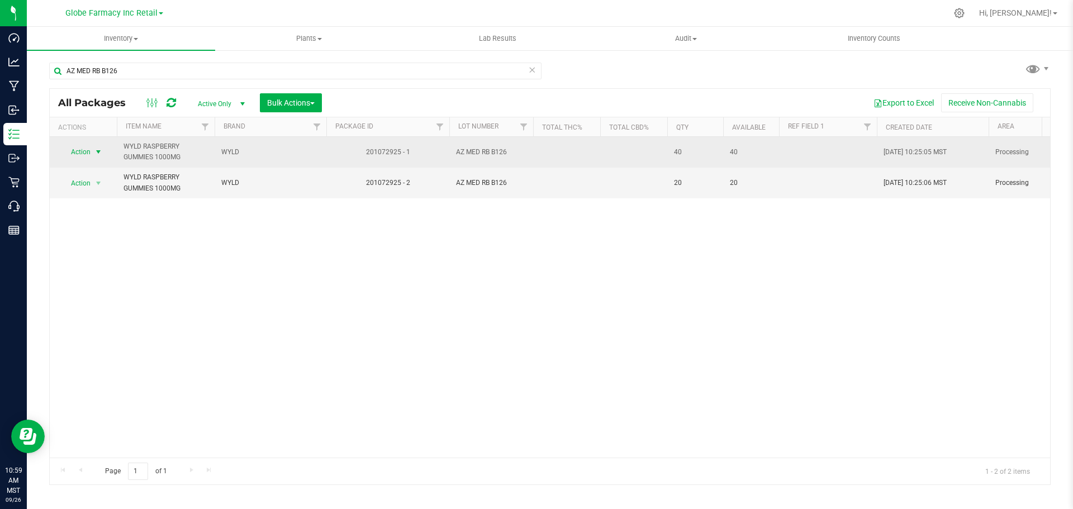
click at [92, 155] on span "select" at bounding box center [99, 152] width 14 height 16
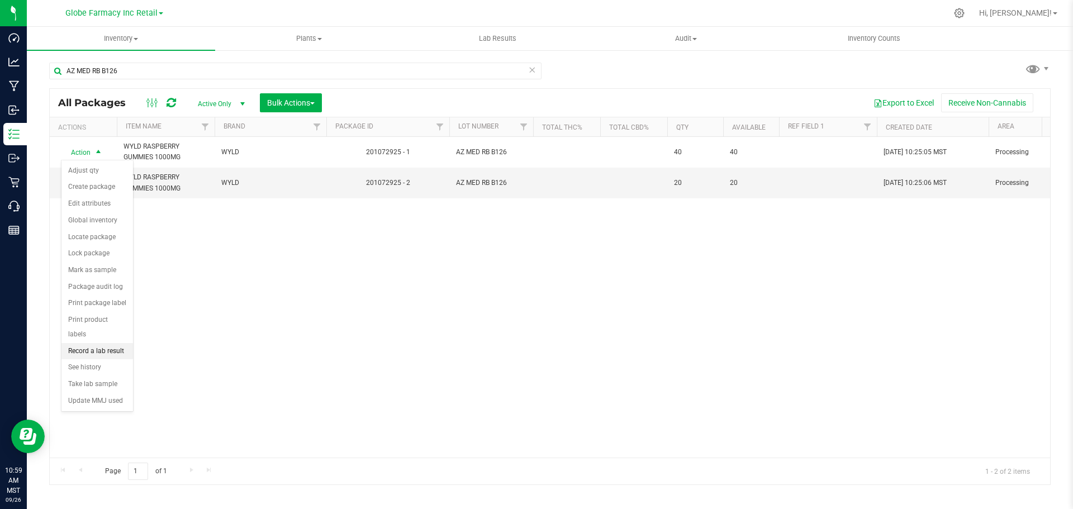
click at [92, 343] on li "Record a lab result" at bounding box center [97, 351] width 72 height 17
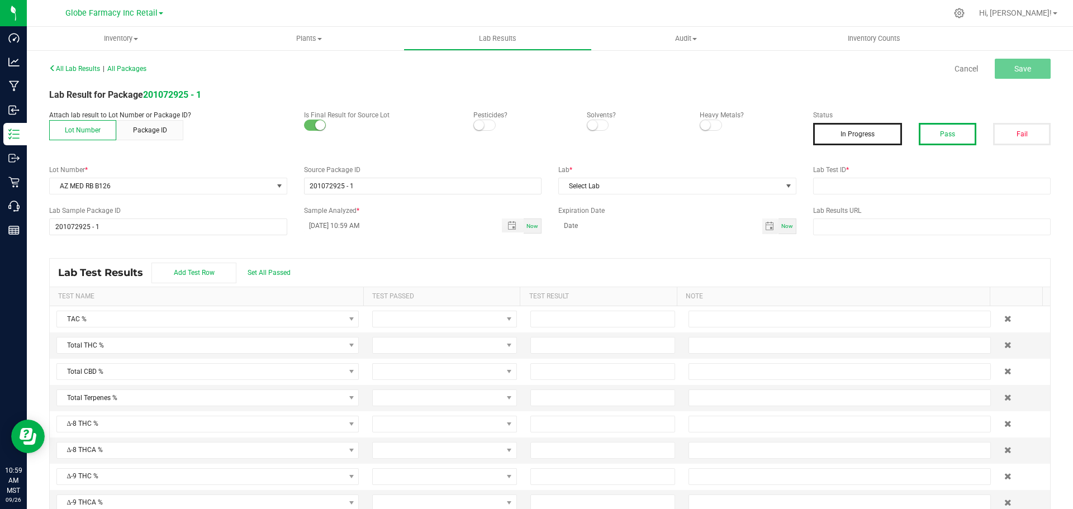
click at [958, 140] on button "Pass" at bounding box center [947, 134] width 58 height 22
drag, startPoint x: 920, startPoint y: 187, endPoint x: 914, endPoint y: 188, distance: 5.7
click at [920, 187] on input "text" at bounding box center [932, 186] width 238 height 17
paste input "AZ MED RB B126"
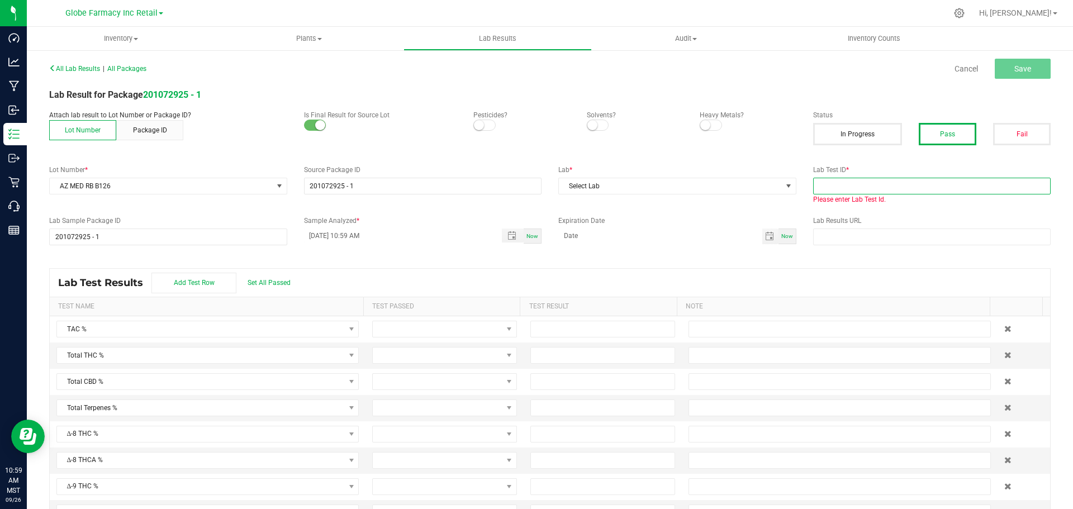
click at [863, 182] on input "text" at bounding box center [932, 186] width 238 height 17
paste input "2507SMAZ1259.3718"
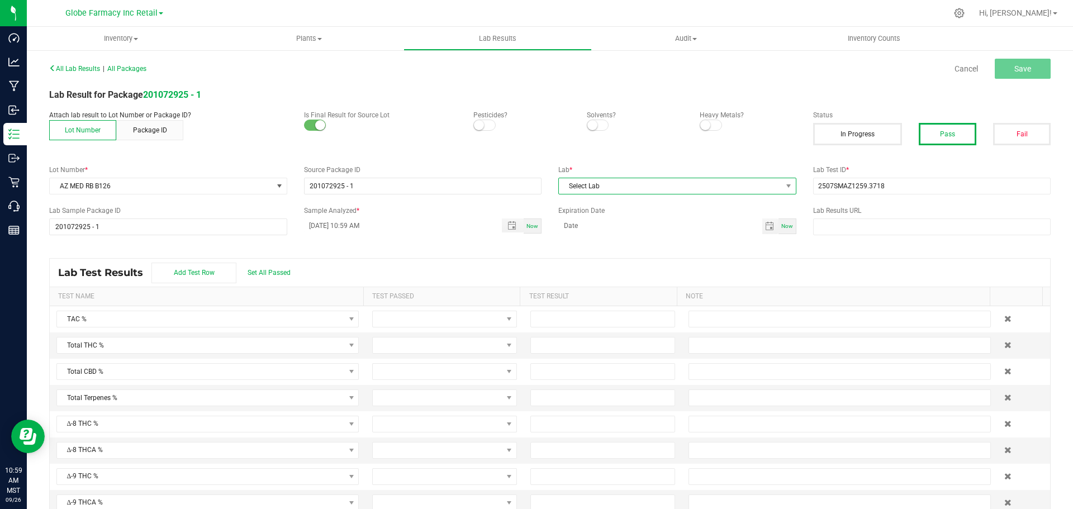
click at [674, 193] on span "Select Lab" at bounding box center [670, 186] width 223 height 16
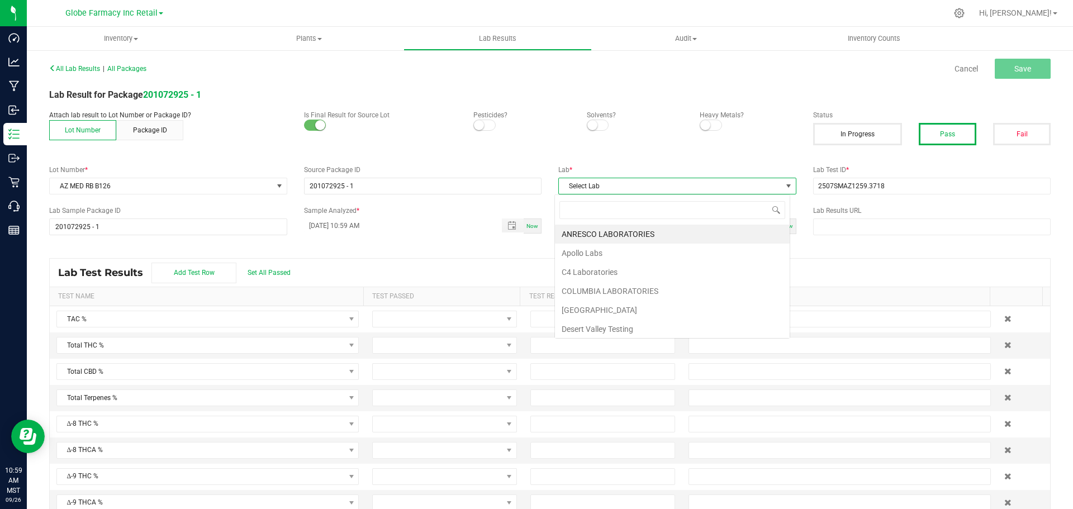
scroll to position [17, 236]
click at [601, 235] on li "[PERSON_NAME]" at bounding box center [672, 234] width 235 height 19
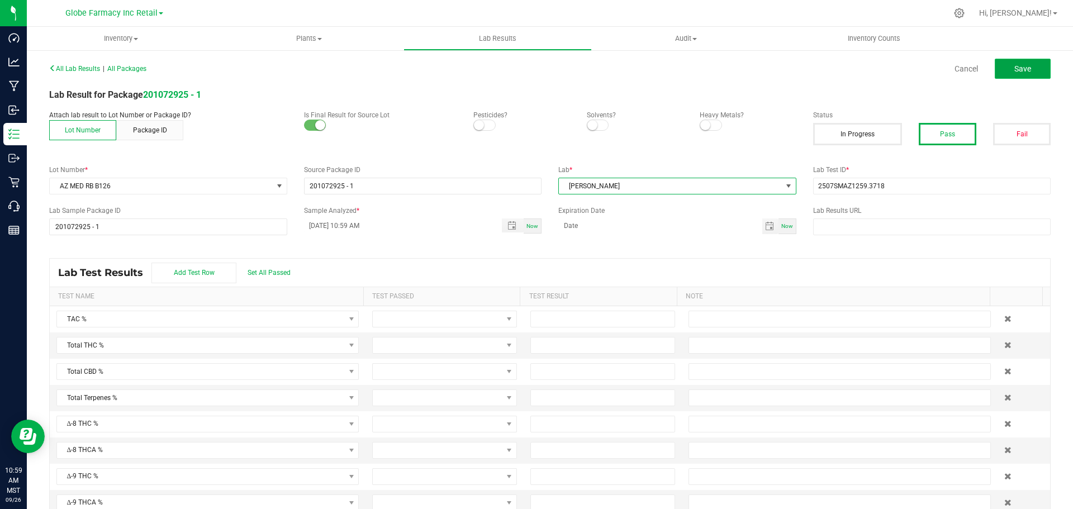
click at [1015, 78] on button "Save" at bounding box center [1022, 69] width 56 height 20
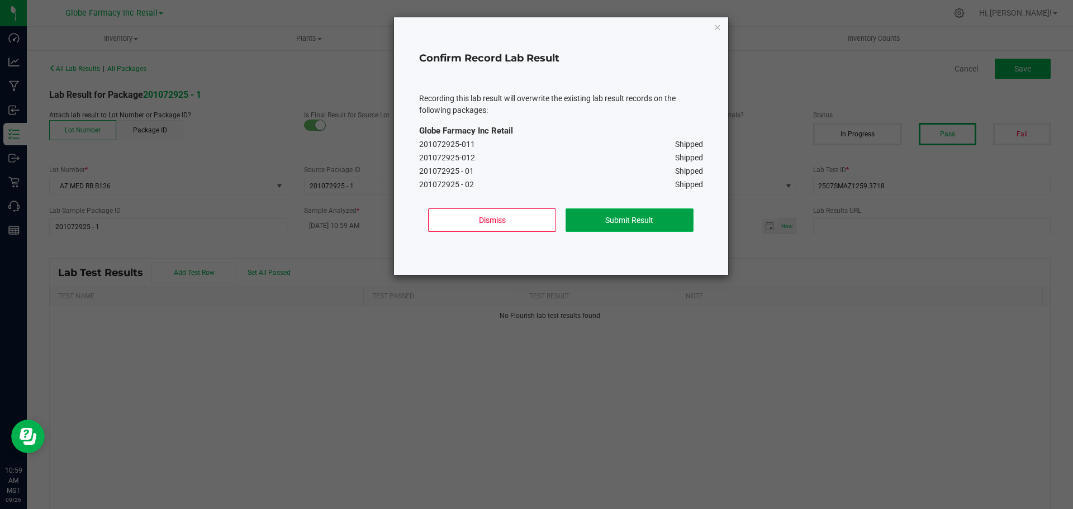
click at [634, 218] on button "Submit Result" at bounding box center [629, 219] width 128 height 23
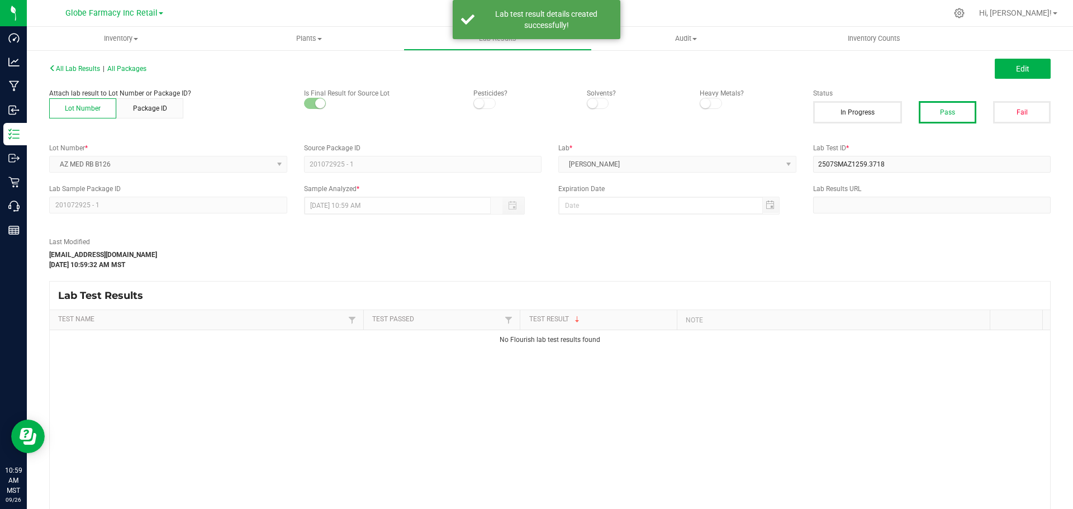
click at [1013, 60] on button "Edit" at bounding box center [1022, 69] width 56 height 20
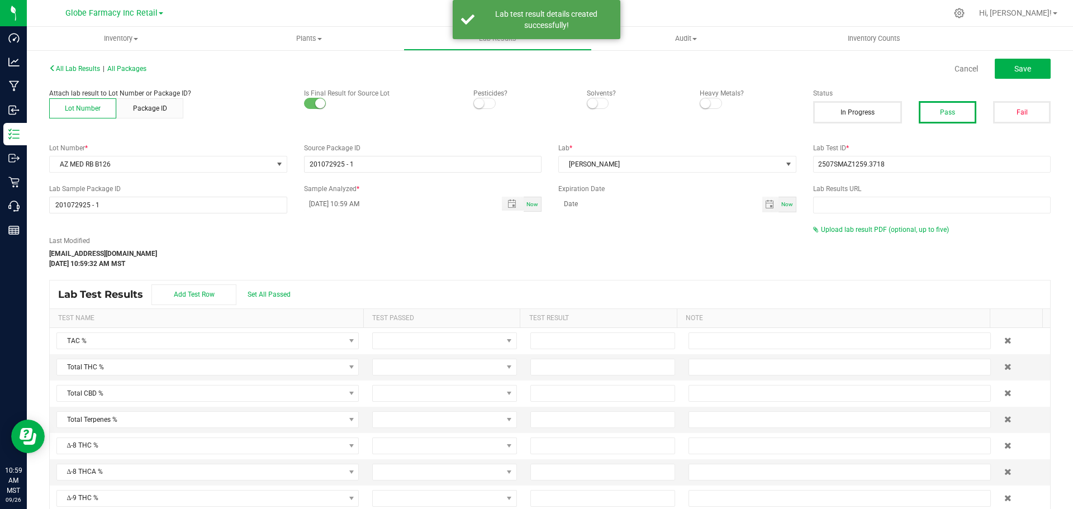
click at [834, 235] on div "Last Modified katieg@earthshealing.org Sep 26, 2025 10:59:32 AM MST Upload lab …" at bounding box center [550, 247] width 1018 height 44
drag, startPoint x: 833, startPoint y: 227, endPoint x: 830, endPoint y: 233, distance: 6.2
click at [832, 227] on span "Upload lab result PDF (optional, up to five)" at bounding box center [885, 230] width 128 height 8
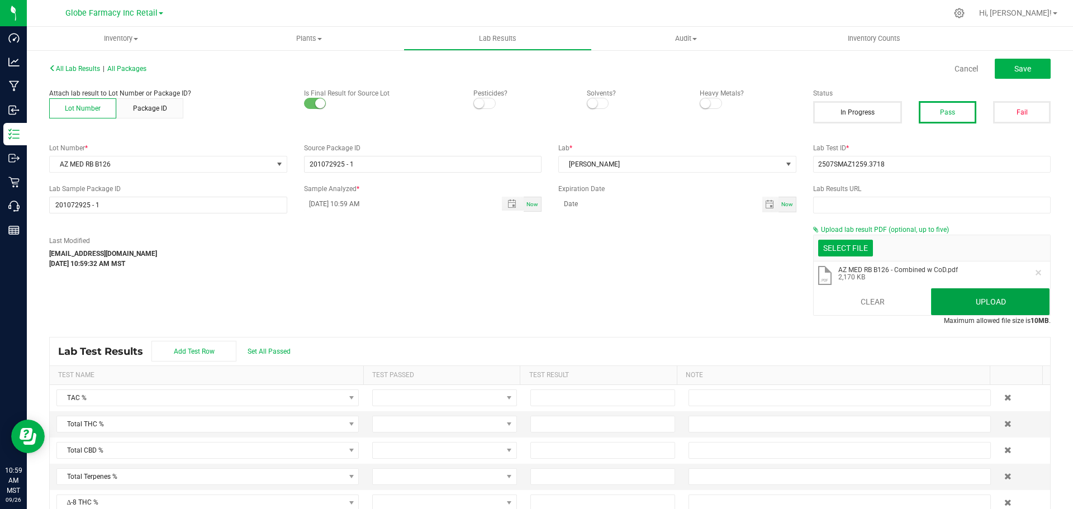
click at [970, 307] on button "Upload" at bounding box center [990, 301] width 118 height 27
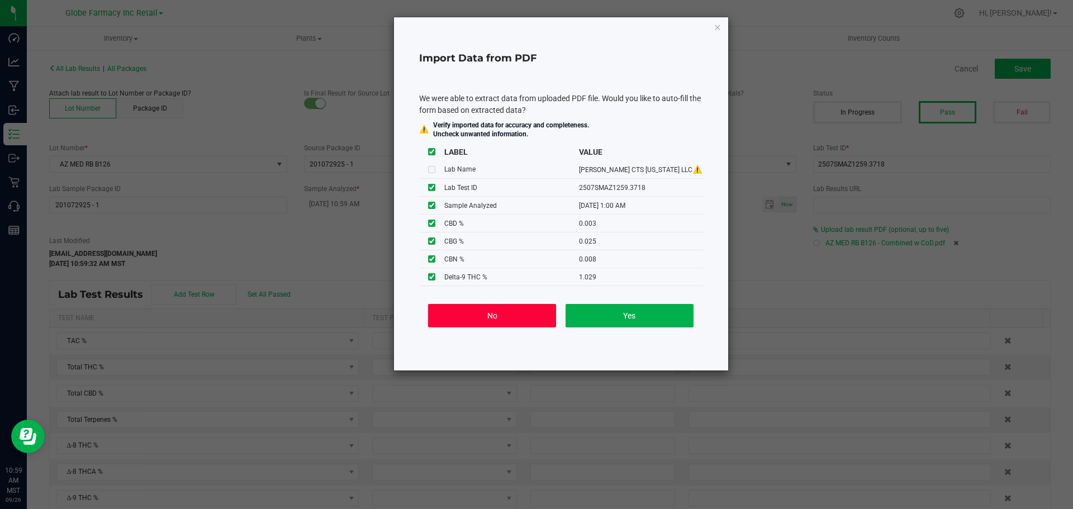
click at [511, 326] on button "No" at bounding box center [492, 315] width 128 height 23
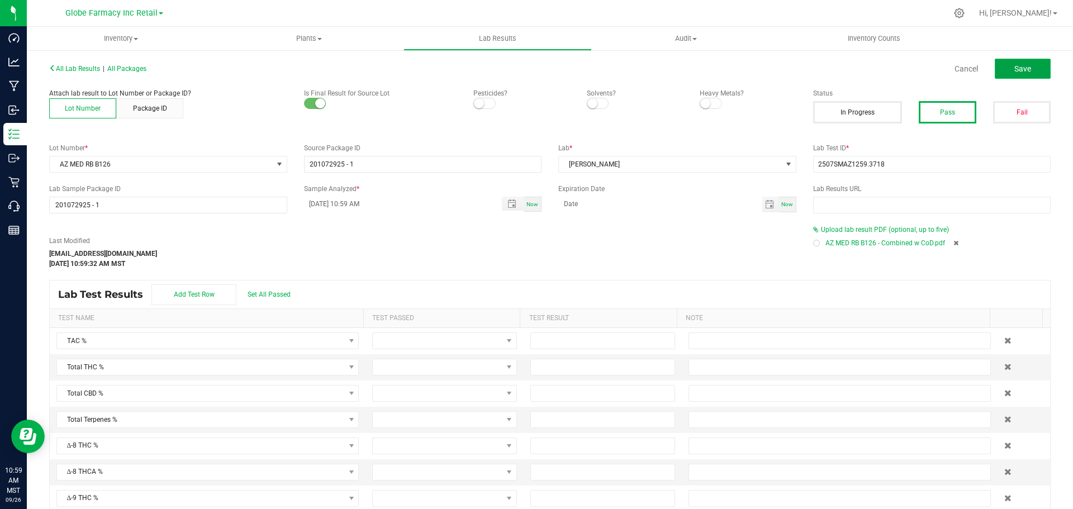
click at [1019, 67] on span "Save" at bounding box center [1022, 68] width 17 height 9
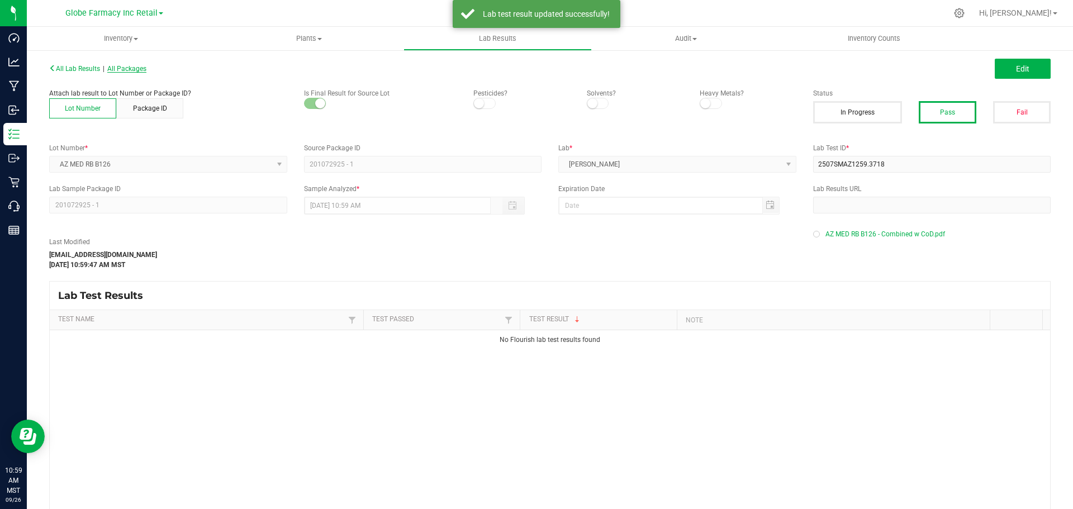
click at [131, 68] on span "All Packages" at bounding box center [126, 69] width 39 height 8
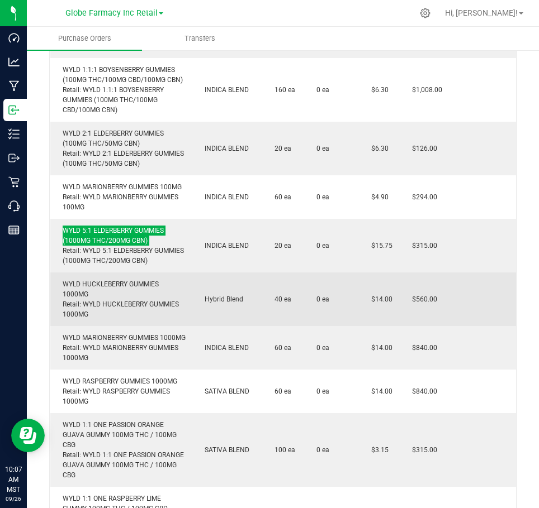
scroll to position [391, 0]
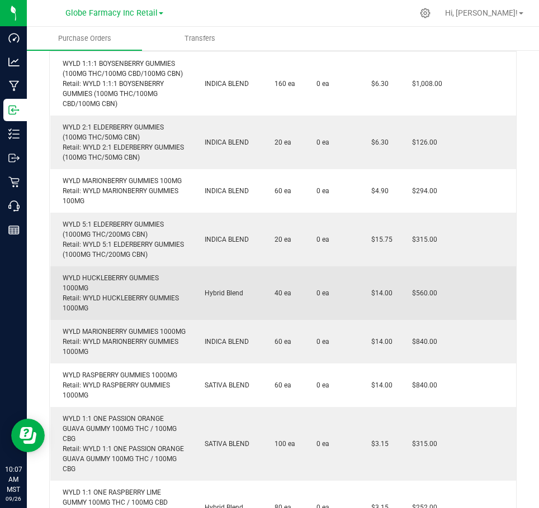
drag, startPoint x: 130, startPoint y: 278, endPoint x: 130, endPoint y: 285, distance: 7.3
click at [130, 278] on td "WYLD HUCKLEBERRY GUMMIES 1000MG Retail: WYLD HUCKLEBERRY GUMMIES 1000MG" at bounding box center [121, 293] width 142 height 54
click at [129, 288] on div "WYLD HUCKLEBERRY GUMMIES 1000MG Retail: WYLD HUCKLEBERRY GUMMIES 1000MG" at bounding box center [121, 293] width 128 height 40
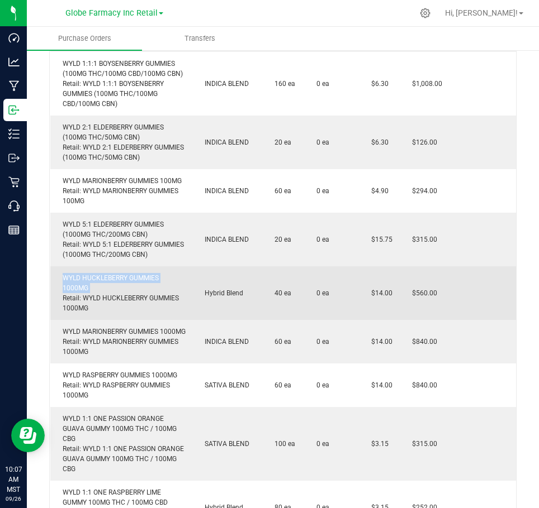
copy div "WYLD HUCKLEBERRY GUMMIES 1000MG"
click at [98, 313] on div "WYLD HUCKLEBERRY GUMMIES 1000MG Retail: WYLD HUCKLEBERRY GUMMIES 1000MG" at bounding box center [121, 293] width 128 height 40
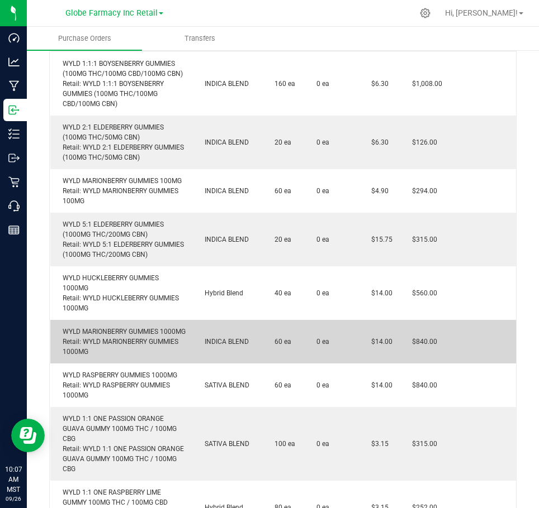
click at [78, 342] on div "WYLD MARIONBERRY GUMMIES 1000MG Retail: WYLD MARIONBERRY GUMMIES 1000MG" at bounding box center [121, 342] width 128 height 30
copy div "WYLD MARIONBERRY GUMMIES 1000MG"
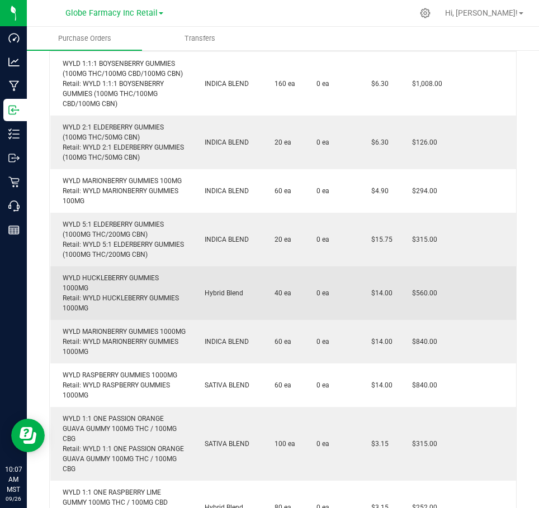
click at [74, 287] on div "WYLD HUCKLEBERRY GUMMIES 1000MG Retail: WYLD HUCKLEBERRY GUMMIES 1000MG" at bounding box center [121, 293] width 128 height 40
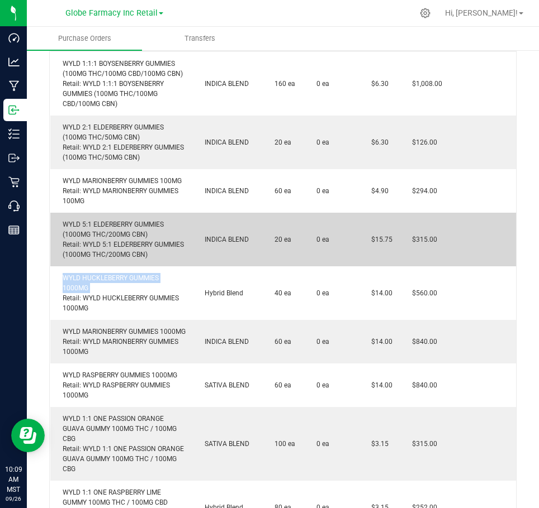
click at [125, 230] on div "WYLD 5:1 ELDERBERRY GUMMIES (1000MG THC/200MG CBN) Retail: WYLD 5:1 ELDERBERRY …" at bounding box center [121, 240] width 128 height 40
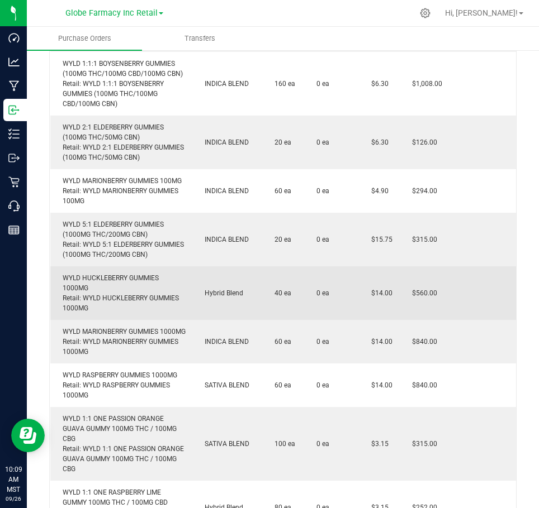
click at [127, 282] on td "WYLD HUCKLEBERRY GUMMIES 1000MG Retail: WYLD HUCKLEBERRY GUMMIES 1000MG" at bounding box center [121, 293] width 142 height 54
copy div "WYLD HUCKLEBERRY GUMMIES 1000MG"
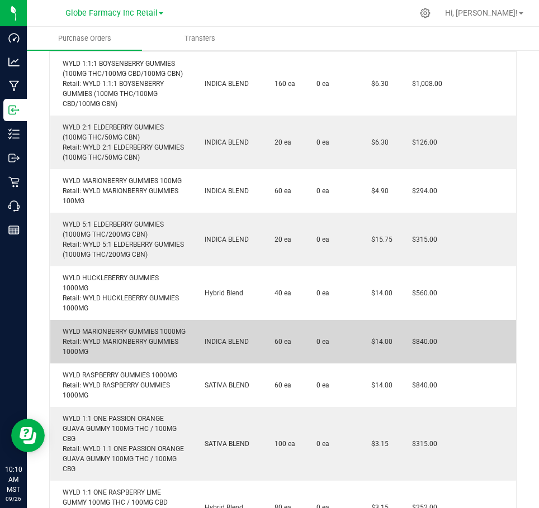
click at [73, 342] on div "WYLD MARIONBERRY GUMMIES 1000MG Retail: WYLD MARIONBERRY GUMMIES 1000MG" at bounding box center [121, 342] width 128 height 30
copy div "WYLD MARIONBERRY GUMMIES 1000MG"
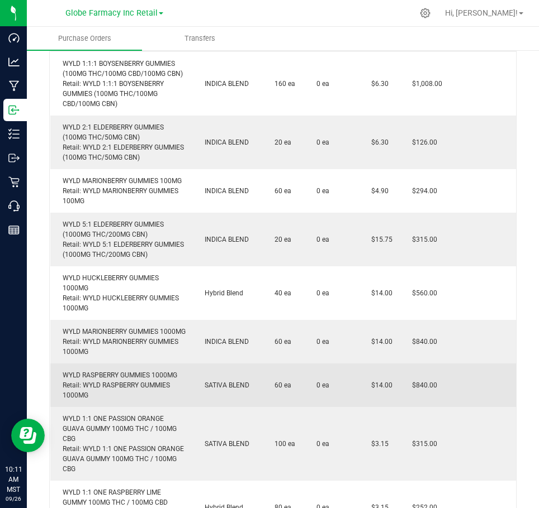
click at [134, 399] on div "WYLD RASPBERRY GUMMIES 1000MG Retail: WYLD RASPBERRY GUMMIES 1000MG" at bounding box center [121, 385] width 128 height 30
click at [117, 395] on div "WYLD RASPBERRY GUMMIES 1000MG Retail: WYLD RASPBERRY GUMMIES 1000MG" at bounding box center [121, 385] width 128 height 30
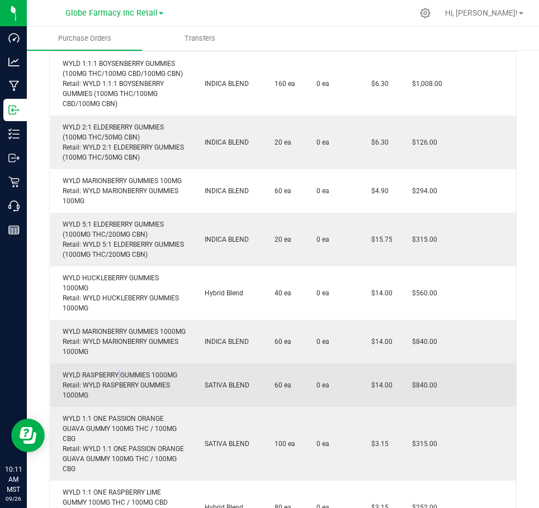
click at [118, 395] on div "WYLD RASPBERRY GUMMIES 1000MG Retail: WYLD RASPBERRY GUMMIES 1000MG" at bounding box center [121, 385] width 128 height 30
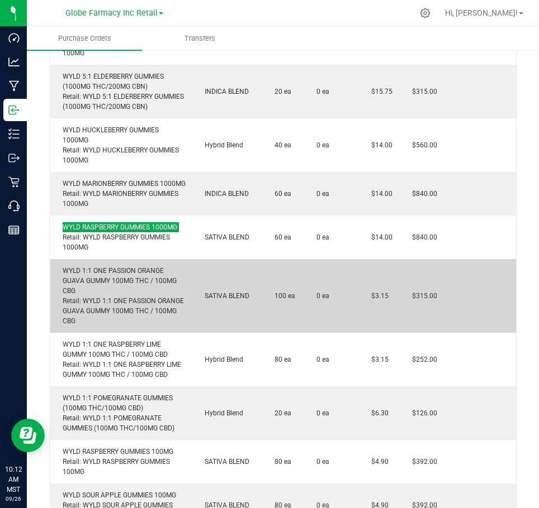
scroll to position [559, 0]
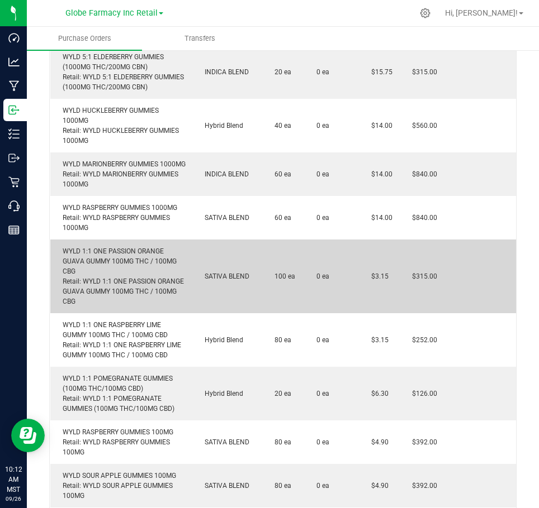
click at [96, 272] on div "WYLD 1:1 ONE PASSION ORANGE GUAVA GUMMY 100MG THC / 100MG CBG Retail: WYLD 1:1 …" at bounding box center [121, 276] width 128 height 60
copy div "WYLD 1:1 ONE PASSION ORANGE GUAVA GUMMY 100MG THC / 100MG CBG"
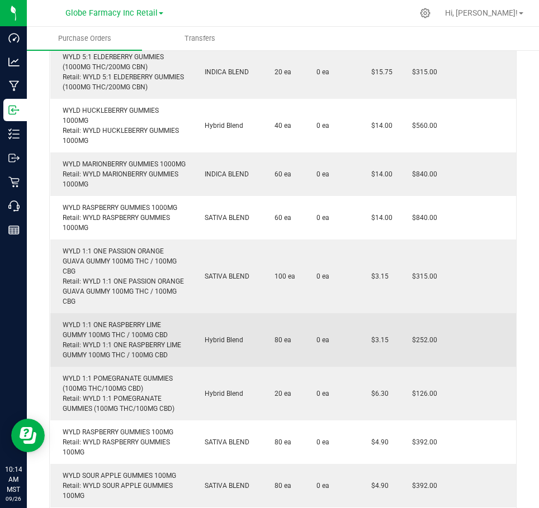
click at [102, 347] on div "WYLD 1:1 ONE RASPBERRY LIME GUMMY 100MG THC / 100MG CBD Retail: WYLD 1:1 ONE RA…" at bounding box center [121, 340] width 128 height 40
copy div "WYLD 1:1 ONE RASPBERRY LIME GUMMY 100MG THC / 100MG CBD"
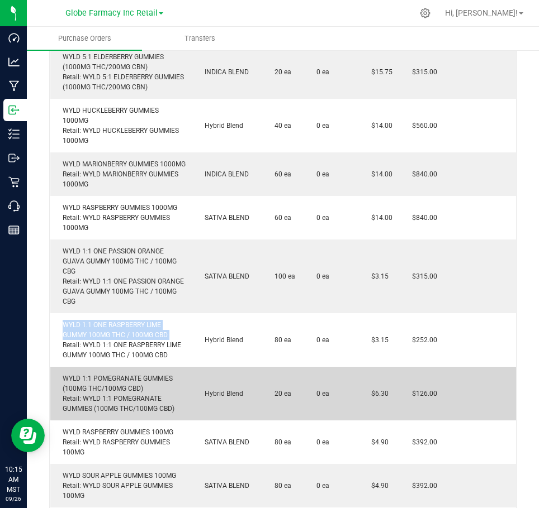
click at [100, 392] on td "WYLD 1:1 POMEGRANATE GUMMIES (100MG THC/100MG CBD) Retail: WYLD 1:1 POMEGRANATE…" at bounding box center [121, 394] width 142 height 54
click at [101, 410] on div "WYLD 1:1 POMEGRANATE GUMMIES (100MG THC/100MG CBD) Retail: WYLD 1:1 POMEGRANATE…" at bounding box center [121, 394] width 128 height 40
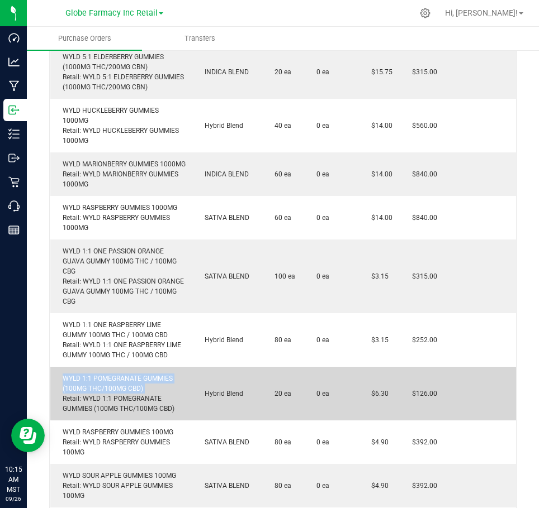
click at [101, 410] on div "WYLD 1:1 POMEGRANATE GUMMIES (100MG THC/100MG CBD) Retail: WYLD 1:1 POMEGRANATE…" at bounding box center [121, 394] width 128 height 40
copy div "WYLD 1:1 POMEGRANATE GUMMIES (100MG THC/100MG CBD)"
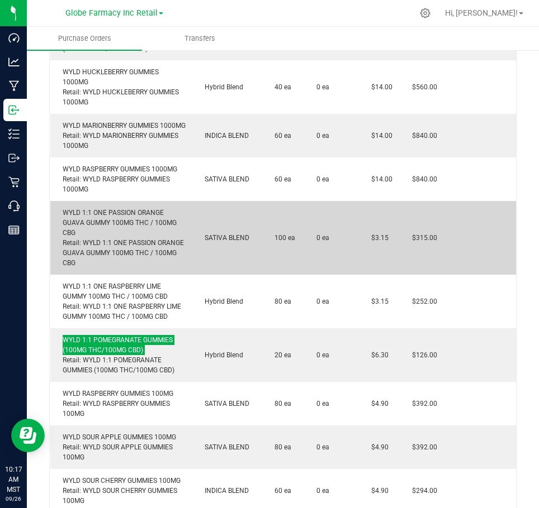
scroll to position [615, 0]
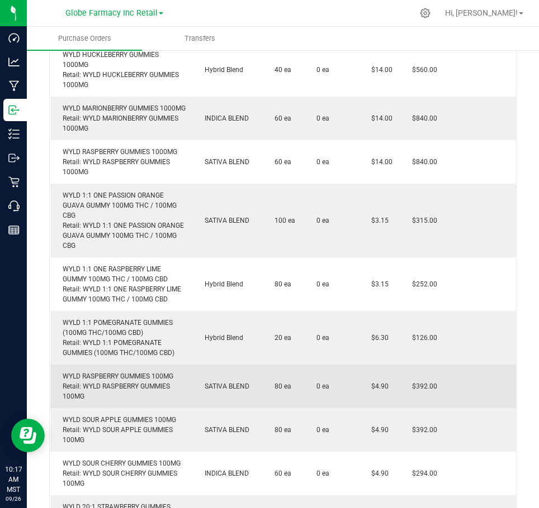
click at [129, 401] on div "WYLD RASPBERRY GUMMIES 100MG Retail: WYLD RASPBERRY GUMMIES 100MG" at bounding box center [121, 387] width 128 height 30
click at [141, 393] on div "WYLD RASPBERRY GUMMIES 100MG Retail: WYLD RASPBERRY GUMMIES 100MG" at bounding box center [121, 387] width 128 height 30
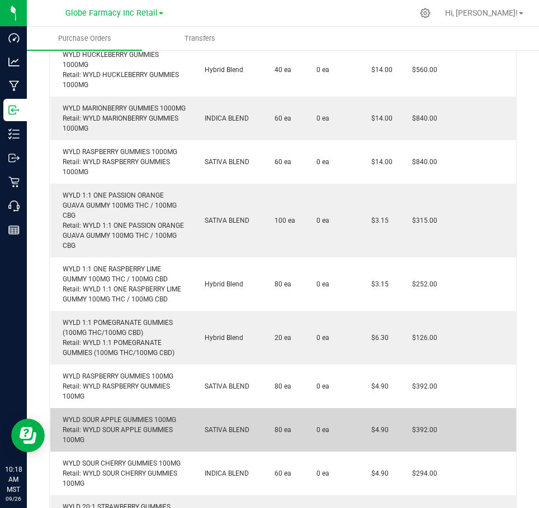
click at [133, 441] on div "WYLD SOUR APPLE GUMMIES 100MG Retail: WYLD SOUR APPLE GUMMIES 100MG" at bounding box center [121, 430] width 128 height 30
click at [133, 442] on div "WYLD SOUR APPLE GUMMIES 100MG Retail: WYLD SOUR APPLE GUMMIES 100MG" at bounding box center [121, 430] width 128 height 30
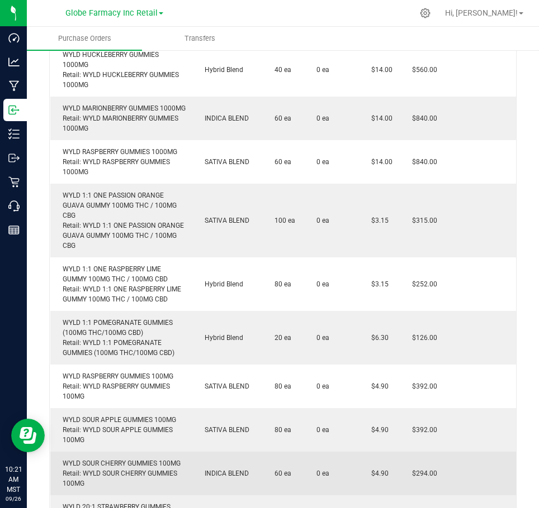
click at [95, 481] on div "WYLD SOUR CHERRY GUMMIES 100MG Retail: WYLD SOUR CHERRY GUMMIES 100MG" at bounding box center [121, 474] width 128 height 30
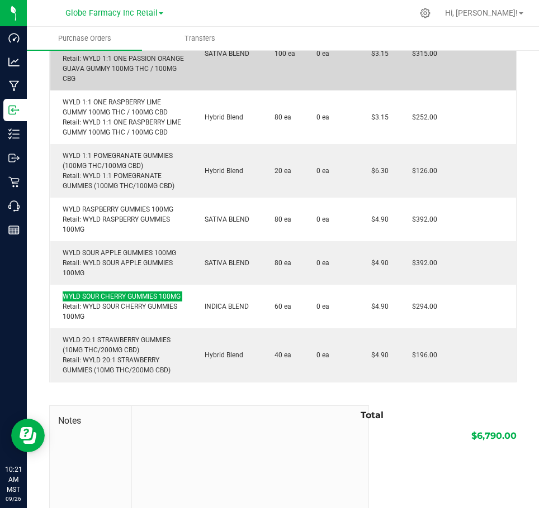
scroll to position [782, 0]
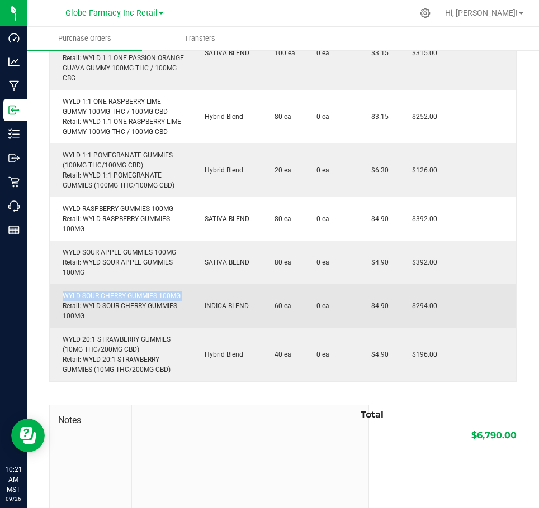
drag, startPoint x: 121, startPoint y: 316, endPoint x: 147, endPoint y: 336, distance: 33.1
click at [147, 321] on div "WYLD SOUR CHERRY GUMMIES 100MG Retail: WYLD SOUR CHERRY GUMMIES 100MG" at bounding box center [121, 306] width 128 height 30
click at [141, 317] on div "WYLD SOUR CHERRY GUMMIES 100MG Retail: WYLD SOUR CHERRY GUMMIES 100MG" at bounding box center [121, 306] width 128 height 30
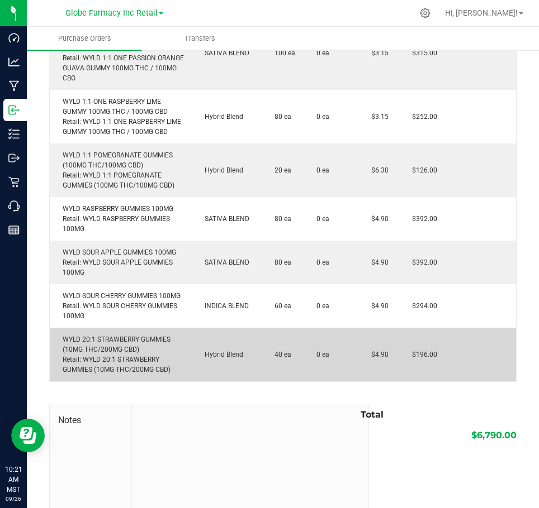
click at [93, 372] on div "WYLD 20:1 STRAWBERRY GUMMIES (10MG THC/200MG CBD) Retail: WYLD 20:1 STRAWBERRY …" at bounding box center [121, 355] width 128 height 40
click at [96, 359] on div "WYLD 20:1 STRAWBERRY GUMMIES (10MG THC/200MG CBD) Retail: WYLD 20:1 STRAWBERRY …" at bounding box center [121, 355] width 128 height 40
click at [97, 359] on div "WYLD 20:1 STRAWBERRY GUMMIES (10MG THC/200MG CBD) Retail: WYLD 20:1 STRAWBERRY …" at bounding box center [121, 355] width 128 height 40
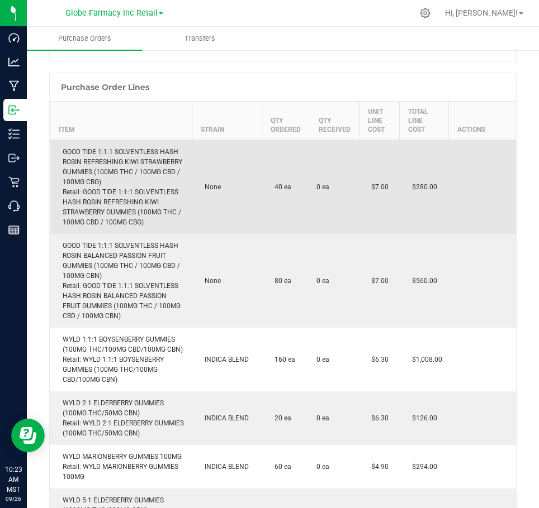
scroll to position [0, 0]
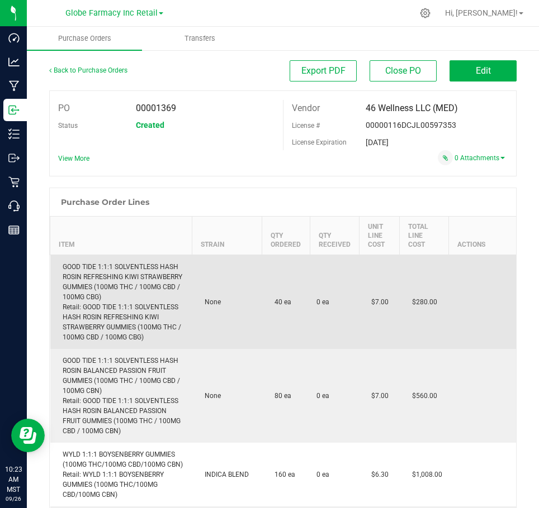
click at [121, 272] on div "GOOD TIDE 1:1:1 SOLVENTLESS HASH ROSIN REFRESHING KIWI STRAWBERRY GUMMIES (100M…" at bounding box center [121, 302] width 128 height 80
click at [120, 273] on div "GOOD TIDE 1:1:1 SOLVENTLESS HASH ROSIN REFRESHING KIWI STRAWBERRY GUMMIES (100M…" at bounding box center [121, 302] width 128 height 80
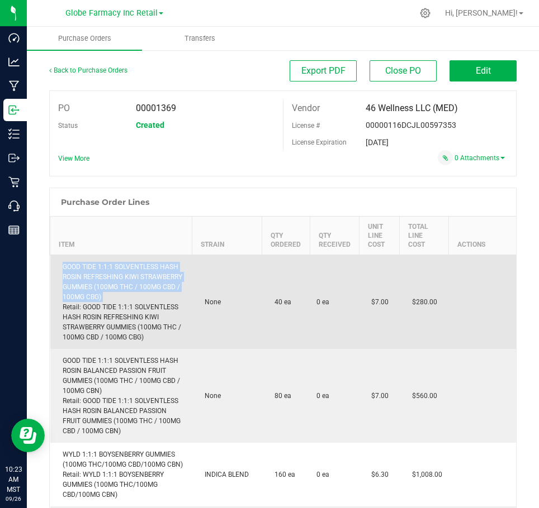
click at [120, 273] on div "GOOD TIDE 1:1:1 SOLVENTLESS HASH ROSIN REFRESHING KIWI STRAWBERRY GUMMIES (100M…" at bounding box center [121, 302] width 128 height 80
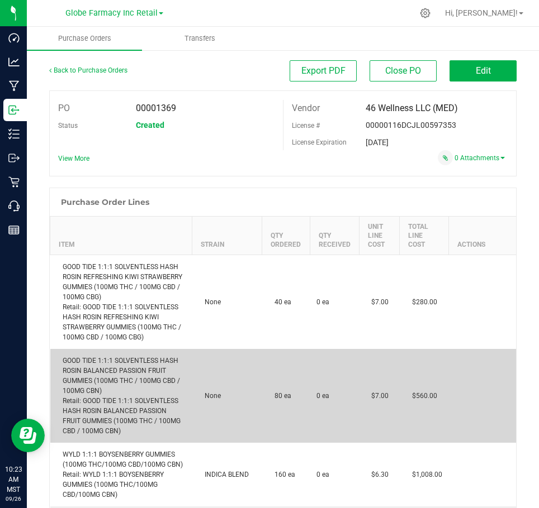
click at [96, 379] on div "GOOD TIDE 1:1:1 SOLVENTLESS HASH ROSIN BALANCED PASSION FRUIT GUMMIES (100MG TH…" at bounding box center [121, 396] width 128 height 80
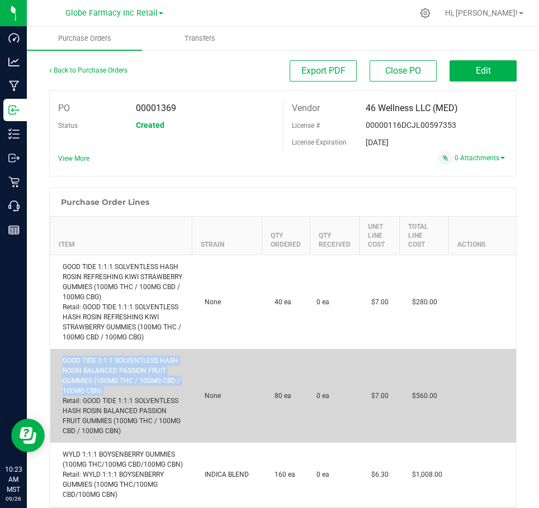
click at [96, 379] on div "GOOD TIDE 1:1:1 SOLVENTLESS HASH ROSIN BALANCED PASSION FRUIT GUMMIES (100MG TH…" at bounding box center [121, 396] width 128 height 80
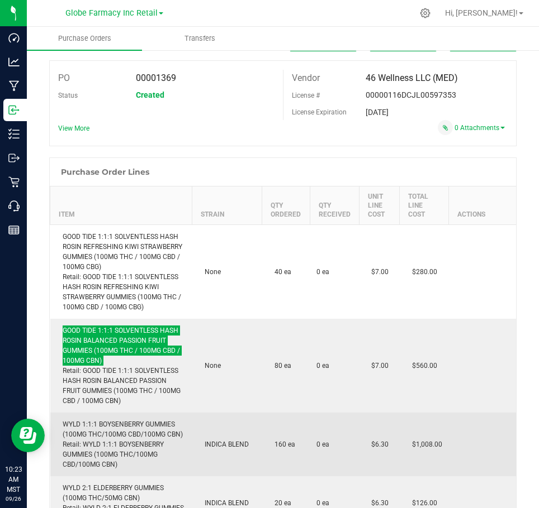
scroll to position [56, 0]
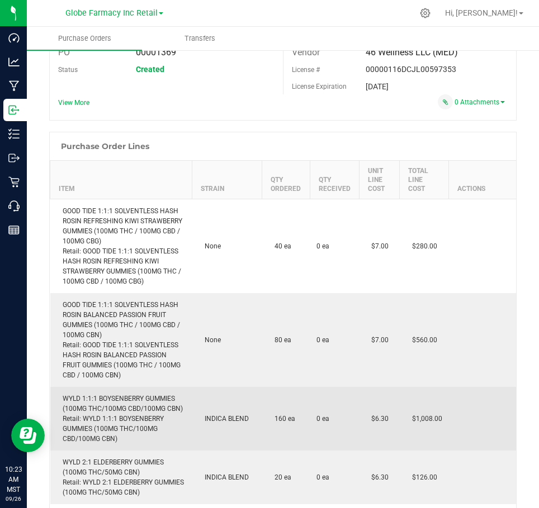
click at [106, 396] on div "WYLD 1:1:1 BOYSENBERRY GUMMIES (100MG THC/100MG CBD/100MG CBN) Retail: WYLD 1:1…" at bounding box center [121, 419] width 128 height 50
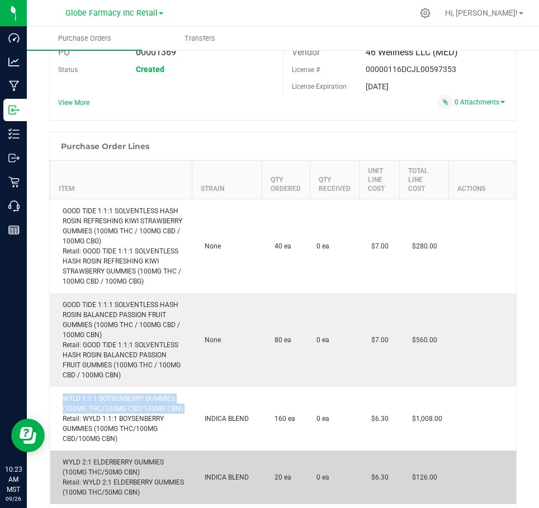
click at [136, 463] on div "WYLD 2:1 ELDERBERRY GUMMIES (100MG THC/50MG CBN) Retail: WYLD 2:1 ELDERBERRY GU…" at bounding box center [121, 478] width 128 height 40
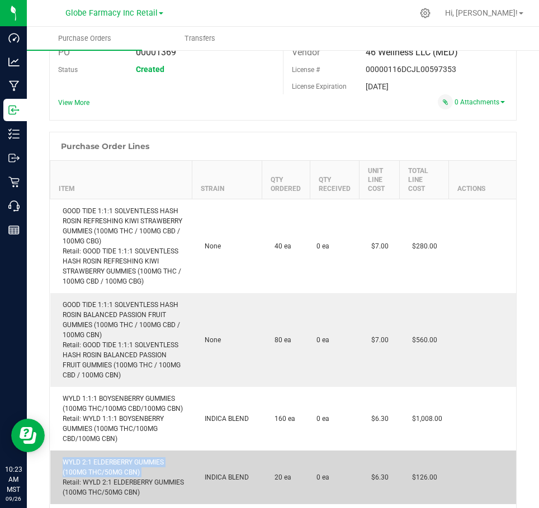
click at [136, 463] on div "WYLD 2:1 ELDERBERRY GUMMIES (100MG THC/50MG CBN) Retail: WYLD 2:1 ELDERBERRY GU…" at bounding box center [121, 478] width 128 height 40
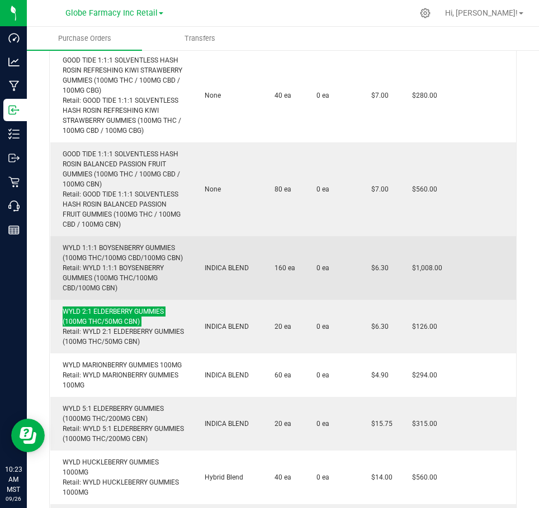
scroll to position [223, 0]
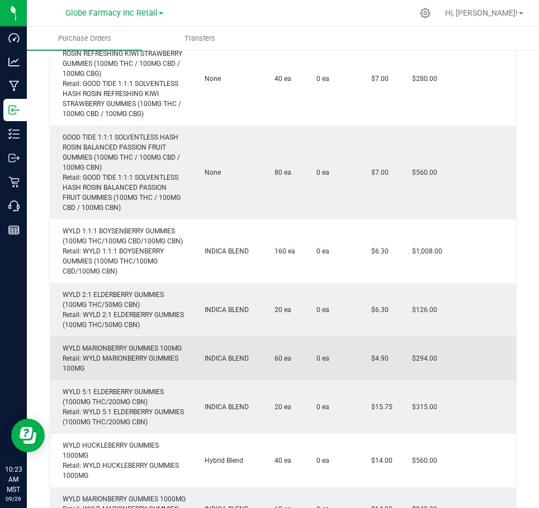
click at [115, 344] on div "WYLD MARIONBERRY GUMMIES 100MG Retail: WYLD MARIONBERRY GUMMIES 100MG" at bounding box center [121, 359] width 128 height 30
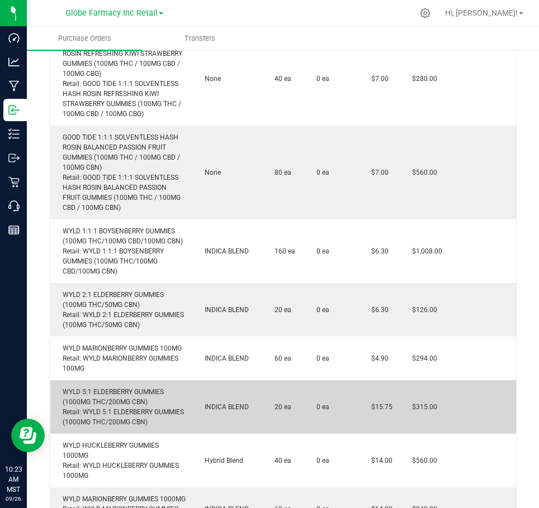
click at [105, 405] on div "WYLD 5:1 ELDERBERRY GUMMIES (1000MG THC/200MG CBN) Retail: WYLD 5:1 ELDERBERRY …" at bounding box center [121, 407] width 128 height 40
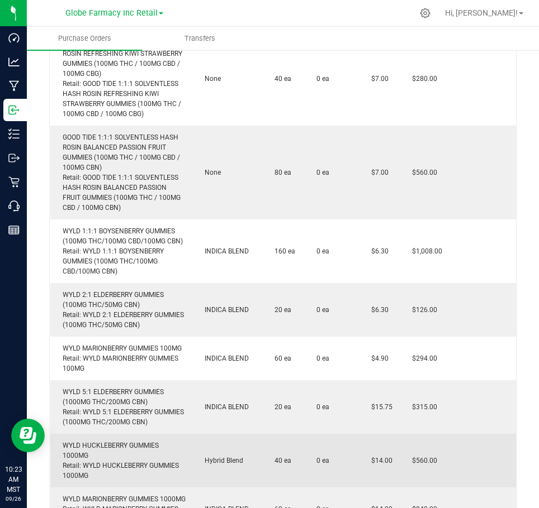
click at [74, 451] on div "WYLD HUCKLEBERRY GUMMIES 1000MG Retail: WYLD HUCKLEBERRY GUMMIES 1000MG" at bounding box center [121, 461] width 128 height 40
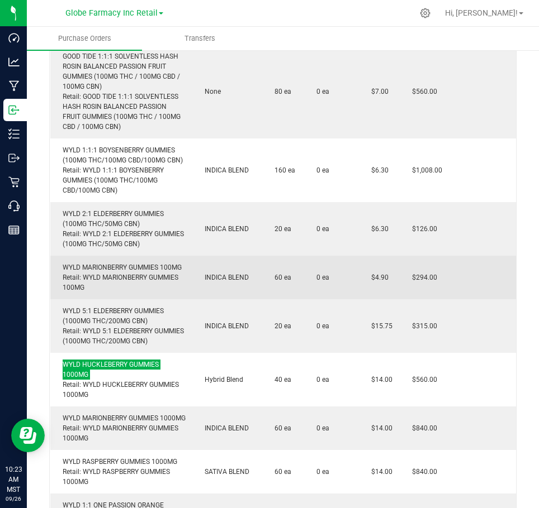
scroll to position [335, 0]
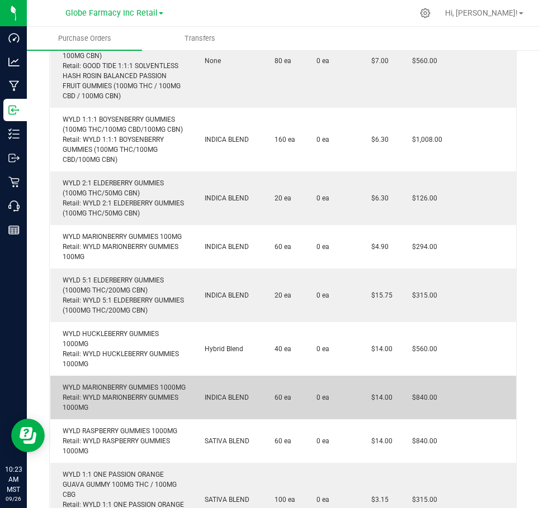
click at [119, 394] on div "WYLD MARIONBERRY GUMMIES 1000MG Retail: WYLD MARIONBERRY GUMMIES 1000MG" at bounding box center [121, 398] width 128 height 30
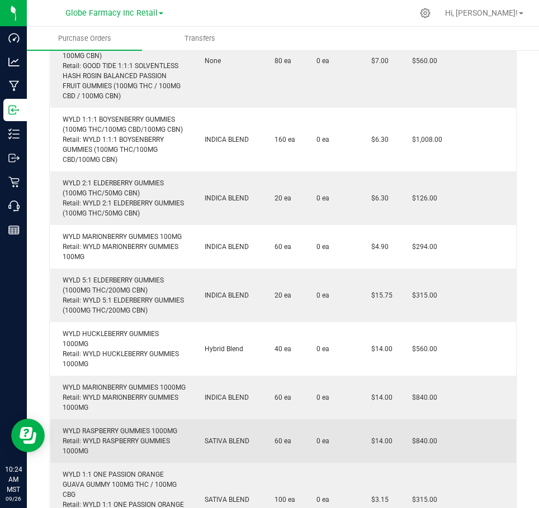
click at [84, 456] on div "WYLD RASPBERRY GUMMIES 1000MG Retail: WYLD RASPBERRY GUMMIES 1000MG" at bounding box center [121, 441] width 128 height 30
click at [90, 448] on div "WYLD RASPBERRY GUMMIES 1000MG Retail: WYLD RASPBERRY GUMMIES 1000MG" at bounding box center [121, 441] width 128 height 30
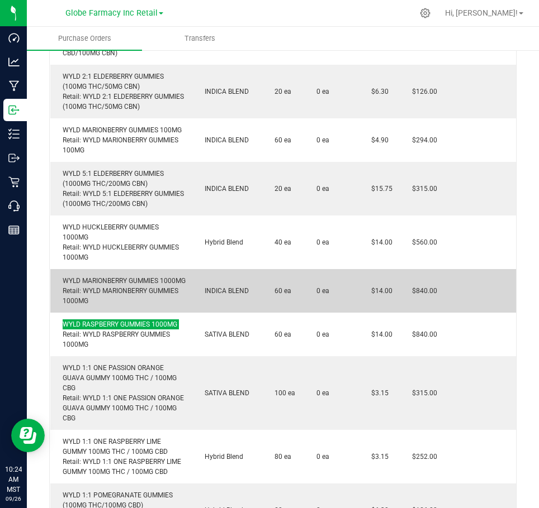
scroll to position [447, 0]
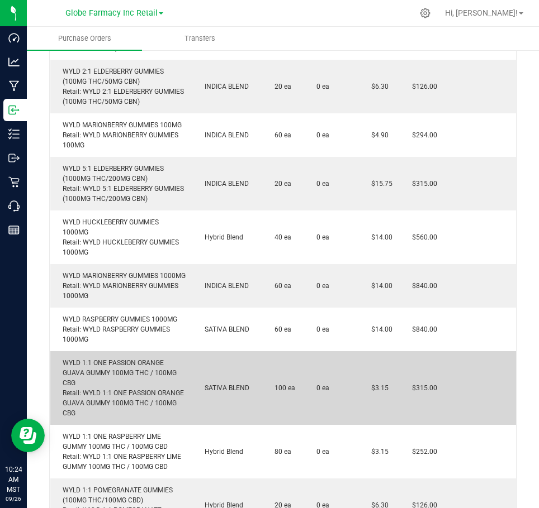
click at [110, 384] on div "WYLD 1:1 ONE PASSION ORANGE GUAVA GUMMY 100MG THC / 100MG CBG Retail: WYLD 1:1 …" at bounding box center [121, 388] width 128 height 60
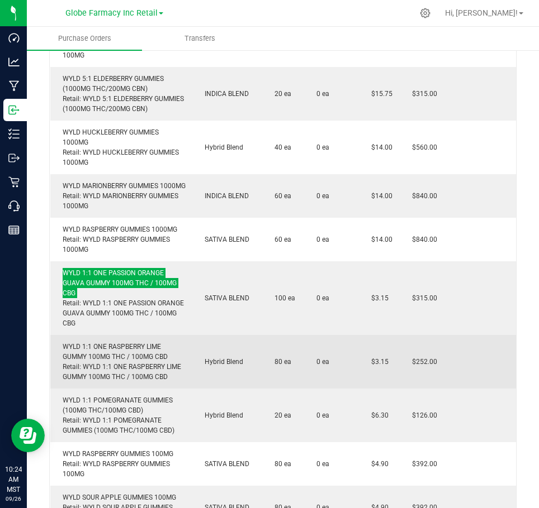
scroll to position [559, 0]
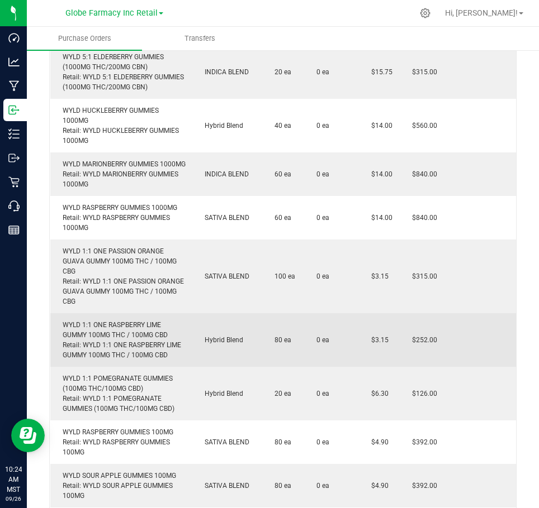
click at [91, 350] on div "WYLD 1:1 ONE RASPBERRY LIME GUMMY 100MG THC / 100MG CBD Retail: WYLD 1:1 ONE RA…" at bounding box center [121, 340] width 128 height 40
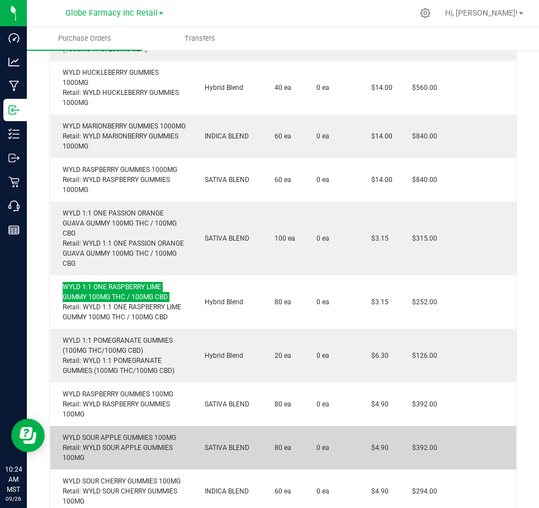
scroll to position [670, 0]
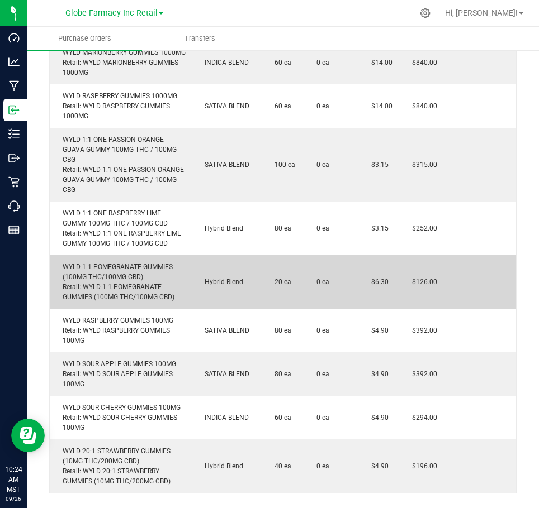
click at [122, 287] on div "WYLD 1:1 POMEGRANATE GUMMIES (100MG THC/100MG CBD) Retail: WYLD 1:1 POMEGRANATE…" at bounding box center [121, 282] width 128 height 40
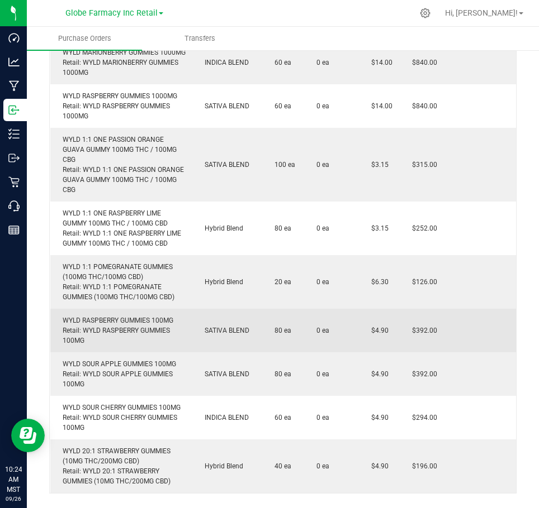
click at [114, 341] on div "WYLD RASPBERRY GUMMIES 100MG Retail: WYLD RASPBERRY GUMMIES 100MG" at bounding box center [121, 331] width 128 height 30
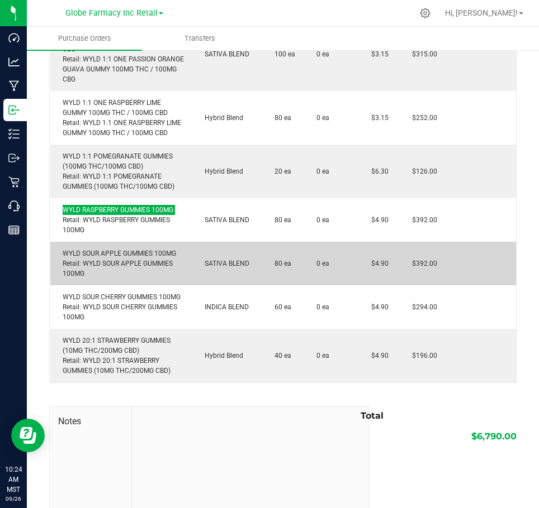
scroll to position [782, 0]
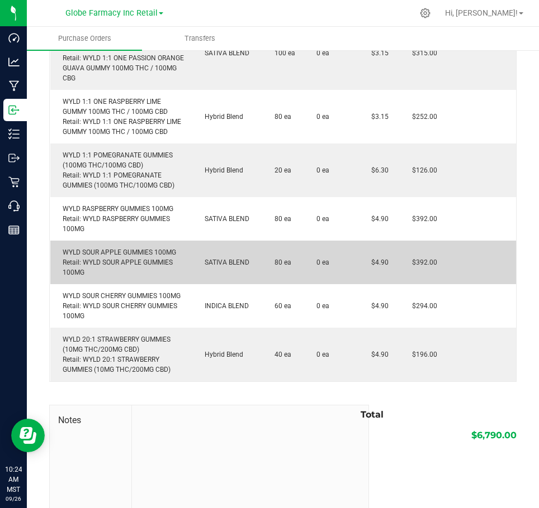
click at [129, 270] on div "WYLD SOUR APPLE GUMMIES 100MG Retail: WYLD SOUR APPLE GUMMIES 100MG" at bounding box center [121, 262] width 128 height 30
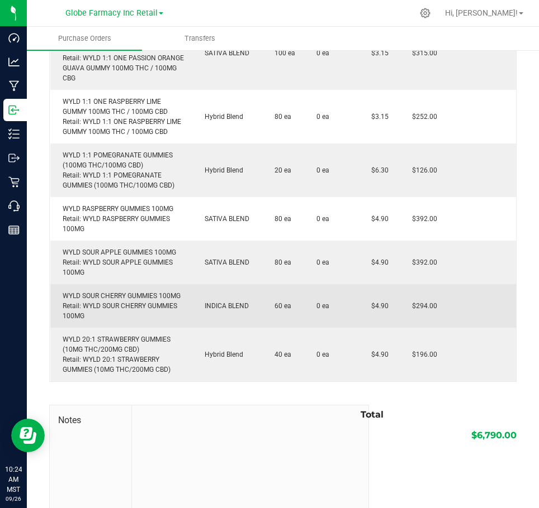
click at [137, 319] on div "WYLD SOUR CHERRY GUMMIES 100MG Retail: WYLD SOUR CHERRY GUMMIES 100MG" at bounding box center [121, 306] width 128 height 30
click at [137, 318] on div "WYLD SOUR CHERRY GUMMIES 100MG Retail: WYLD SOUR CHERRY GUMMIES 100MG" at bounding box center [121, 306] width 128 height 30
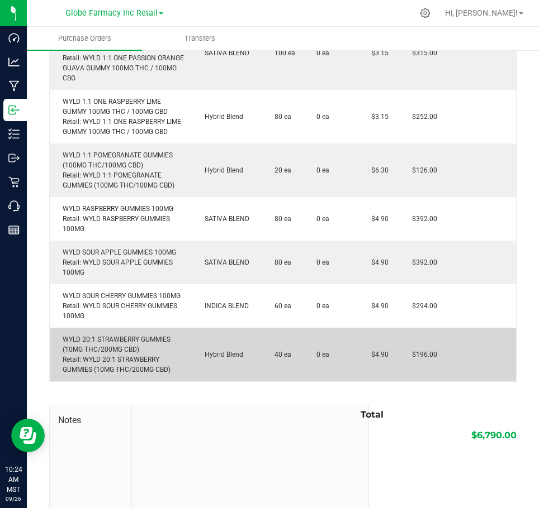
click at [110, 365] on div "WYLD 20:1 STRAWBERRY GUMMIES (10MG THC/200MG CBD) Retail: WYLD 20:1 STRAWBERRY …" at bounding box center [121, 355] width 128 height 40
click at [109, 364] on div "WYLD 20:1 STRAWBERRY GUMMIES (10MG THC/200MG CBD) Retail: WYLD 20:1 STRAWBERRY …" at bounding box center [121, 355] width 128 height 40
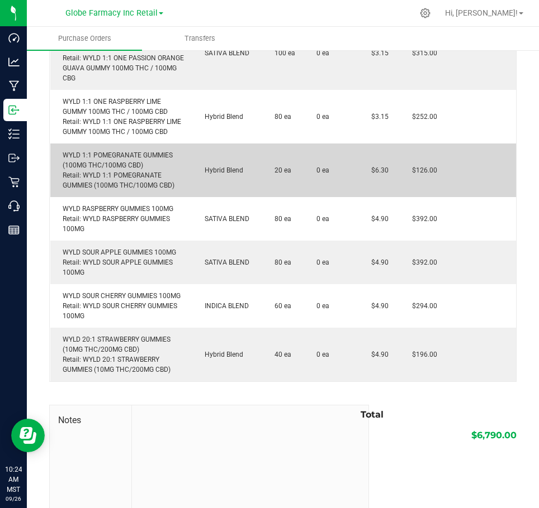
click at [119, 171] on div "WYLD 1:1 POMEGRANATE GUMMIES (100MG THC/100MG CBD) Retail: WYLD 1:1 POMEGRANATE…" at bounding box center [121, 170] width 128 height 40
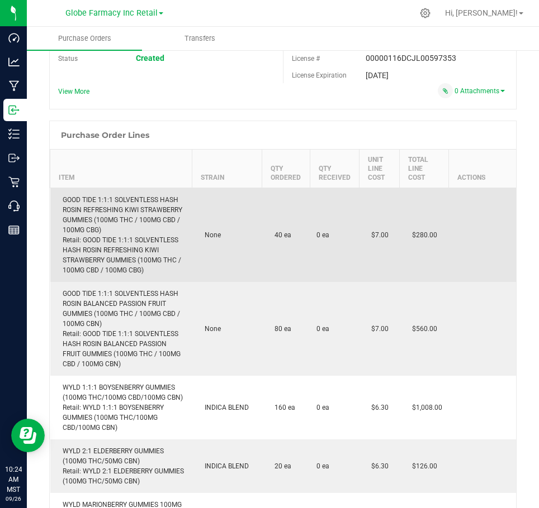
scroll to position [0, 0]
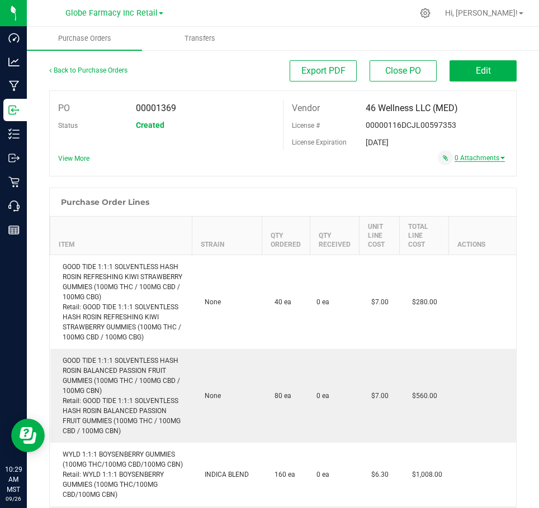
click at [478, 155] on link "0 Attachments" at bounding box center [479, 158] width 50 height 8
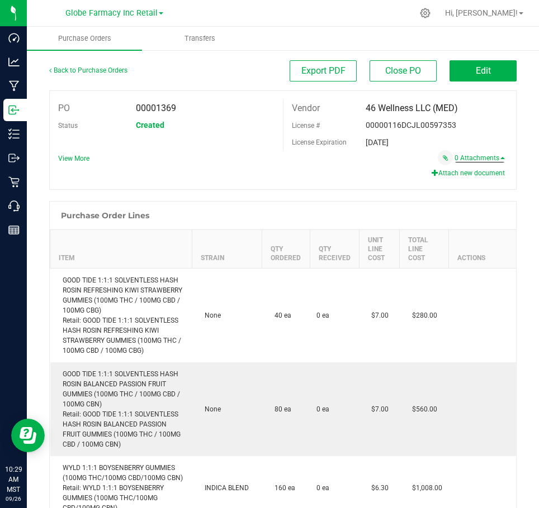
click at [431, 170] on icon "button" at bounding box center [434, 172] width 7 height 7
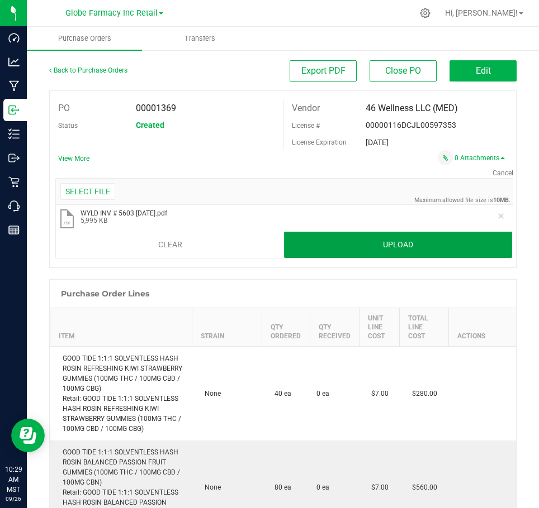
click at [410, 244] on button "Upload" at bounding box center [398, 245] width 228 height 27
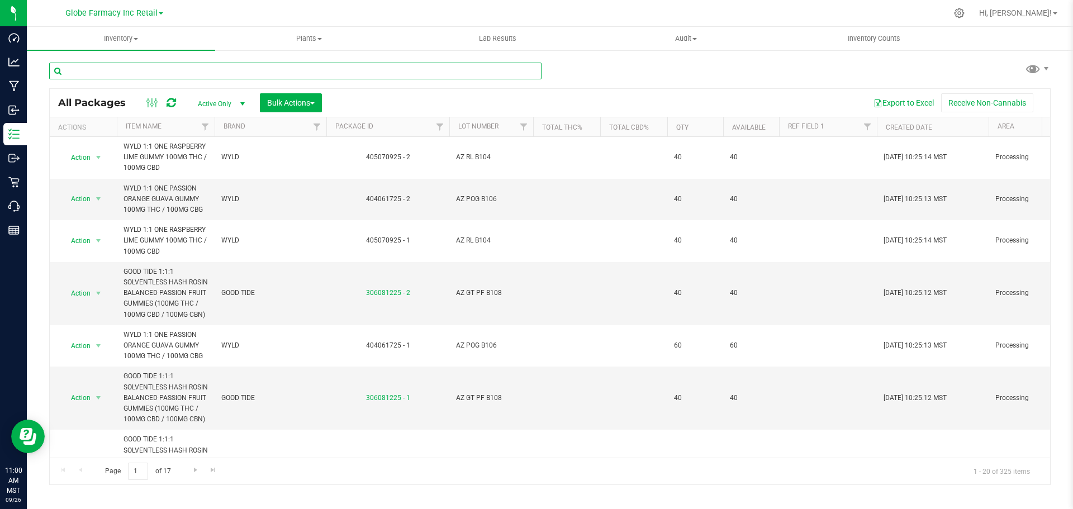
click at [285, 68] on input "text" at bounding box center [295, 71] width 492 height 17
paste input "AZ POG B106"
type input "AZ POG B106"
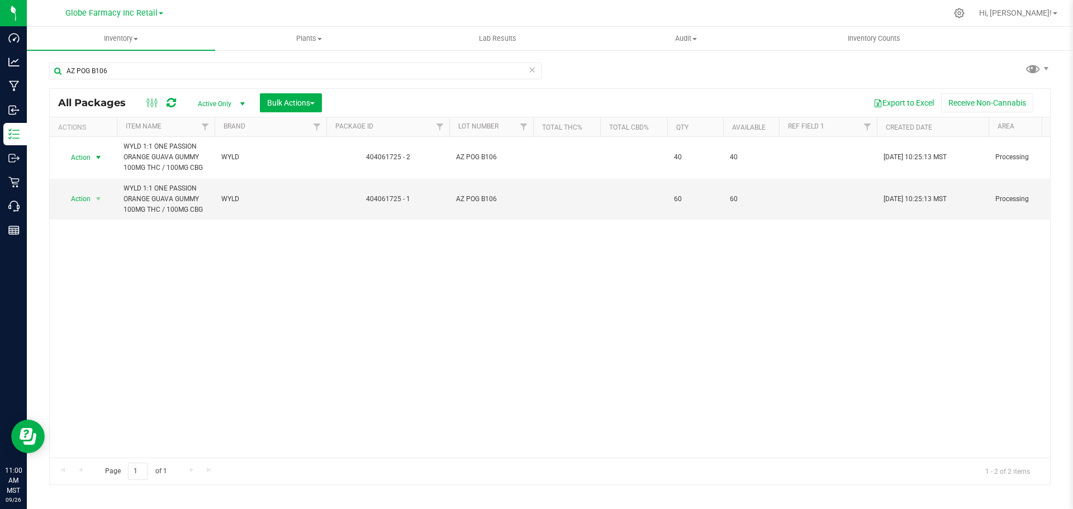
drag, startPoint x: 94, startPoint y: 159, endPoint x: 102, endPoint y: 165, distance: 10.1
click at [94, 158] on span "select" at bounding box center [98, 157] width 9 height 9
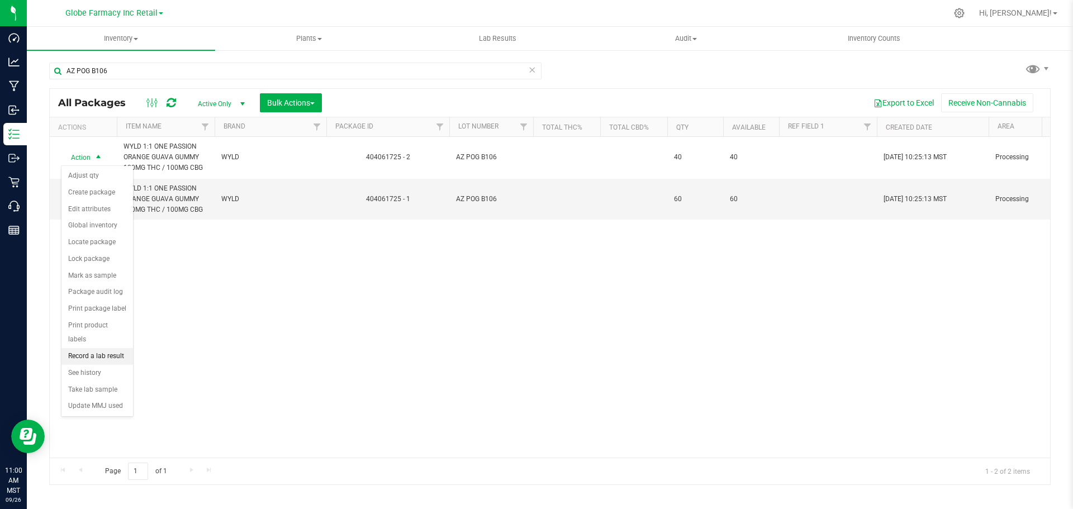
click at [106, 348] on li "Record a lab result" at bounding box center [97, 356] width 72 height 17
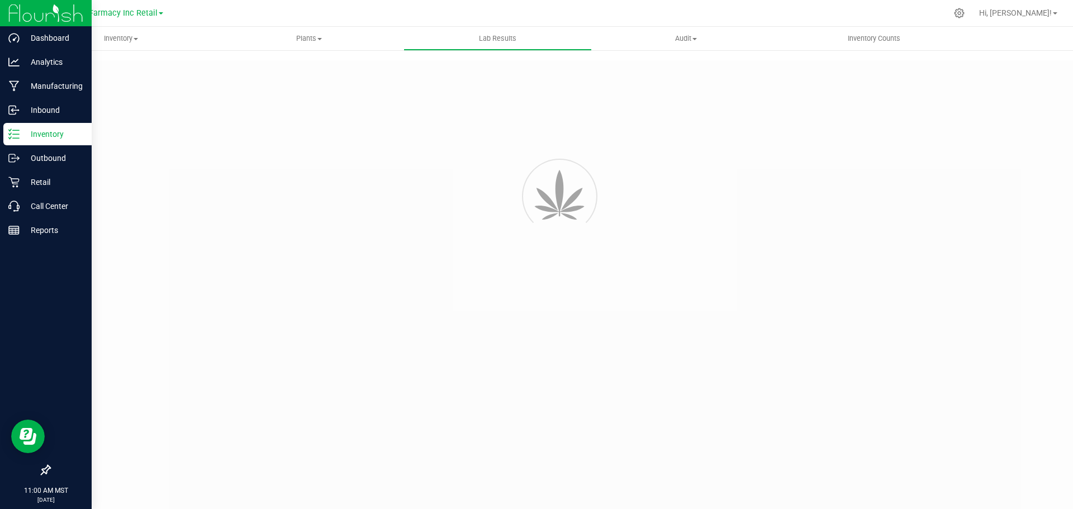
type input "404061725 - 2"
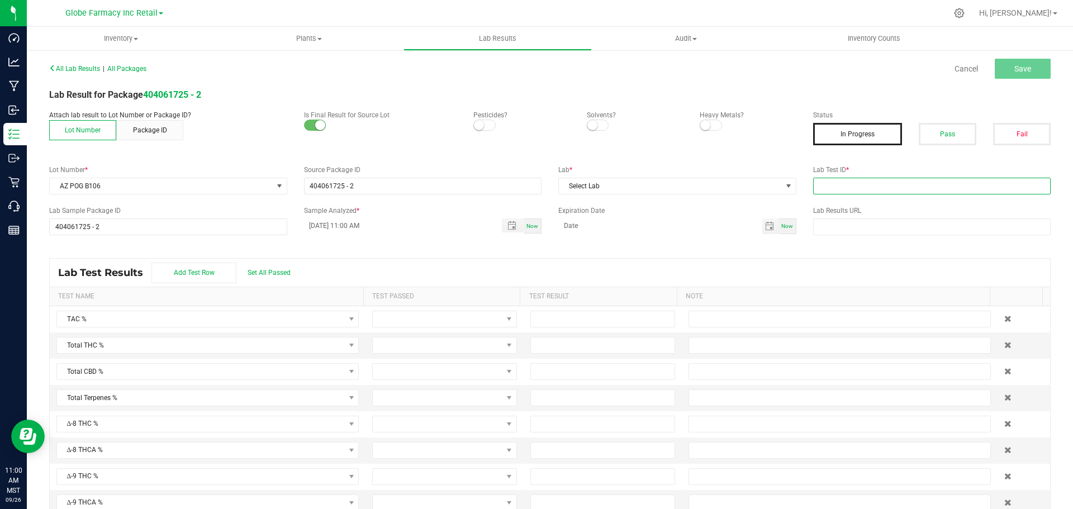
click at [946, 184] on input "text" at bounding box center [932, 186] width 238 height 17
paste input "AZ POG B106"
type input "AZ POG B106"
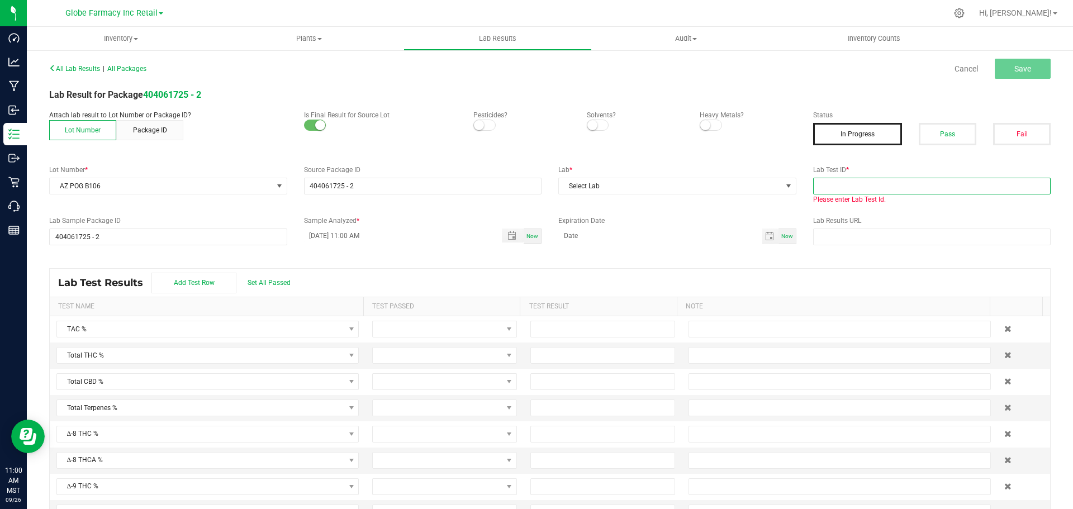
click at [903, 178] on input "text" at bounding box center [932, 186] width 238 height 17
paste input "2506SMAZ0987.2908"
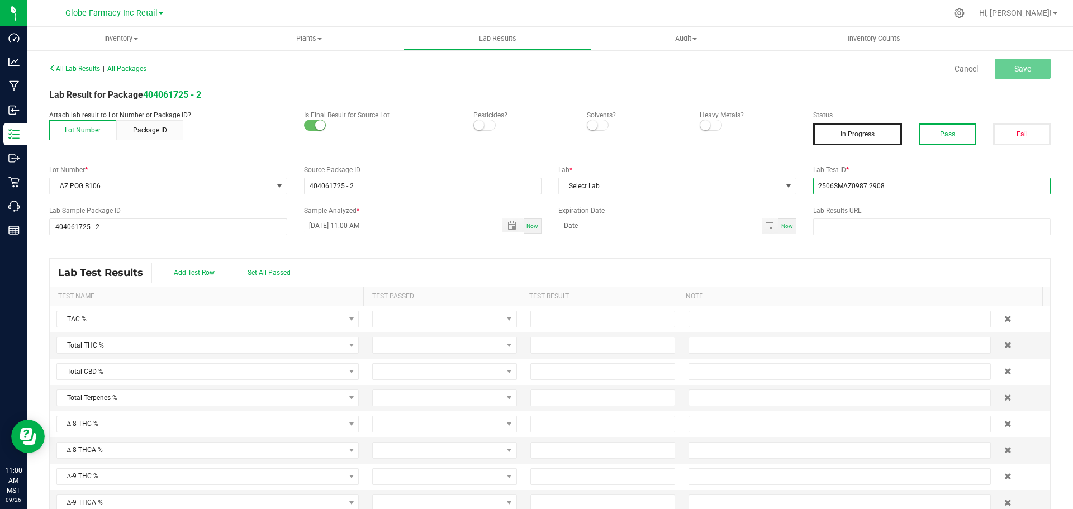
type input "2506SMAZ0987.2908"
click at [954, 136] on button "Pass" at bounding box center [947, 134] width 58 height 22
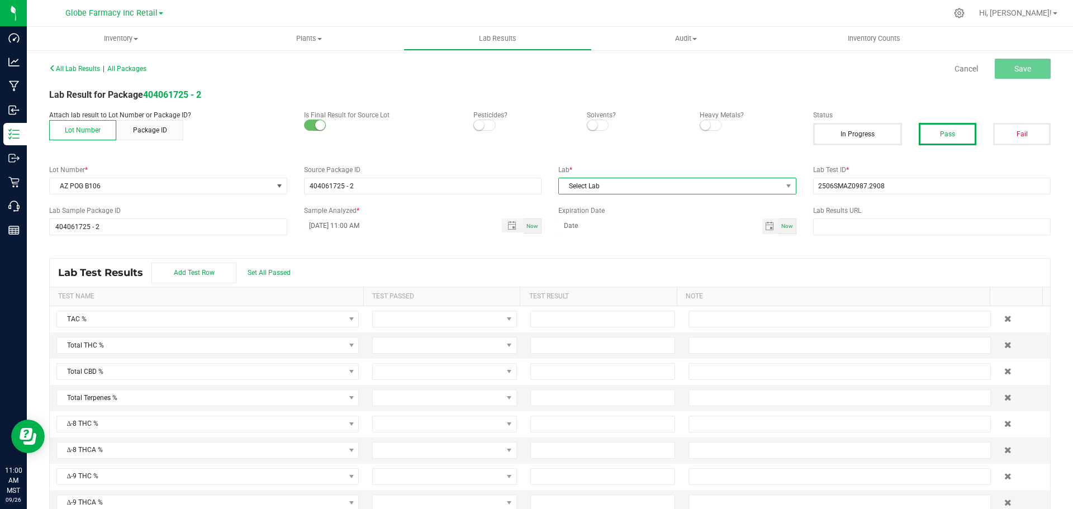
click at [692, 182] on span "Select Lab" at bounding box center [670, 186] width 223 height 16
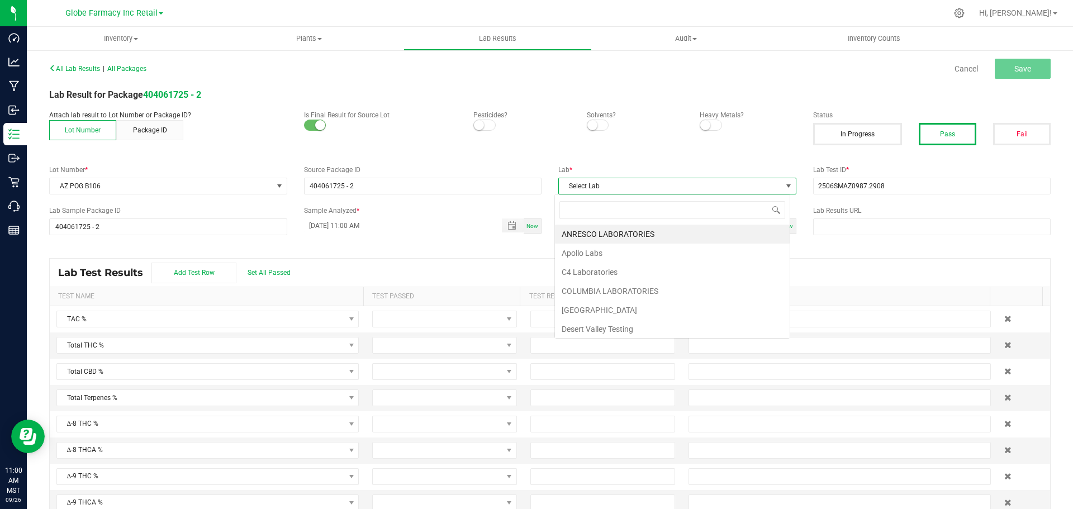
scroll to position [17, 236]
type input "smi"
click at [603, 236] on li "[PERSON_NAME]" at bounding box center [672, 234] width 235 height 19
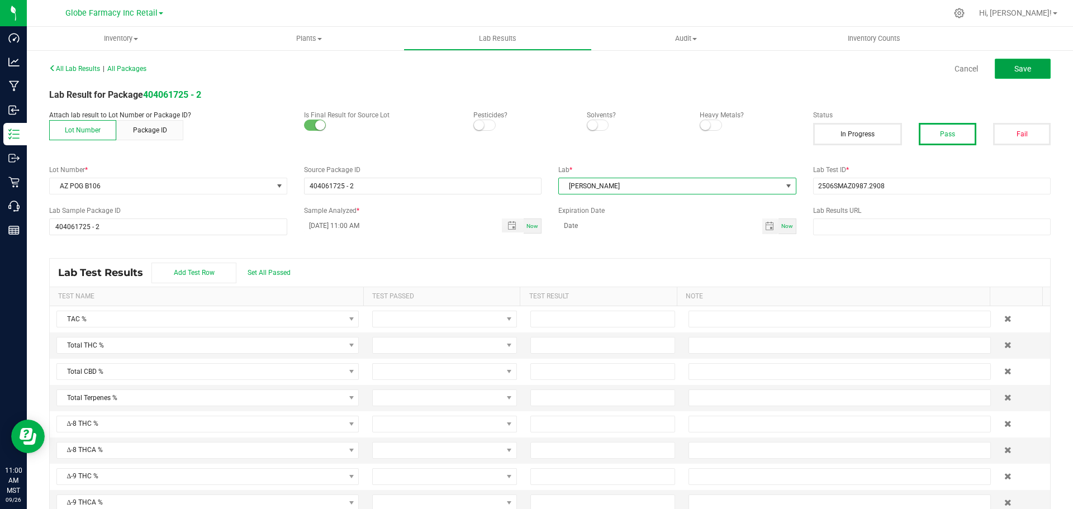
click at [1020, 68] on span "Save" at bounding box center [1022, 68] width 17 height 9
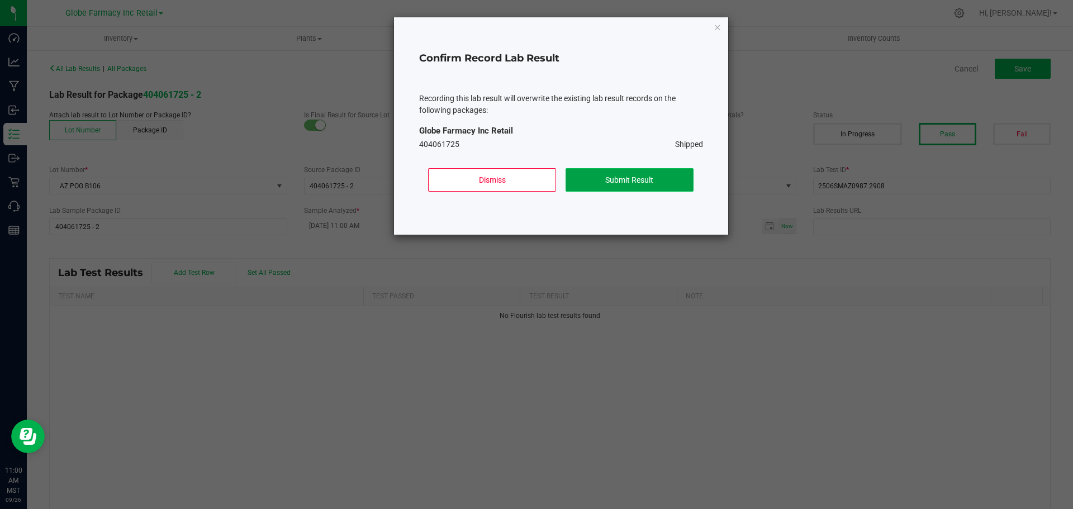
click at [620, 173] on button "Submit Result" at bounding box center [629, 179] width 128 height 23
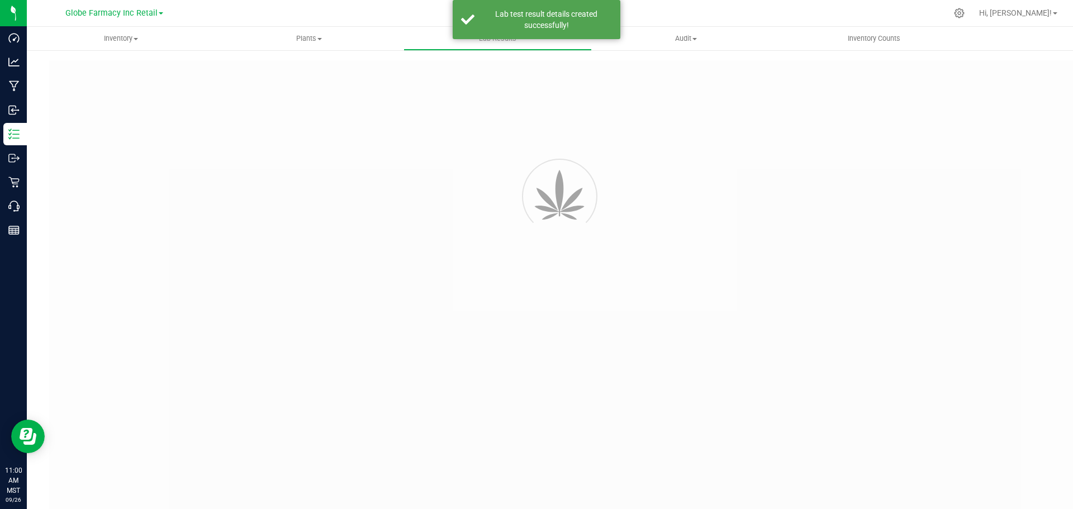
type input "404061725 - 2"
type input "2506SMAZ0987.2908"
type input "404061725 - 2"
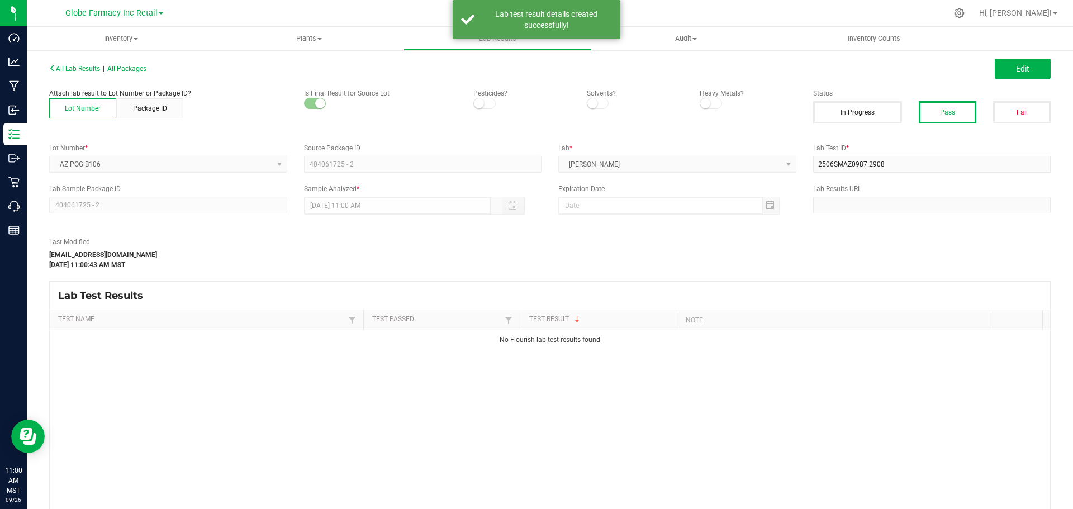
click at [1024, 74] on button "Edit" at bounding box center [1022, 69] width 56 height 20
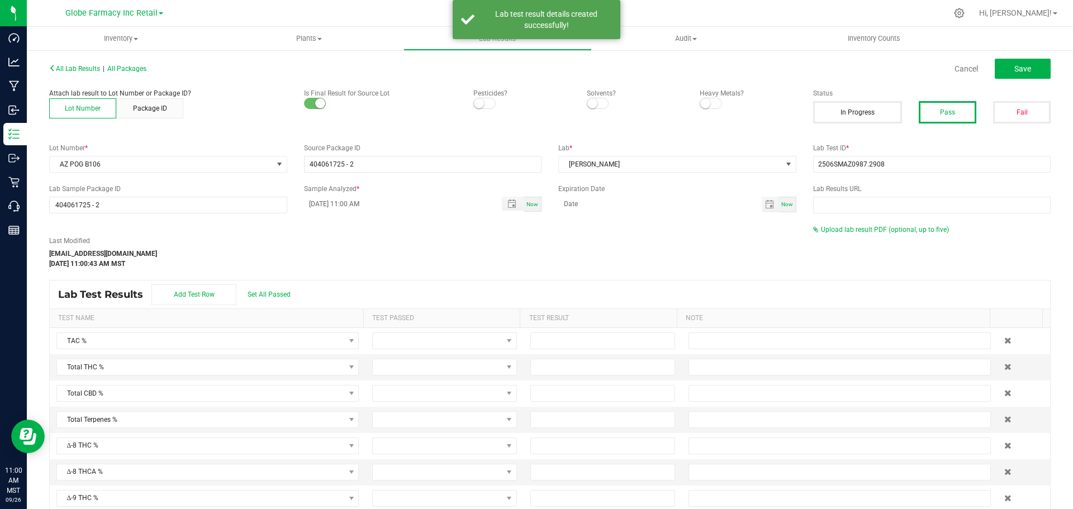
click at [869, 219] on div "All Lab Results | All Packages Cancel Save Attach lab result to Lot Number or P…" at bounding box center [549, 301] width 1001 height 483
click at [867, 225] on div "Upload lab result PDF (optional, up to five)" at bounding box center [932, 230] width 238 height 10
click at [866, 229] on span "Upload lab result PDF (optional, up to five)" at bounding box center [885, 230] width 128 height 8
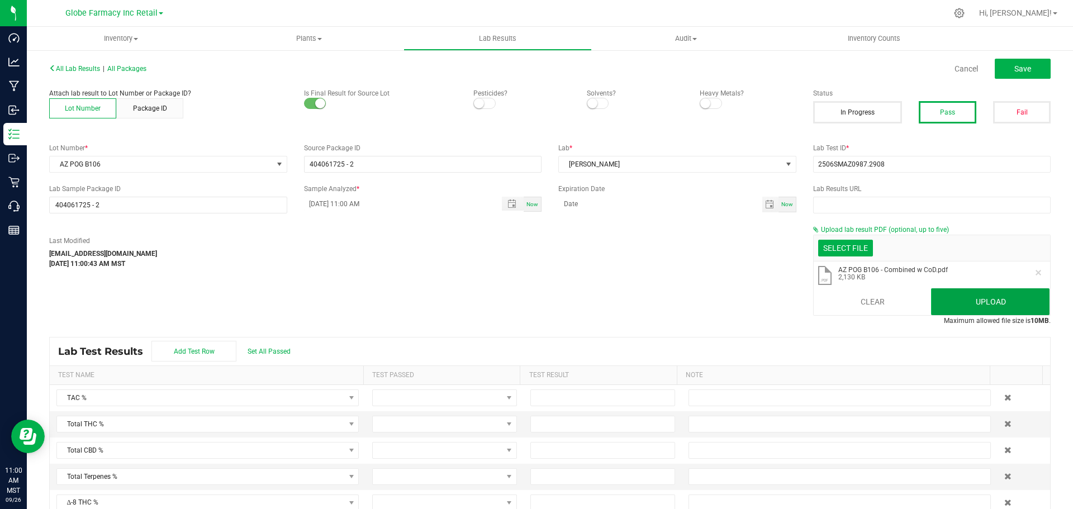
click at [998, 308] on button "Upload" at bounding box center [990, 301] width 118 height 27
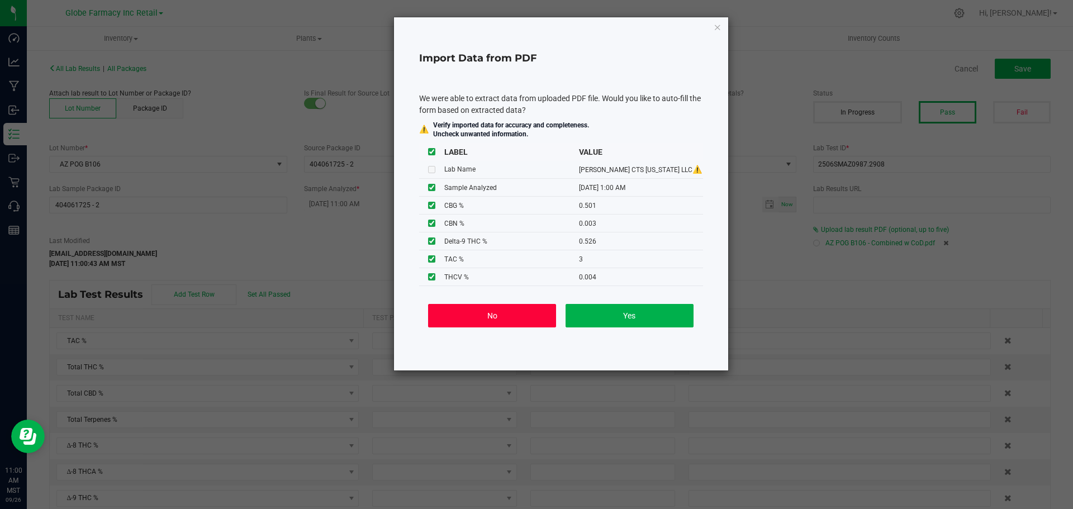
click at [470, 318] on button "No" at bounding box center [492, 315] width 128 height 23
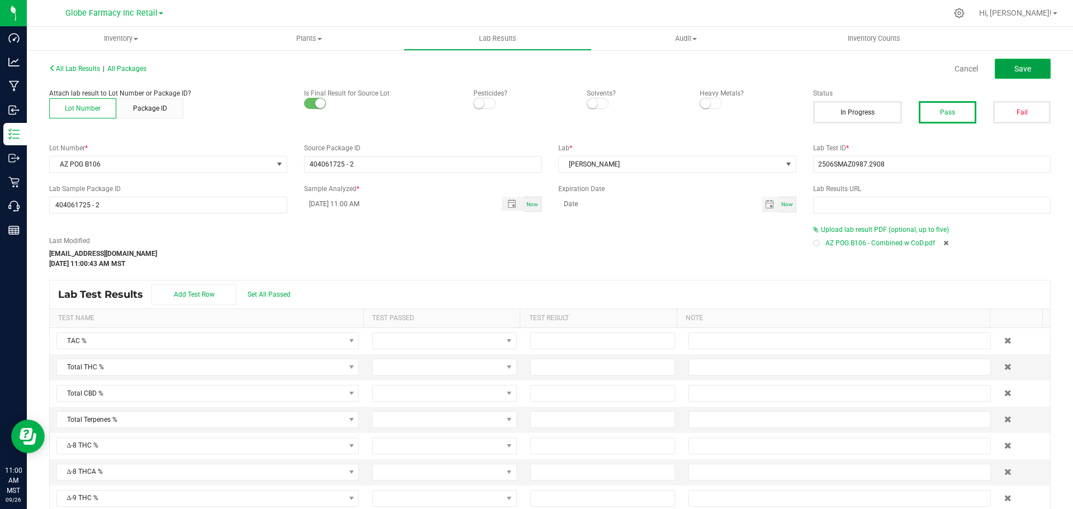
click at [1031, 66] on button "Save" at bounding box center [1022, 69] width 56 height 20
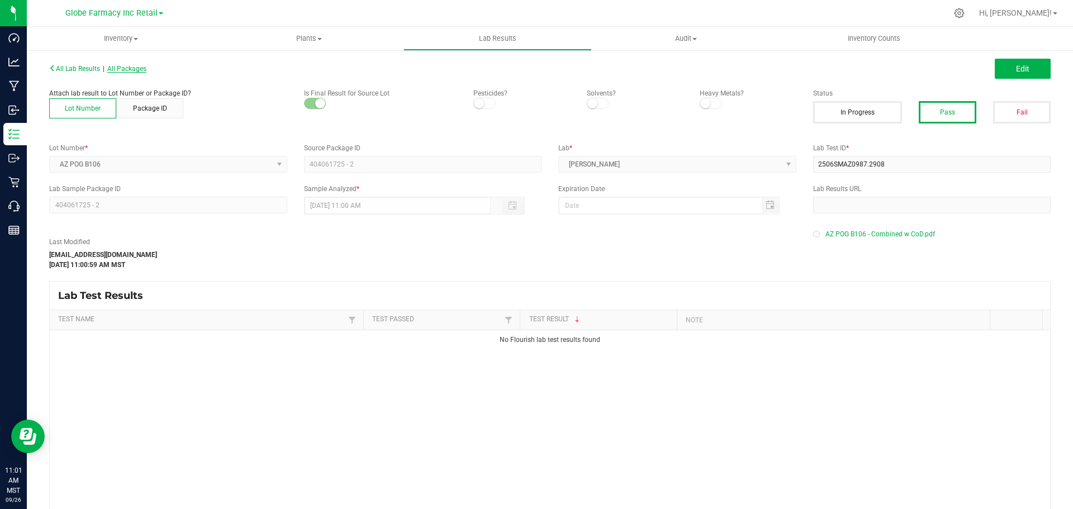
click at [122, 70] on span "All Packages" at bounding box center [126, 69] width 39 height 8
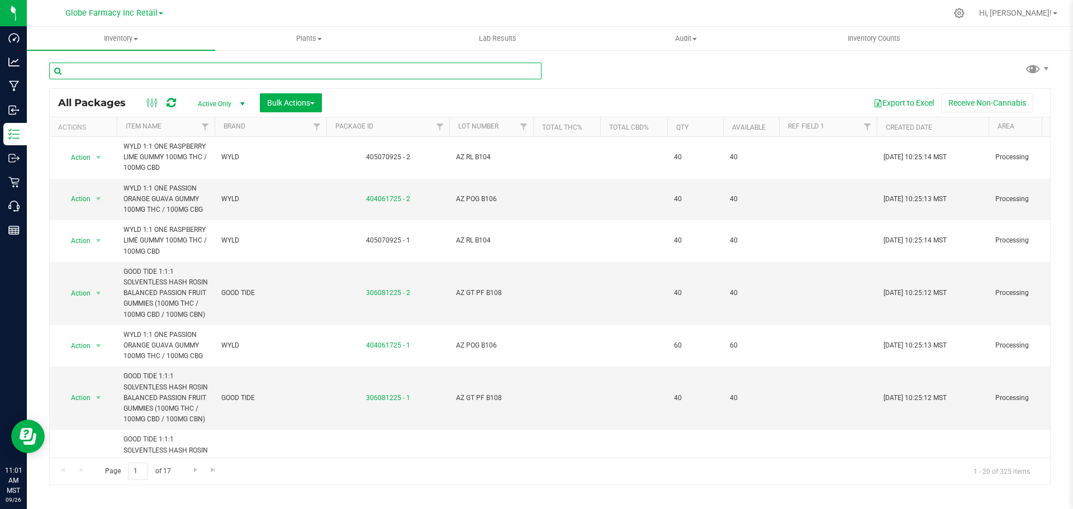
click at [118, 65] on input "text" at bounding box center [295, 71] width 492 height 17
paste input "AZ RL B104"
type input "AZ RL B104"
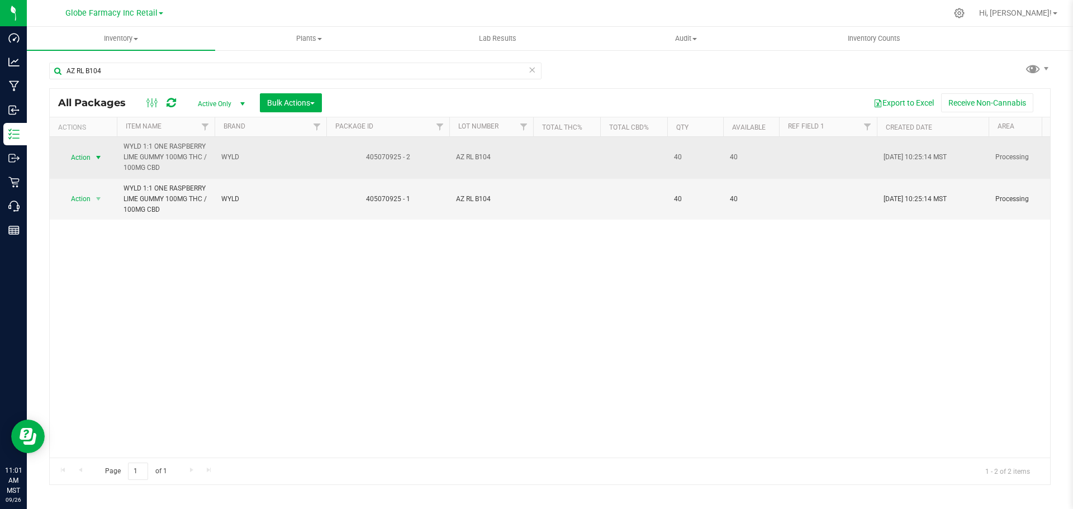
click at [101, 158] on span "select" at bounding box center [98, 157] width 9 height 9
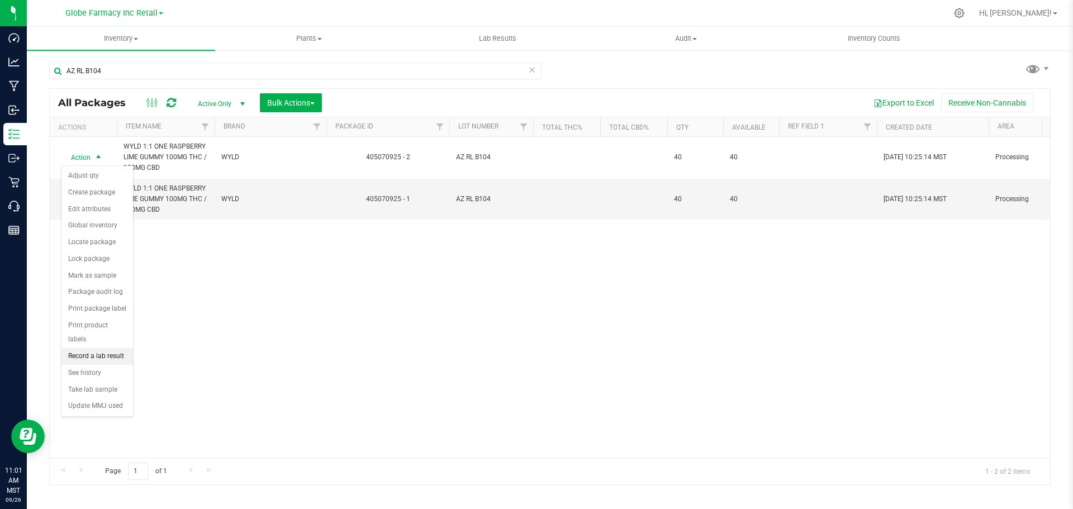
click at [101, 348] on li "Record a lab result" at bounding box center [97, 356] width 72 height 17
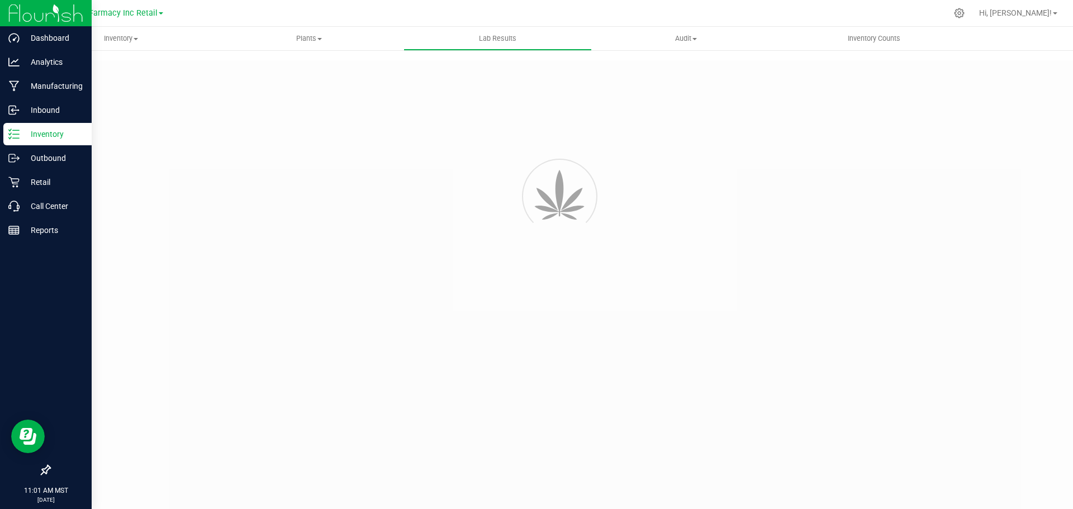
type input "405070925 - 2"
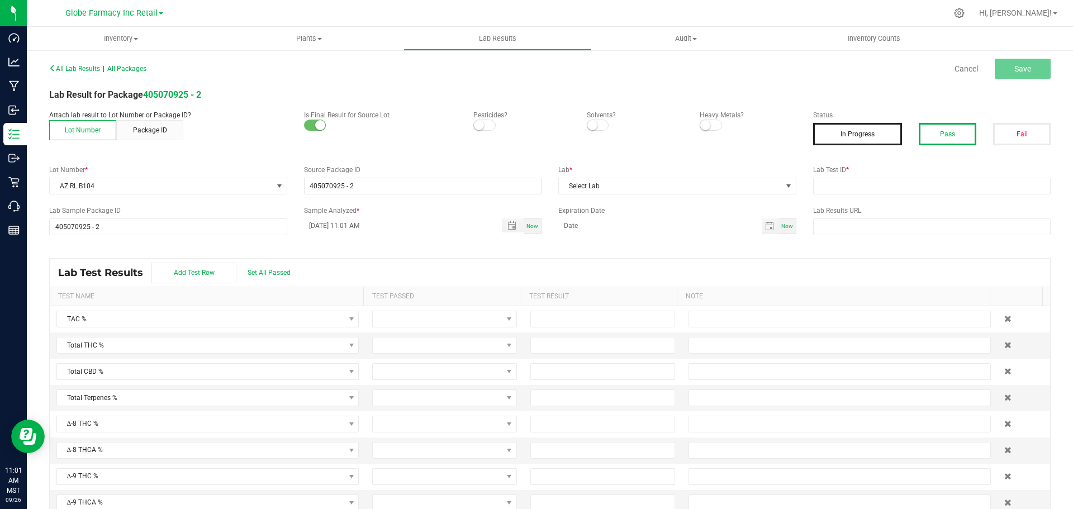
click at [934, 130] on button "Pass" at bounding box center [947, 134] width 58 height 22
click at [935, 189] on input "text" at bounding box center [932, 186] width 238 height 17
paste input "AZ RL B104"
type input "AZ RL B104"
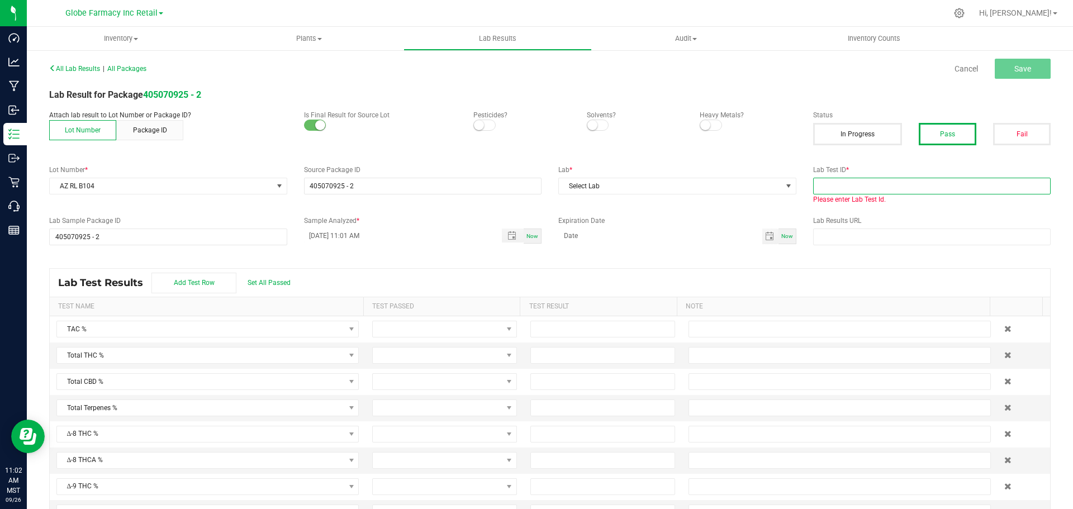
click at [888, 193] on input "text" at bounding box center [932, 186] width 238 height 17
paste input "AZ RL B104"
type input "AZ RL B104"
click at [950, 185] on input "text" at bounding box center [932, 186] width 238 height 17
paste input "2507SMAZ1144.3392"
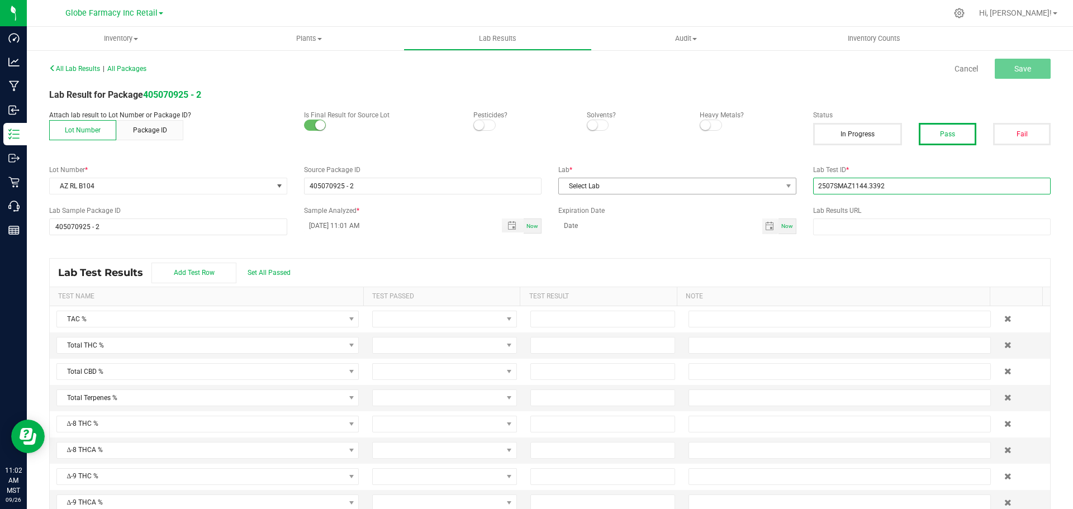
type input "2507SMAZ1144.3392"
click at [676, 185] on span "Select Lab" at bounding box center [670, 186] width 223 height 16
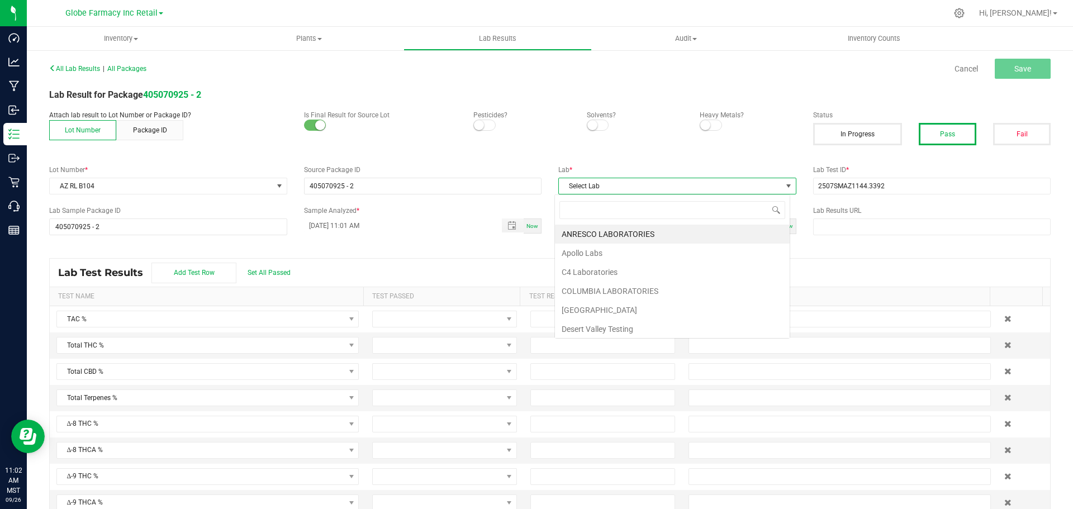
scroll to position [17, 236]
type input "smi"
click at [601, 235] on li "SMITHERS" at bounding box center [672, 234] width 235 height 19
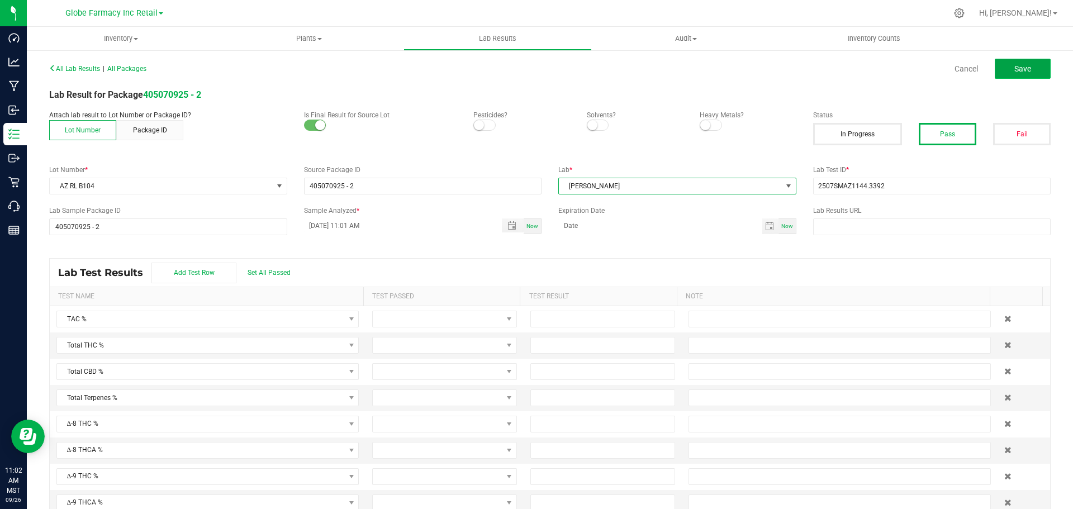
click at [1014, 72] on span "Save" at bounding box center [1022, 68] width 17 height 9
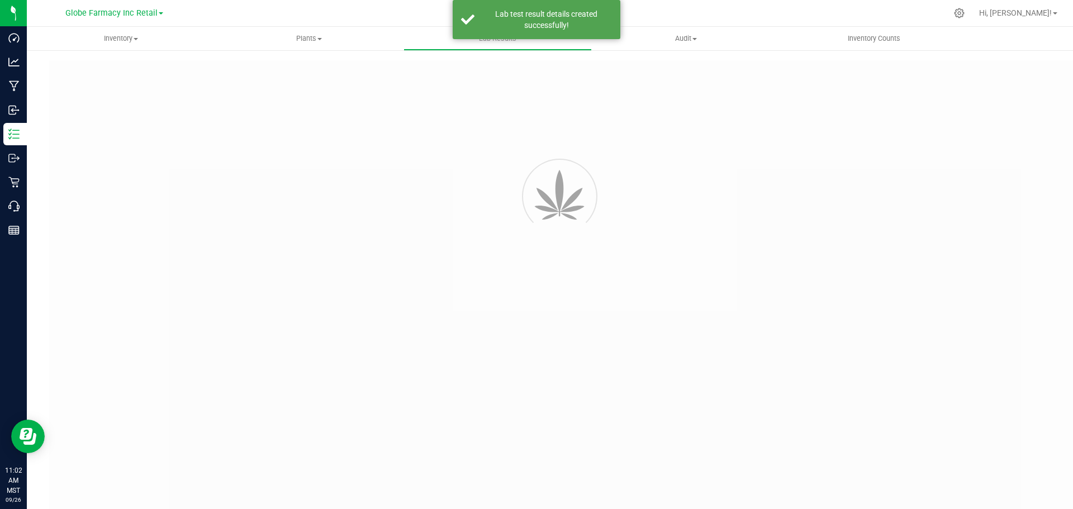
type input "405070925 - 2"
type input "2507SMAZ1144.3392"
type input "405070925 - 2"
type input "09/26/2025 11:01 AM"
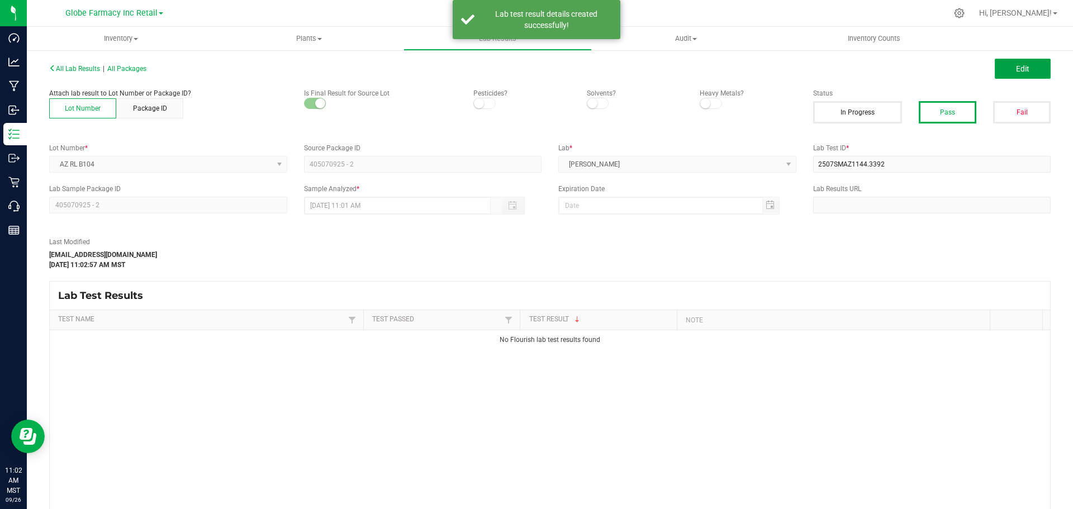
click at [1016, 72] on span "Edit" at bounding box center [1022, 68] width 13 height 9
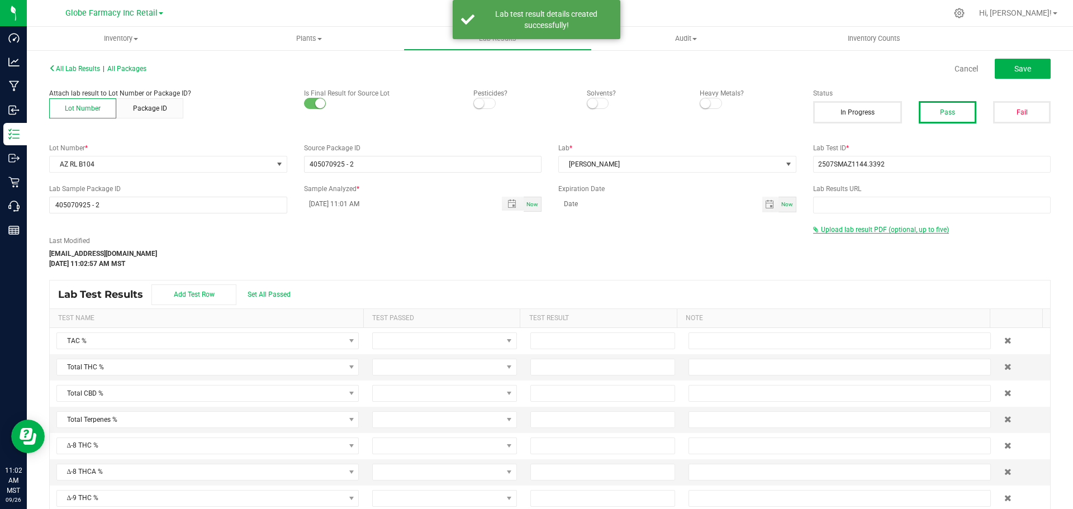
click at [860, 231] on span "Upload lab result PDF (optional, up to five)" at bounding box center [885, 230] width 128 height 8
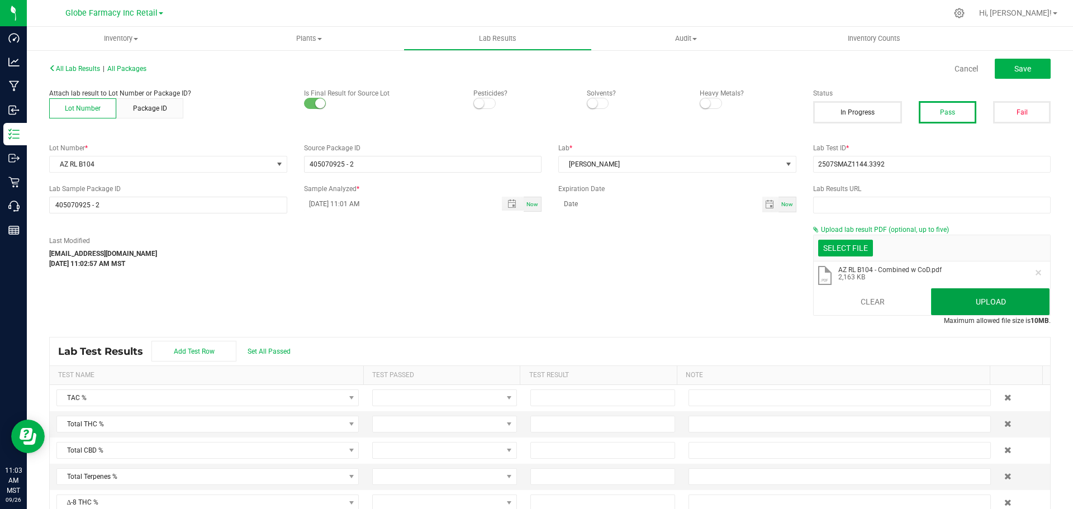
click at [1019, 292] on button "Upload" at bounding box center [990, 301] width 118 height 27
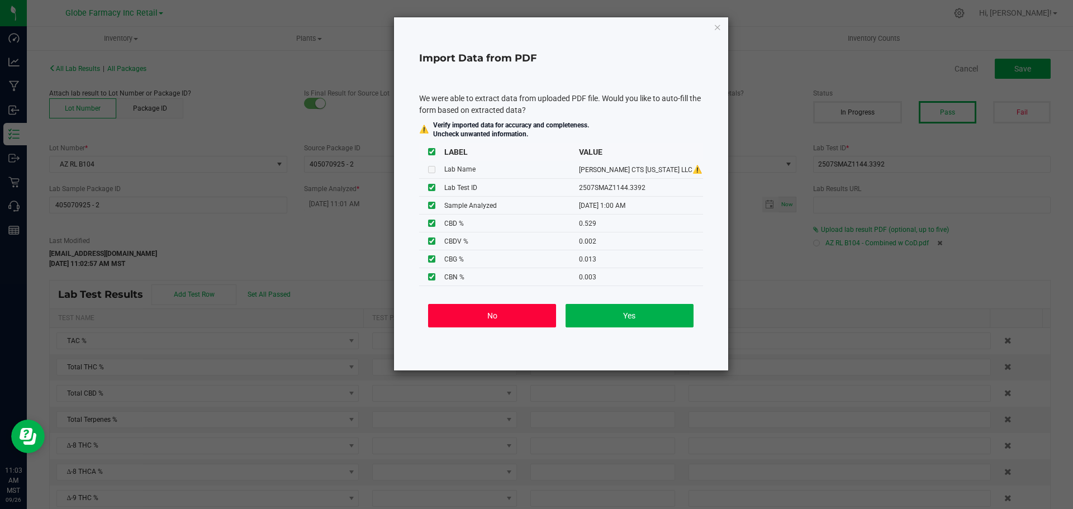
click at [536, 309] on button "No" at bounding box center [492, 315] width 128 height 23
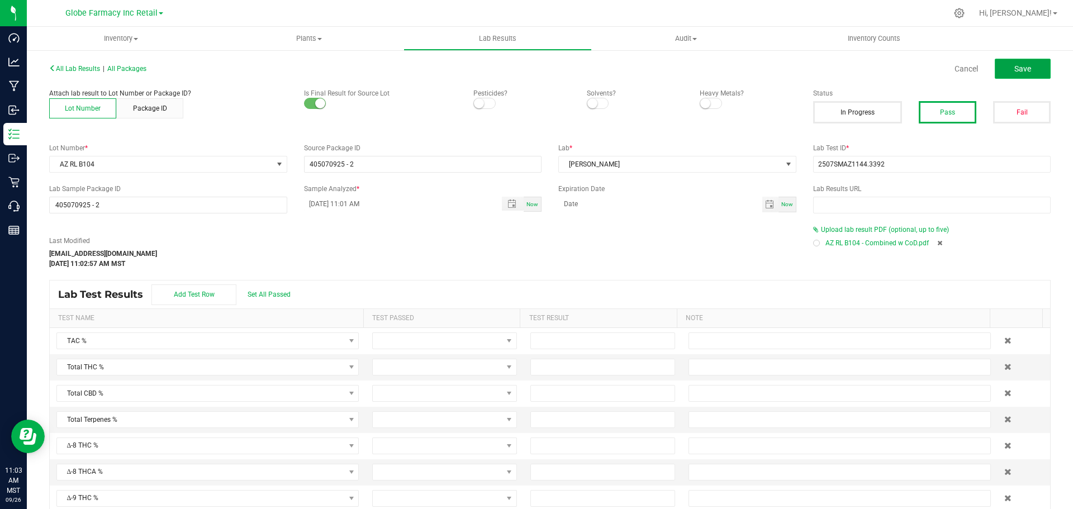
click at [1018, 64] on span "Save" at bounding box center [1022, 68] width 17 height 9
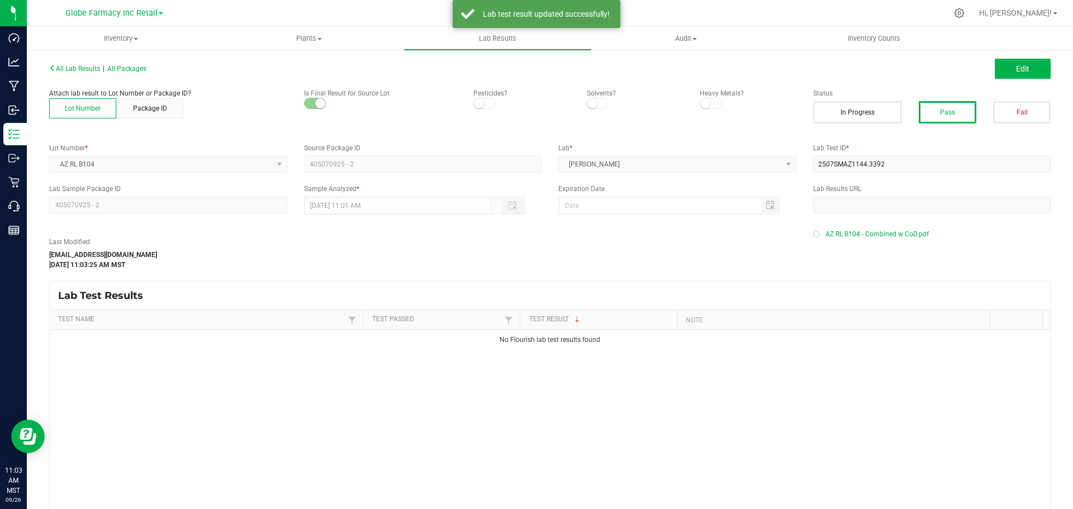
click at [145, 73] on div "All Lab Results | All Packages" at bounding box center [295, 69] width 509 height 10
click at [144, 68] on span "All Packages" at bounding box center [126, 69] width 39 height 8
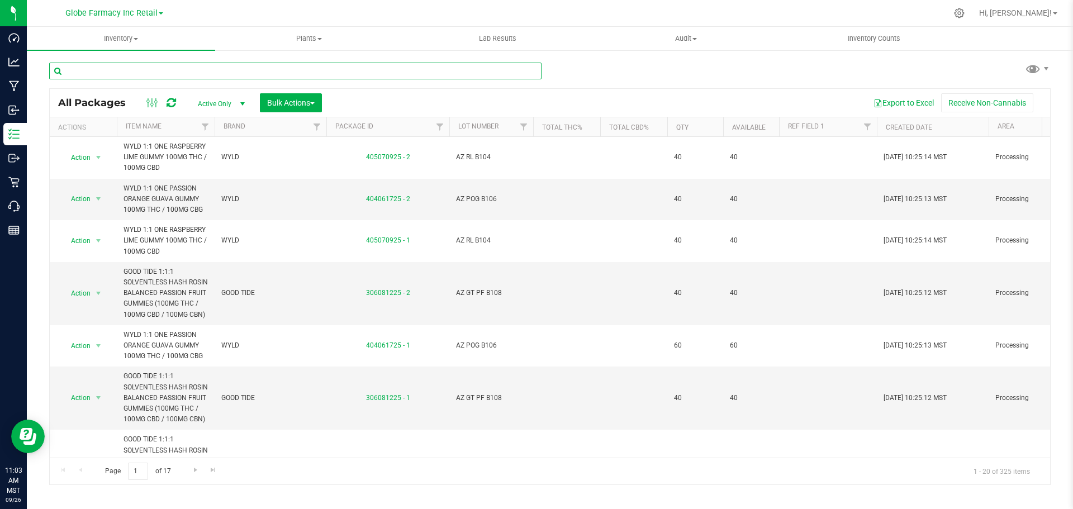
click at [107, 73] on input "text" at bounding box center [295, 71] width 492 height 17
paste input "AZ POM B118"
type input "AZ POM B118"
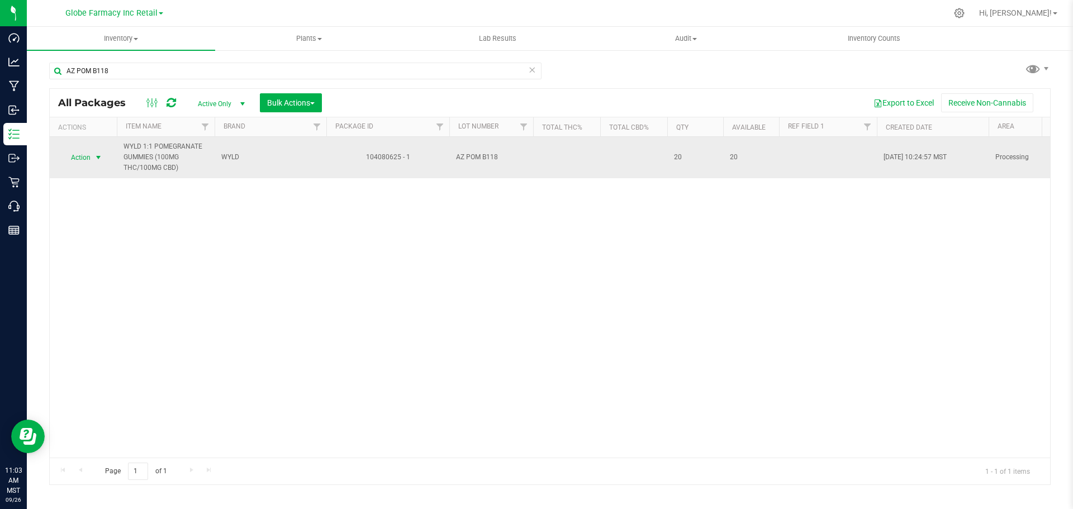
click at [96, 158] on span "select" at bounding box center [98, 157] width 9 height 9
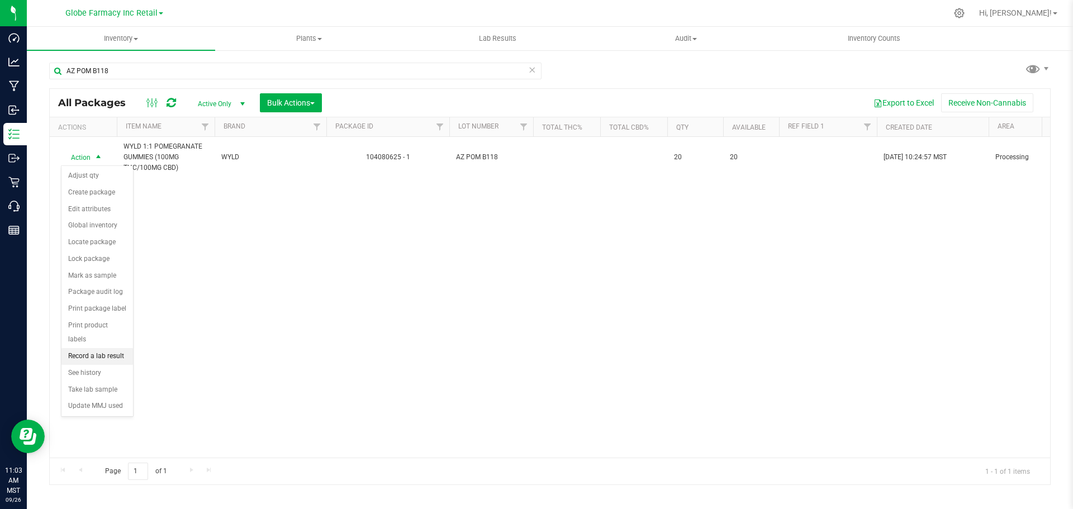
click at [89, 348] on li "Record a lab result" at bounding box center [97, 356] width 72 height 17
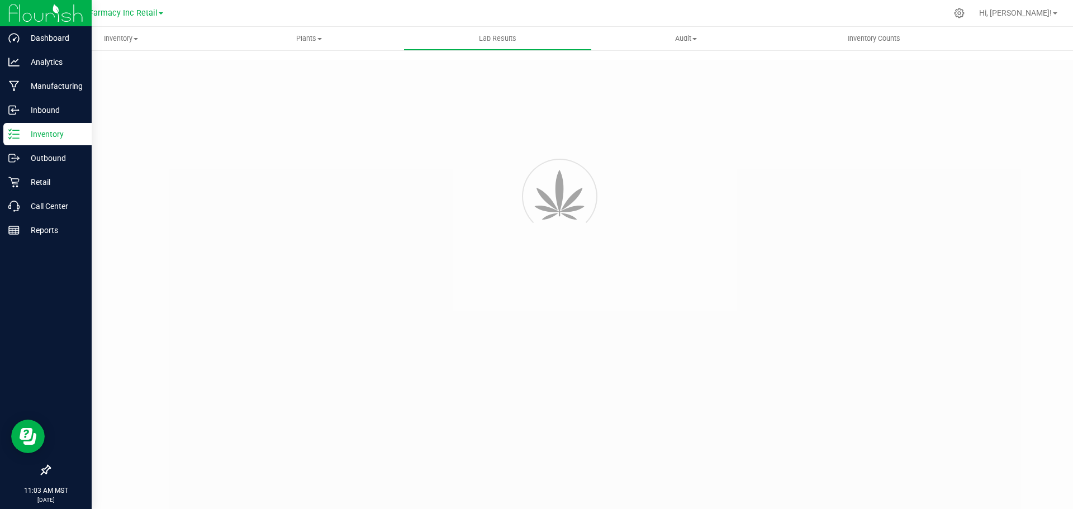
type input "104080625 - 1"
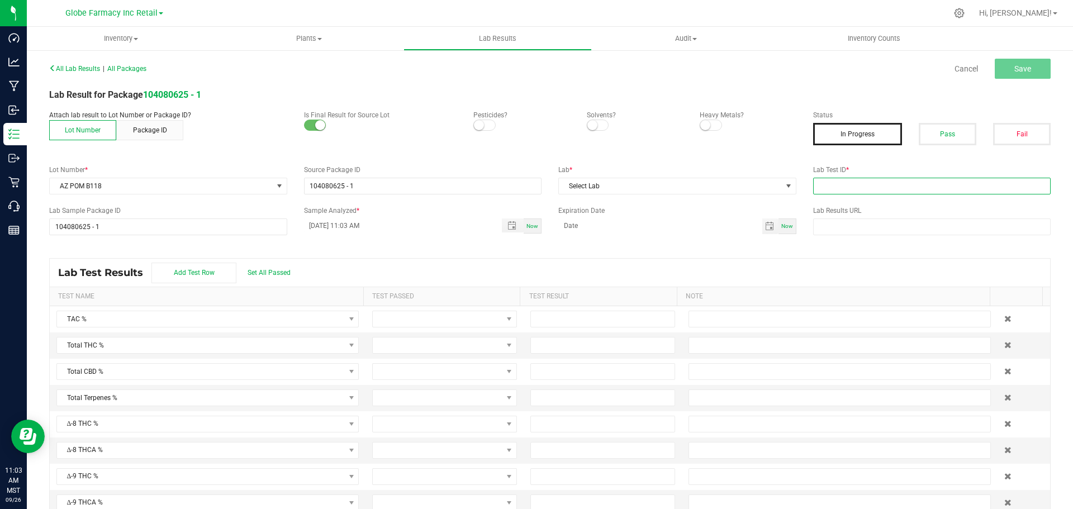
click at [842, 181] on input "text" at bounding box center [932, 186] width 238 height 17
paste input ": 2508SMAZ1305.3856"
click at [945, 133] on button "Pass" at bounding box center [947, 134] width 58 height 22
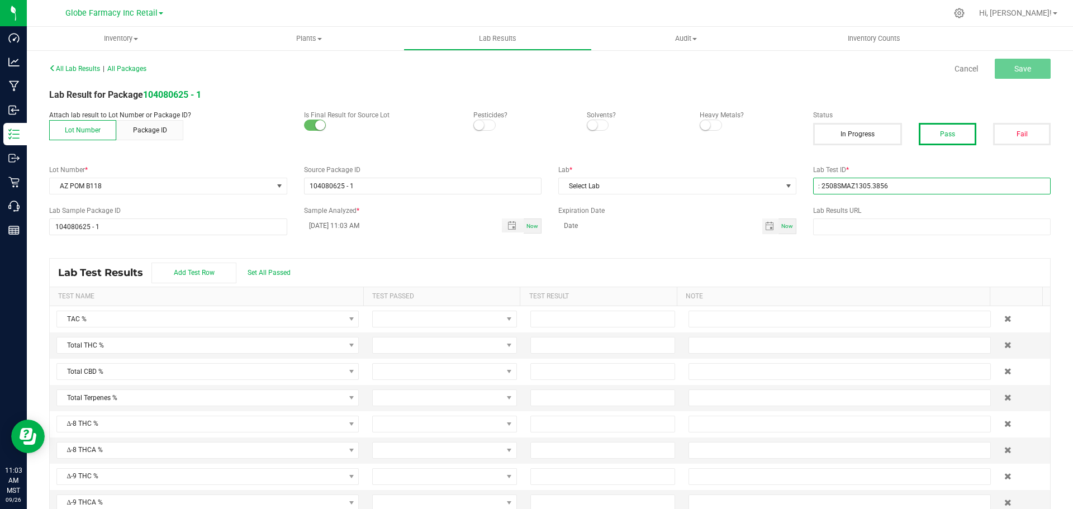
click at [813, 184] on input ": 2508SMAZ1305.3856" at bounding box center [932, 186] width 238 height 17
type input "2508SMAZ1305.3856"
click at [686, 182] on span "Select Lab" at bounding box center [670, 186] width 223 height 16
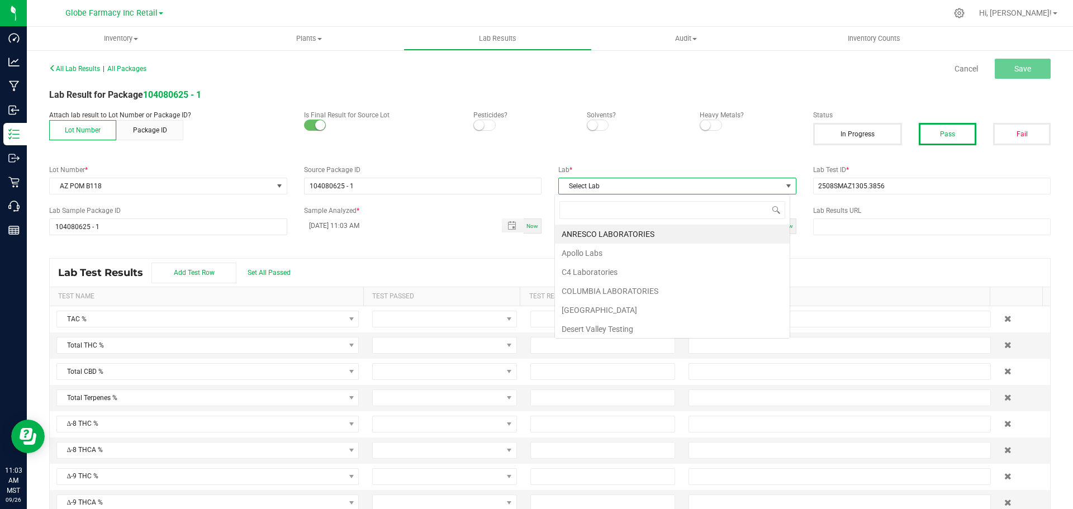
scroll to position [17, 236]
type input "sm"
click at [595, 236] on li "[PERSON_NAME]" at bounding box center [672, 234] width 235 height 19
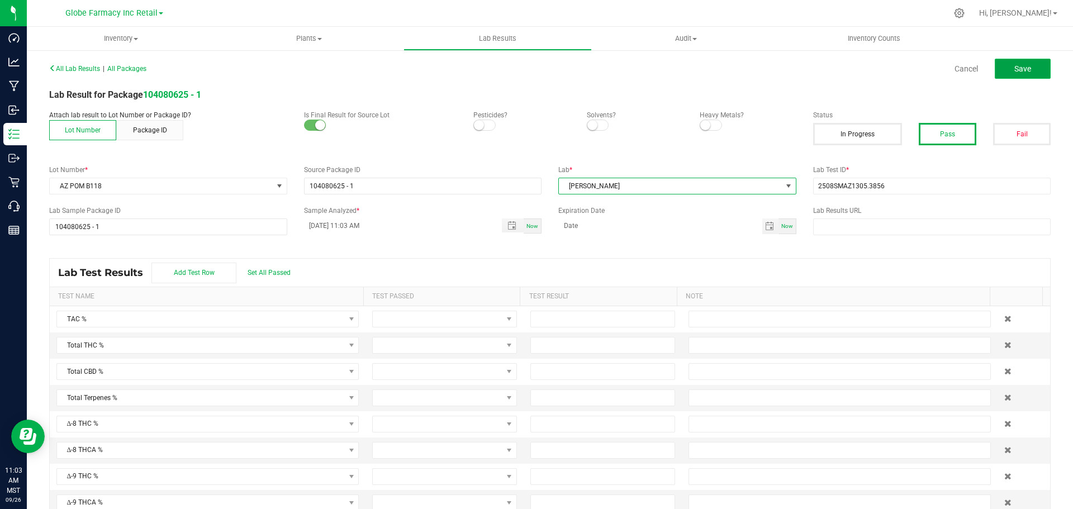
click at [1010, 75] on button "Save" at bounding box center [1022, 69] width 56 height 20
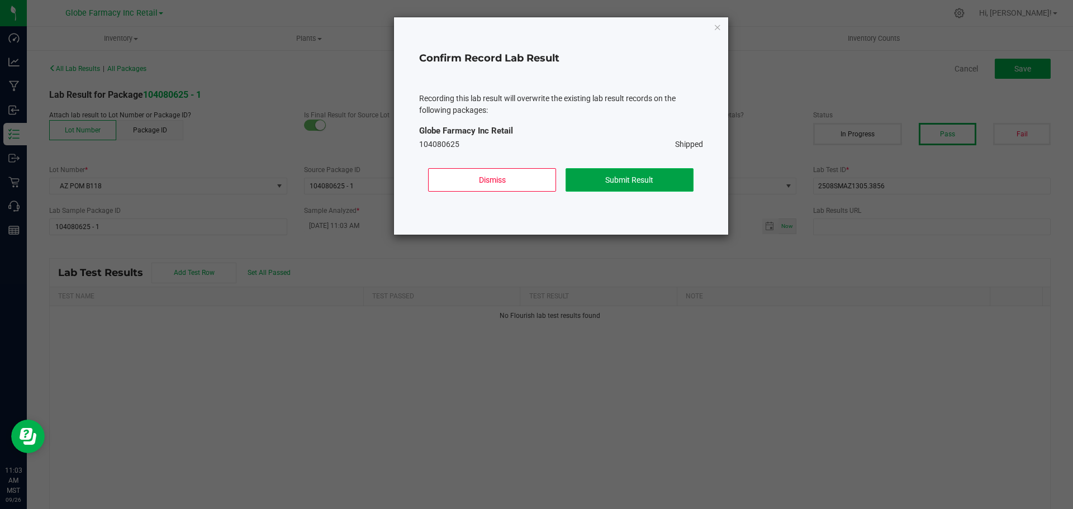
click at [656, 183] on button "Submit Result" at bounding box center [629, 179] width 128 height 23
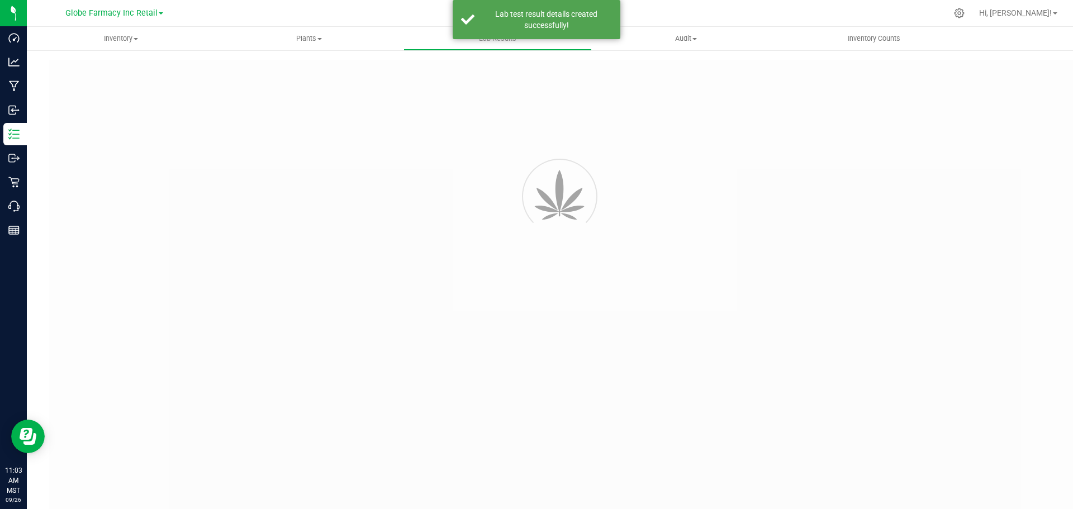
type input "104080625 - 1"
type input "2508SMAZ1305.3856"
type input "104080625 - 1"
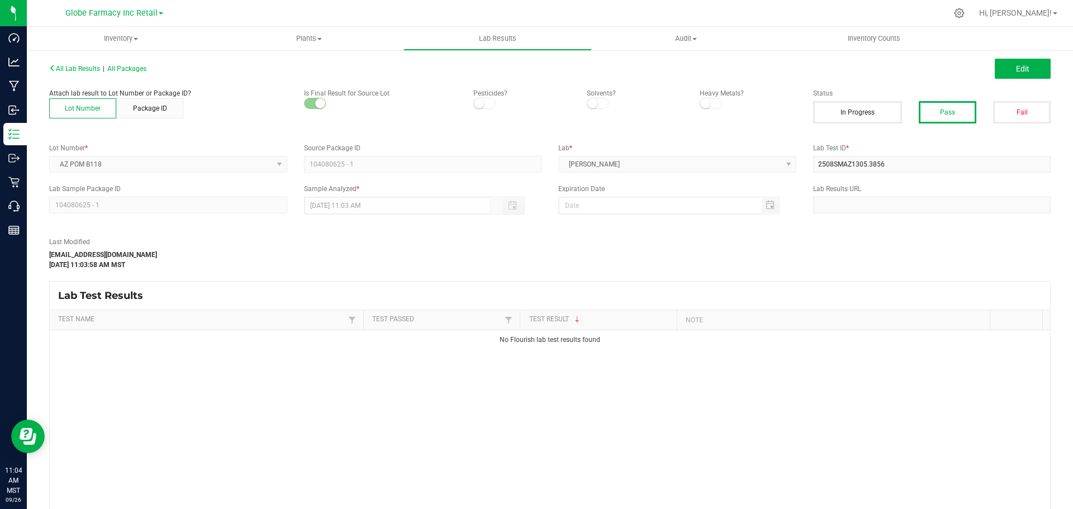
click at [1013, 84] on div "All Lab Results | All Packages Edit Attach lab result to Lot Number or Package …" at bounding box center [549, 302] width 1001 height 484
click at [1019, 70] on span "Edit" at bounding box center [1022, 68] width 13 height 9
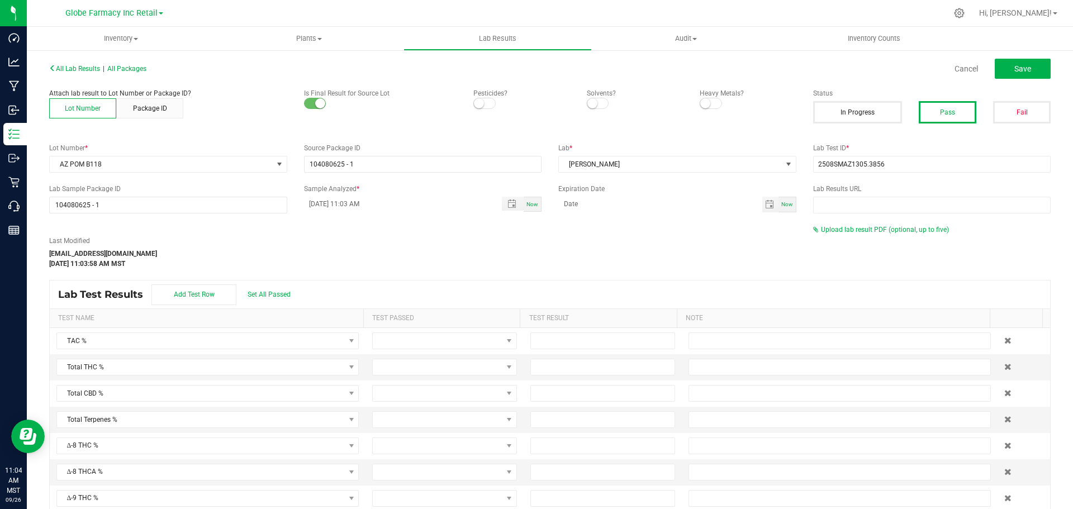
click at [844, 237] on div "Last Modified katieg@earthshealing.org Sep 26, 2025 11:03:58 AM MST Upload lab …" at bounding box center [550, 247] width 1018 height 44
click at [844, 229] on span "Upload lab result PDF (optional, up to five)" at bounding box center [885, 230] width 128 height 8
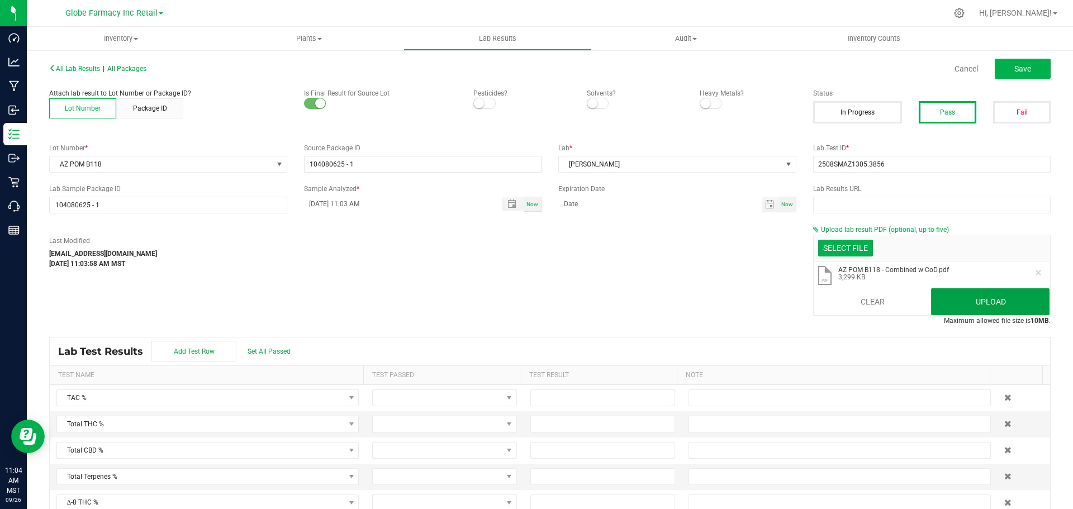
click at [993, 295] on button "Upload" at bounding box center [990, 301] width 118 height 27
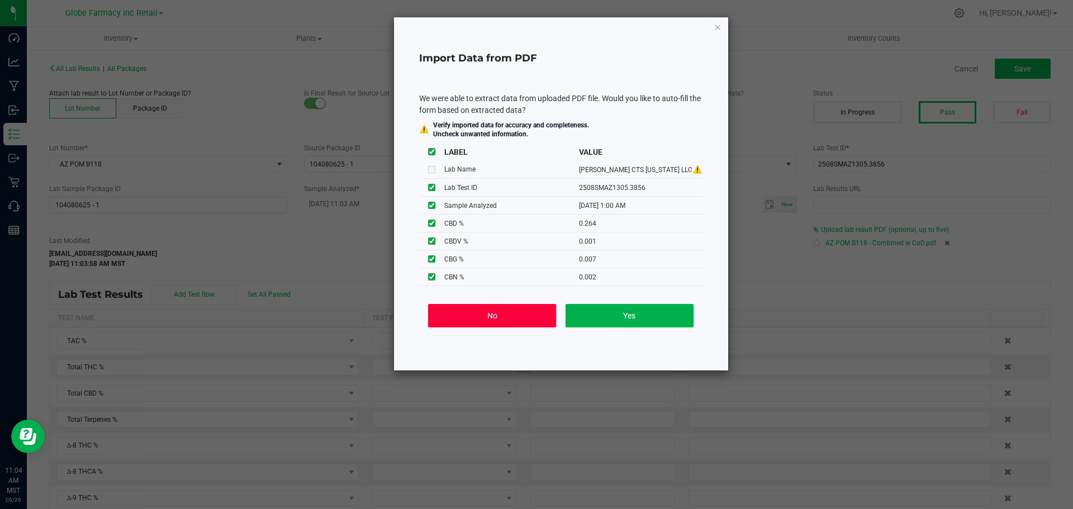
click at [503, 311] on button "No" at bounding box center [492, 315] width 128 height 23
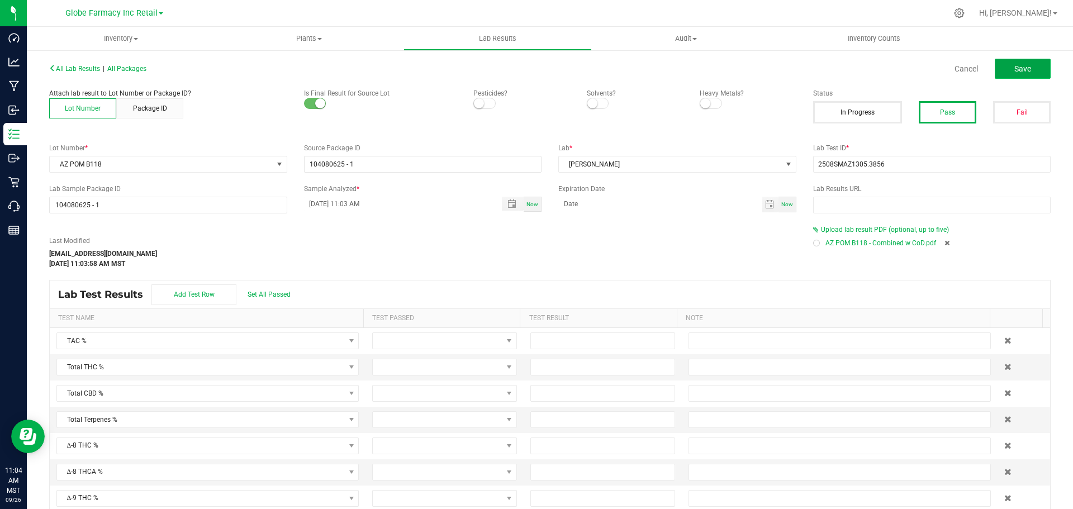
click at [1005, 67] on button "Save" at bounding box center [1022, 69] width 56 height 20
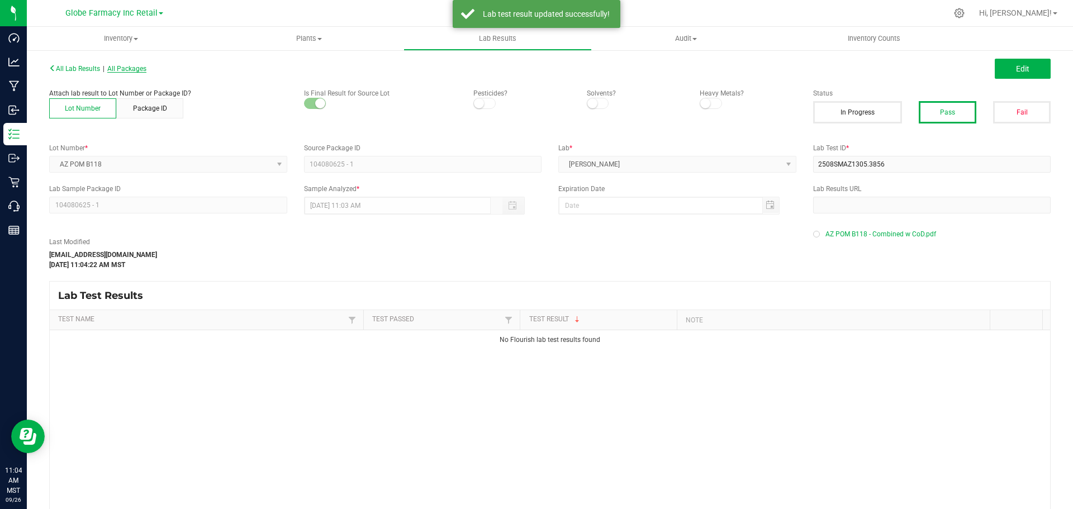
click at [130, 70] on span "All Packages" at bounding box center [126, 69] width 39 height 8
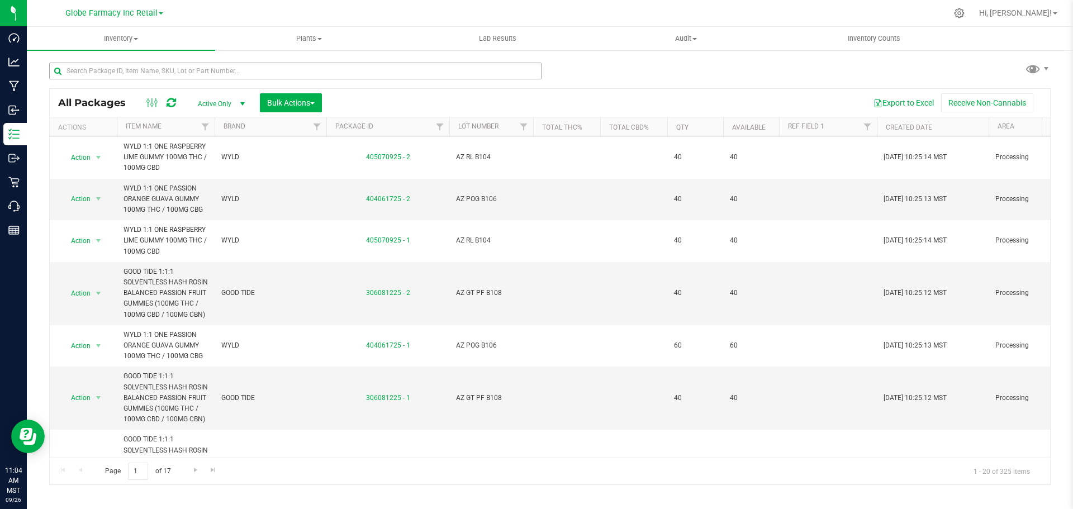
drag, startPoint x: 216, startPoint y: 81, endPoint x: 218, endPoint y: 73, distance: 8.7
click at [216, 80] on div at bounding box center [295, 76] width 492 height 26
click at [218, 73] on input "text" at bounding box center [295, 71] width 492 height 17
paste input "AZ RB B118"
type input "AZ RB B118"
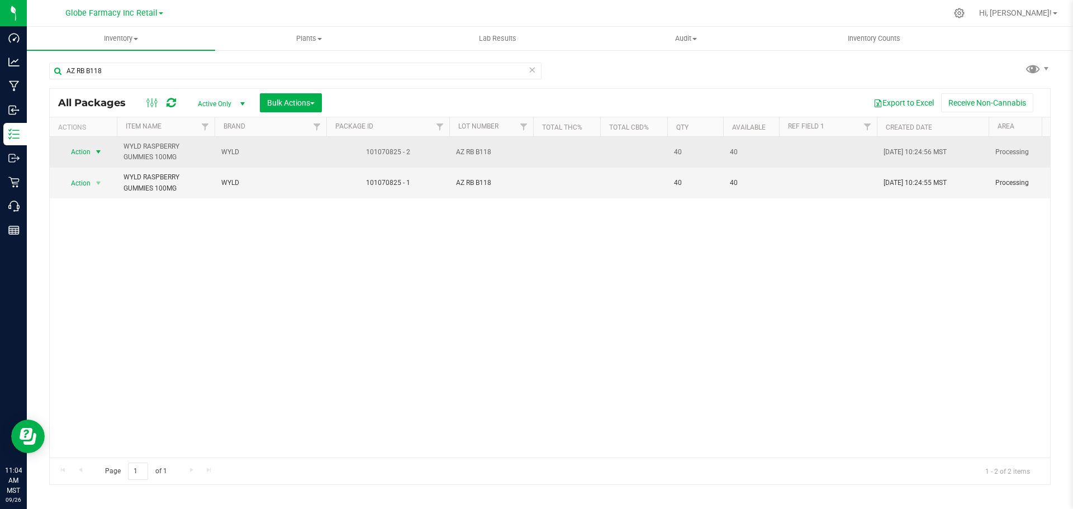
click at [98, 153] on span "select" at bounding box center [98, 151] width 9 height 9
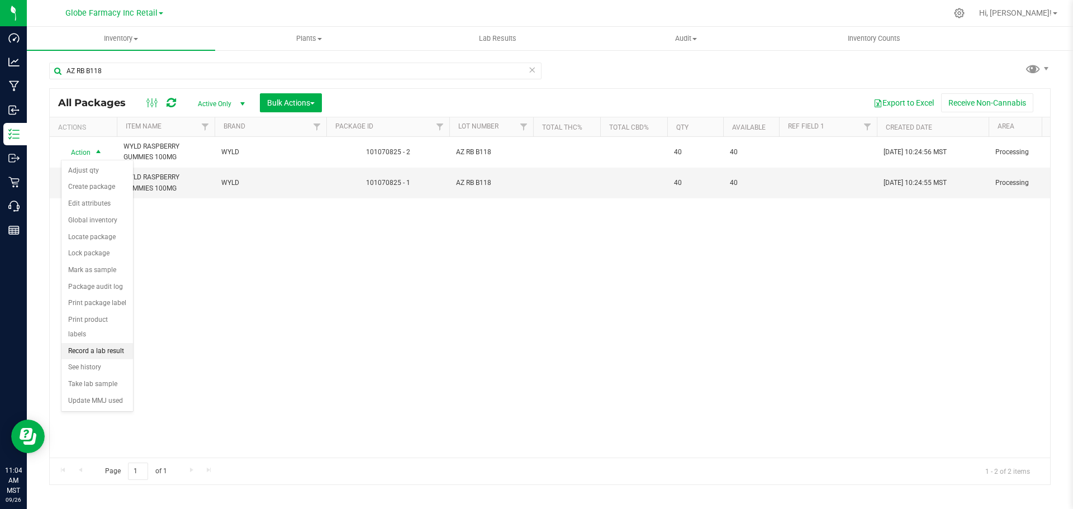
click at [102, 343] on li "Record a lab result" at bounding box center [97, 351] width 72 height 17
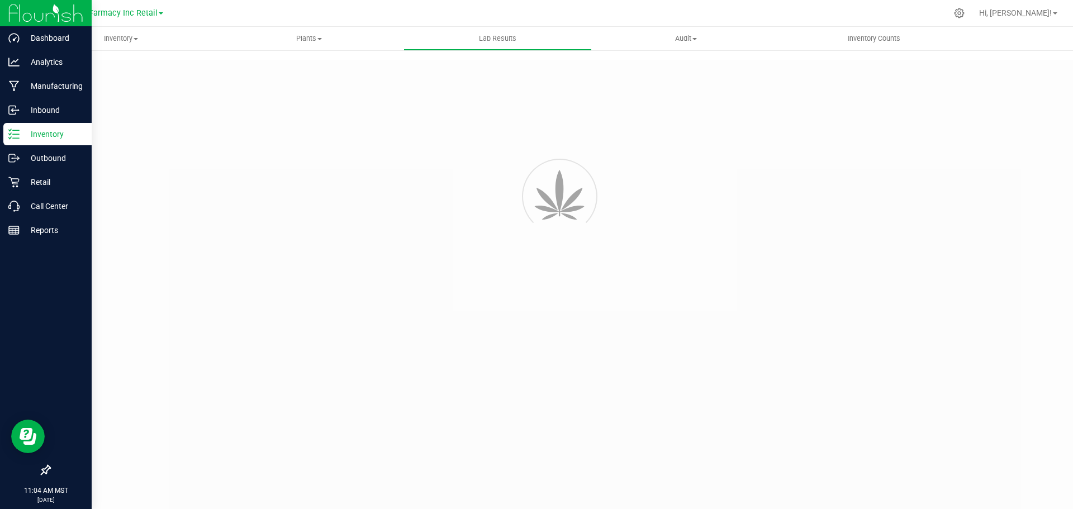
type input "101070825 - 2"
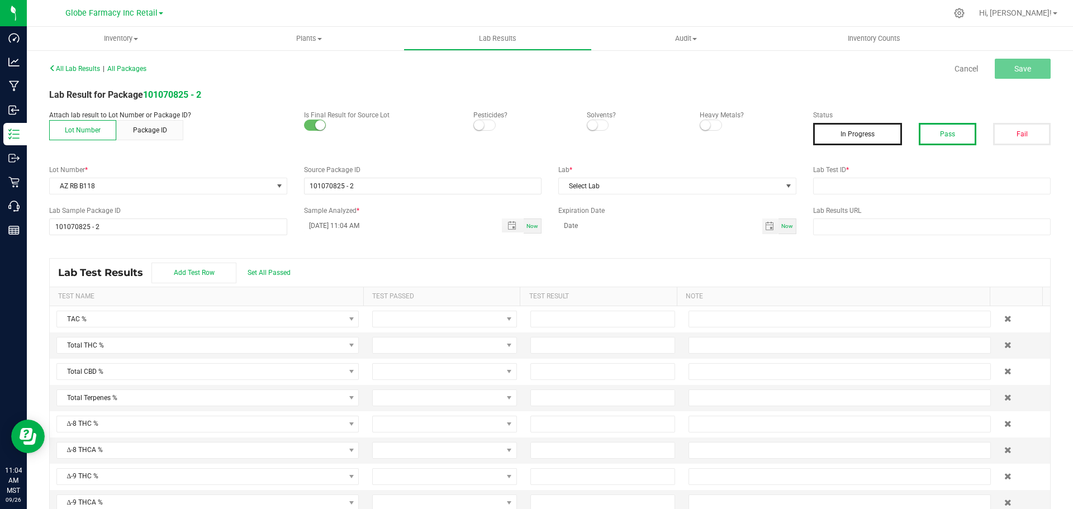
click at [938, 135] on button "Pass" at bounding box center [947, 134] width 58 height 22
click at [940, 180] on input "text" at bounding box center [932, 186] width 238 height 17
paste input "2507SMAZ1126.3351"
type input "2507SMAZ1126.3351"
click at [663, 197] on div "All Lab Results | All Packages Cancel Save Lab Result for Package 101070825 - 2…" at bounding box center [549, 290] width 1001 height 461
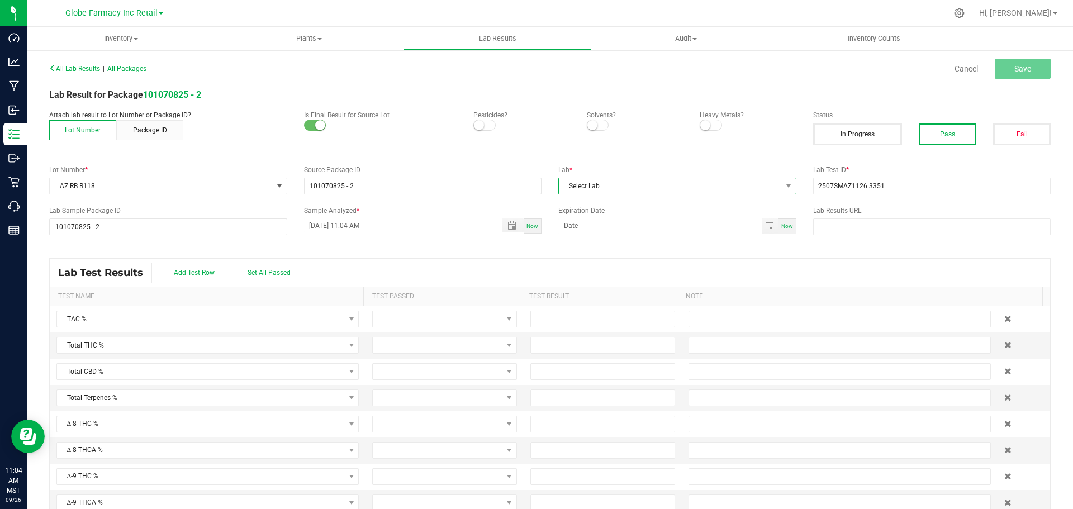
click at [608, 187] on span "Select Lab" at bounding box center [670, 186] width 223 height 16
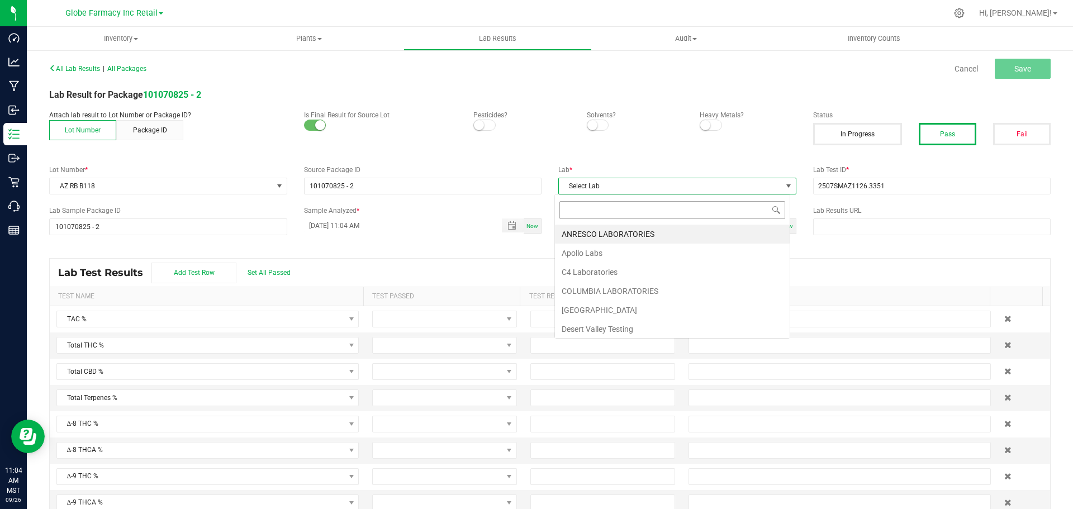
scroll to position [17, 236]
type input "sm"
click at [618, 232] on li "[PERSON_NAME]" at bounding box center [672, 234] width 235 height 19
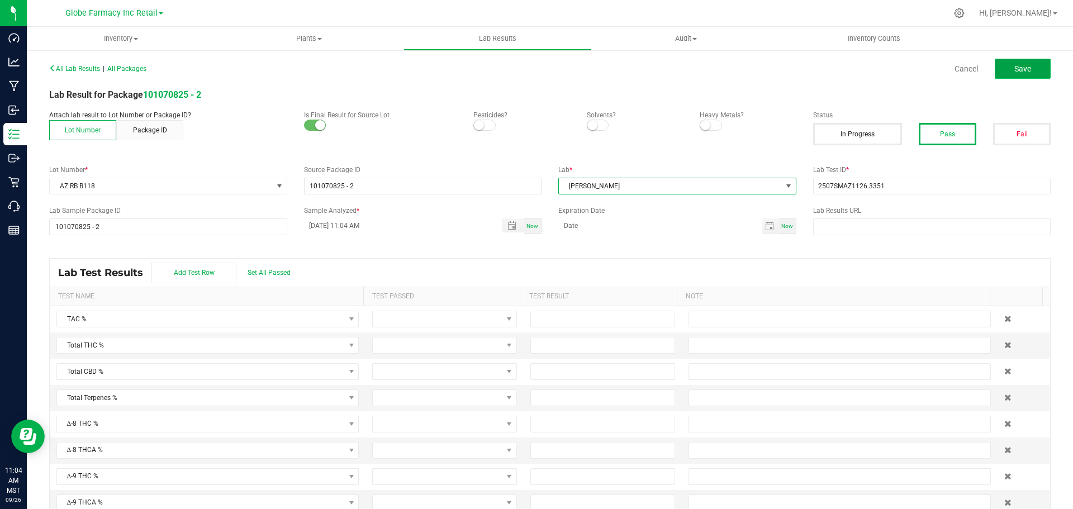
click at [1021, 60] on button "Save" at bounding box center [1022, 69] width 56 height 20
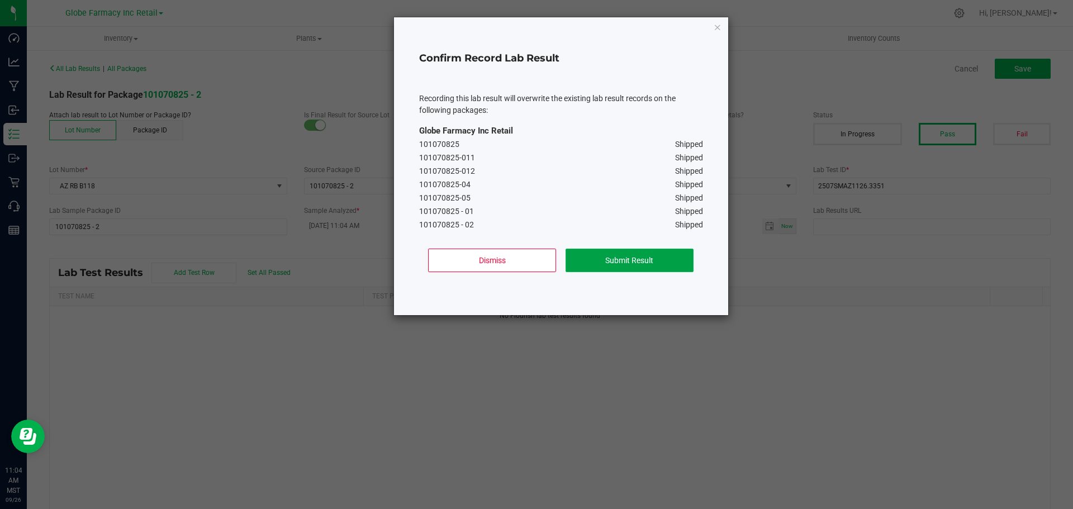
click at [652, 264] on button "Submit Result" at bounding box center [629, 260] width 128 height 23
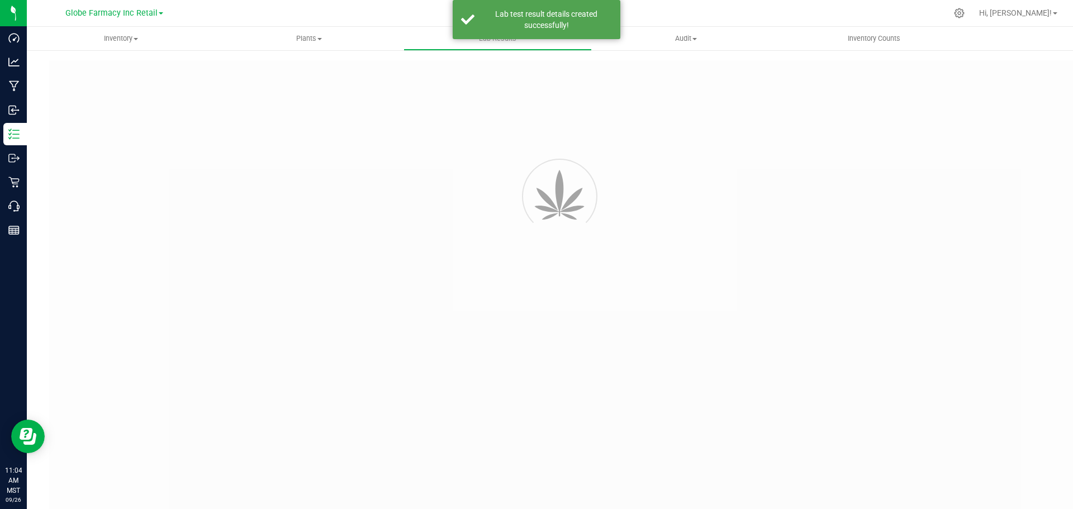
type input "101070825 - 2"
type input "2507SMAZ1126.3351"
type input "101070825 - 2"
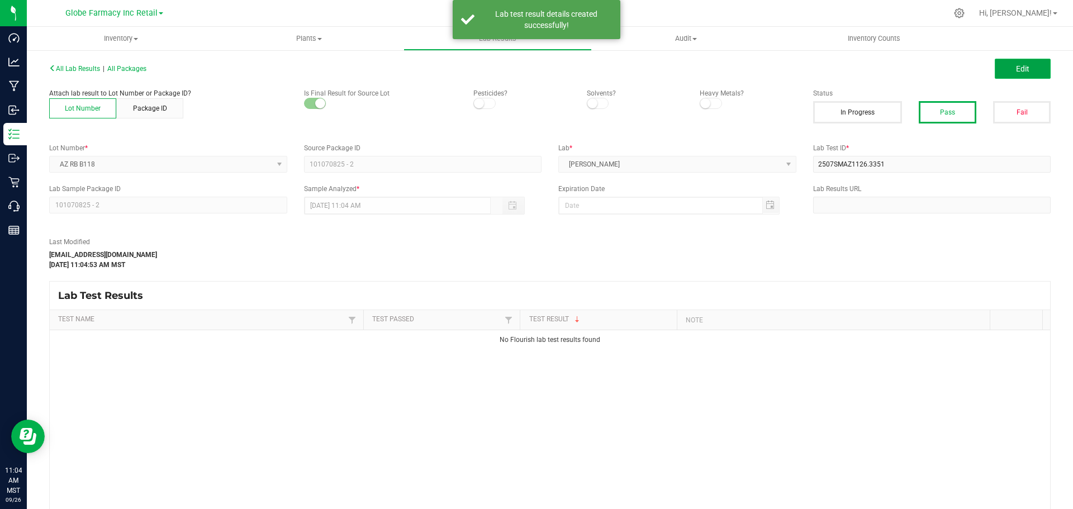
click at [1016, 73] on span "Edit" at bounding box center [1022, 68] width 13 height 9
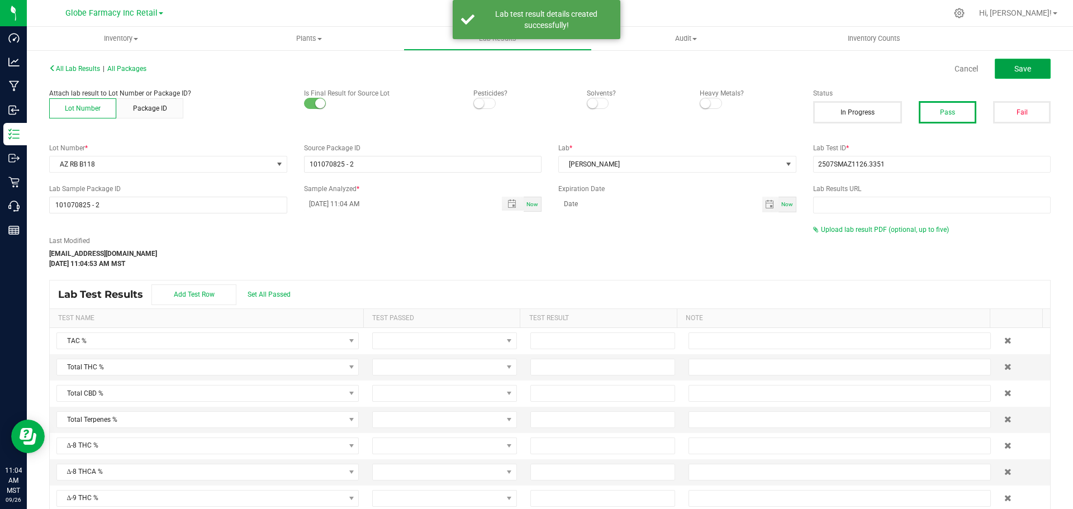
click at [1030, 73] on button "Save" at bounding box center [1022, 69] width 56 height 20
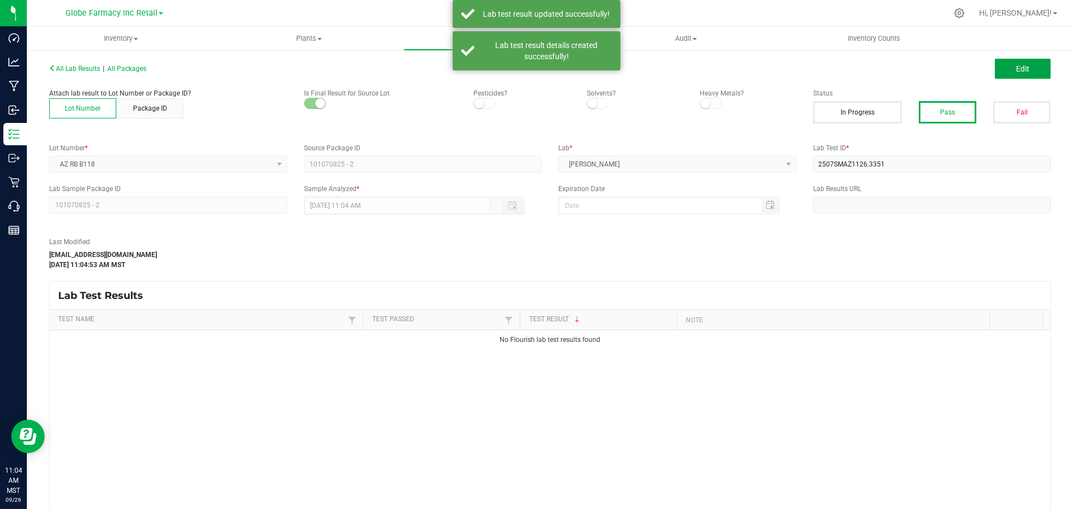
click at [1030, 73] on button "Edit" at bounding box center [1022, 69] width 56 height 20
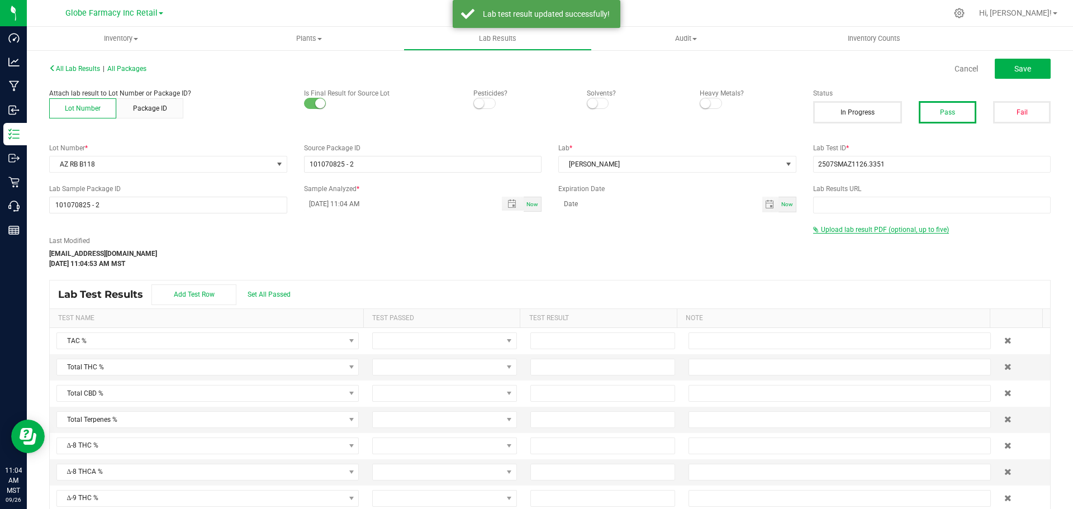
click at [866, 229] on span "Upload lab result PDF (optional, up to five)" at bounding box center [885, 230] width 128 height 8
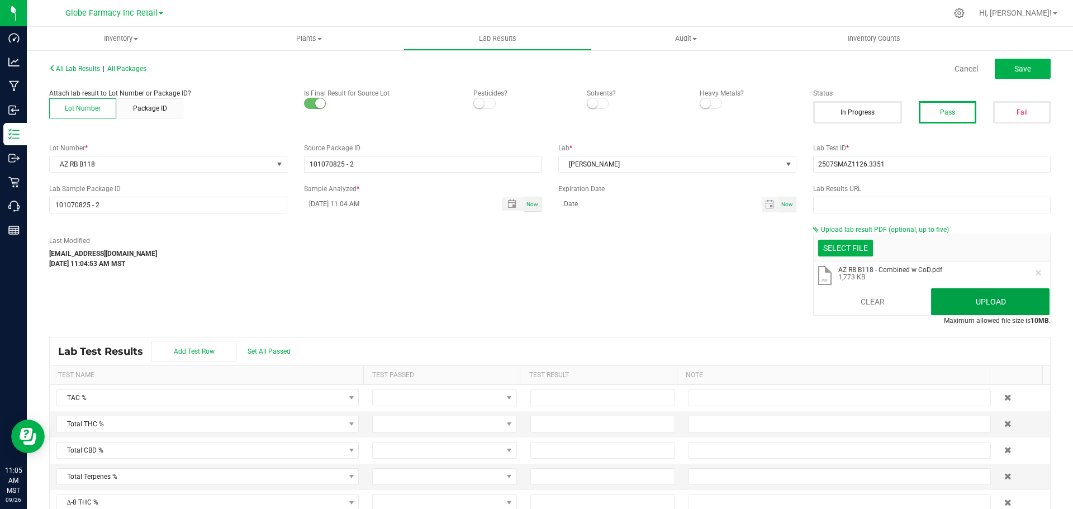
click at [1012, 301] on button "Upload" at bounding box center [990, 301] width 118 height 27
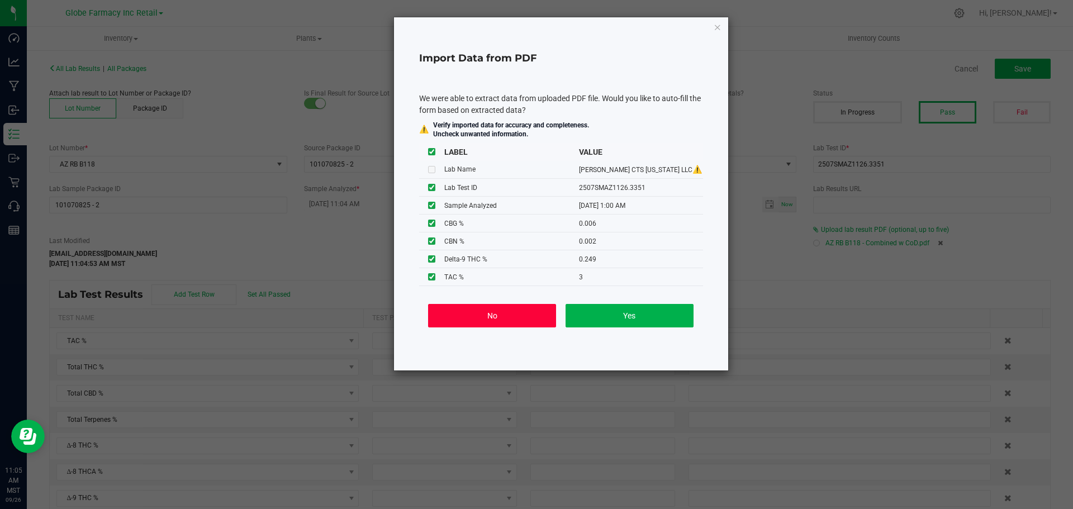
click at [484, 315] on button "No" at bounding box center [492, 315] width 128 height 23
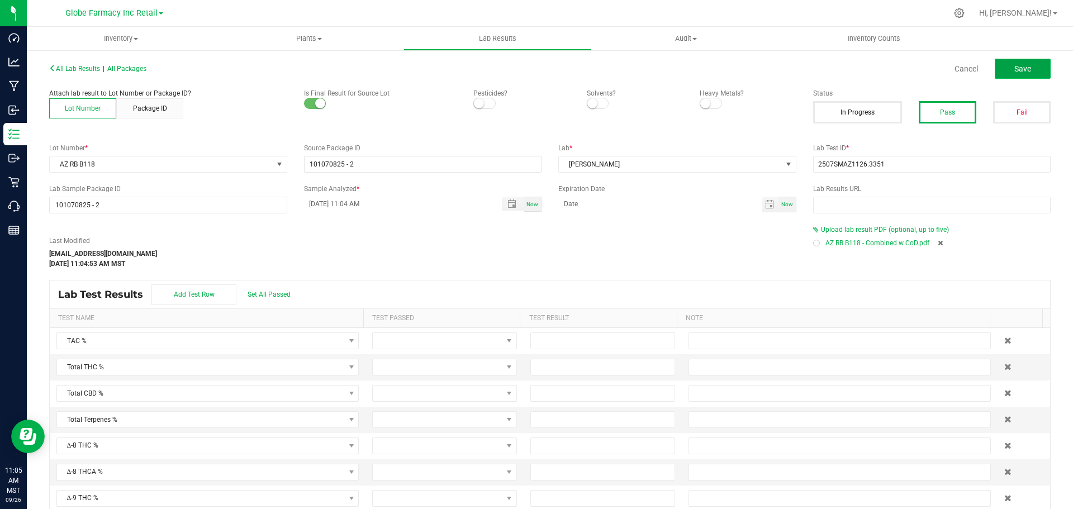
click at [1034, 66] on button "Save" at bounding box center [1022, 69] width 56 height 20
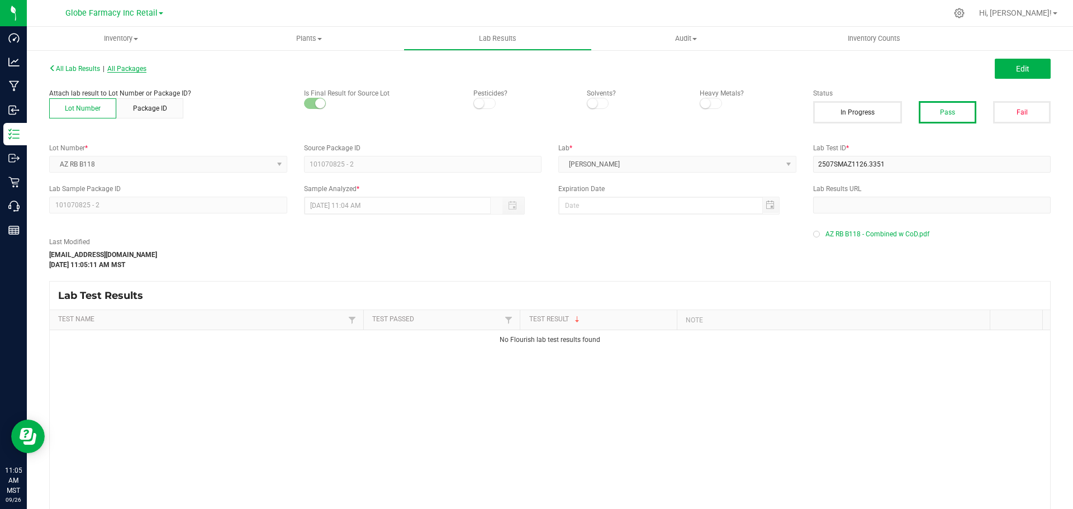
click at [145, 68] on span "All Packages" at bounding box center [126, 69] width 39 height 8
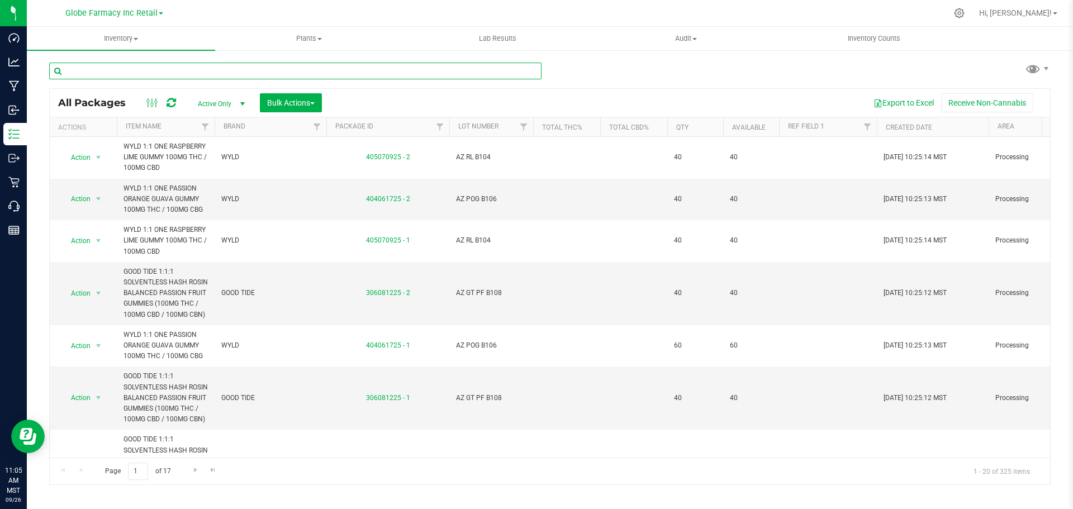
click at [205, 68] on input "text" at bounding box center [295, 71] width 492 height 17
paste input "AZ APL B123"
type input "AZ APL B123"
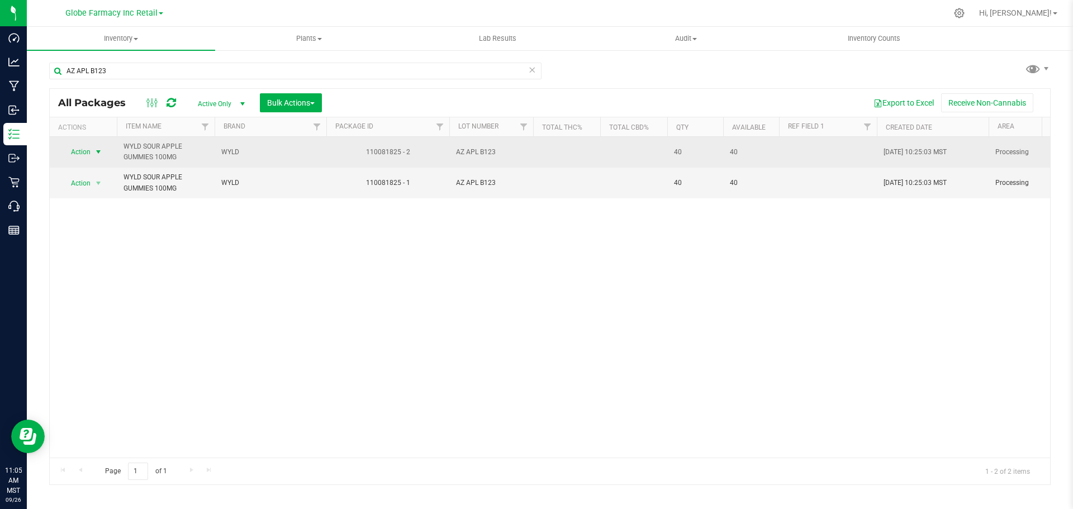
click at [96, 151] on span "select" at bounding box center [98, 151] width 9 height 9
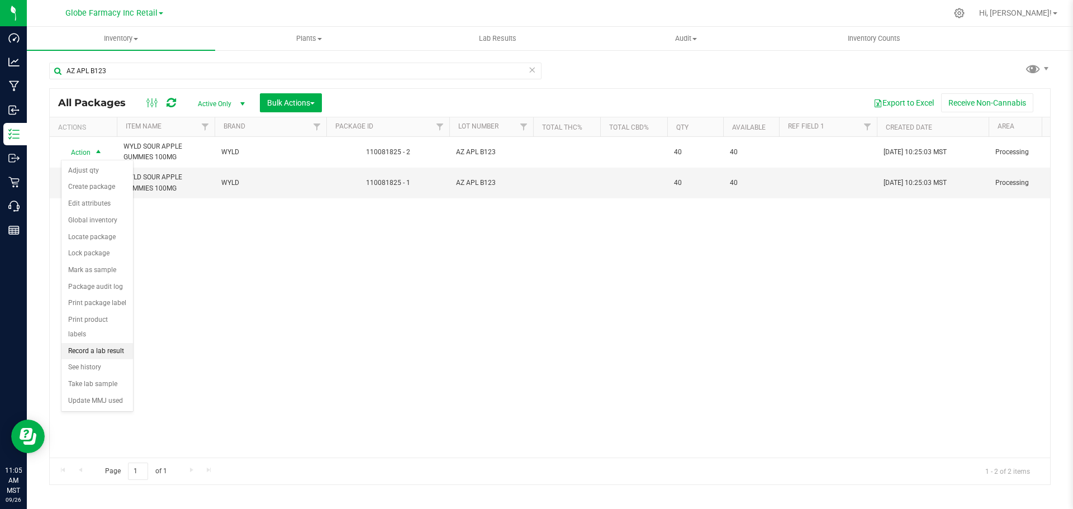
click at [103, 343] on li "Record a lab result" at bounding box center [97, 351] width 72 height 17
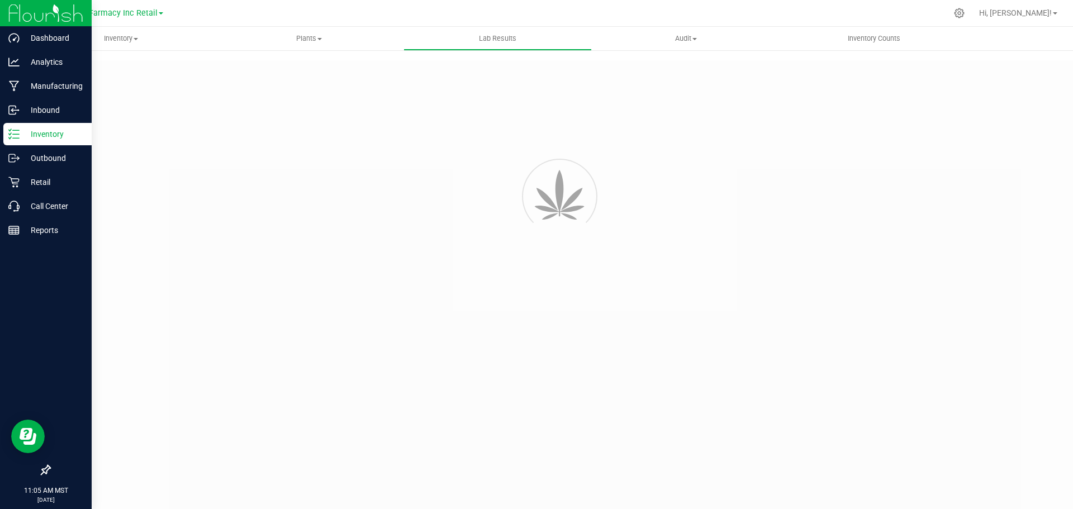
type input "110081825 - 2"
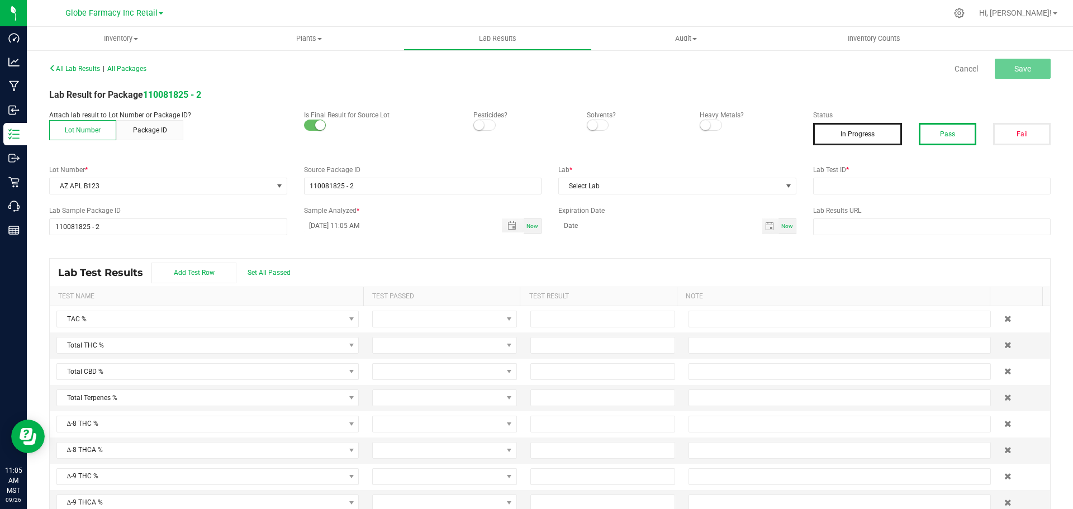
click at [944, 134] on button "Pass" at bounding box center [947, 134] width 58 height 22
click at [855, 184] on input "text" at bounding box center [932, 186] width 238 height 17
paste input "2508SMAZ1384.4082"
type input "2508SMAZ1384.4082"
click at [766, 183] on span "Select Lab" at bounding box center [670, 186] width 223 height 16
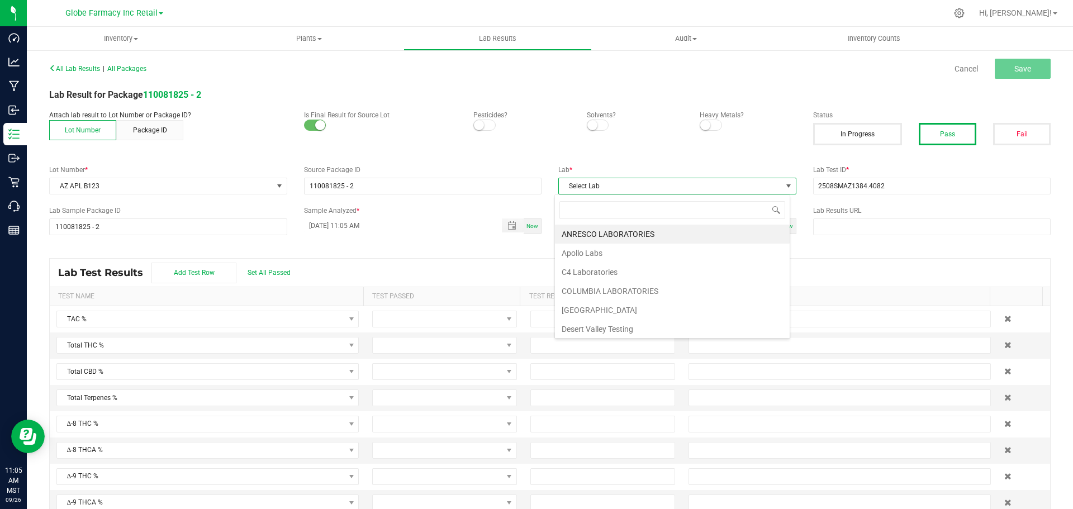
scroll to position [17, 236]
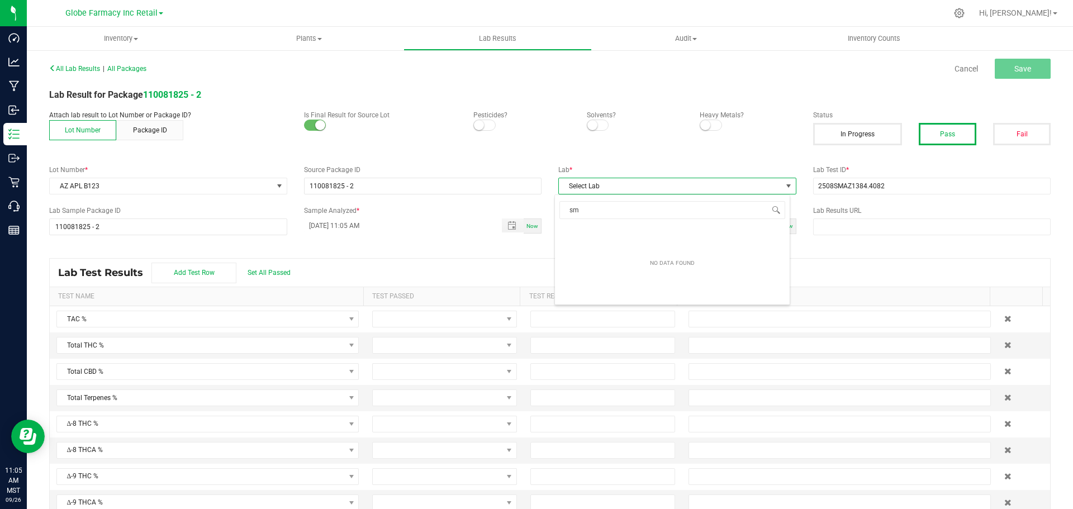
type input "smi"
click at [607, 236] on li "[PERSON_NAME]" at bounding box center [672, 234] width 235 height 19
click at [1018, 74] on button "Save" at bounding box center [1022, 69] width 56 height 20
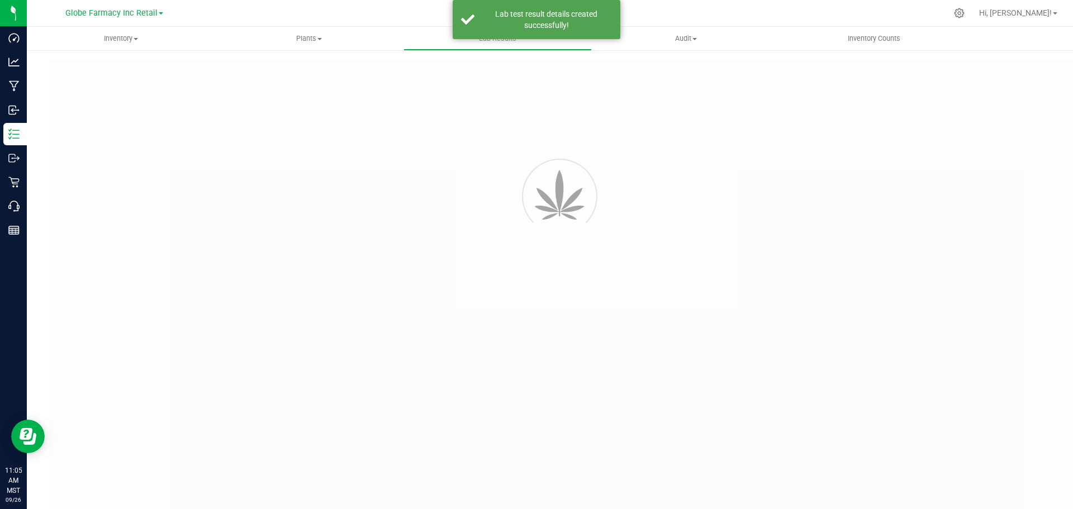
type input "110081825 - 2"
type input "2508SMAZ1384.4082"
type input "110081825 - 2"
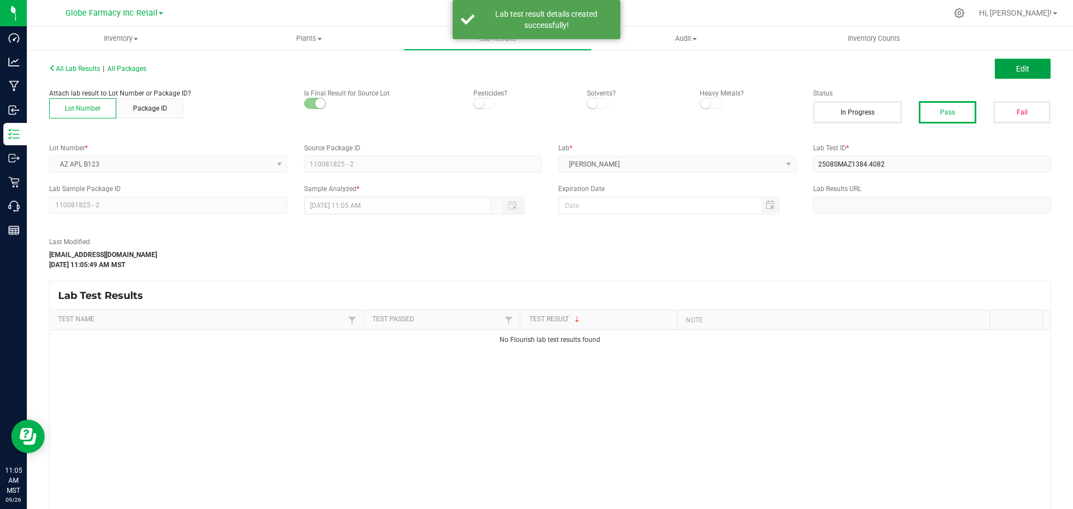
click at [1016, 71] on span "Edit" at bounding box center [1022, 68] width 13 height 9
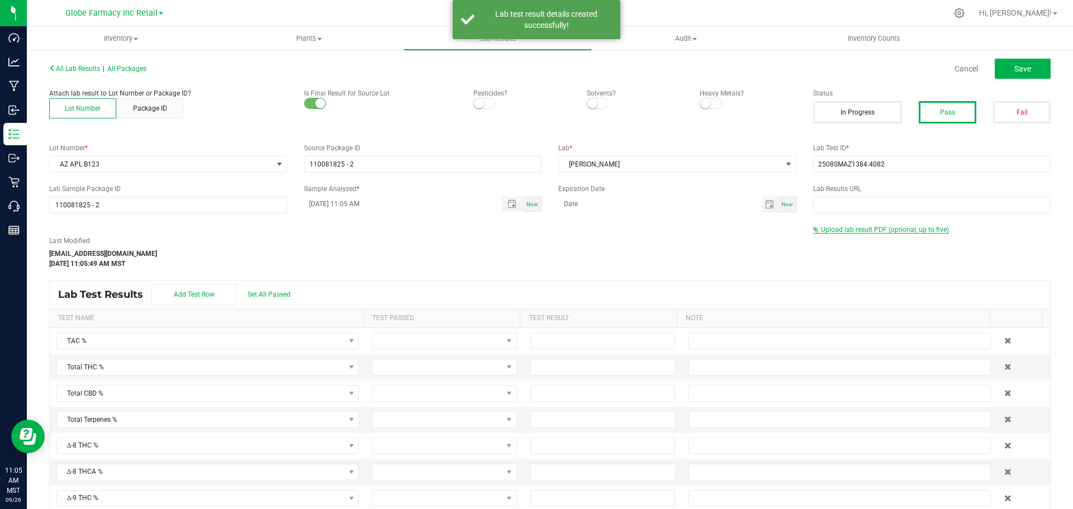
click at [854, 229] on span "Upload lab result PDF (optional, up to five)" at bounding box center [885, 230] width 128 height 8
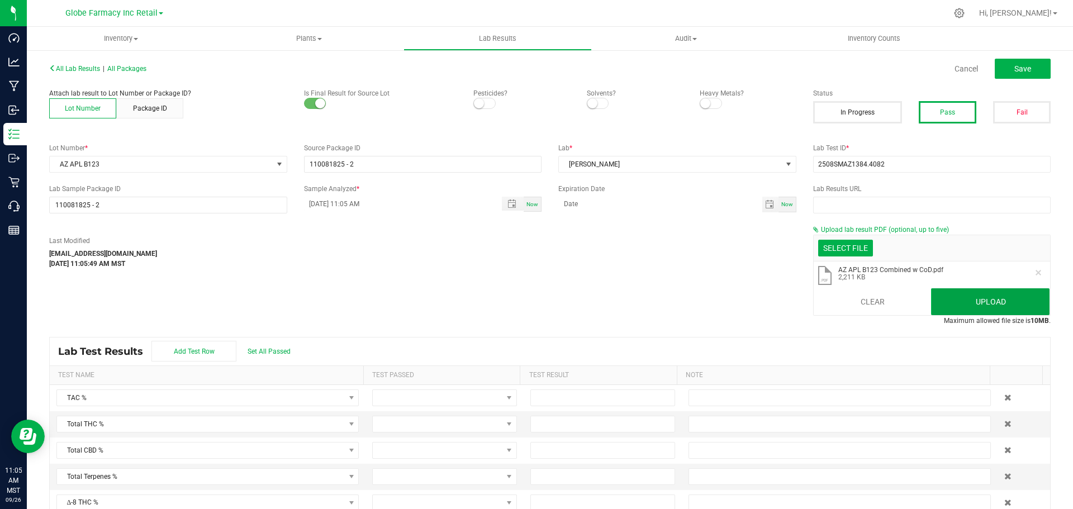
click at [979, 290] on button "Upload" at bounding box center [990, 301] width 118 height 27
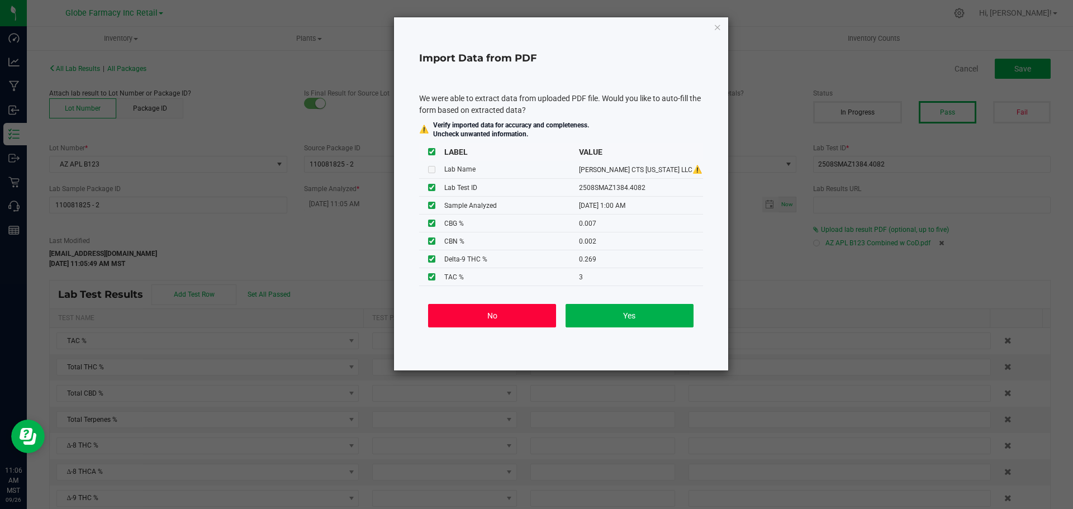
drag, startPoint x: 512, startPoint y: 321, endPoint x: 560, endPoint y: 279, distance: 63.4
click at [512, 321] on button "No" at bounding box center [492, 315] width 128 height 23
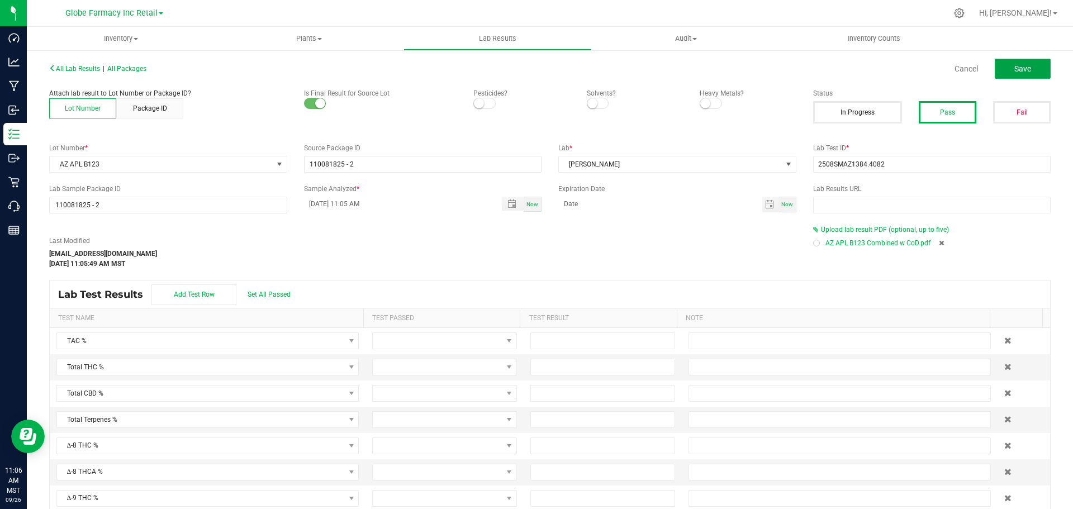
click at [1000, 73] on button "Save" at bounding box center [1022, 69] width 56 height 20
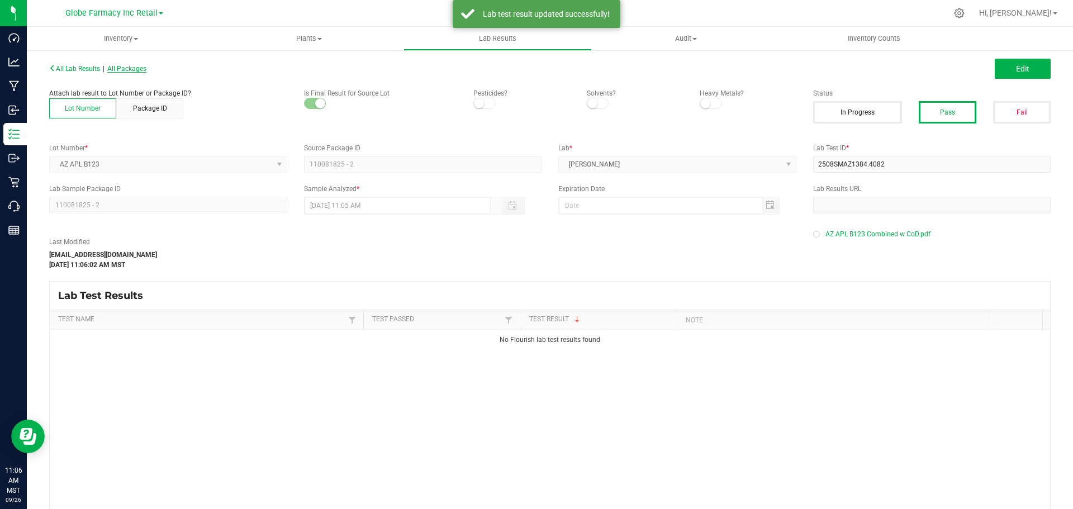
click at [132, 70] on span "All Packages" at bounding box center [126, 69] width 39 height 8
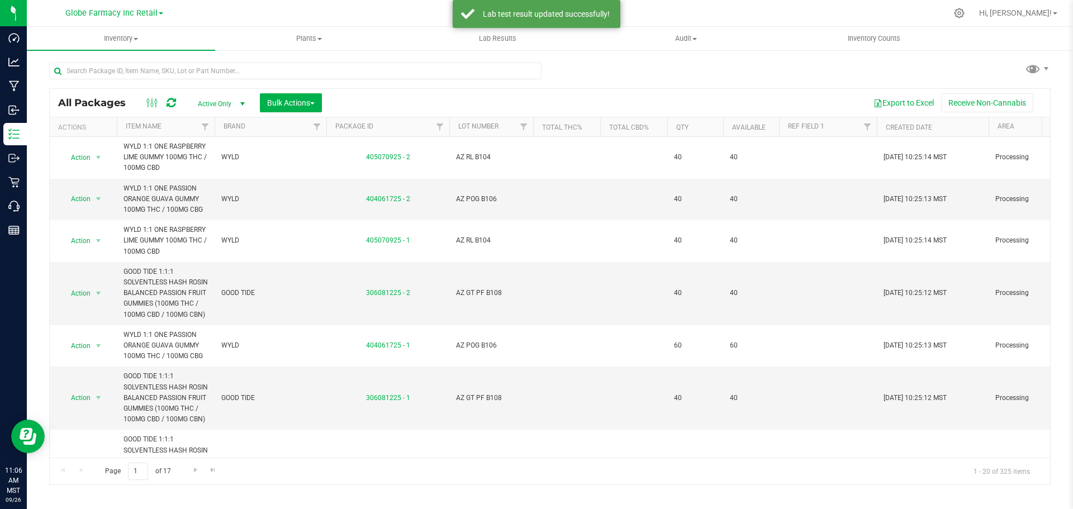
click at [206, 60] on div at bounding box center [299, 71] width 501 height 36
click at [205, 67] on input "text" at bounding box center [295, 71] width 492 height 17
paste input "AZ CHRY B120"
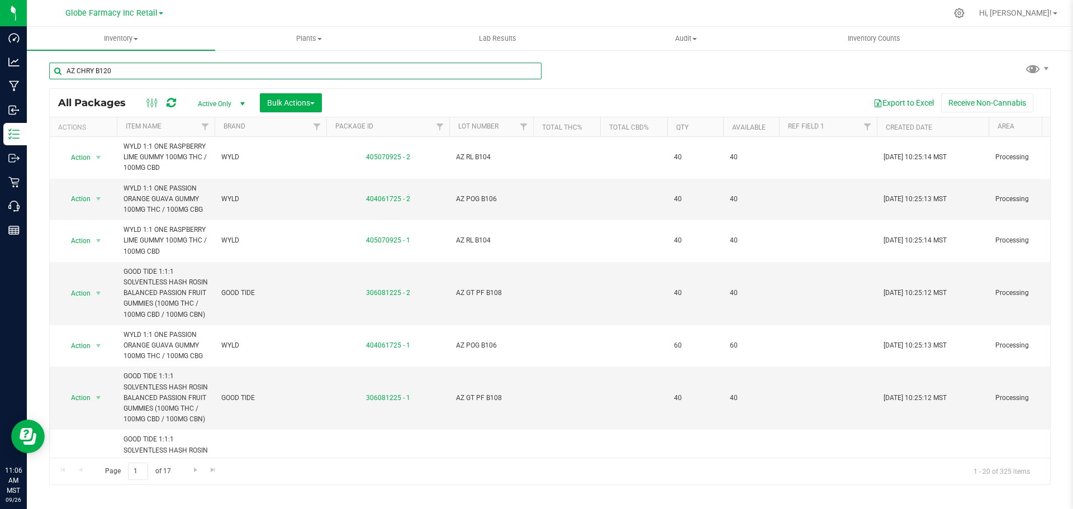
type input "AZ CHRY B120"
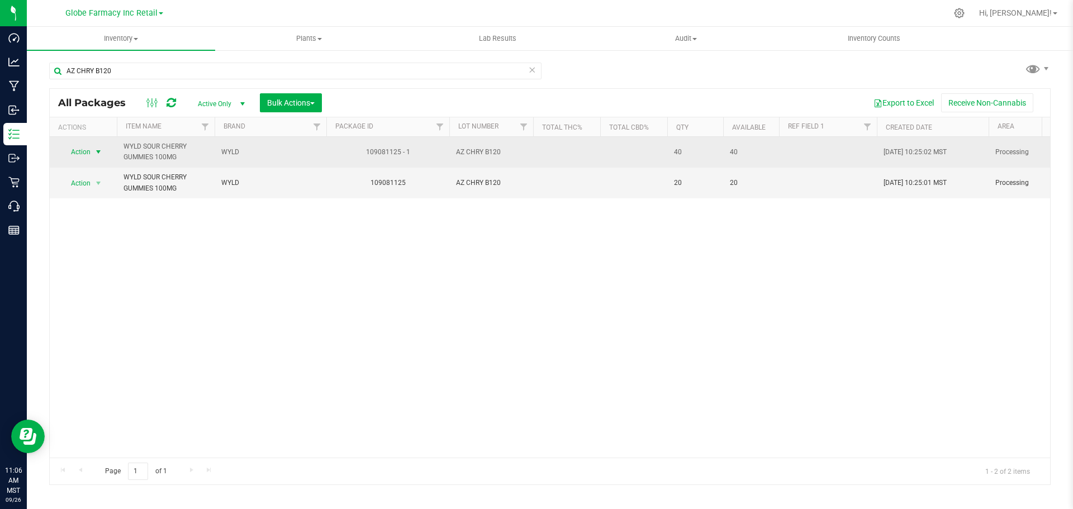
click at [95, 153] on span "select" at bounding box center [98, 151] width 9 height 9
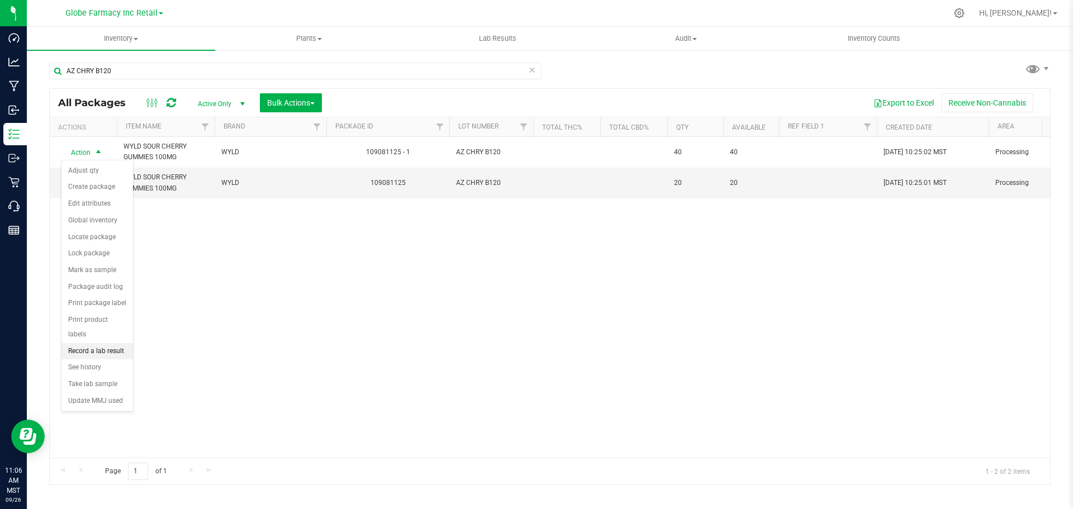
click at [112, 343] on li "Record a lab result" at bounding box center [97, 351] width 72 height 17
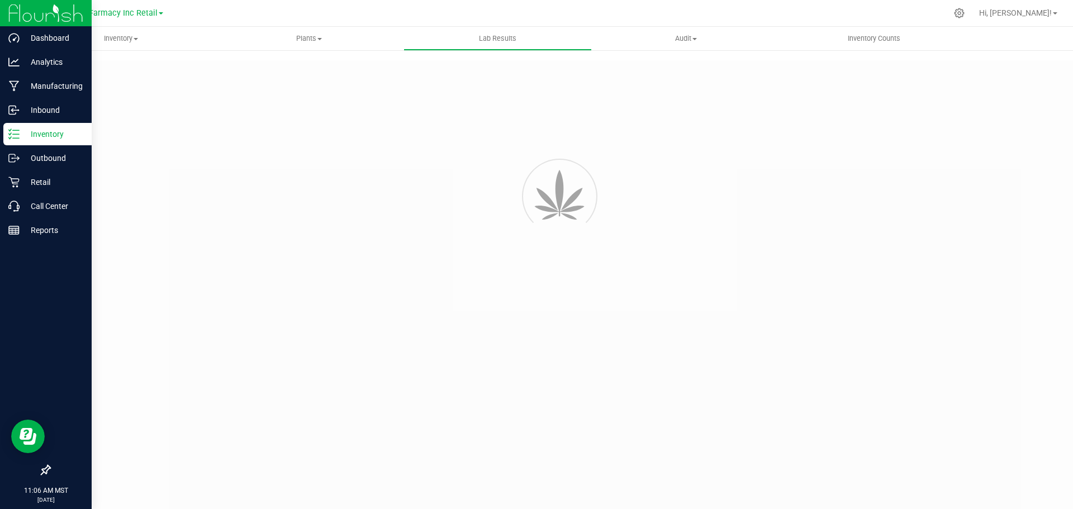
type input "109081125 - 1"
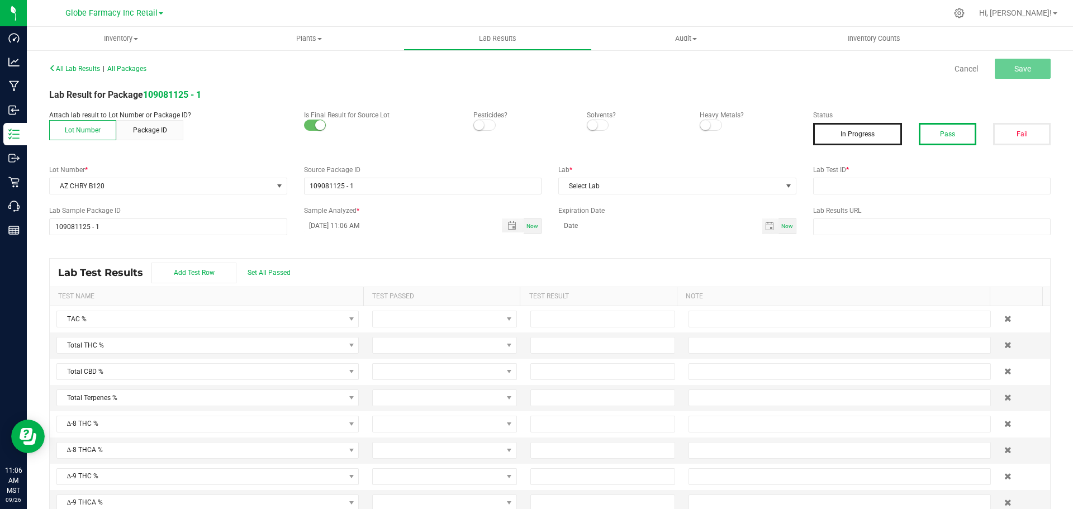
click at [937, 128] on button "Pass" at bounding box center [947, 134] width 58 height 22
click at [932, 181] on input "text" at bounding box center [932, 186] width 238 height 17
paste input "2508SMAZ1338.3952"
type input "2508SMAZ1338.3952"
click at [663, 191] on span "Select Lab" at bounding box center [670, 186] width 223 height 16
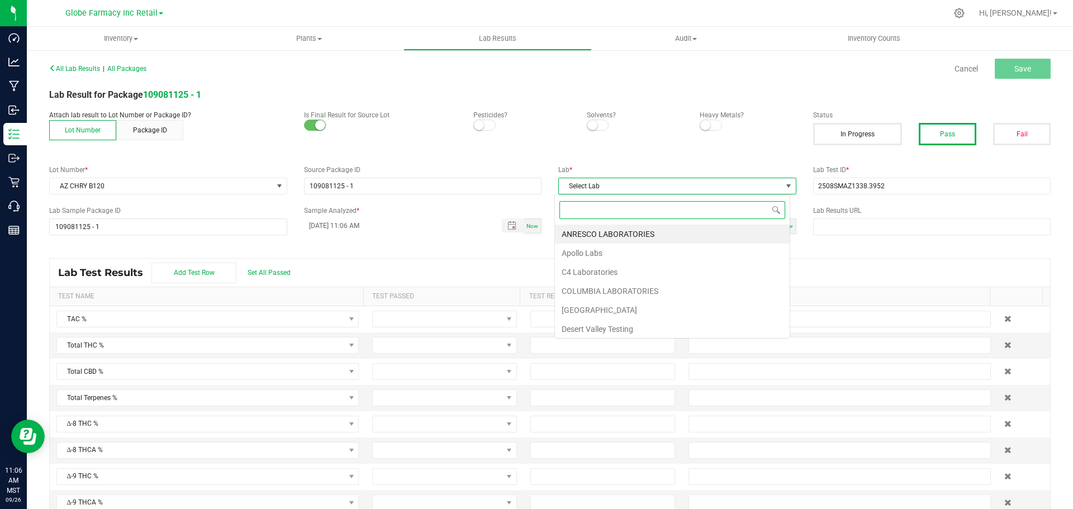
scroll to position [17, 236]
type input "sm"
click at [615, 235] on li "[PERSON_NAME]" at bounding box center [672, 234] width 235 height 19
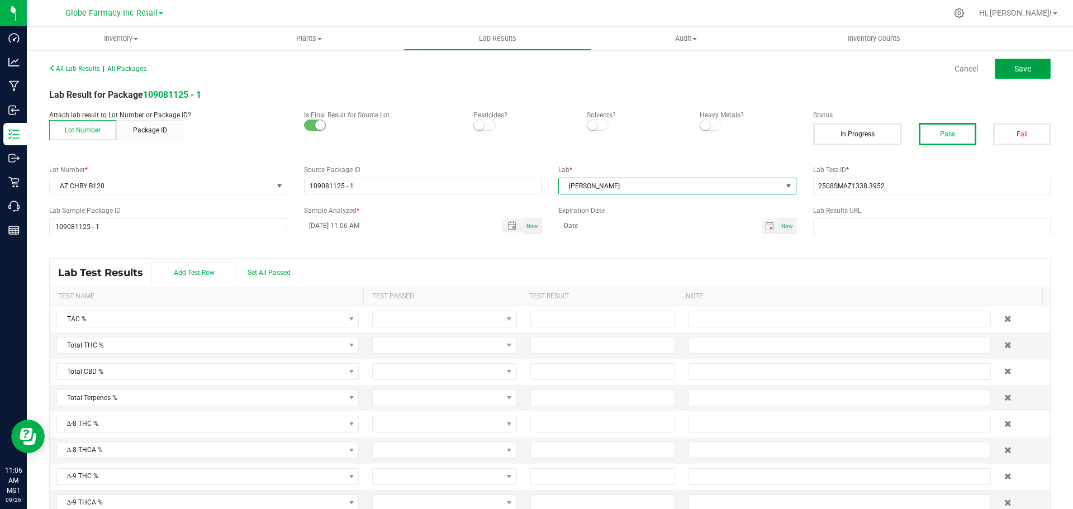
click at [1017, 60] on button "Save" at bounding box center [1022, 69] width 56 height 20
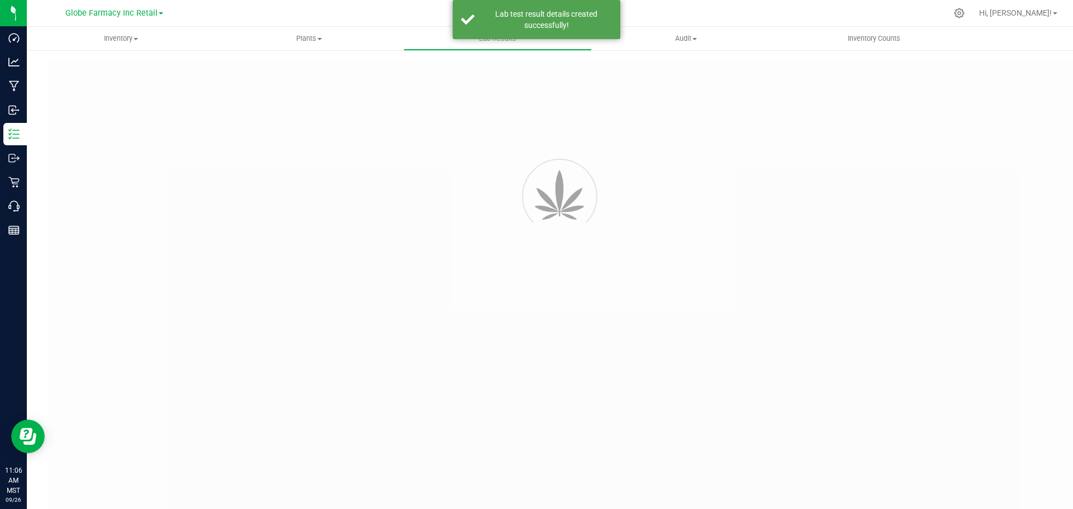
type input "109081125 - 1"
type input "2508SMAZ1338.3952"
type input "109081125 - 1"
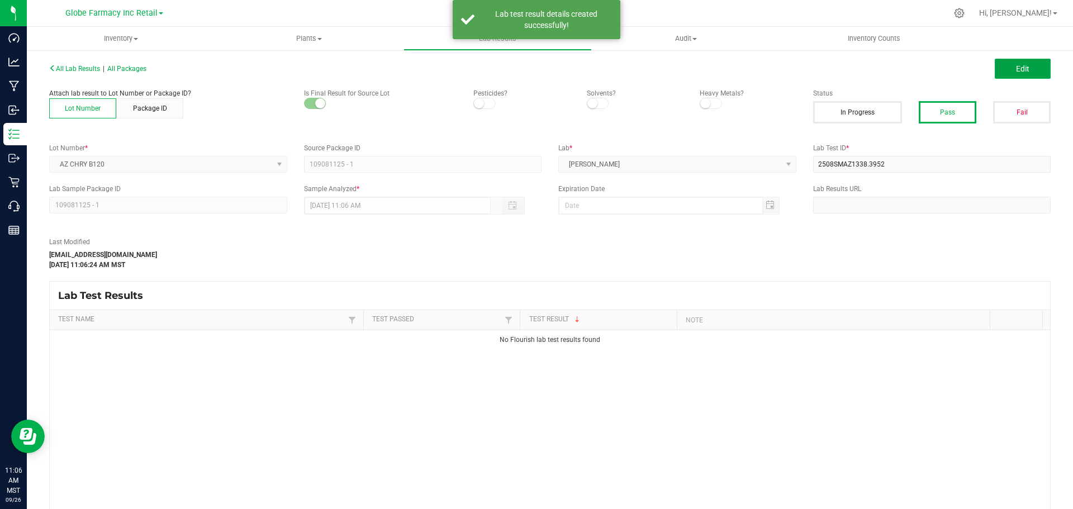
click at [1016, 70] on span "Edit" at bounding box center [1022, 68] width 13 height 9
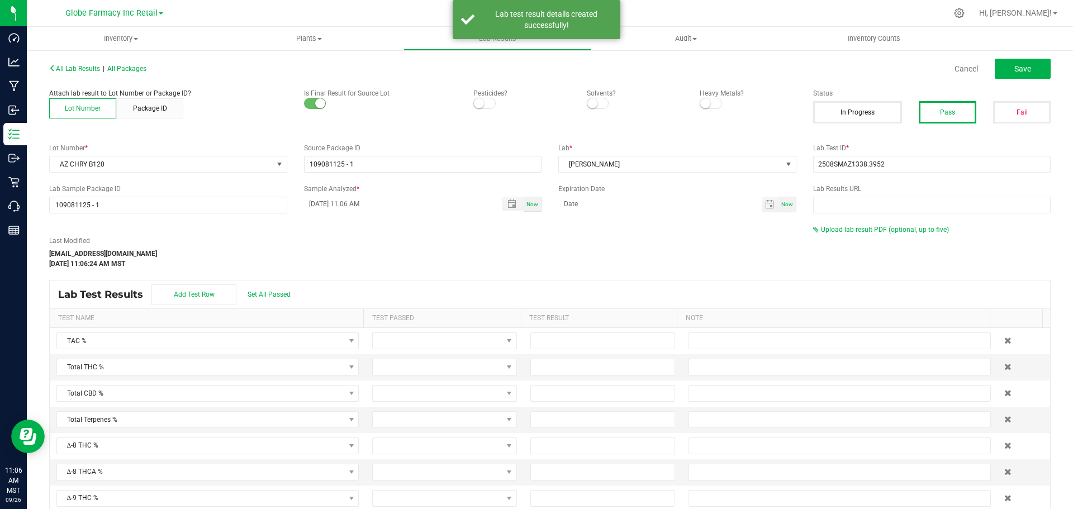
click at [835, 234] on div "Upload lab result PDF (optional, up to five)" at bounding box center [932, 230] width 238 height 10
click at [836, 232] on span "Upload lab result PDF (optional, up to five)" at bounding box center [885, 230] width 128 height 8
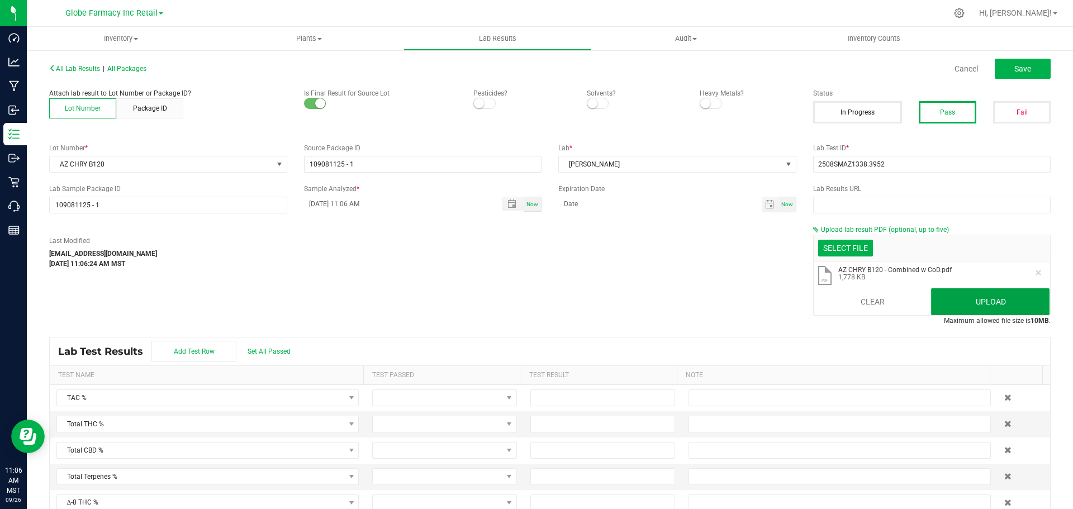
click at [965, 312] on button "Upload" at bounding box center [990, 301] width 118 height 27
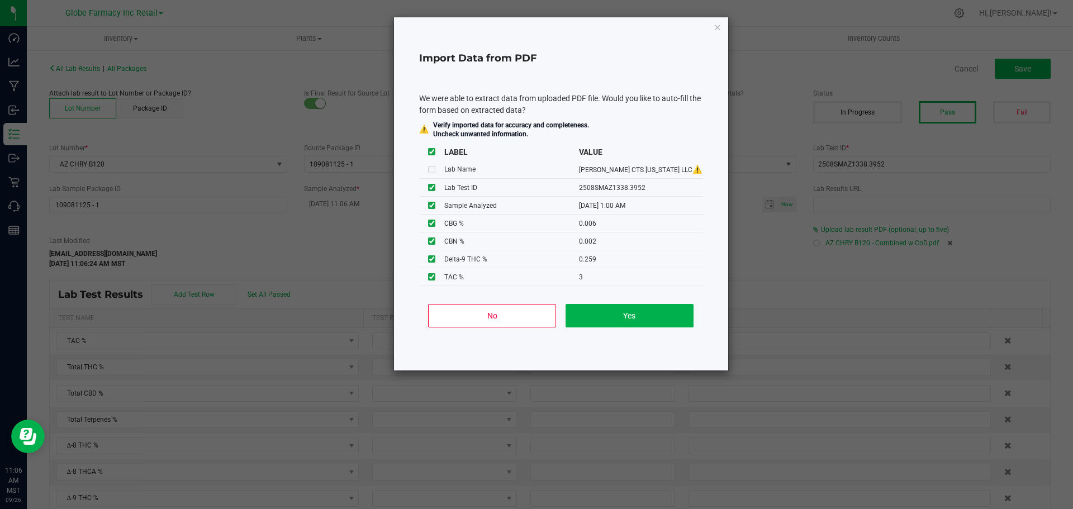
click at [488, 298] on div "No Yes" at bounding box center [561, 320] width 284 height 50
click at [489, 314] on button "No" at bounding box center [492, 315] width 128 height 23
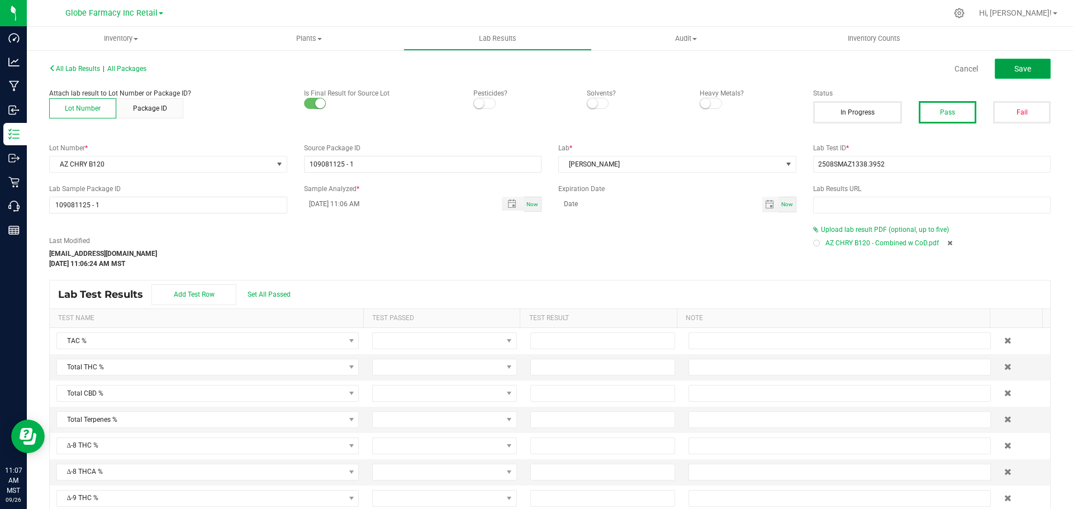
click at [1006, 61] on button "Save" at bounding box center [1022, 69] width 56 height 20
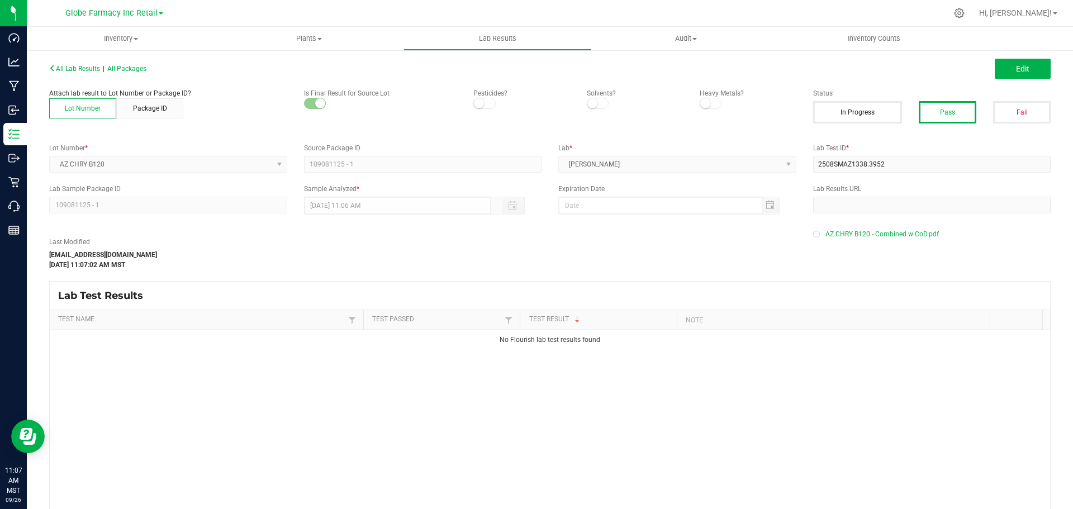
click at [126, 73] on div "All Lab Results | All Packages" at bounding box center [295, 69] width 509 height 10
click at [130, 72] on span "All Packages" at bounding box center [126, 69] width 39 height 8
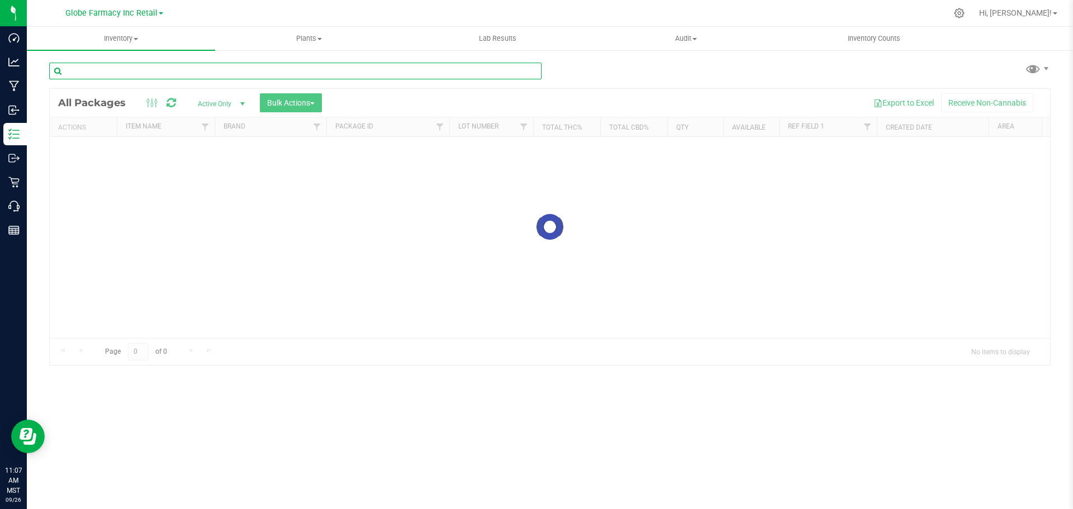
click at [142, 70] on input "text" at bounding box center [295, 71] width 492 height 17
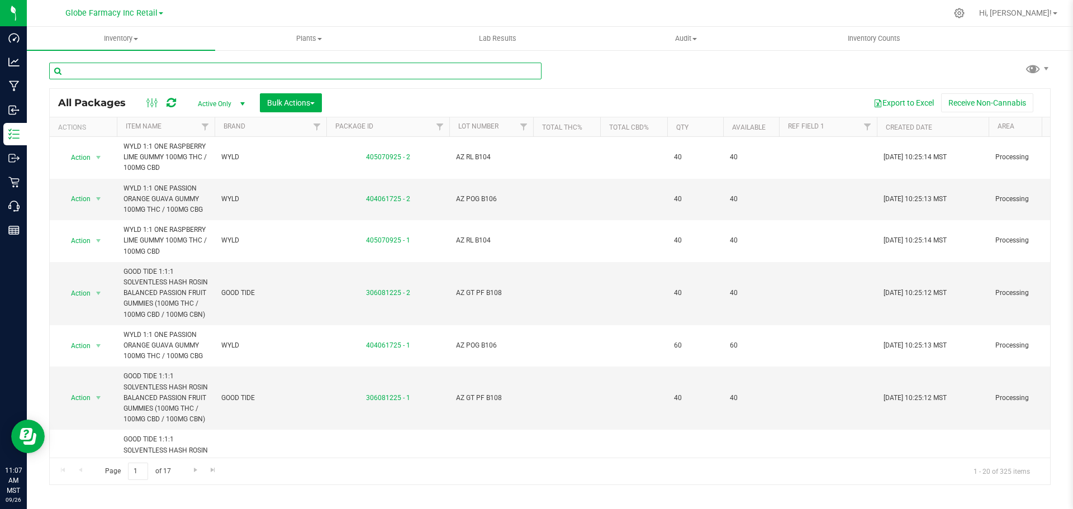
paste input "AZ CHRY B120"
type input "AZ CHRY B120"
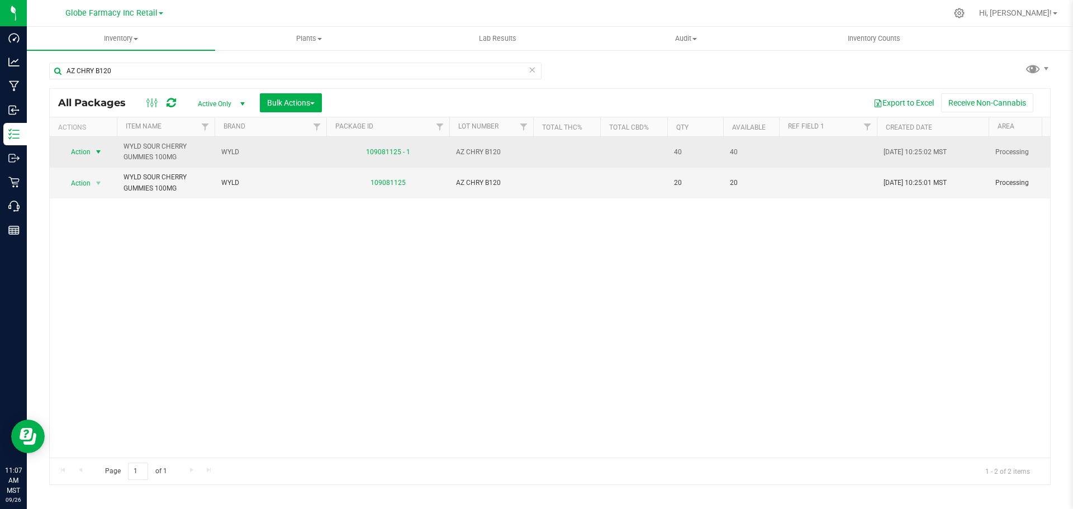
click at [94, 149] on span "select" at bounding box center [98, 151] width 9 height 9
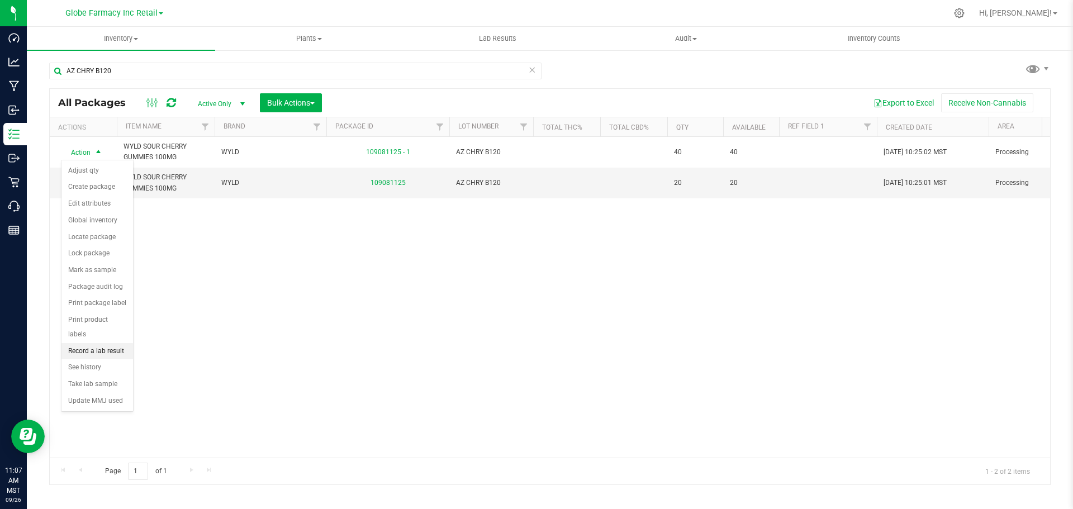
click at [109, 343] on li "Record a lab result" at bounding box center [97, 351] width 72 height 17
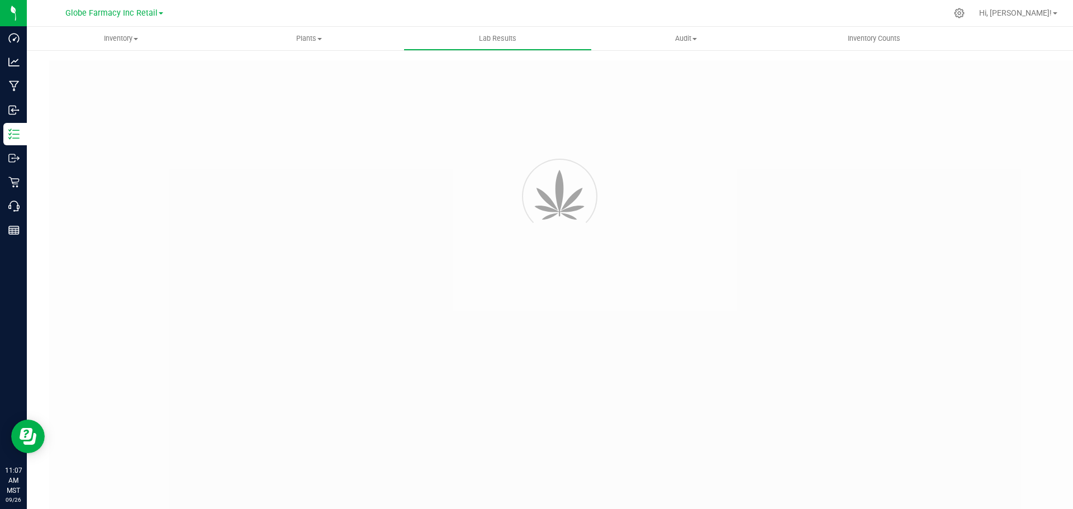
type input "109081125 - 1"
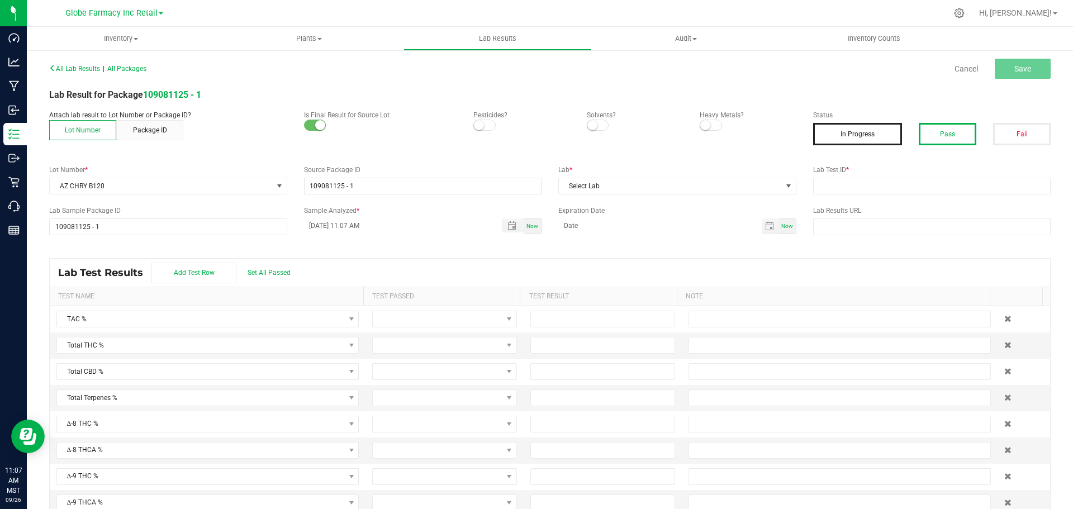
click at [936, 140] on button "Pass" at bounding box center [947, 134] width 58 height 22
click at [931, 174] on label "Lab Test ID *" at bounding box center [932, 170] width 238 height 10
click at [931, 188] on input "text" at bounding box center [932, 186] width 238 height 17
paste input "2508SMAZ1338.3952"
type input "2508SMAZ1338.3952"
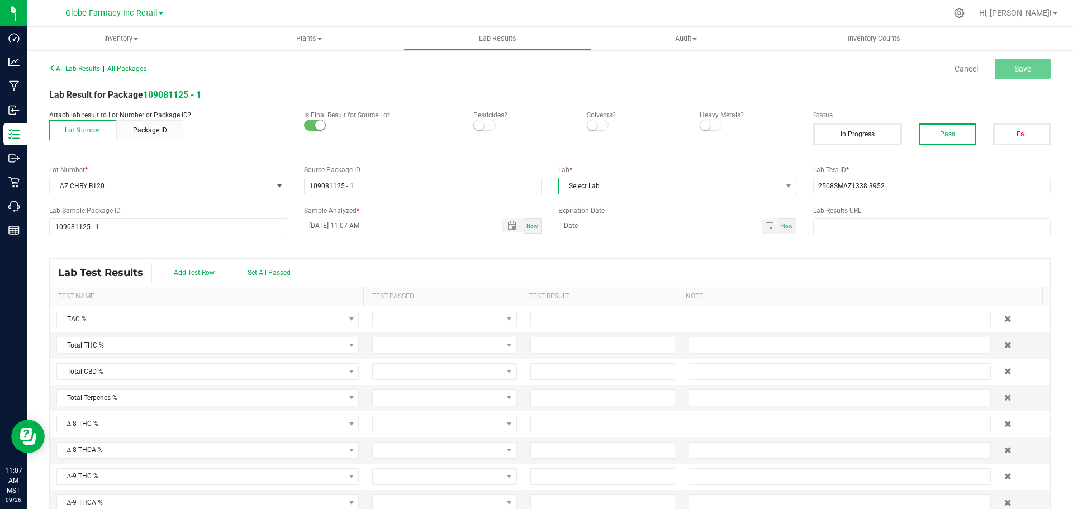
click at [697, 188] on span "Select Lab" at bounding box center [670, 186] width 223 height 16
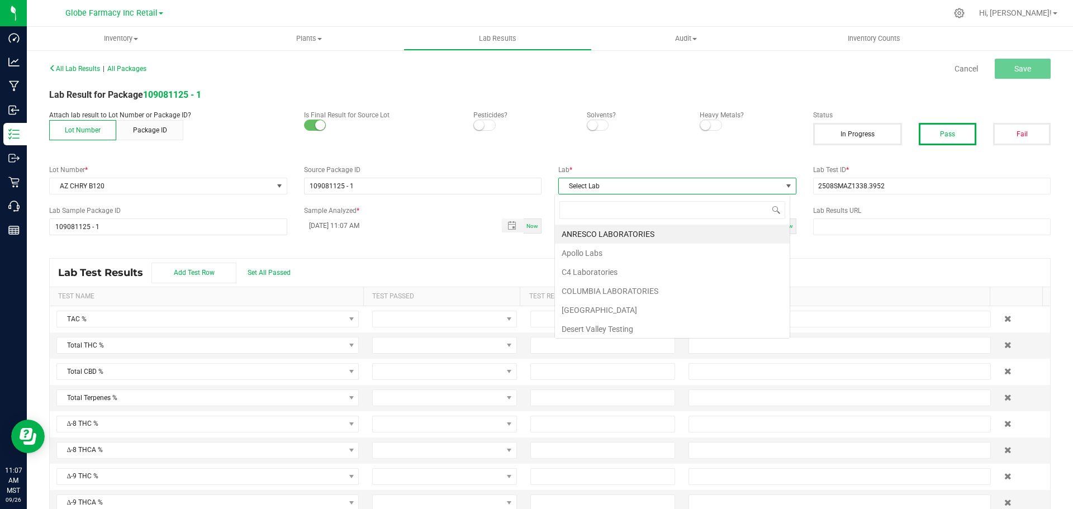
scroll to position [17, 236]
type input "sm"
click at [592, 233] on li "[PERSON_NAME]" at bounding box center [672, 234] width 235 height 19
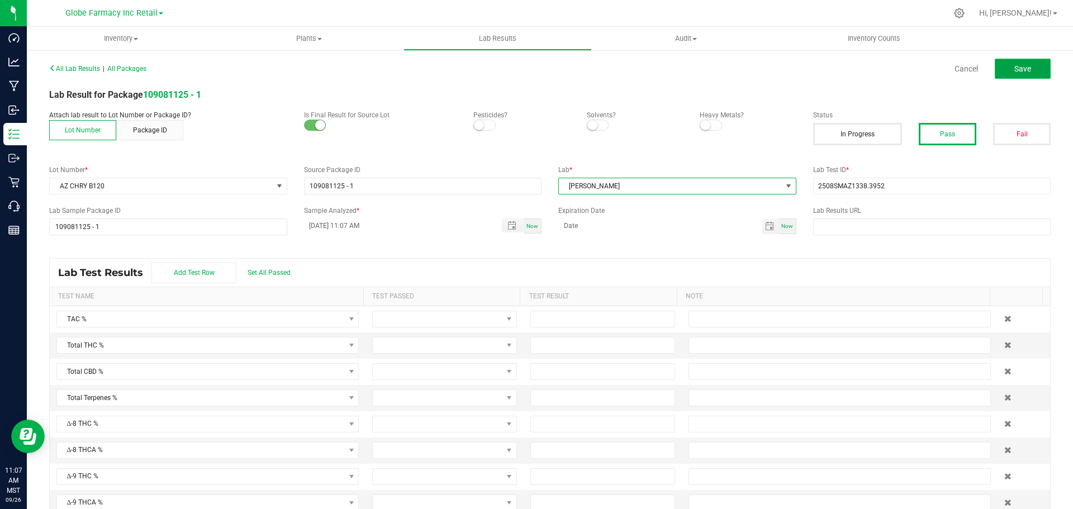
click at [1039, 68] on button "Save" at bounding box center [1022, 69] width 56 height 20
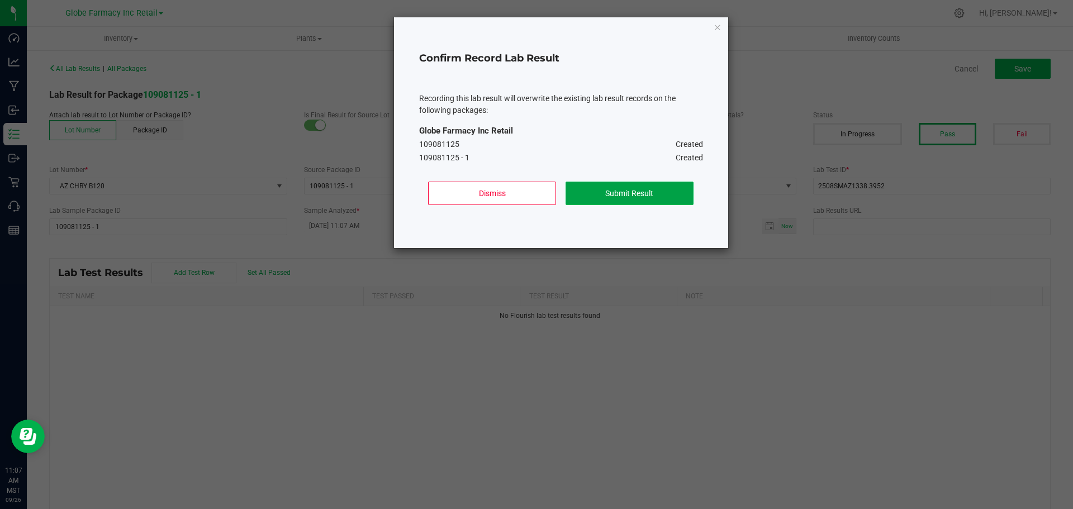
click at [658, 202] on button "Submit Result" at bounding box center [629, 193] width 128 height 23
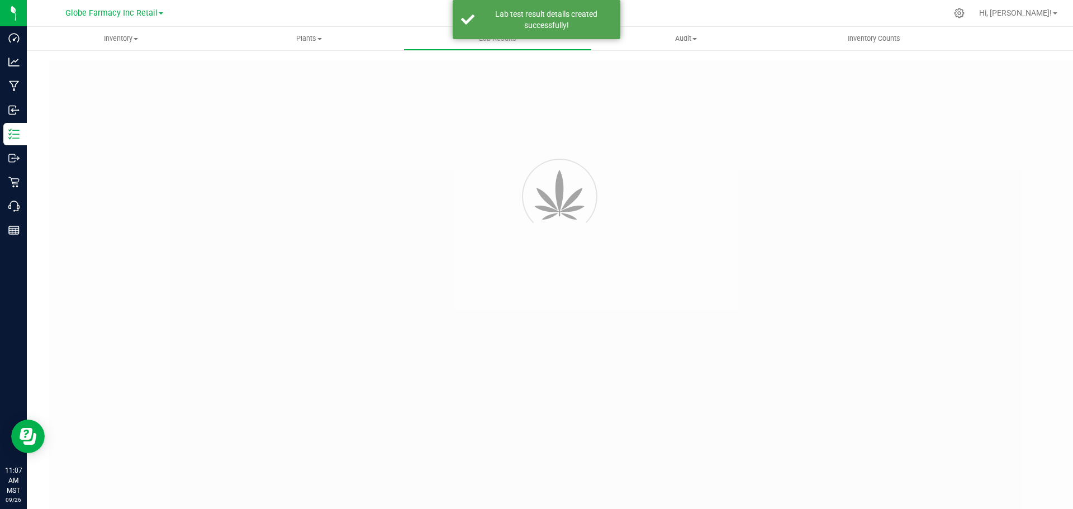
type input "109081125 - 1"
type input "2508SMAZ1338.3952"
type input "109081125 - 1"
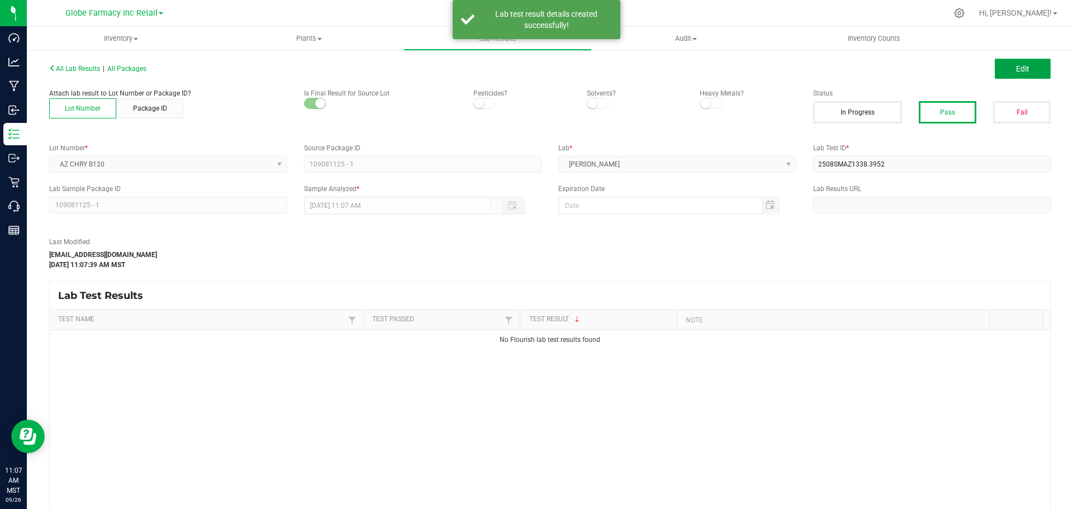
click at [1020, 65] on span "Edit" at bounding box center [1022, 68] width 13 height 9
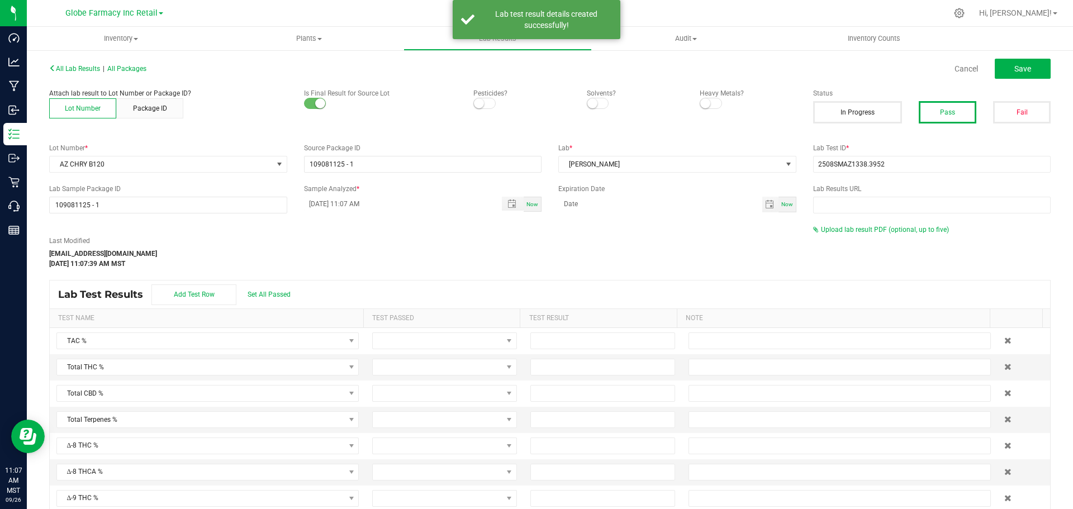
click at [864, 221] on div "All Lab Results | All Packages Cancel Save Attach lab result to Lot Number or P…" at bounding box center [549, 301] width 1001 height 483
click at [856, 227] on span "Upload lab result PDF (optional, up to five)" at bounding box center [885, 230] width 128 height 8
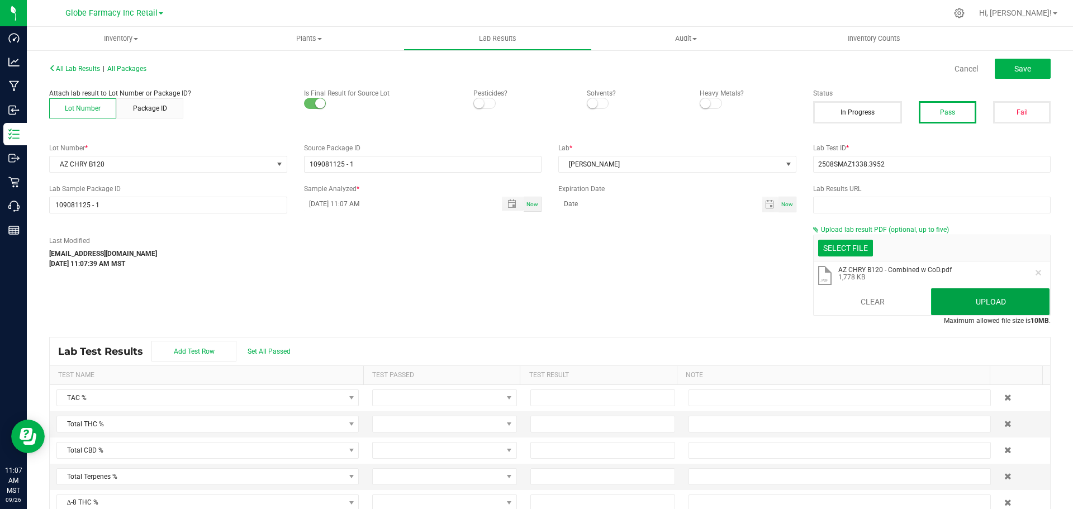
click at [968, 299] on button "Upload" at bounding box center [990, 301] width 118 height 27
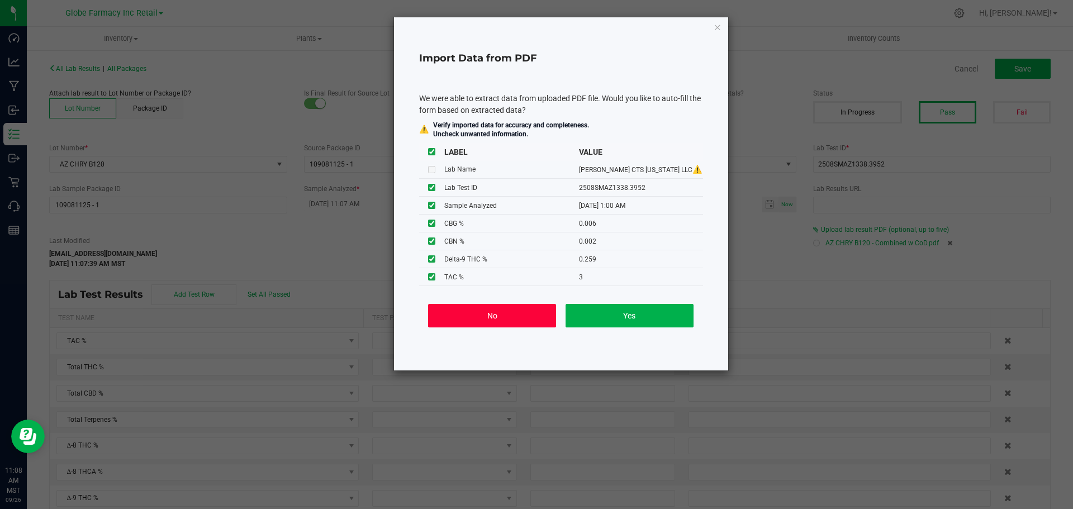
click at [515, 315] on button "No" at bounding box center [492, 315] width 128 height 23
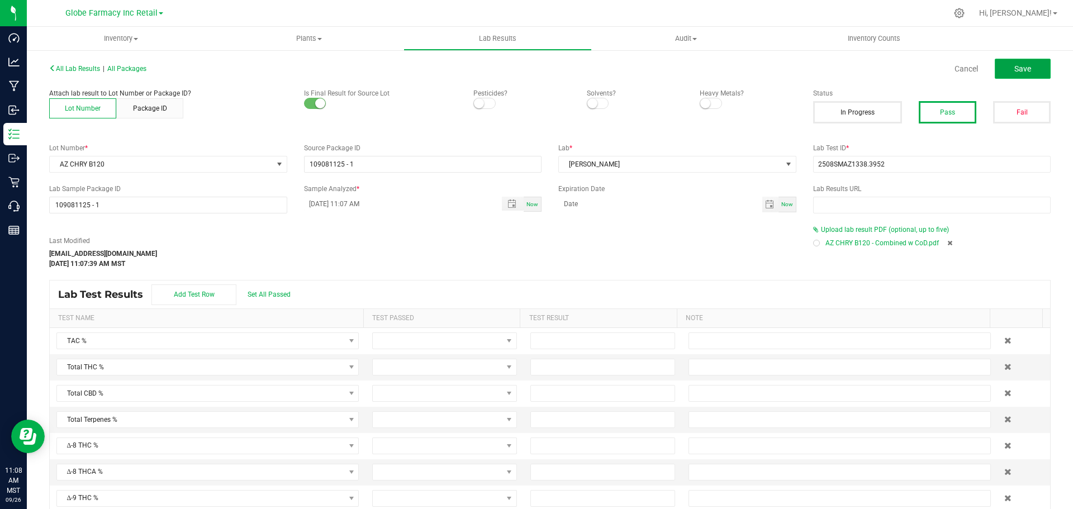
click at [1024, 63] on button "Save" at bounding box center [1022, 69] width 56 height 20
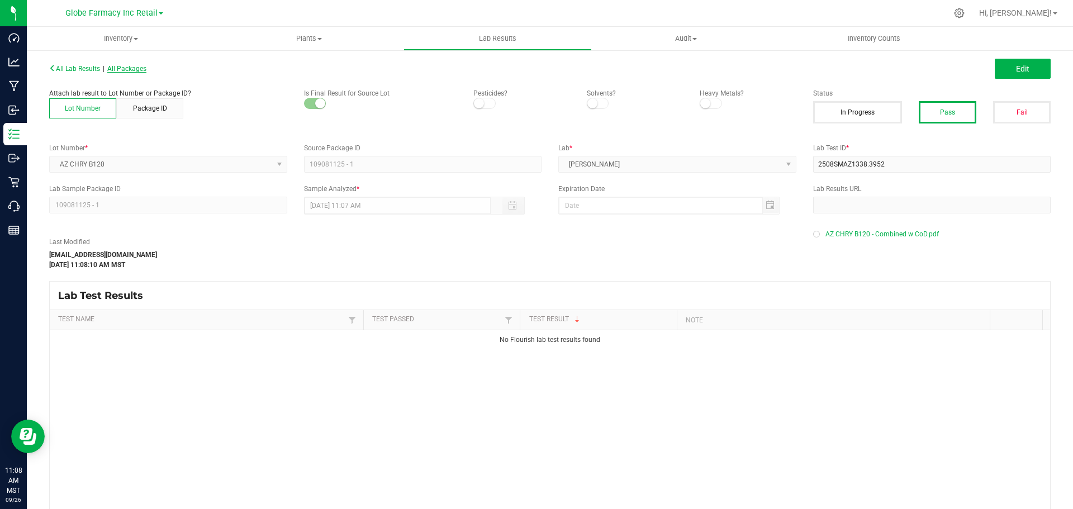
click at [135, 65] on span "All Packages" at bounding box center [126, 69] width 39 height 8
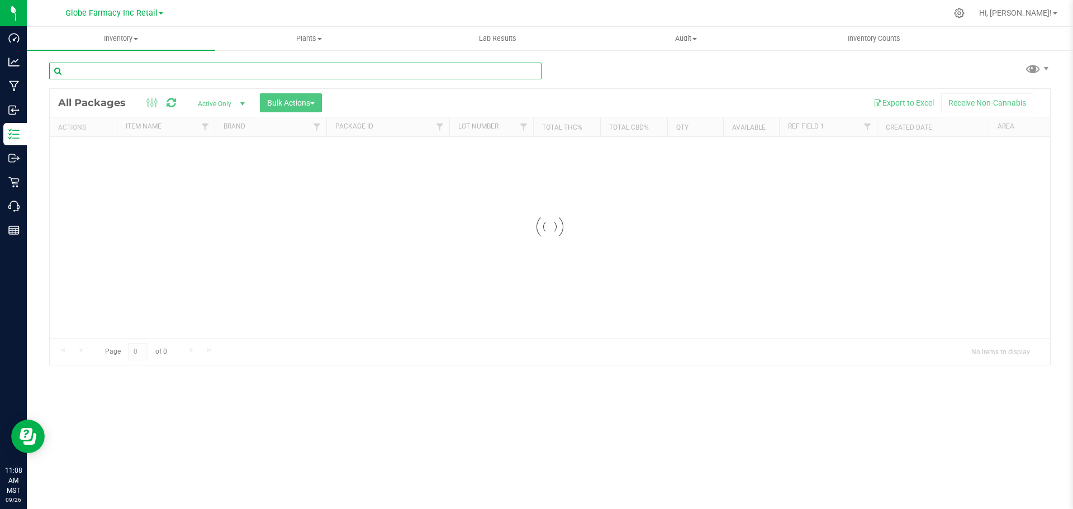
click at [181, 66] on input "text" at bounding box center [295, 71] width 492 height 17
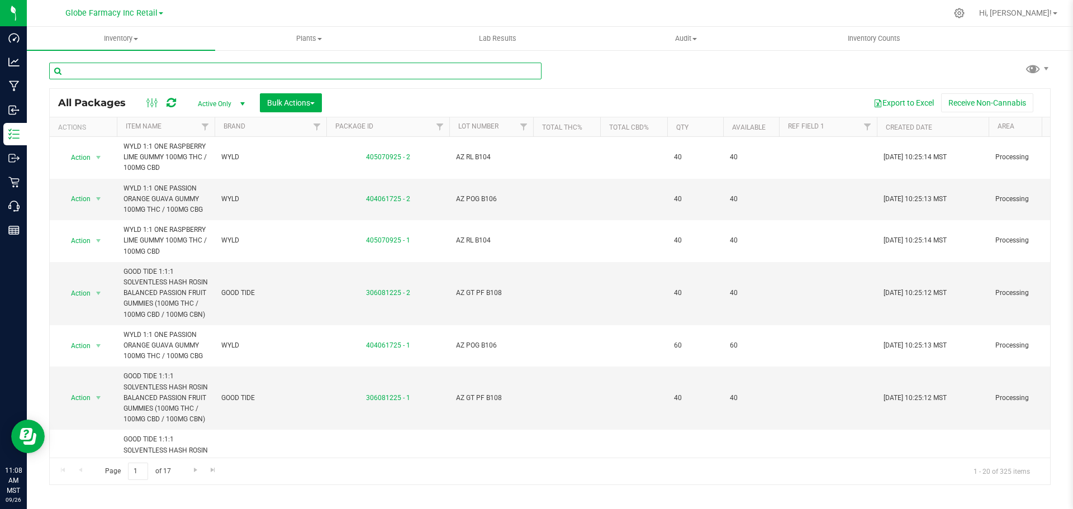
click at [181, 67] on input "text" at bounding box center [295, 71] width 492 height 17
type input "wyld"
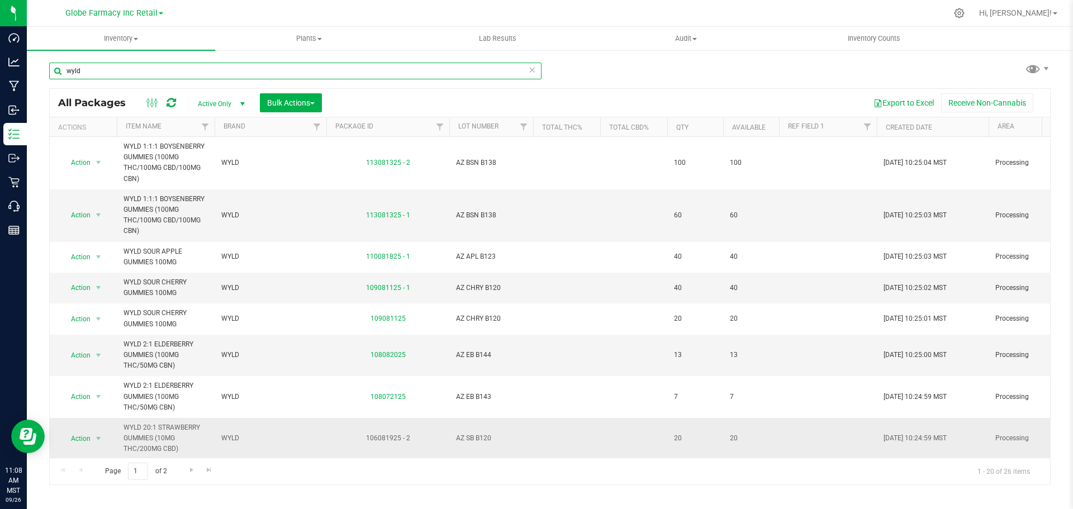
scroll to position [435, 0]
click at [470, 431] on span "AZ SB B120" at bounding box center [491, 436] width 70 height 11
click at [476, 428] on input "AZ SB B120" at bounding box center [489, 436] width 80 height 17
type input "AZ SB B120"
click at [556, 422] on div "All Packages Active Only Active Only Lab Samples Locked All Bulk Actions Add to…" at bounding box center [549, 286] width 1001 height 397
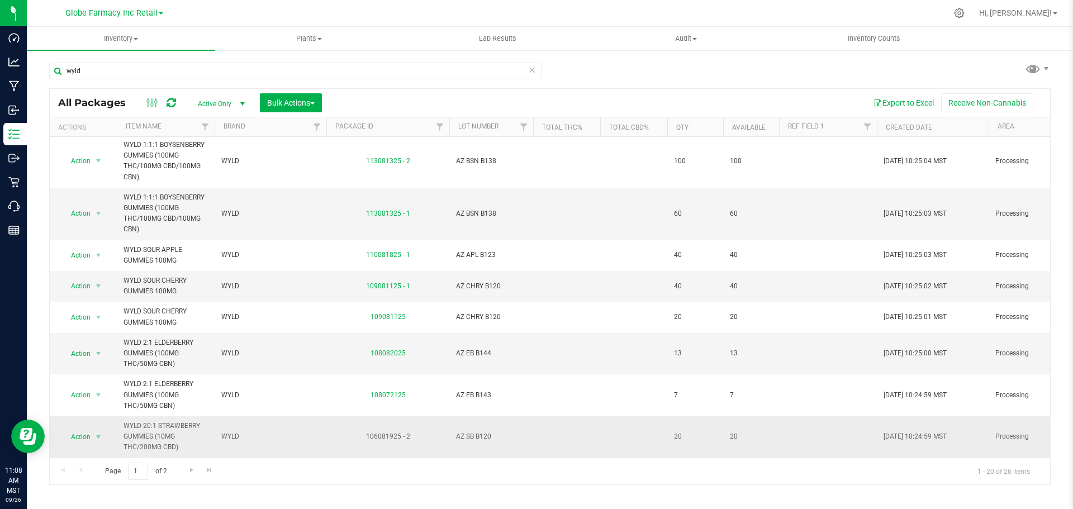
click at [474, 431] on span "AZ SB B120" at bounding box center [491, 436] width 70 height 11
click at [482, 428] on input "AZ SB B120" at bounding box center [489, 436] width 80 height 17
type input "AZ SB B 120"
click at [561, 425] on div "All Packages Active Only Active Only Lab Samples Locked All Bulk Actions Add to…" at bounding box center [549, 286] width 1001 height 397
click at [482, 431] on span "AZ SB B 120" at bounding box center [491, 436] width 70 height 11
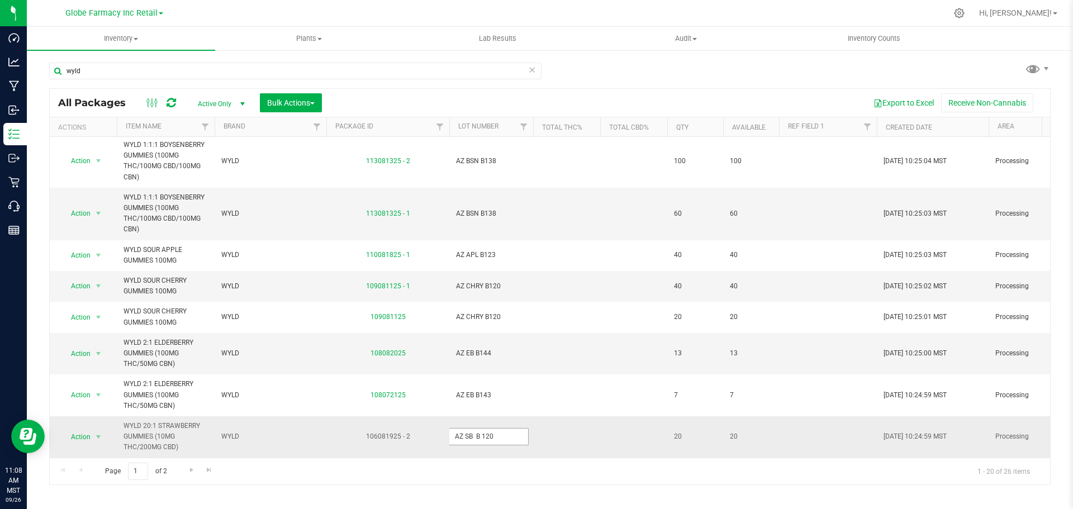
click at [483, 429] on input "AZ SB B 120" at bounding box center [489, 436] width 80 height 17
type input "AZ SB B120"
click at [607, 426] on div "All Packages Active Only Active Only Lab Samples Locked All Bulk Actions Add to…" at bounding box center [549, 286] width 1001 height 397
drag, startPoint x: 180, startPoint y: 99, endPoint x: 172, endPoint y: 98, distance: 8.5
click at [180, 99] on div "All Packages" at bounding box center [123, 102] width 130 height 13
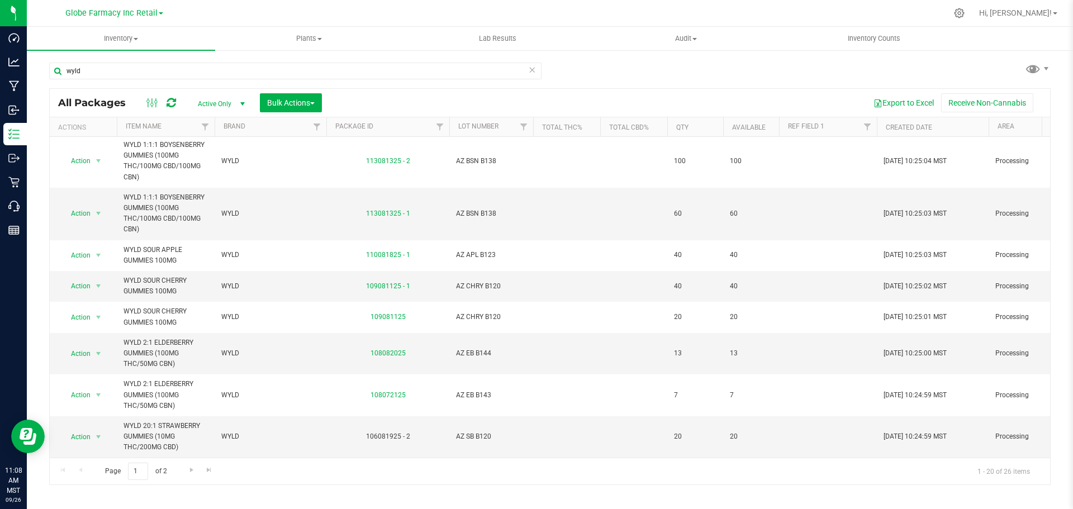
click at [172, 98] on icon at bounding box center [170, 102] width 9 height 11
click at [484, 431] on span "AZ SB B120" at bounding box center [491, 436] width 70 height 11
click at [484, 428] on input "AZ SB B120" at bounding box center [489, 436] width 80 height 17
click at [583, 424] on td at bounding box center [566, 436] width 67 height 41
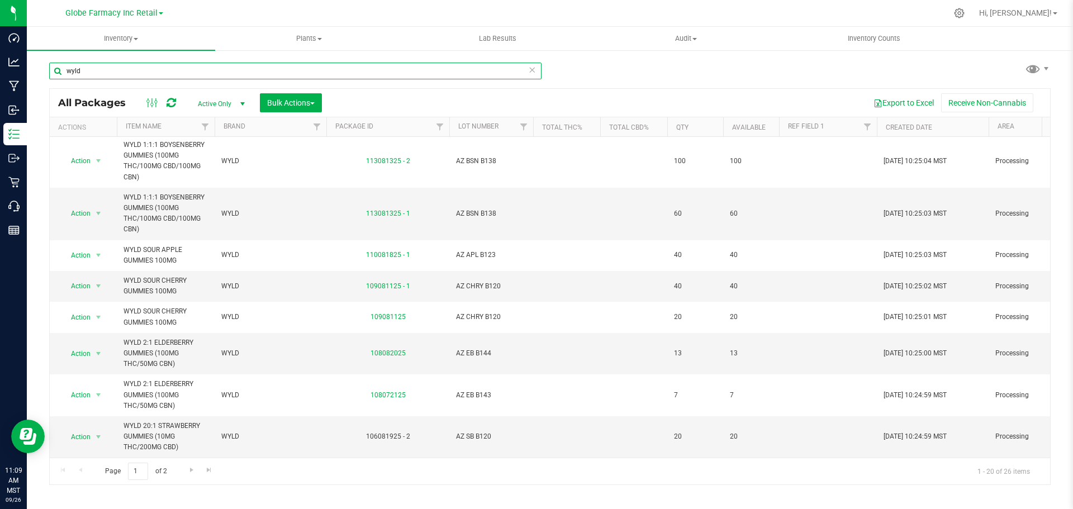
click at [183, 76] on input "wyld" at bounding box center [295, 71] width 492 height 17
paste input "AZ SB B120"
type input "AZ SB B120"
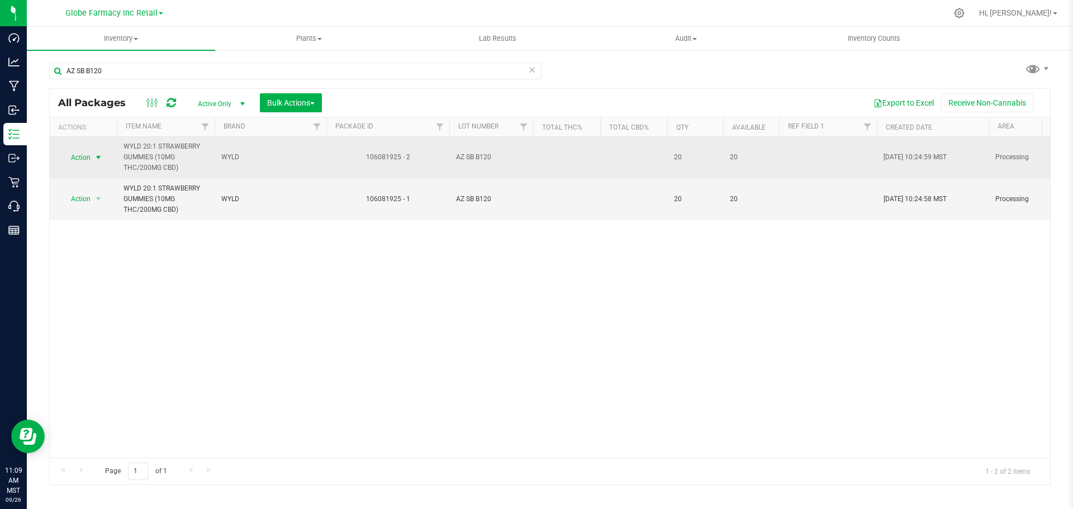
click at [90, 157] on span "Action" at bounding box center [76, 158] width 30 height 16
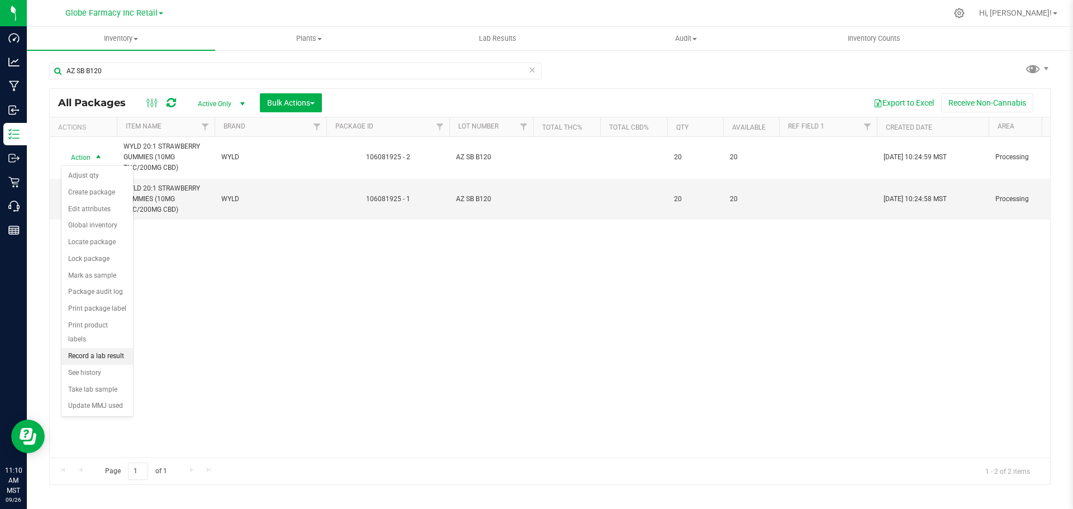
click at [98, 348] on li "Record a lab result" at bounding box center [97, 356] width 72 height 17
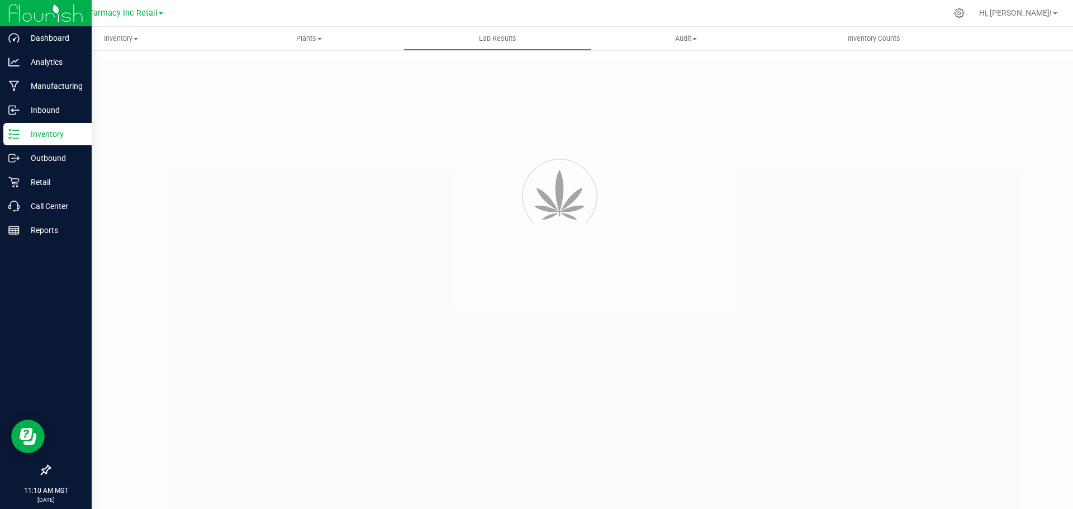
type input "106081925 - 2"
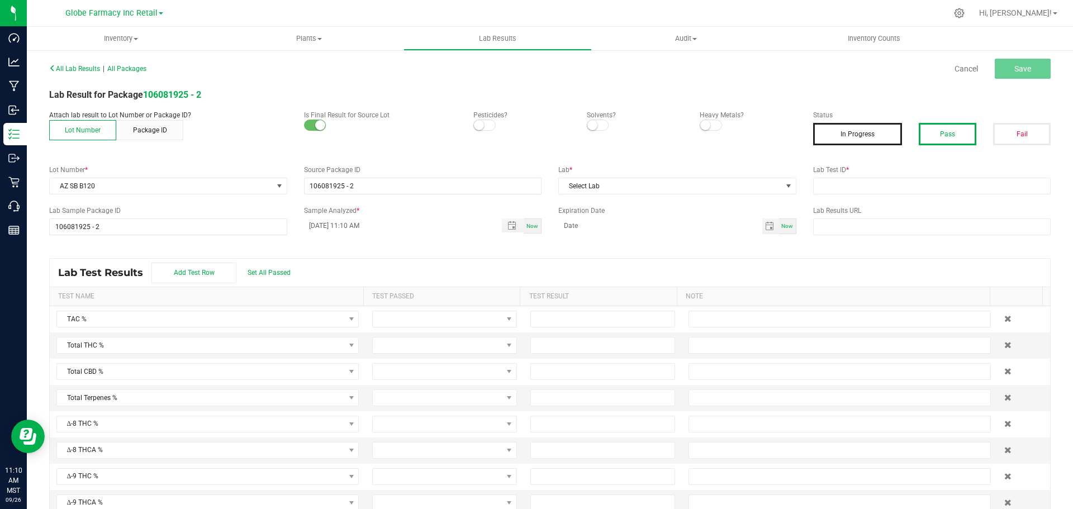
click at [942, 139] on button "Pass" at bounding box center [947, 134] width 58 height 22
click at [877, 184] on input "text" at bounding box center [932, 186] width 238 height 17
paste input "2508SMAZ1384.4083"
type input "2508SMAZ1384.4083"
click at [872, 232] on input "text" at bounding box center [932, 226] width 238 height 17
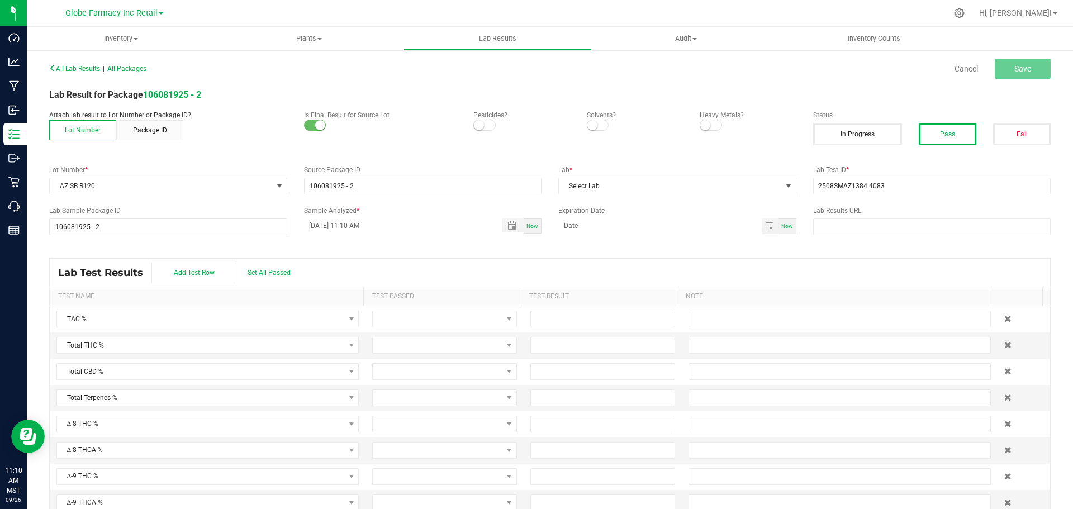
click at [706, 177] on div "Lab * Select Lab" at bounding box center [677, 180] width 255 height 30
click at [704, 178] on span "Select Lab" at bounding box center [670, 186] width 223 height 16
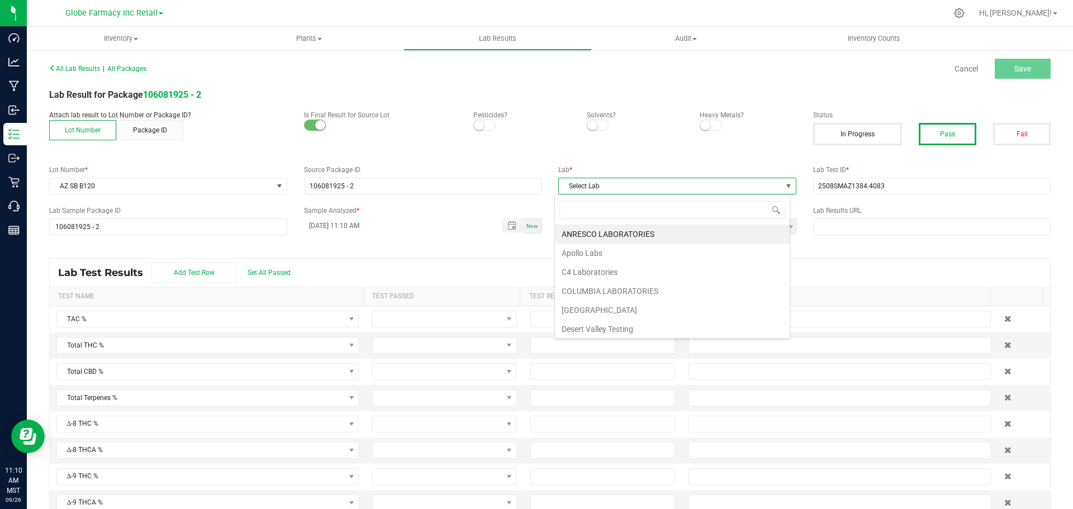
scroll to position [17, 236]
type input "smit"
click at [623, 233] on li "[PERSON_NAME]" at bounding box center [672, 234] width 235 height 19
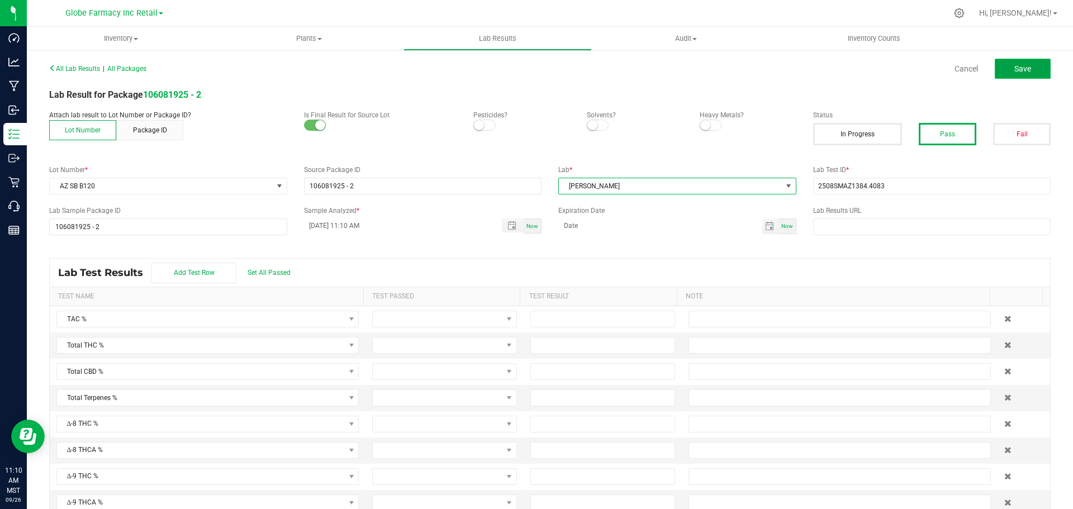
click at [1024, 71] on button "Save" at bounding box center [1022, 69] width 56 height 20
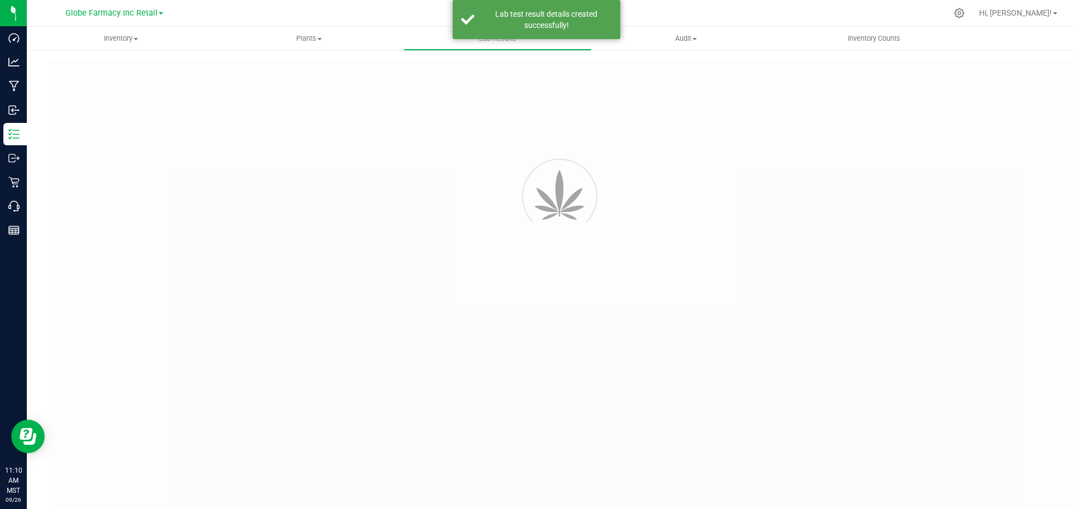
type input "106081925 - 2"
type input "2508SMAZ1384.4083"
type input "106081925 - 2"
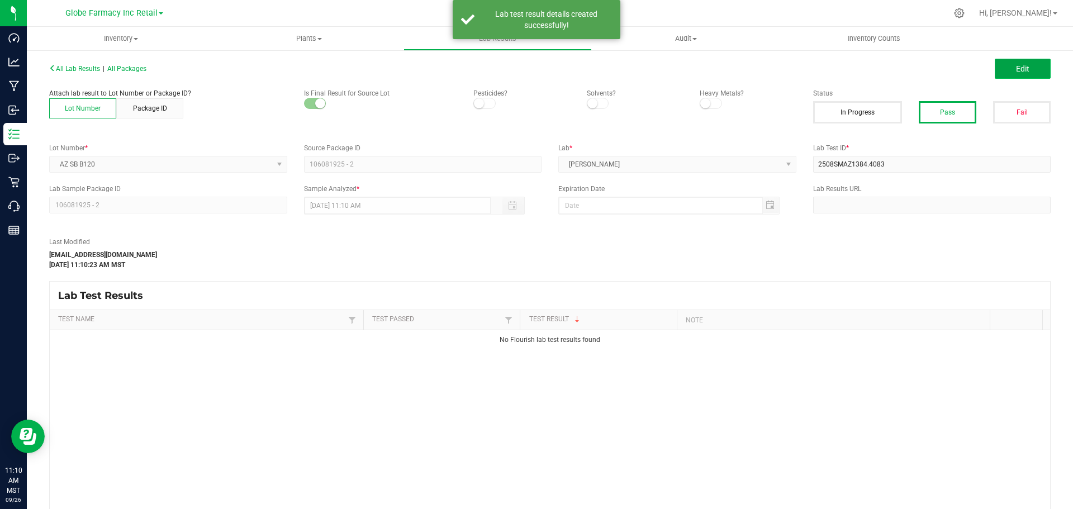
click at [1021, 69] on button "Edit" at bounding box center [1022, 69] width 56 height 20
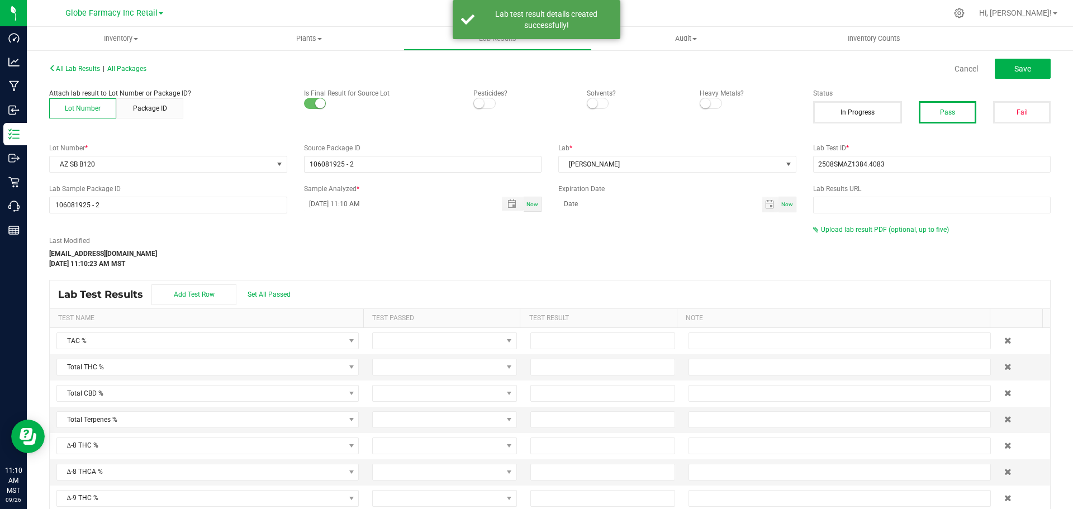
click at [846, 235] on div "Last Modified katieg@earthshealing.org Sep 26, 2025 11:10:23 AM MST Upload lab …" at bounding box center [550, 247] width 1018 height 44
click at [844, 230] on span "Upload lab result PDF (optional, up to five)" at bounding box center [885, 230] width 128 height 8
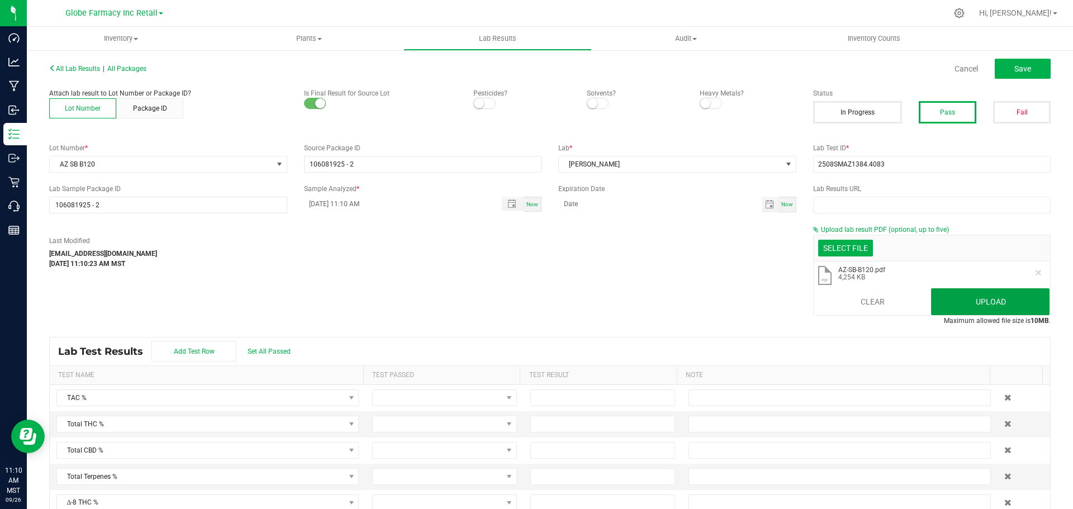
click at [943, 300] on button "Upload" at bounding box center [990, 301] width 118 height 27
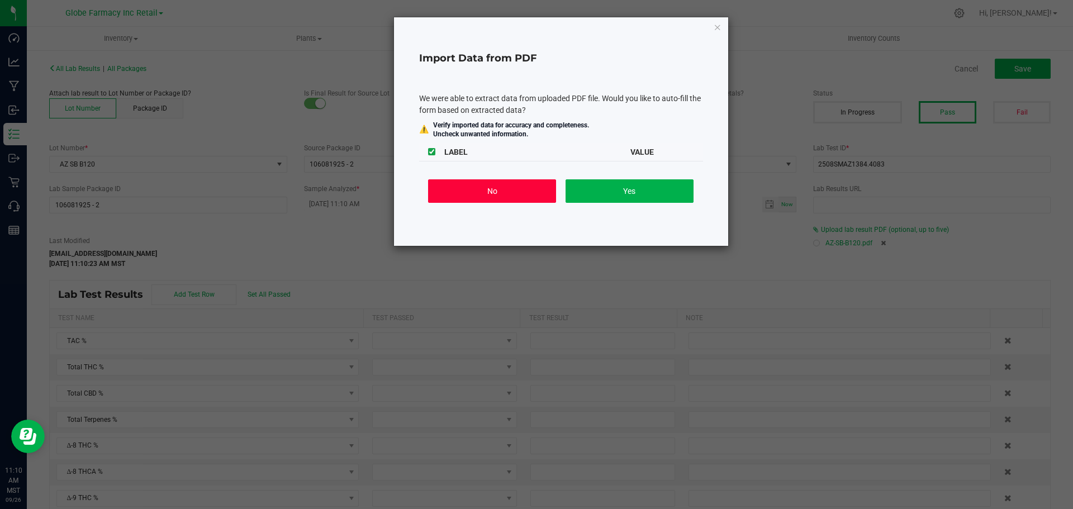
click at [499, 189] on button "No" at bounding box center [492, 190] width 128 height 23
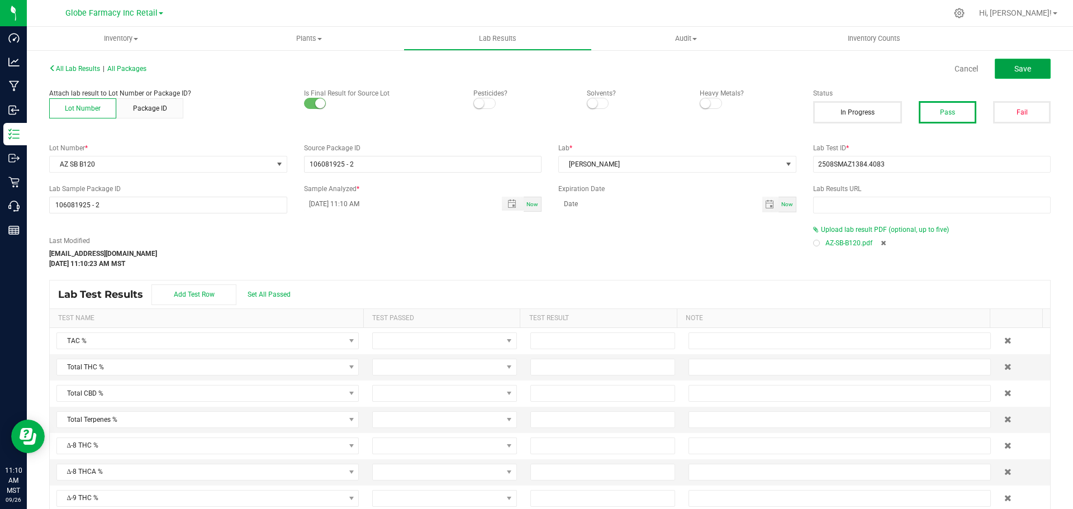
click at [1014, 64] on span "Save" at bounding box center [1022, 68] width 17 height 9
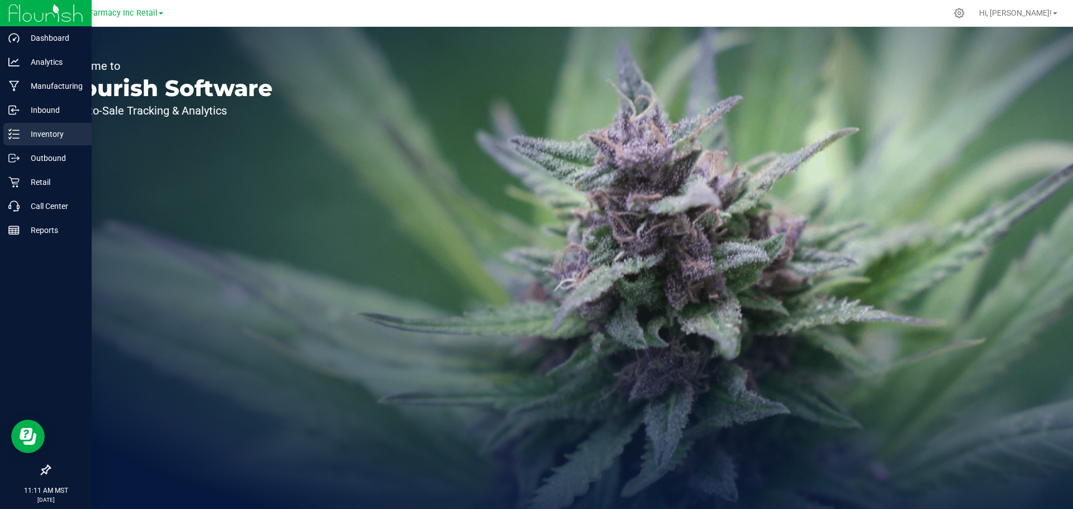
click at [41, 126] on div "Inventory" at bounding box center [47, 134] width 88 height 22
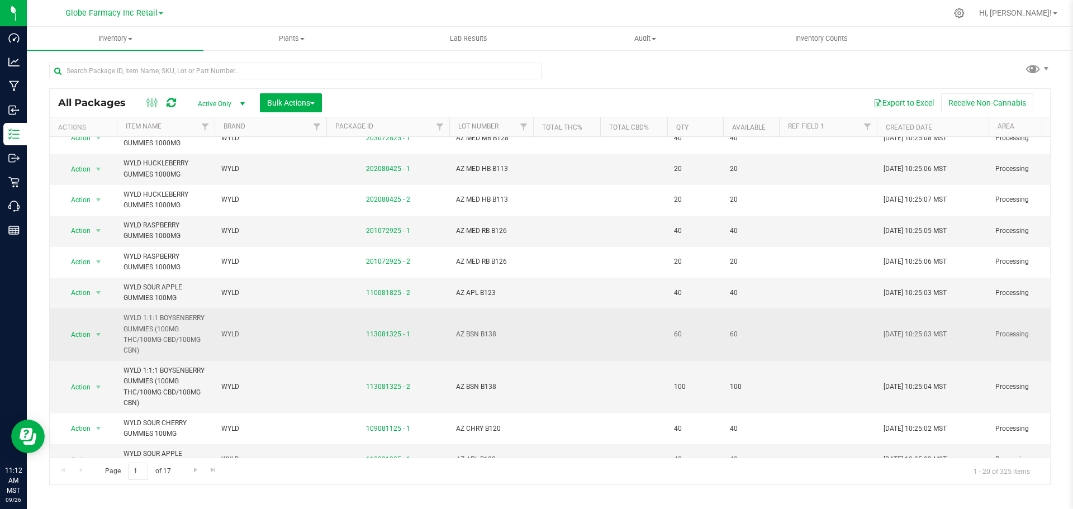
scroll to position [574, 0]
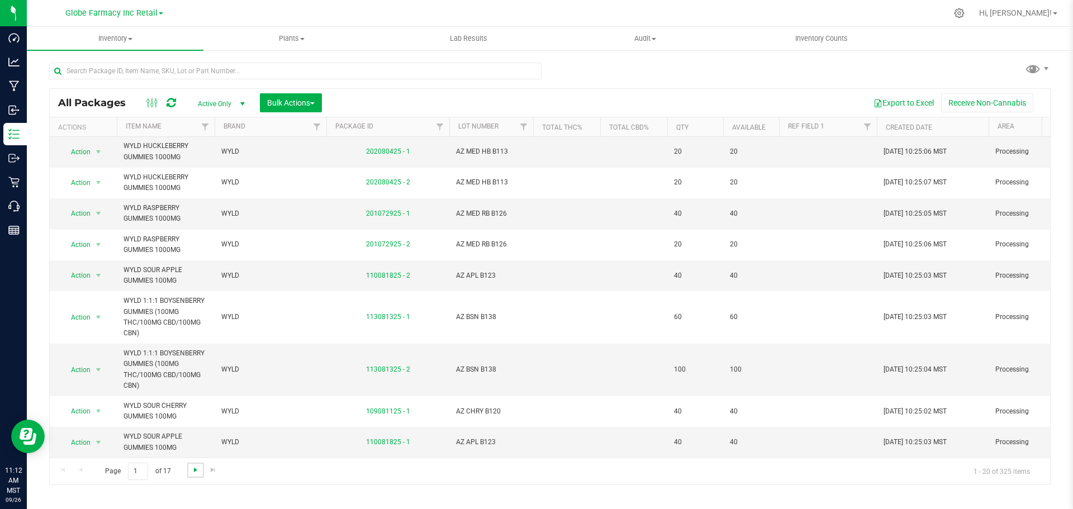
click at [194, 474] on span "Go to the next page" at bounding box center [195, 469] width 9 height 9
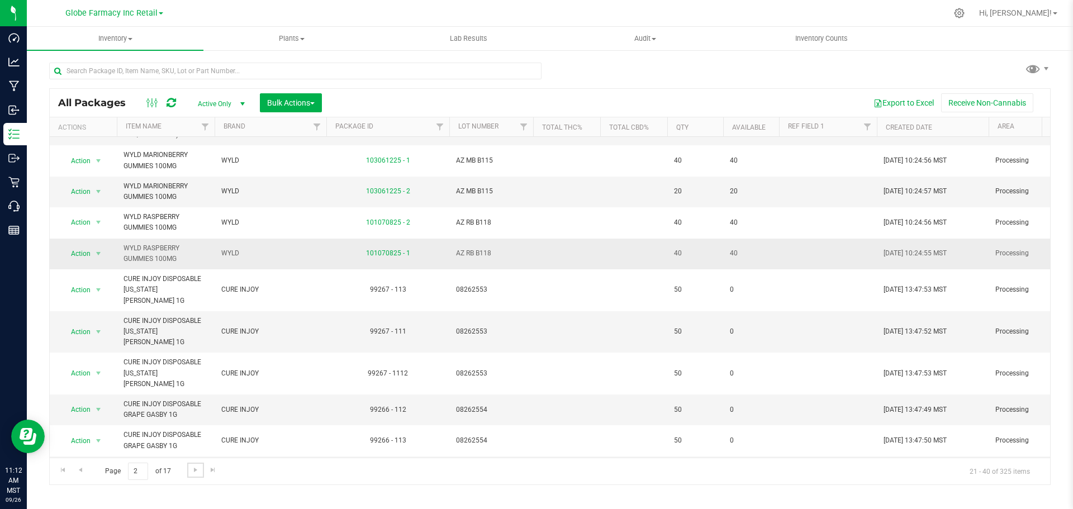
scroll to position [360, 0]
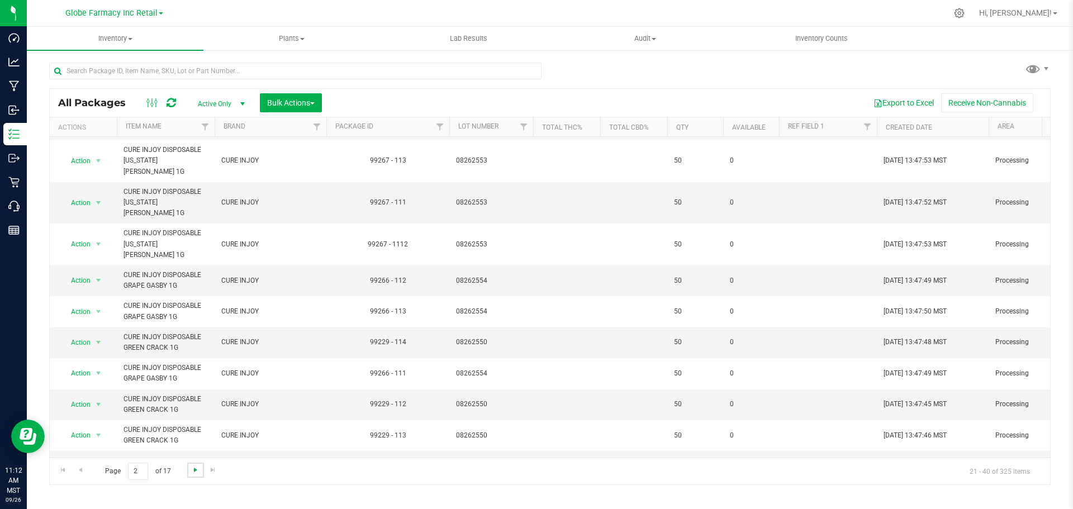
click at [191, 473] on span "Go to the next page" at bounding box center [195, 469] width 9 height 9
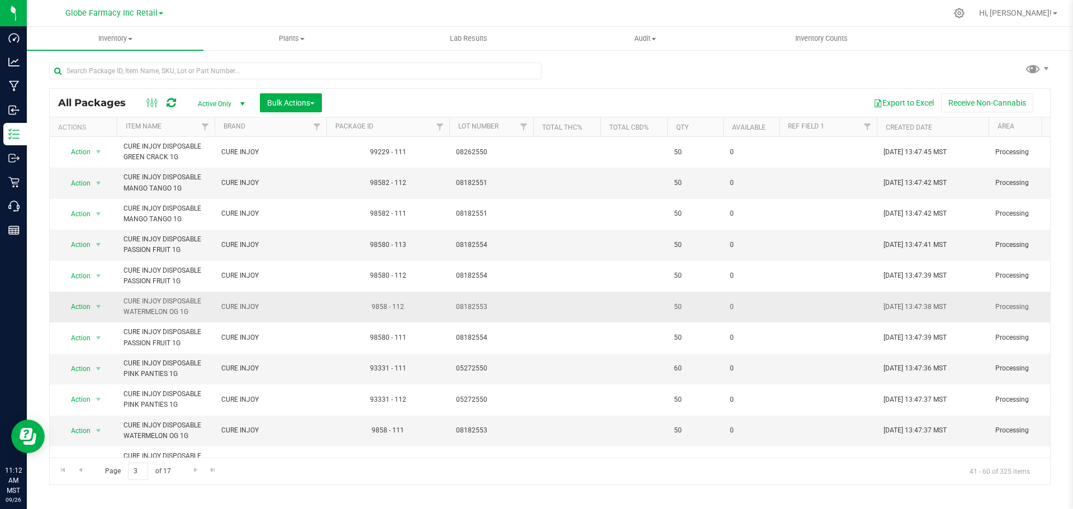
click at [475, 317] on td "08182553" at bounding box center [491, 307] width 84 height 31
click at [476, 310] on input "08182553" at bounding box center [489, 306] width 80 height 17
type input "081825 53"
click at [606, 301] on div "All Packages Active Only Active Only Lab Samples Locked All Bulk Actions Add to…" at bounding box center [549, 286] width 1001 height 397
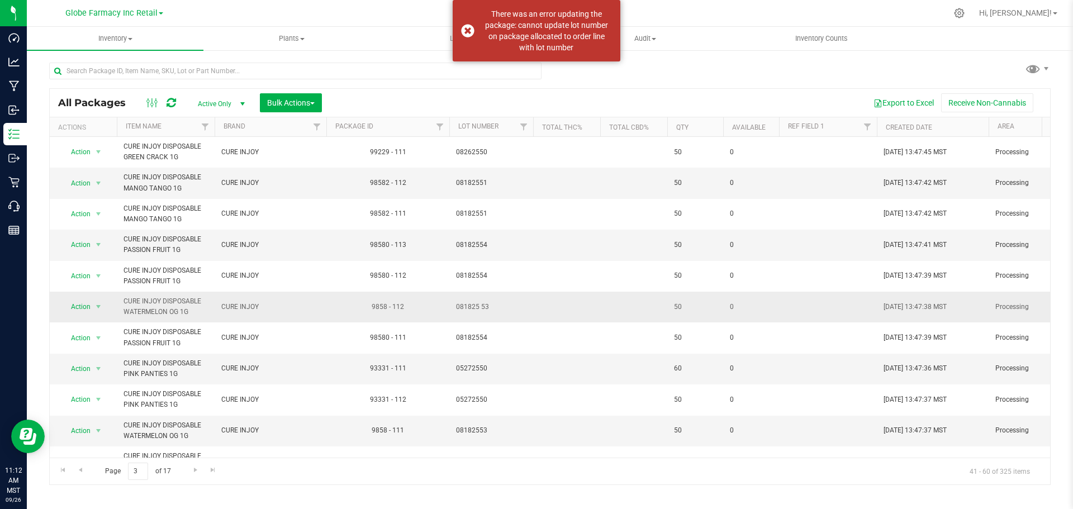
click at [480, 304] on span "081825 53" at bounding box center [491, 307] width 70 height 11
click at [480, 304] on input "081825 53" at bounding box center [489, 306] width 80 height 17
type input "08182553"
click at [559, 313] on div "All Packages Active Only Active Only Lab Samples Locked All Bulk Actions Add to…" at bounding box center [549, 286] width 1001 height 397
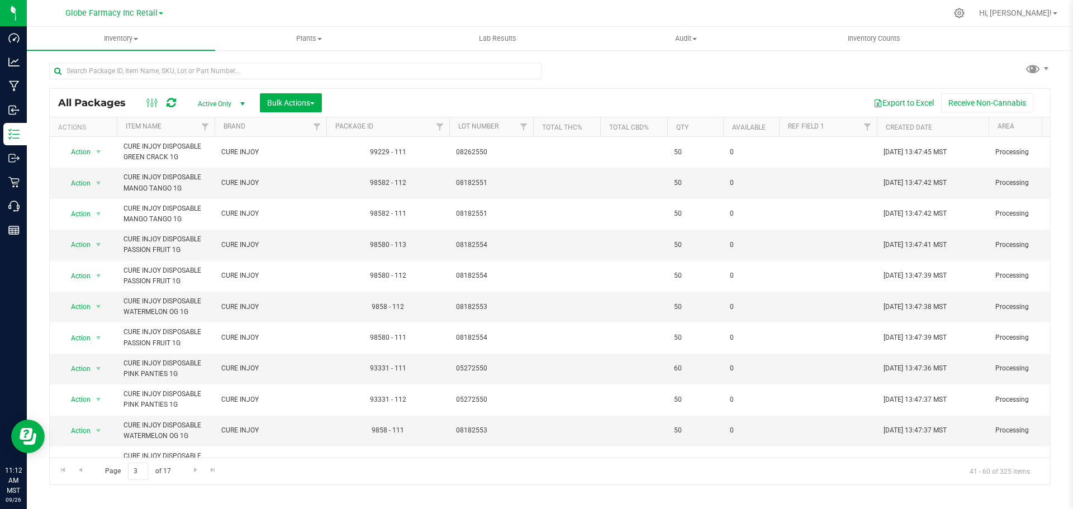
click at [512, 5] on div at bounding box center [573, 13] width 746 height 22
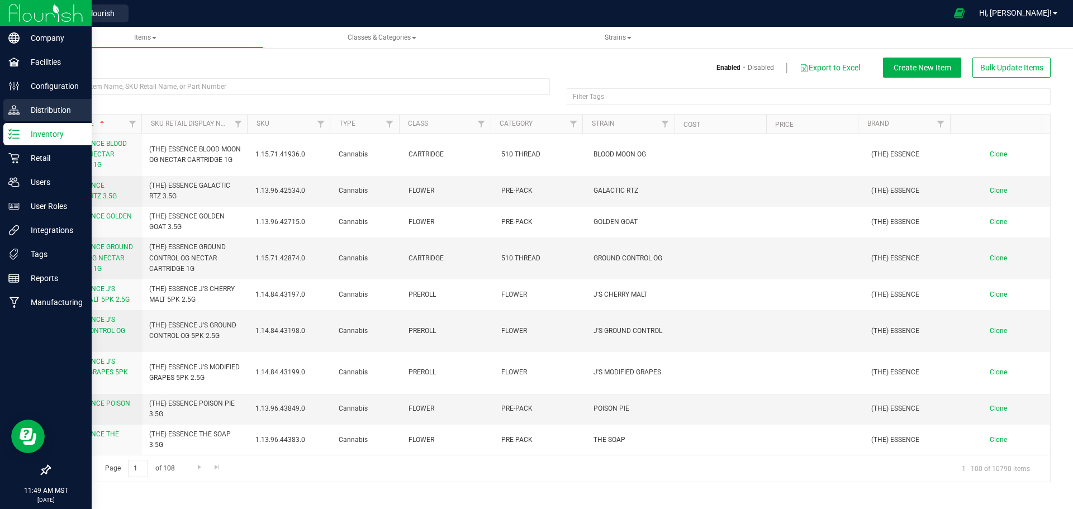
click at [34, 111] on p "Distribution" at bounding box center [53, 109] width 67 height 13
